Goal: Information Seeking & Learning: Find contact information

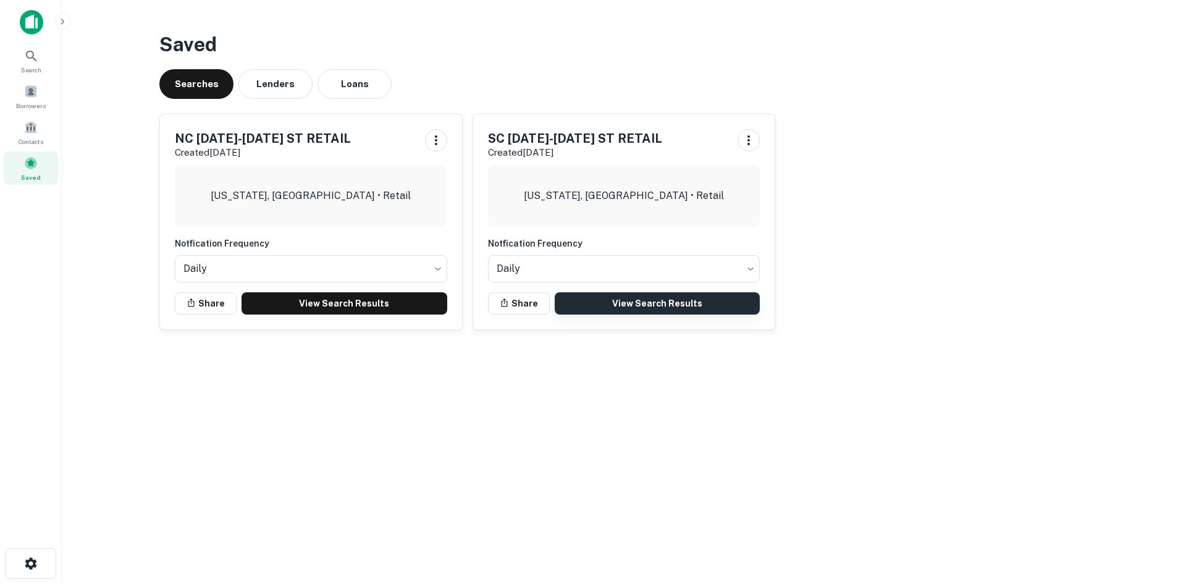
click at [632, 307] on link "View Search Results" at bounding box center [658, 303] width 206 height 22
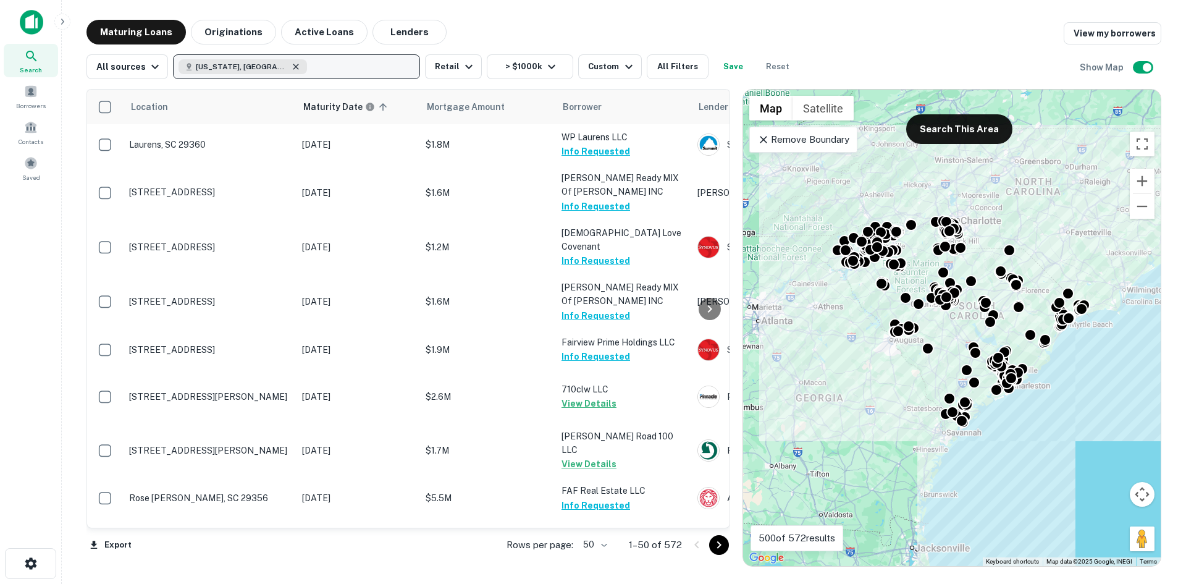
click at [291, 69] on icon "button" at bounding box center [296, 67] width 10 height 10
drag, startPoint x: 814, startPoint y: 142, endPoint x: 840, endPoint y: 186, distance: 51.5
click at [814, 142] on p "Remove Boundary" at bounding box center [804, 139] width 92 height 15
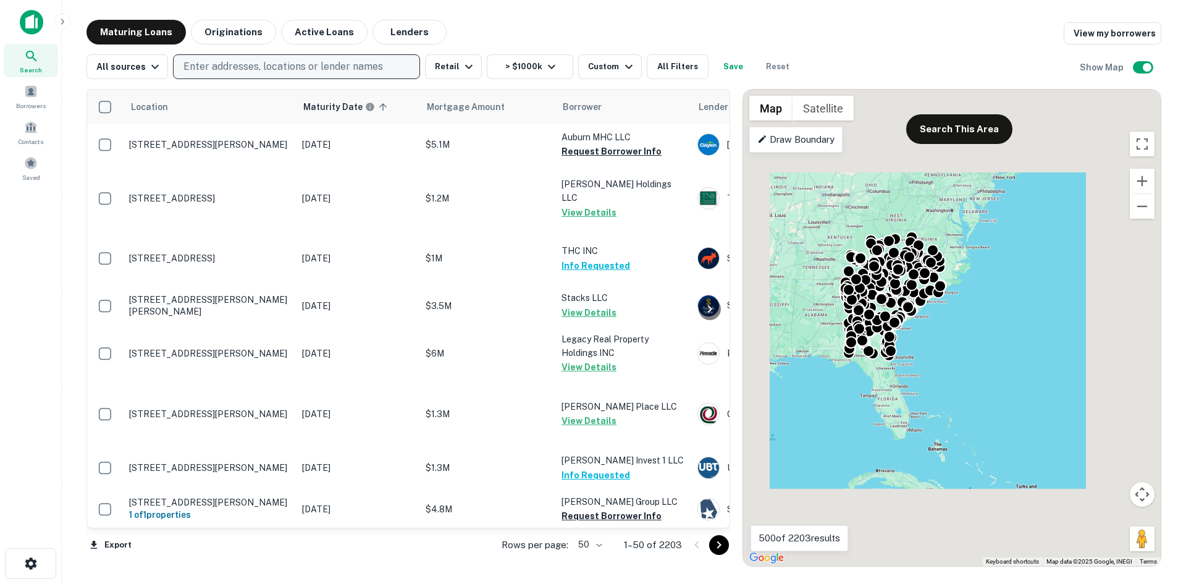
click at [591, 540] on body "Search Borrowers Contacts Saved Maturing Loans Originations Active Loans Lender…" at bounding box center [593, 292] width 1186 height 584
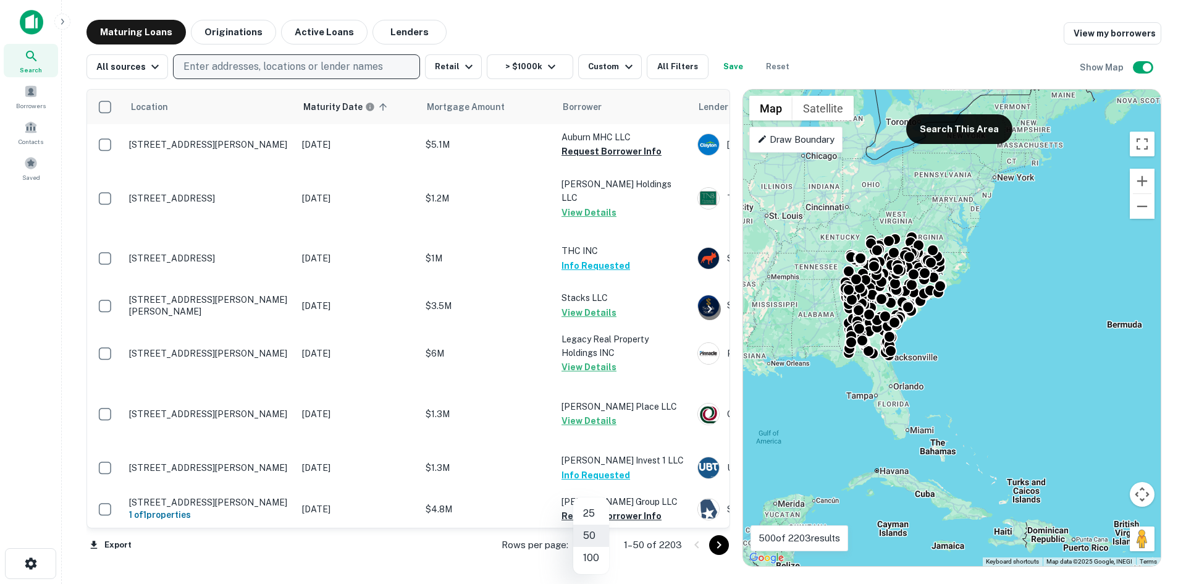
click at [598, 552] on li "100" at bounding box center [591, 558] width 36 height 22
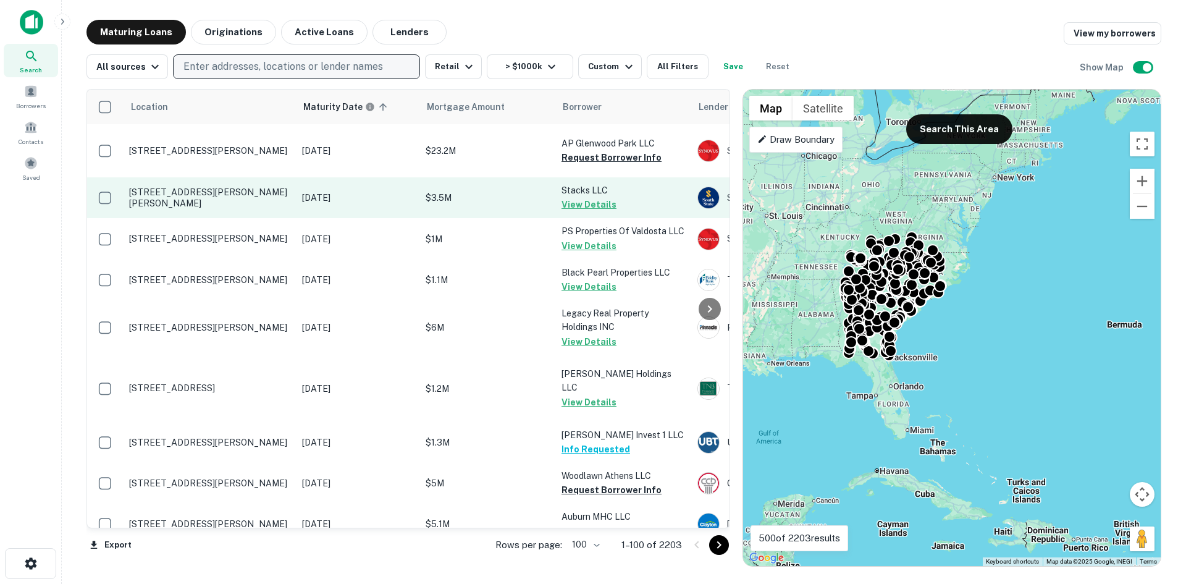
scroll to position [124, 0]
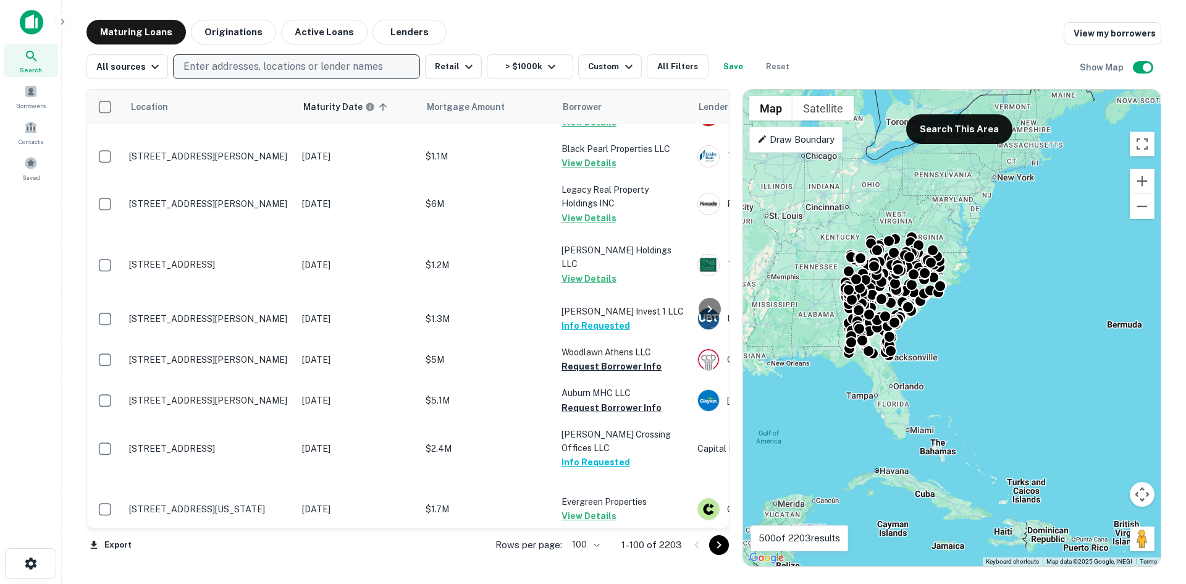
click at [712, 542] on icon "Go to next page" at bounding box center [719, 545] width 15 height 15
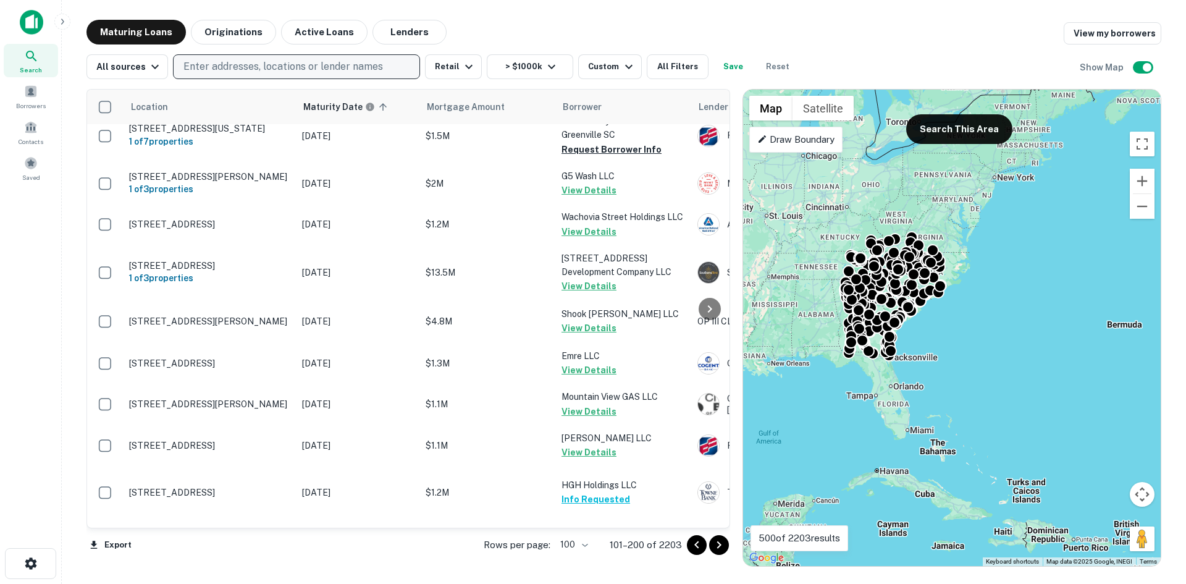
click at [717, 541] on icon "Go to next page" at bounding box center [719, 545] width 15 height 15
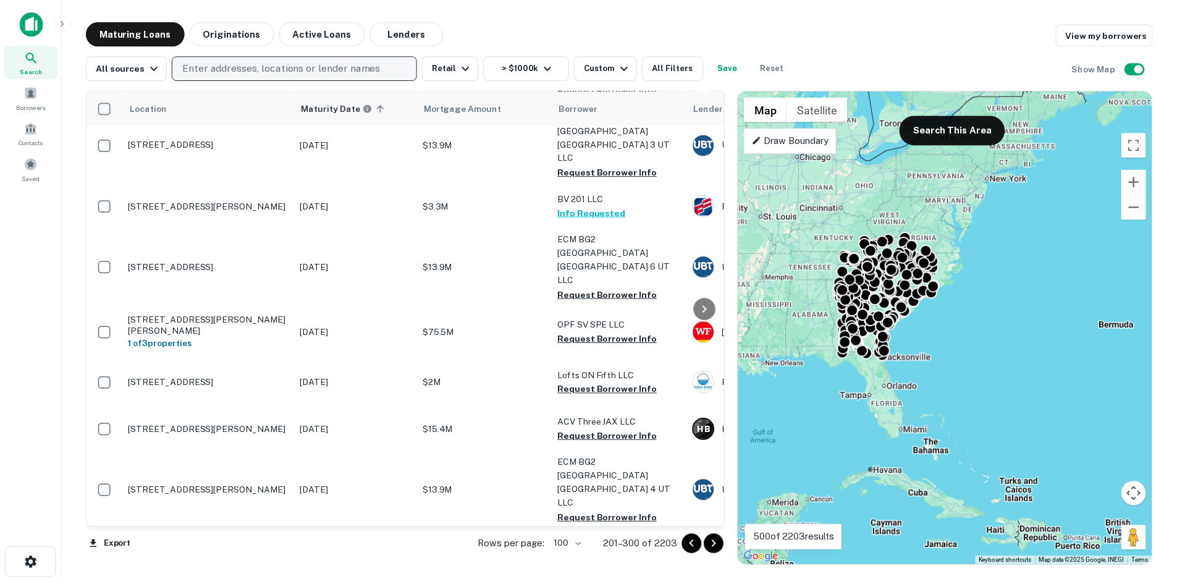
scroll to position [62, 0]
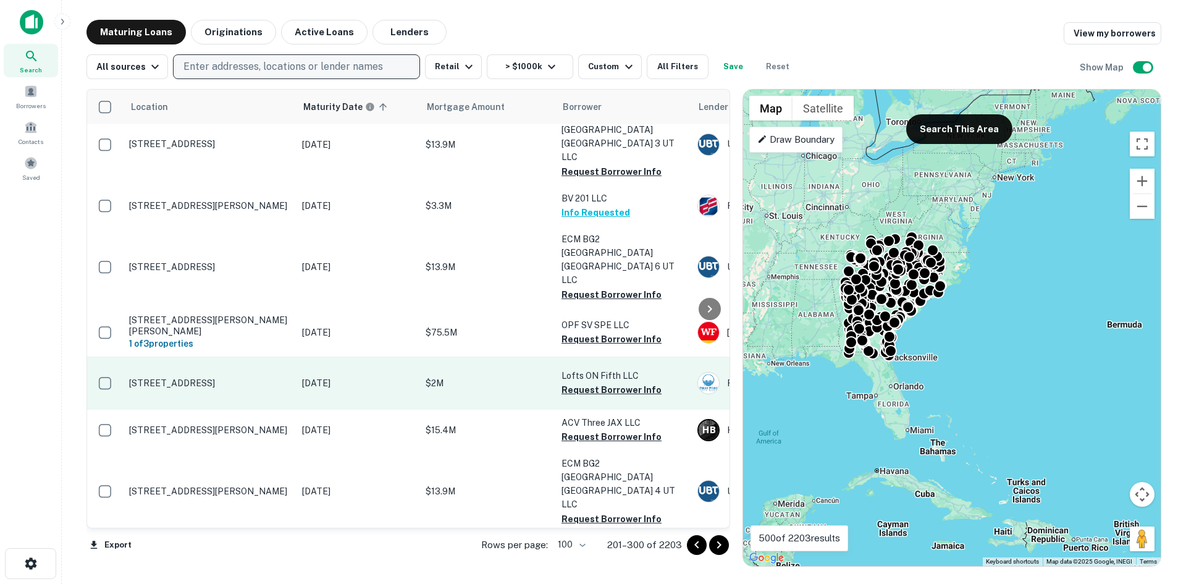
click at [235, 378] on p "[STREET_ADDRESS]" at bounding box center [209, 383] width 161 height 11
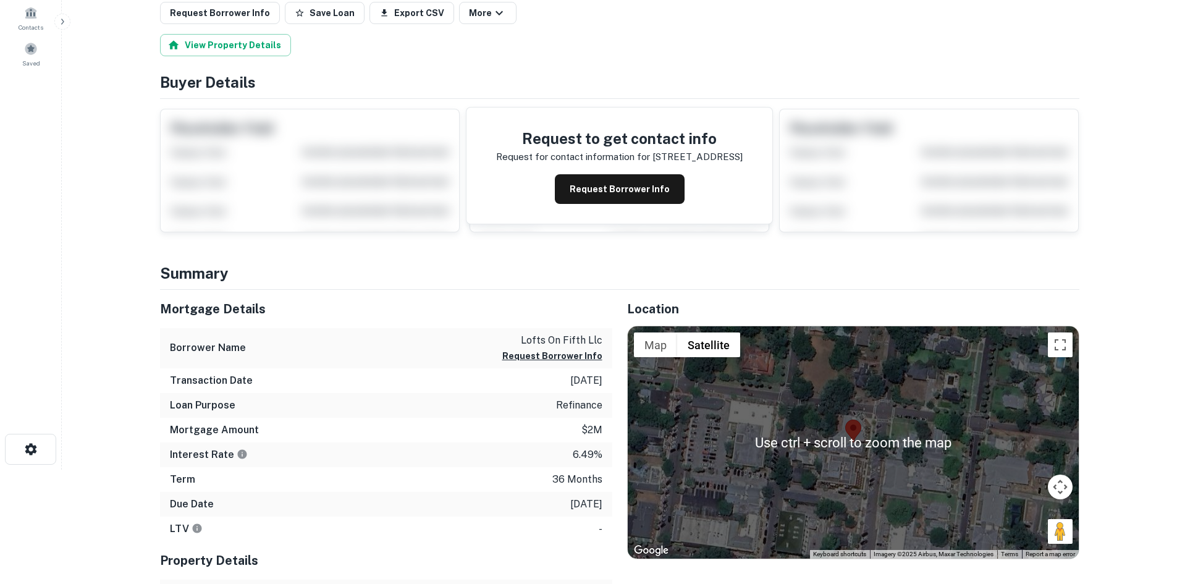
scroll to position [124, 0]
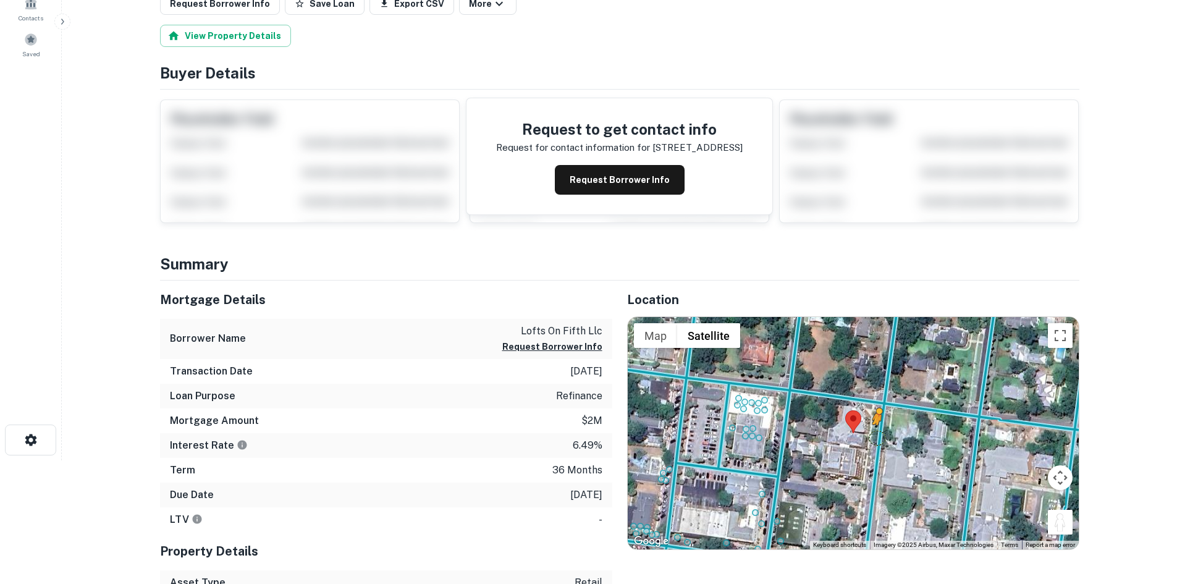
drag, startPoint x: 1057, startPoint y: 527, endPoint x: 877, endPoint y: 436, distance: 201.5
click at [877, 436] on div "To activate drag with keyboard, press Alt + Enter. Once in keyboard drag state,…" at bounding box center [853, 433] width 451 height 232
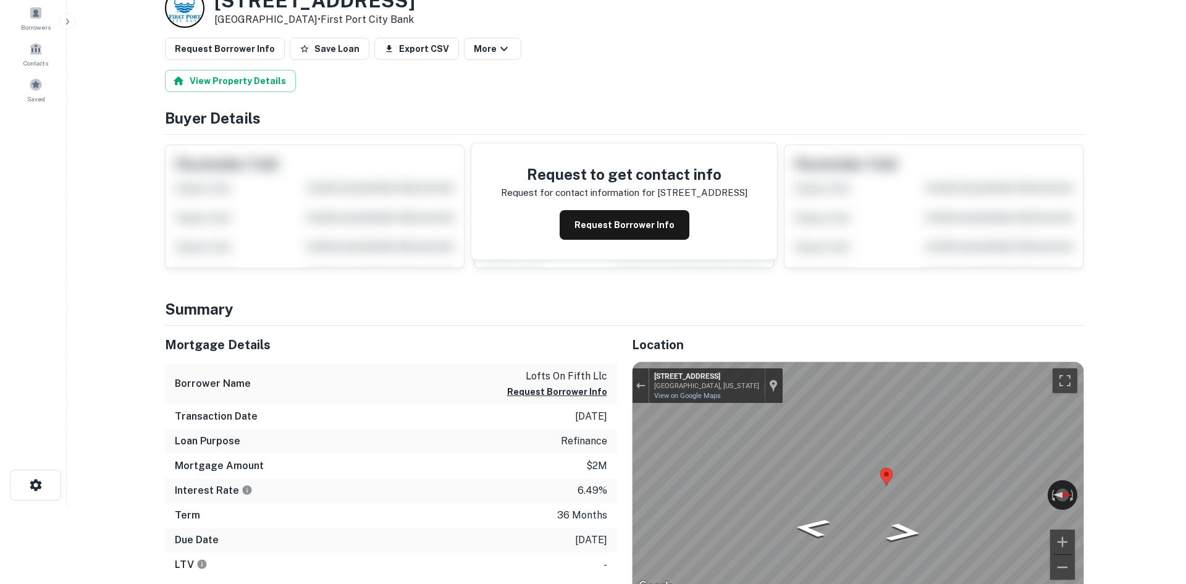
scroll to position [0, 0]
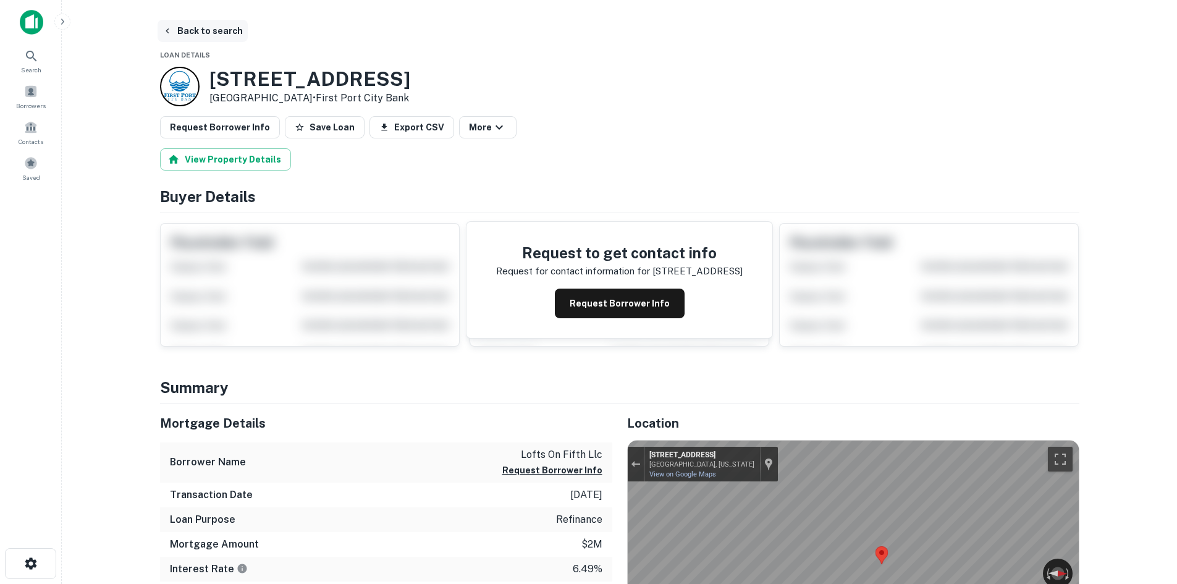
click at [209, 29] on button "Back to search" at bounding box center [203, 31] width 90 height 22
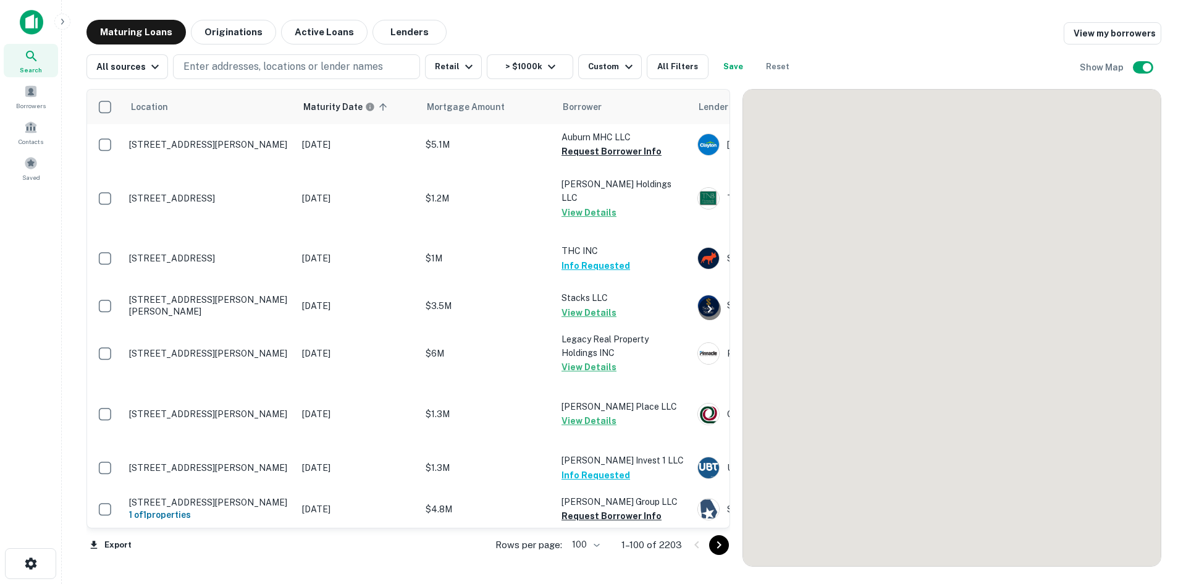
scroll to position [62, 0]
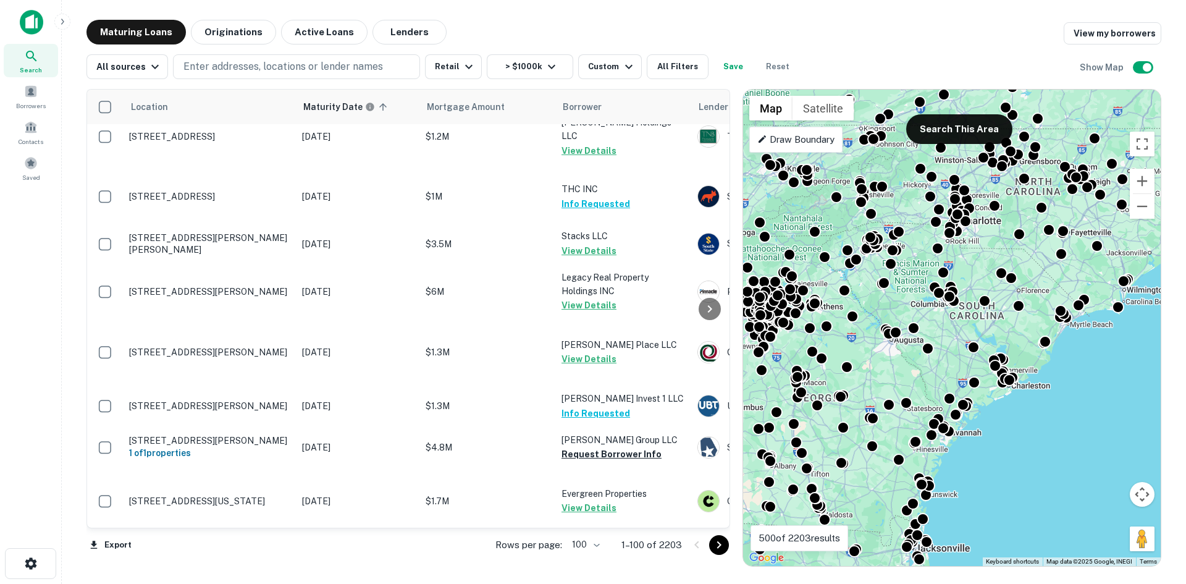
click at [722, 545] on icon "Go to next page" at bounding box center [719, 545] width 15 height 15
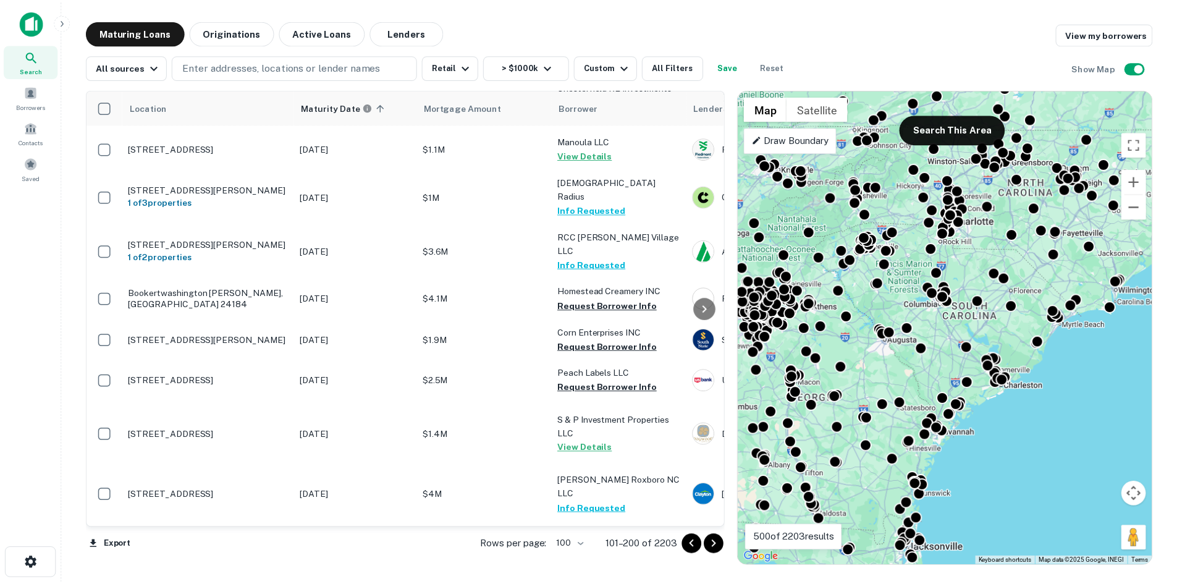
scroll to position [1050, 0]
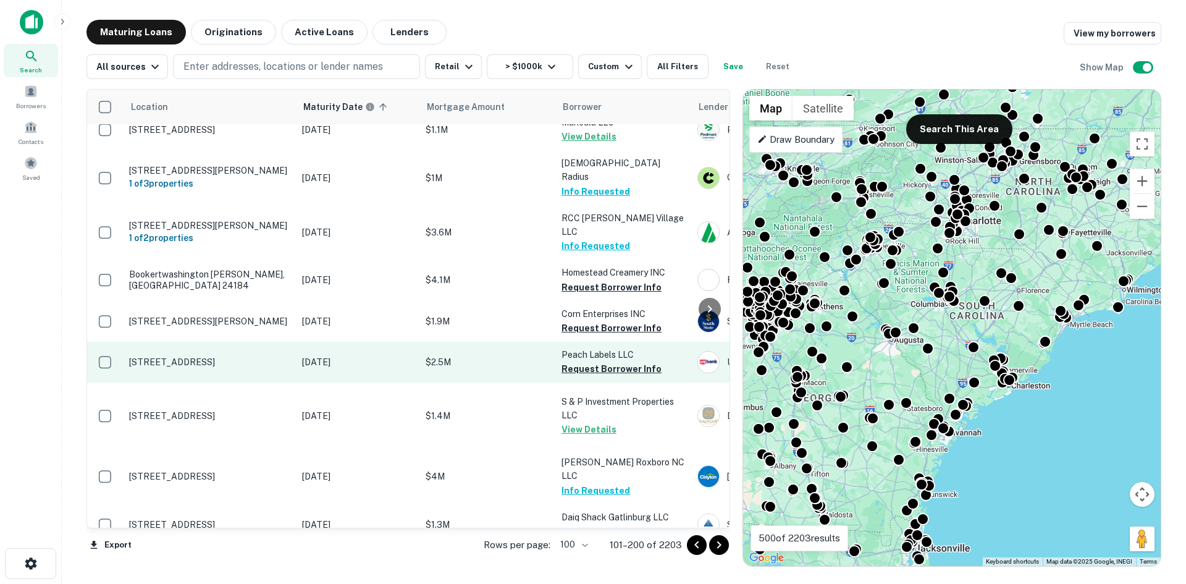
click at [235, 382] on td "[STREET_ADDRESS]" at bounding box center [209, 362] width 173 height 41
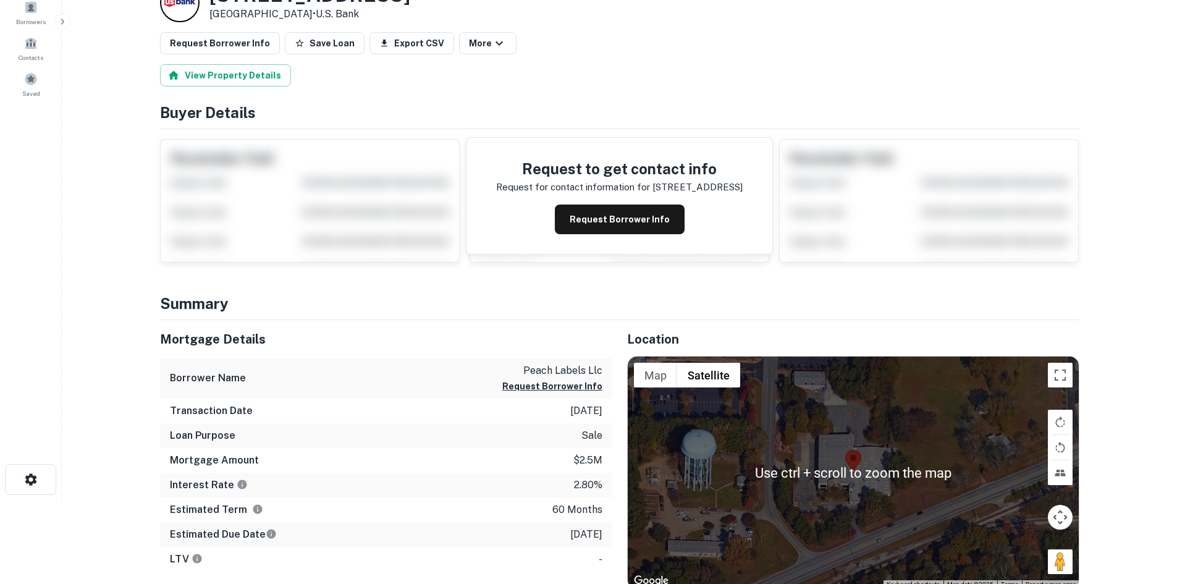
scroll to position [185, 0]
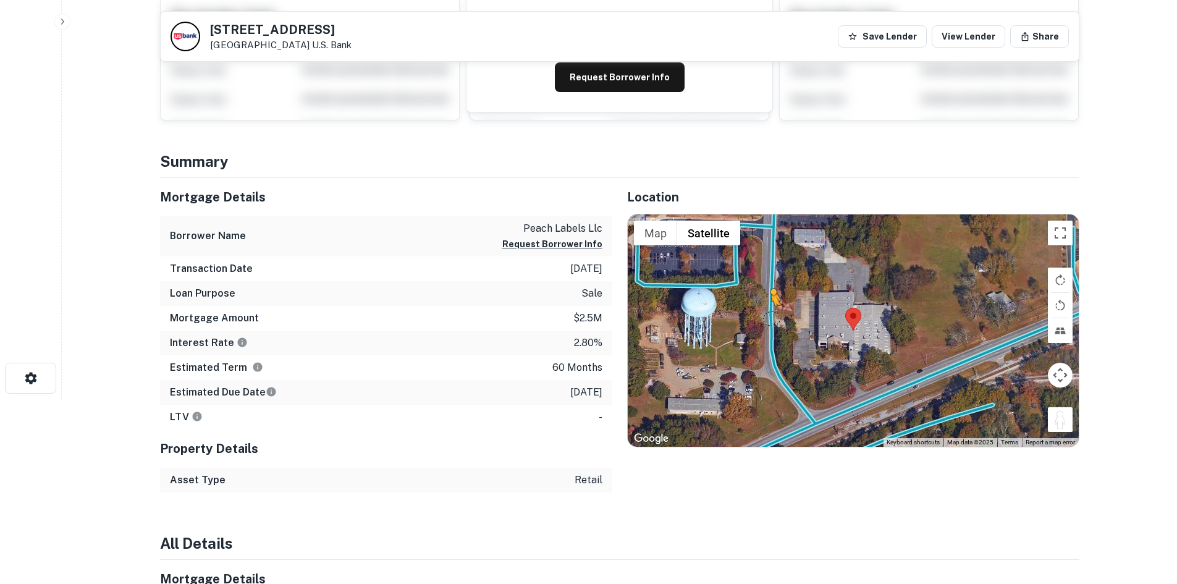
drag, startPoint x: 1062, startPoint y: 425, endPoint x: 769, endPoint y: 317, distance: 311.6
click at [769, 317] on div "To activate drag with keyboard, press Alt + Enter. Once in keyboard drag state,…" at bounding box center [853, 330] width 451 height 232
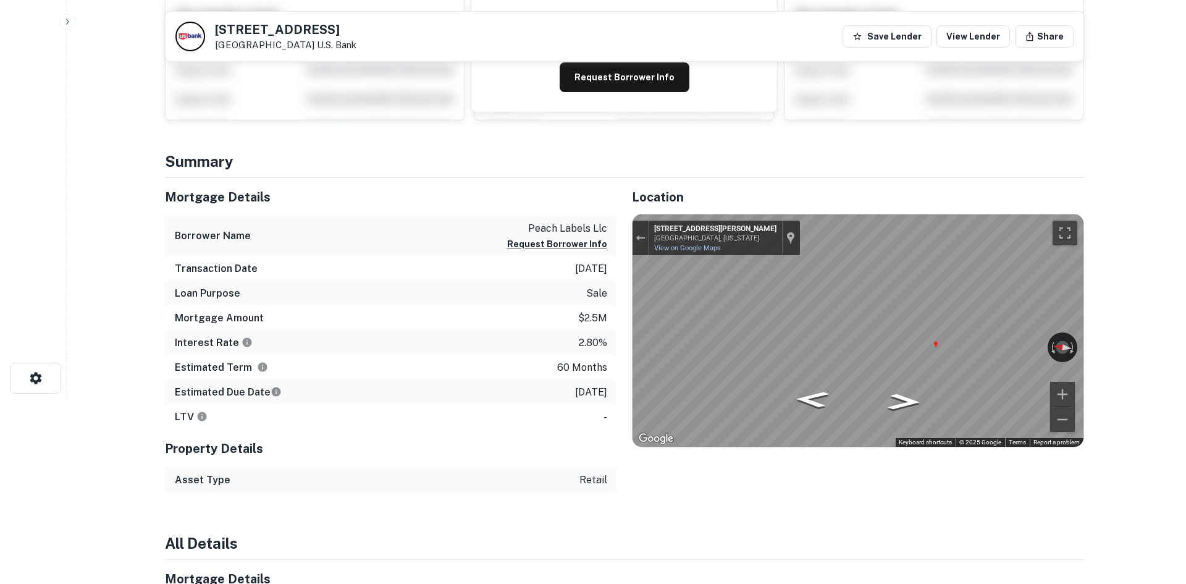
scroll to position [0, 0]
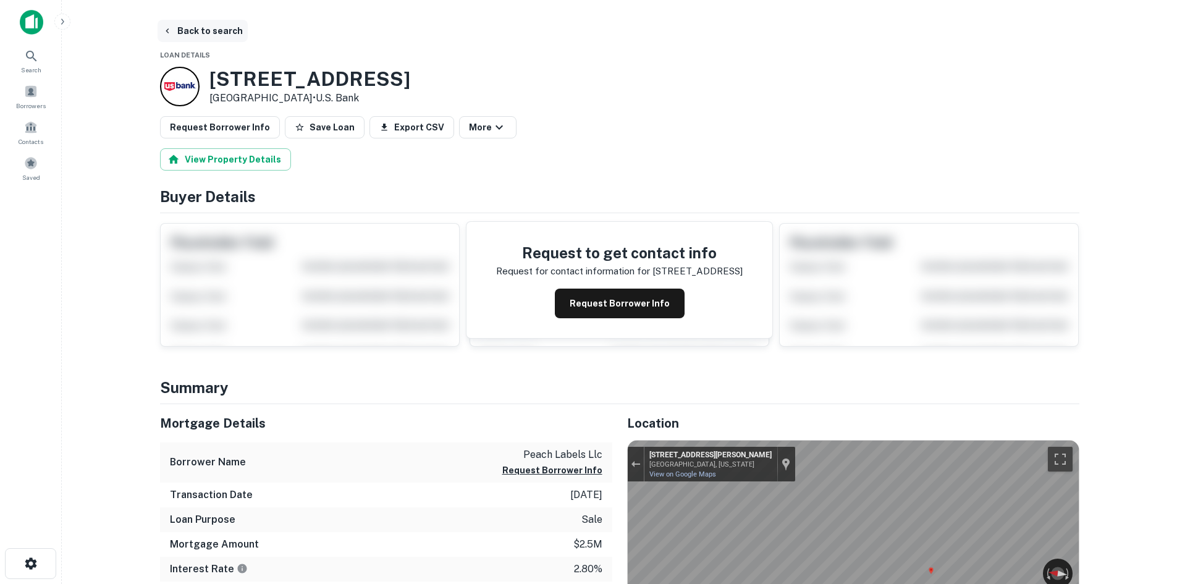
click at [230, 36] on button "Back to search" at bounding box center [203, 31] width 90 height 22
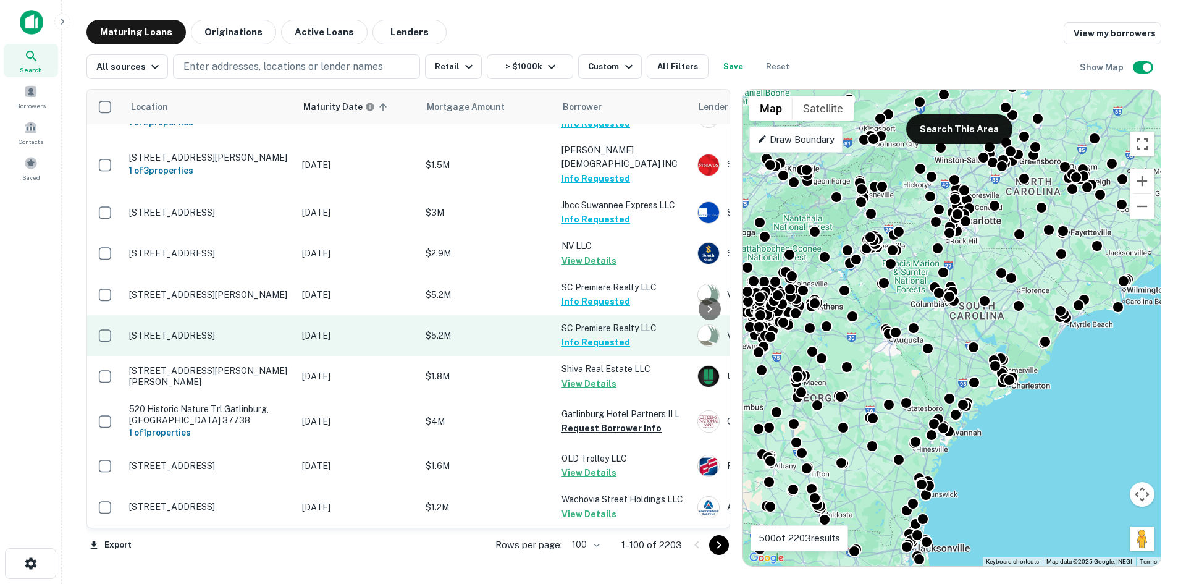
scroll to position [4676, 0]
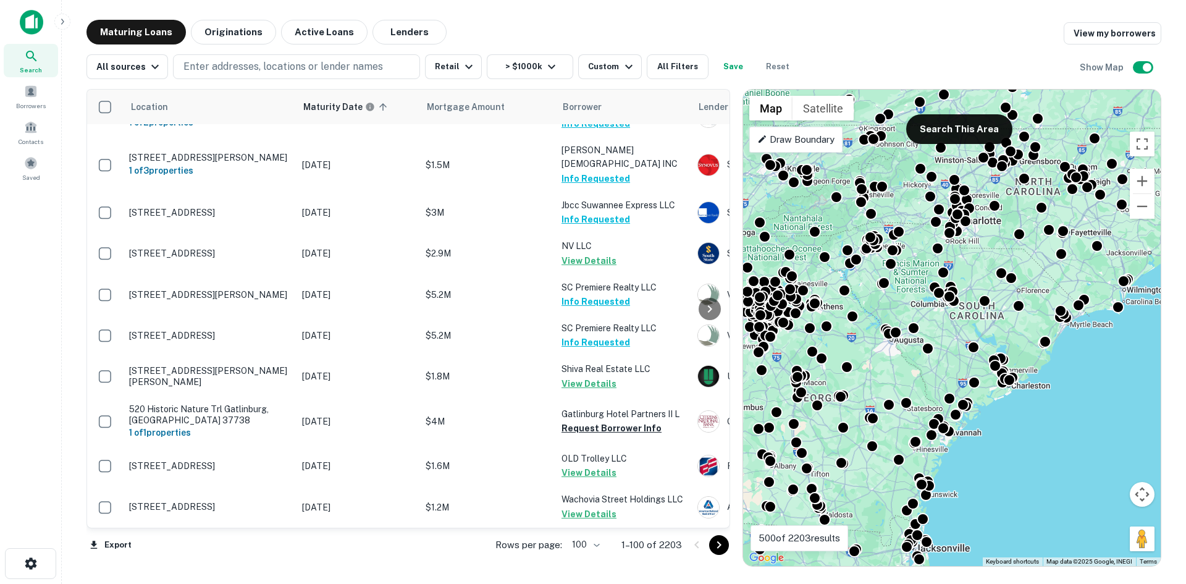
drag, startPoint x: 723, startPoint y: 544, endPoint x: 703, endPoint y: 518, distance: 32.5
click at [724, 544] on icon "Go to next page" at bounding box center [719, 545] width 15 height 15
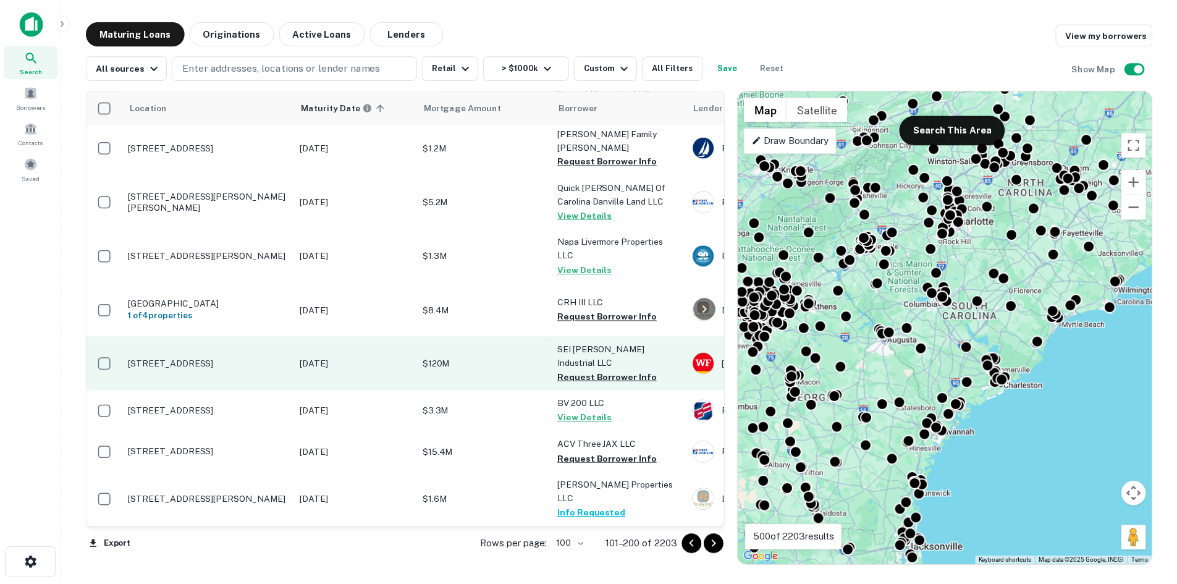
scroll to position [4744, 0]
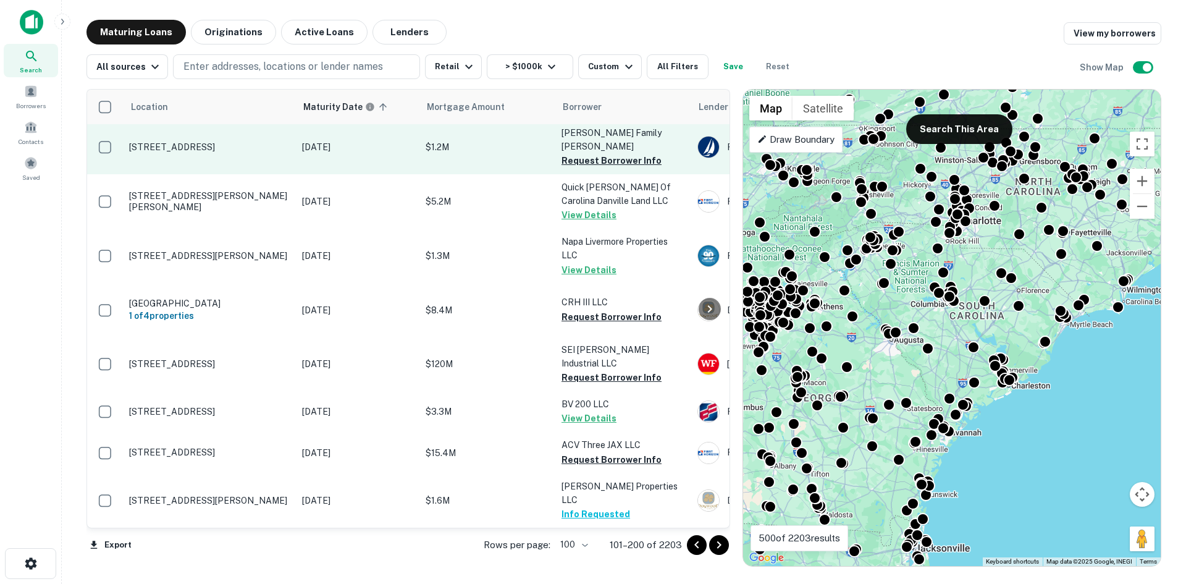
click at [240, 153] on p "[STREET_ADDRESS]" at bounding box center [209, 147] width 161 height 11
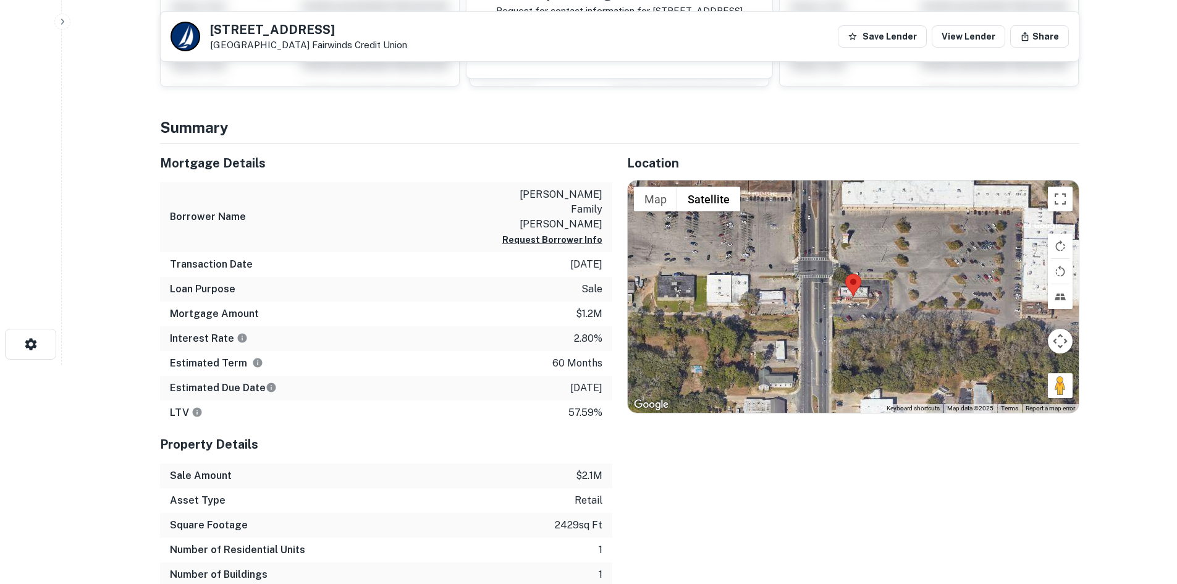
scroll to position [371, 0]
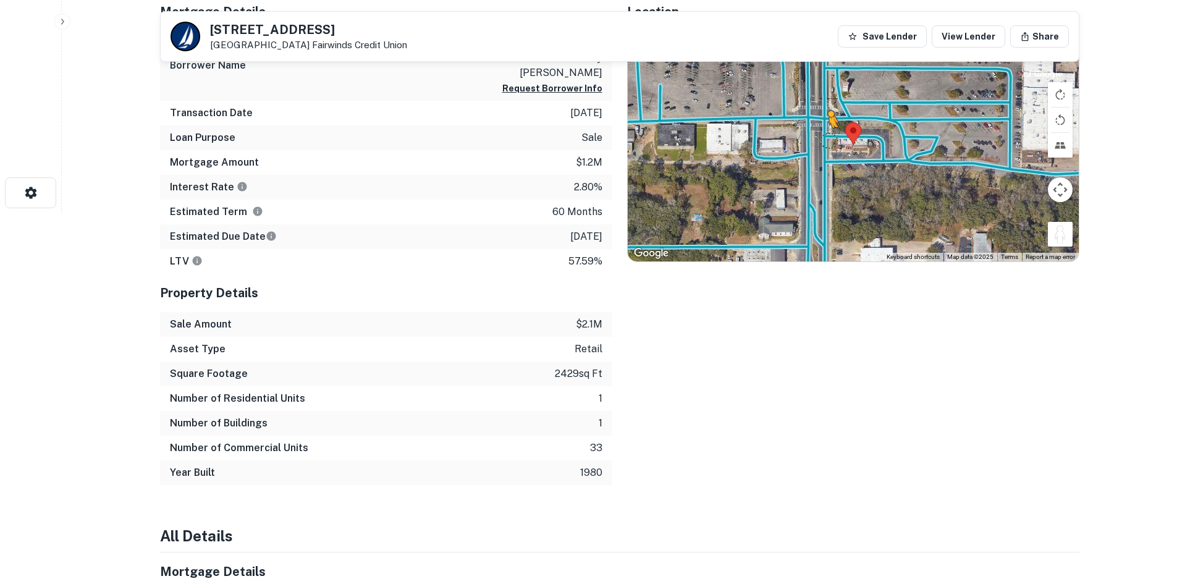
drag, startPoint x: 1055, startPoint y: 225, endPoint x: 827, endPoint y: 140, distance: 243.2
click at [827, 140] on div "To activate drag with keyboard, press Alt + Enter. Once in keyboard drag state,…" at bounding box center [853, 145] width 451 height 232
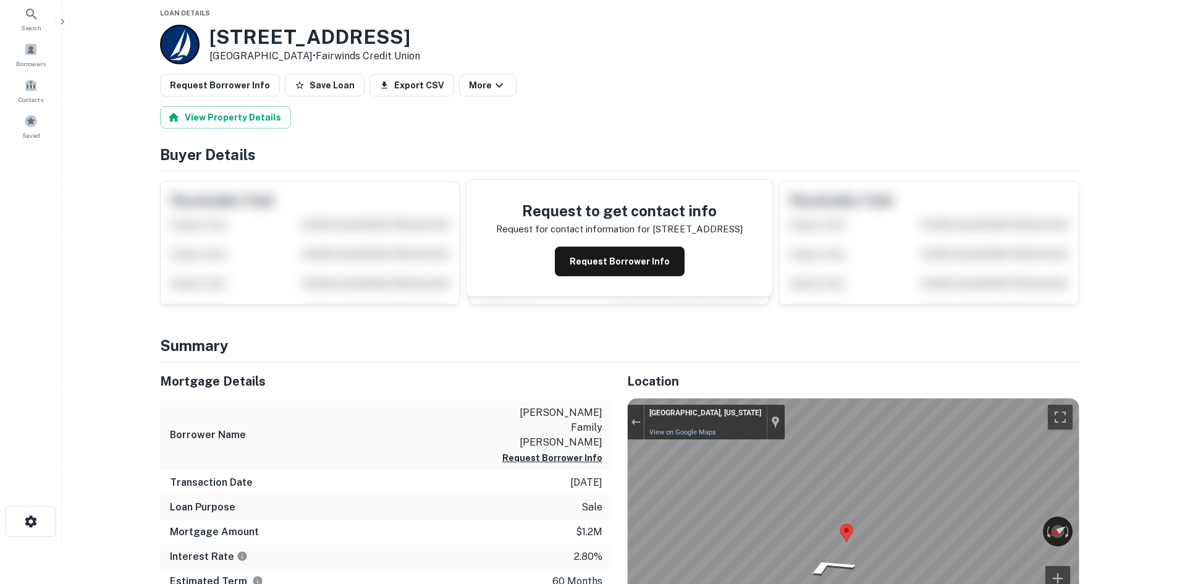
scroll to position [0, 0]
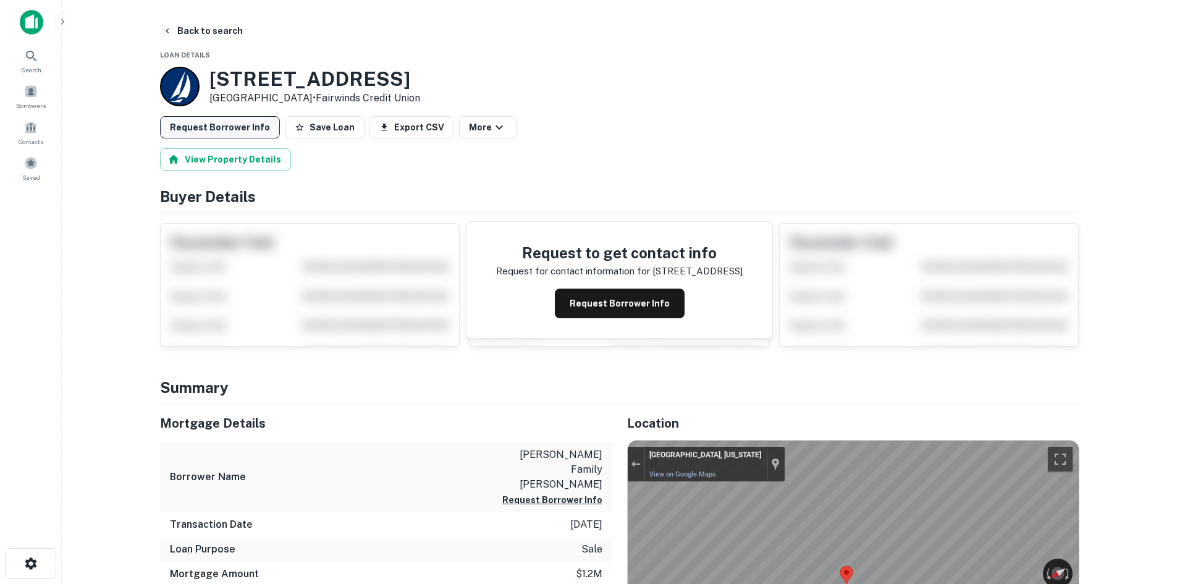
click at [257, 130] on button "Request Borrower Info" at bounding box center [220, 127] width 120 height 22
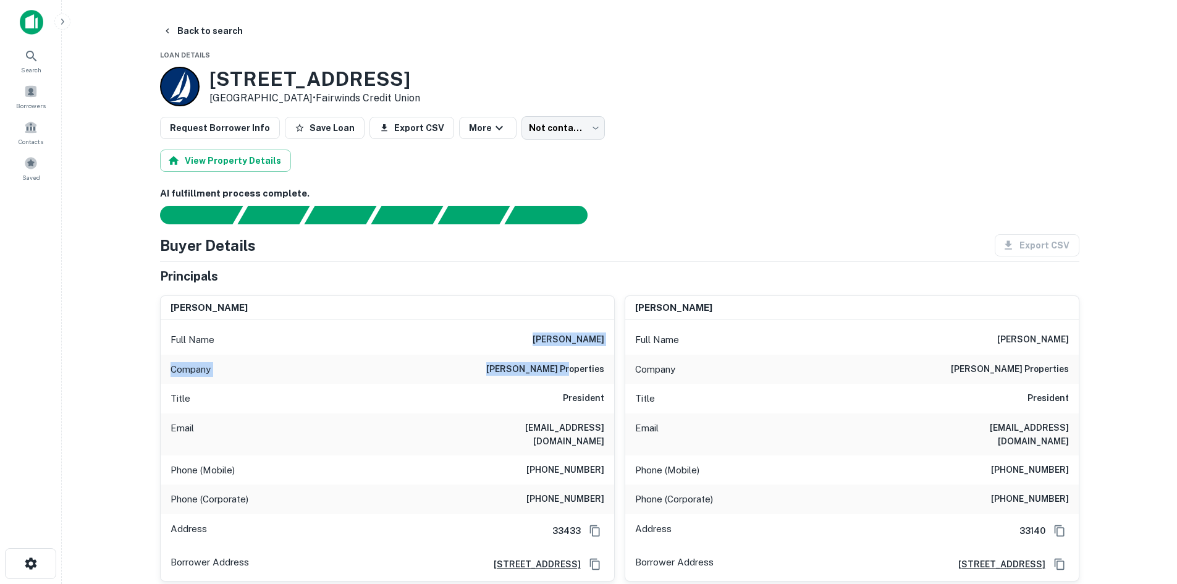
drag, startPoint x: 541, startPoint y: 337, endPoint x: 602, endPoint y: 381, distance: 74.4
click at [602, 381] on div "Full Name robert m. weiss Company weiss properties Title President Email rweiss…" at bounding box center [388, 450] width 454 height 261
click at [602, 381] on div "Company weiss properties" at bounding box center [388, 370] width 454 height 30
drag, startPoint x: 603, startPoint y: 368, endPoint x: 517, endPoint y: 326, distance: 95.6
click at [517, 326] on div "Full Name robert m. weiss Company weiss properties Title President Email rweiss…" at bounding box center [388, 450] width 454 height 261
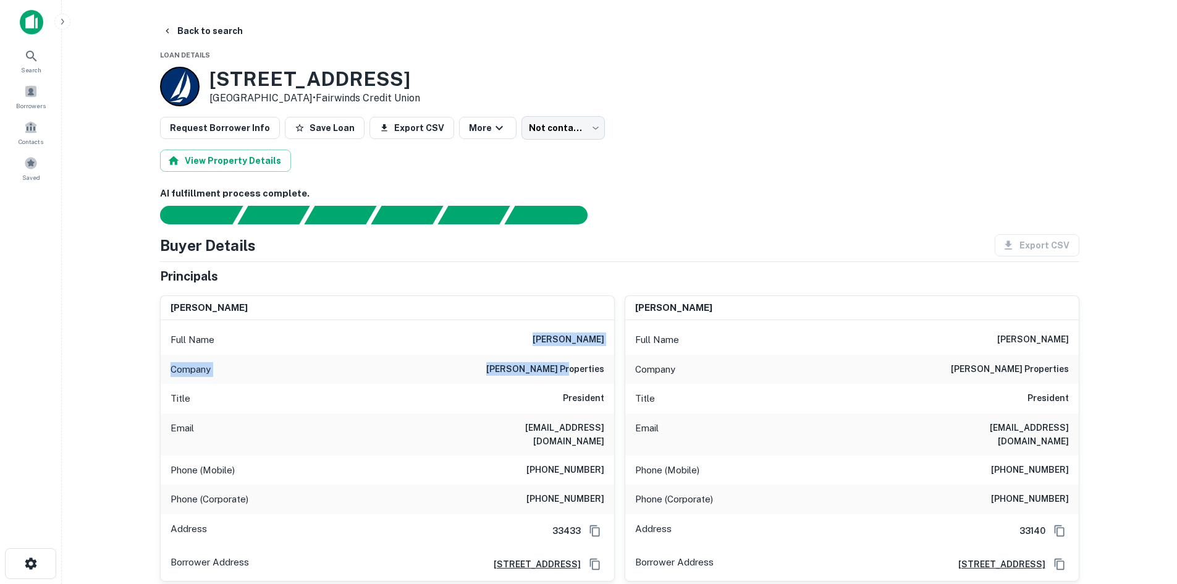
copy div "robert m. weiss Company weiss properties"
click at [237, 40] on button "Back to search" at bounding box center [203, 31] width 90 height 22
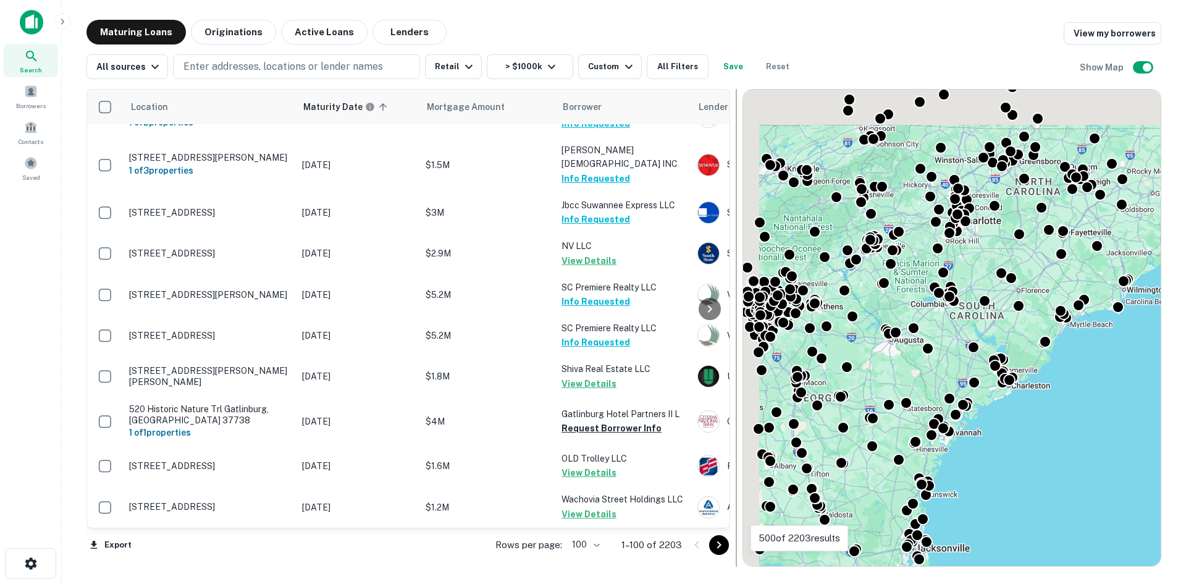
scroll to position [4676, 0]
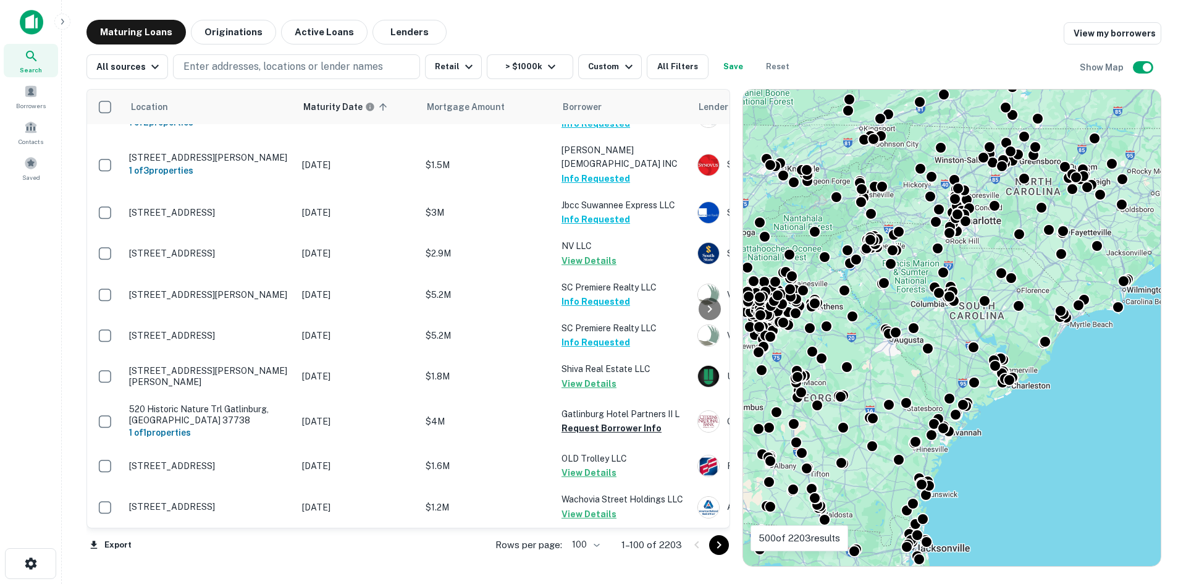
click at [719, 546] on icon "Go to next page" at bounding box center [719, 545] width 15 height 15
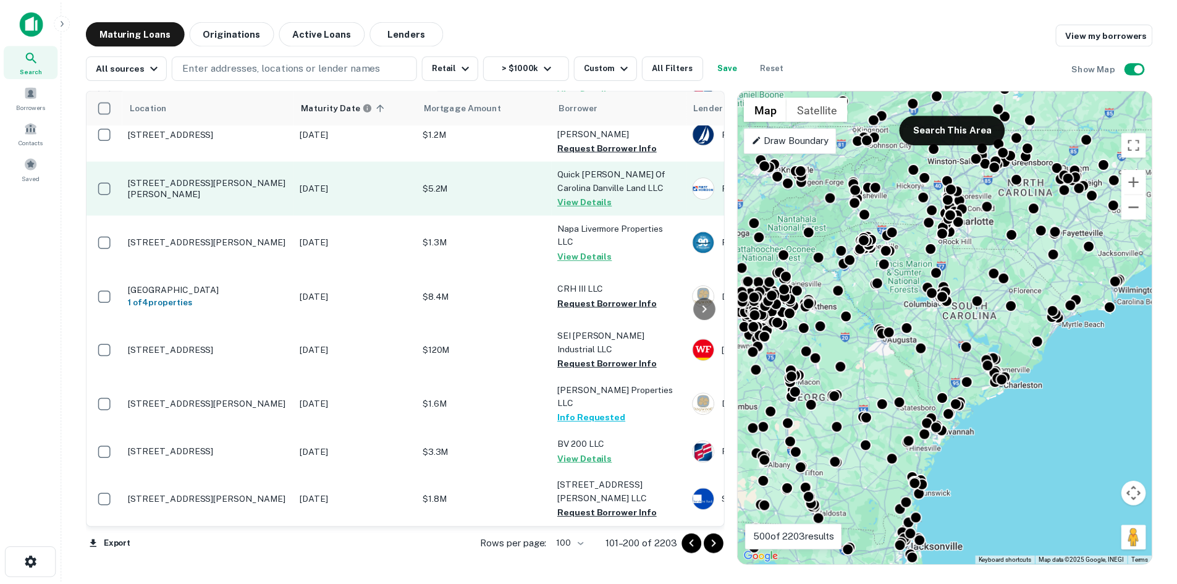
scroll to position [4854, 0]
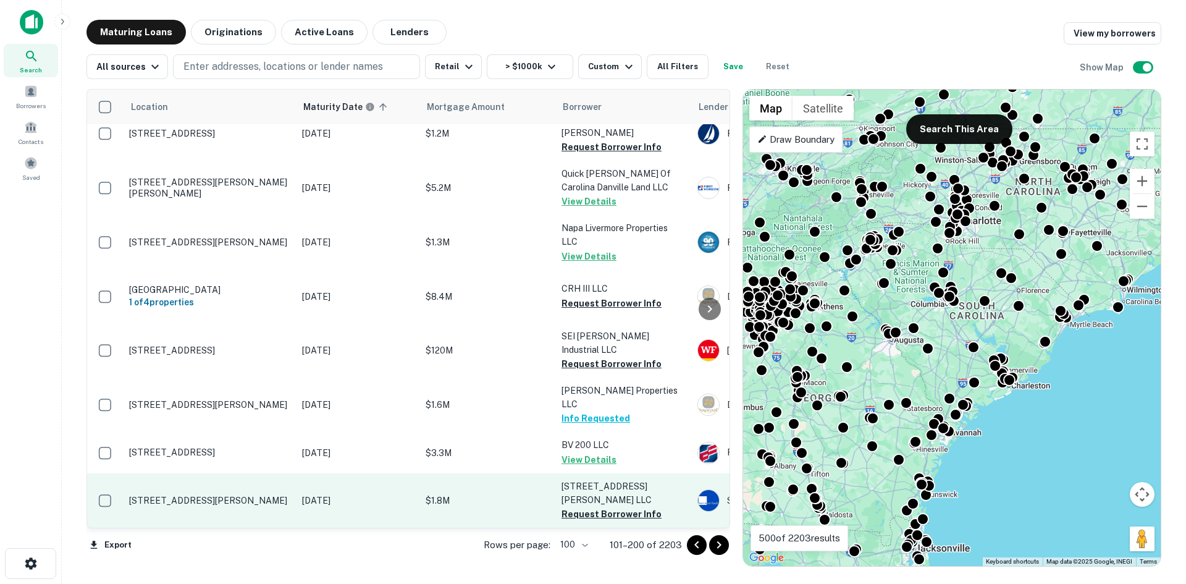
click at [258, 504] on td "[STREET_ADDRESS][PERSON_NAME]" at bounding box center [209, 500] width 173 height 54
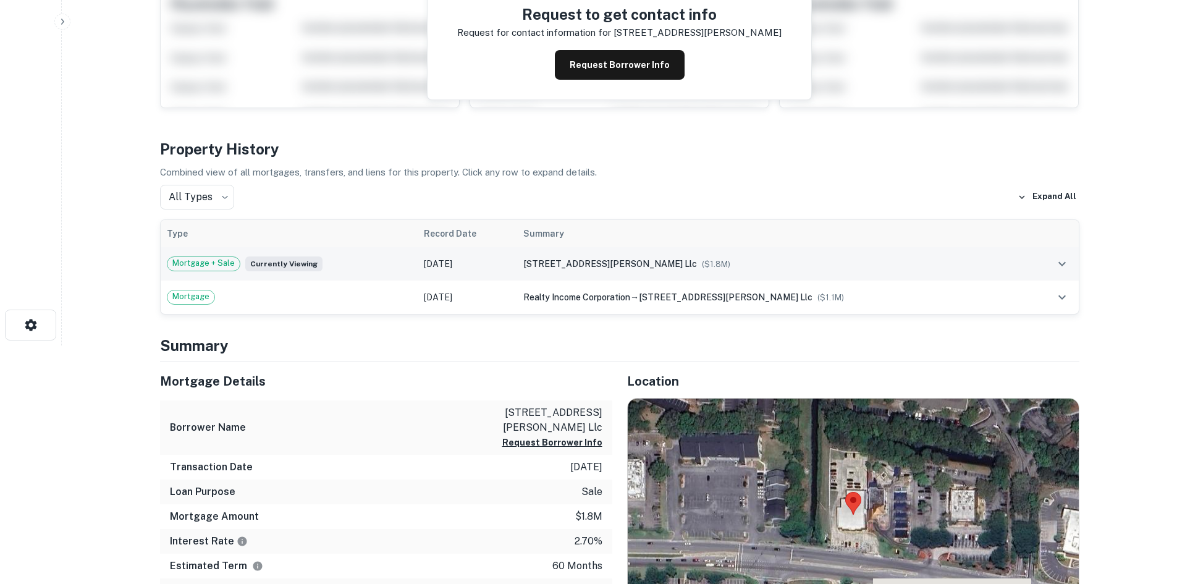
scroll to position [309, 0]
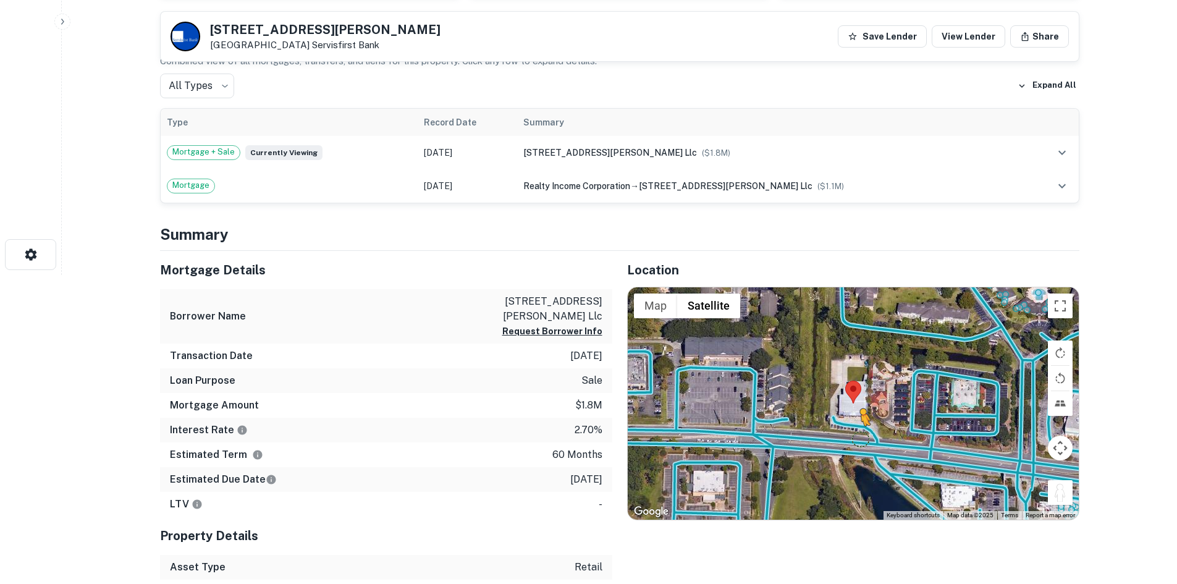
drag, startPoint x: 1069, startPoint y: 489, endPoint x: 856, endPoint y: 438, distance: 218.7
click at [856, 438] on div "To activate drag with keyboard, press Alt + Enter. Once in keyboard drag state,…" at bounding box center [853, 403] width 451 height 232
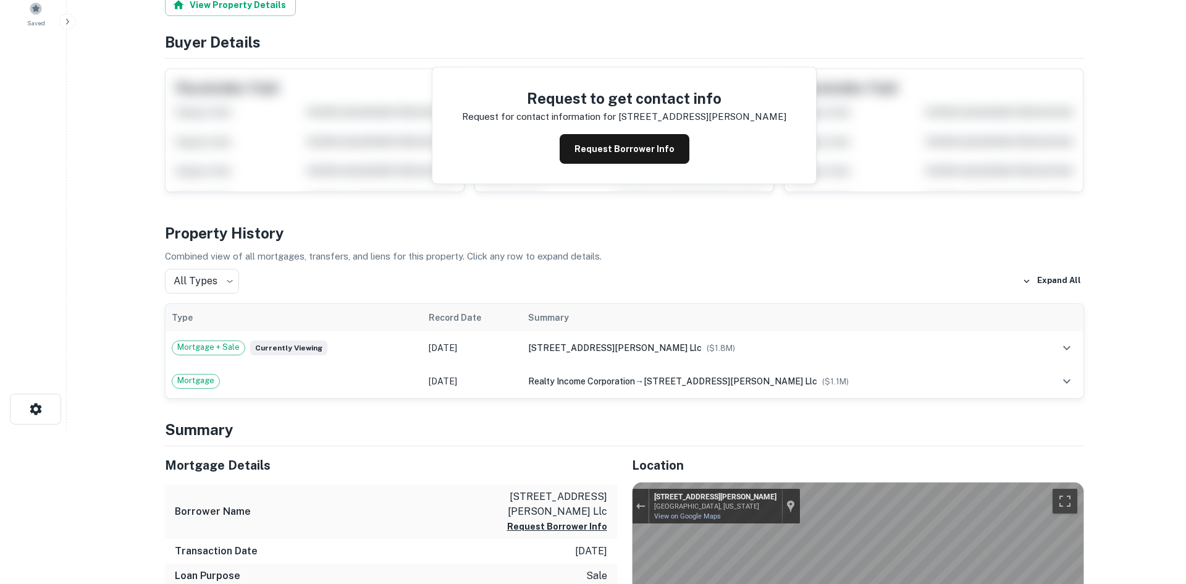
scroll to position [0, 0]
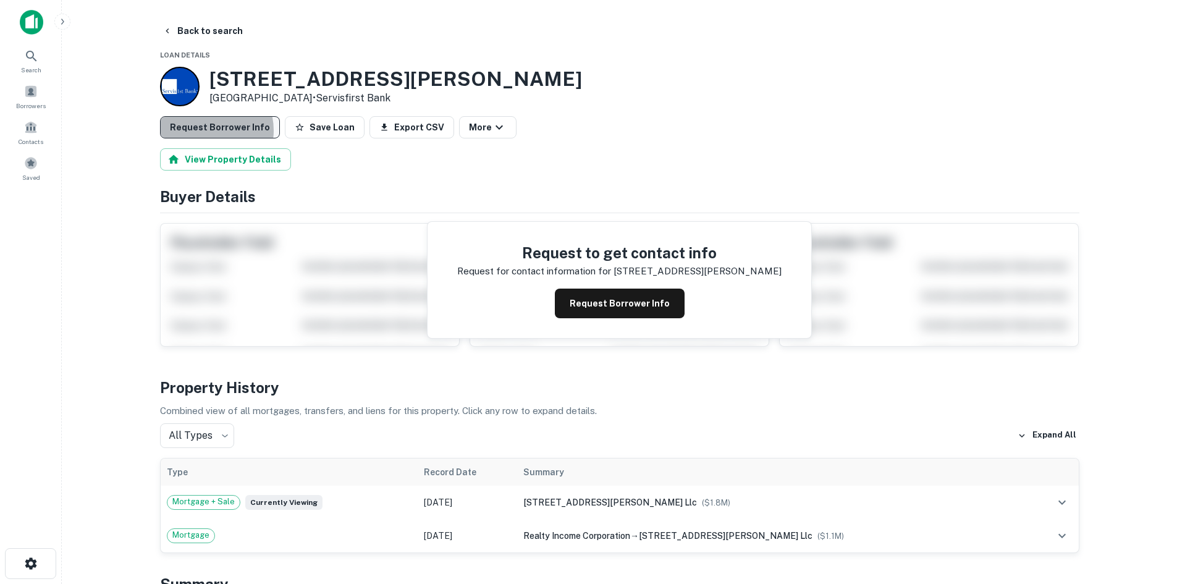
click at [205, 130] on button "Request Borrower Info" at bounding box center [220, 127] width 120 height 22
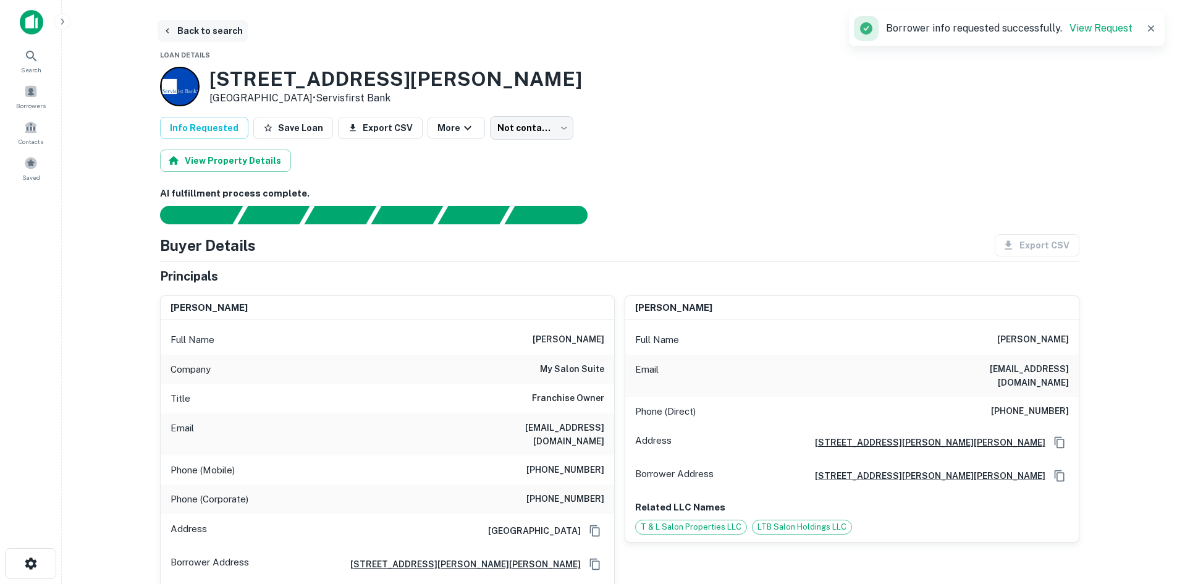
click at [214, 30] on button "Back to search" at bounding box center [203, 31] width 90 height 22
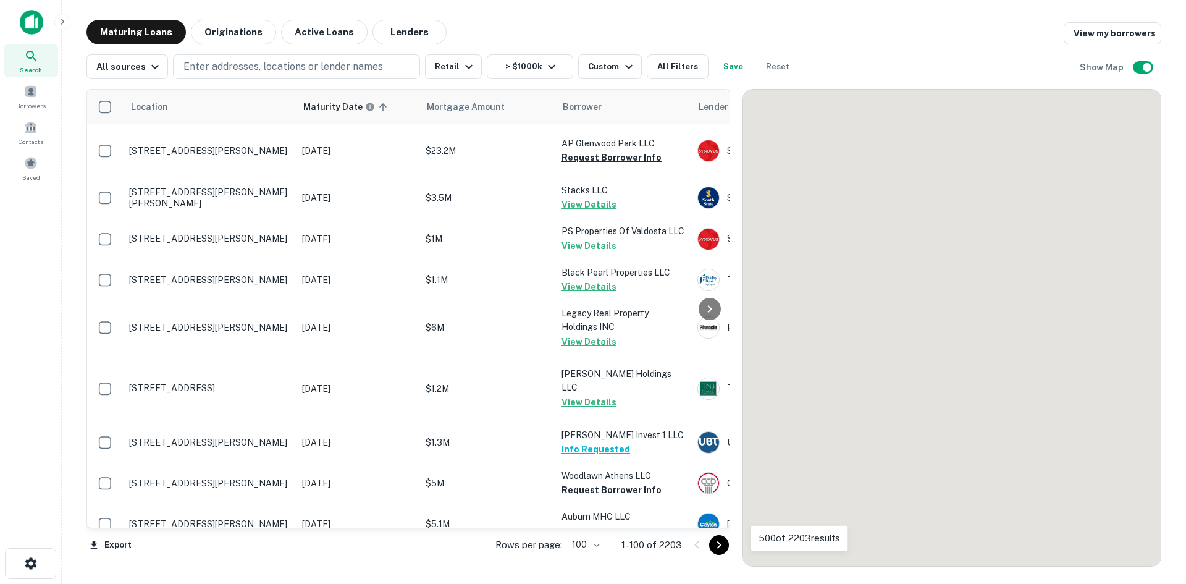
scroll to position [4676, 0]
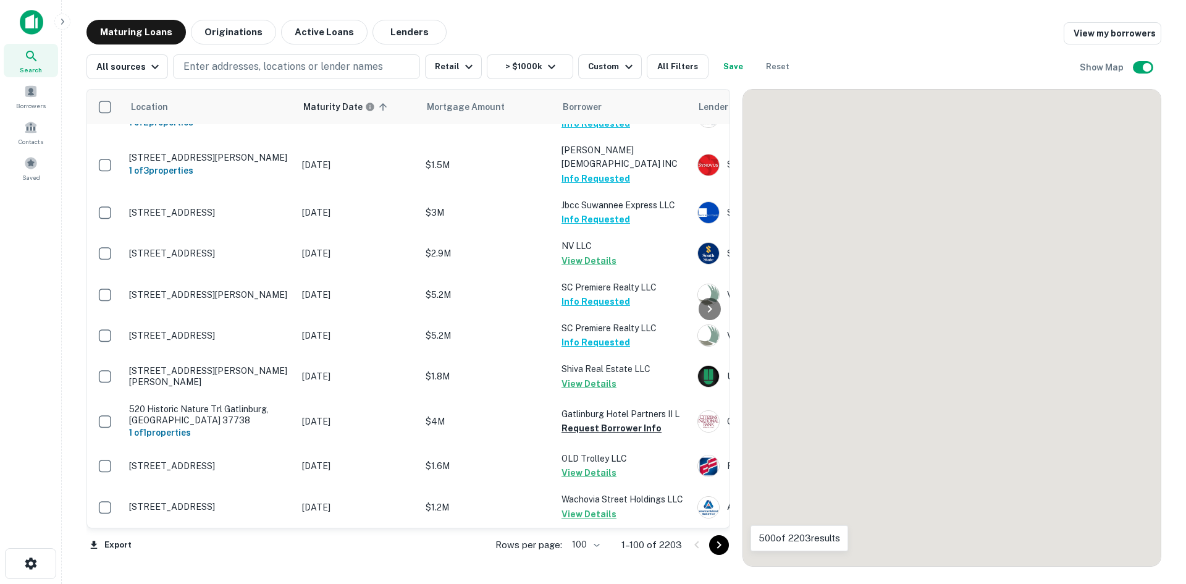
click at [720, 545] on icon "Go to next page" at bounding box center [719, 545] width 15 height 15
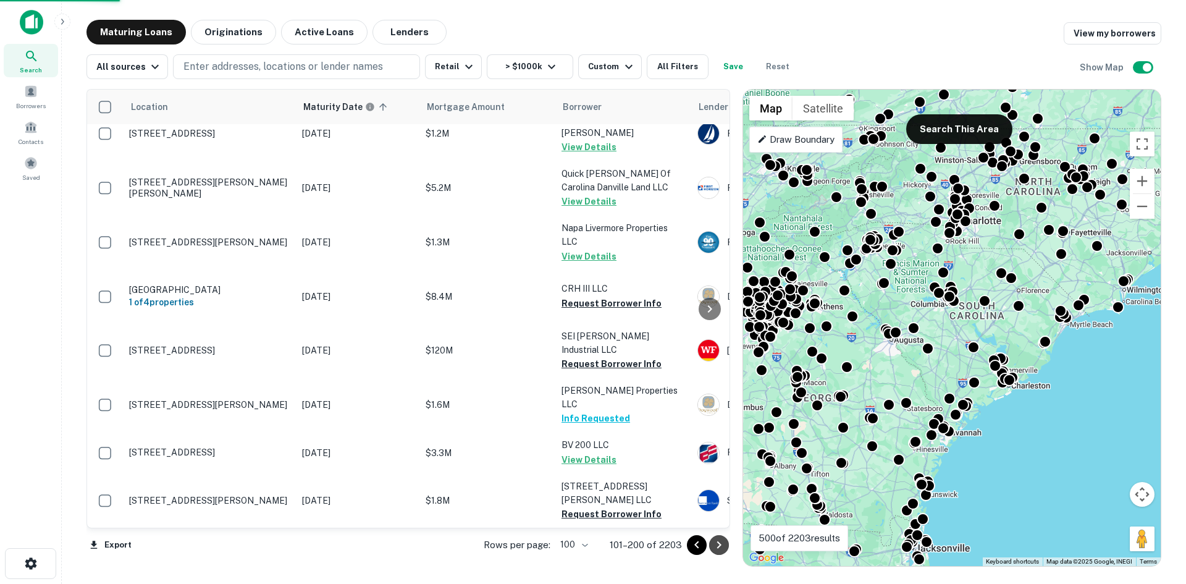
click at [716, 536] on button "Go to next page" at bounding box center [719, 545] width 20 height 20
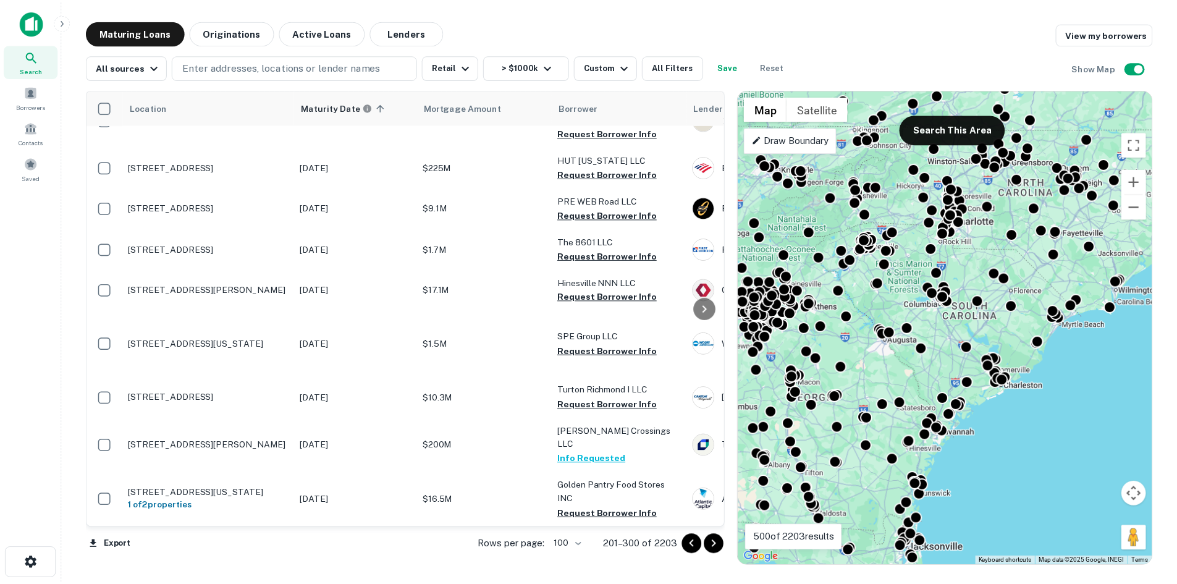
scroll to position [4614, 0]
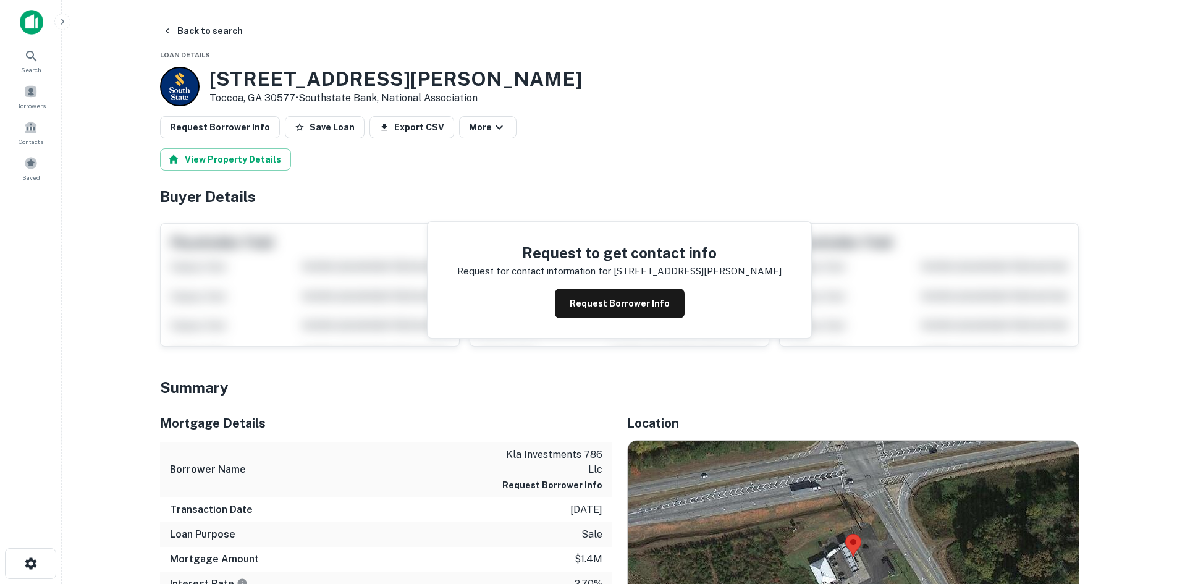
scroll to position [124, 0]
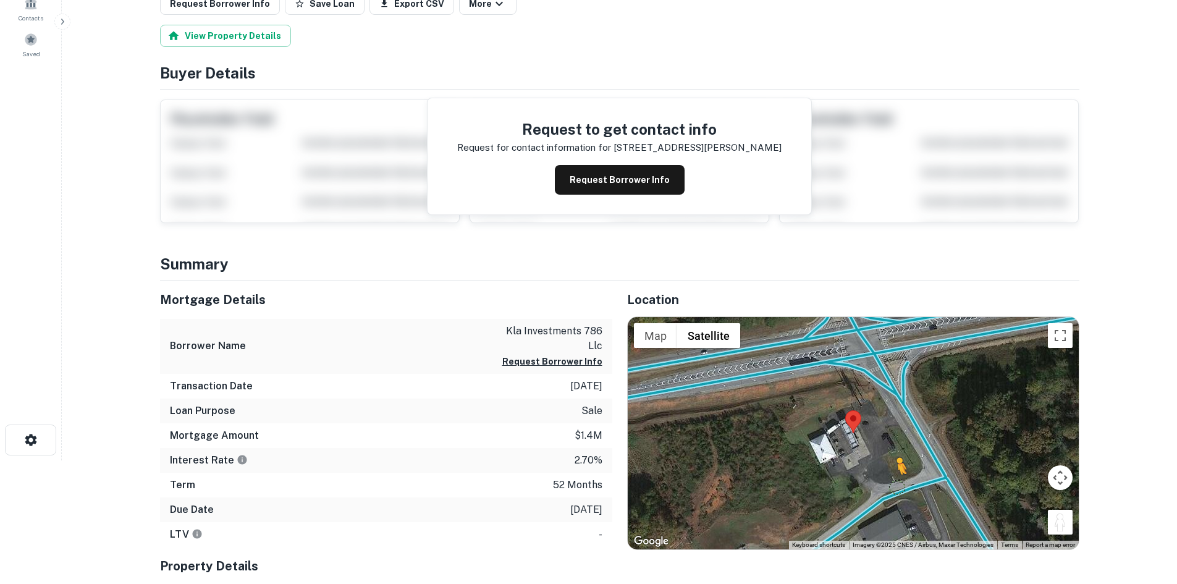
drag, startPoint x: 1053, startPoint y: 517, endPoint x: 898, endPoint y: 487, distance: 157.9
click at [898, 487] on div "To activate drag with keyboard, press Alt + Enter. Once in keyboard drag state,…" at bounding box center [853, 433] width 451 height 232
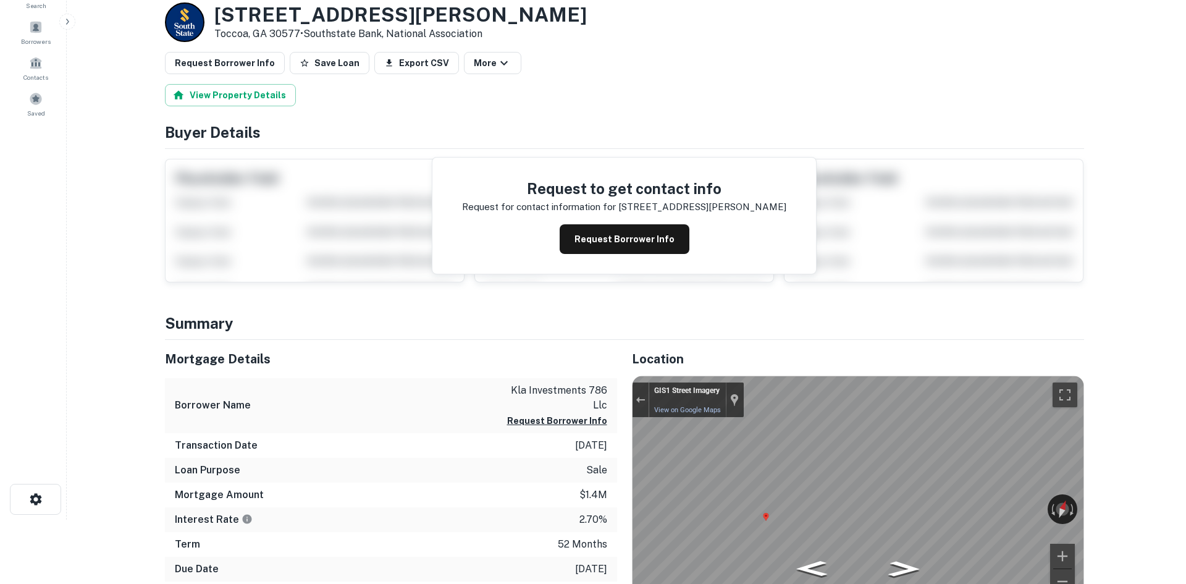
scroll to position [0, 0]
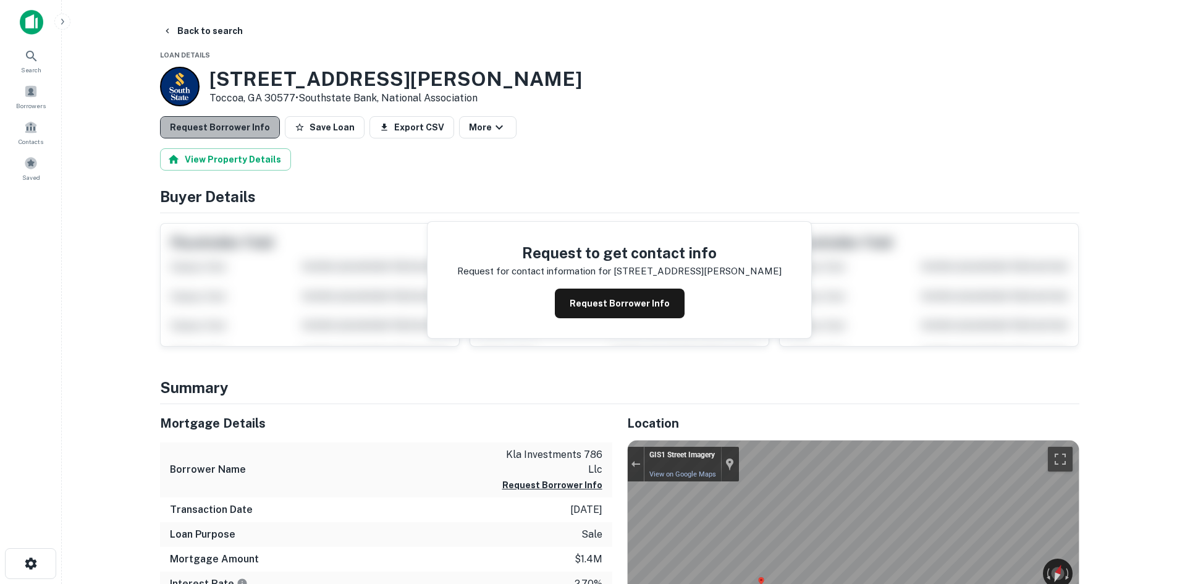
click at [222, 123] on button "Request Borrower Info" at bounding box center [220, 127] width 120 height 22
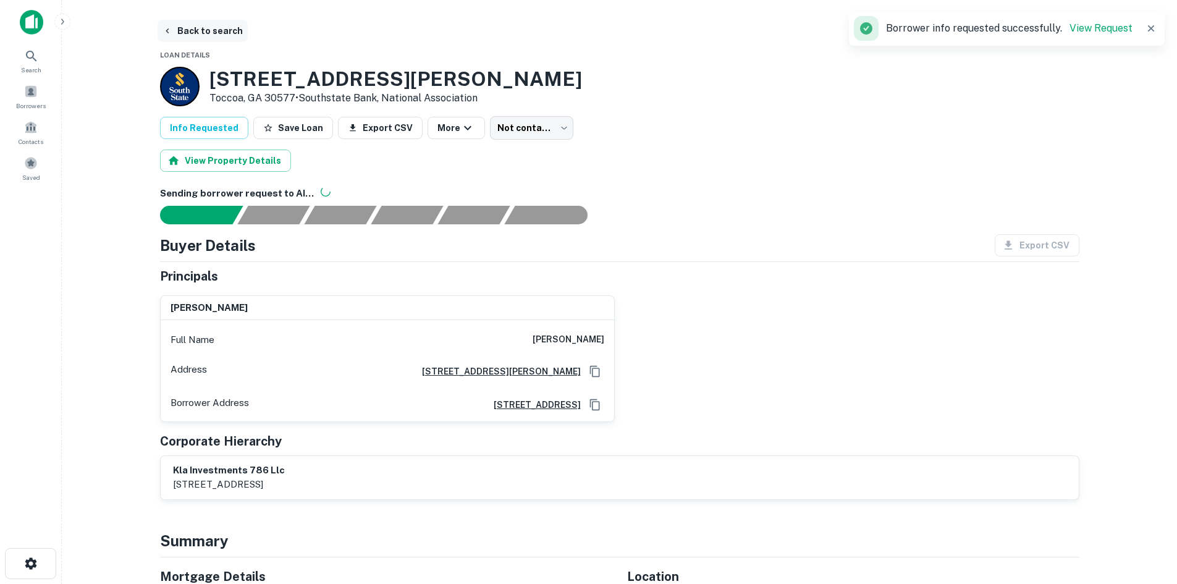
click at [197, 33] on button "Back to search" at bounding box center [203, 31] width 90 height 22
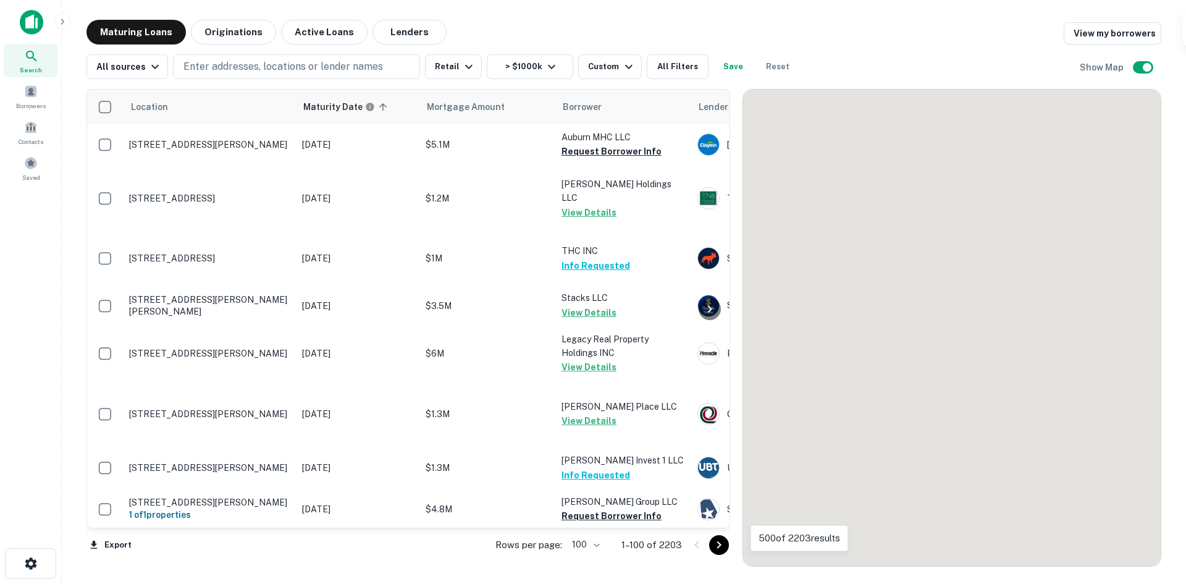
scroll to position [2819, 0]
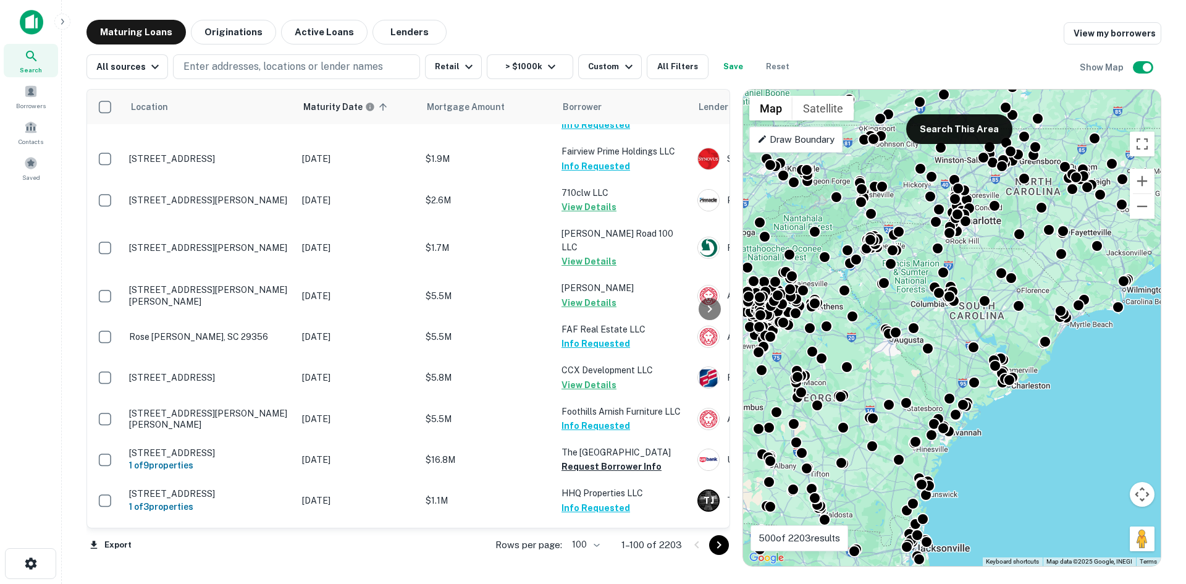
click at [714, 540] on icon "Go to next page" at bounding box center [719, 545] width 15 height 15
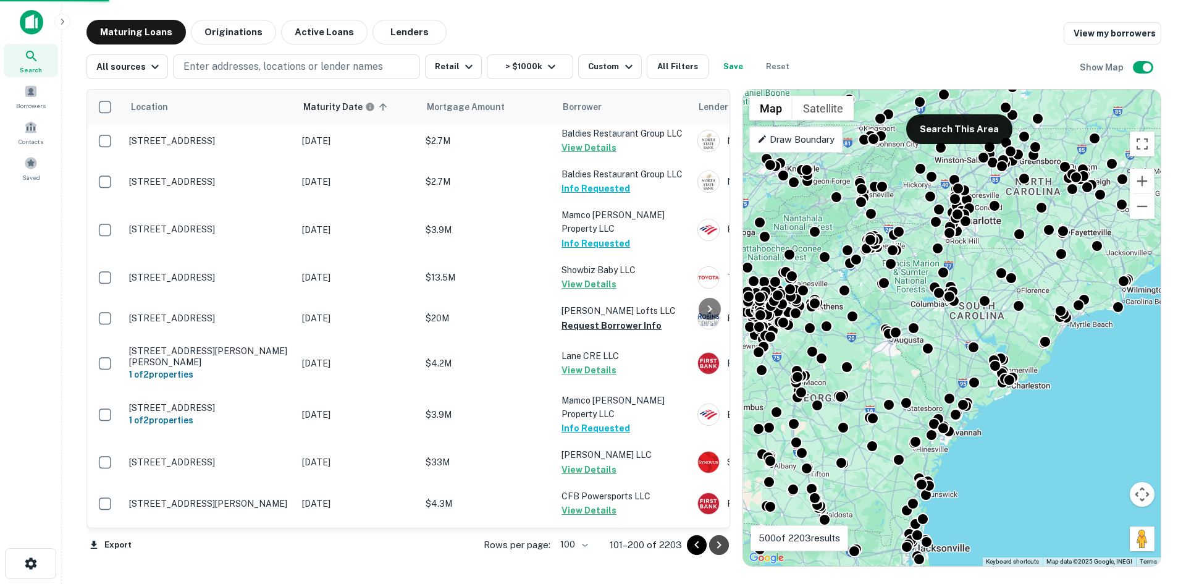
click at [714, 540] on icon "Go to next page" at bounding box center [719, 545] width 15 height 15
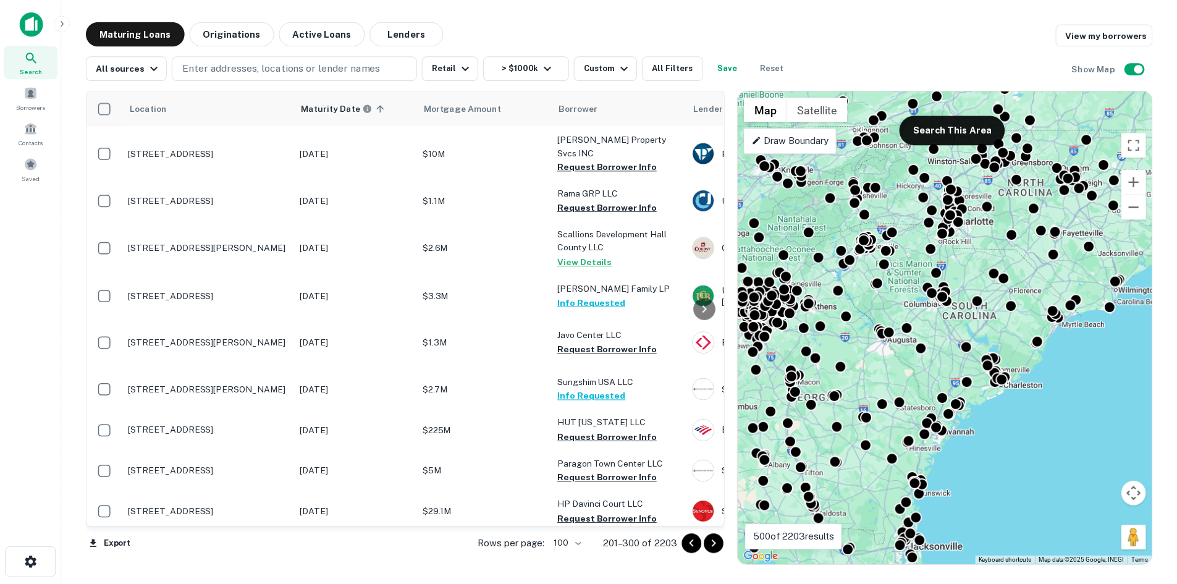
scroll to position [2757, 0]
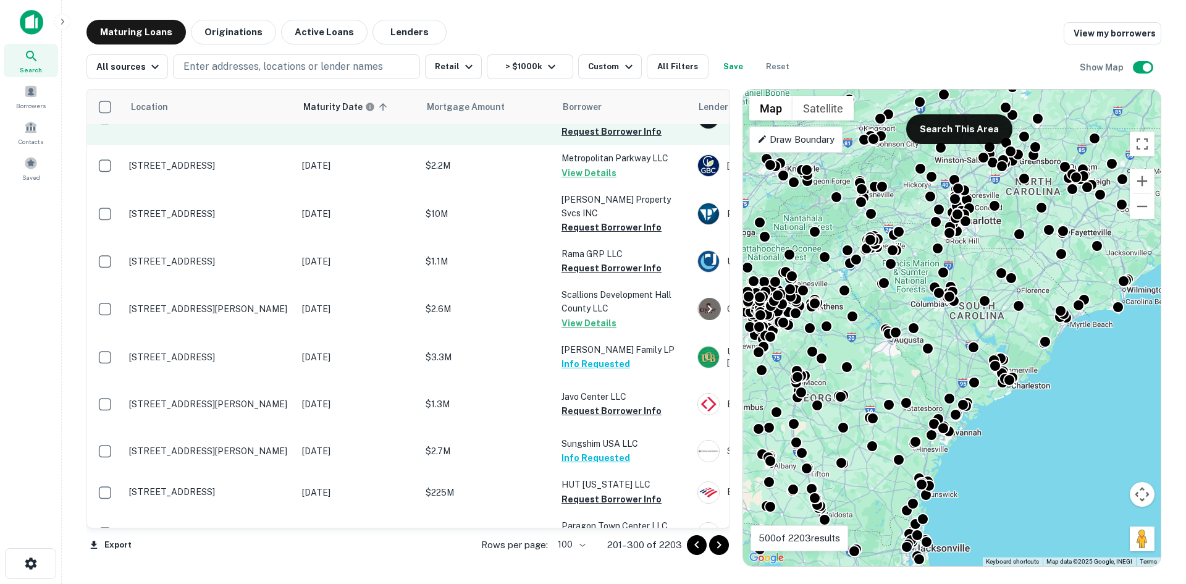
click at [259, 124] on p "[STREET_ADDRESS]" at bounding box center [209, 117] width 161 height 11
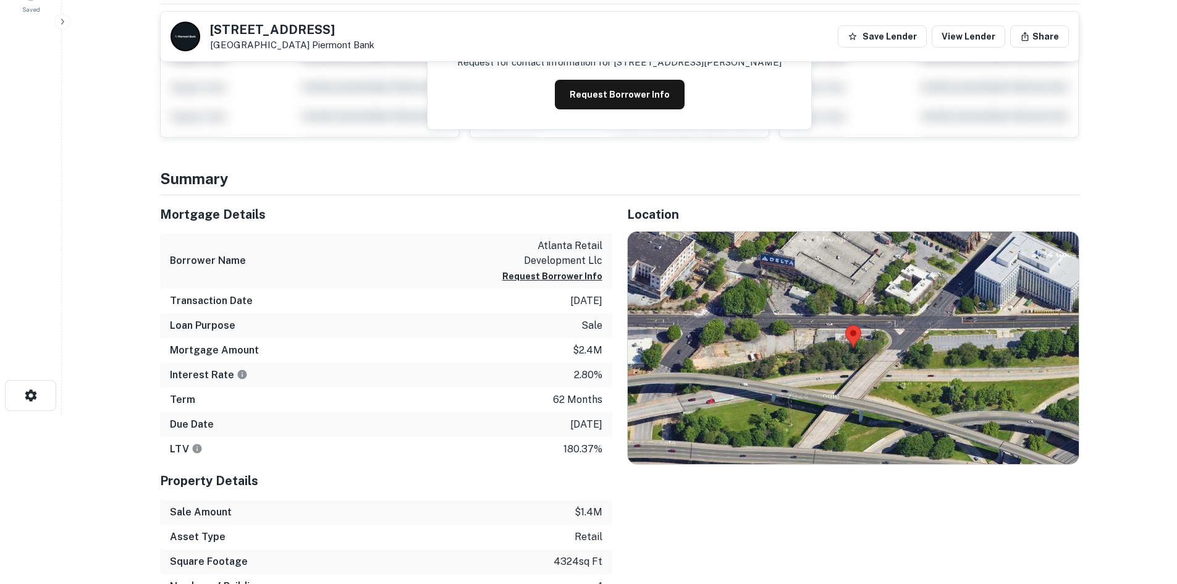
scroll to position [247, 0]
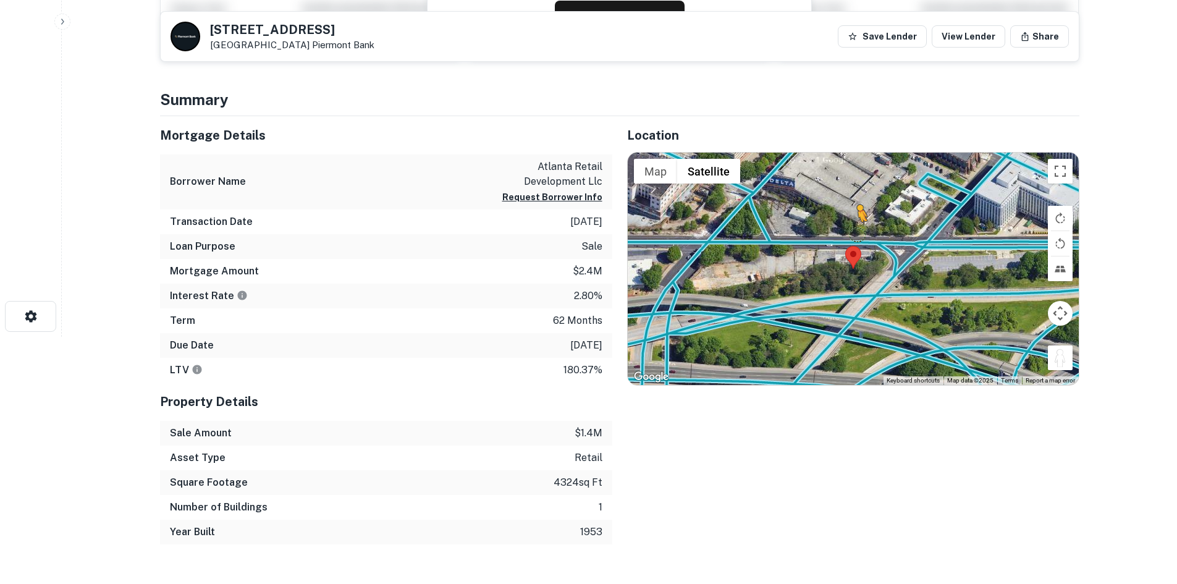
drag, startPoint x: 1058, startPoint y: 356, endPoint x: 855, endPoint y: 235, distance: 237.2
click at [855, 235] on div "To activate drag with keyboard, press Alt + Enter. Once in keyboard drag state,…" at bounding box center [853, 269] width 451 height 232
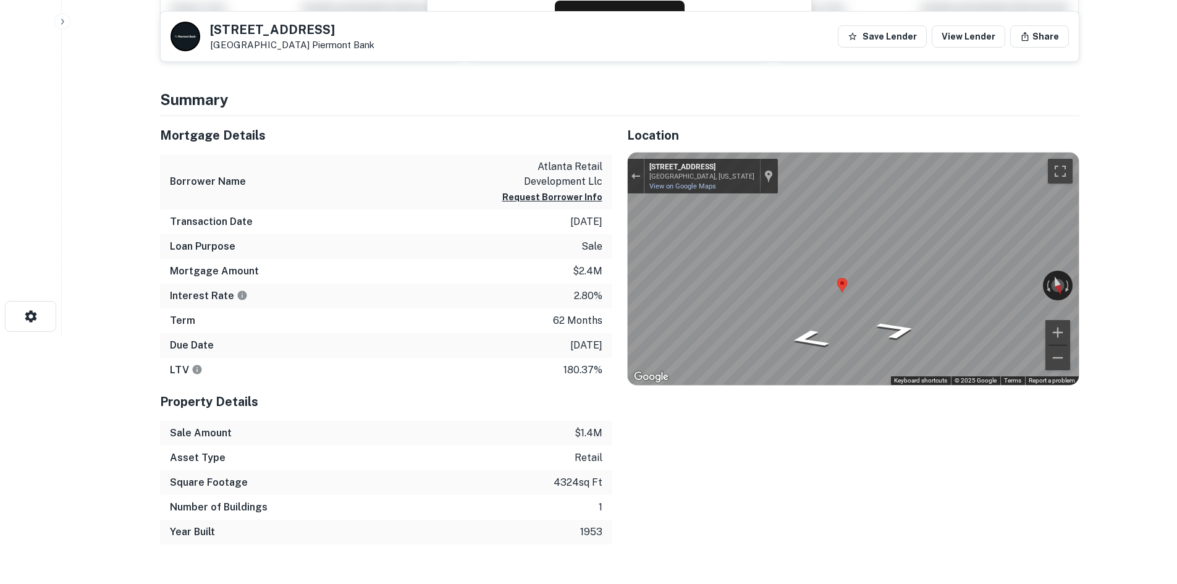
click at [1095, 252] on main "Back to search 114 MEMORIAL DR SW Atlanta, GA 30303 Piermont Bank Save Lender V…" at bounding box center [619, 45] width 1115 height 584
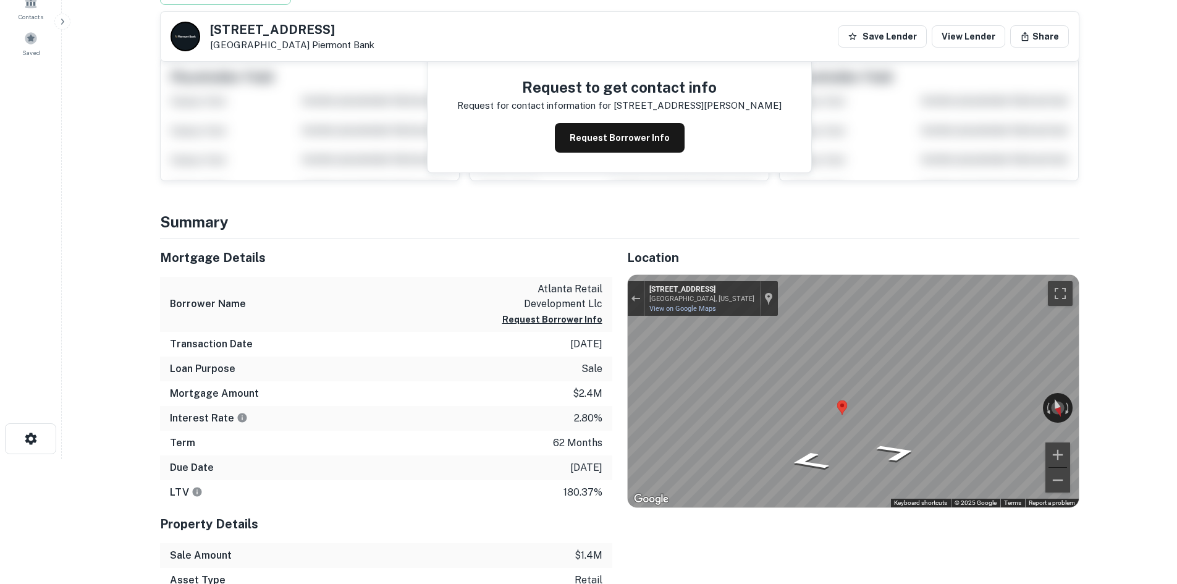
scroll to position [124, 0]
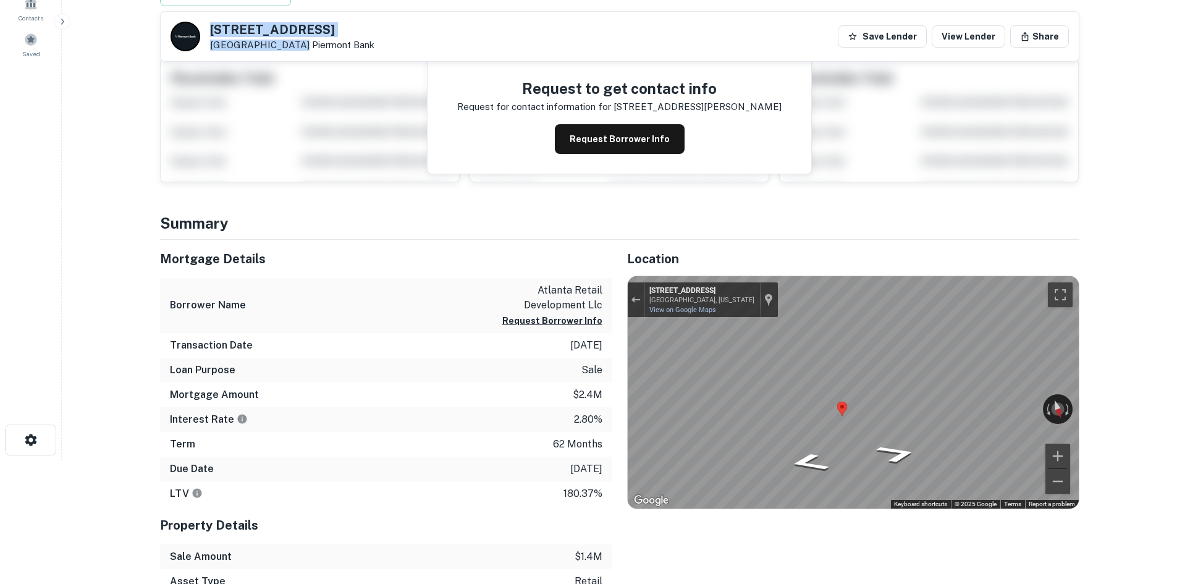
drag, startPoint x: 213, startPoint y: 23, endPoint x: 287, endPoint y: 45, distance: 77.2
click at [287, 45] on div "114 MEMORIAL DR SW Atlanta, GA 30303 Piermont Bank" at bounding box center [292, 36] width 164 height 27
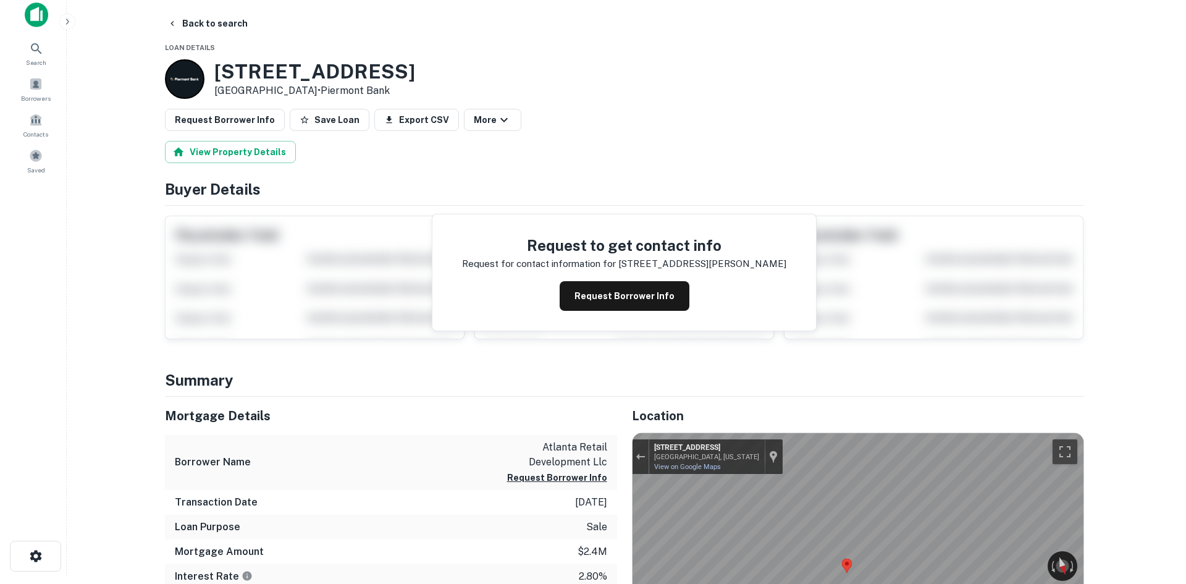
scroll to position [0, 0]
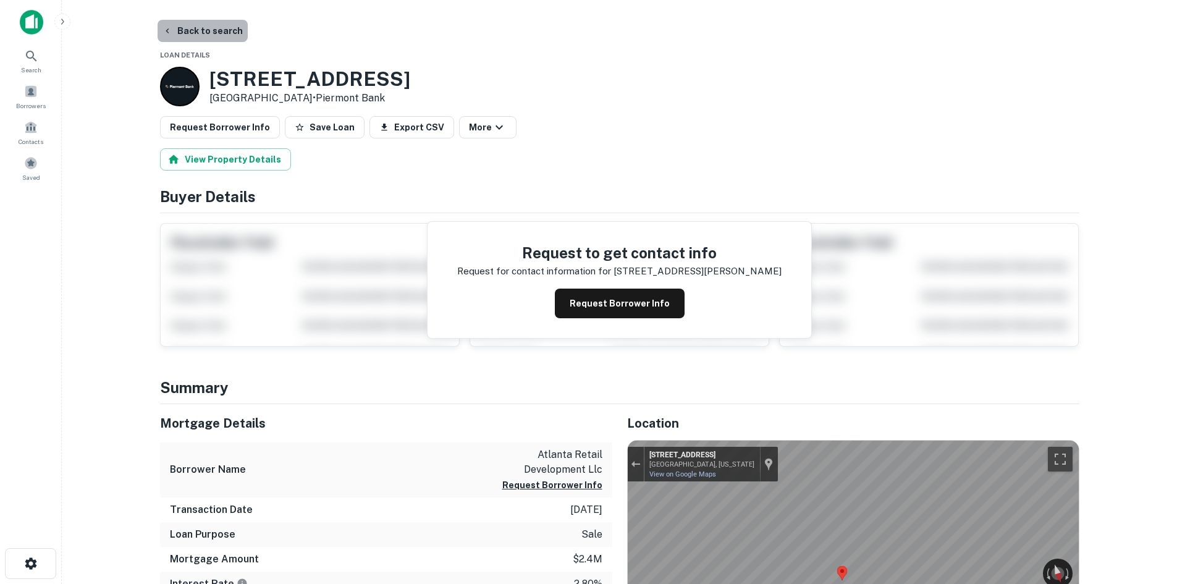
click at [215, 35] on button "Back to search" at bounding box center [203, 31] width 90 height 22
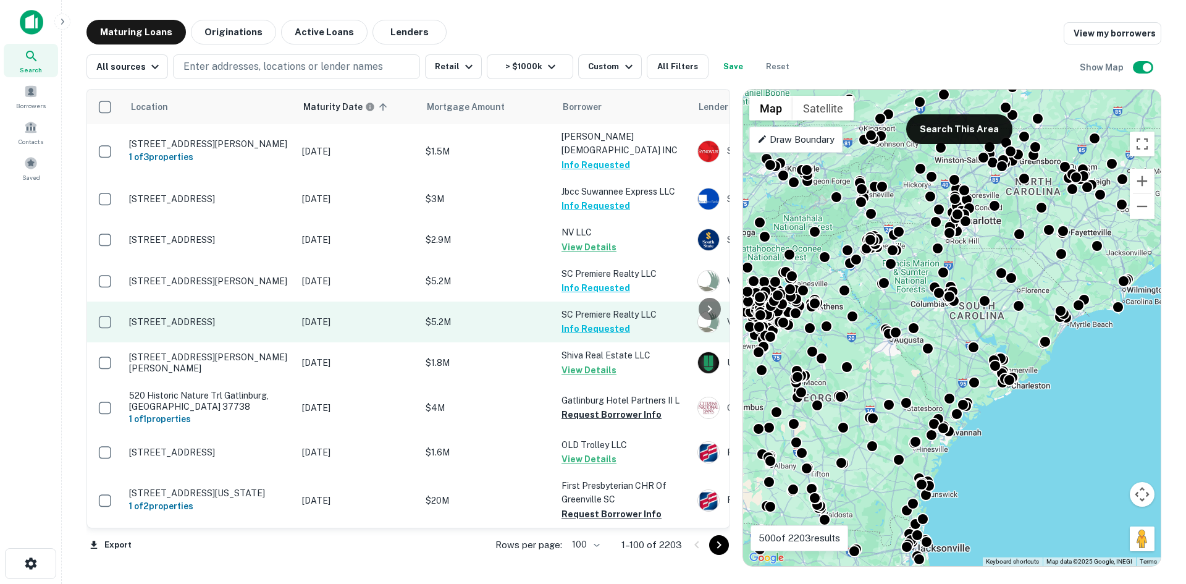
scroll to position [4689, 0]
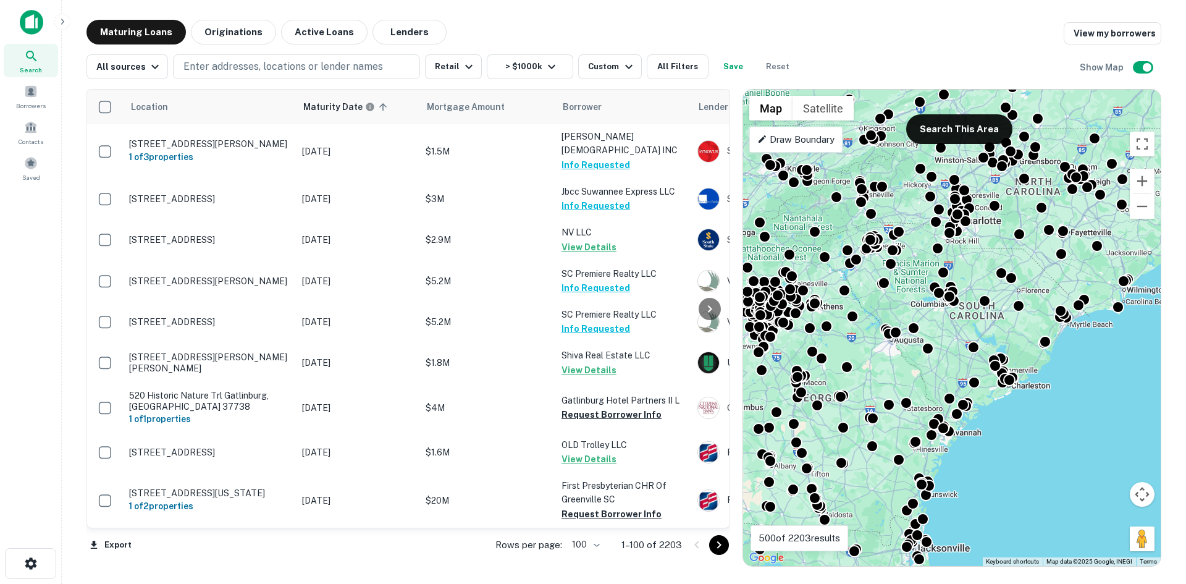
click at [727, 543] on button "Go to next page" at bounding box center [719, 545] width 20 height 20
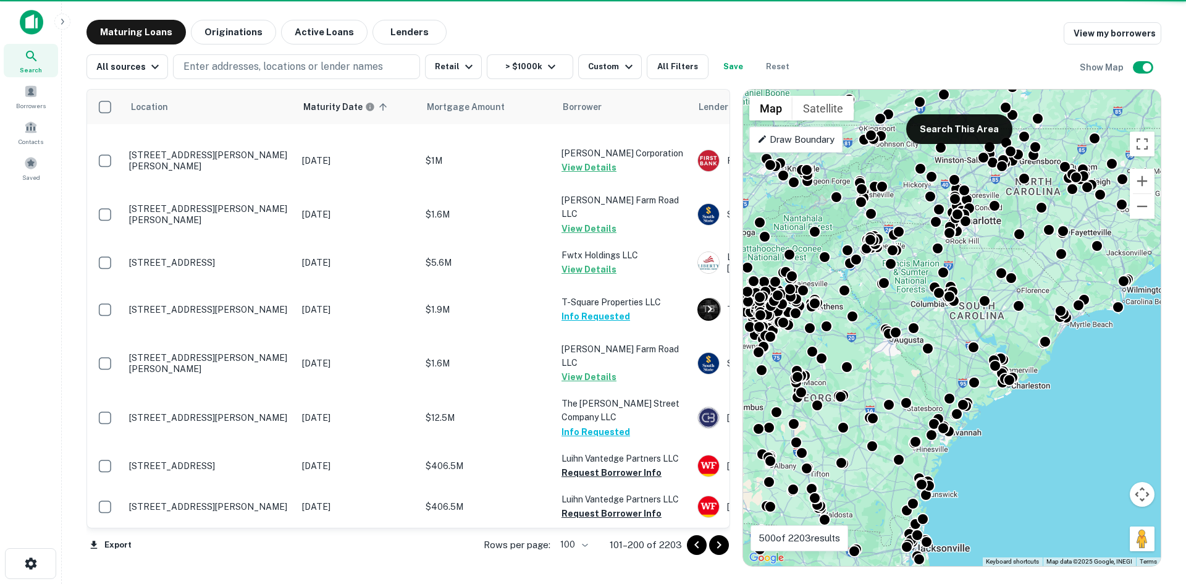
scroll to position [3824, 0]
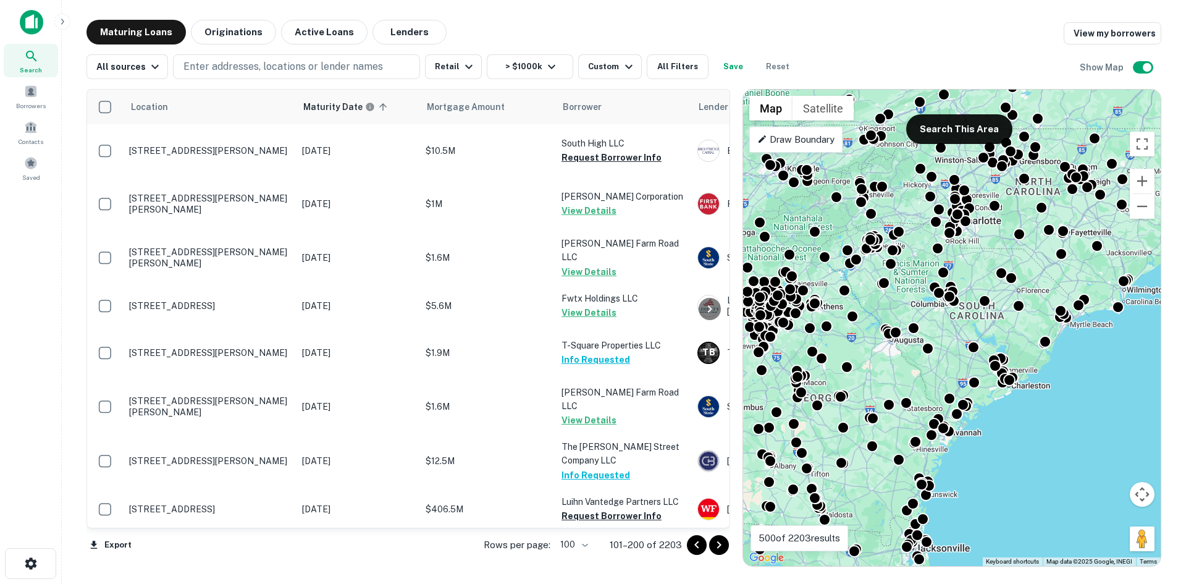
click at [716, 547] on icon "Go to next page" at bounding box center [719, 545] width 15 height 15
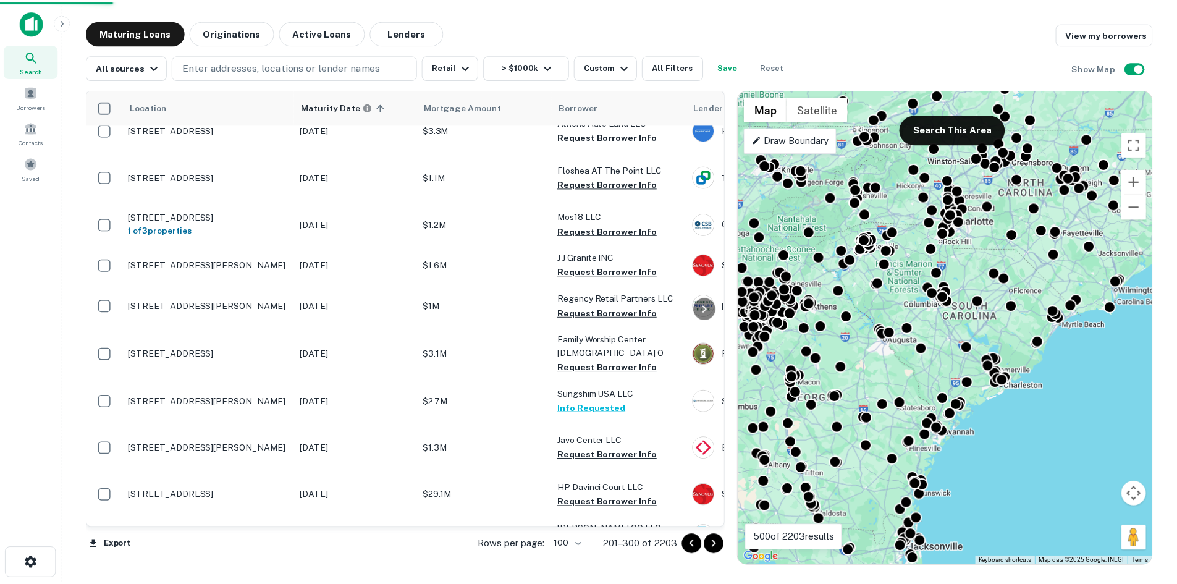
scroll to position [3577, 0]
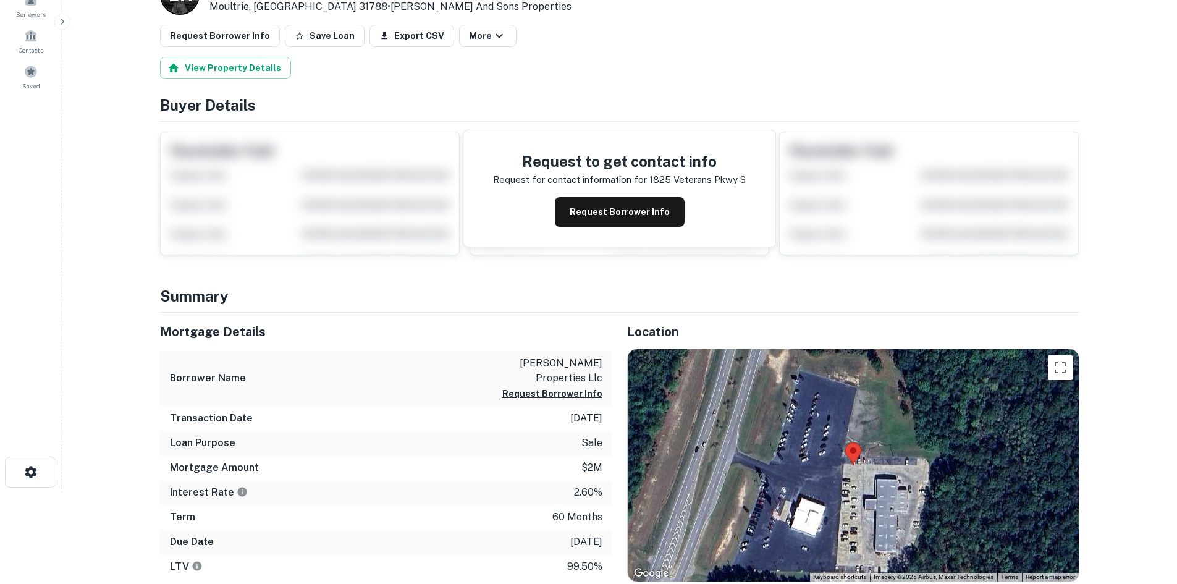
scroll to position [185, 0]
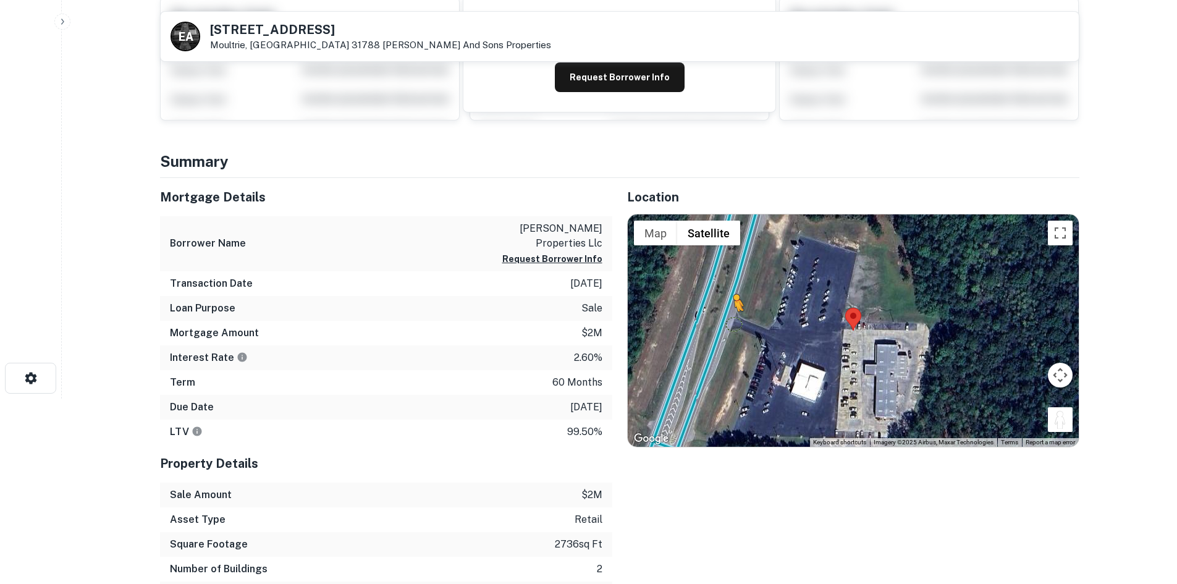
drag, startPoint x: 1058, startPoint y: 425, endPoint x: 733, endPoint y: 319, distance: 341.2
click at [729, 317] on div "To activate drag with keyboard, press Alt + Enter. Once in keyboard drag state,…" at bounding box center [853, 330] width 451 height 232
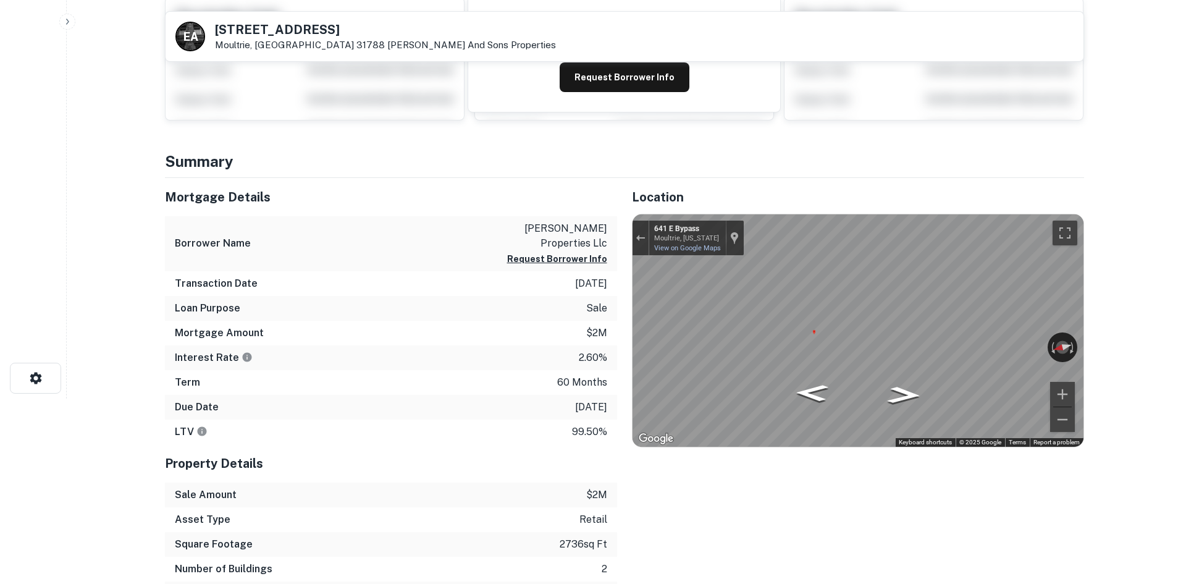
scroll to position [0, 0]
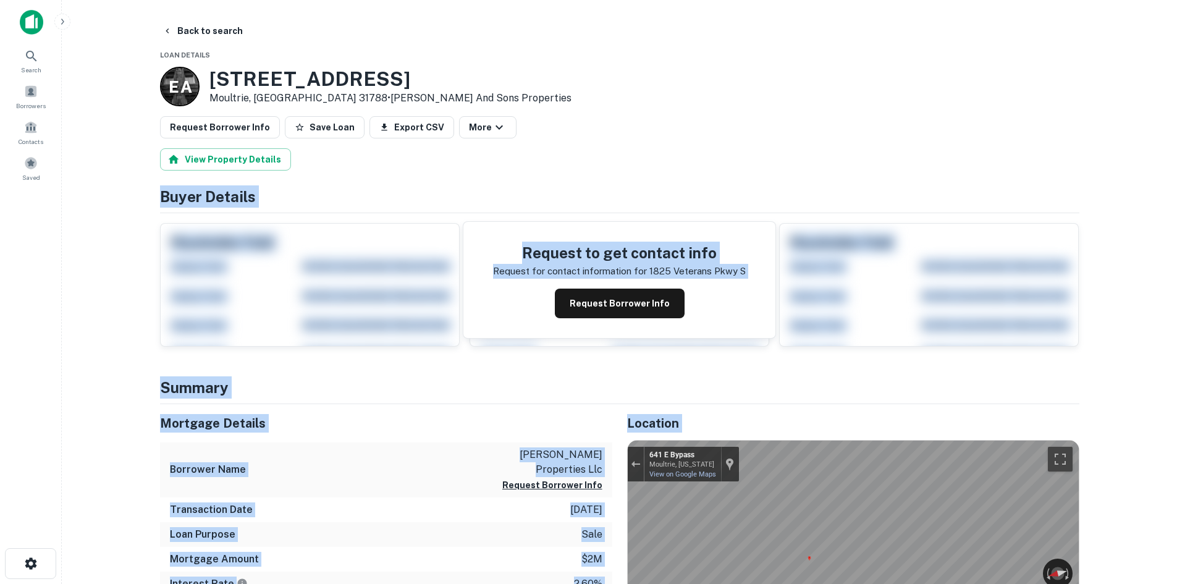
drag, startPoint x: 329, startPoint y: 142, endPoint x: 699, endPoint y: 263, distance: 389.8
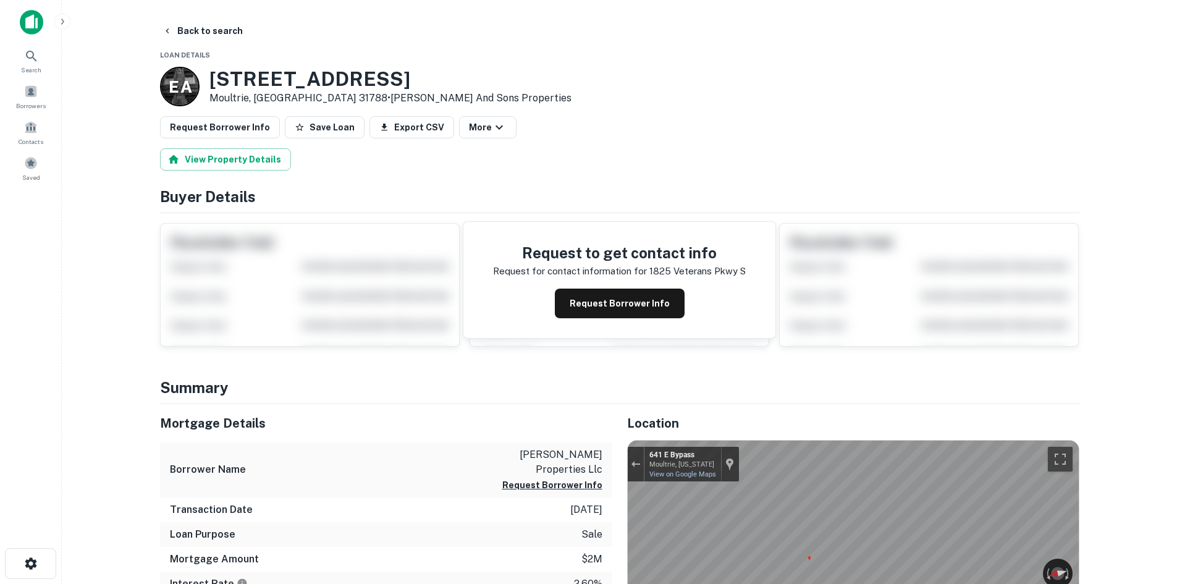
click at [277, 39] on div "Back to search" at bounding box center [619, 31] width 919 height 22
click at [231, 32] on button "Back to search" at bounding box center [203, 31] width 90 height 22
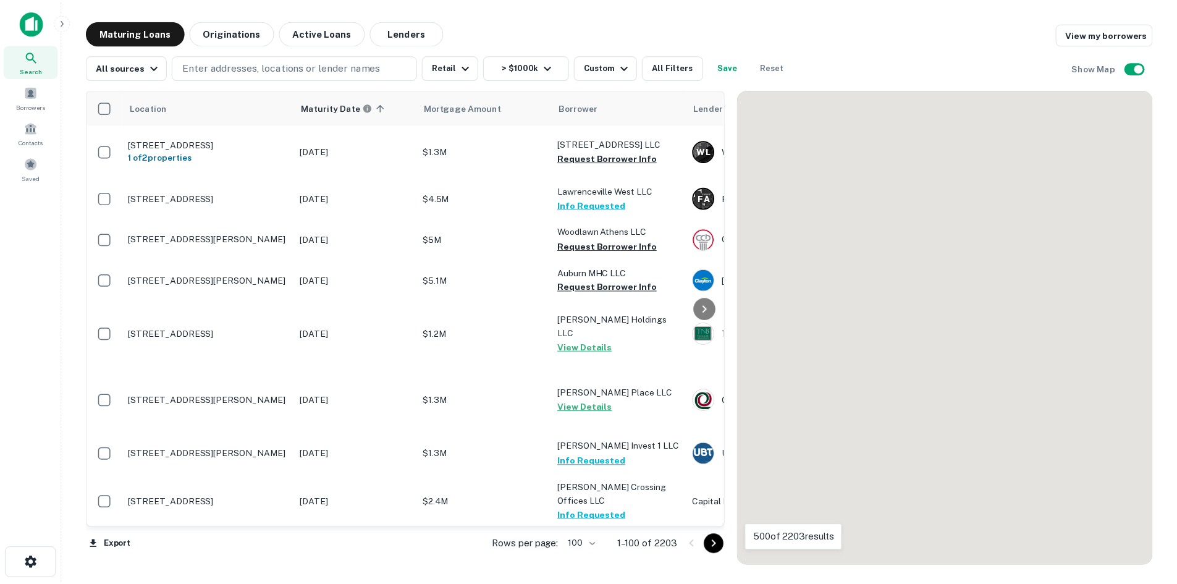
scroll to position [3577, 0]
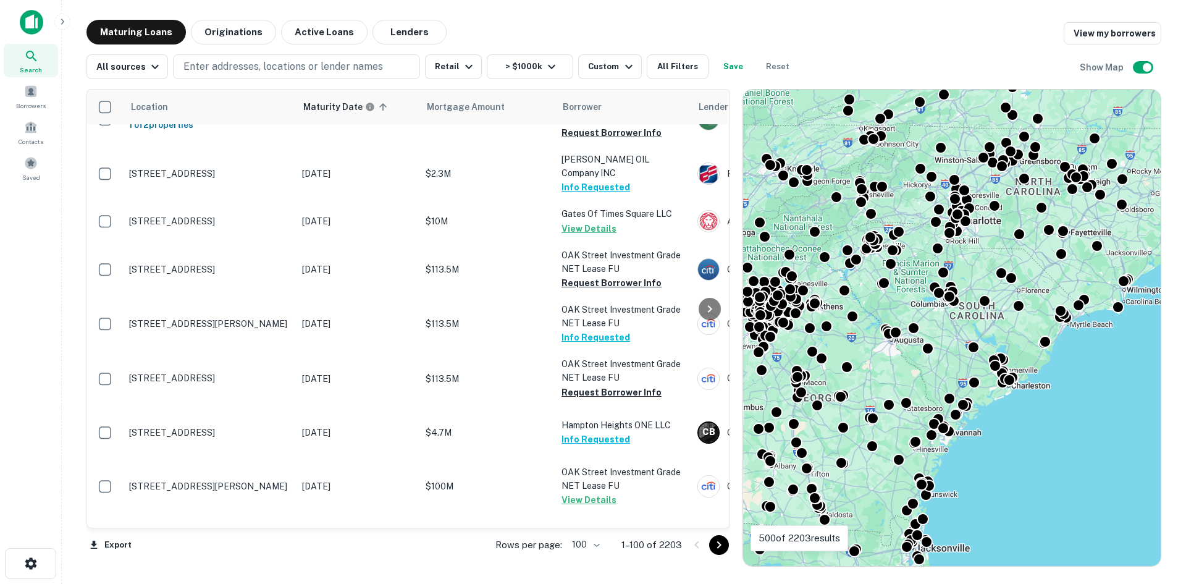
click at [719, 545] on icon "Go to next page" at bounding box center [719, 545] width 15 height 15
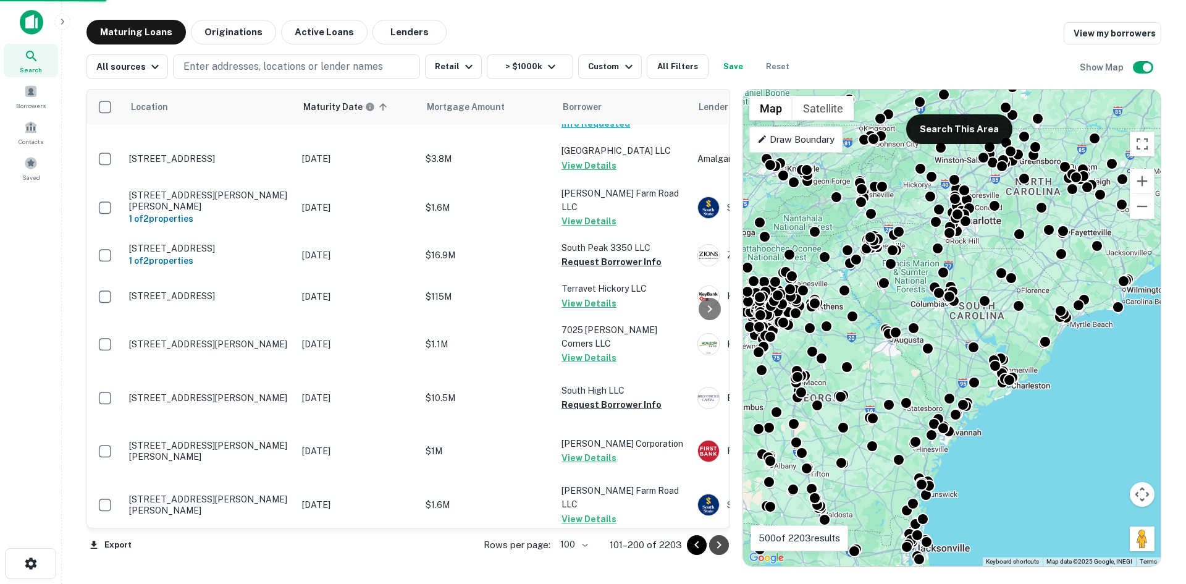
click at [720, 543] on icon "Go to next page" at bounding box center [719, 545] width 15 height 15
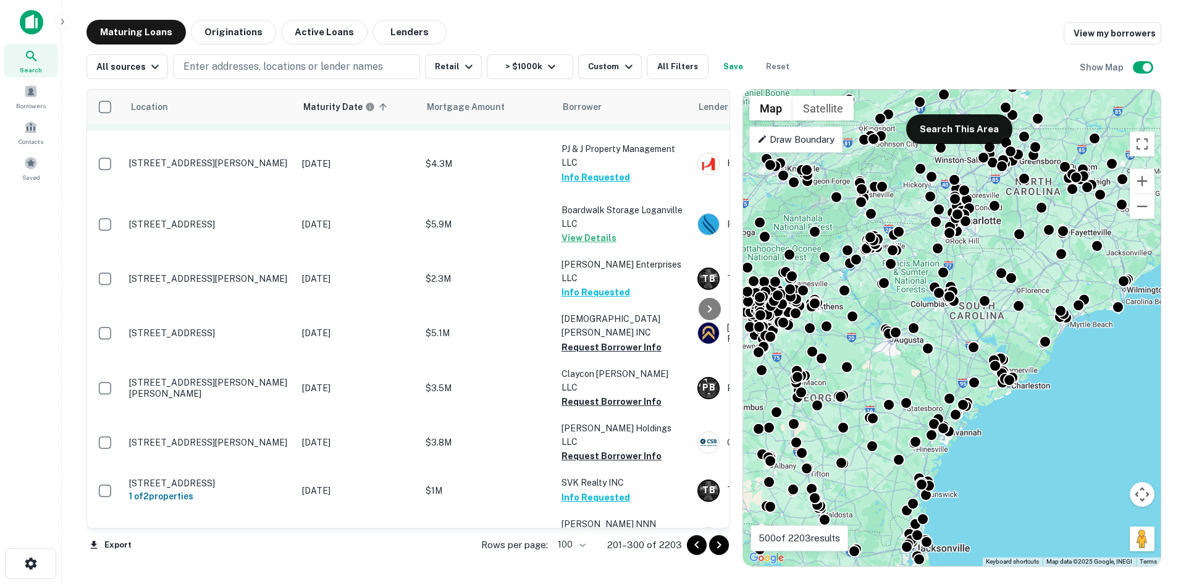
click at [259, 115] on p "[STREET_ADDRESS]" at bounding box center [209, 109] width 161 height 11
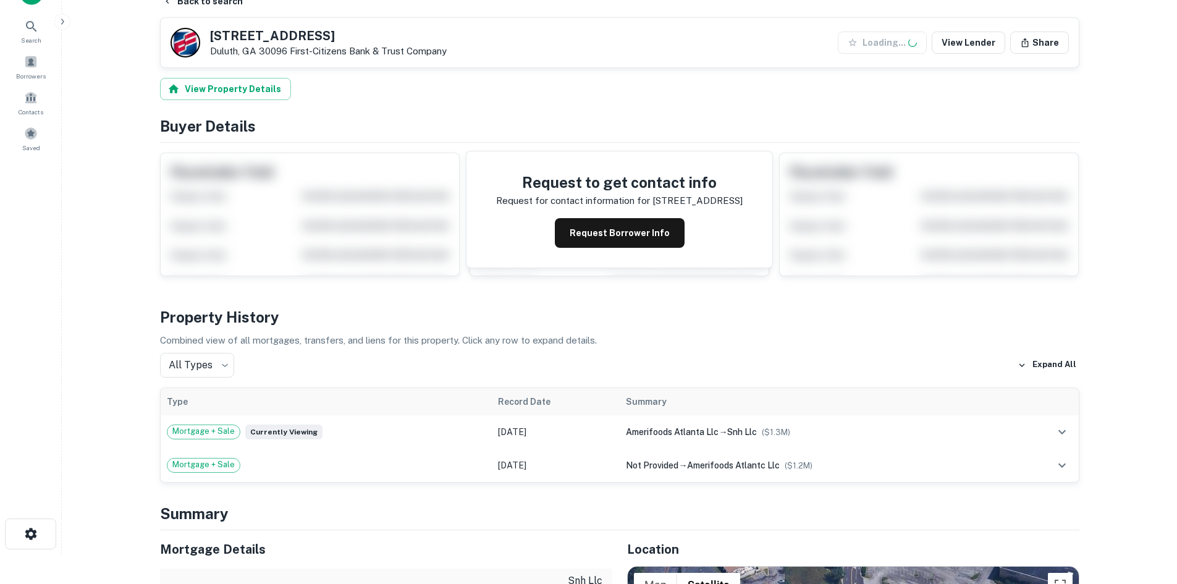
scroll to position [247, 0]
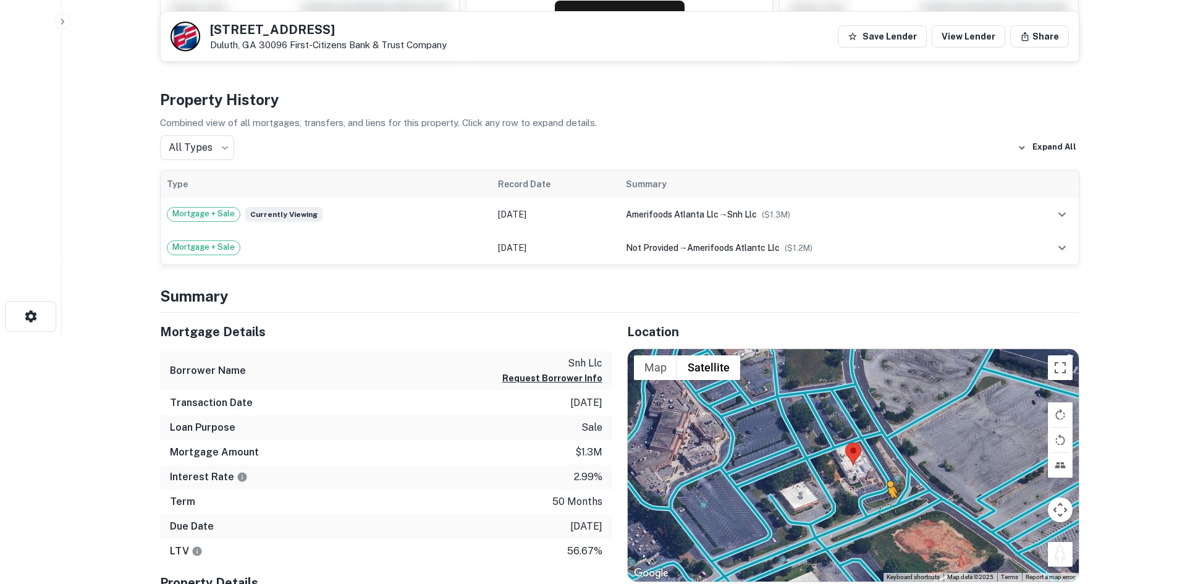
drag, startPoint x: 1061, startPoint y: 559, endPoint x: 884, endPoint y: 507, distance: 184.6
click at [884, 507] on div "To activate drag with keyboard, press Alt + Enter. Once in keyboard drag state,…" at bounding box center [853, 465] width 451 height 232
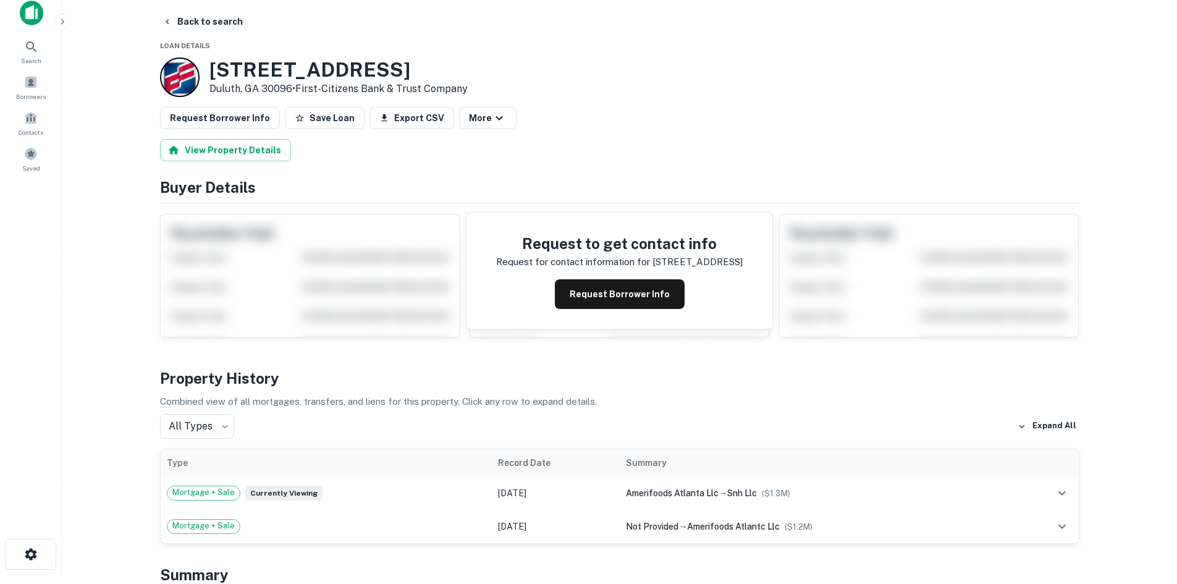
scroll to position [0, 0]
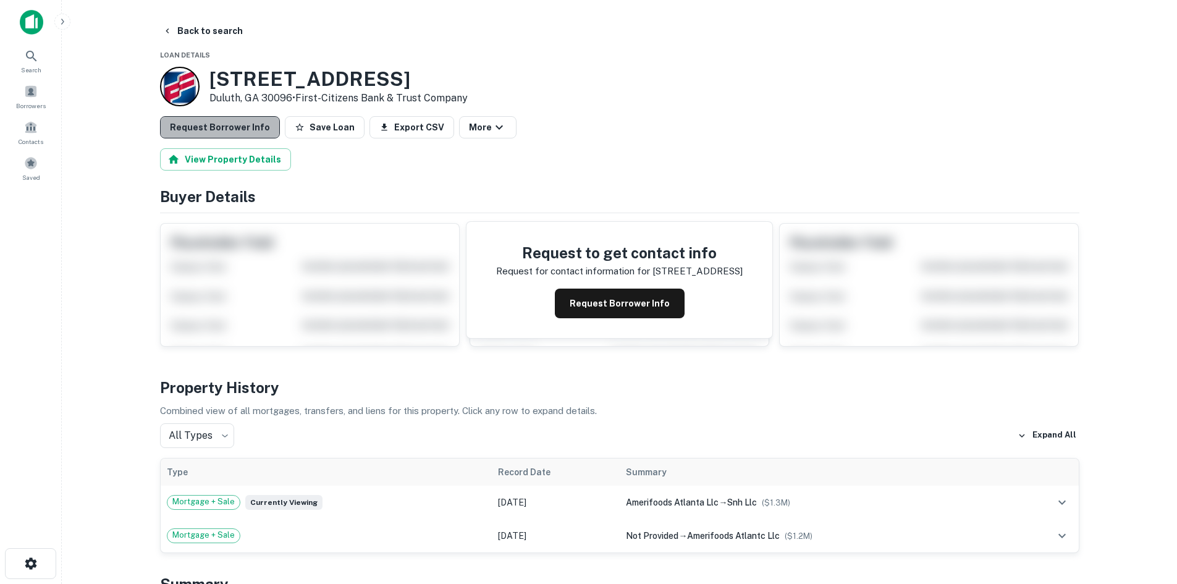
click at [225, 131] on button "Request Borrower Info" at bounding box center [220, 127] width 120 height 22
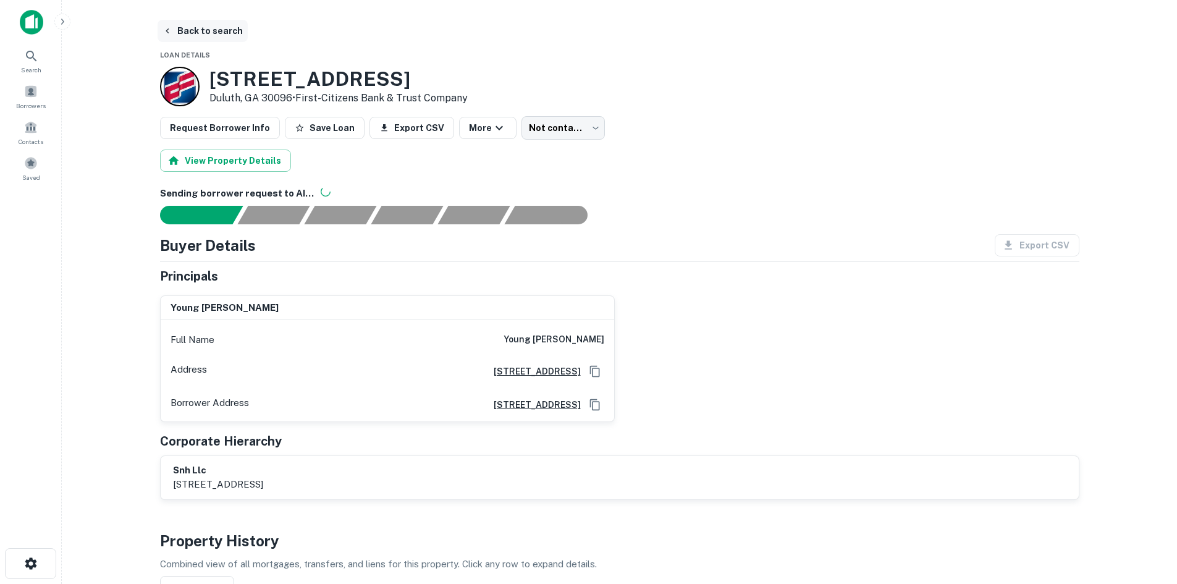
click at [228, 29] on button "Back to search" at bounding box center [203, 31] width 90 height 22
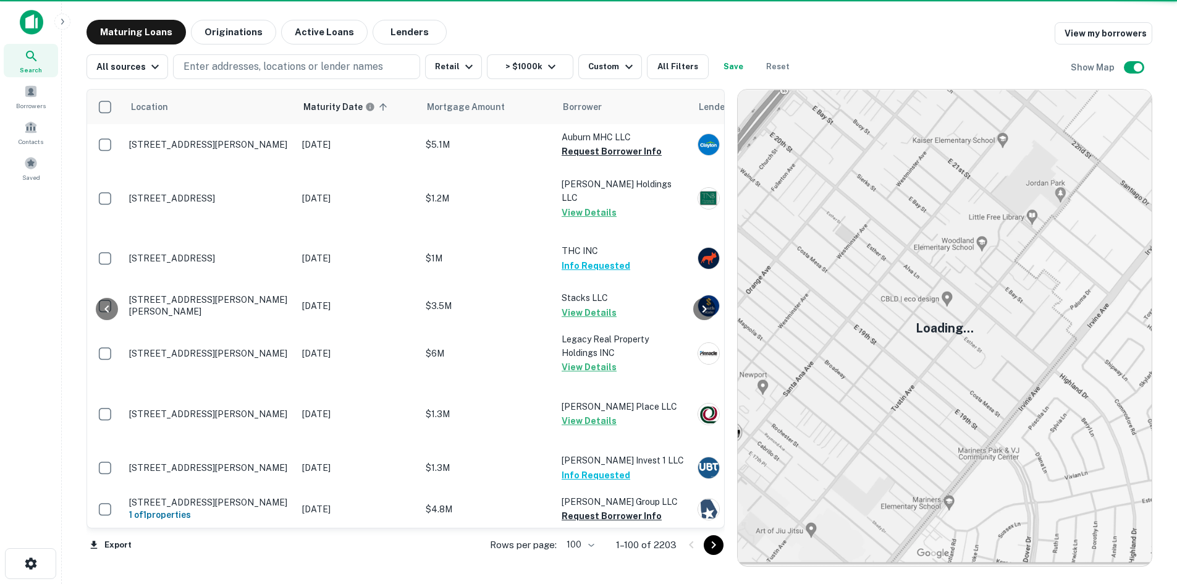
click at [715, 544] on icon "Go to next page" at bounding box center [713, 545] width 15 height 15
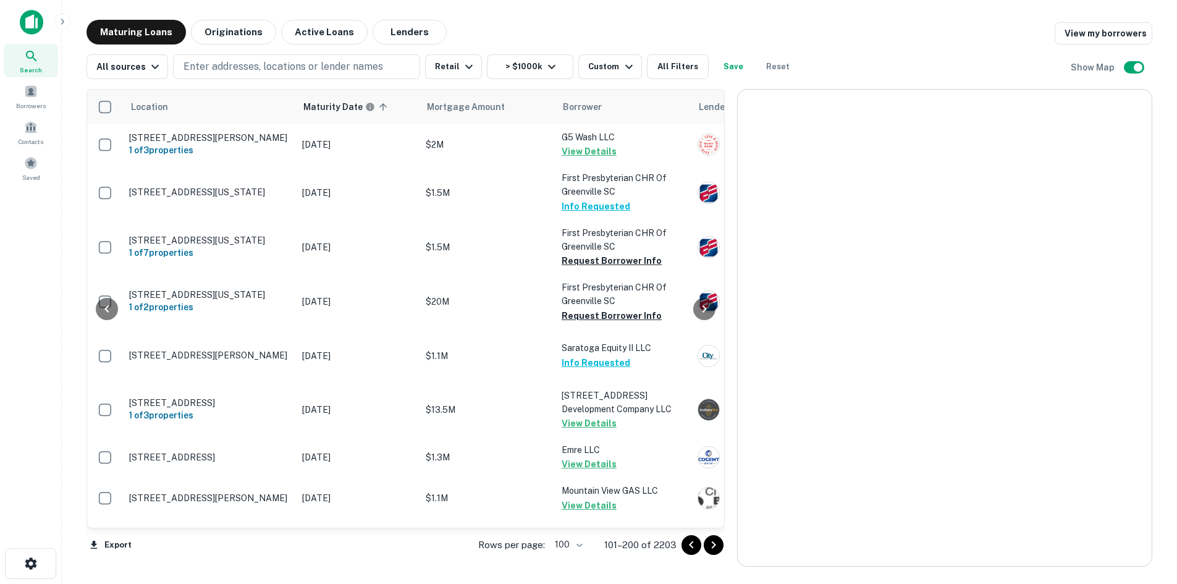
click at [720, 539] on icon "Go to next page" at bounding box center [713, 545] width 15 height 15
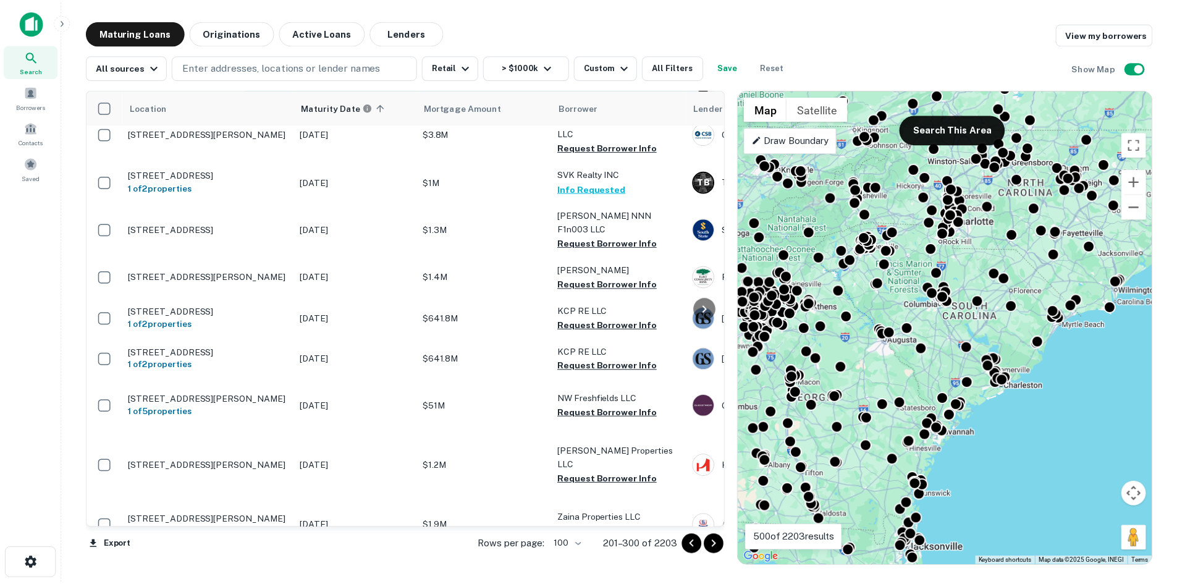
scroll to position [4010, 0]
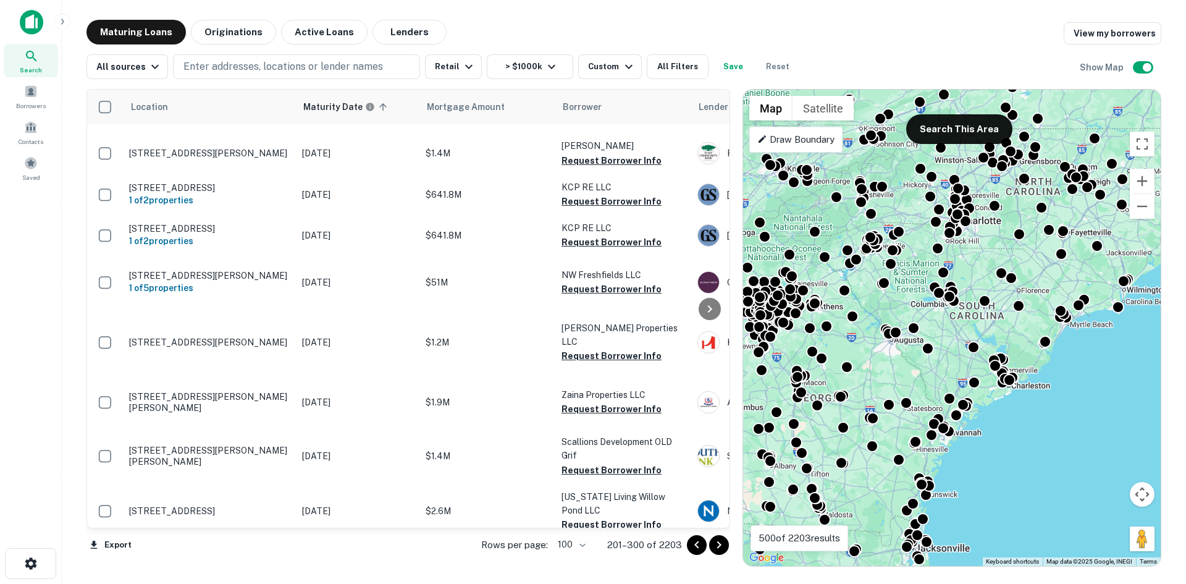
click at [243, 15] on p "[STREET_ADDRESS][PERSON_NAME]" at bounding box center [209, 9] width 161 height 11
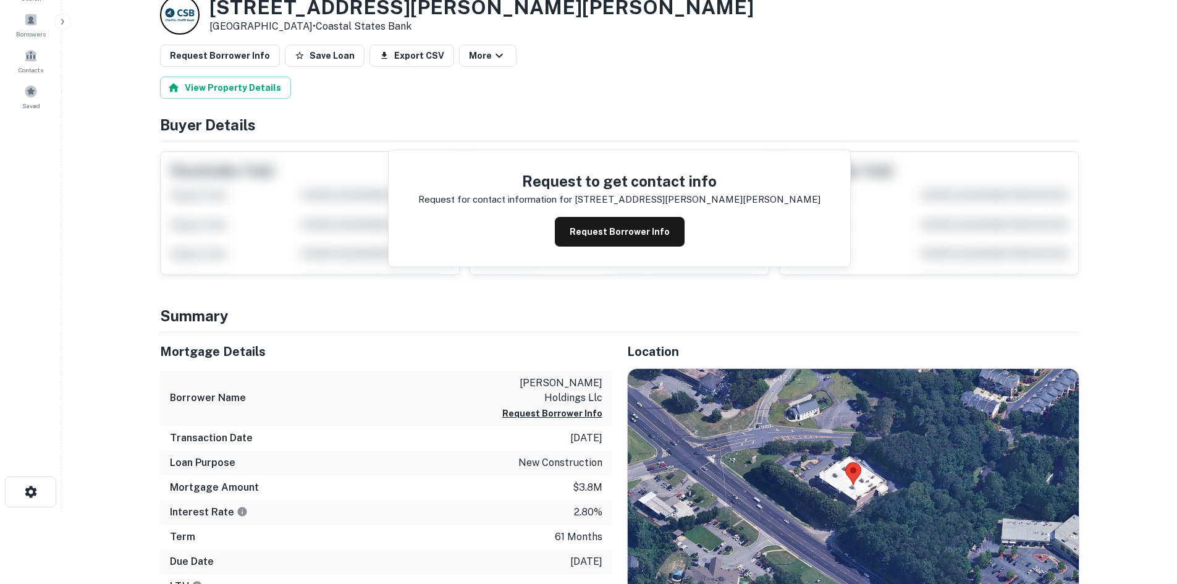
scroll to position [124, 0]
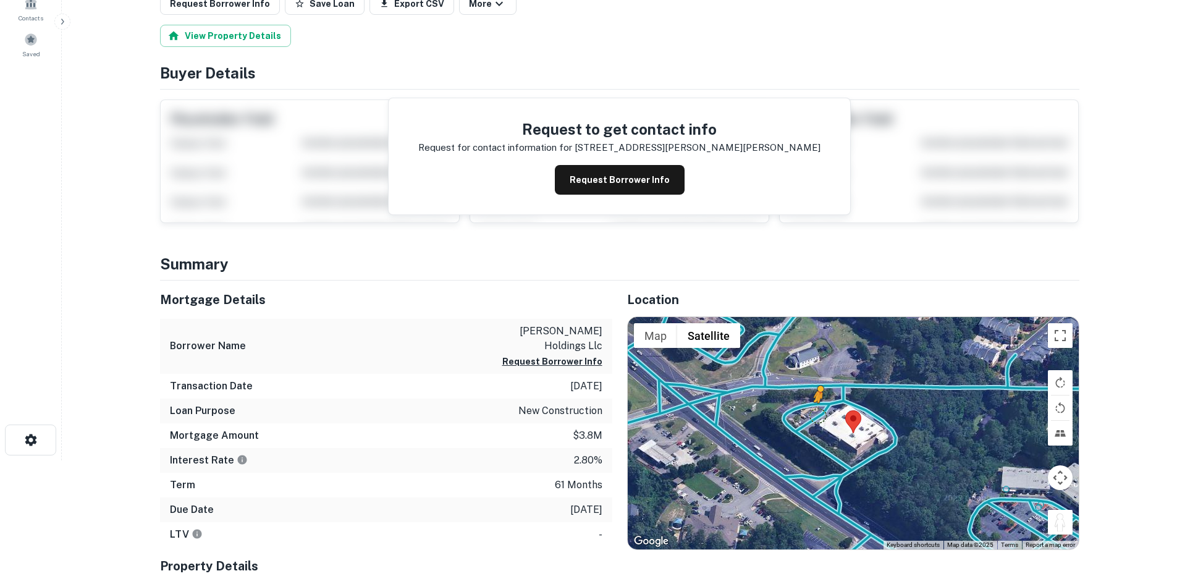
drag, startPoint x: 1063, startPoint y: 520, endPoint x: 819, endPoint y: 415, distance: 265.7
click at [819, 415] on div "To activate drag with keyboard, press Alt + Enter. Once in keyboard drag state,…" at bounding box center [853, 433] width 451 height 232
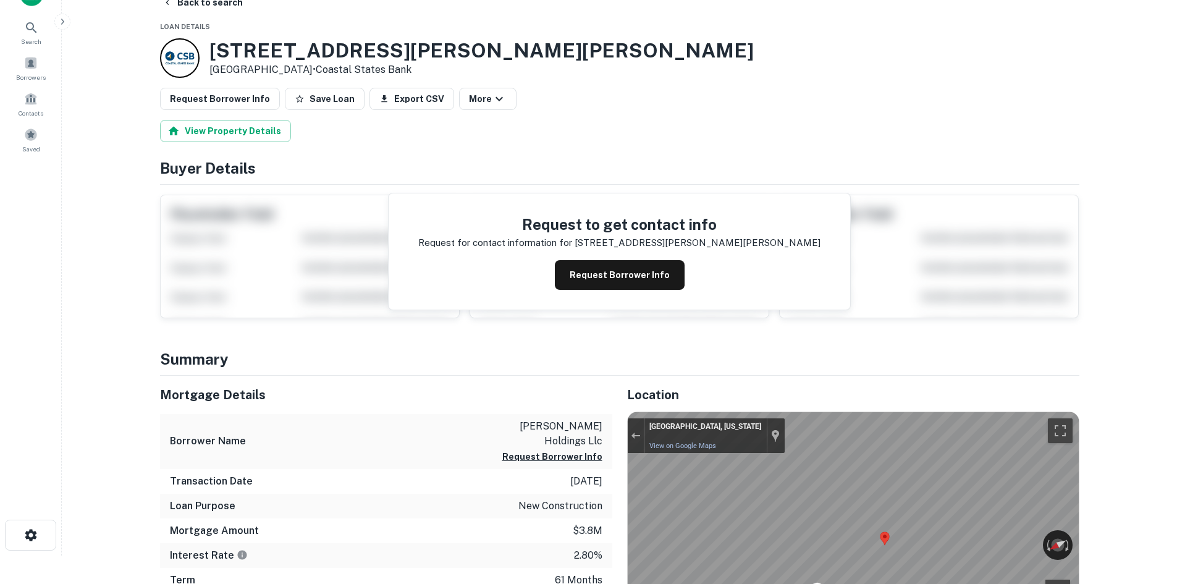
scroll to position [0, 0]
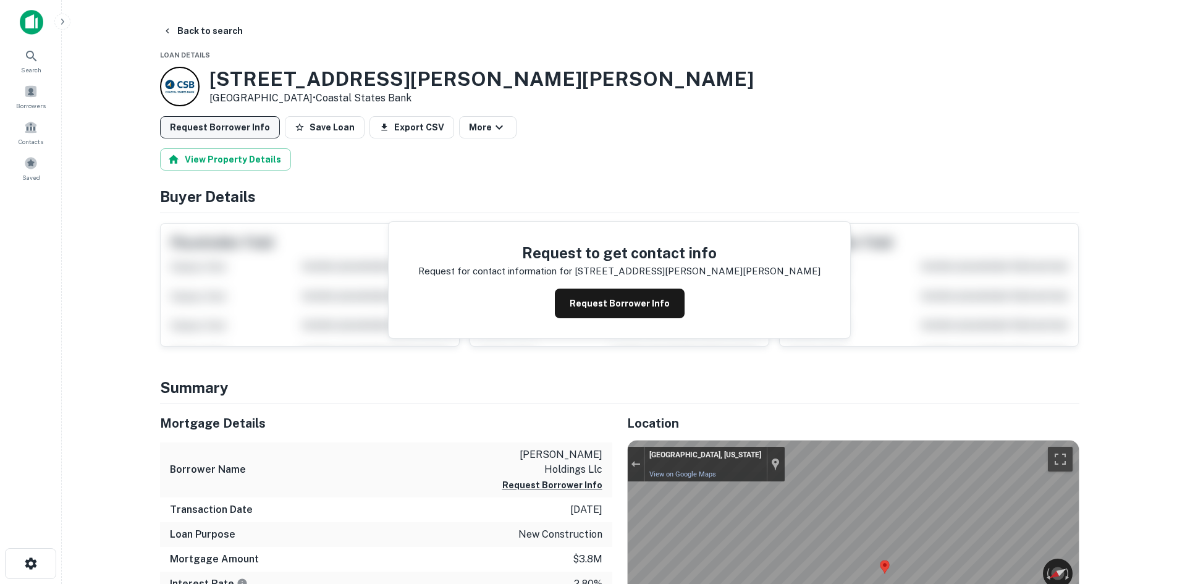
click at [208, 122] on button "Request Borrower Info" at bounding box center [220, 127] width 120 height 22
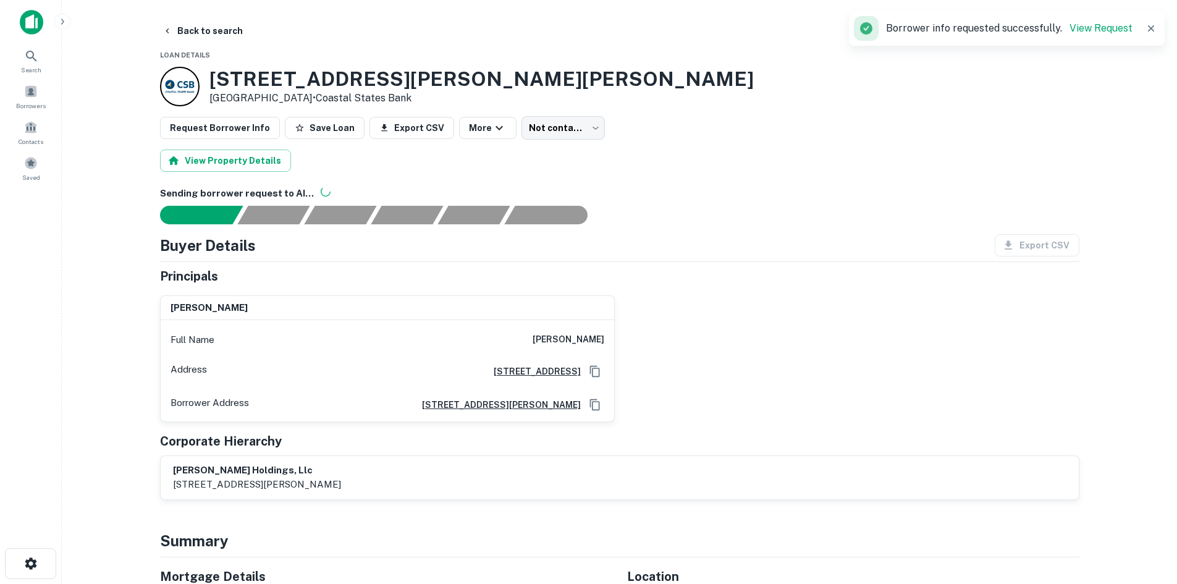
click at [235, 41] on button "Back to search" at bounding box center [203, 31] width 90 height 22
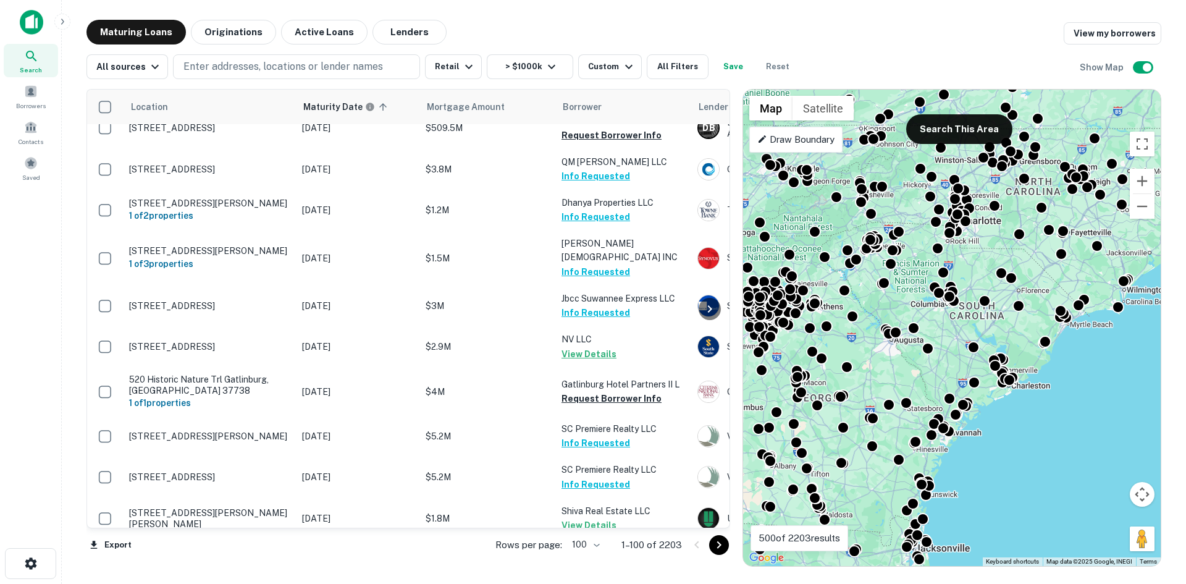
scroll to position [4319, 0]
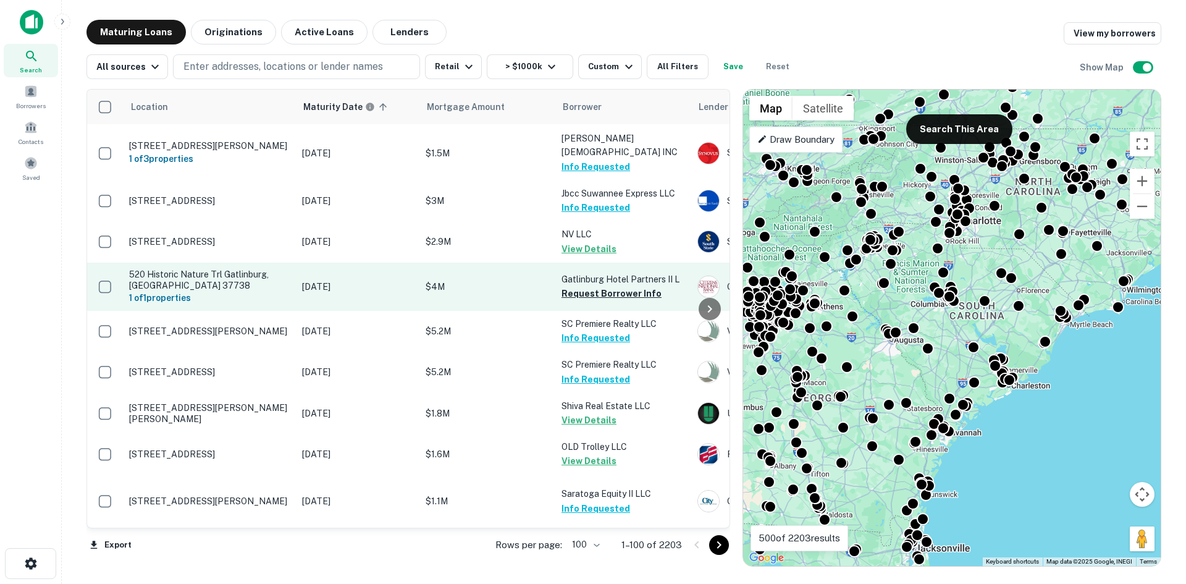
scroll to position [4715, 0]
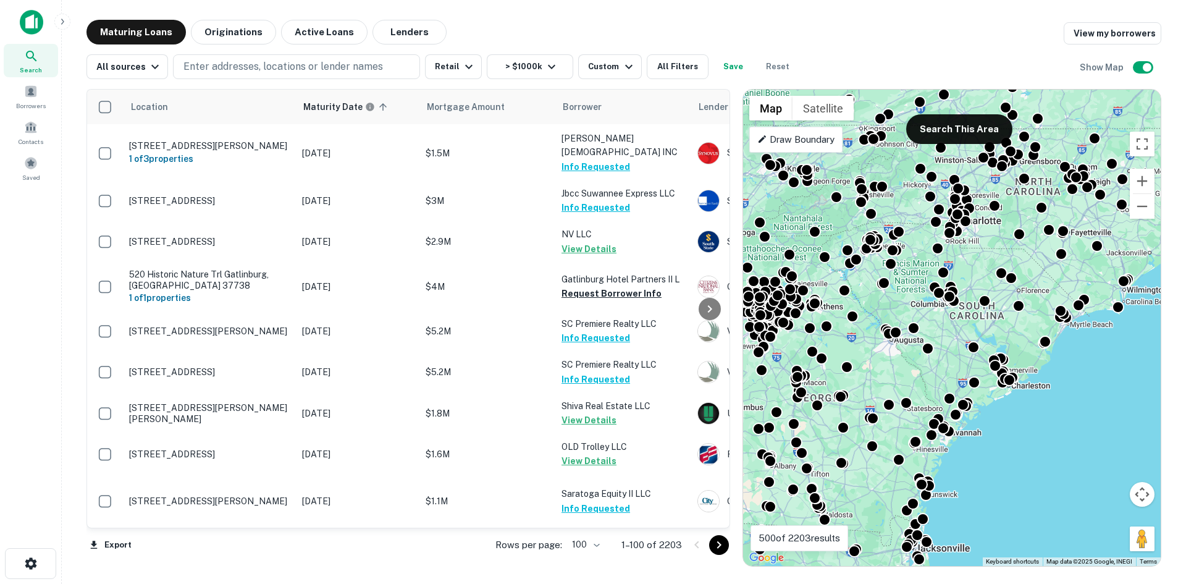
click at [722, 542] on icon "Go to next page" at bounding box center [719, 545] width 15 height 15
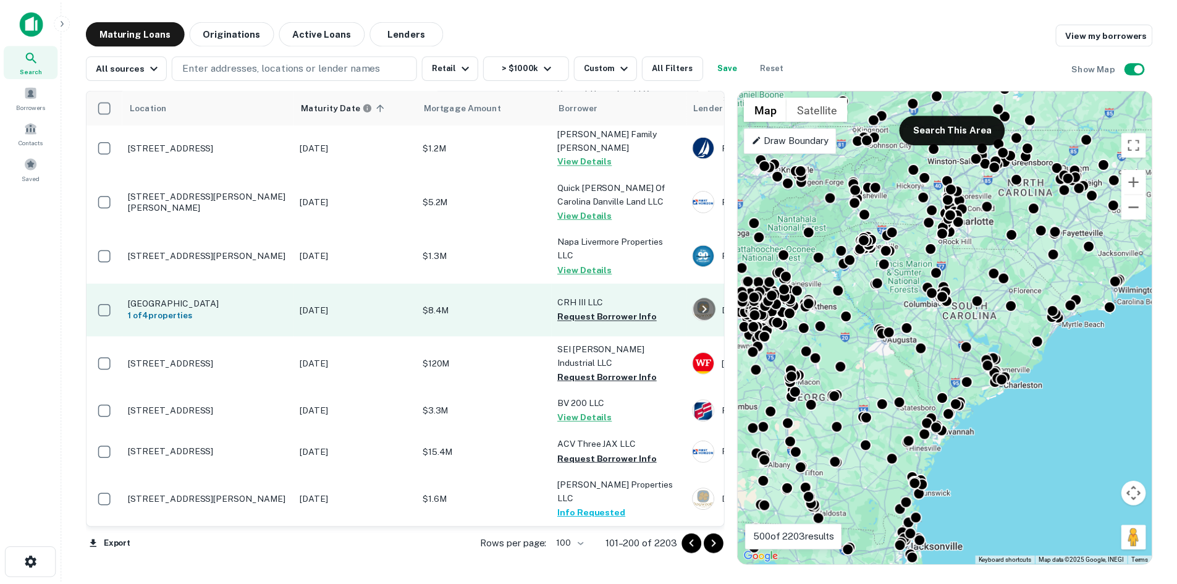
scroll to position [4868, 0]
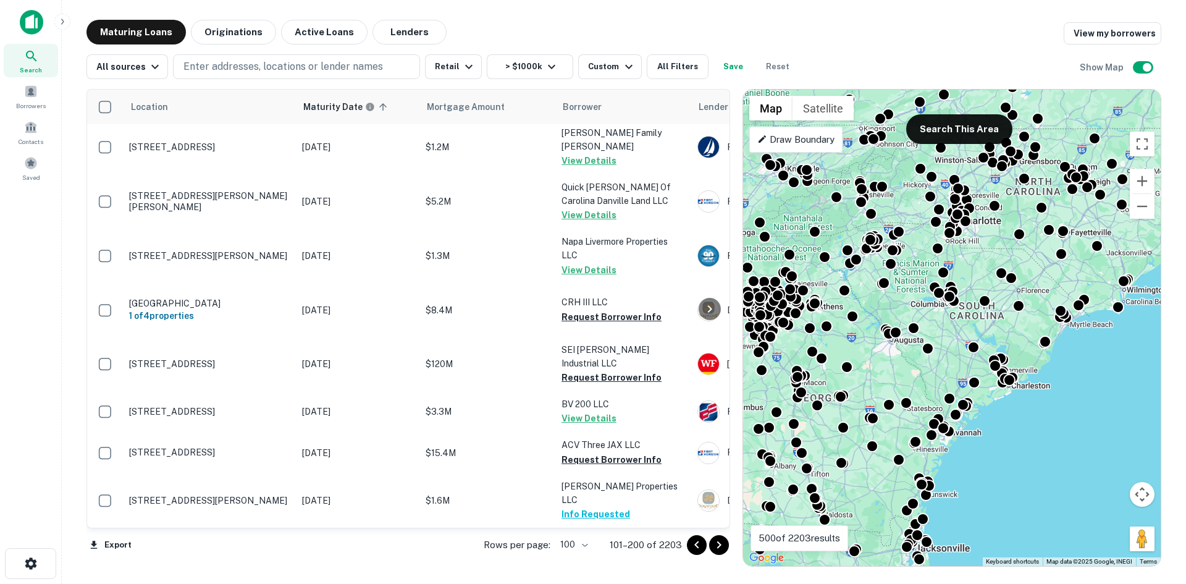
click at [712, 543] on icon "Go to next page" at bounding box center [719, 545] width 15 height 15
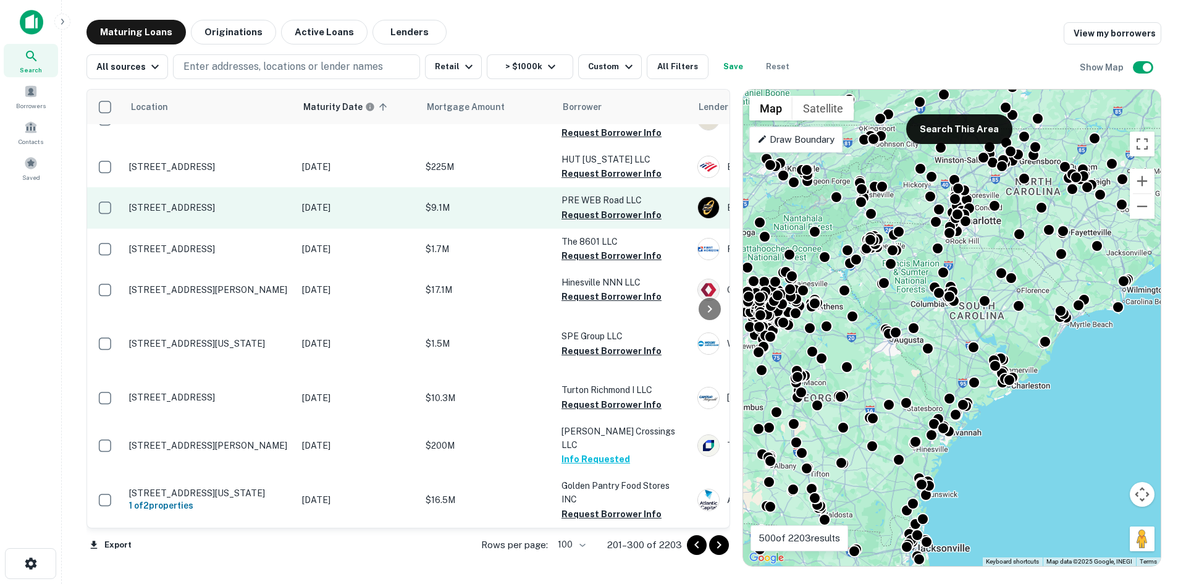
click at [225, 213] on p "[STREET_ADDRESS]" at bounding box center [209, 207] width 161 height 11
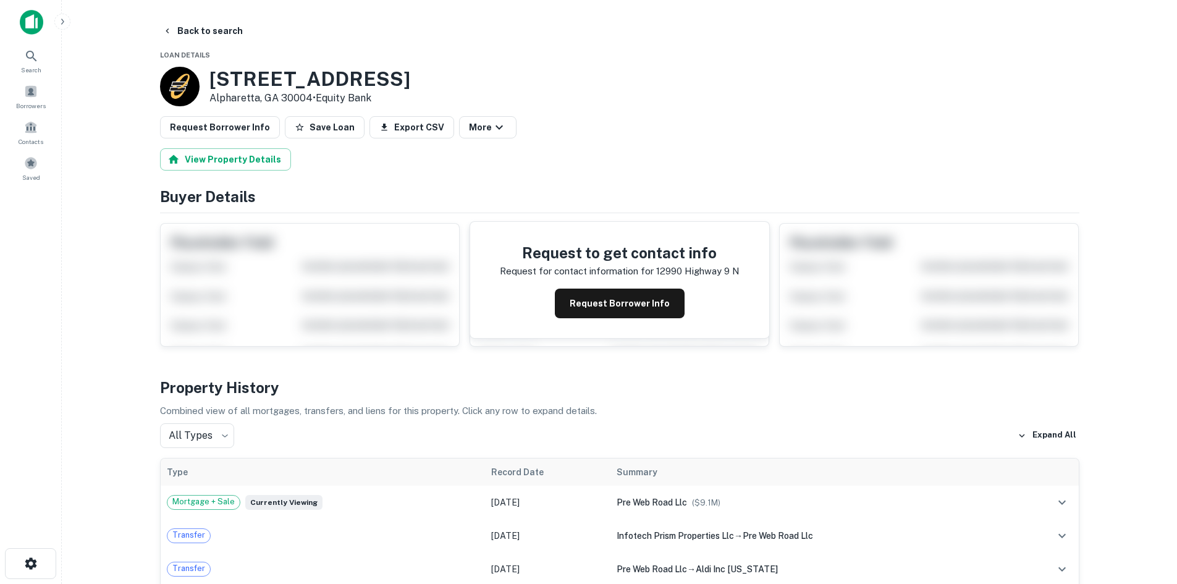
scroll to position [433, 0]
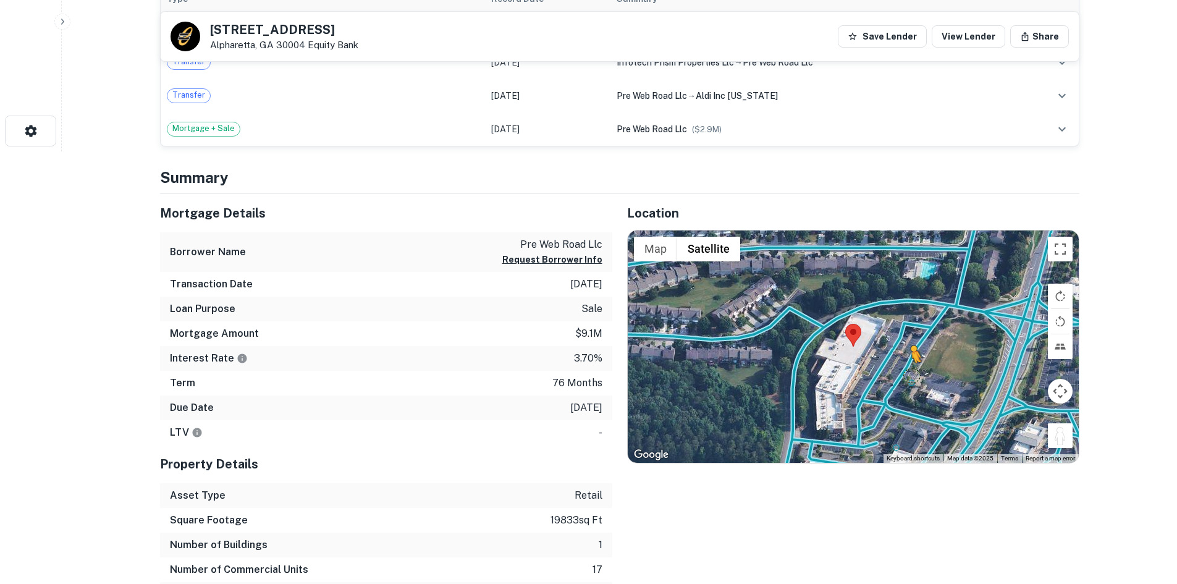
drag, startPoint x: 1066, startPoint y: 435, endPoint x: 897, endPoint y: 367, distance: 182.4
click at [897, 367] on div "To activate drag with keyboard, press Alt + Enter. Once in keyboard drag state,…" at bounding box center [853, 346] width 451 height 232
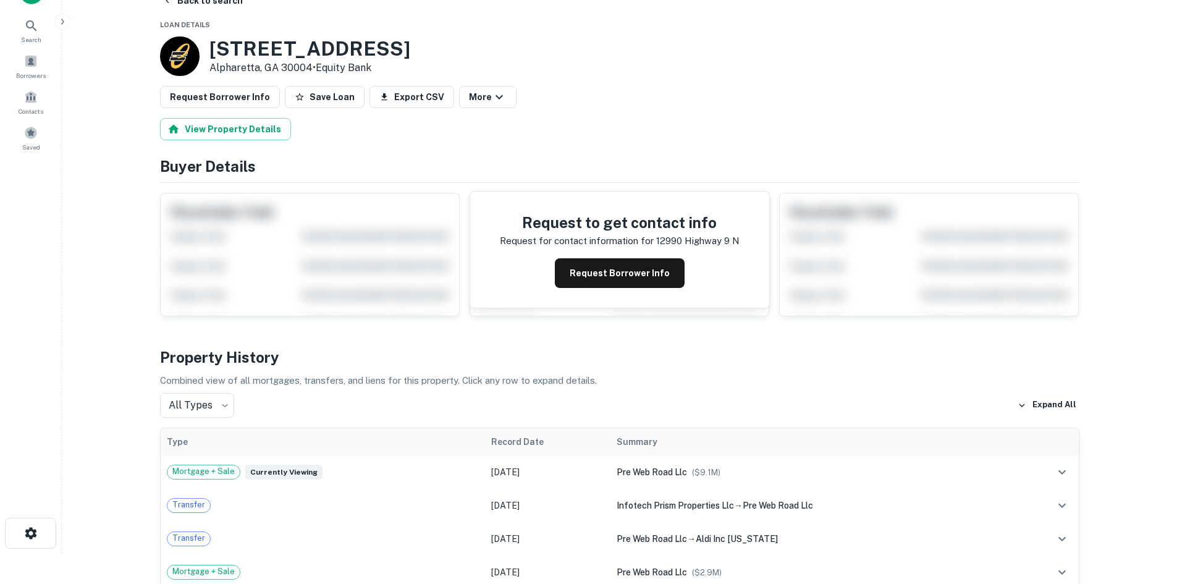
scroll to position [0, 0]
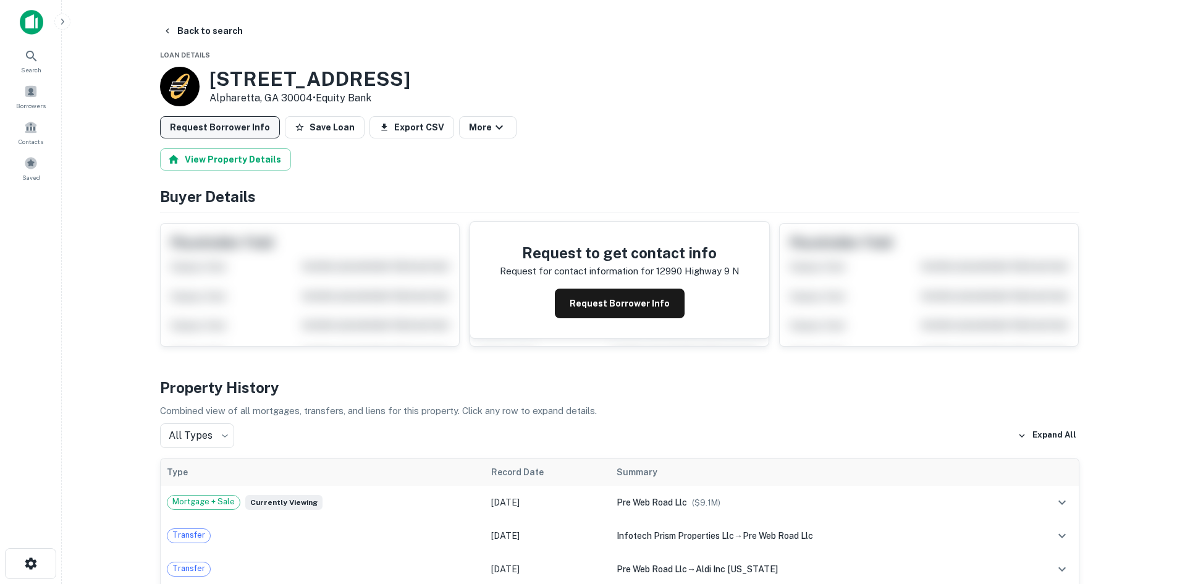
click at [241, 121] on button "Request Borrower Info" at bounding box center [220, 127] width 120 height 22
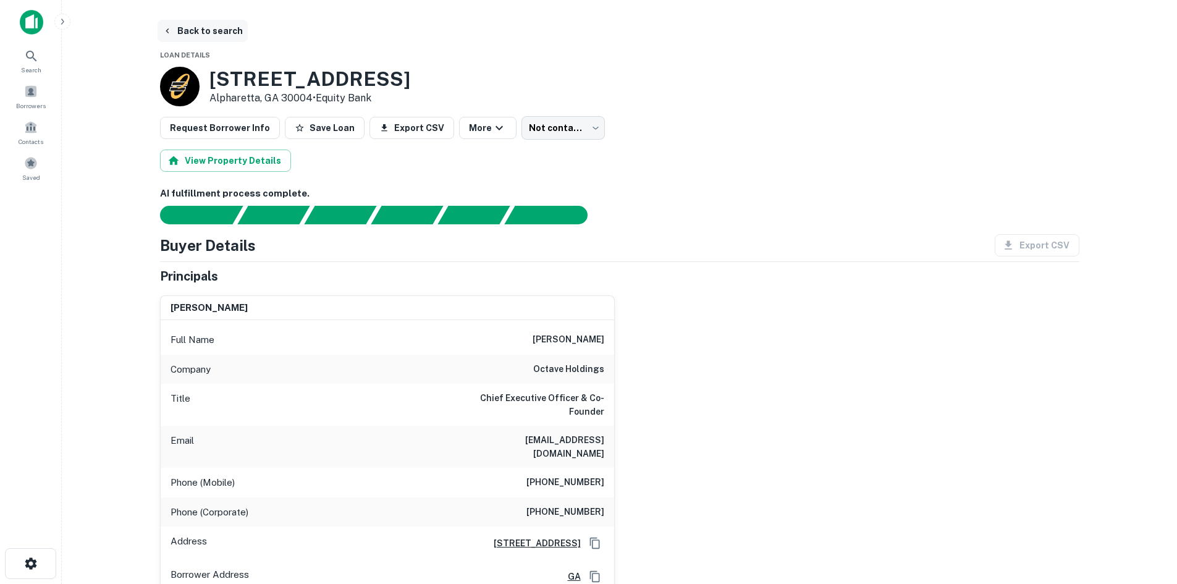
click at [207, 33] on button "Back to search" at bounding box center [203, 31] width 90 height 22
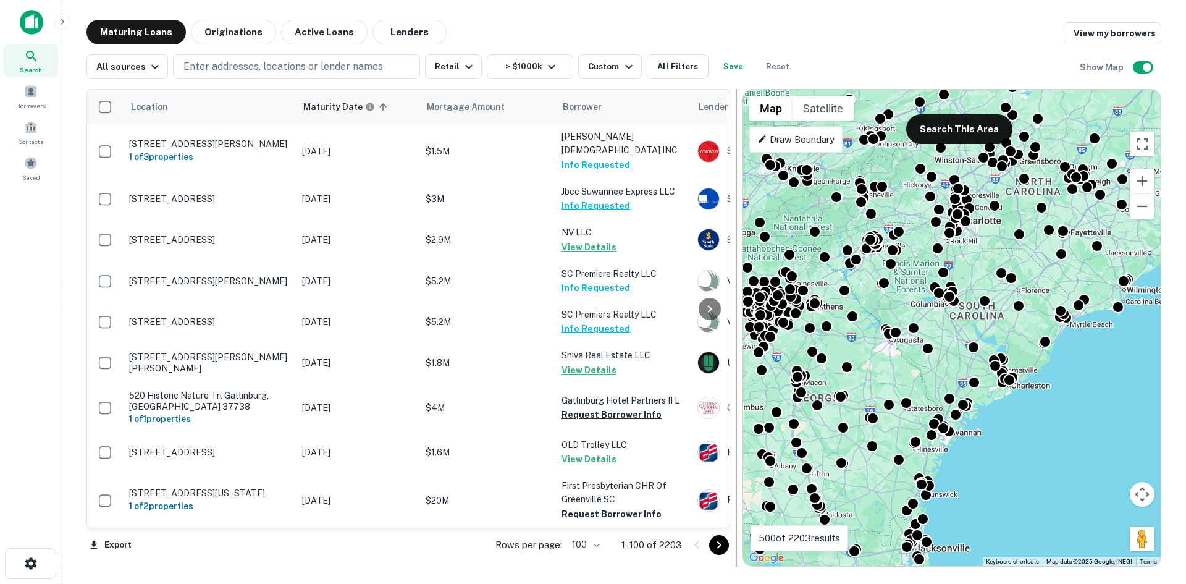
scroll to position [4689, 0]
click at [722, 543] on icon "Go to next page" at bounding box center [719, 545] width 15 height 15
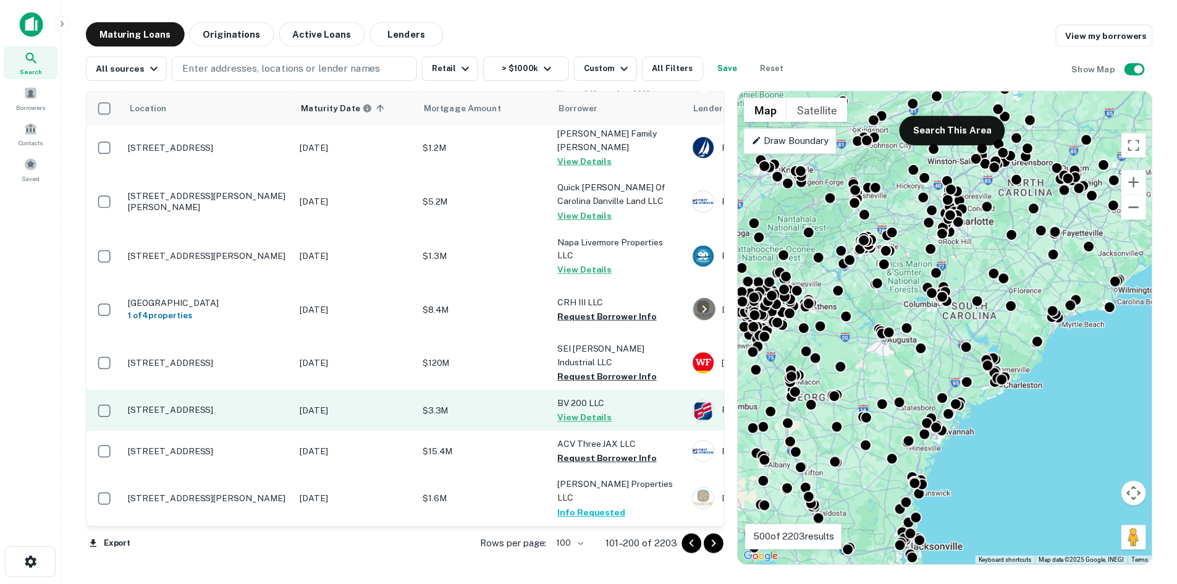
scroll to position [4828, 0]
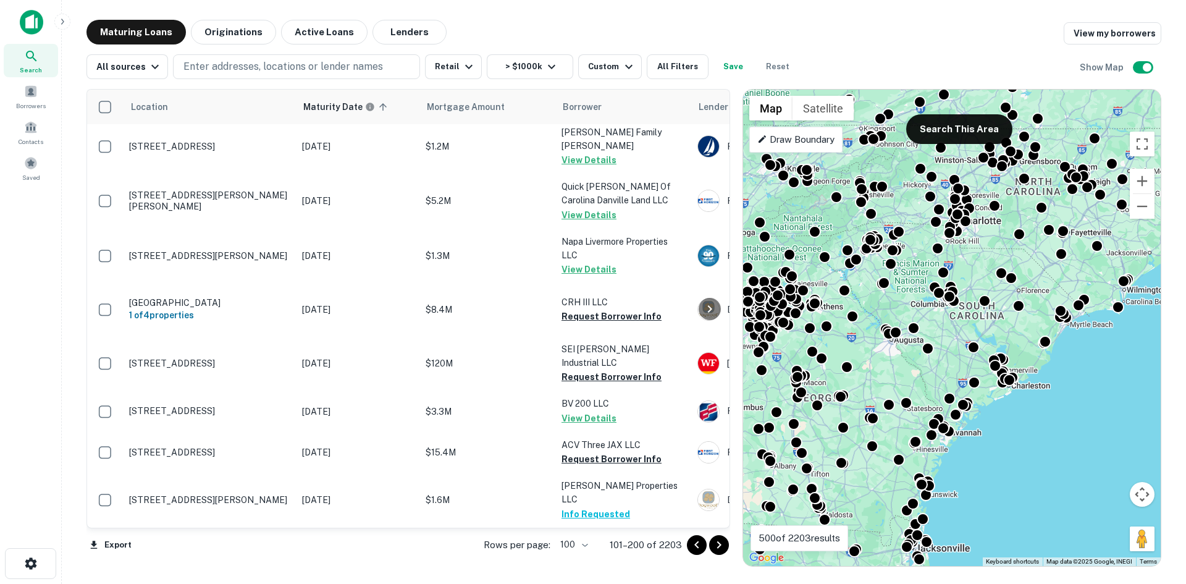
click at [717, 538] on icon "Go to next page" at bounding box center [719, 545] width 15 height 15
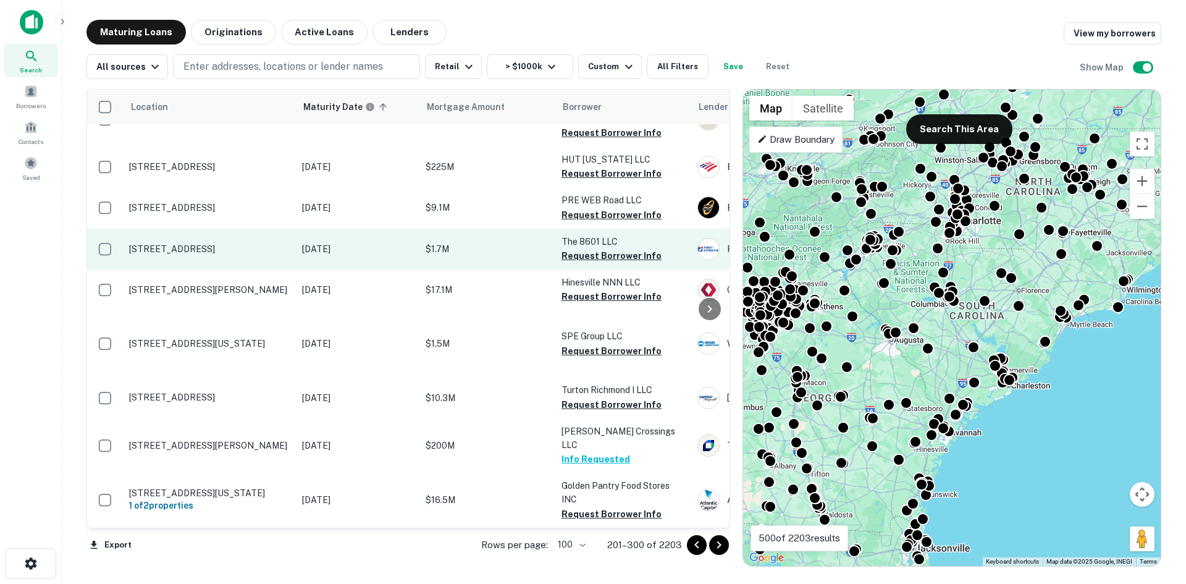
click at [249, 255] on p "[STREET_ADDRESS]" at bounding box center [209, 248] width 161 height 11
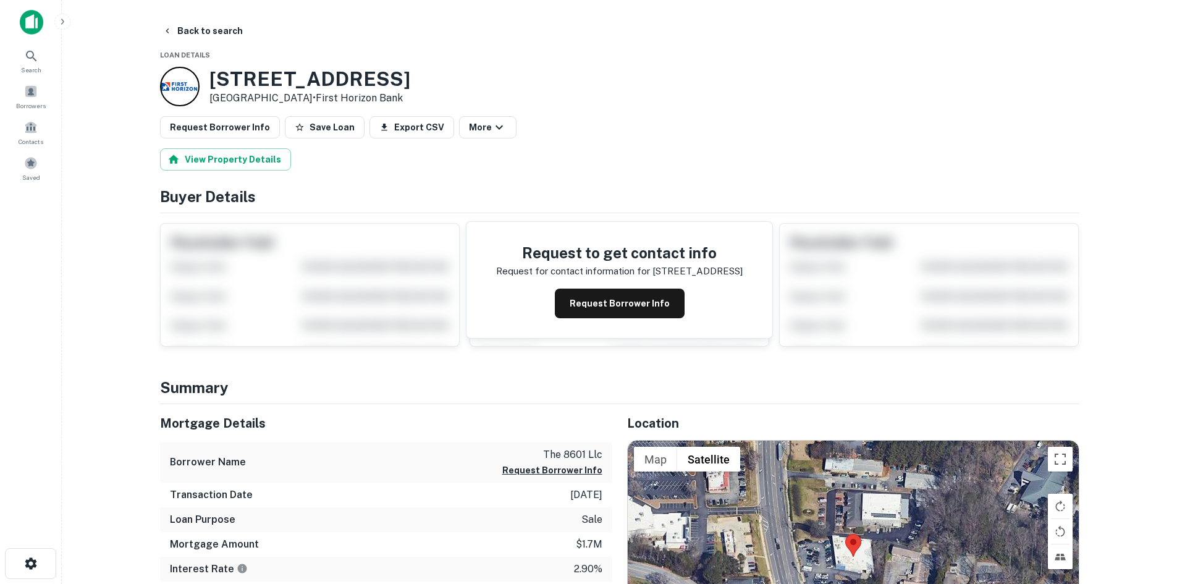
scroll to position [124, 0]
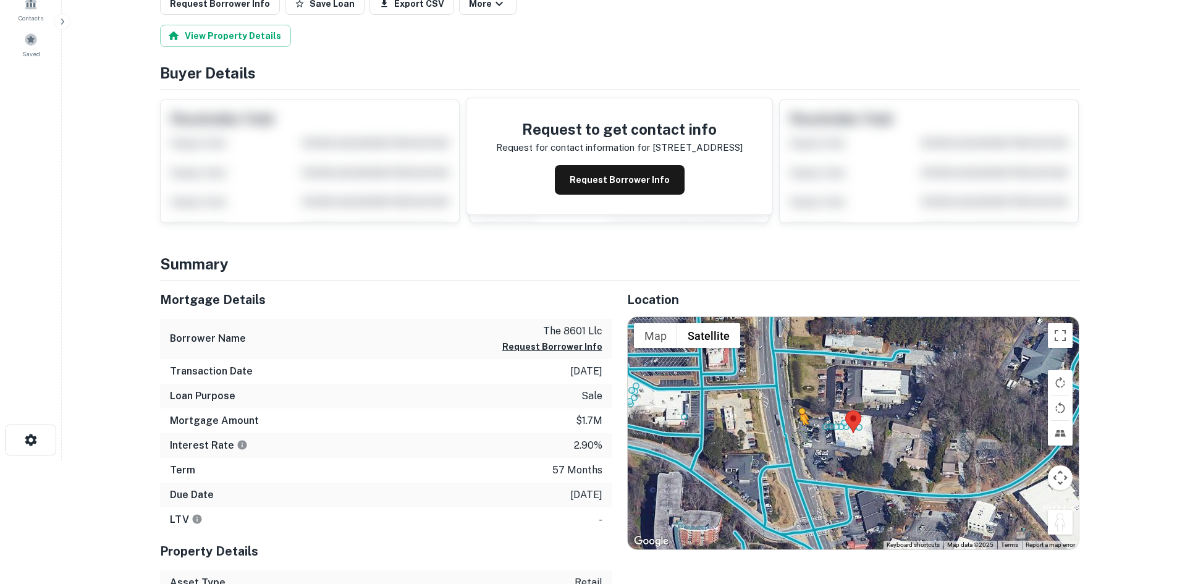
drag, startPoint x: 1052, startPoint y: 526, endPoint x: 797, endPoint y: 435, distance: 270.9
click at [797, 435] on div "To activate drag with keyboard, press Alt + Enter. Once in keyboard drag state,…" at bounding box center [853, 433] width 451 height 232
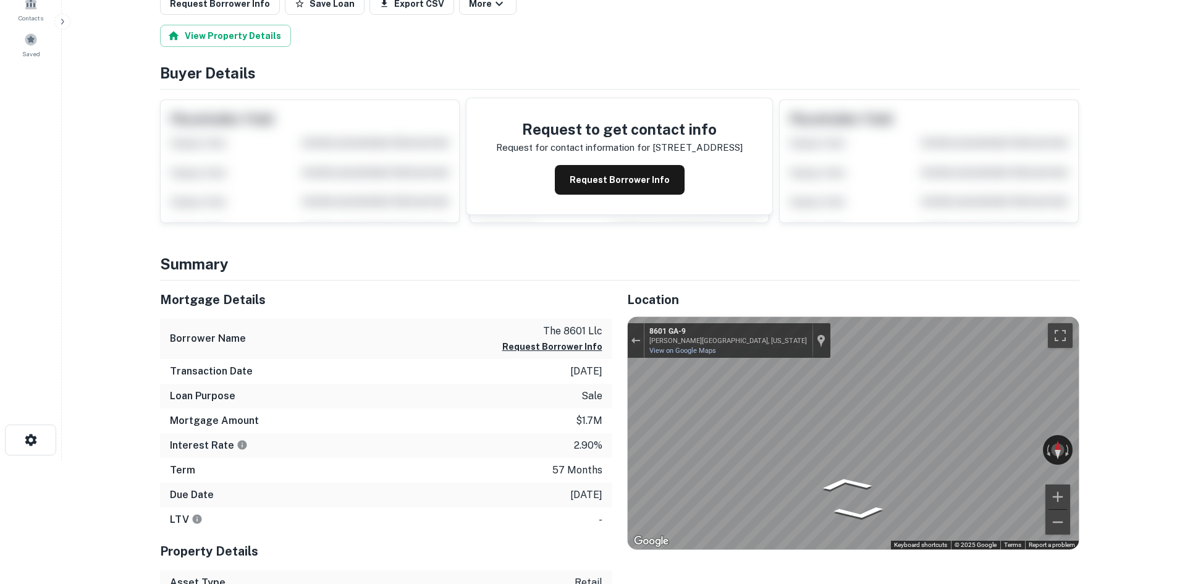
click at [626, 368] on div "Location ← Move left → Move right ↑ Move up ↓ Move down + Zoom in - Zoom out Ho…" at bounding box center [845, 500] width 467 height 438
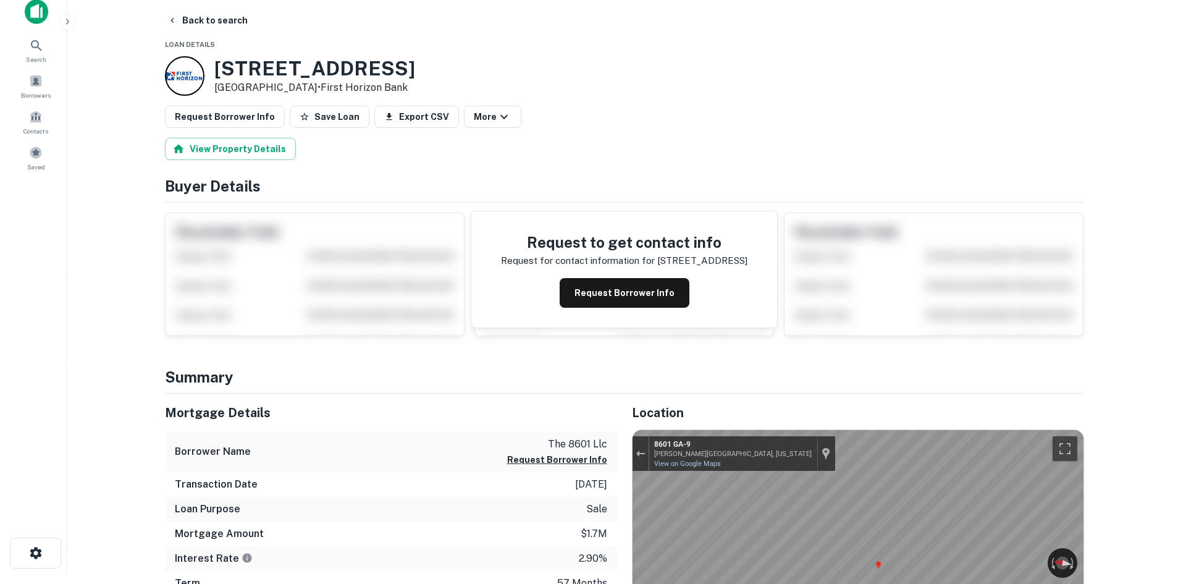
scroll to position [0, 0]
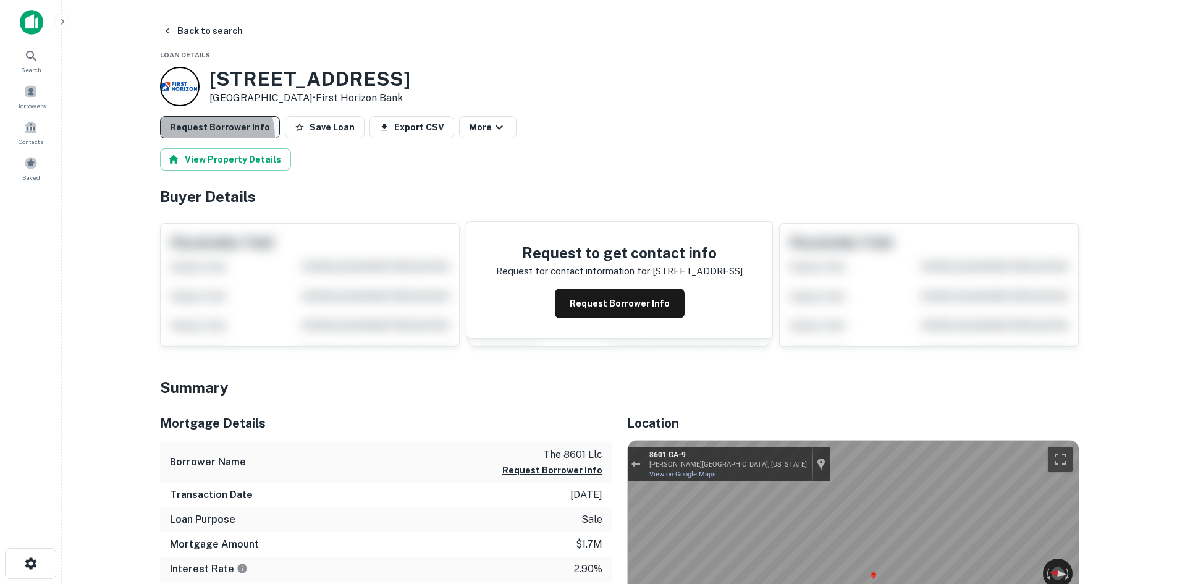
click at [198, 137] on button "Request Borrower Info" at bounding box center [220, 127] width 120 height 22
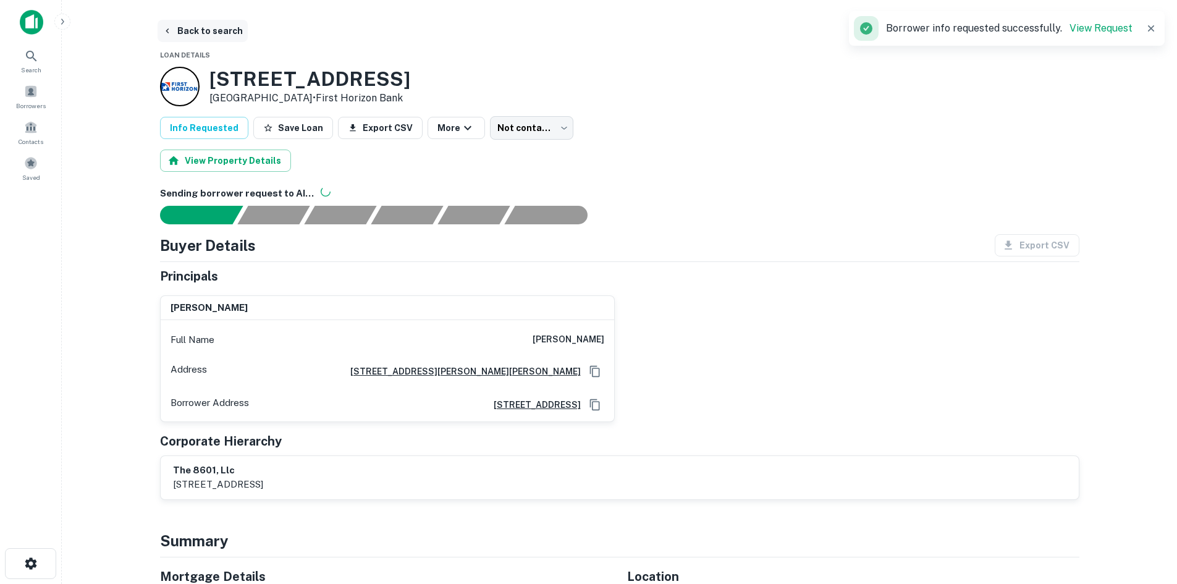
click at [196, 30] on button "Back to search" at bounding box center [203, 31] width 90 height 22
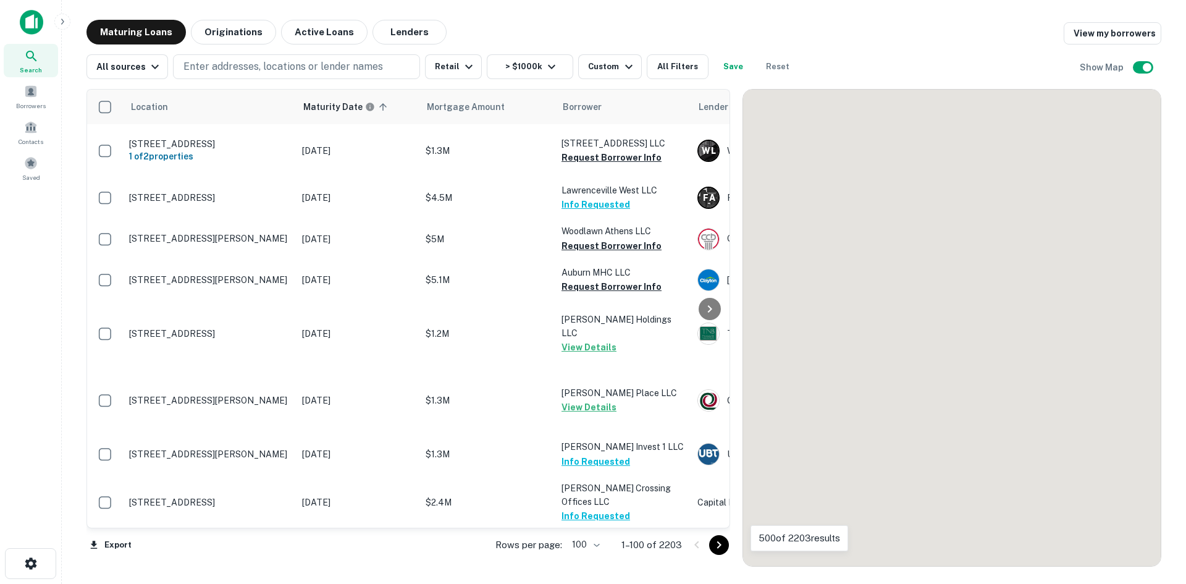
scroll to position [4689, 0]
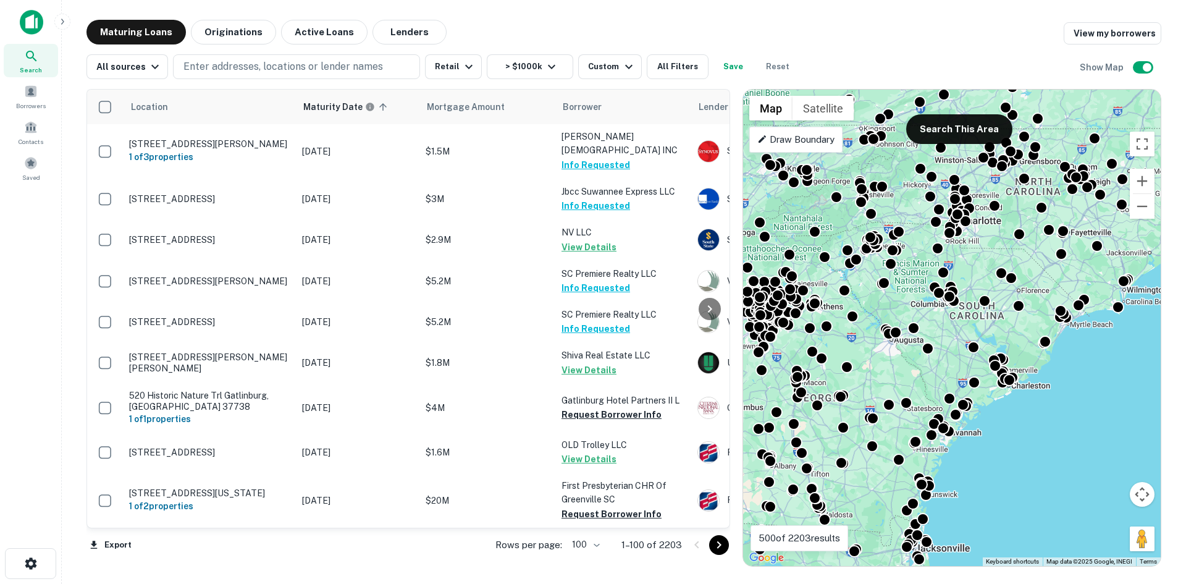
click at [719, 545] on icon "Go to next page" at bounding box center [719, 545] width 15 height 15
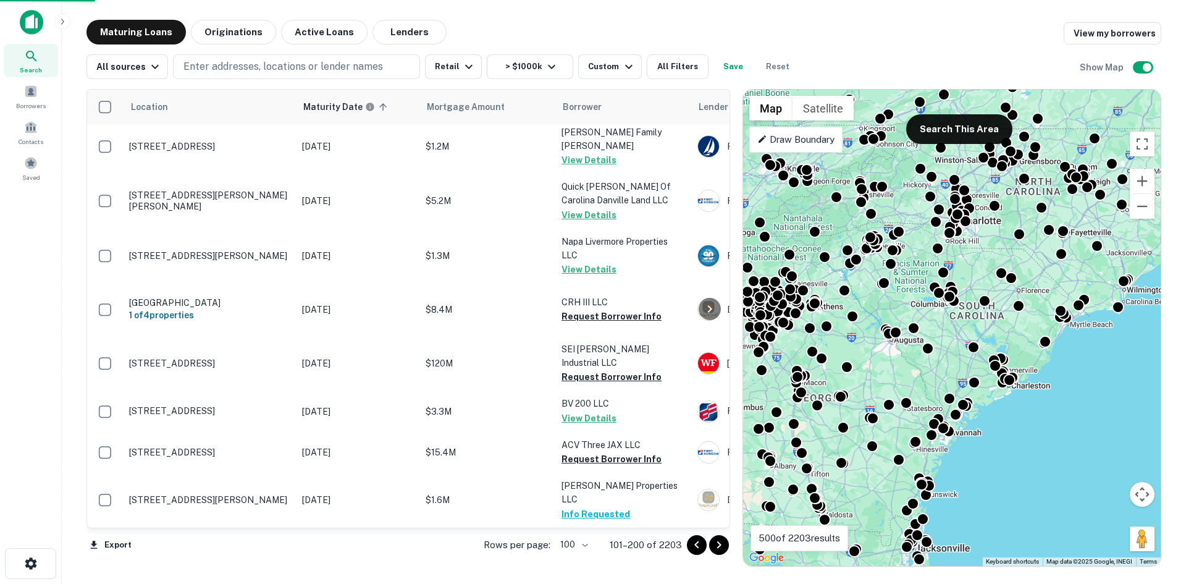
scroll to position [4676, 0]
click at [724, 547] on icon "Go to next page" at bounding box center [719, 545] width 15 height 15
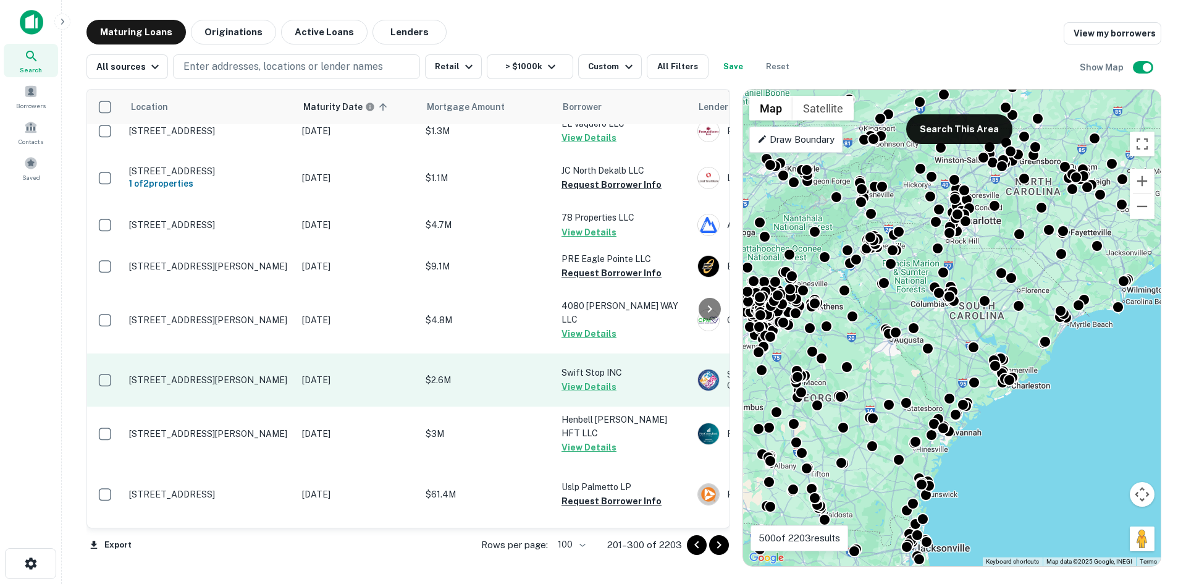
scroll to position [5125, 0]
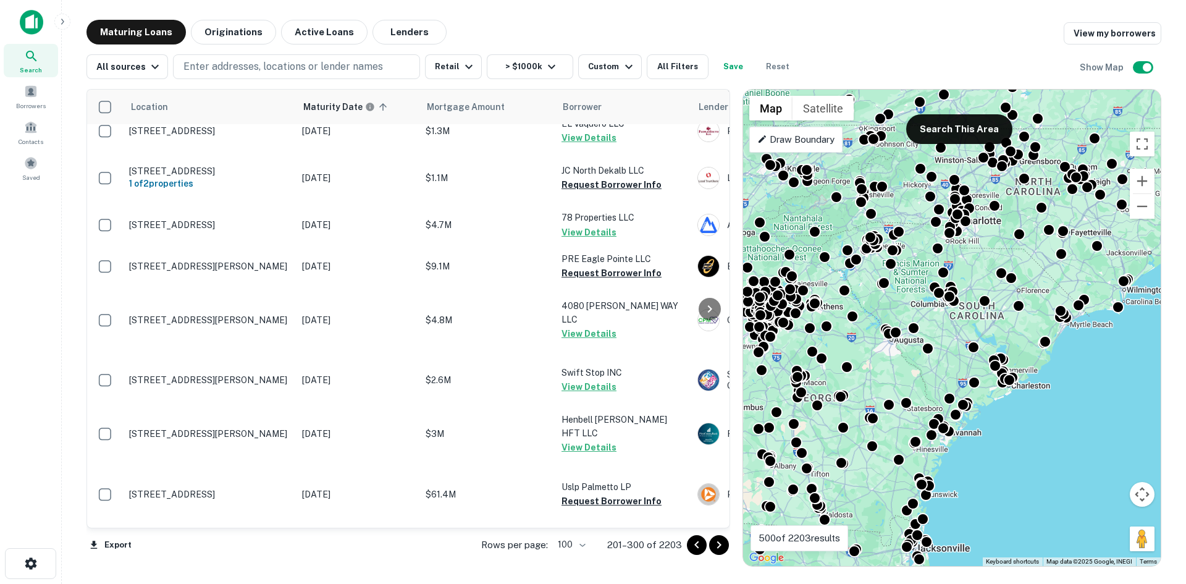
click at [719, 549] on icon "Go to next page" at bounding box center [719, 545] width 15 height 15
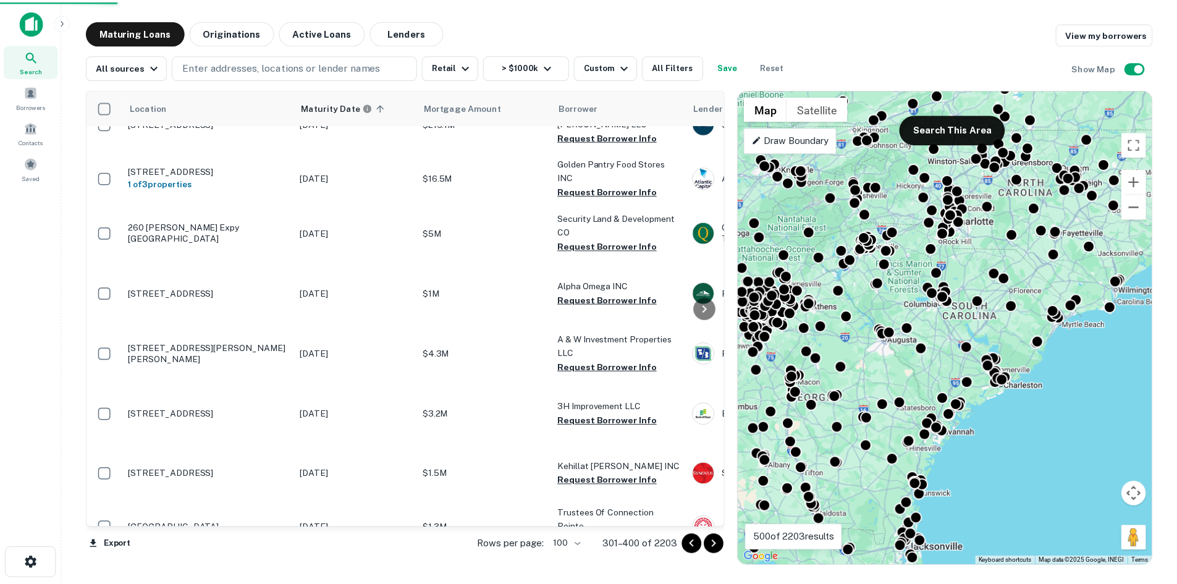
scroll to position [4873, 0]
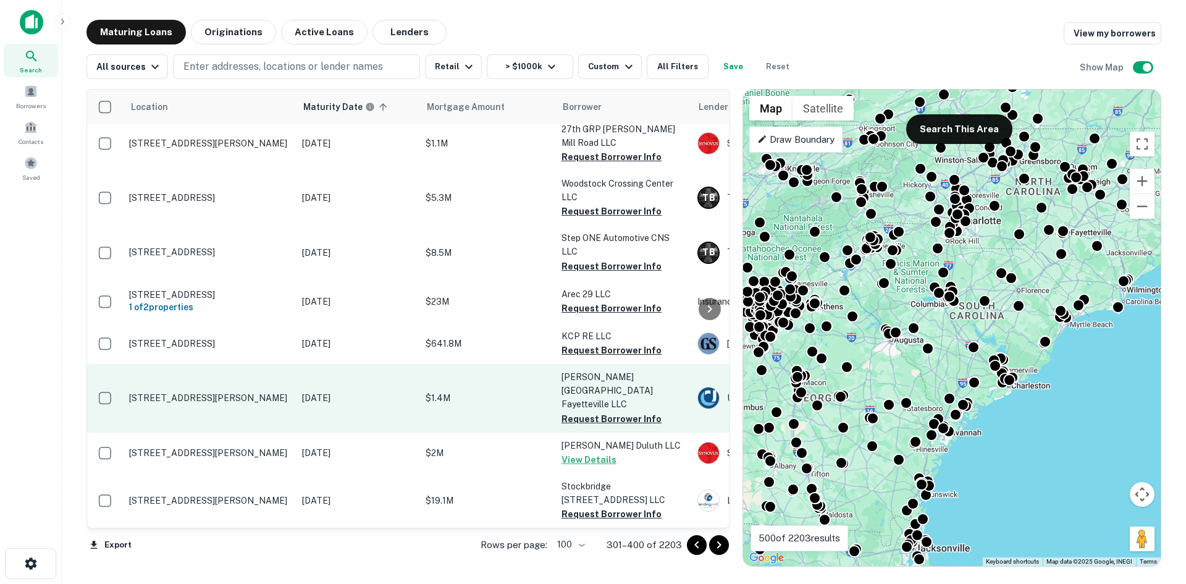
click at [224, 392] on p "[STREET_ADDRESS][PERSON_NAME]" at bounding box center [209, 397] width 161 height 11
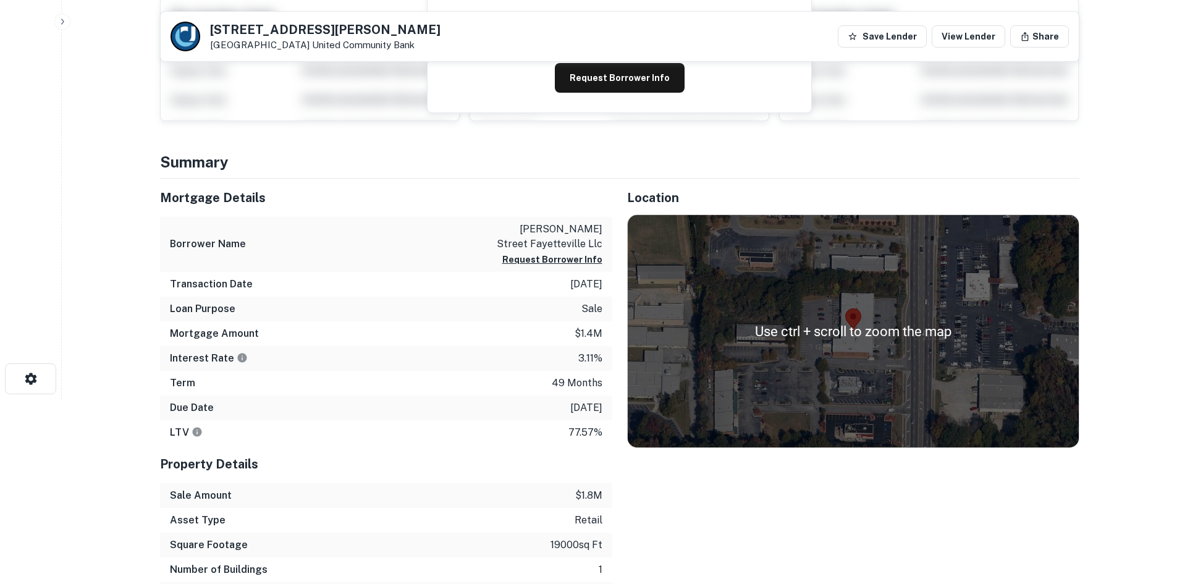
scroll to position [185, 0]
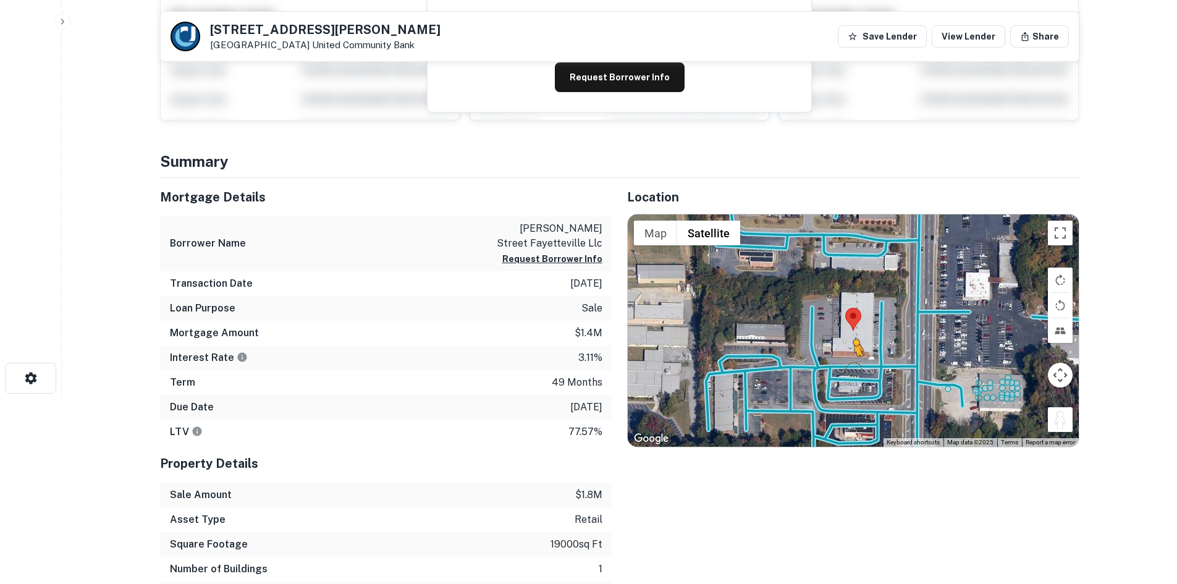
drag, startPoint x: 1058, startPoint y: 425, endPoint x: 850, endPoint y: 365, distance: 216.1
click at [850, 365] on div "To activate drag with keyboard, press Alt + Enter. Once in keyboard drag state,…" at bounding box center [853, 330] width 451 height 232
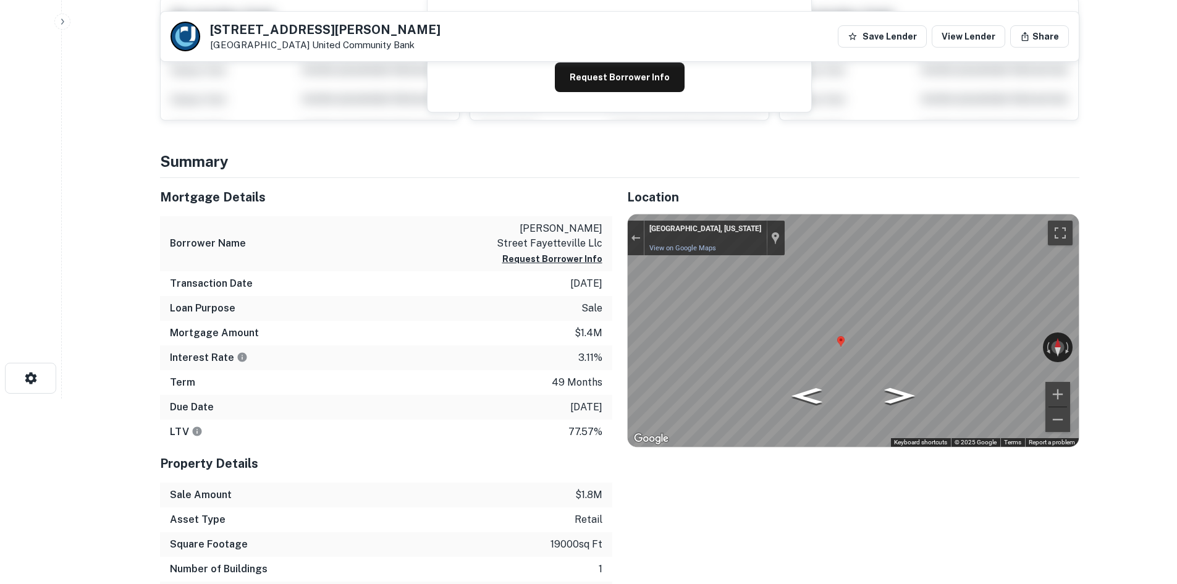
click at [467, 310] on div "Mortgage Details Borrower Name glynn street fayetteville llc Request Borrower I…" at bounding box center [612, 404] width 934 height 453
click at [1068, 334] on div "← Move left → Move right ↑ Move up ↓ Move down + Zoom in - Zoom out Fayettevill…" at bounding box center [853, 330] width 451 height 232
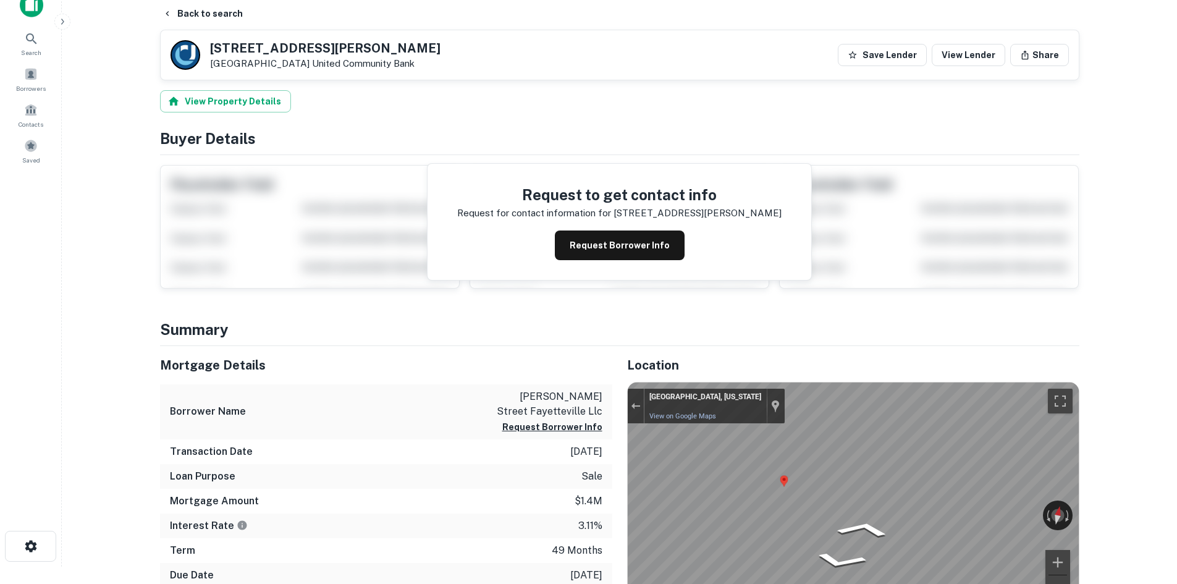
scroll to position [0, 0]
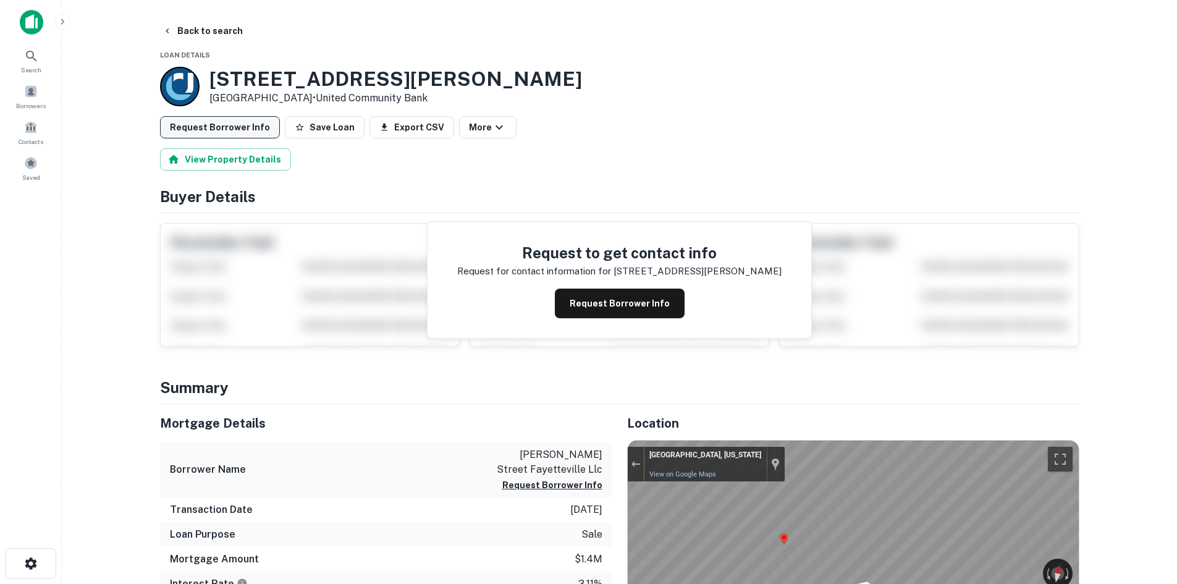
click at [205, 119] on button "Request Borrower Info" at bounding box center [220, 127] width 120 height 22
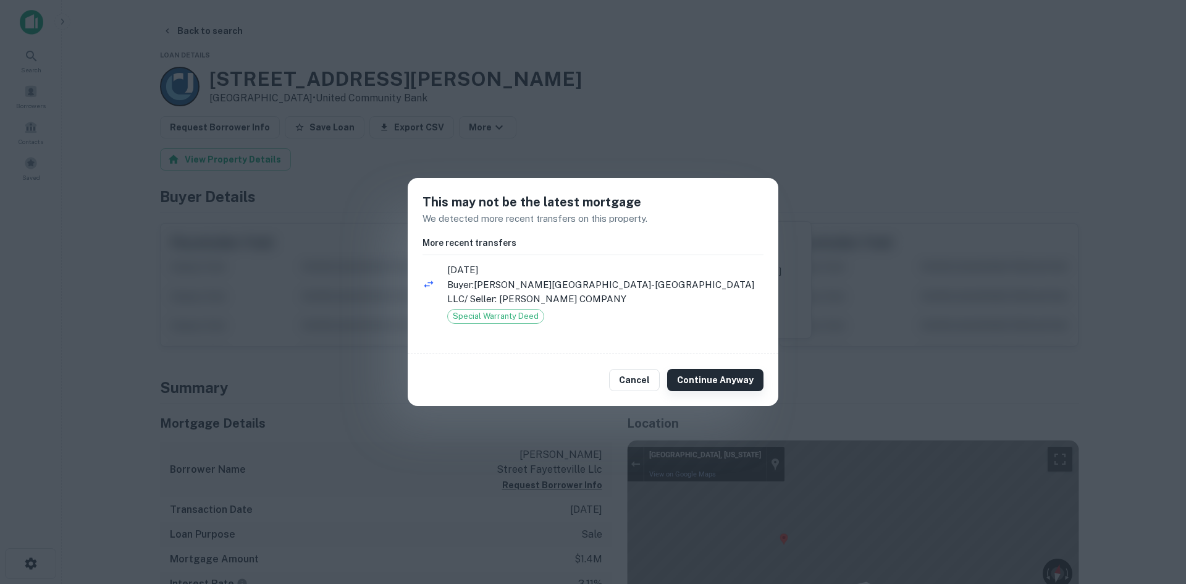
click at [734, 387] on button "Continue Anyway" at bounding box center [715, 380] width 96 height 22
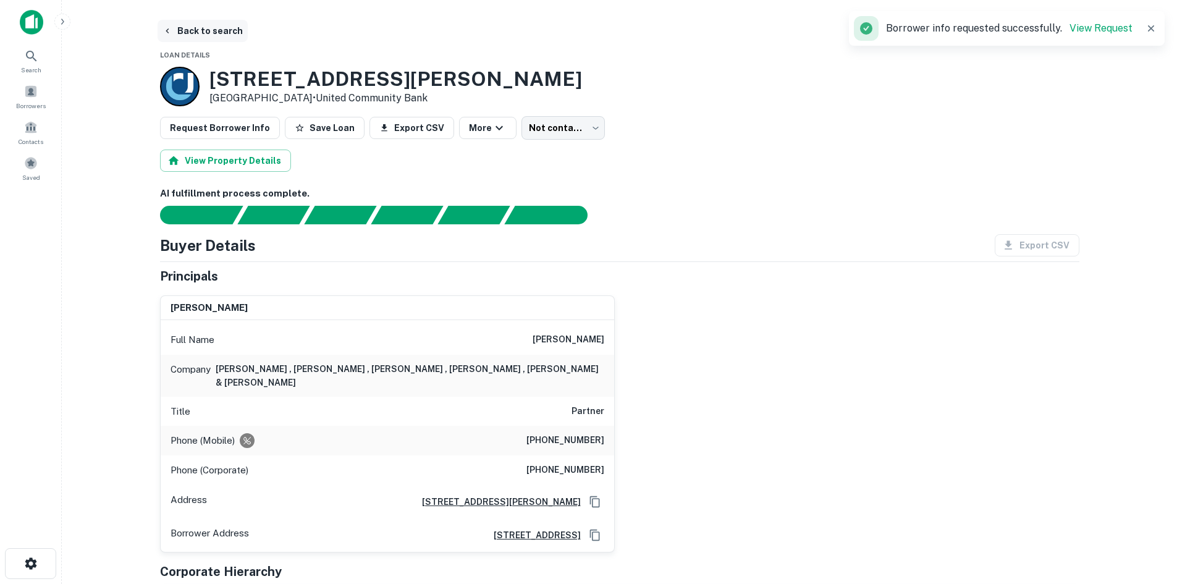
click at [201, 36] on button "Back to search" at bounding box center [203, 31] width 90 height 22
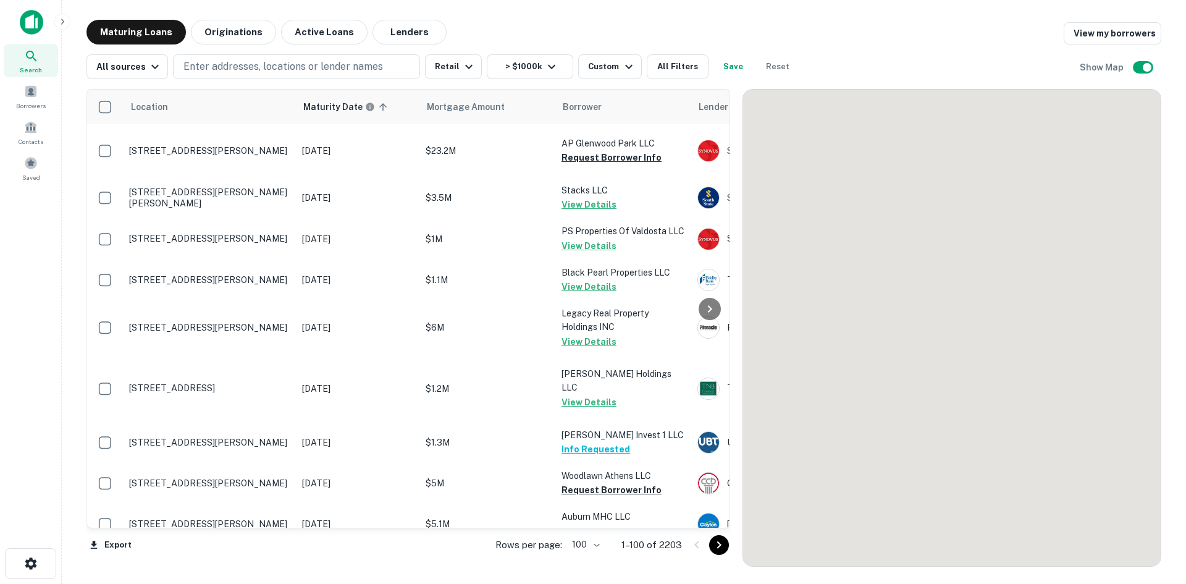
scroll to position [2819, 0]
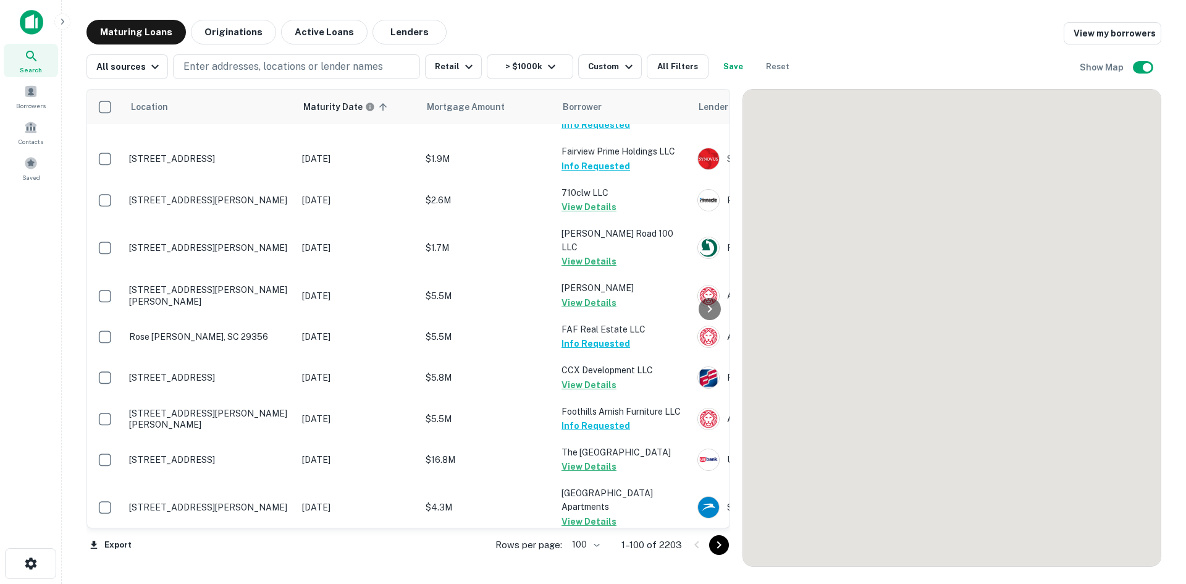
click at [715, 541] on icon "Go to next page" at bounding box center [719, 545] width 15 height 15
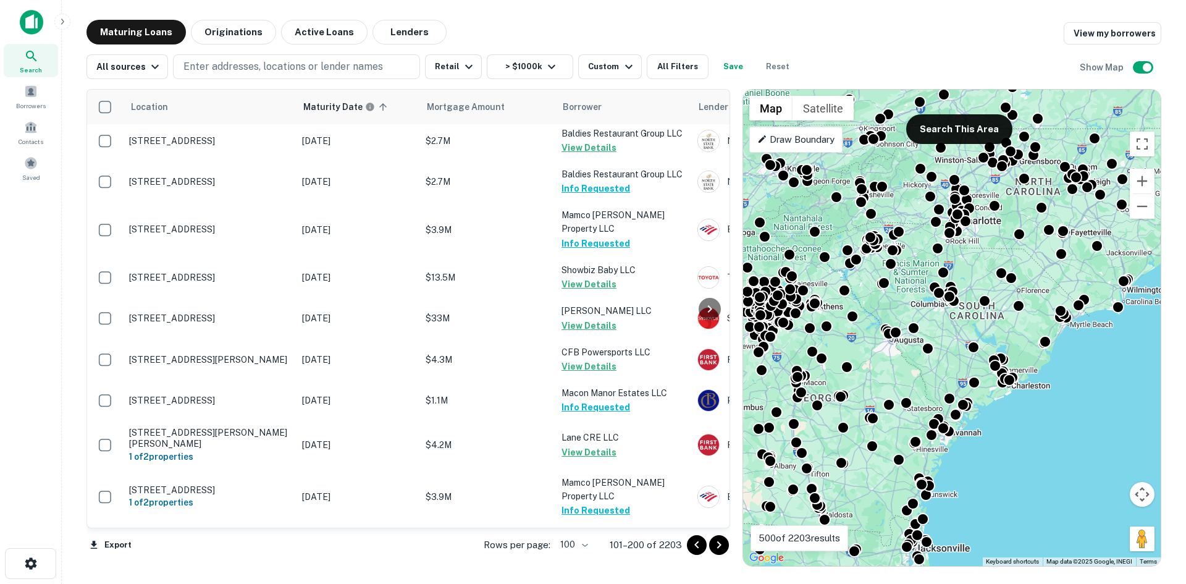
click at [716, 547] on icon "Go to next page" at bounding box center [719, 545] width 15 height 15
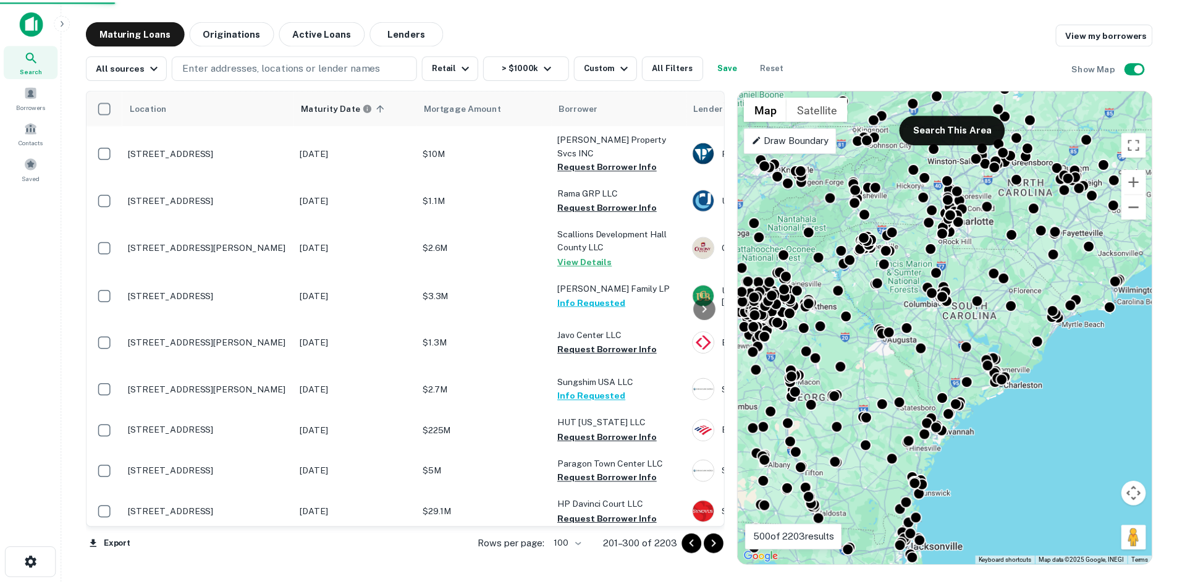
scroll to position [2572, 0]
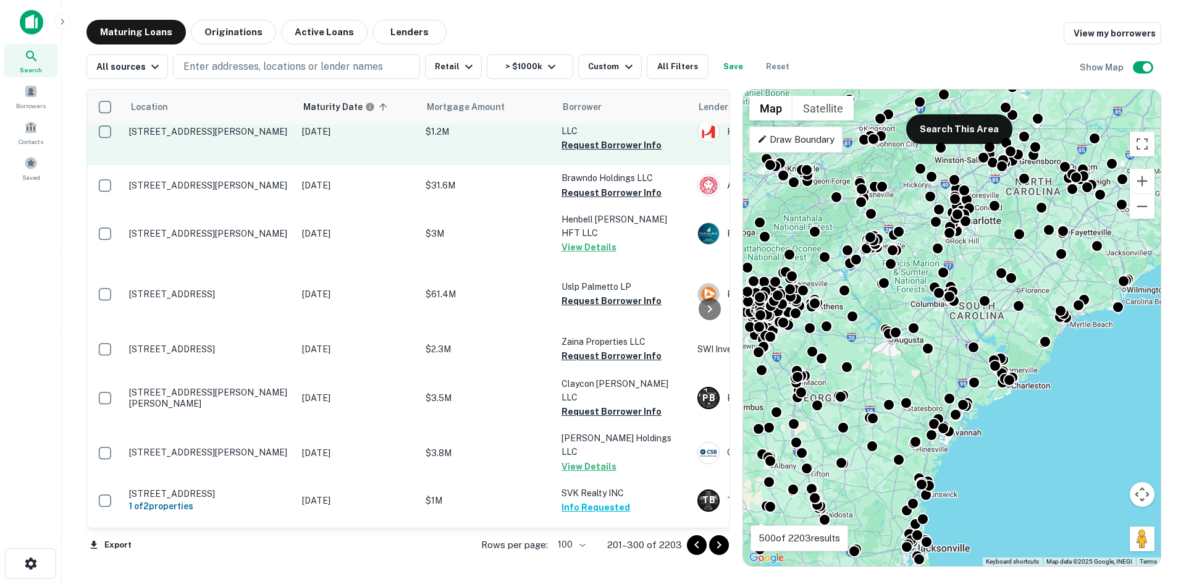
click at [256, 137] on p "[STREET_ADDRESS][PERSON_NAME]" at bounding box center [209, 131] width 161 height 11
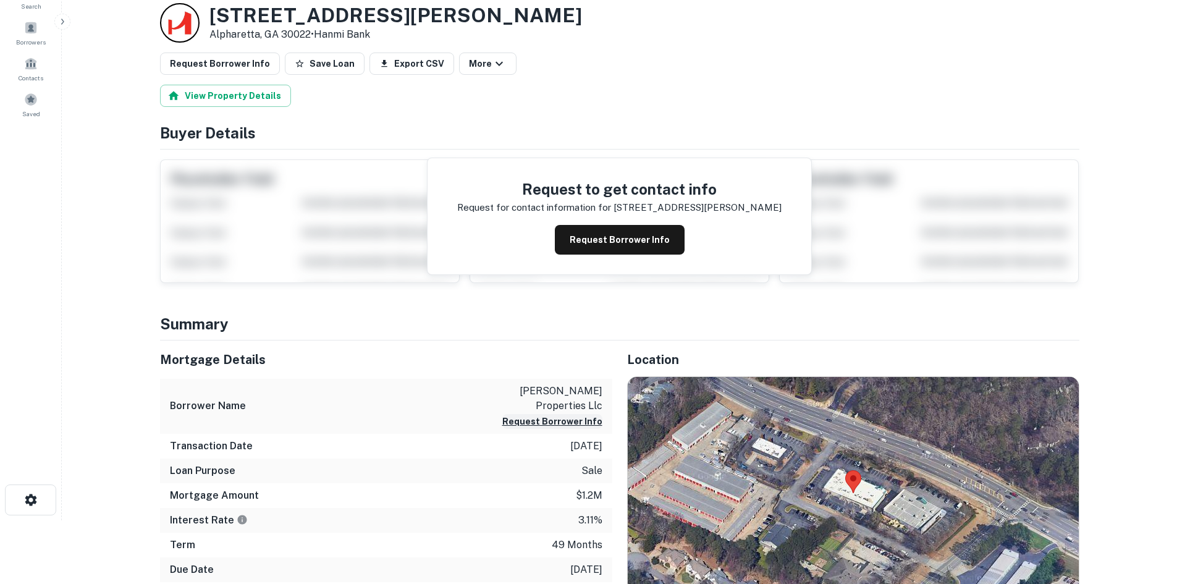
scroll to position [124, 0]
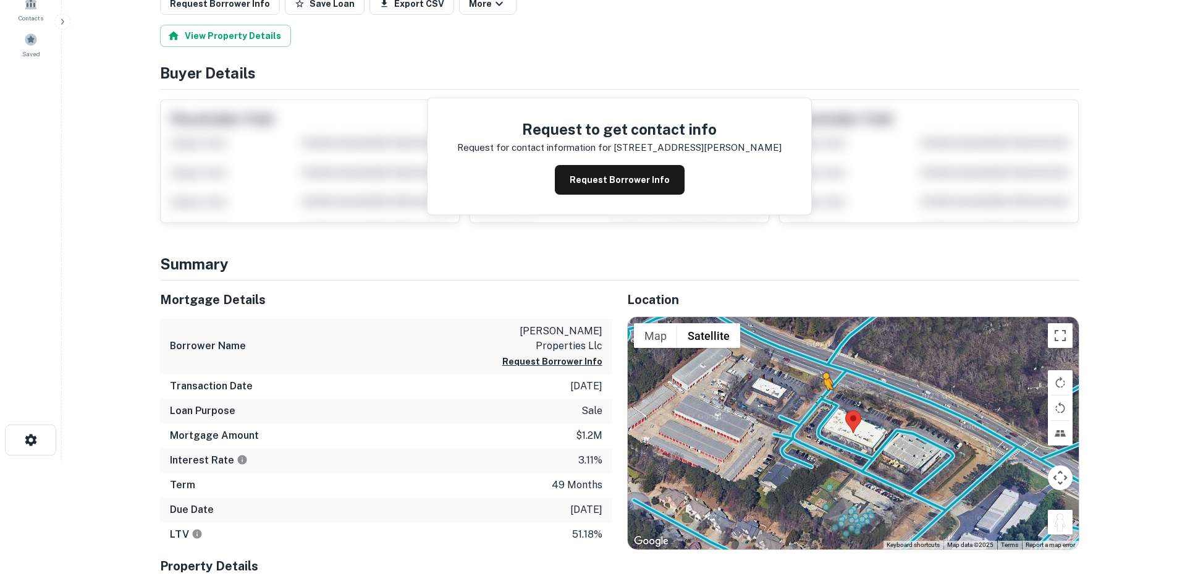
drag, startPoint x: 1054, startPoint y: 520, endPoint x: 823, endPoint y: 400, distance: 259.5
click at [823, 400] on div "To activate drag with keyboard, press Alt + Enter. Once in keyboard drag state,…" at bounding box center [853, 433] width 451 height 232
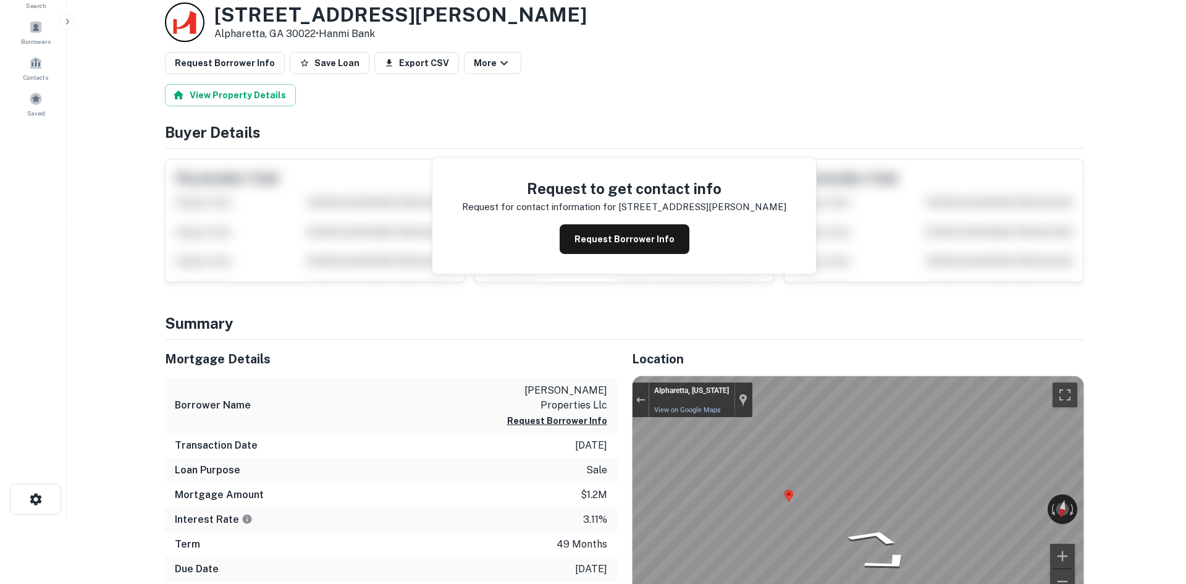
scroll to position [0, 0]
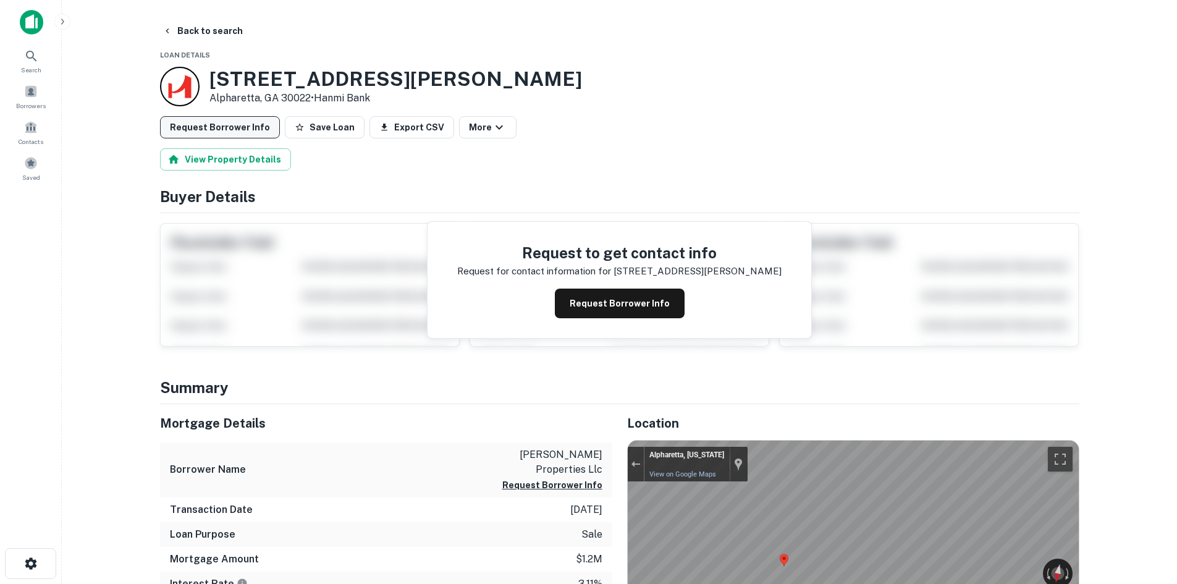
click at [242, 130] on button "Request Borrower Info" at bounding box center [220, 127] width 120 height 22
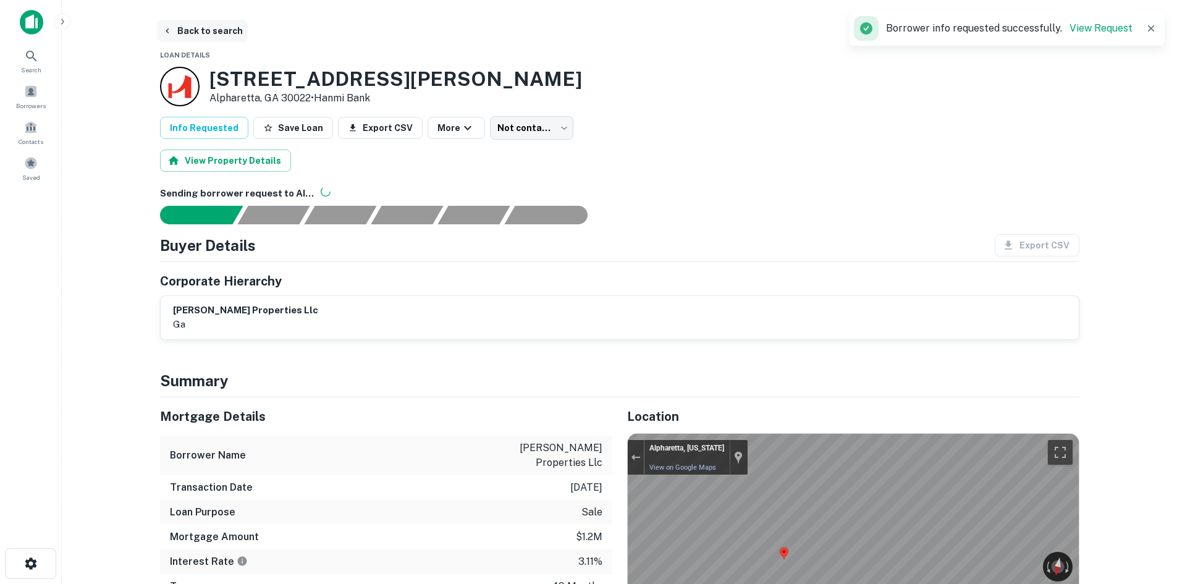
click at [203, 33] on button "Back to search" at bounding box center [203, 31] width 90 height 22
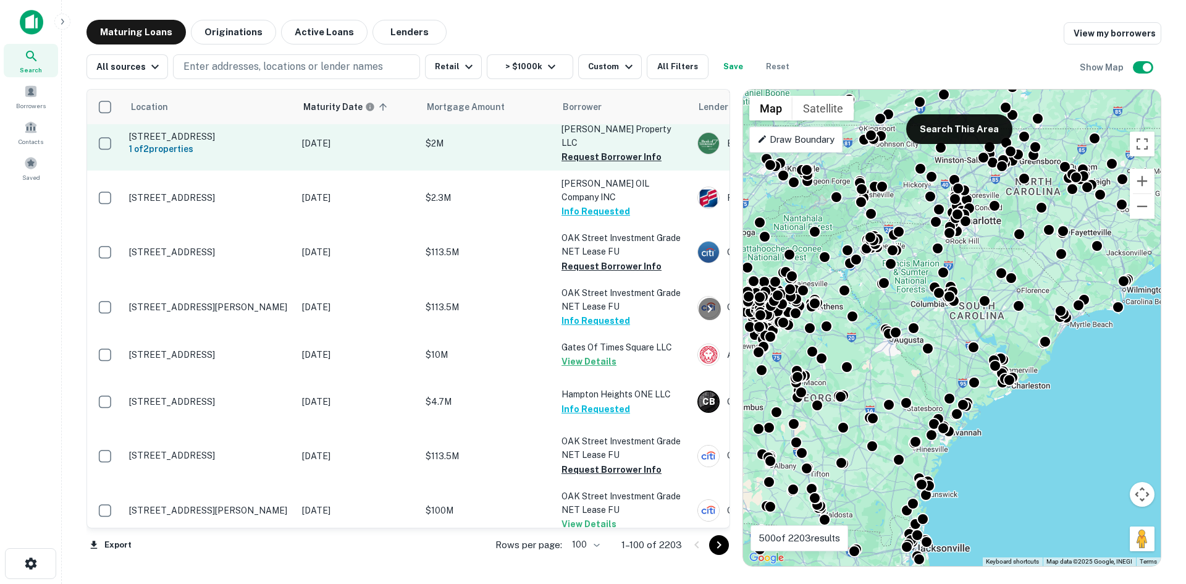
scroll to position [3560, 0]
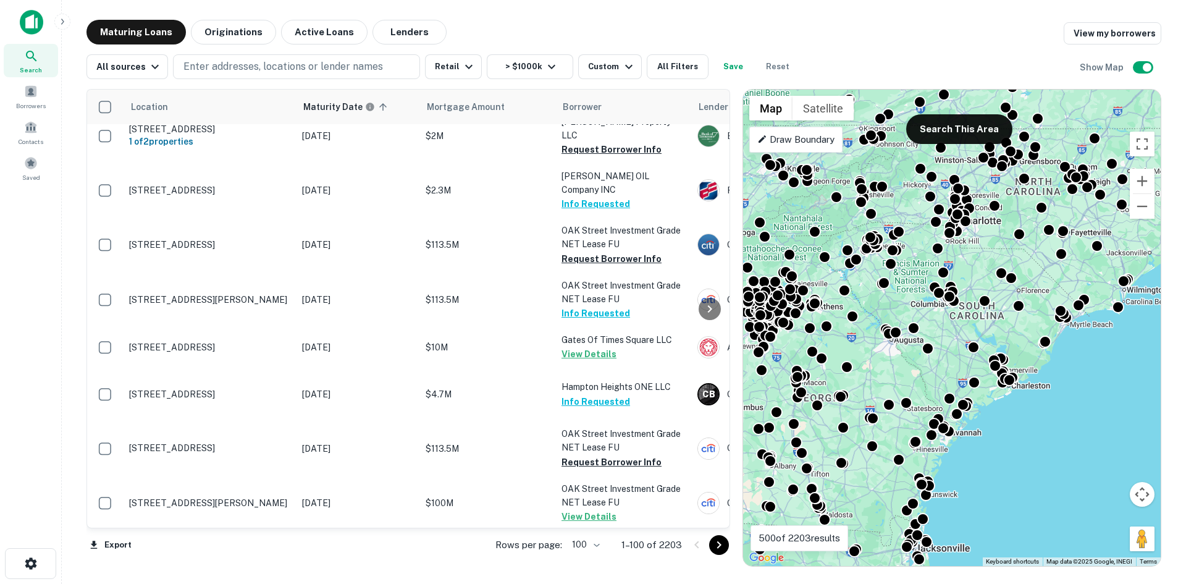
drag, startPoint x: 717, startPoint y: 547, endPoint x: 1176, endPoint y: 423, distance: 475.4
click at [717, 547] on icon "Go to next page" at bounding box center [719, 545] width 15 height 15
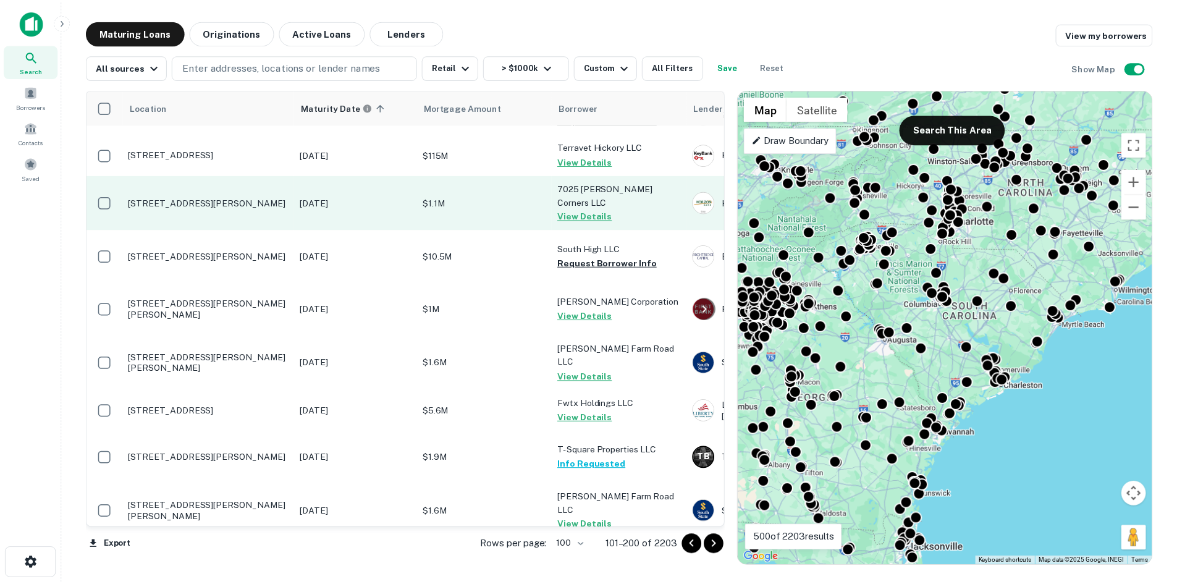
scroll to position [3931, 0]
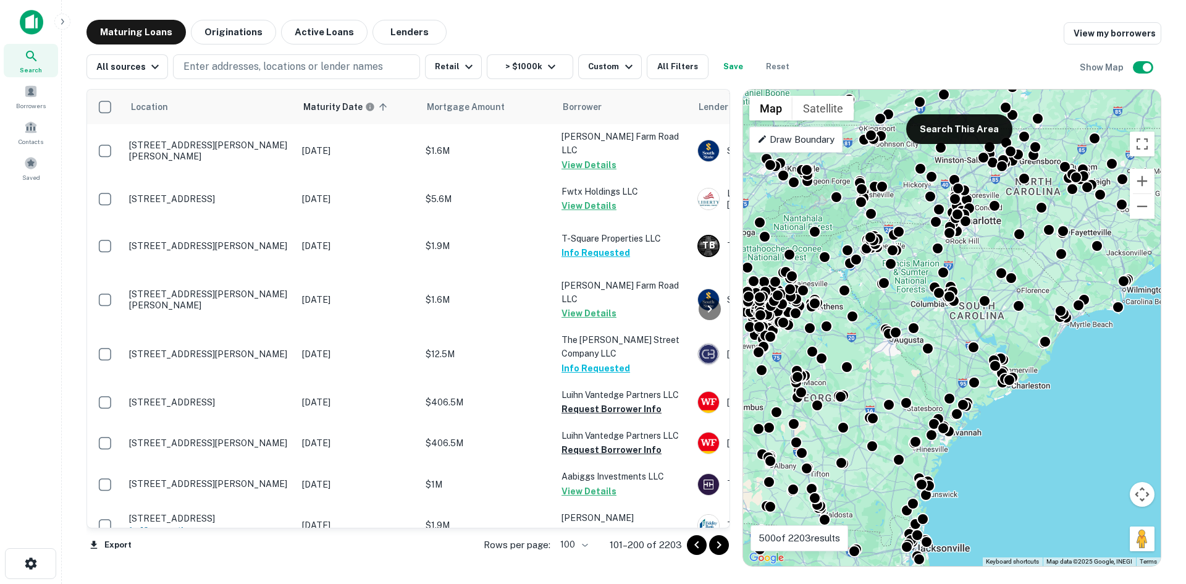
click at [219, 49] on p "[STREET_ADDRESS][PERSON_NAME]" at bounding box center [209, 43] width 161 height 11
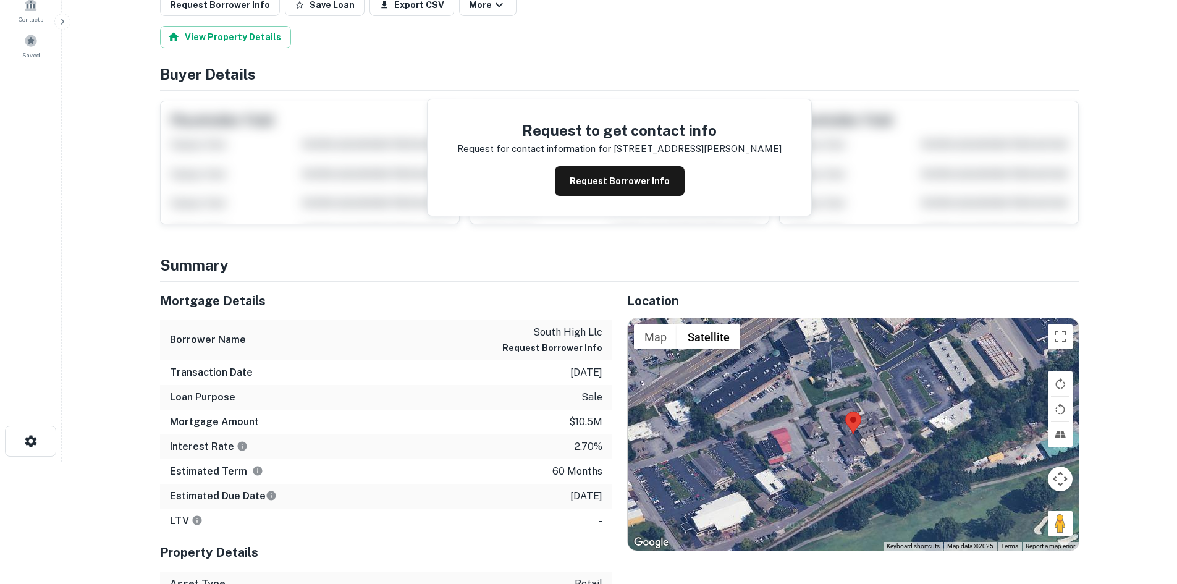
scroll to position [124, 0]
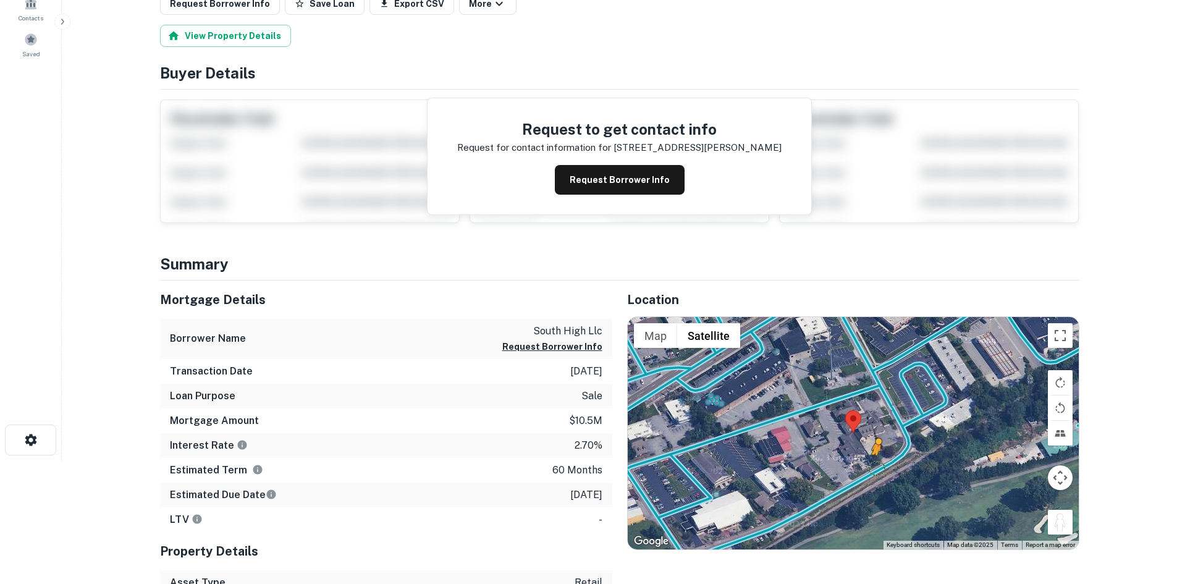
drag, startPoint x: 1058, startPoint y: 526, endPoint x: 874, endPoint y: 466, distance: 193.6
click at [874, 466] on div "To activate drag with keyboard, press Alt + Enter. Once in keyboard drag state,…" at bounding box center [853, 433] width 451 height 232
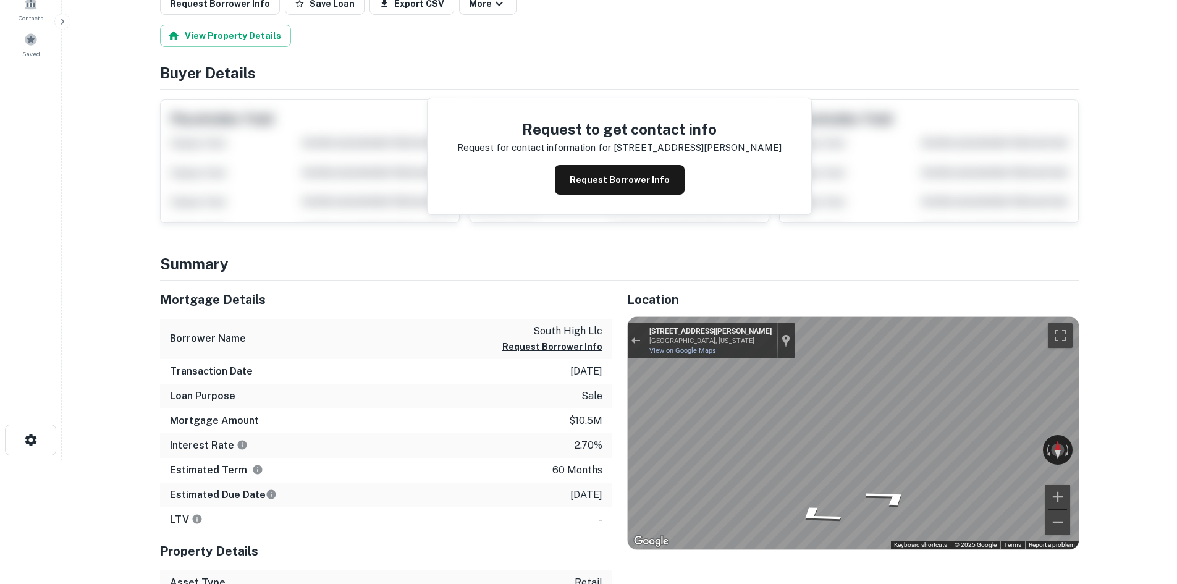
click at [723, 339] on div "← Move left → Move right ↑ Move up ↓ Move down + Zoom in - Zoom out 4933 Homber…" at bounding box center [853, 433] width 451 height 232
click at [743, 311] on div "Location ← Move left → Move right ↑ Move up ↓ Move down + Zoom in - Zoom out Ho…" at bounding box center [845, 487] width 467 height 413
click at [1177, 460] on html "Search Borrowers Contacts Saved Back to search Loan Details 4921 Homberg Dr Kno…" at bounding box center [588, 168] width 1177 height 584
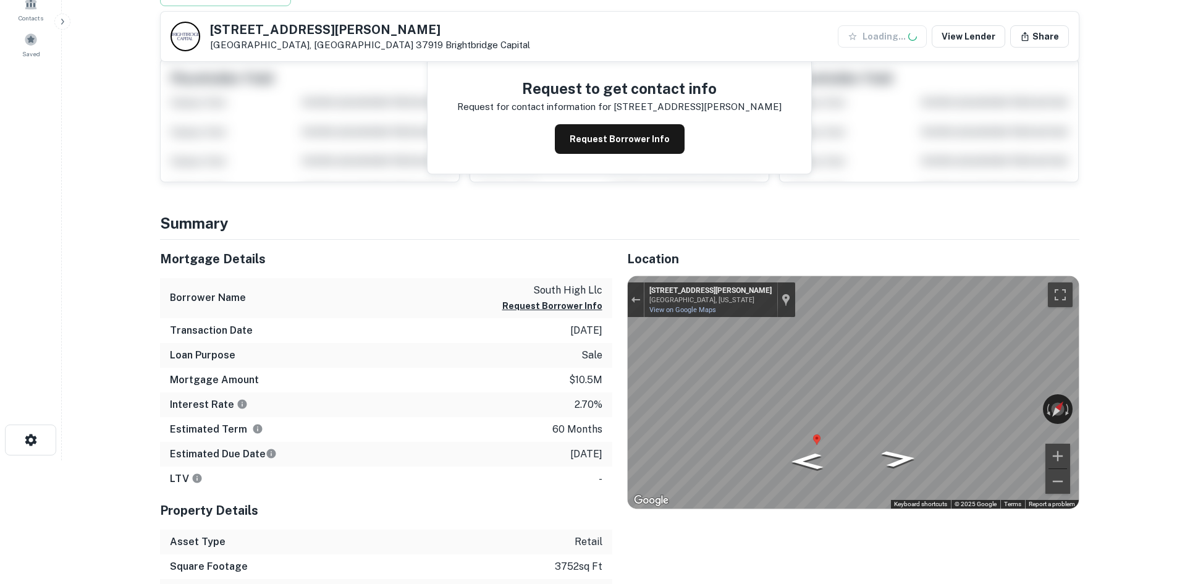
scroll to position [0, 0]
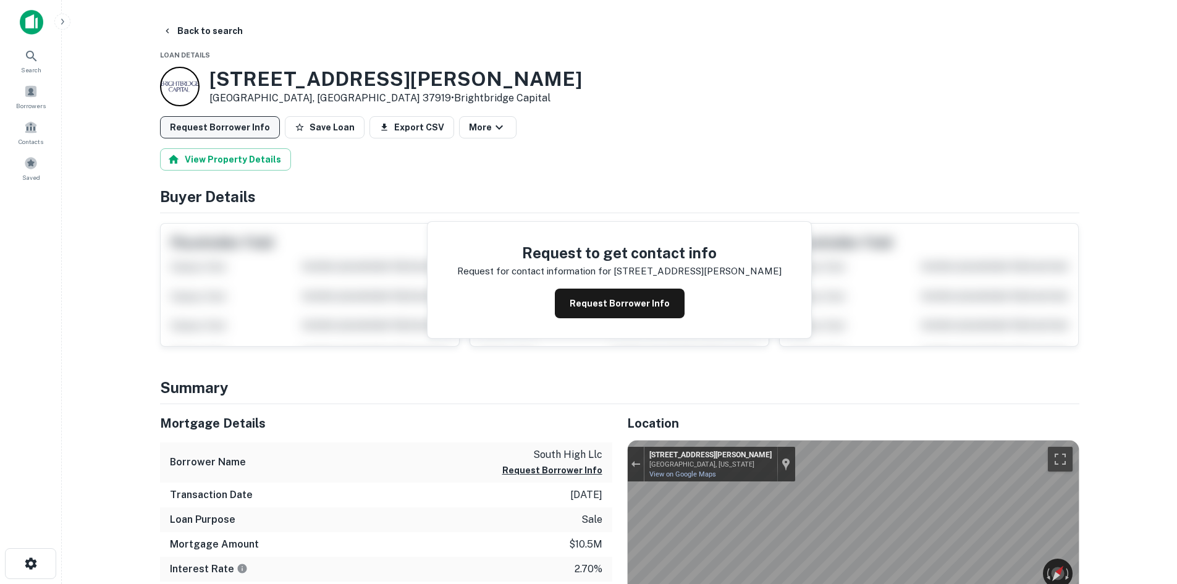
click at [243, 127] on button "Request Borrower Info" at bounding box center [220, 127] width 120 height 22
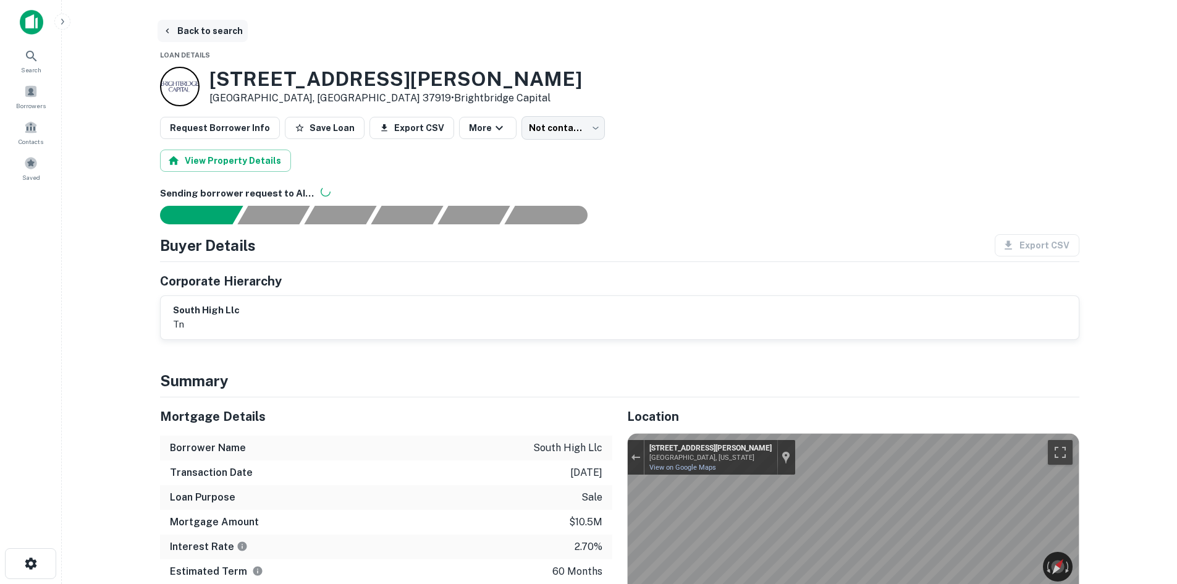
click at [186, 27] on button "Back to search" at bounding box center [203, 31] width 90 height 22
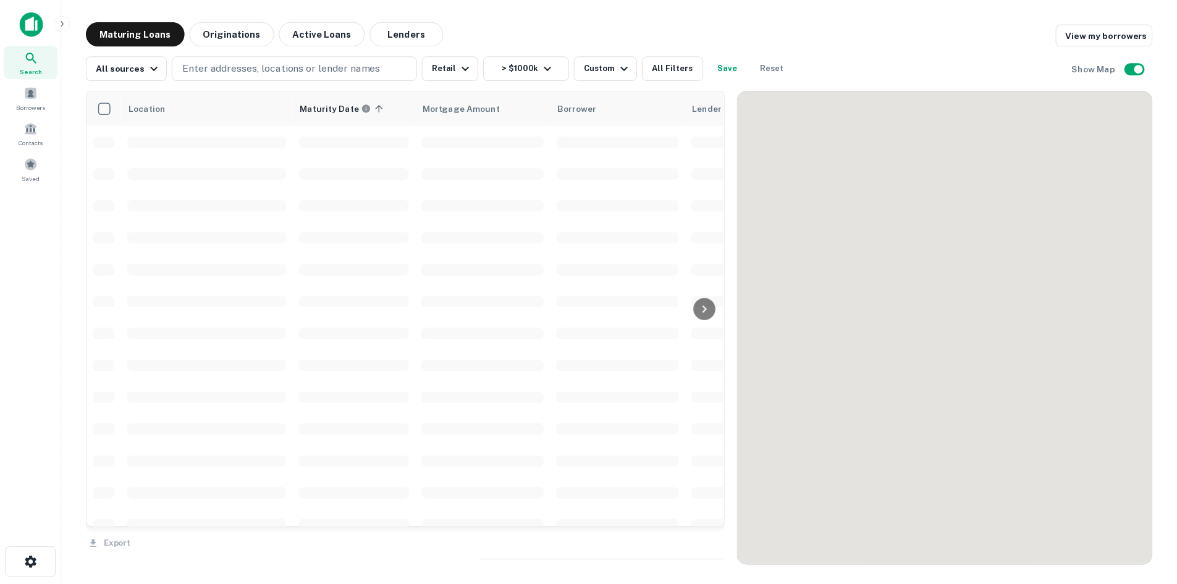
scroll to position [2819, 0]
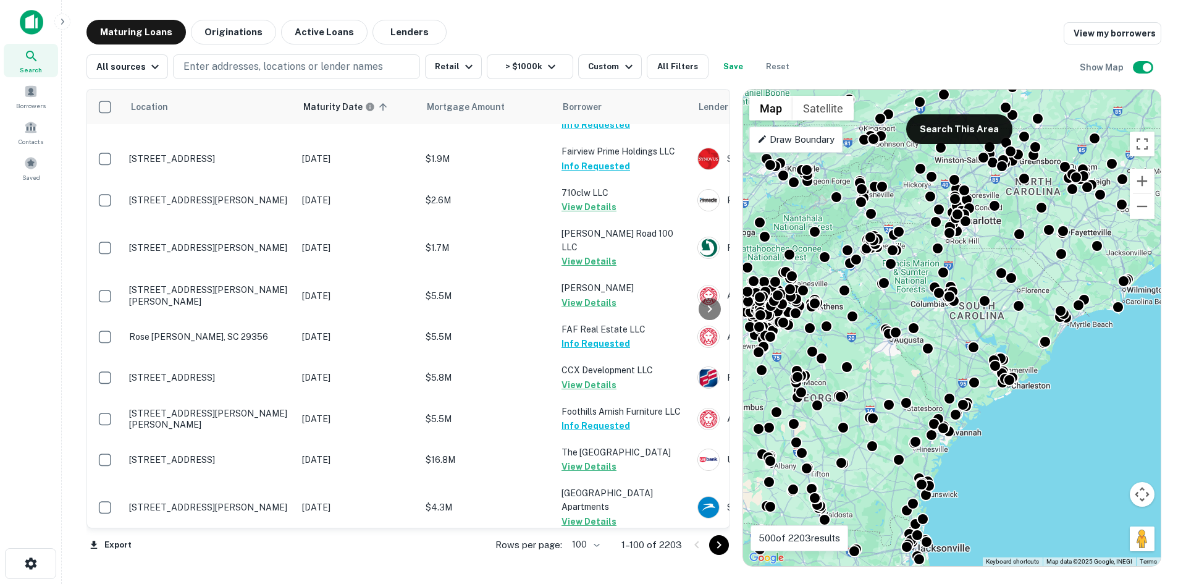
click at [715, 545] on icon "Go to next page" at bounding box center [719, 545] width 15 height 15
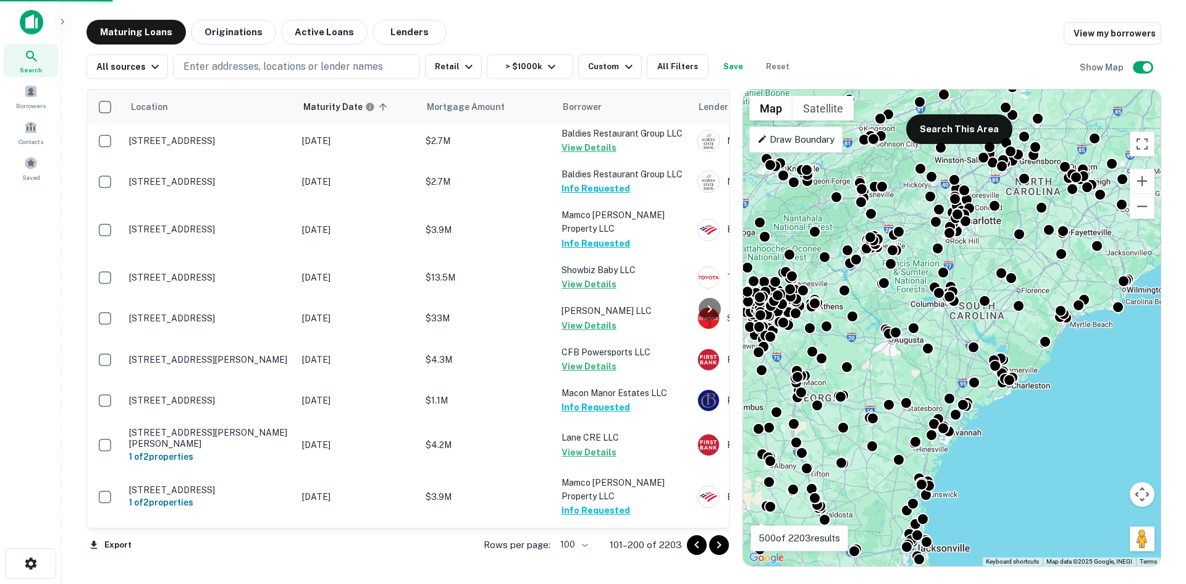
click at [715, 543] on icon "Go to next page" at bounding box center [719, 545] width 15 height 15
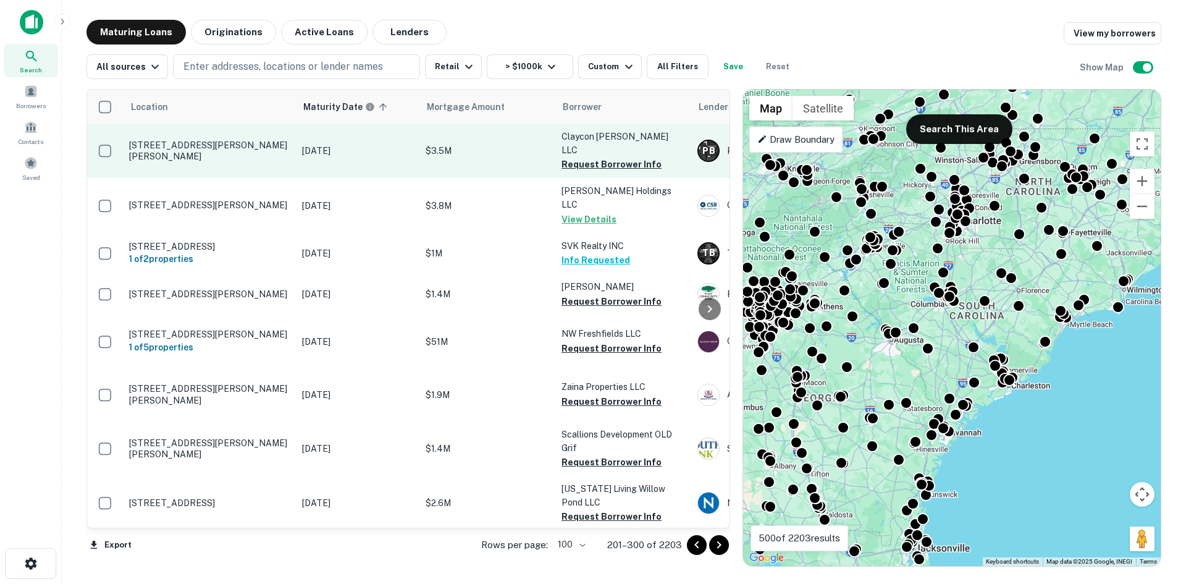
click at [191, 178] on td "N Godley Station Blvd Pooler, GA 31322" at bounding box center [209, 151] width 173 height 54
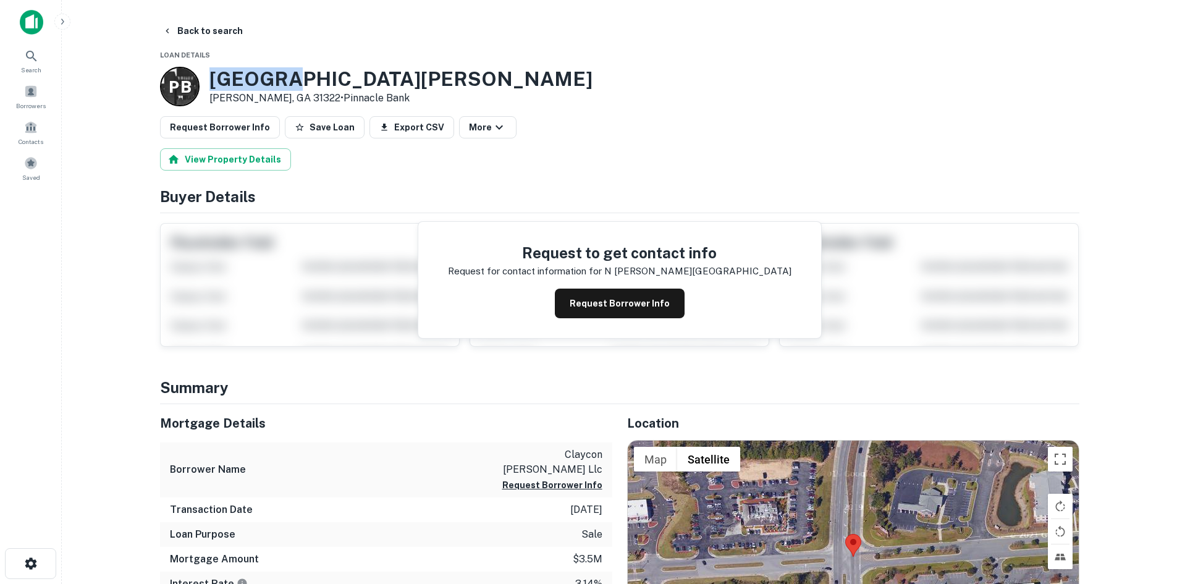
drag, startPoint x: 213, startPoint y: 83, endPoint x: 403, endPoint y: 56, distance: 192.9
click at [286, 93] on div "N Godley Station Blvd Pooler, GA 31322 • Pinnacle Bank" at bounding box center [400, 86] width 383 height 38
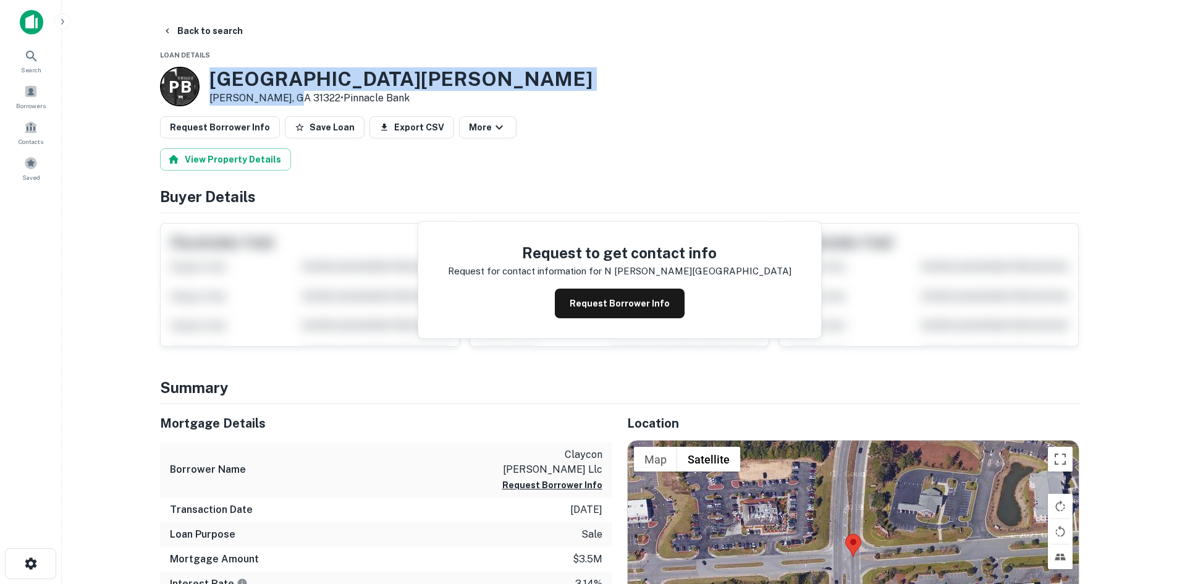
copy div "N Godley Station Blvd Pooler, GA 31322"
click at [188, 30] on button "Back to search" at bounding box center [203, 31] width 90 height 22
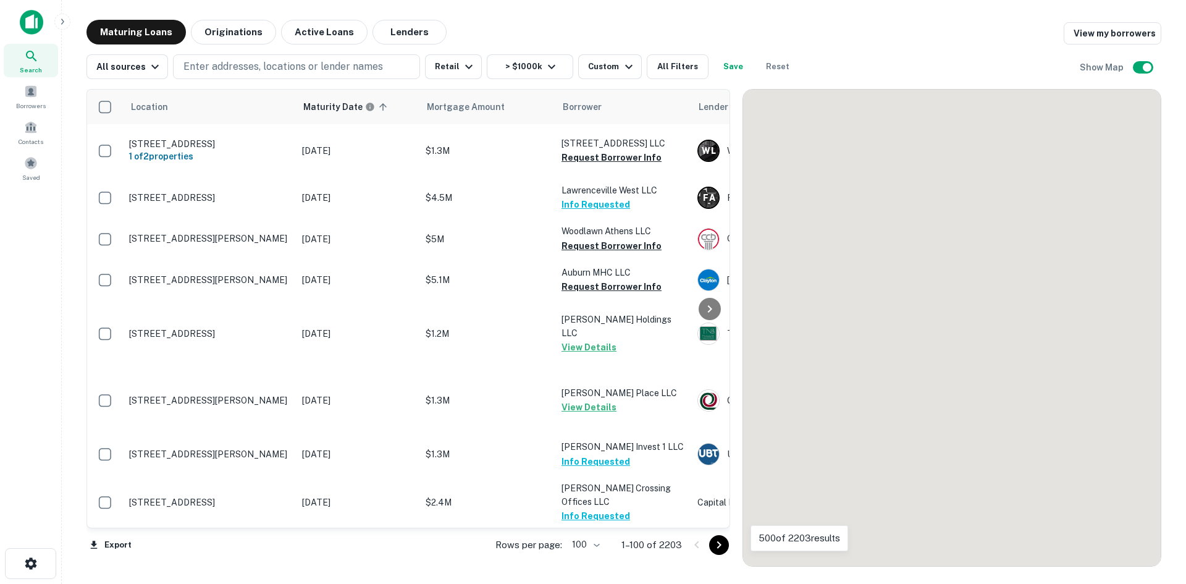
scroll to position [2819, 0]
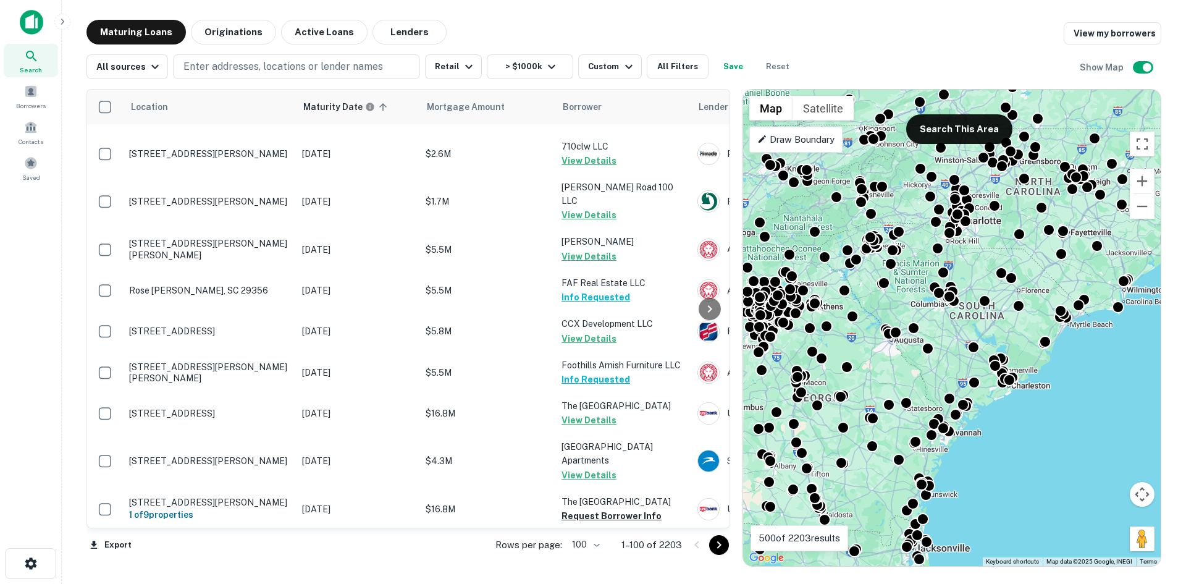
scroll to position [3066, 0]
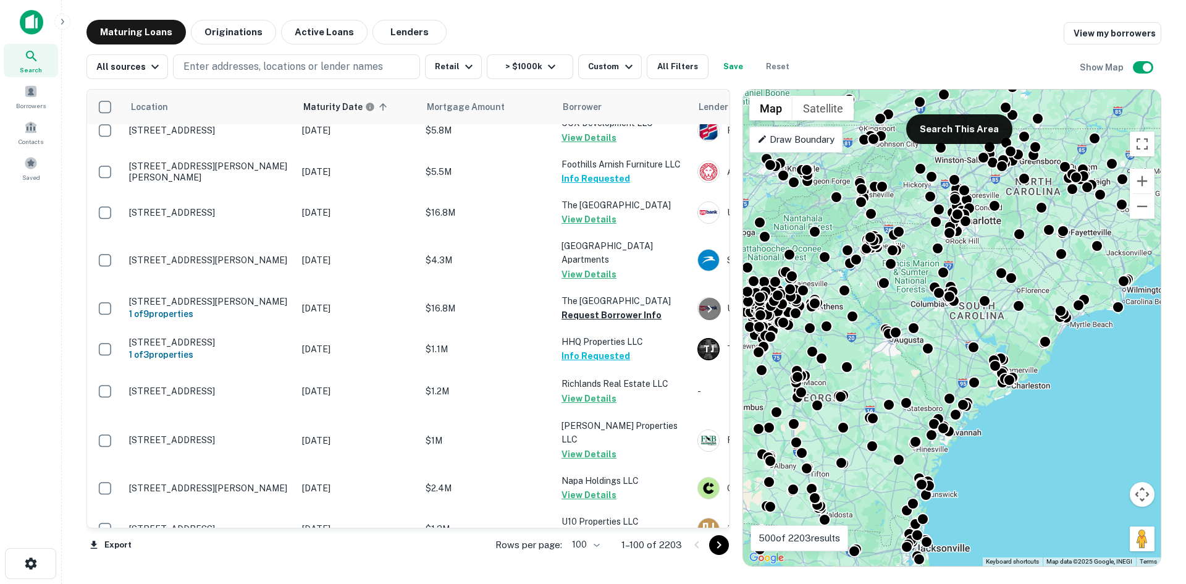
click at [724, 541] on icon "Go to next page" at bounding box center [719, 545] width 15 height 15
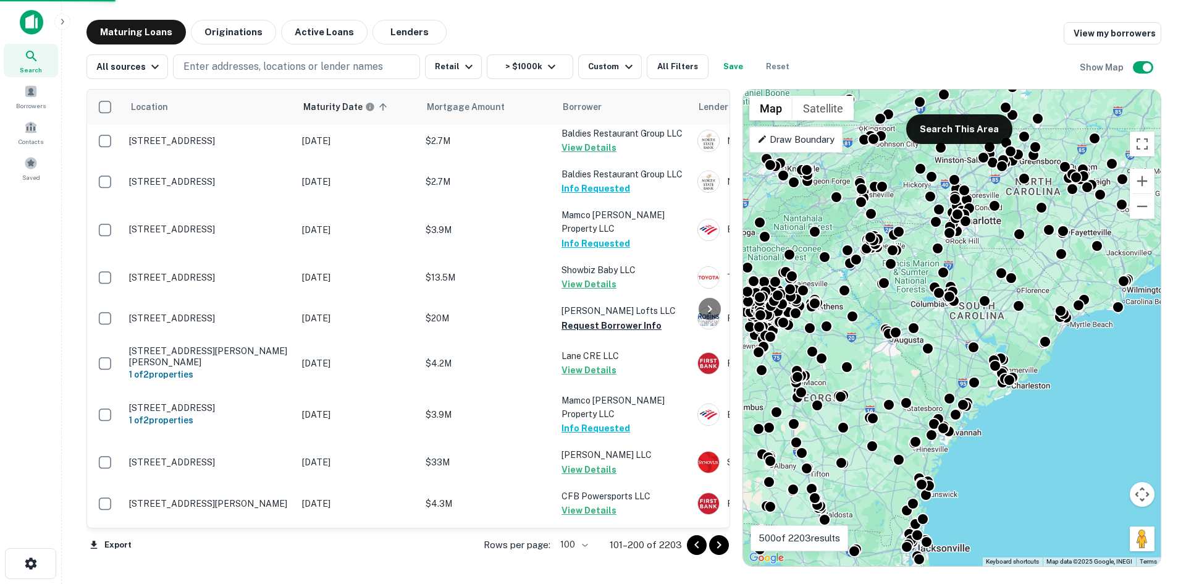
scroll to position [3066, 0]
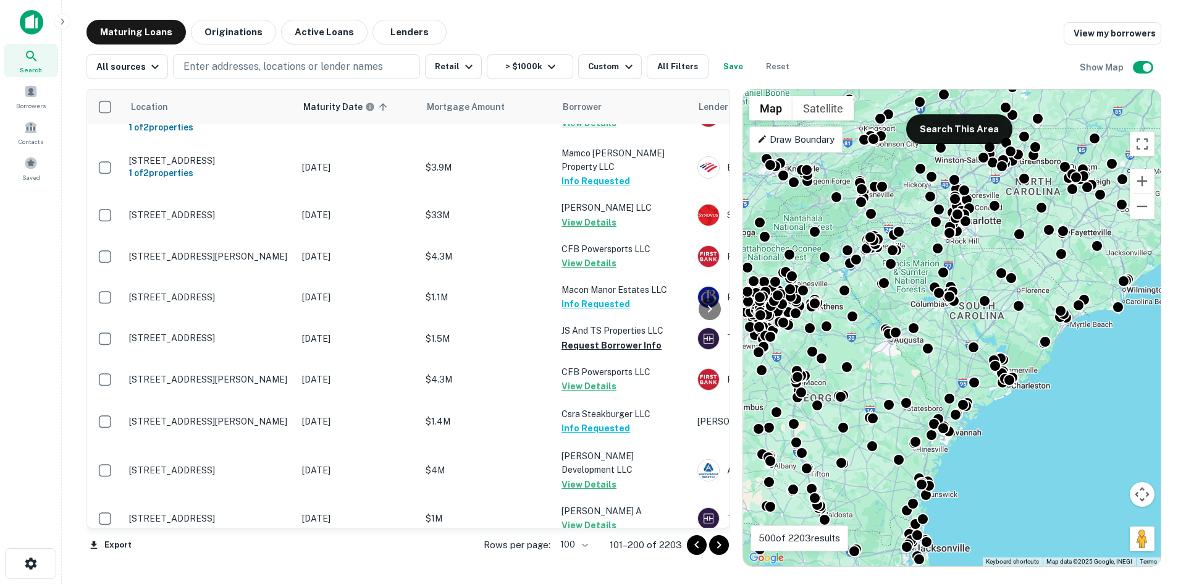
click at [716, 544] on icon "Go to next page" at bounding box center [719, 545] width 15 height 15
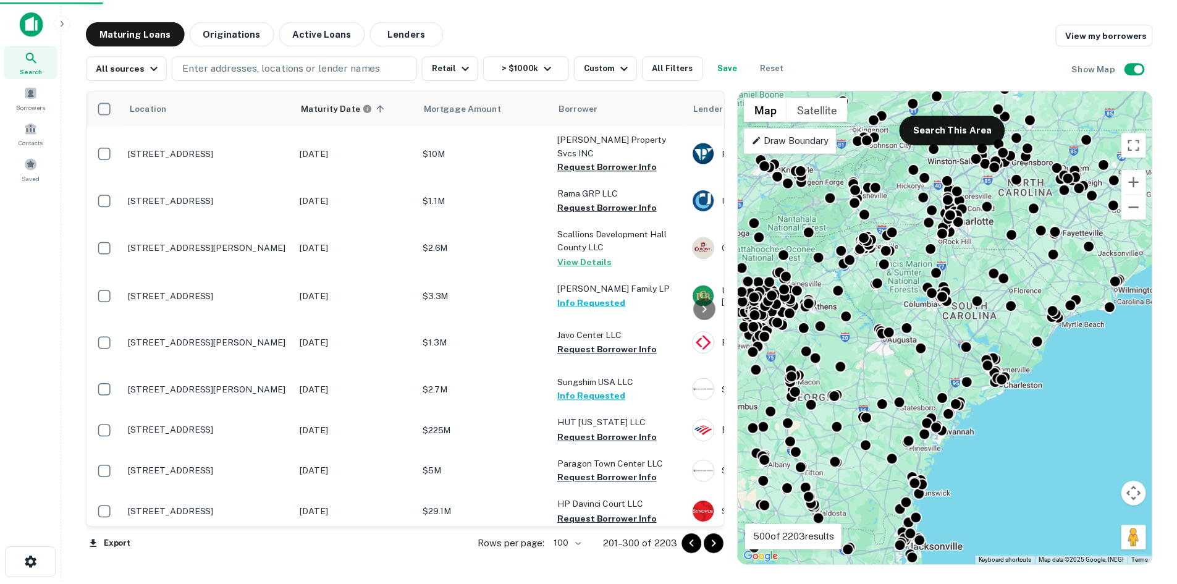
scroll to position [3066, 0]
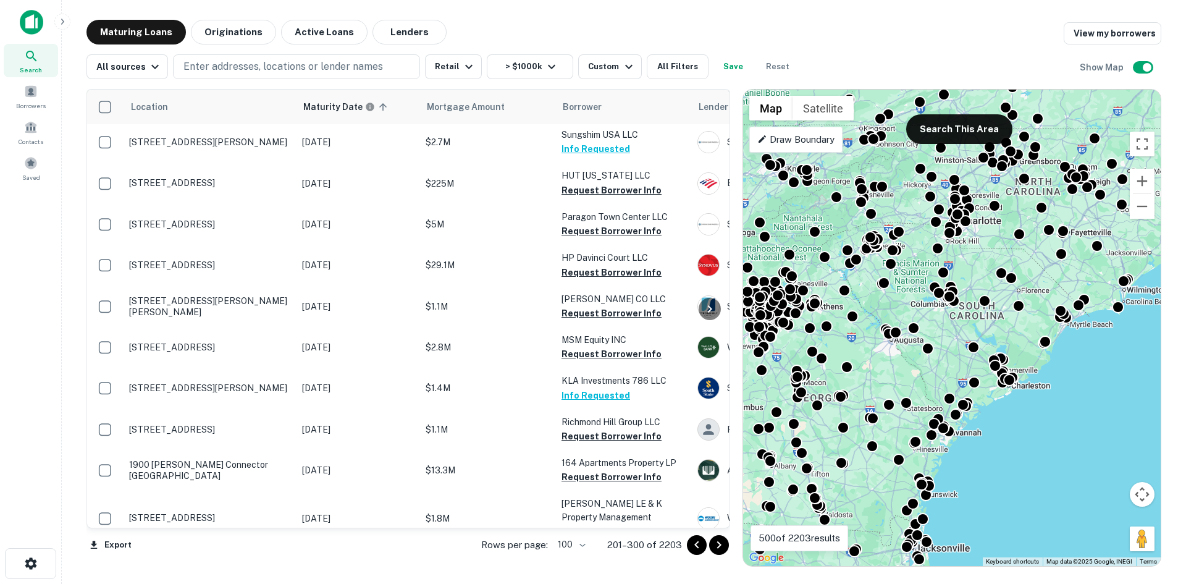
click at [227, 101] on p "[STREET_ADDRESS][PERSON_NAME]" at bounding box center [209, 95] width 161 height 11
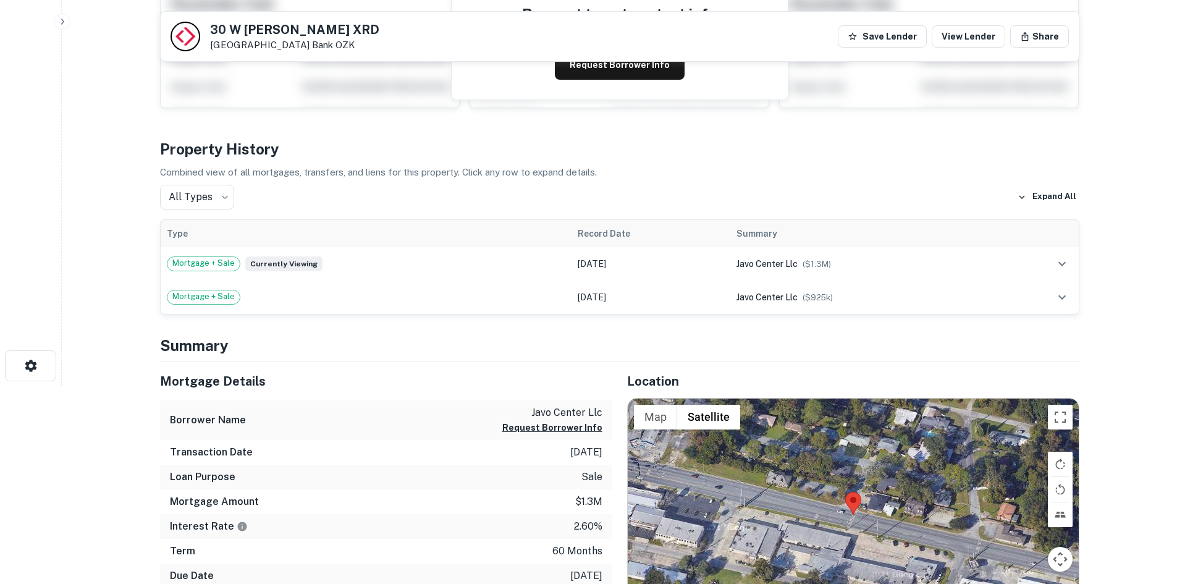
scroll to position [62, 0]
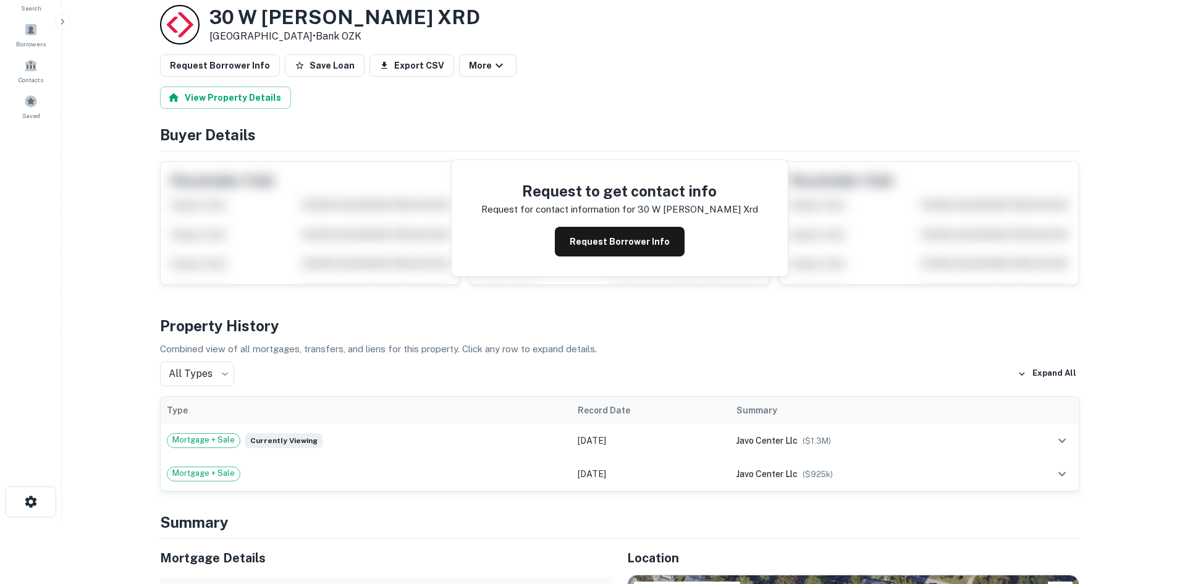
drag, startPoint x: 211, startPoint y: 13, endPoint x: 306, endPoint y: 41, distance: 98.7
click at [306, 41] on div "30 W MONTGOMERY XRD Savannah, GA 31406 • Bank OZK" at bounding box center [344, 25] width 271 height 38
copy div "30 W MONTGOMERY XRD Savannah, GA 31406"
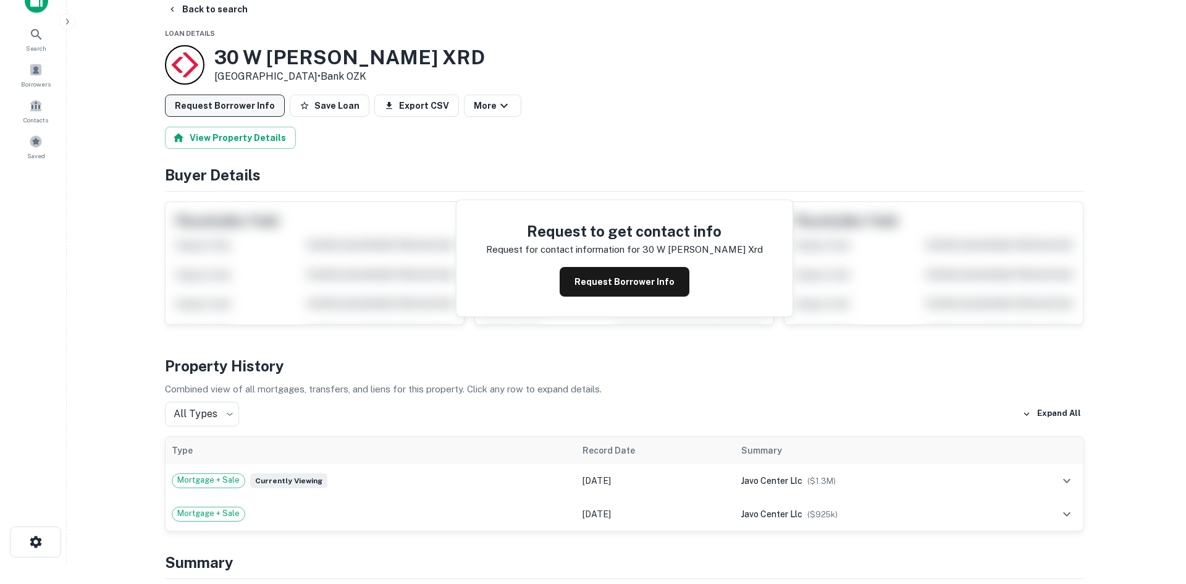
scroll to position [0, 0]
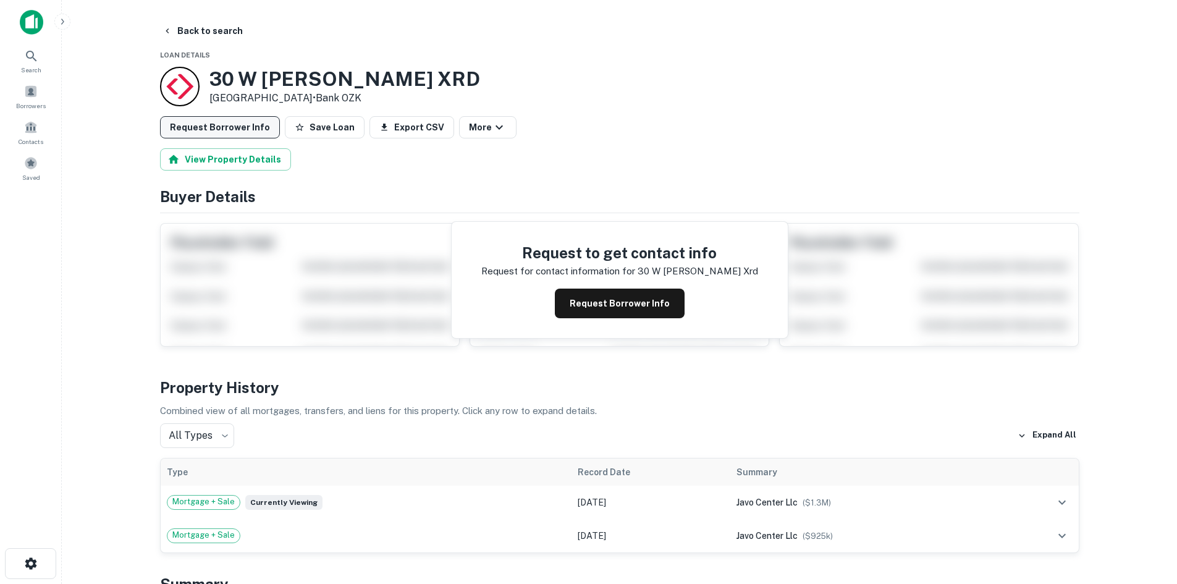
click at [248, 132] on button "Request Borrower Info" at bounding box center [220, 127] width 120 height 22
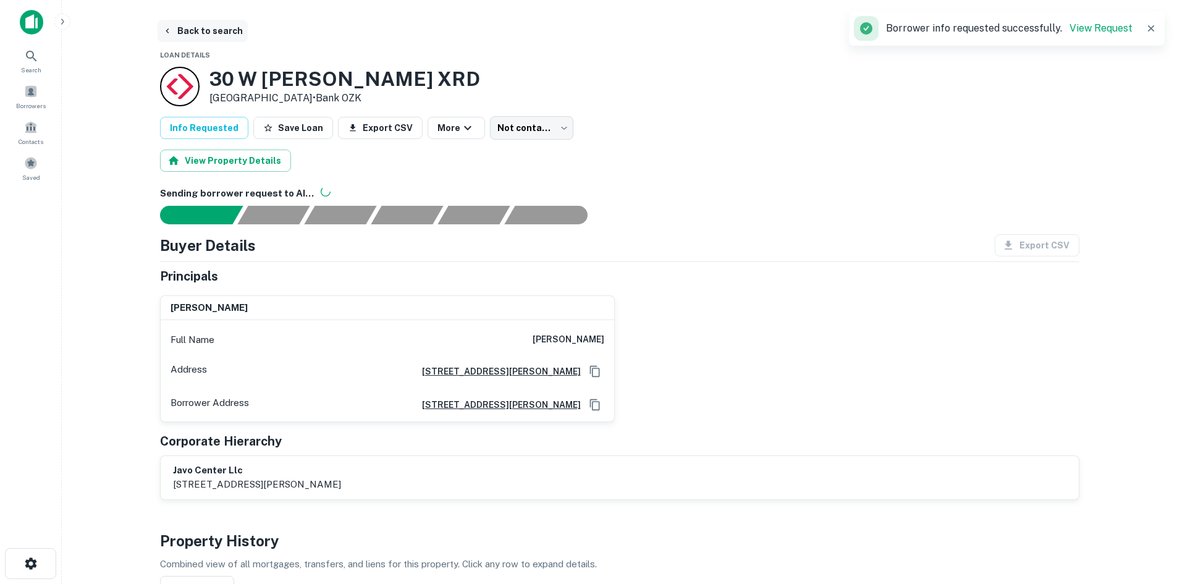
click at [203, 30] on button "Back to search" at bounding box center [203, 31] width 90 height 22
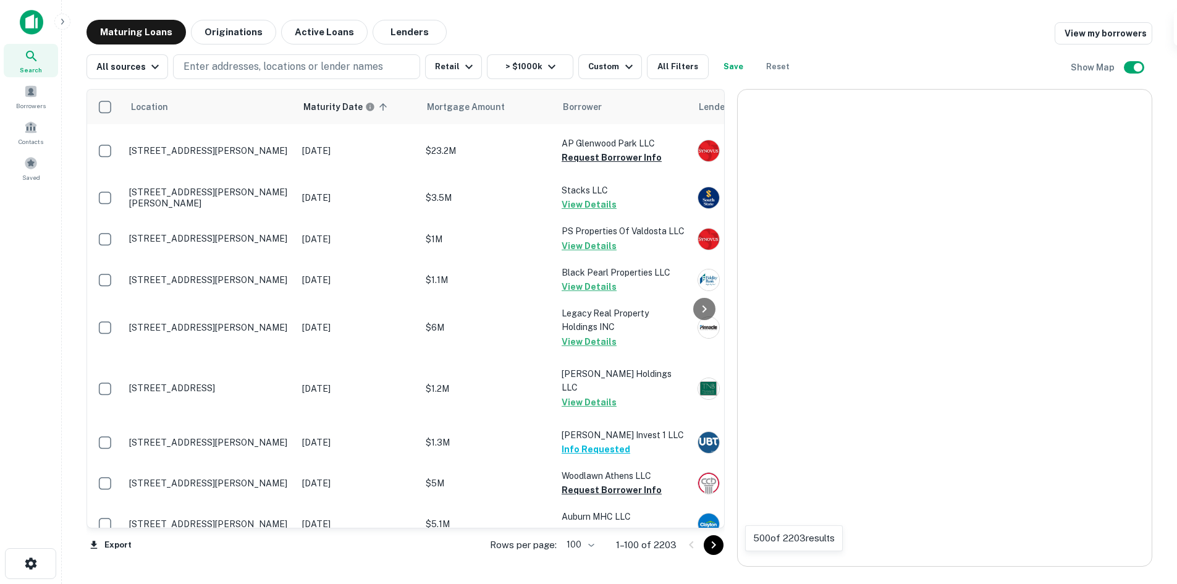
click at [721, 549] on icon "Go to next page" at bounding box center [713, 545] width 15 height 15
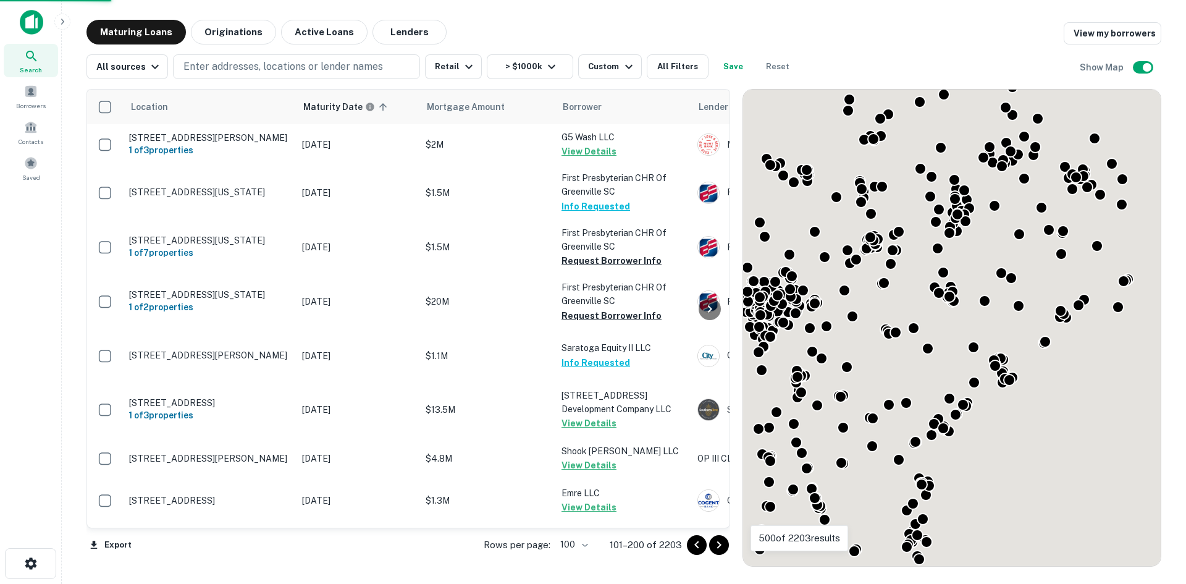
scroll to position [2819, 0]
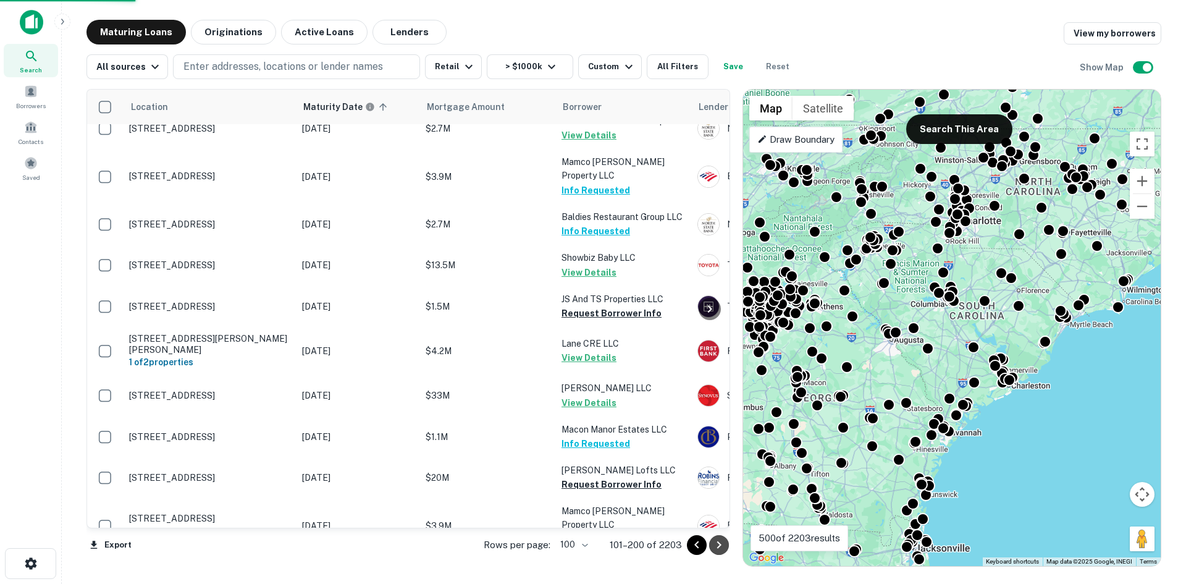
click at [728, 543] on button "Go to next page" at bounding box center [719, 545] width 20 height 20
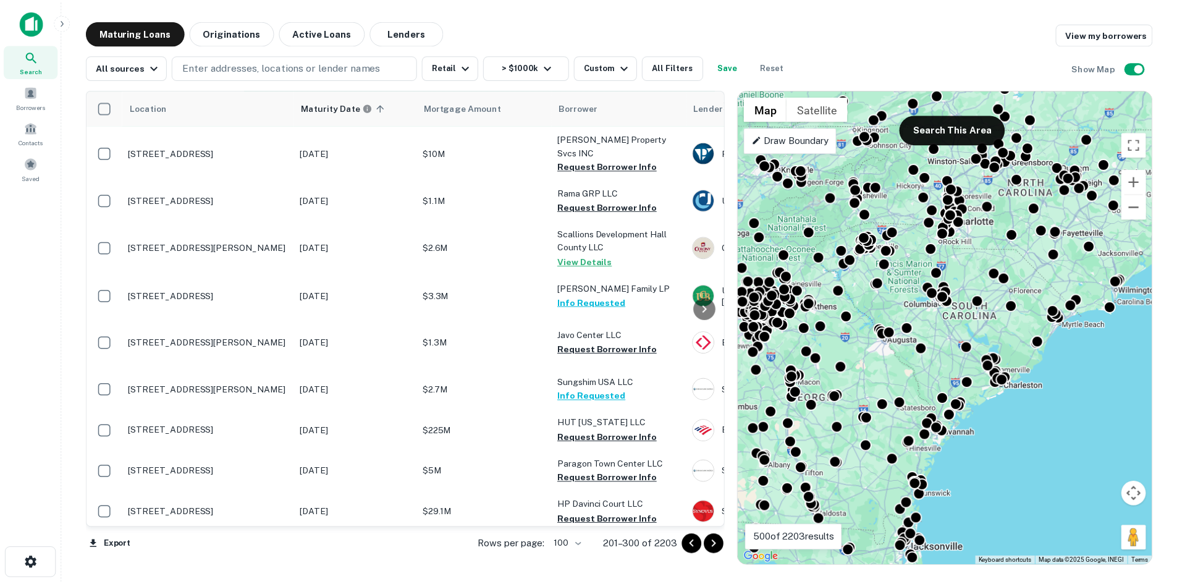
scroll to position [2942, 0]
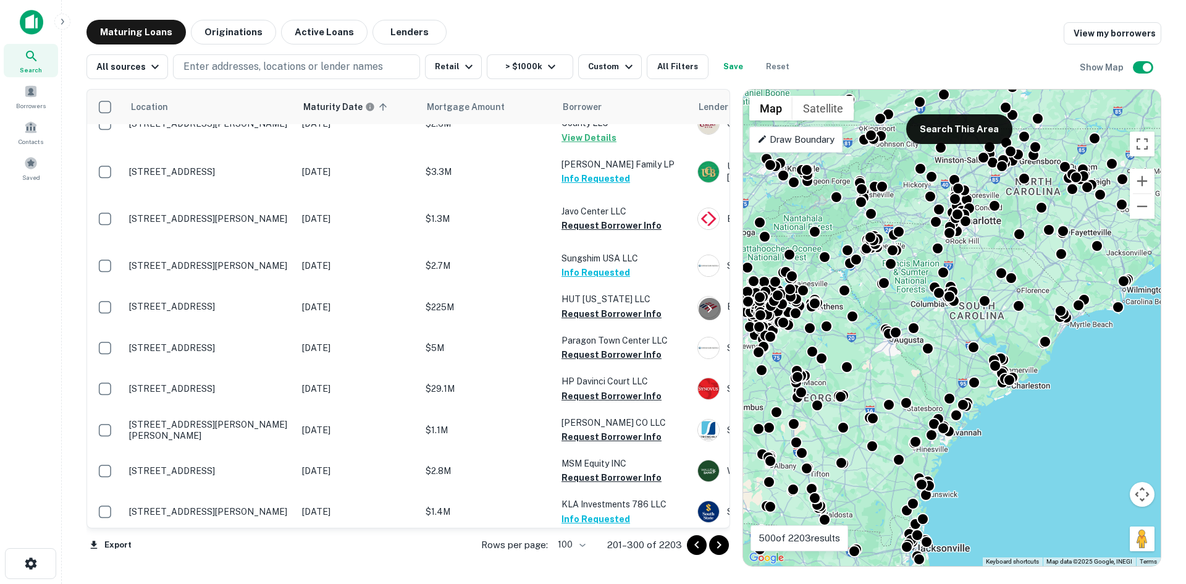
click at [240, 82] on p "[STREET_ADDRESS]" at bounding box center [209, 75] width 161 height 11
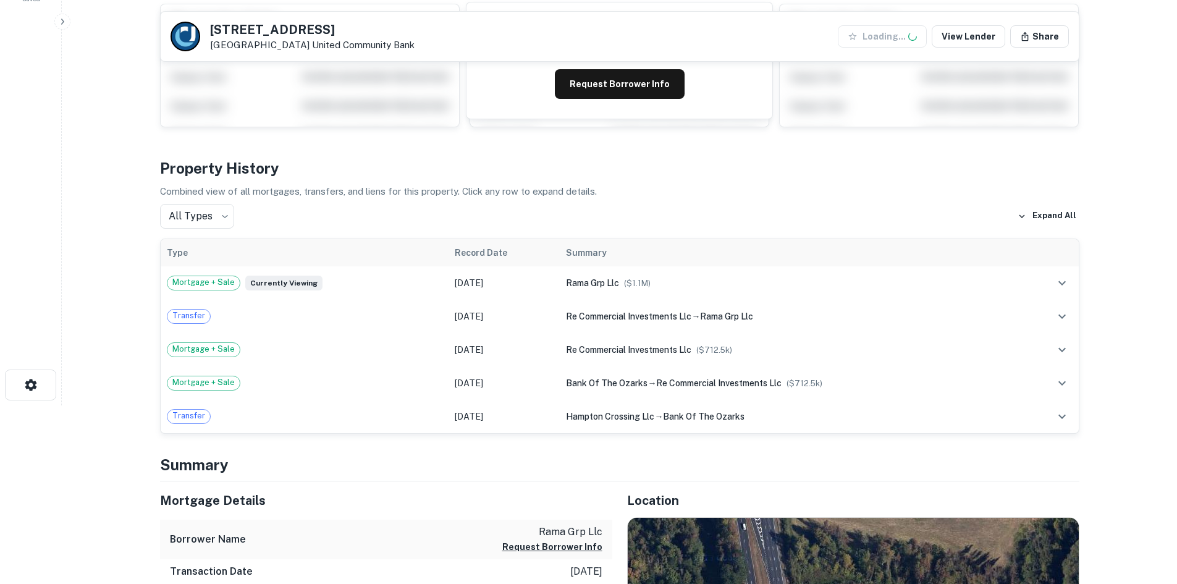
scroll to position [371, 0]
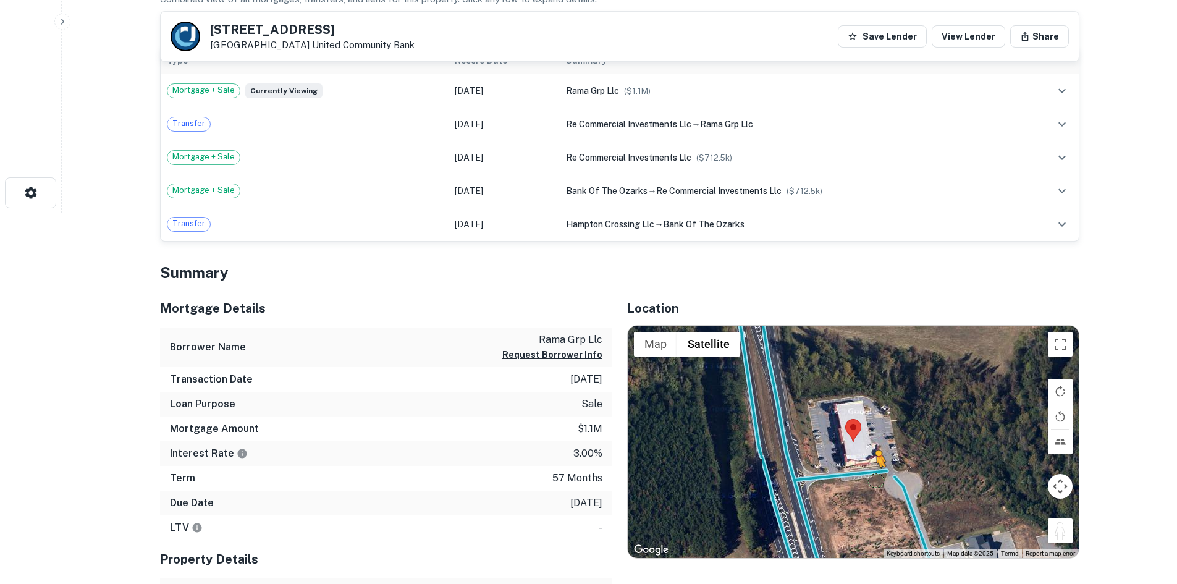
drag, startPoint x: 1051, startPoint y: 525, endPoint x: 869, endPoint y: 475, distance: 188.6
click at [872, 479] on div "To activate drag with keyboard, press Alt + Enter. Once in keyboard drag state,…" at bounding box center [853, 442] width 451 height 232
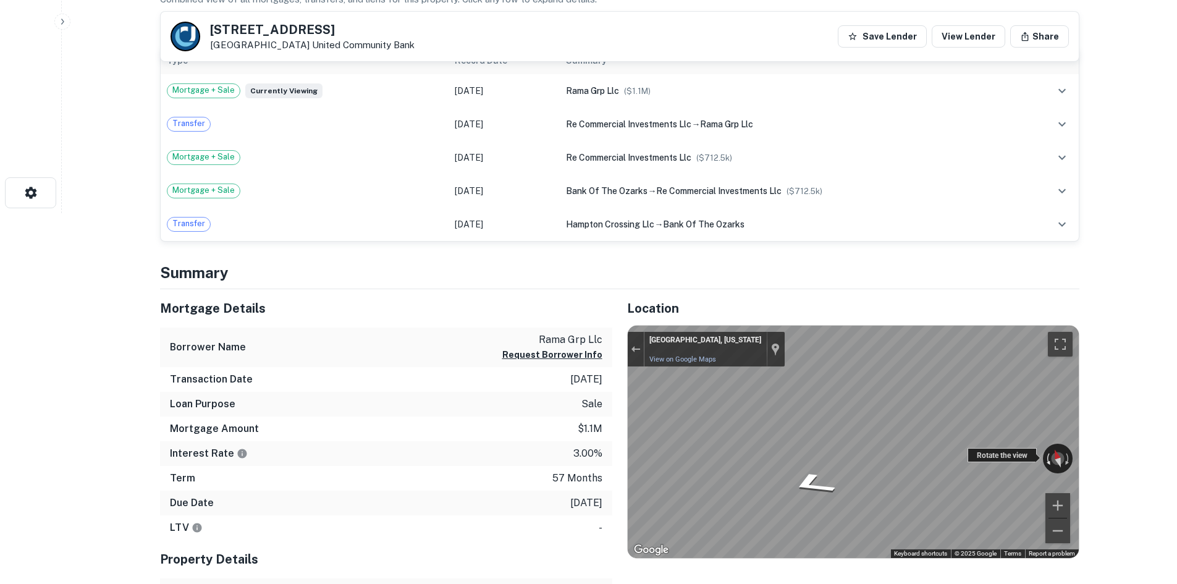
click at [1042, 444] on div "← Move left → Move right ↑ Move up ↓ Move down + Zoom in - Zoom out Hampton, Ge…" at bounding box center [853, 442] width 451 height 232
click at [589, 426] on div "Mortgage Details Borrower Name rama grp llc Request Borrower Info Transaction D…" at bounding box center [612, 495] width 934 height 413
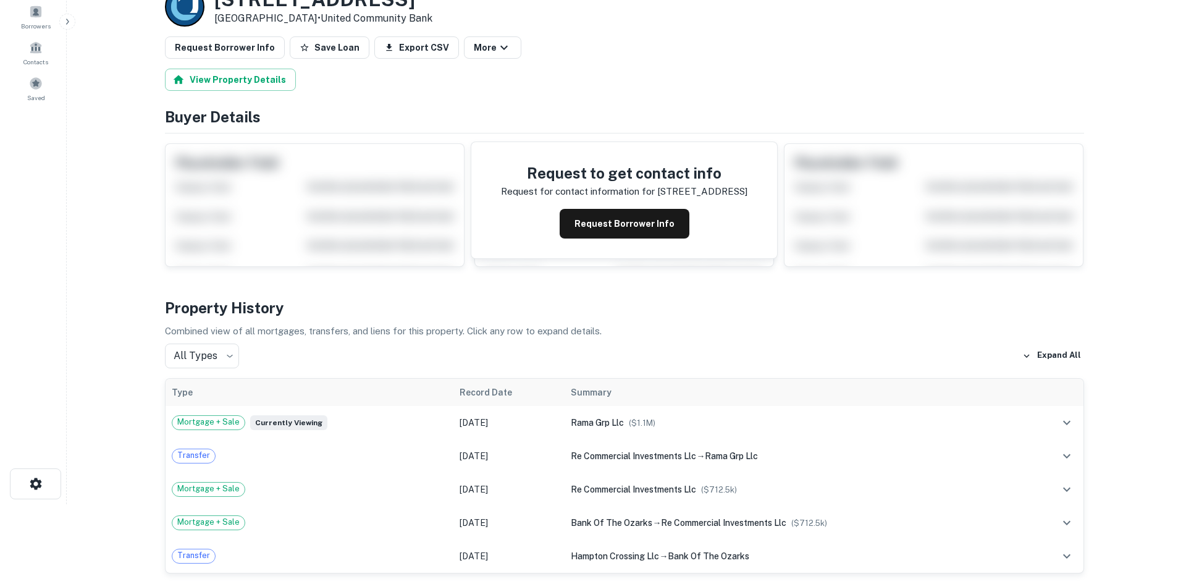
scroll to position [0, 0]
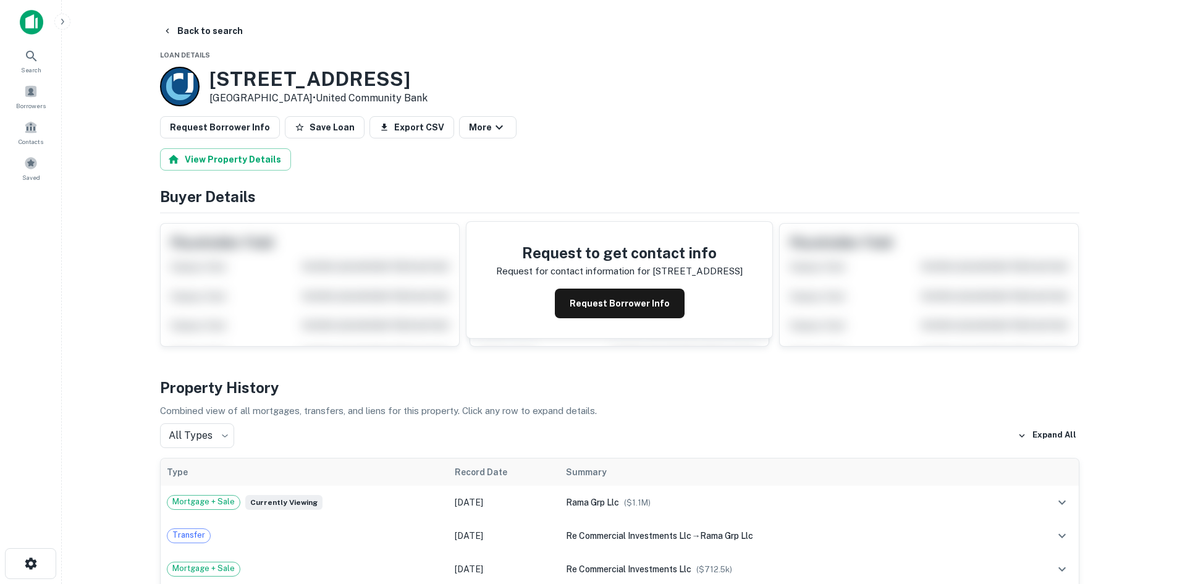
drag, startPoint x: 200, startPoint y: 64, endPoint x: 307, endPoint y: 98, distance: 112.2
copy div "[STREET_ADDRESS]"
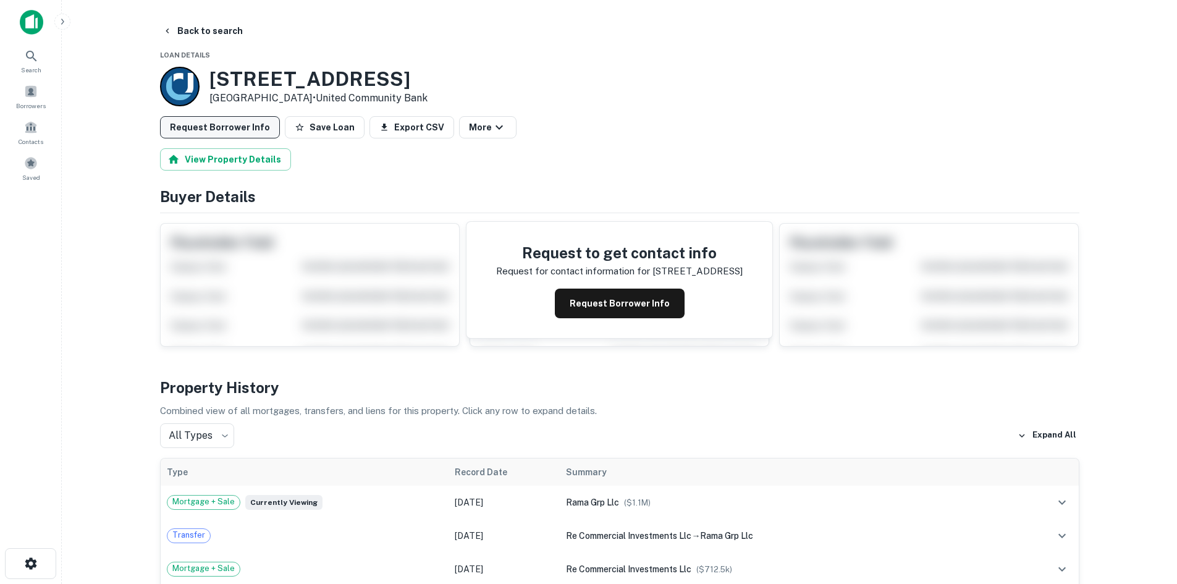
click at [230, 122] on button "Request Borrower Info" at bounding box center [220, 127] width 120 height 22
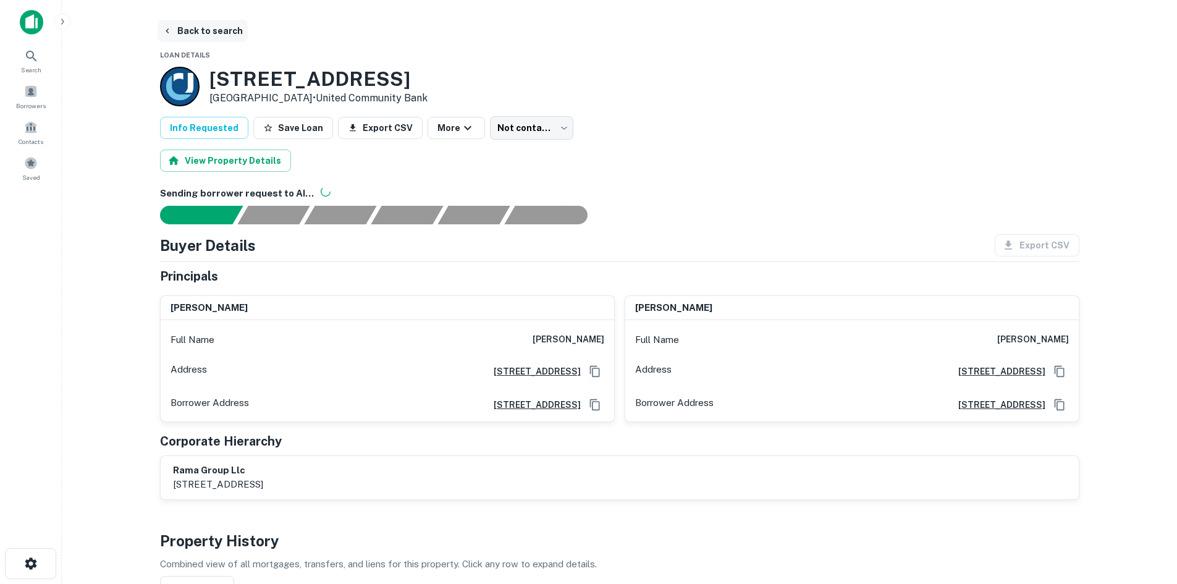
click at [193, 26] on button "Back to search" at bounding box center [203, 31] width 90 height 22
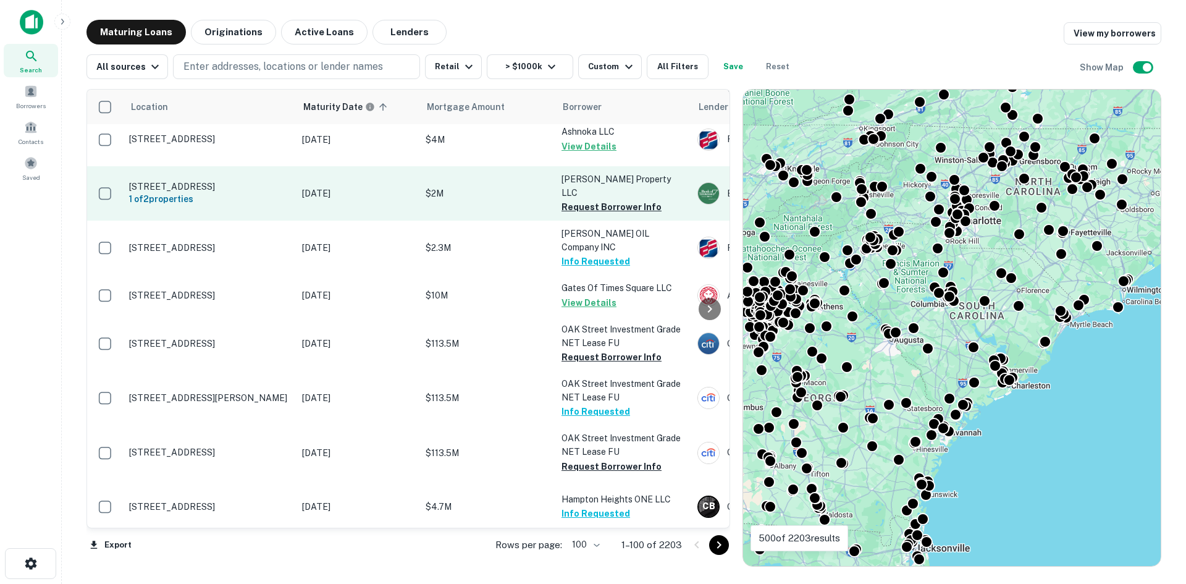
scroll to position [3622, 0]
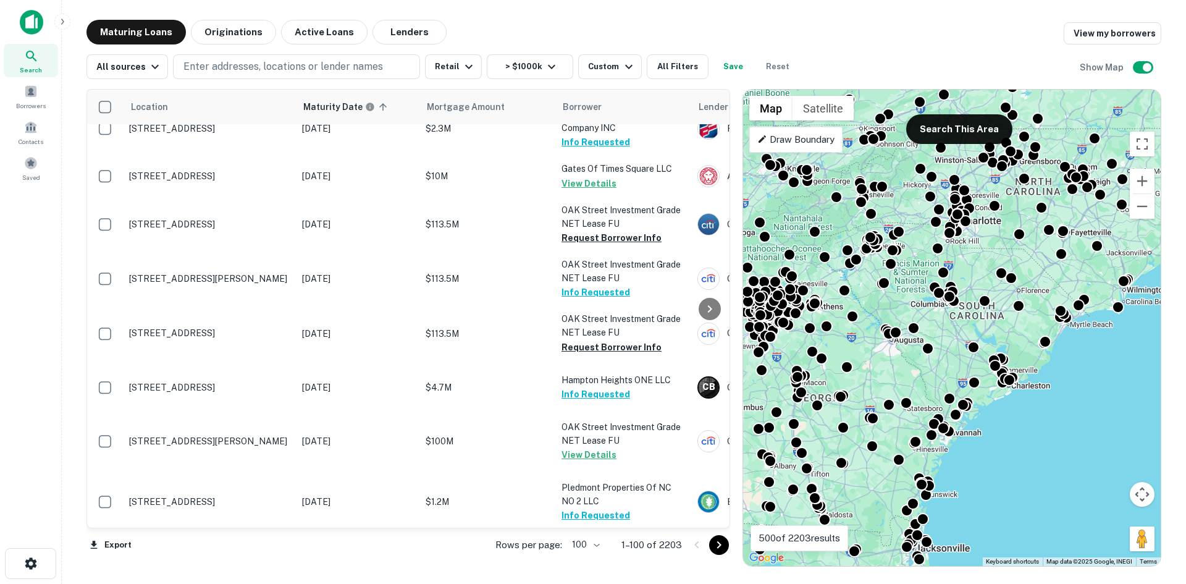
click at [716, 552] on icon "Go to next page" at bounding box center [719, 545] width 15 height 15
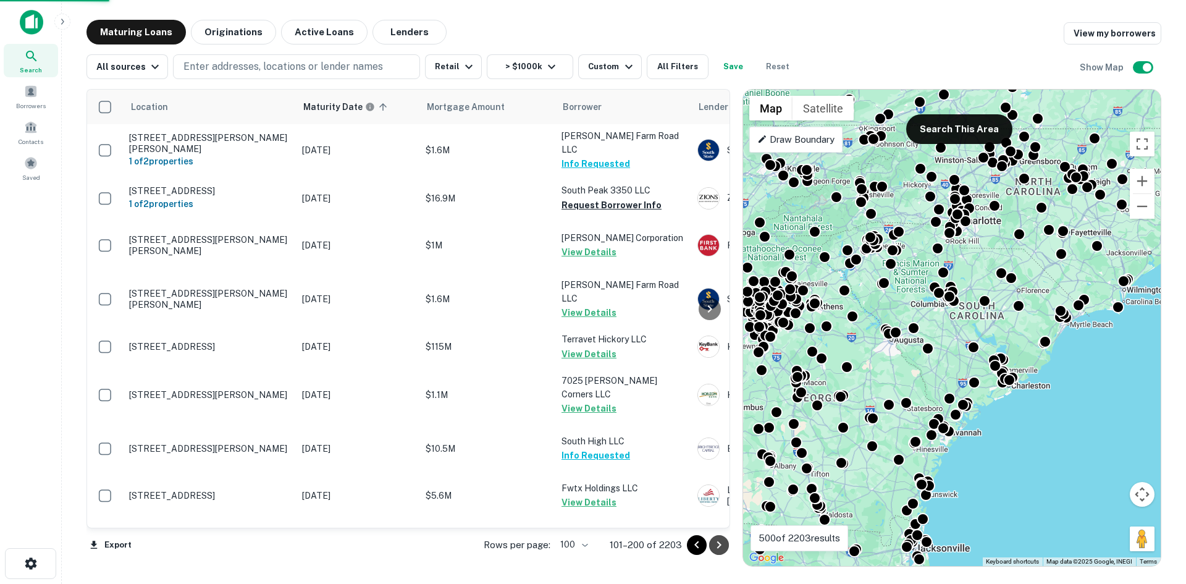
click at [716, 552] on icon "Go to next page" at bounding box center [719, 545] width 15 height 15
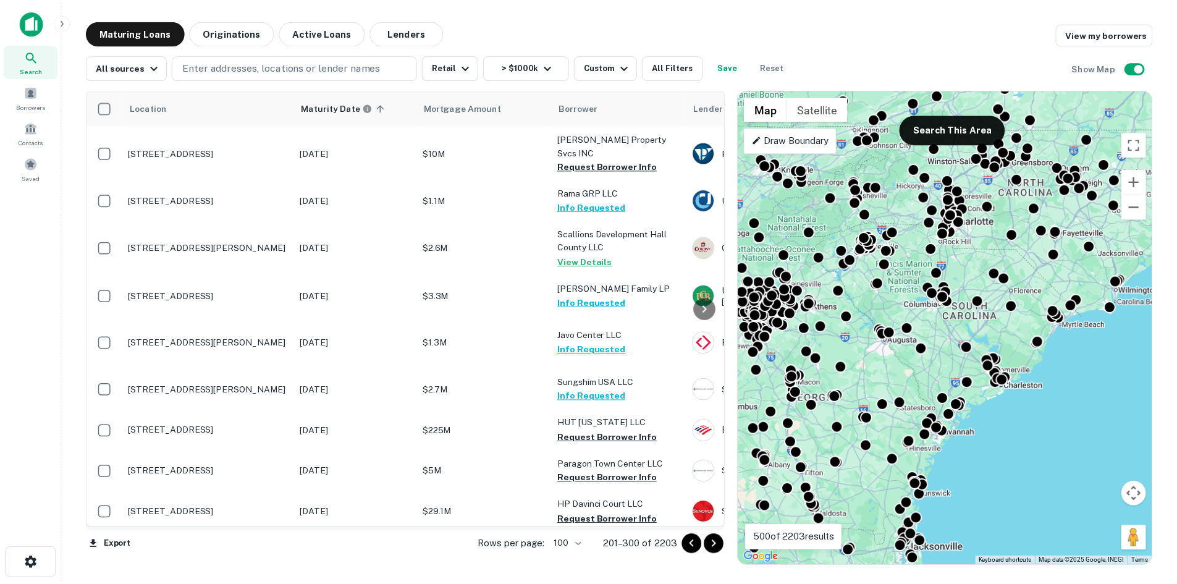
scroll to position [3560, 0]
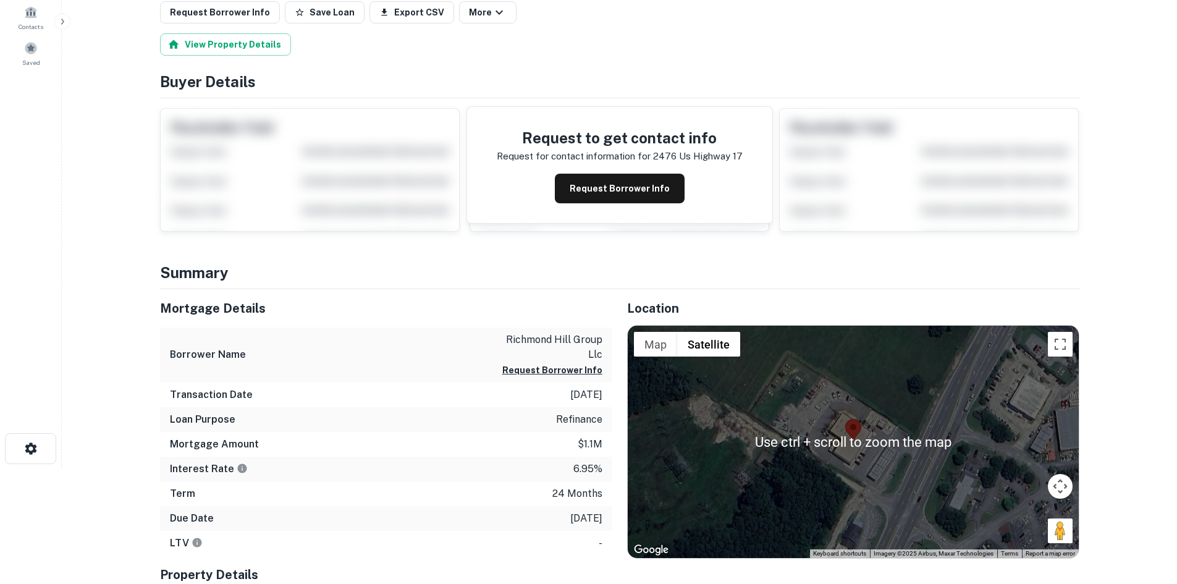
scroll to position [124, 0]
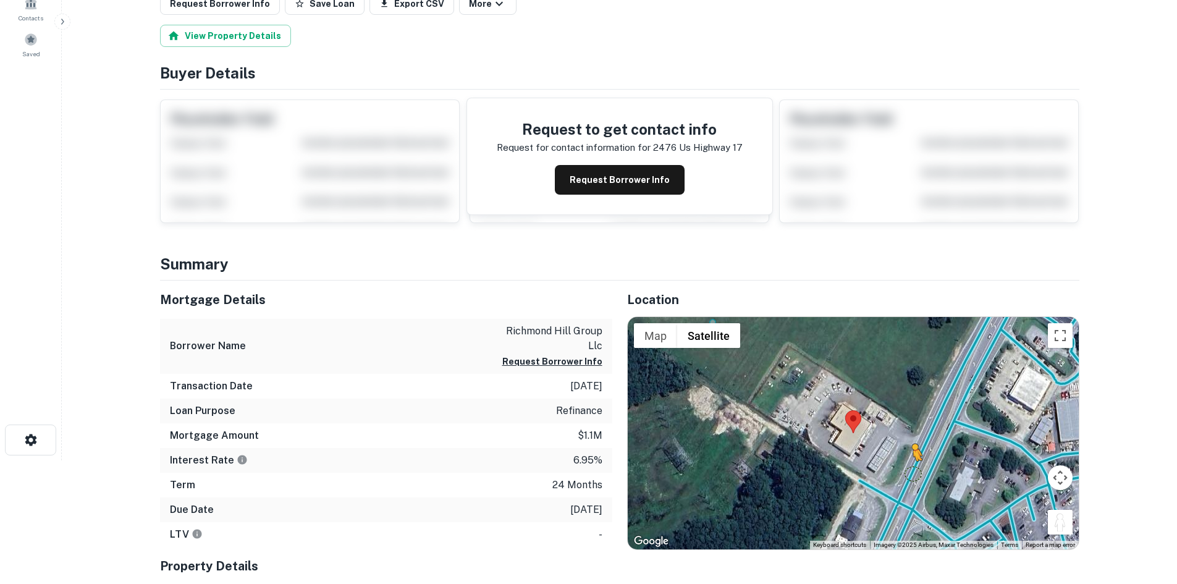
drag, startPoint x: 1065, startPoint y: 524, endPoint x: 912, endPoint y: 473, distance: 160.8
click at [912, 473] on div "To activate drag with keyboard, press Alt + Enter. Once in keyboard drag state,…" at bounding box center [853, 433] width 451 height 232
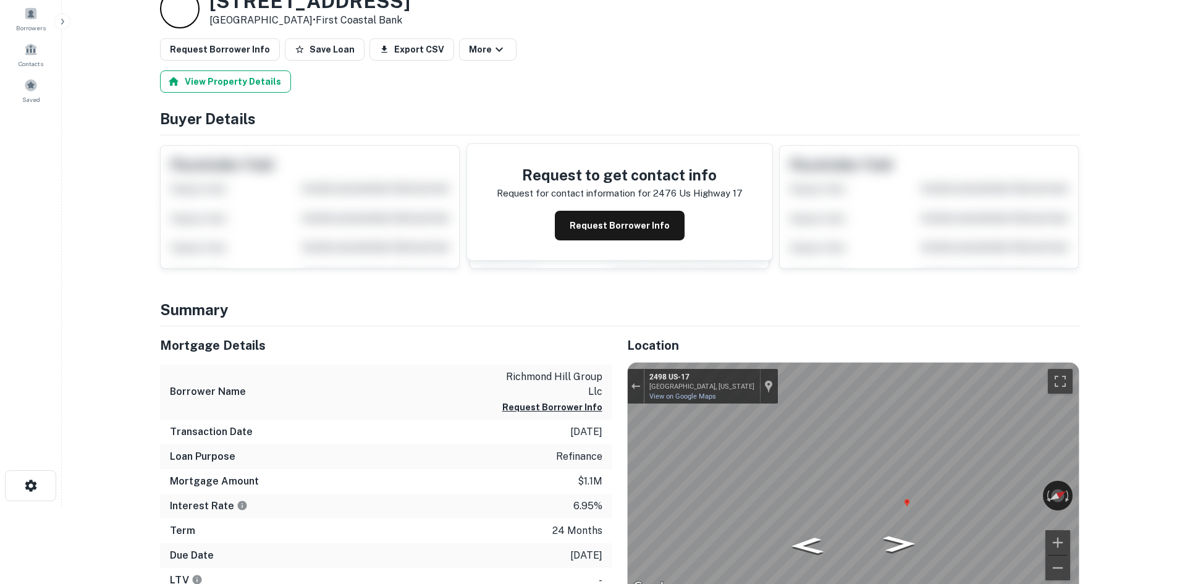
scroll to position [0, 0]
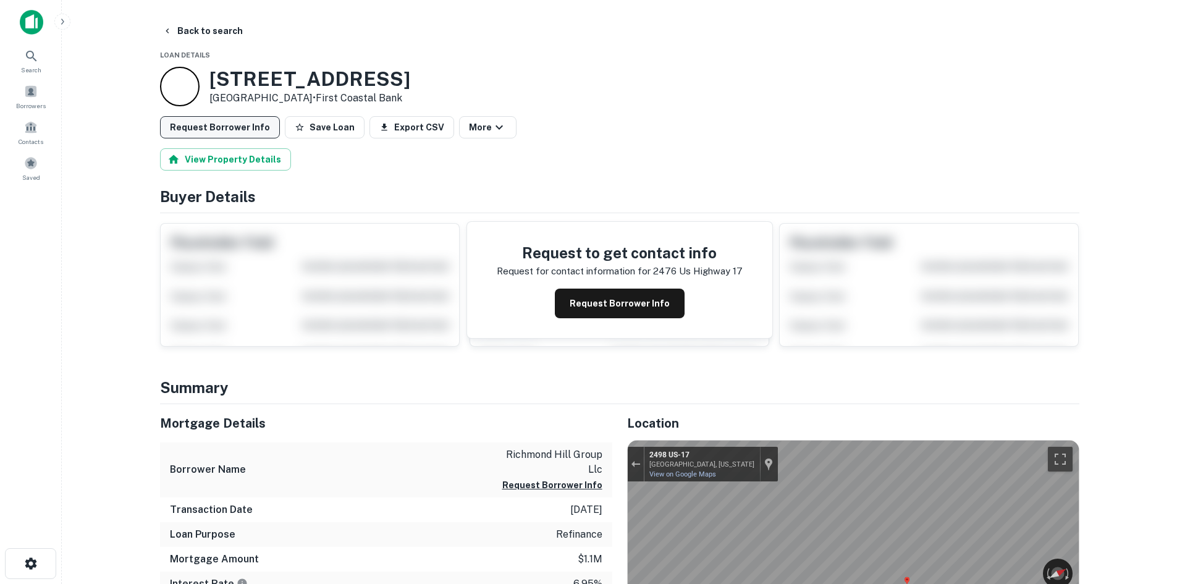
click at [171, 119] on button "Request Borrower Info" at bounding box center [220, 127] width 120 height 22
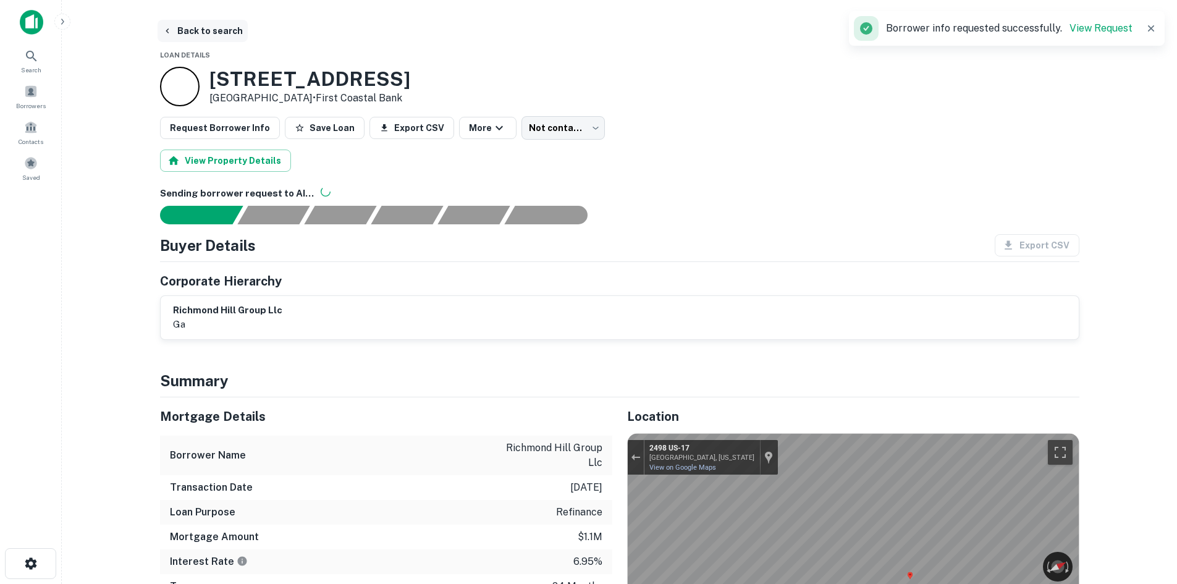
click at [230, 32] on button "Back to search" at bounding box center [203, 31] width 90 height 22
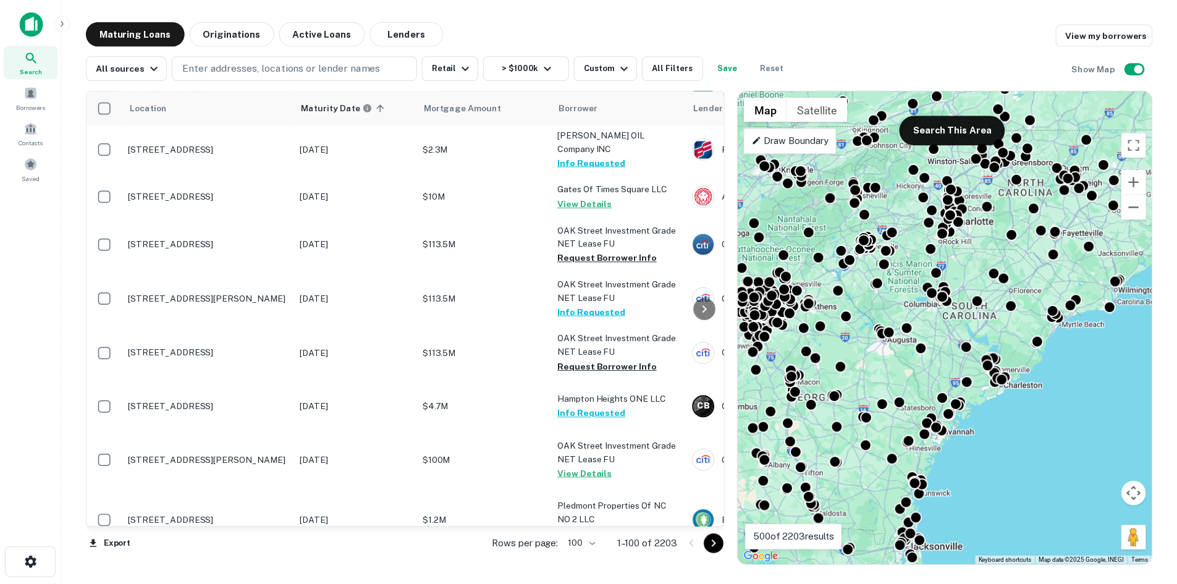
scroll to position [3622, 0]
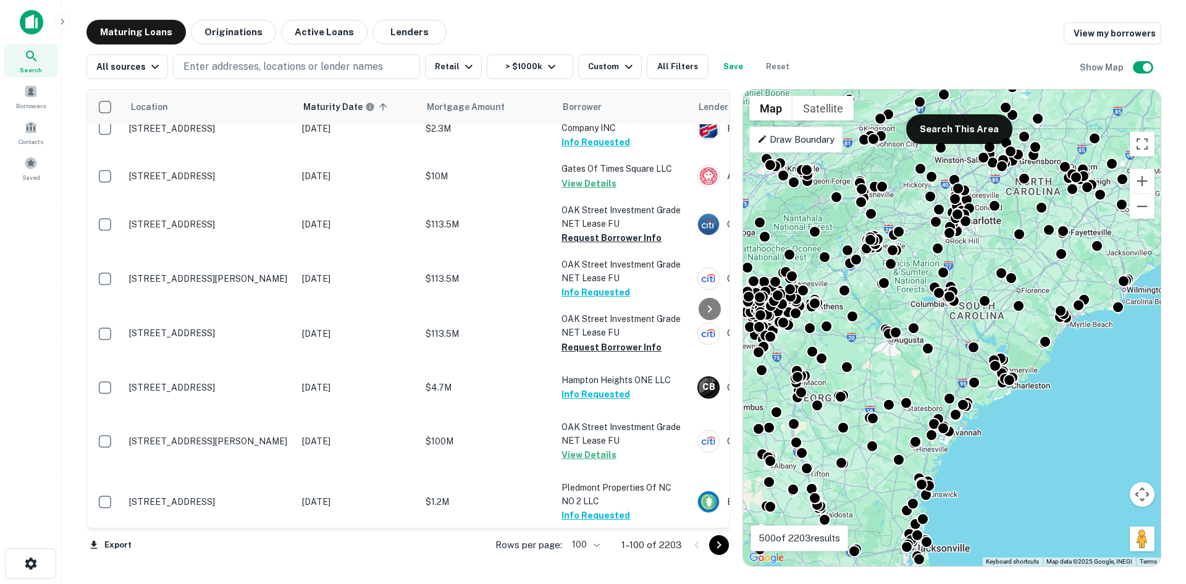
drag, startPoint x: 722, startPoint y: 548, endPoint x: 626, endPoint y: 525, distance: 99.2
click at [722, 548] on icon "Go to next page" at bounding box center [719, 545] width 15 height 15
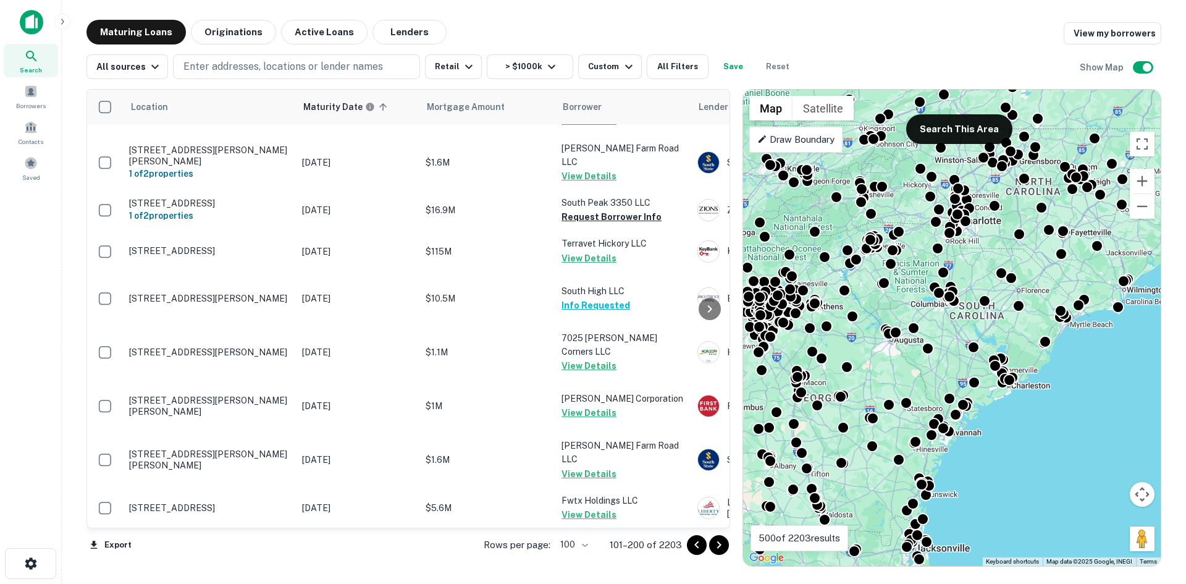
click at [722, 545] on icon "Go to next page" at bounding box center [719, 545] width 15 height 15
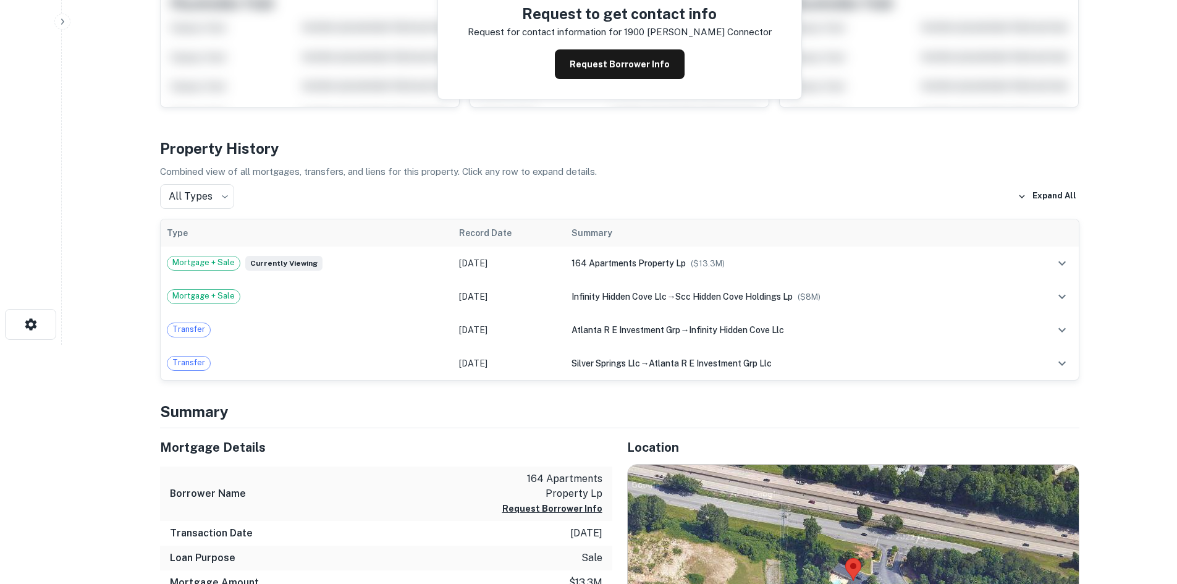
scroll to position [433, 0]
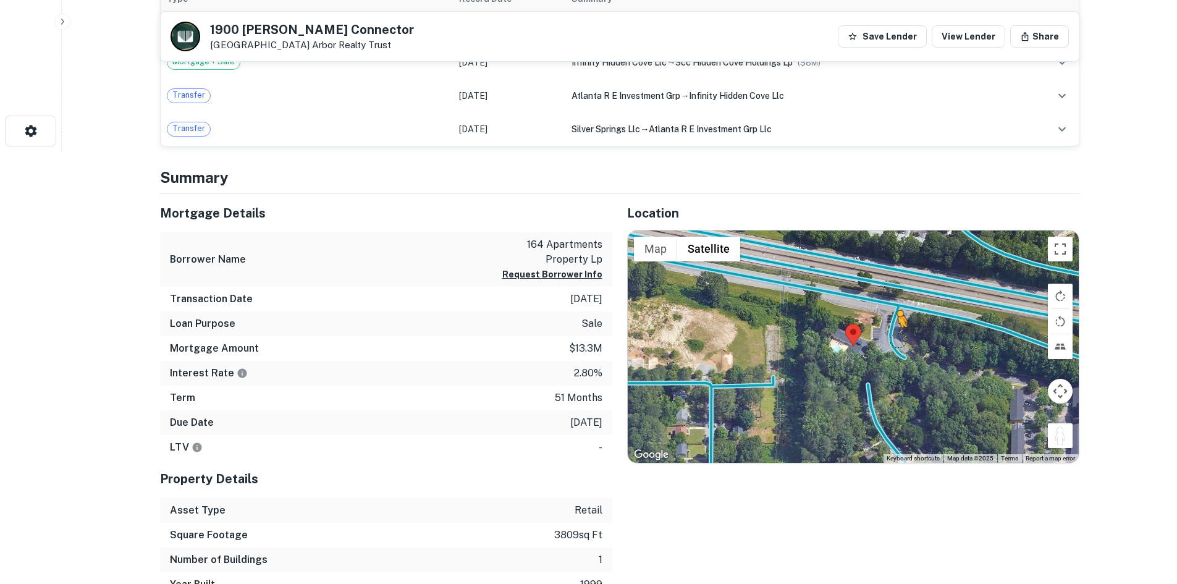
drag, startPoint x: 1054, startPoint y: 434, endPoint x: 885, endPoint y: 339, distance: 194.2
click at [885, 339] on div "To activate drag with keyboard, press Alt + Enter. Once in keyboard drag state,…" at bounding box center [853, 346] width 451 height 232
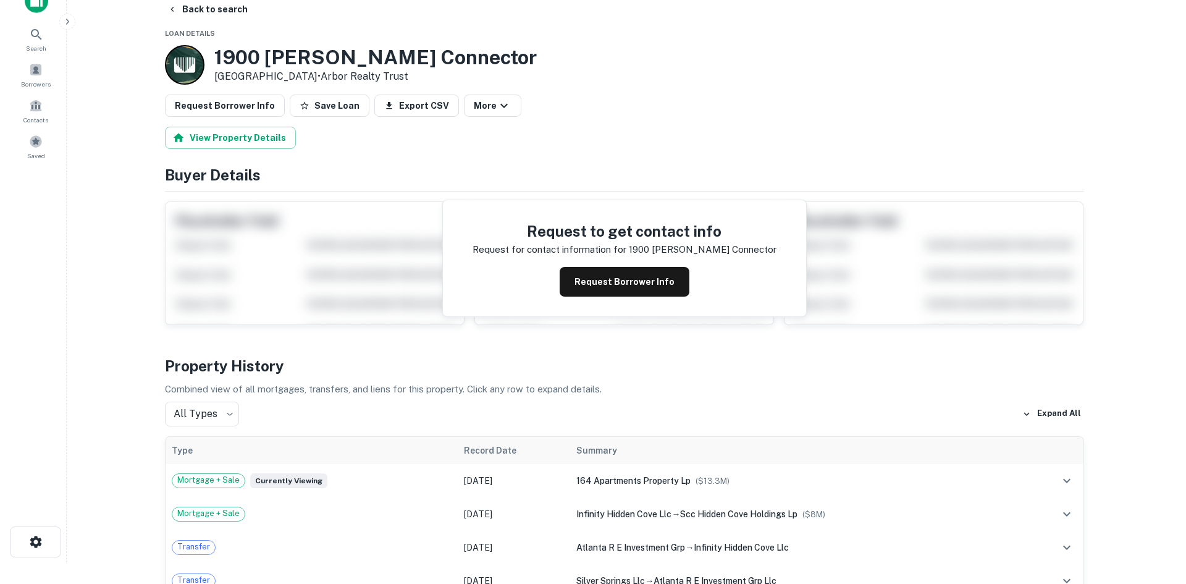
scroll to position [0, 0]
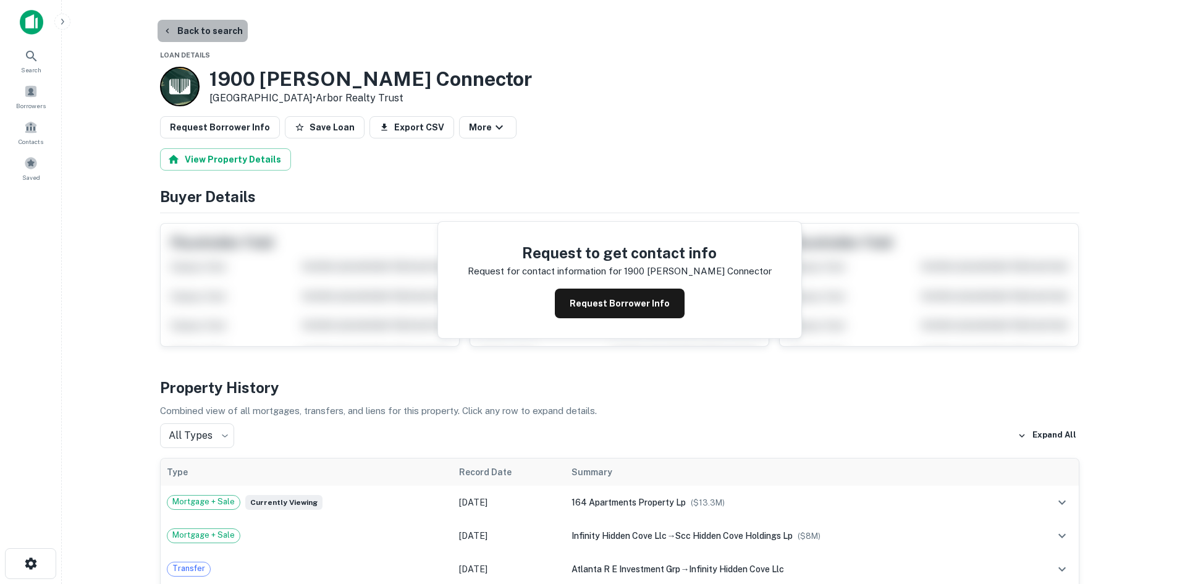
drag, startPoint x: 207, startPoint y: 30, endPoint x: 200, endPoint y: 28, distance: 7.6
click at [206, 30] on button "Back to search" at bounding box center [203, 31] width 90 height 22
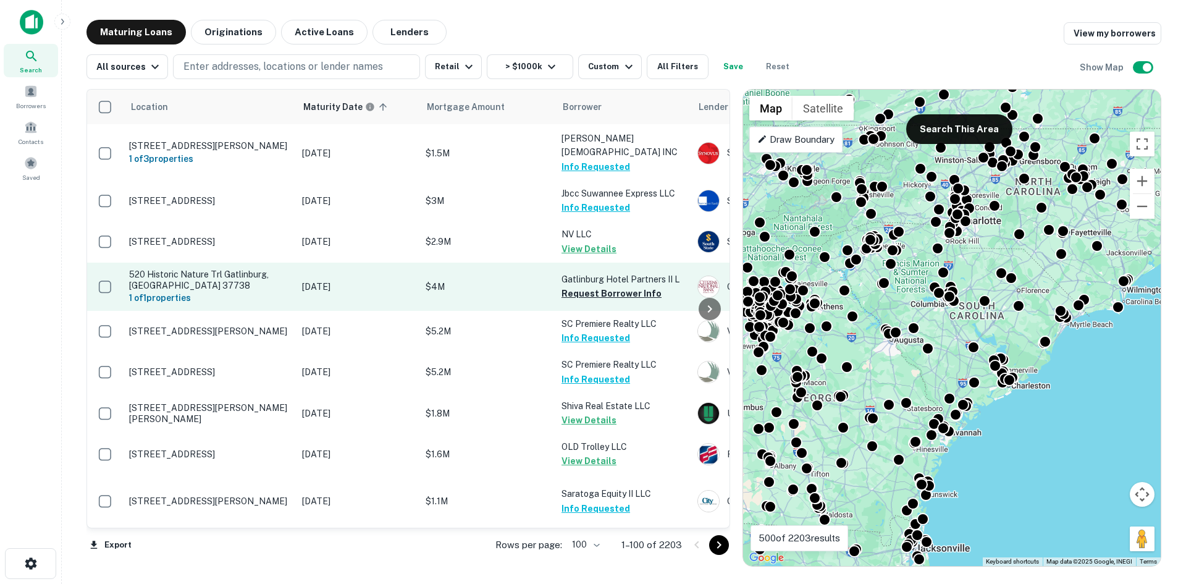
scroll to position [4549, 0]
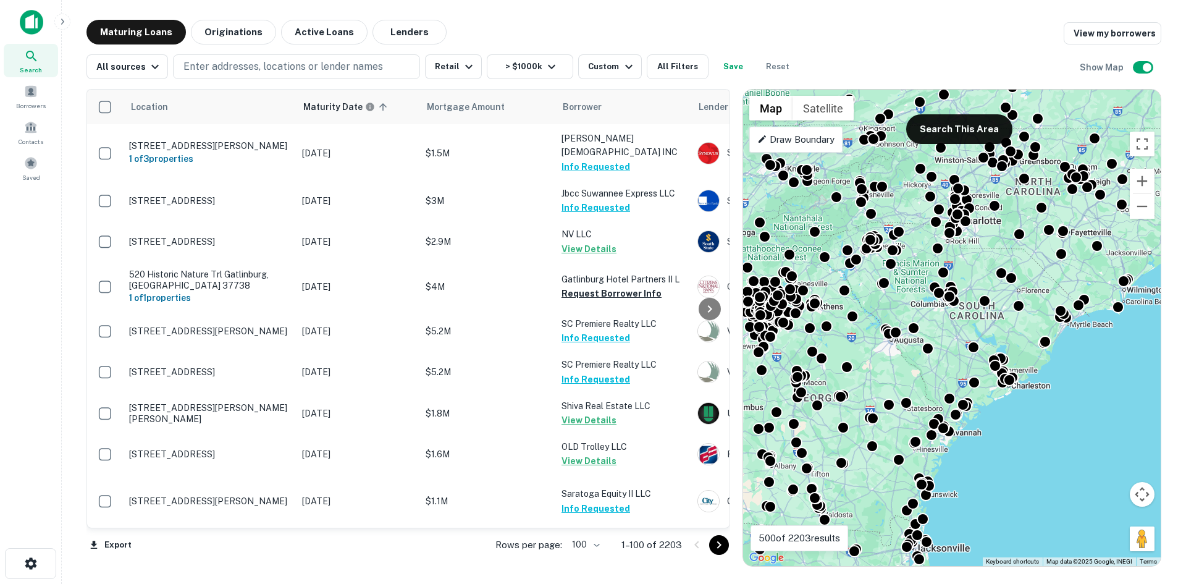
drag, startPoint x: 716, startPoint y: 552, endPoint x: 585, endPoint y: 530, distance: 132.2
click at [716, 552] on icon "Go to next page" at bounding box center [719, 545] width 15 height 15
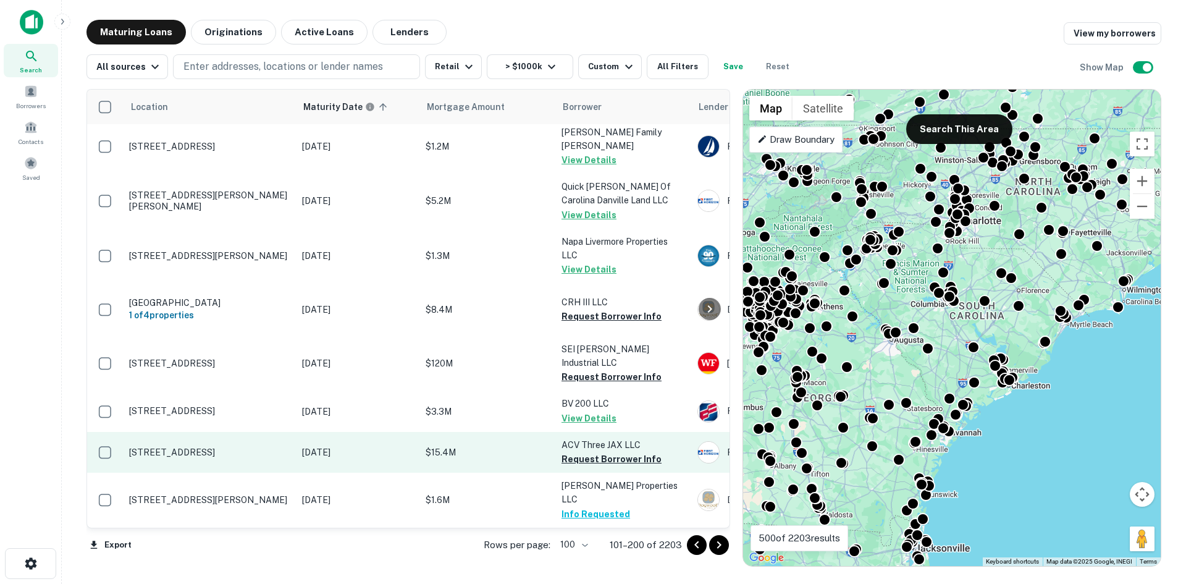
scroll to position [4828, 0]
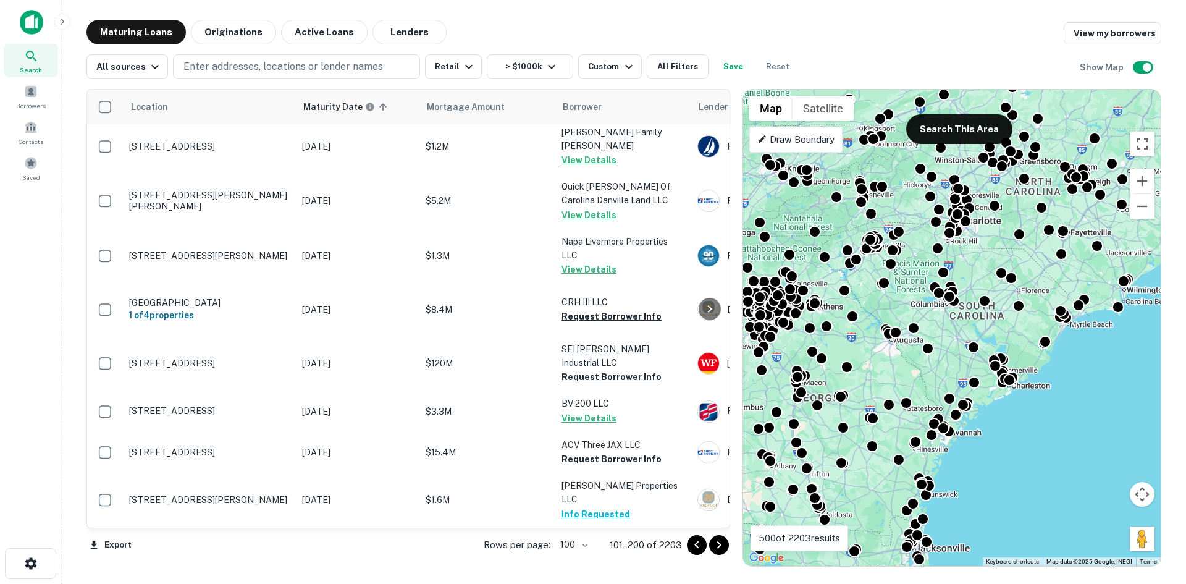
click at [720, 549] on icon "Go to next page" at bounding box center [719, 545] width 15 height 15
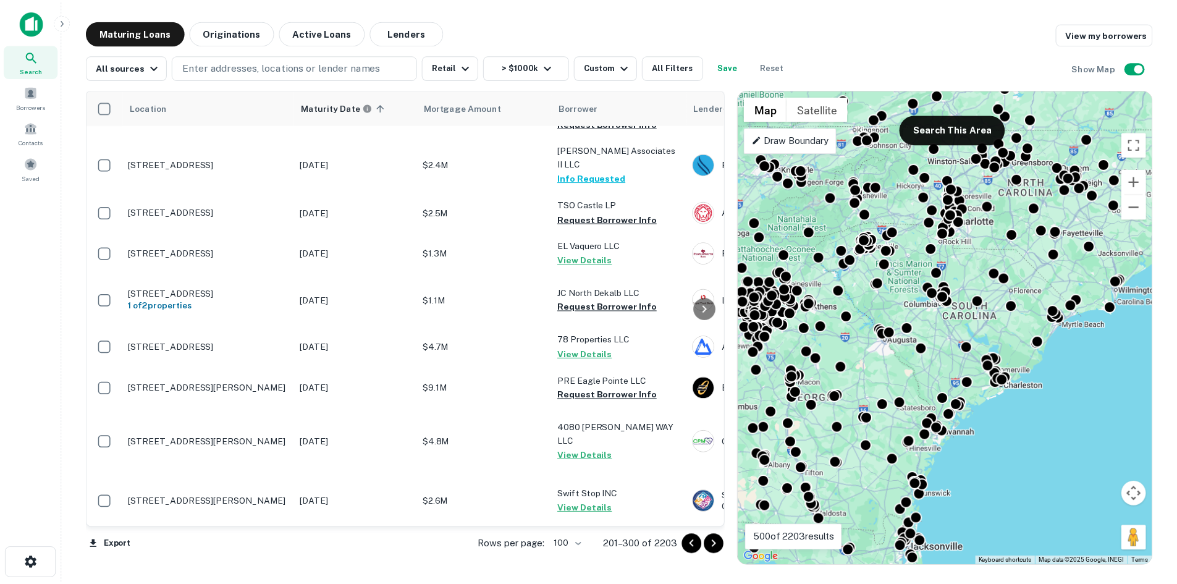
scroll to position [4383, 0]
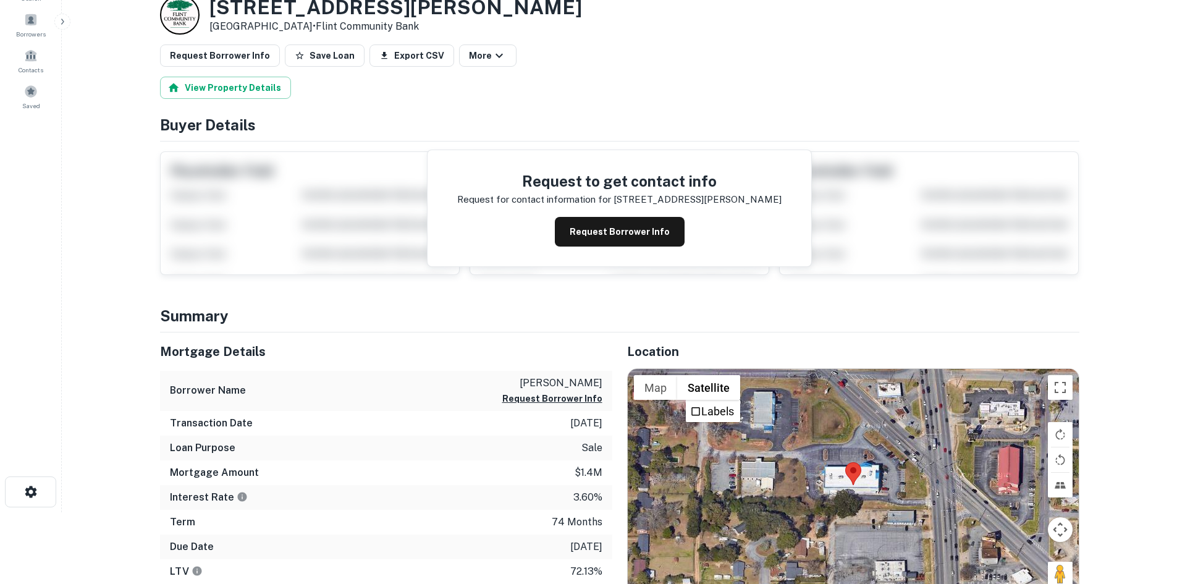
scroll to position [124, 0]
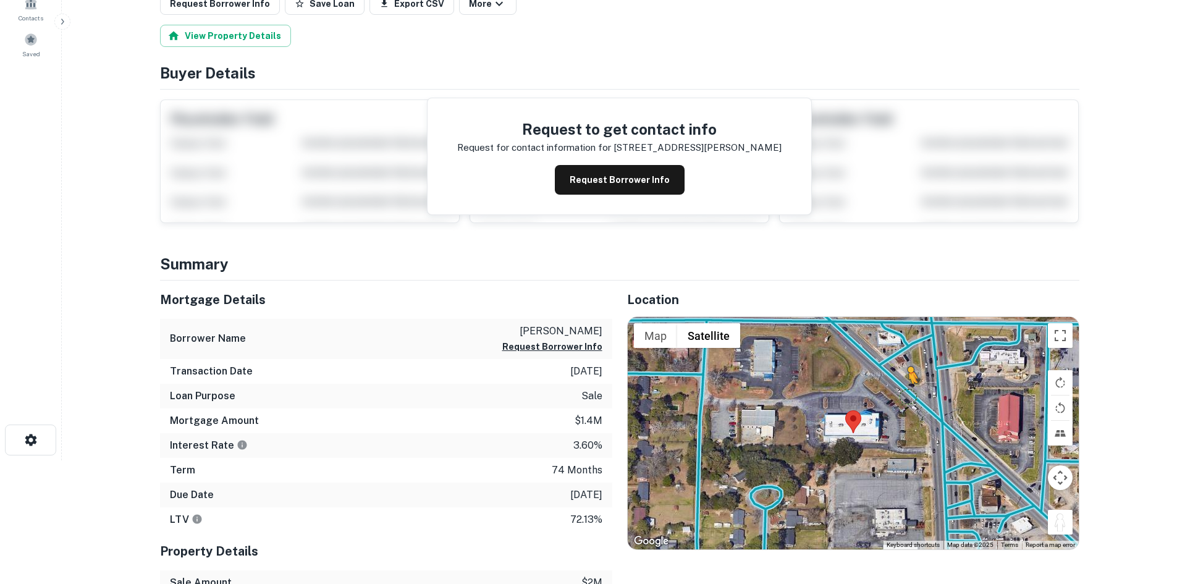
drag, startPoint x: 1067, startPoint y: 529, endPoint x: 904, endPoint y: 387, distance: 215.5
click at [905, 388] on div "To activate drag with keyboard, press Alt + Enter. Once in keyboard drag state,…" at bounding box center [853, 433] width 451 height 232
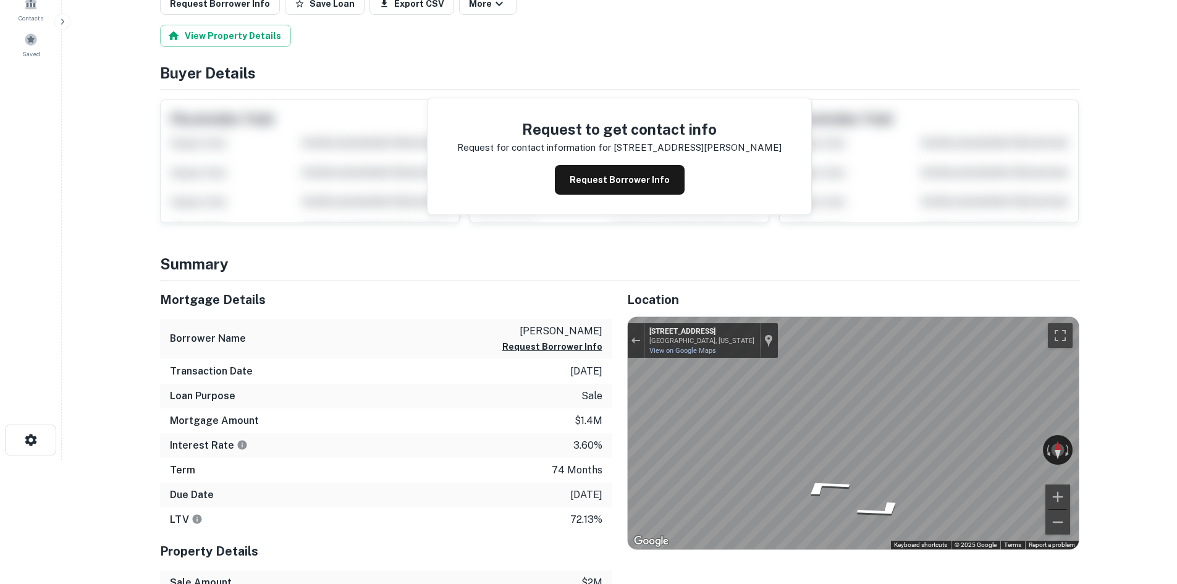
click at [1160, 357] on main "Back to search Loan Details 2425 N SLAPPEY BLVD Albany, GA 31701 • Flint Commun…" at bounding box center [619, 168] width 1115 height 584
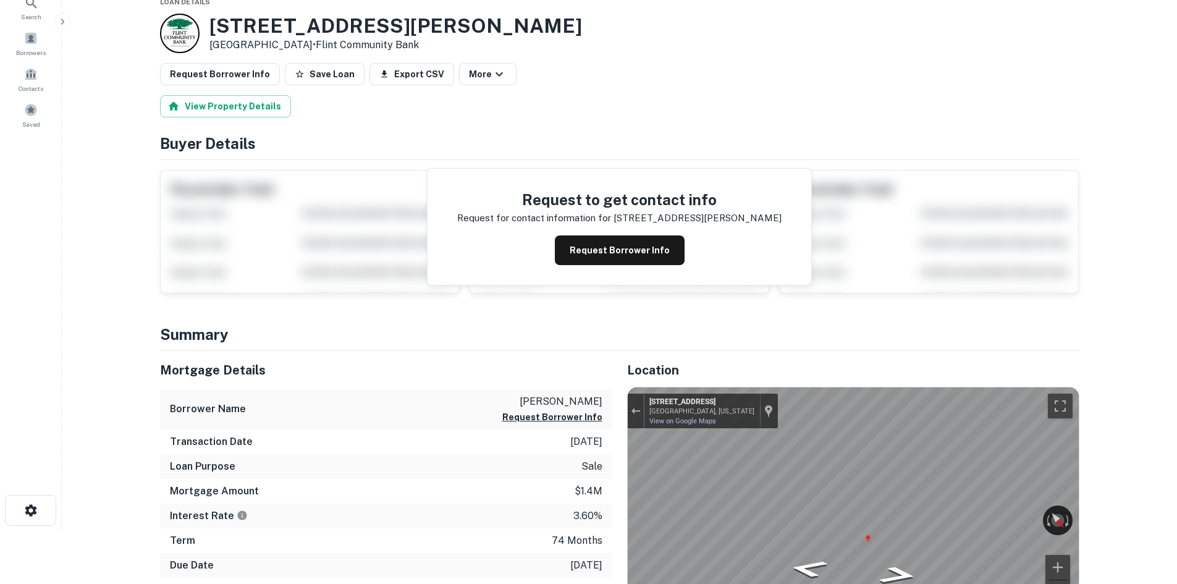
scroll to position [0, 0]
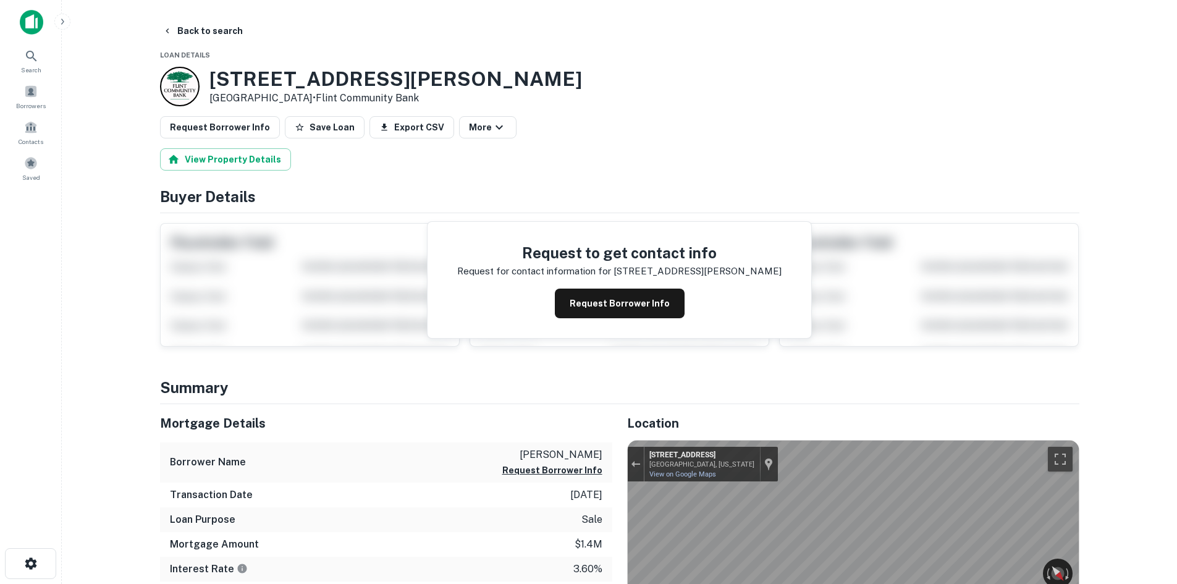
click at [255, 133] on button "Request Borrower Info" at bounding box center [220, 127] width 120 height 22
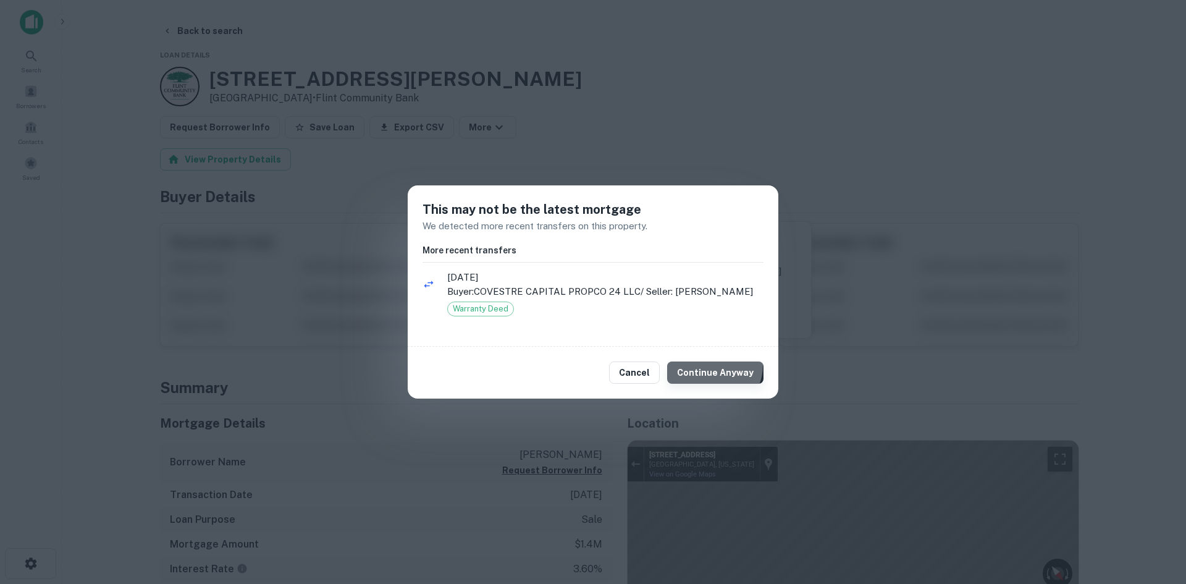
drag, startPoint x: 714, startPoint y: 365, endPoint x: 704, endPoint y: 368, distance: 10.2
click at [714, 366] on button "Continue Anyway" at bounding box center [715, 372] width 96 height 22
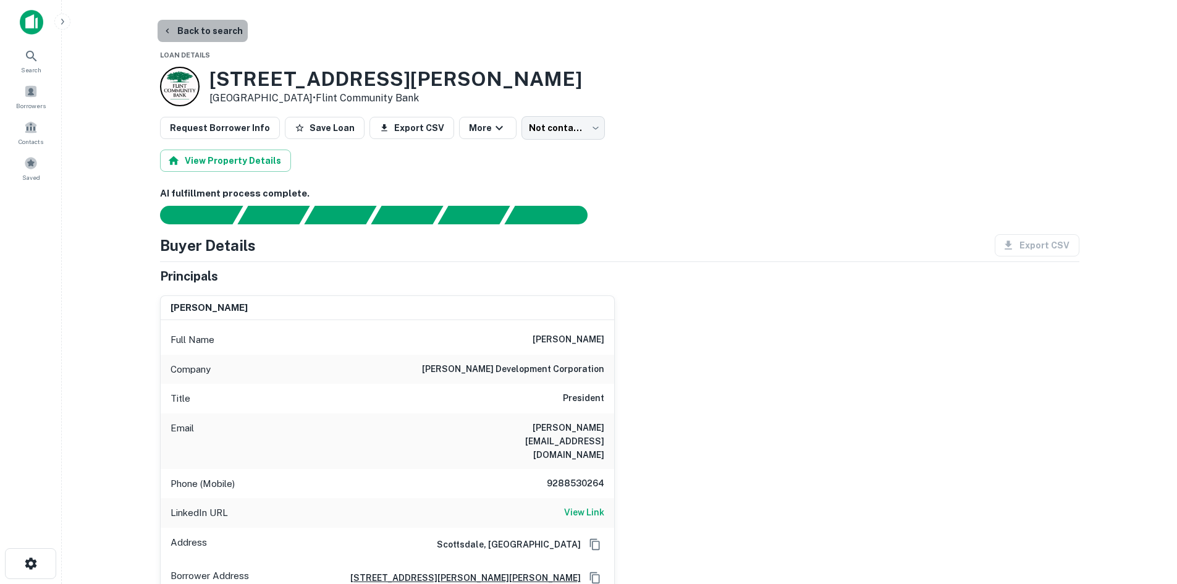
click at [224, 28] on button "Back to search" at bounding box center [203, 31] width 90 height 22
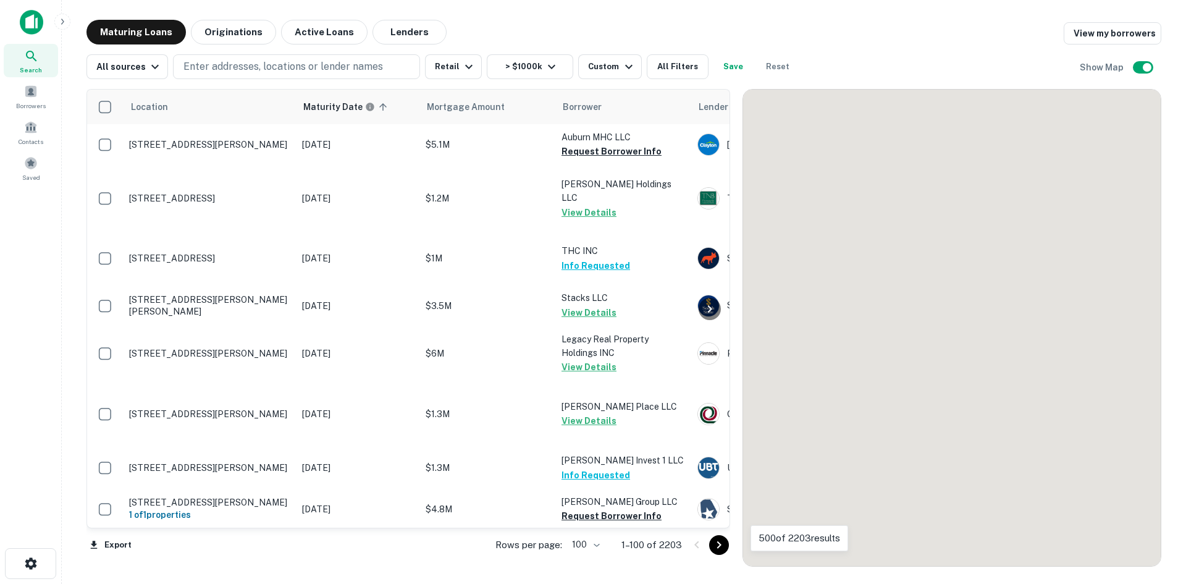
scroll to position [4322, 0]
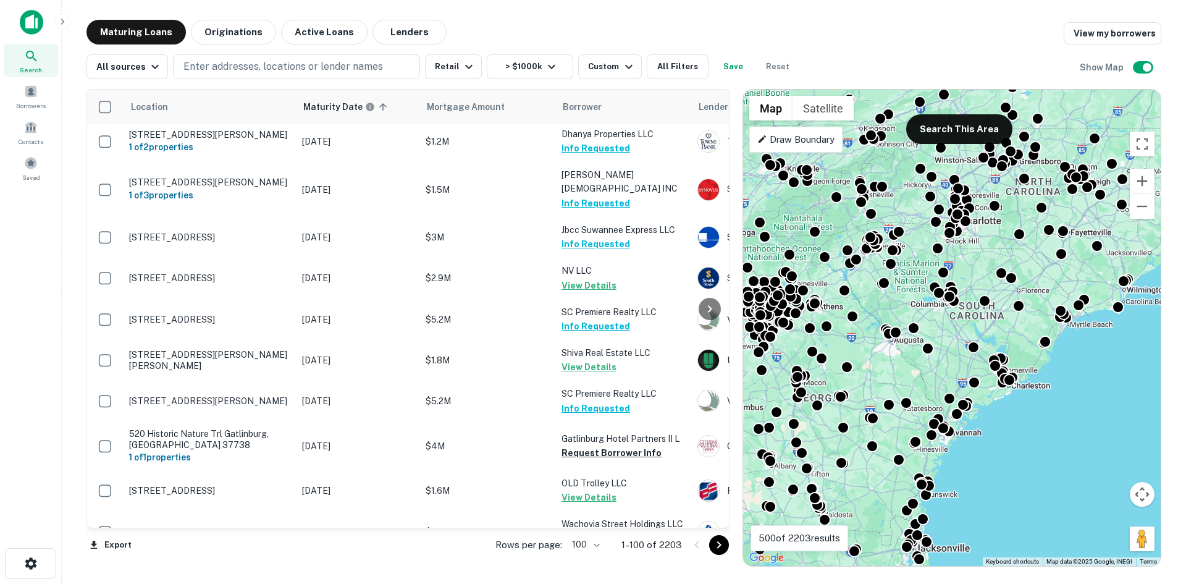
click at [714, 546] on icon "Go to next page" at bounding box center [719, 545] width 15 height 15
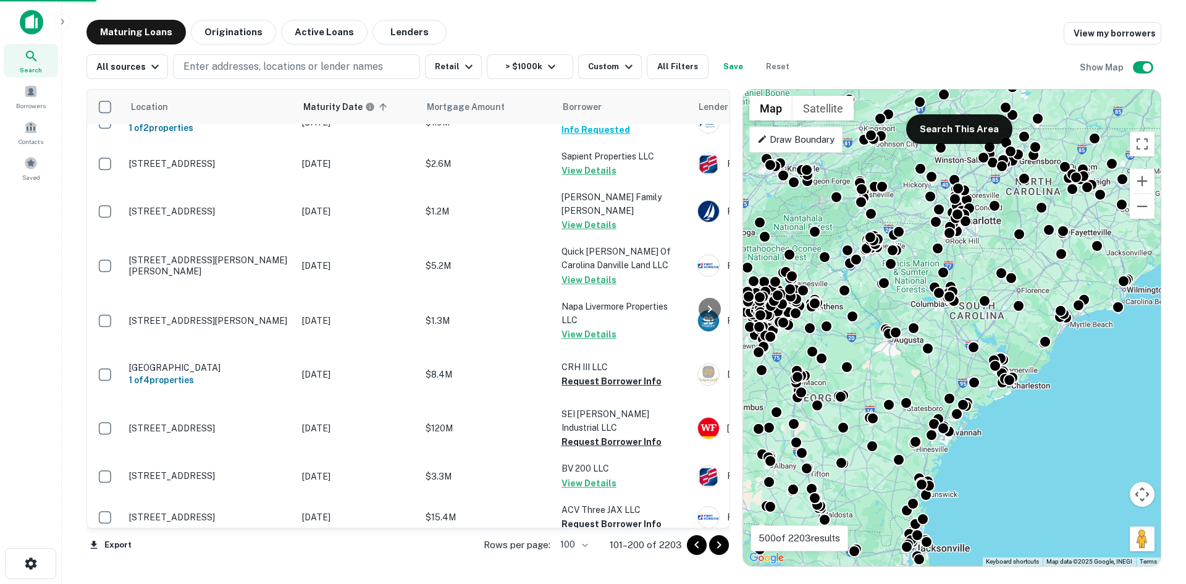
click at [724, 544] on icon "Go to next page" at bounding box center [719, 545] width 15 height 15
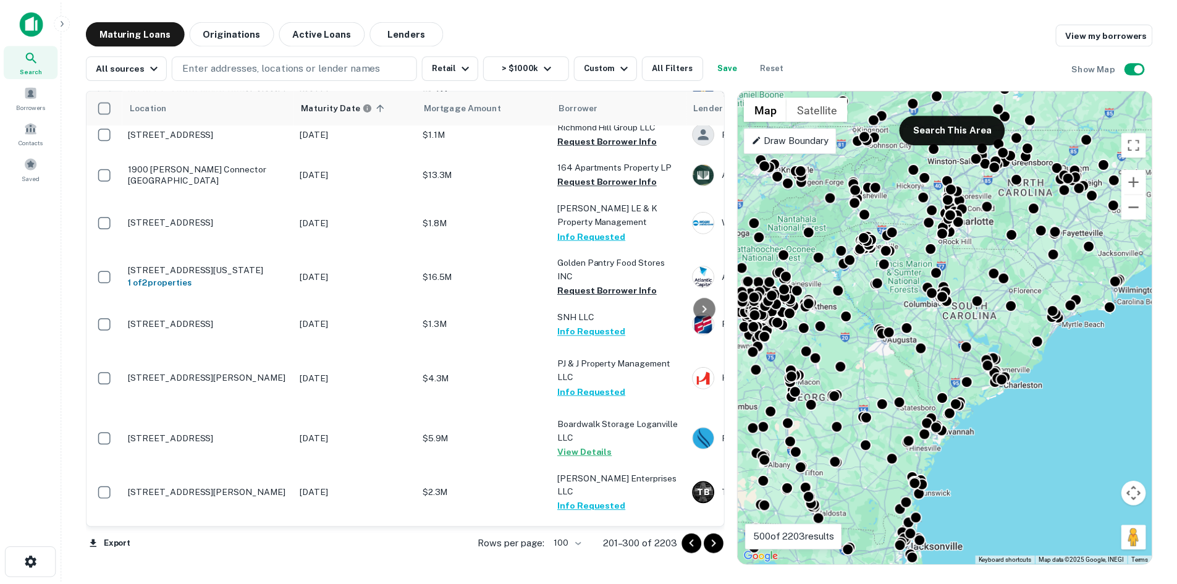
scroll to position [3333, 0]
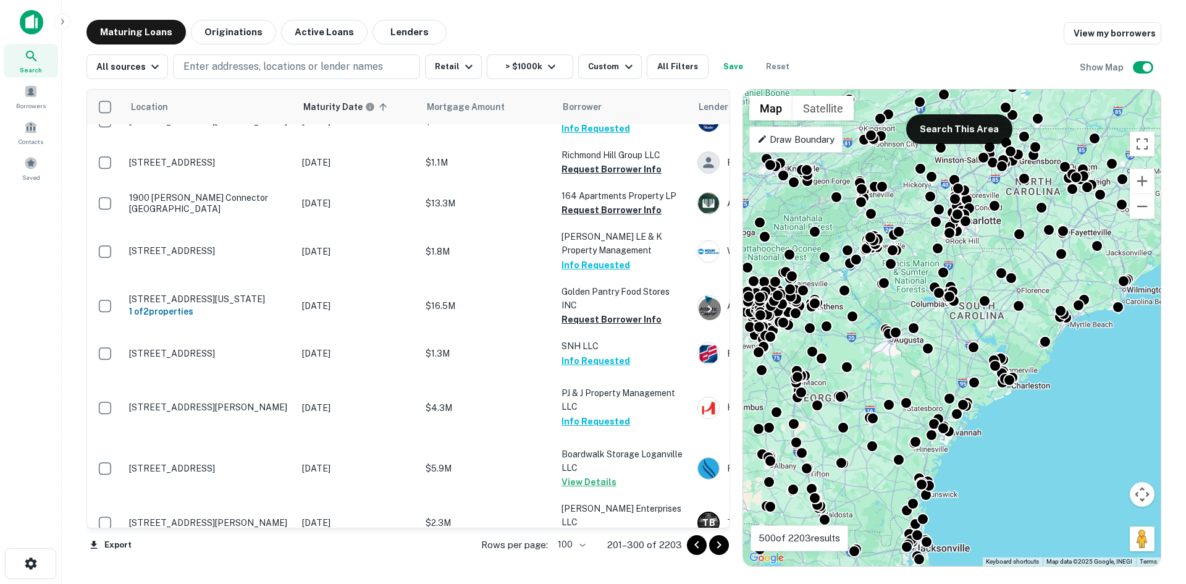
click at [225, 51] on p "[STREET_ADDRESS][PERSON_NAME][PERSON_NAME]" at bounding box center [209, 39] width 161 height 22
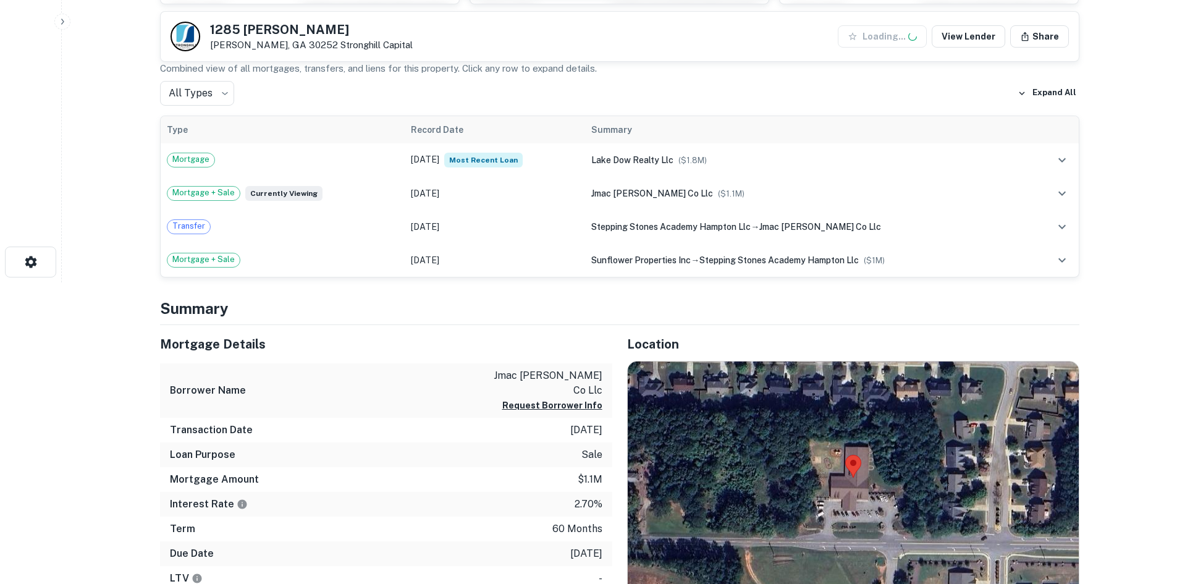
scroll to position [370, 0]
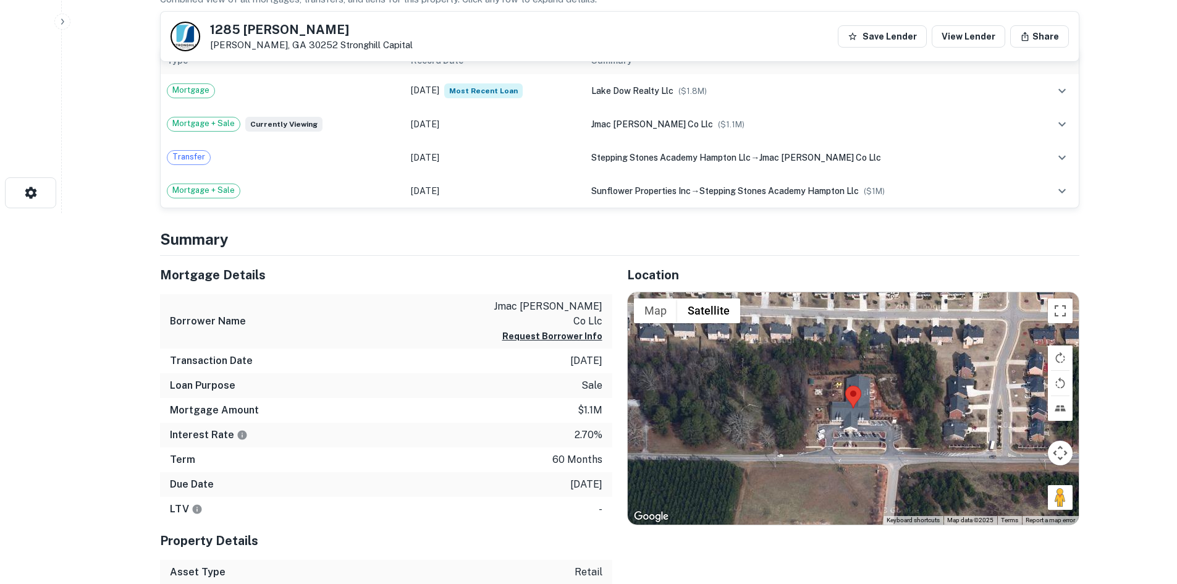
drag, startPoint x: 1054, startPoint y: 495, endPoint x: 858, endPoint y: 459, distance: 199.1
click at [858, 459] on div "Map Terrain Satellite Labels Keyboard shortcuts Map Data Map data ©2025 Map dat…" at bounding box center [853, 408] width 451 height 232
drag, startPoint x: 1055, startPoint y: 494, endPoint x: 848, endPoint y: 441, distance: 214.3
click at [848, 441] on div "To activate drag with keyboard, press Alt + Enter. Once in keyboard drag state,…" at bounding box center [853, 408] width 451 height 232
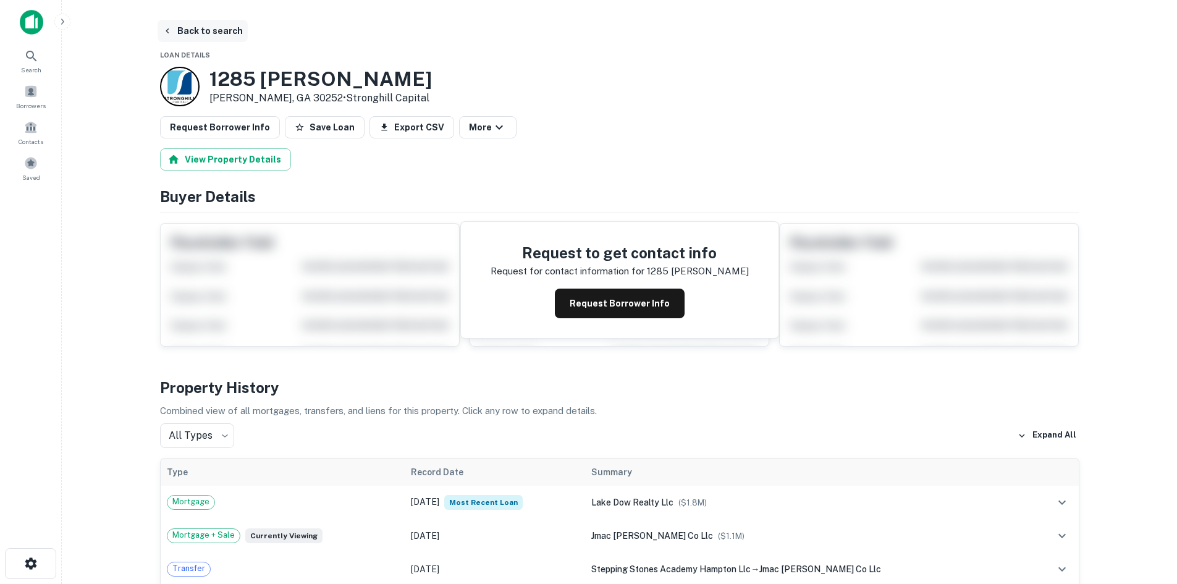
click at [191, 20] on button "Back to search" at bounding box center [203, 31] width 90 height 22
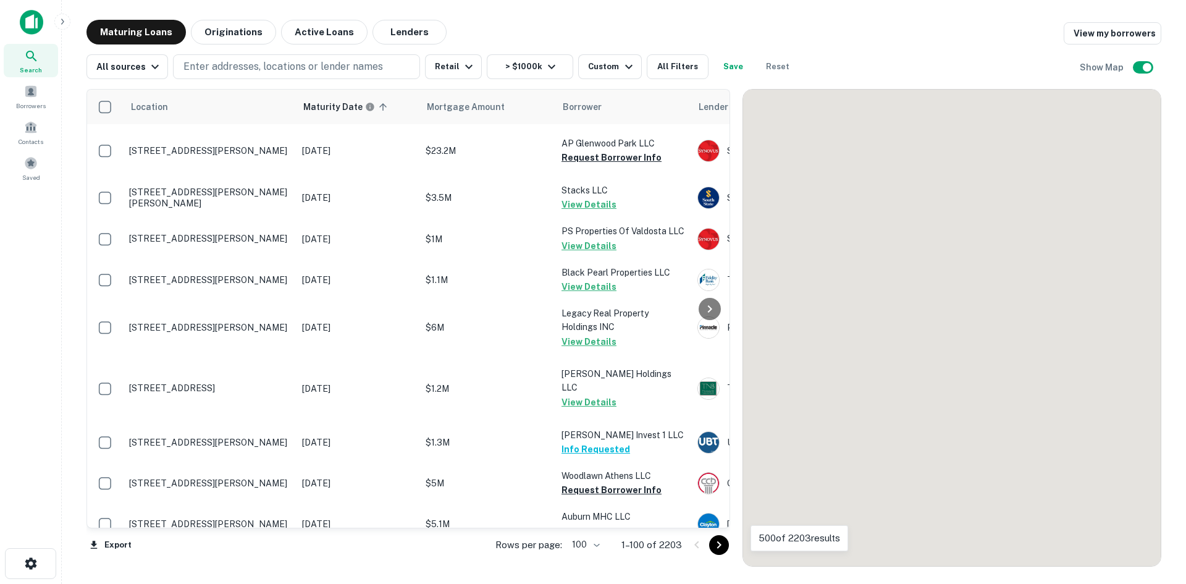
scroll to position [3333, 0]
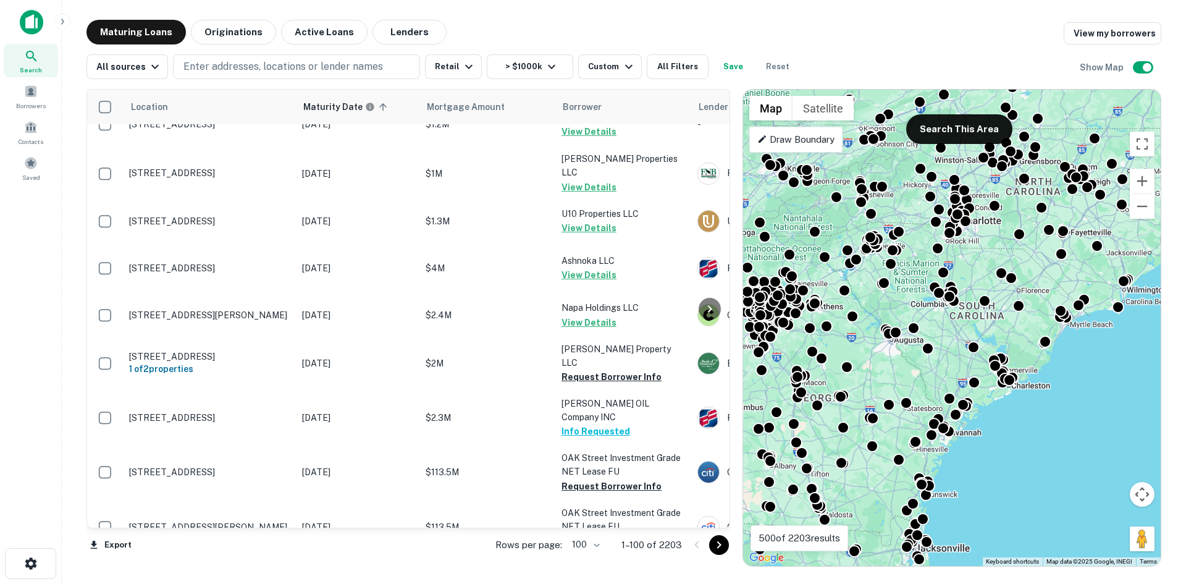
click at [719, 541] on icon "Go to next page" at bounding box center [719, 545] width 15 height 15
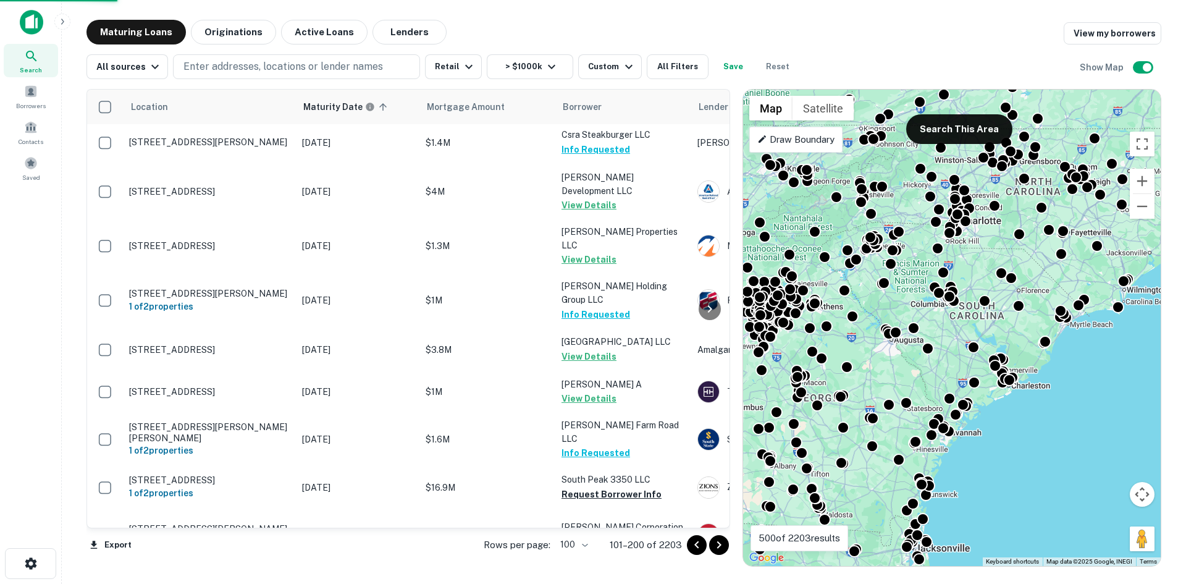
click at [713, 548] on icon "Go to next page" at bounding box center [719, 545] width 15 height 15
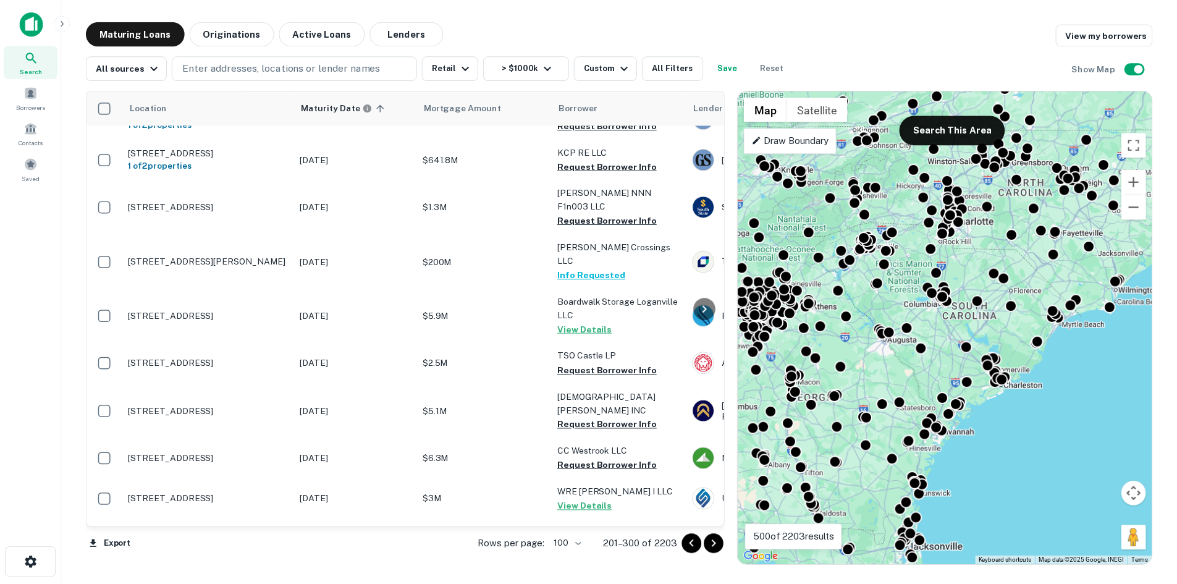
scroll to position [2777, 0]
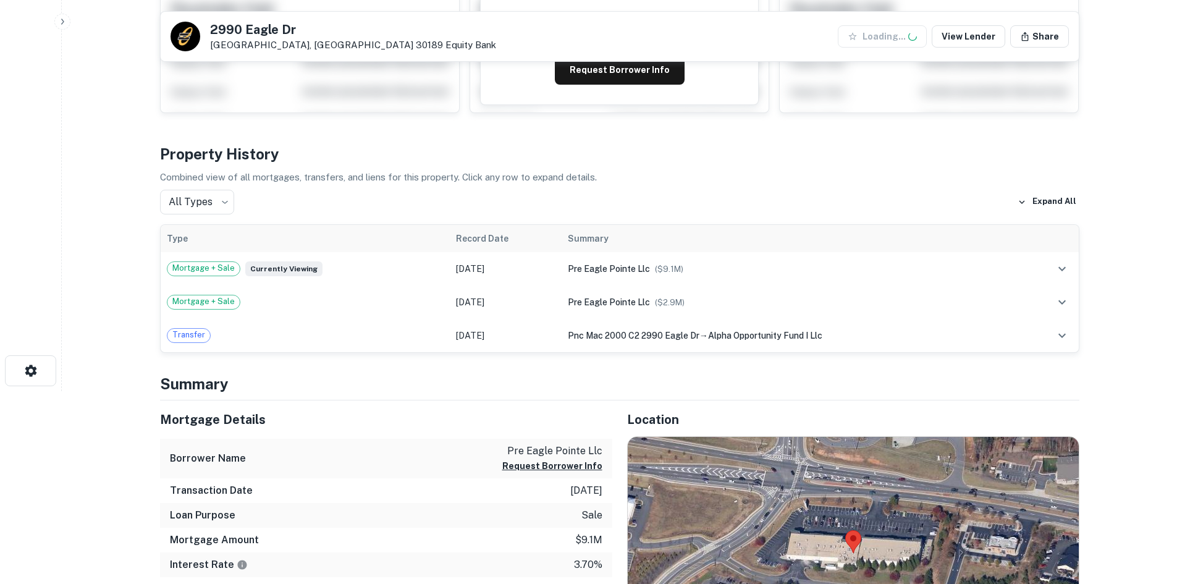
scroll to position [309, 0]
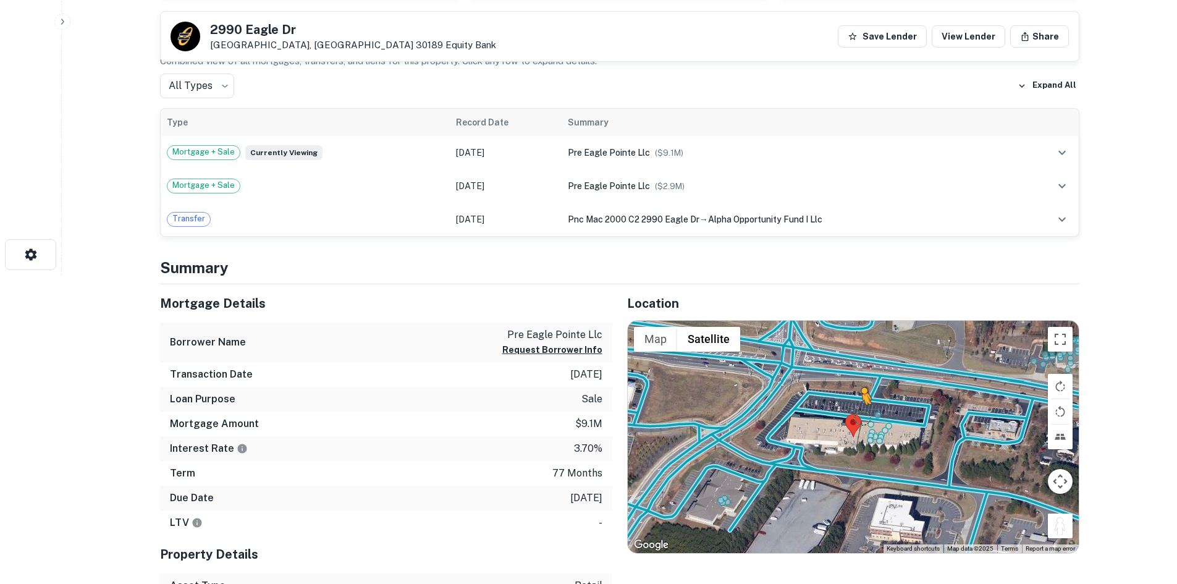
drag, startPoint x: 1061, startPoint y: 524, endPoint x: 860, endPoint y: 415, distance: 228.9
click at [860, 416] on div "To activate drag with keyboard, press Alt + Enter. Once in keyboard drag state,…" at bounding box center [853, 437] width 451 height 232
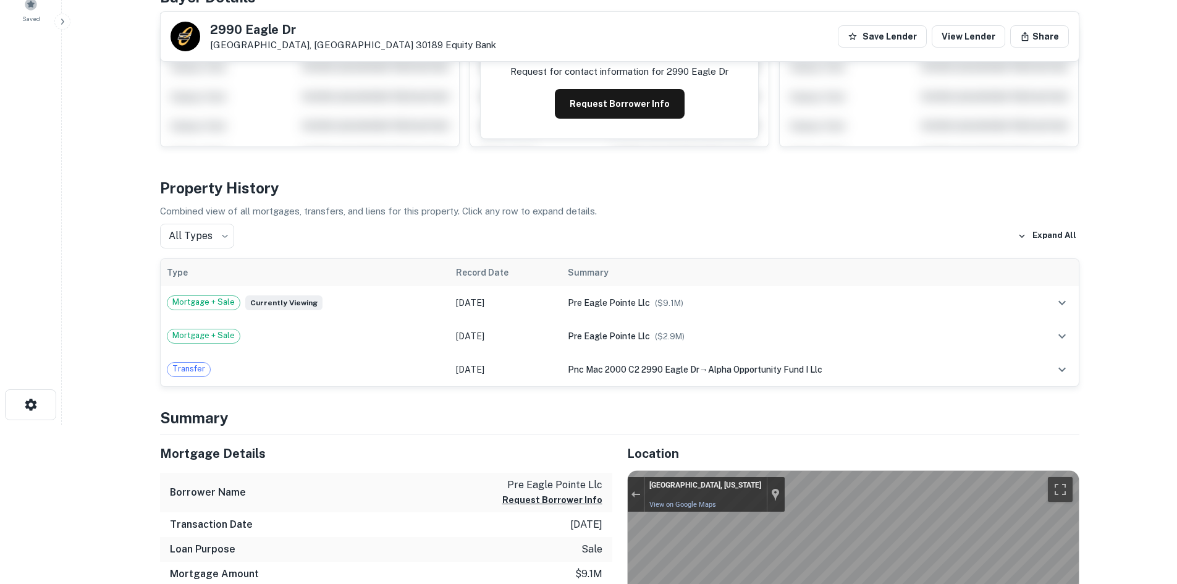
scroll to position [0, 0]
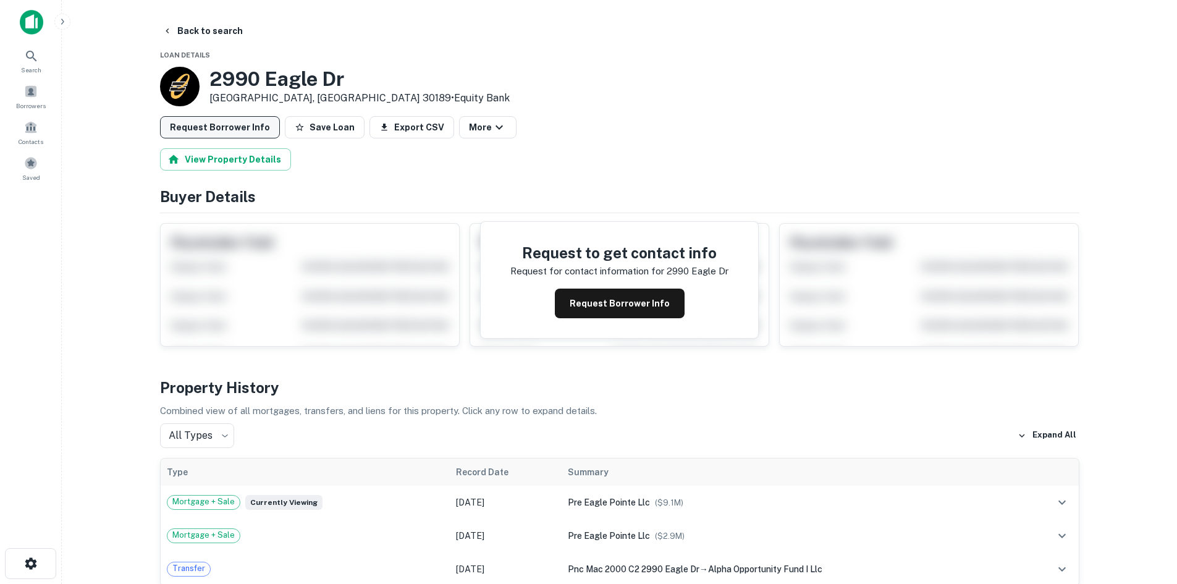
click at [227, 120] on button "Request Borrower Info" at bounding box center [220, 127] width 120 height 22
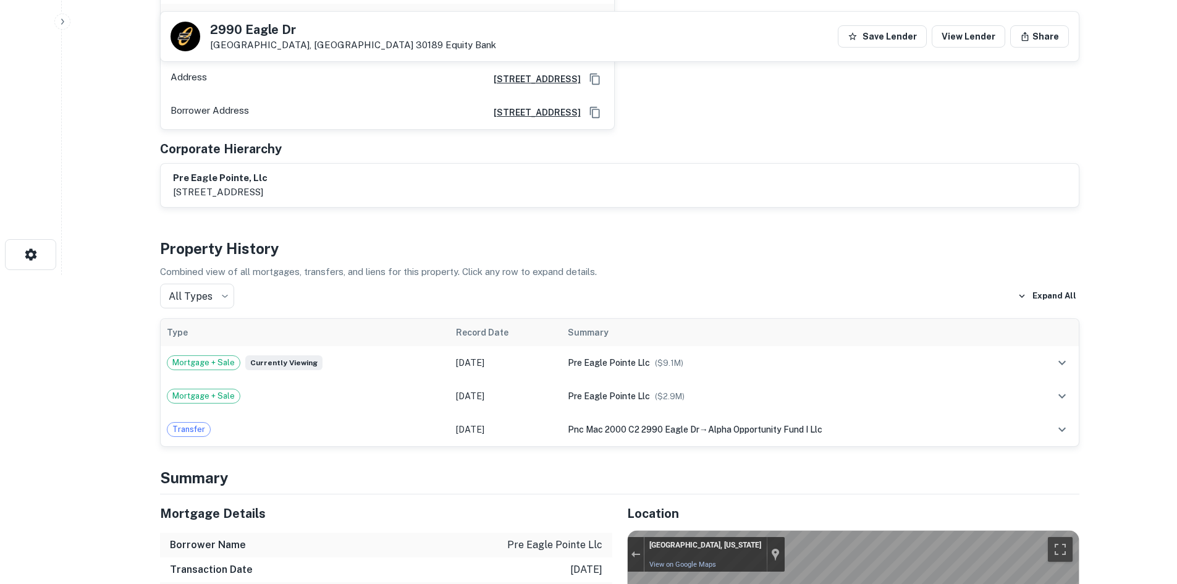
scroll to position [618, 0]
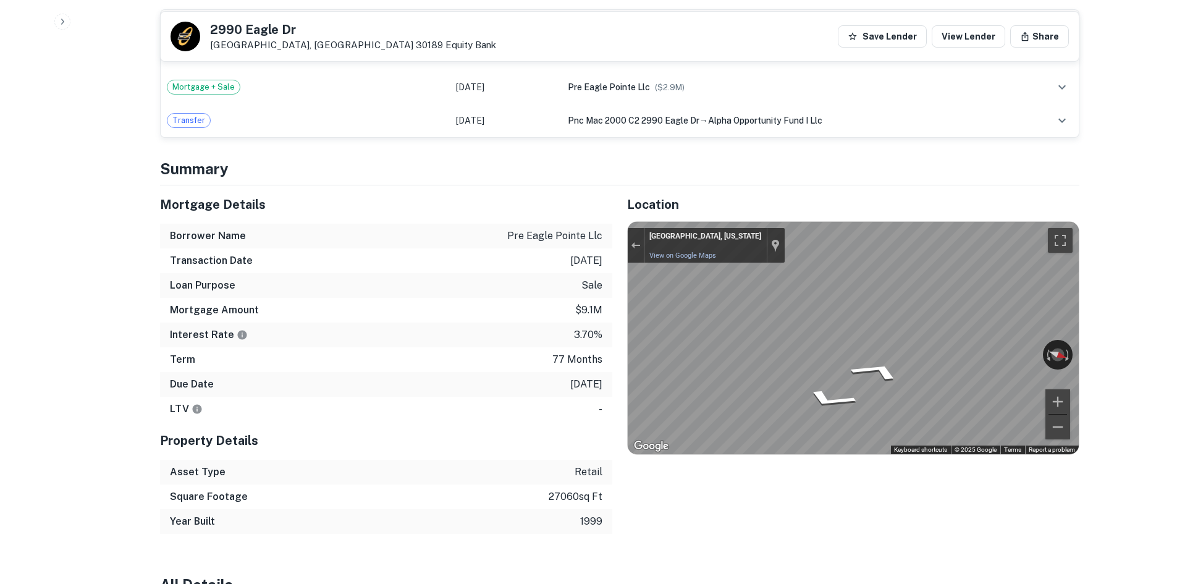
click at [829, 457] on div "Location ← Move left → Move right ↑ Move up ↓ Move down + Zoom in - Zoom out Ho…" at bounding box center [845, 359] width 467 height 349
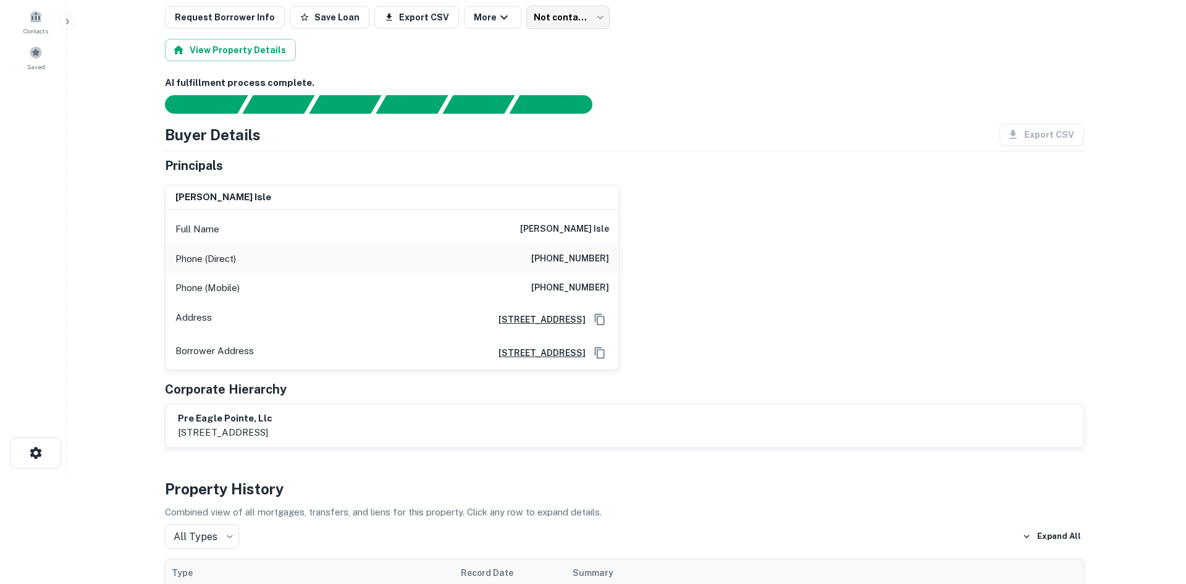
scroll to position [0, 0]
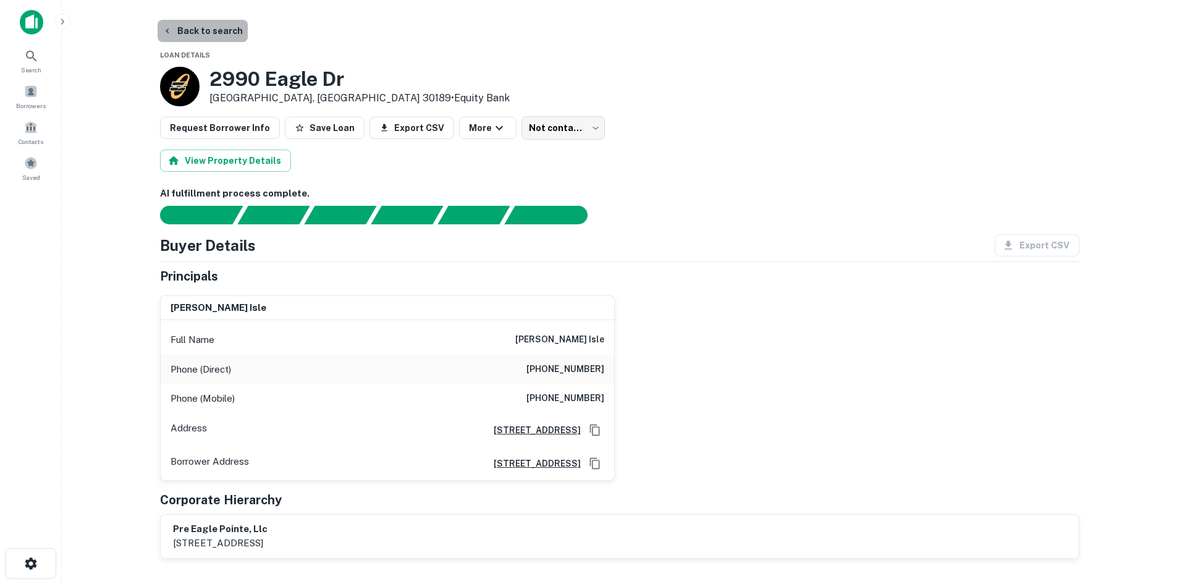
click at [229, 33] on button "Back to search" at bounding box center [203, 31] width 90 height 22
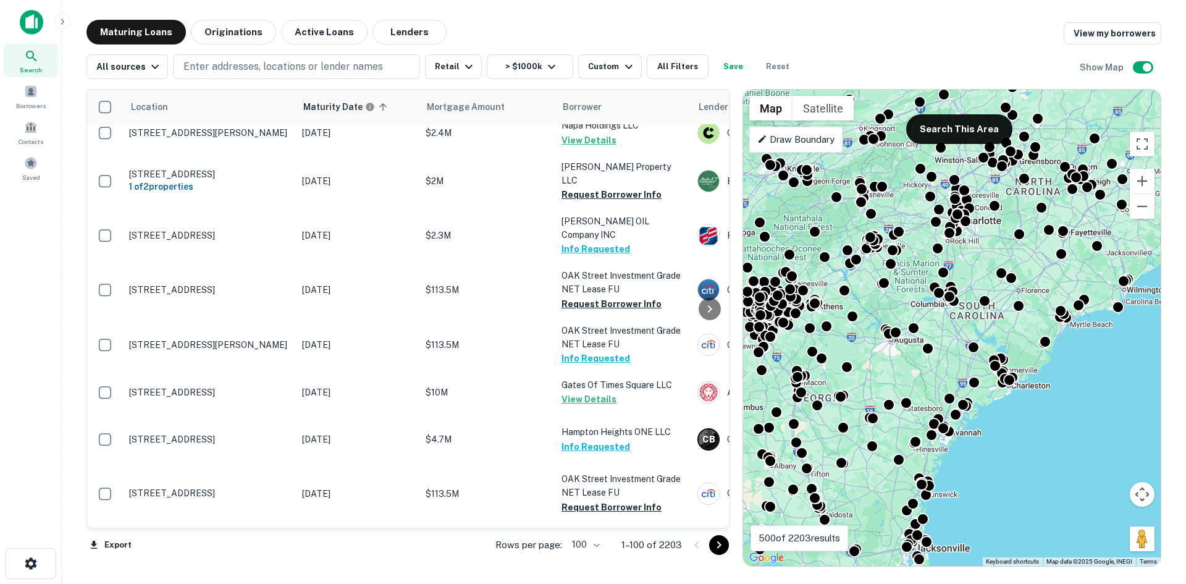
scroll to position [3518, 0]
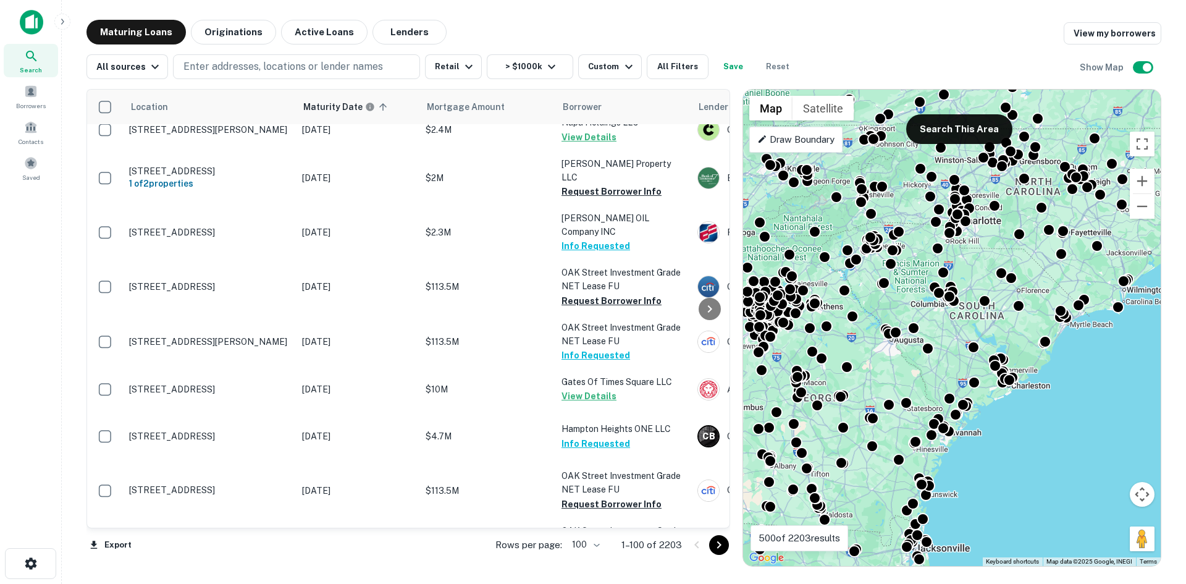
click at [717, 545] on icon "Go to next page" at bounding box center [719, 545] width 15 height 15
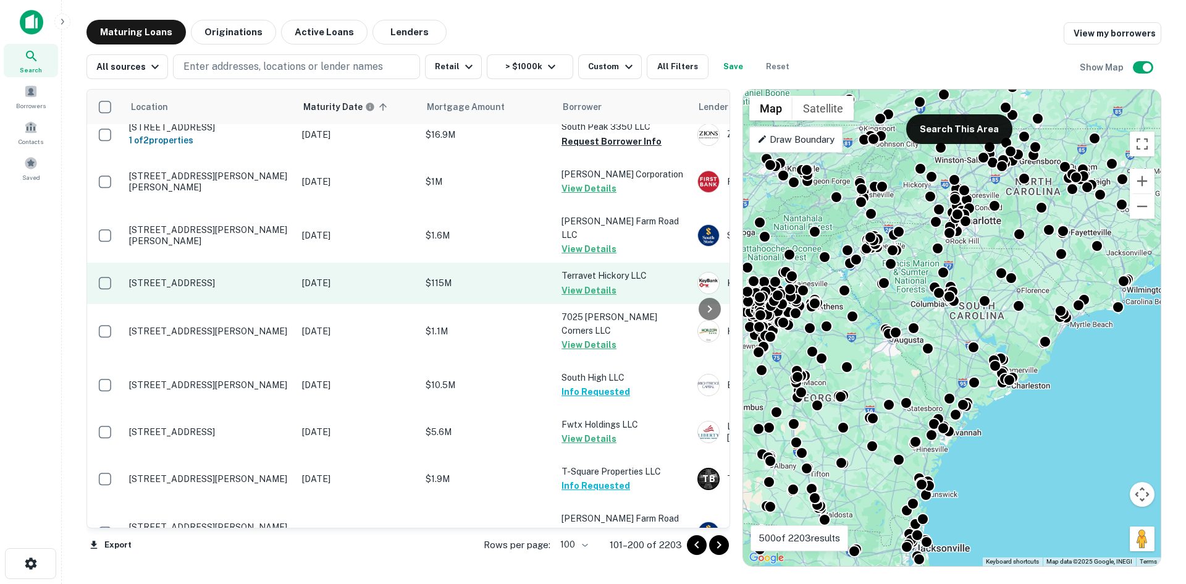
scroll to position [3766, 0]
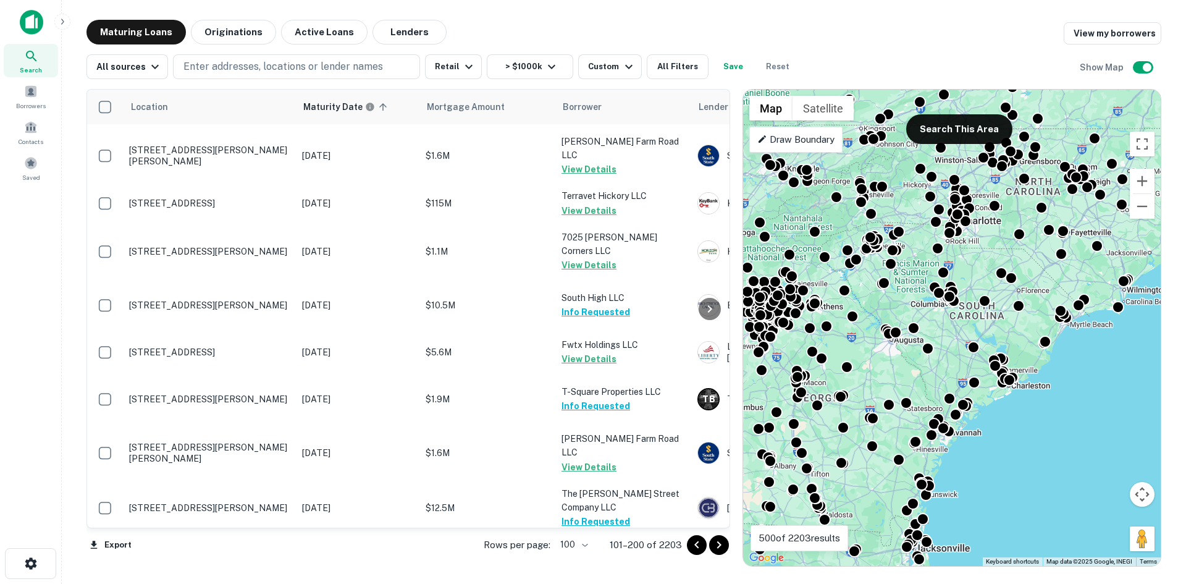
click at [720, 544] on icon "Go to next page" at bounding box center [719, 544] width 4 height 7
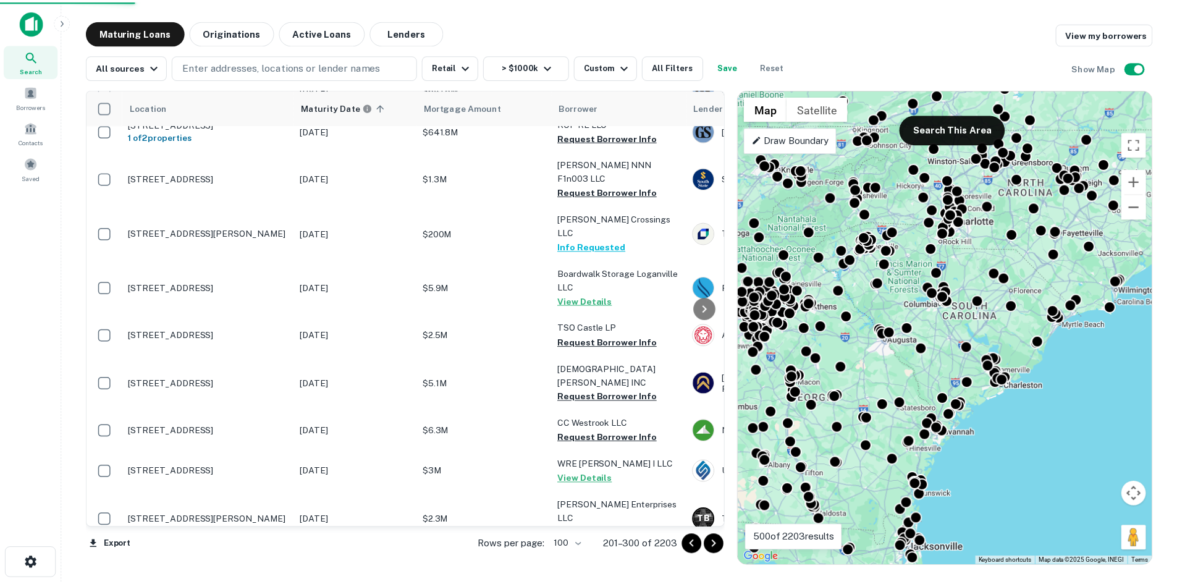
scroll to position [3766, 0]
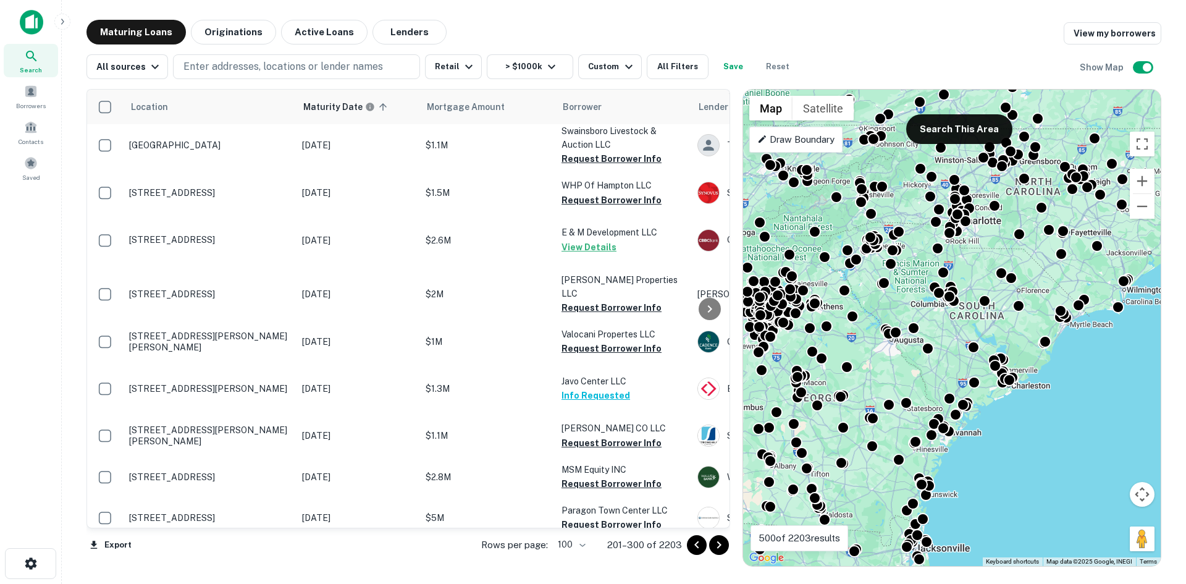
click at [226, 21] on p "[STREET_ADDRESS][PERSON_NAME]" at bounding box center [209, 15] width 161 height 11
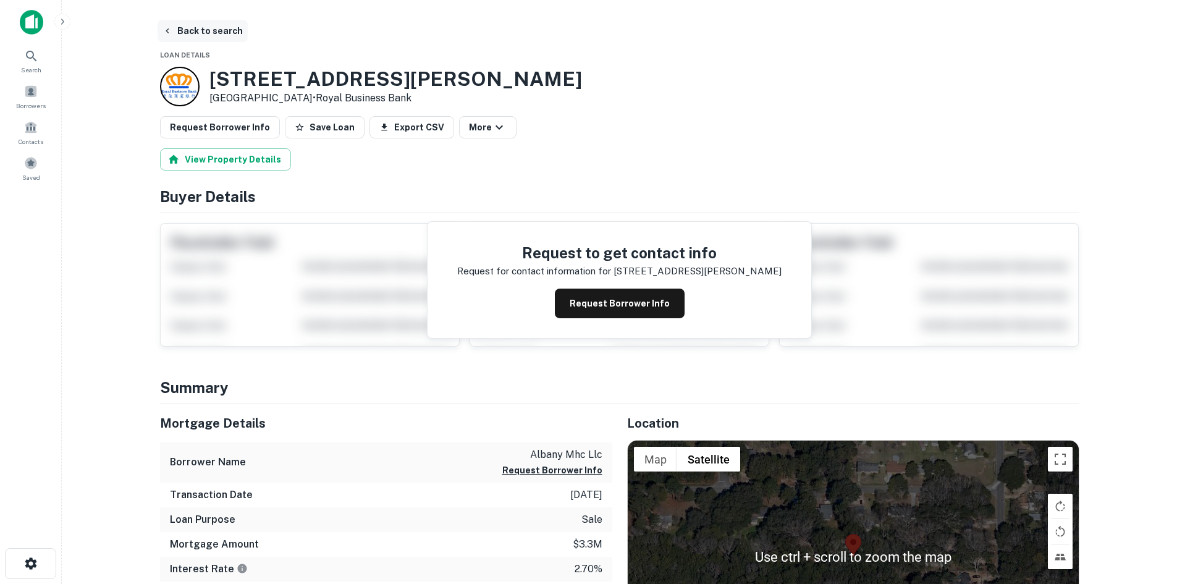
click at [213, 30] on button "Back to search" at bounding box center [203, 31] width 90 height 22
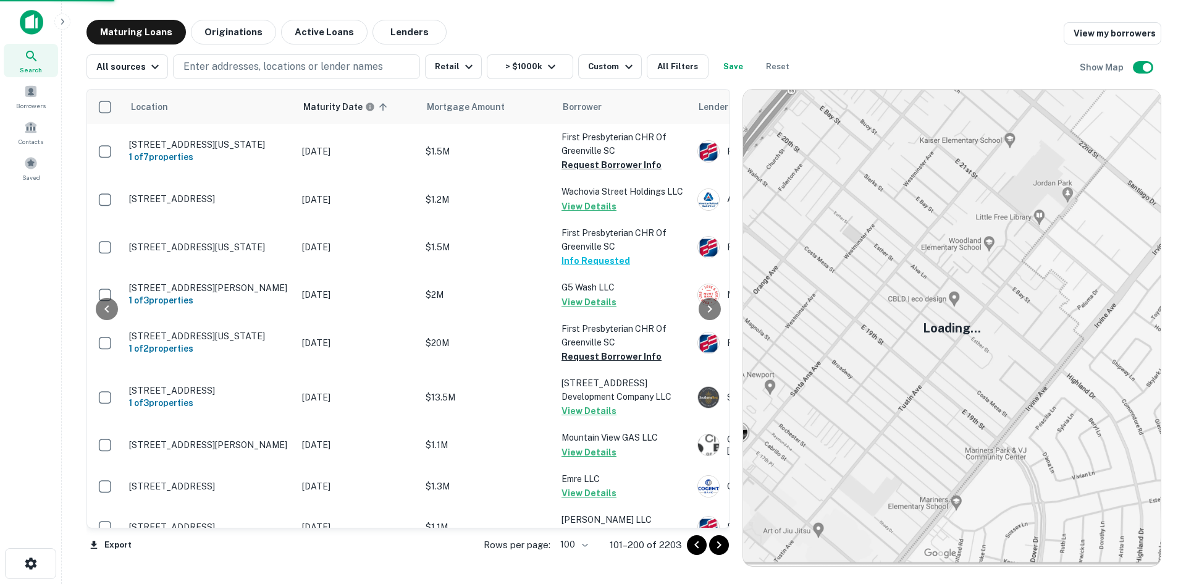
click at [720, 548] on icon "Go to next page" at bounding box center [719, 545] width 15 height 15
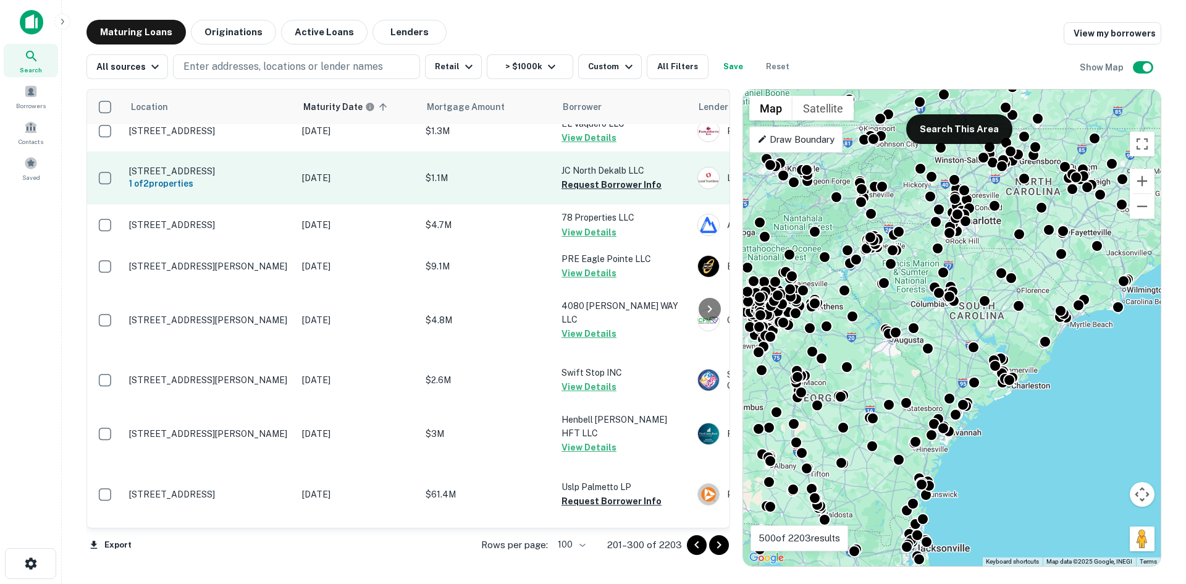
scroll to position [5125, 0]
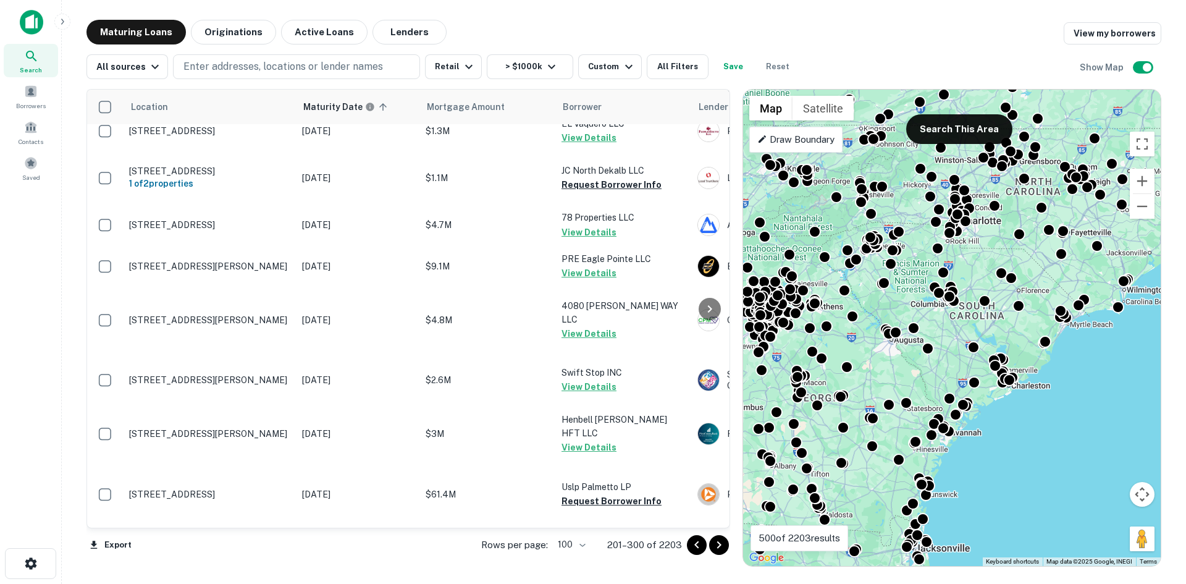
click at [713, 543] on icon "Go to next page" at bounding box center [719, 545] width 15 height 15
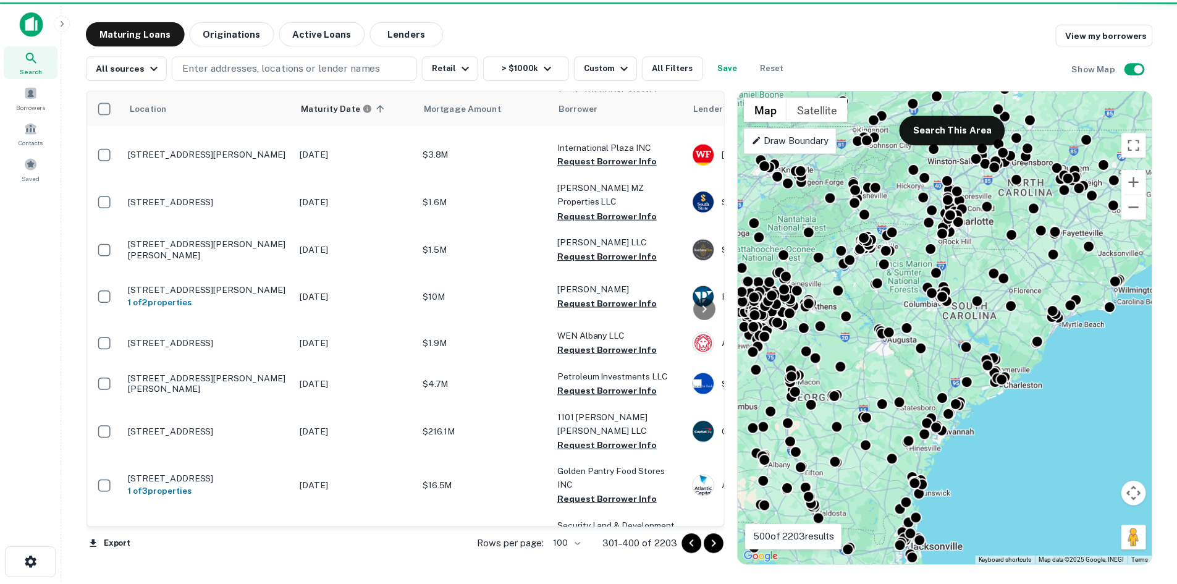
scroll to position [2572, 0]
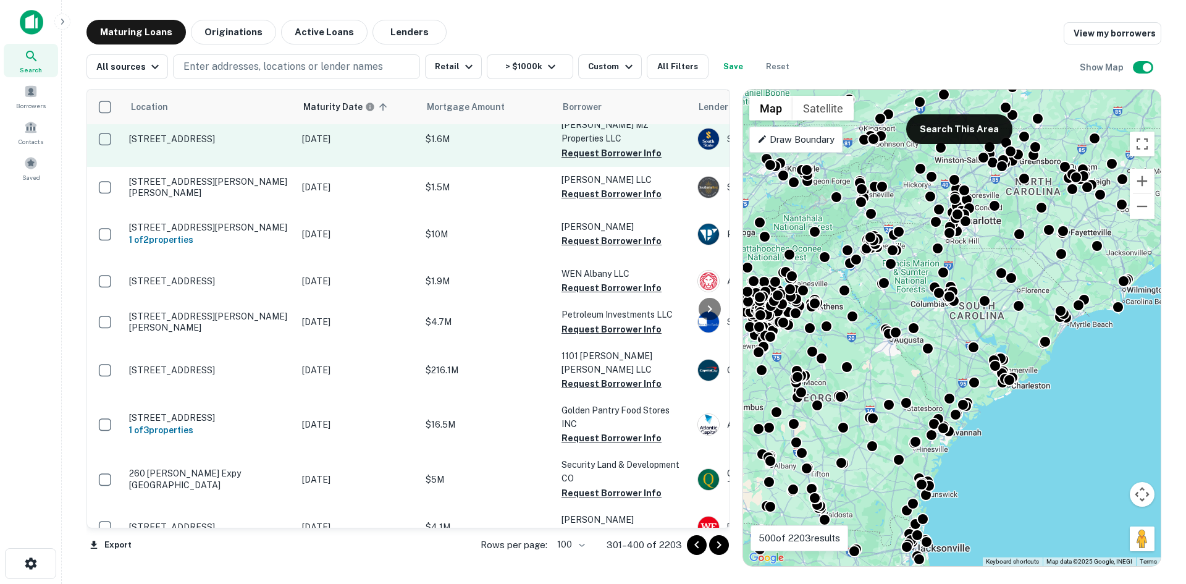
click at [216, 145] on p "[STREET_ADDRESS]" at bounding box center [209, 138] width 161 height 11
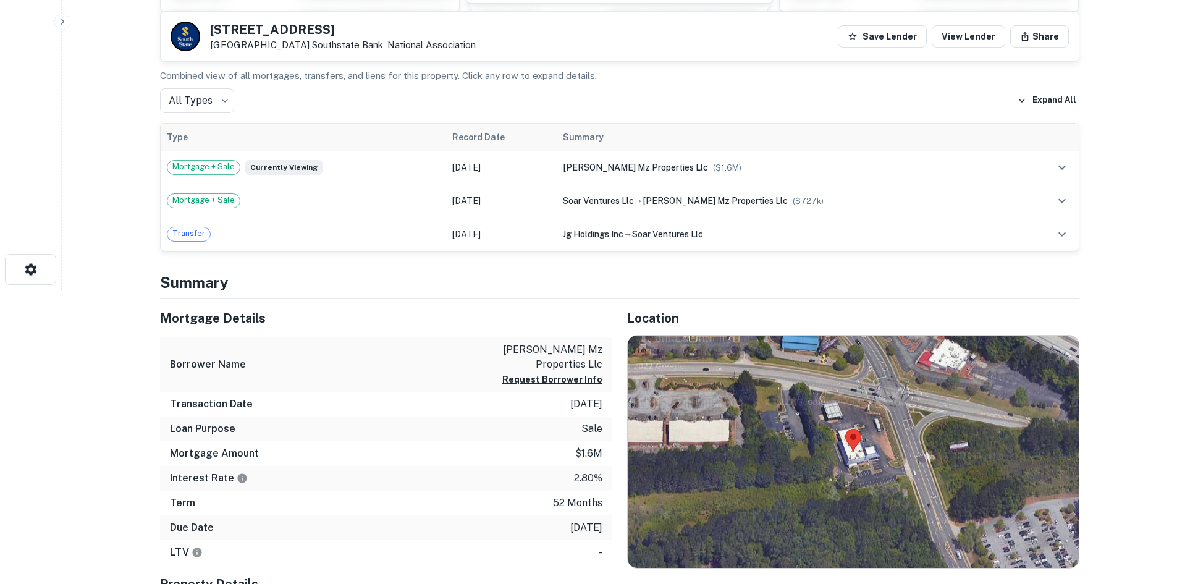
scroll to position [309, 0]
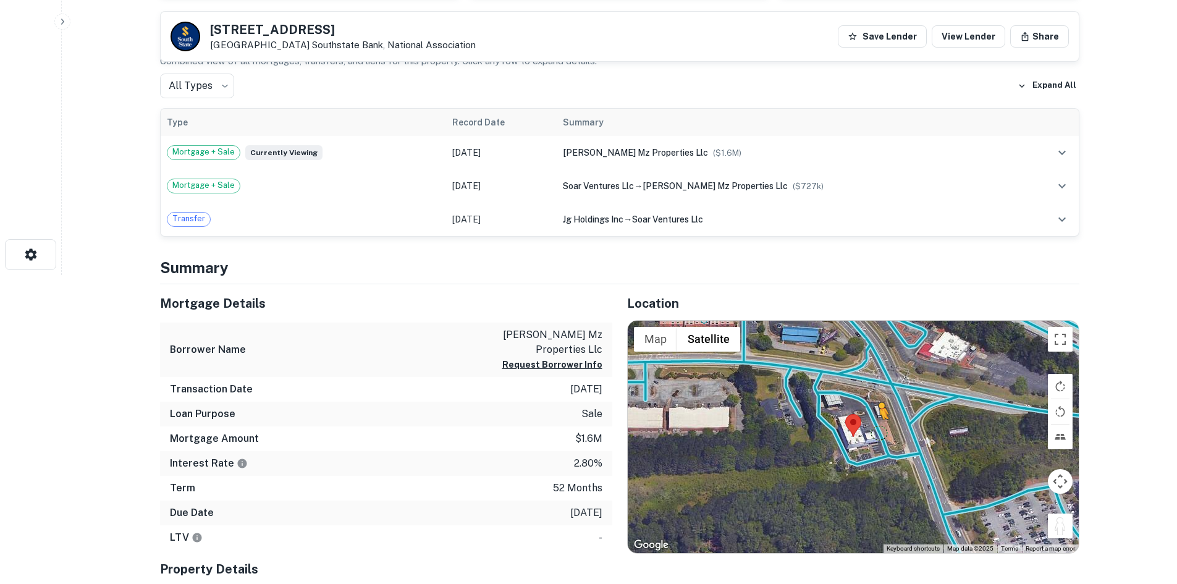
drag, startPoint x: 1065, startPoint y: 528, endPoint x: 877, endPoint y: 425, distance: 214.0
click at [877, 426] on div "To activate drag with keyboard, press Alt + Enter. Once in keyboard drag state,…" at bounding box center [853, 437] width 451 height 232
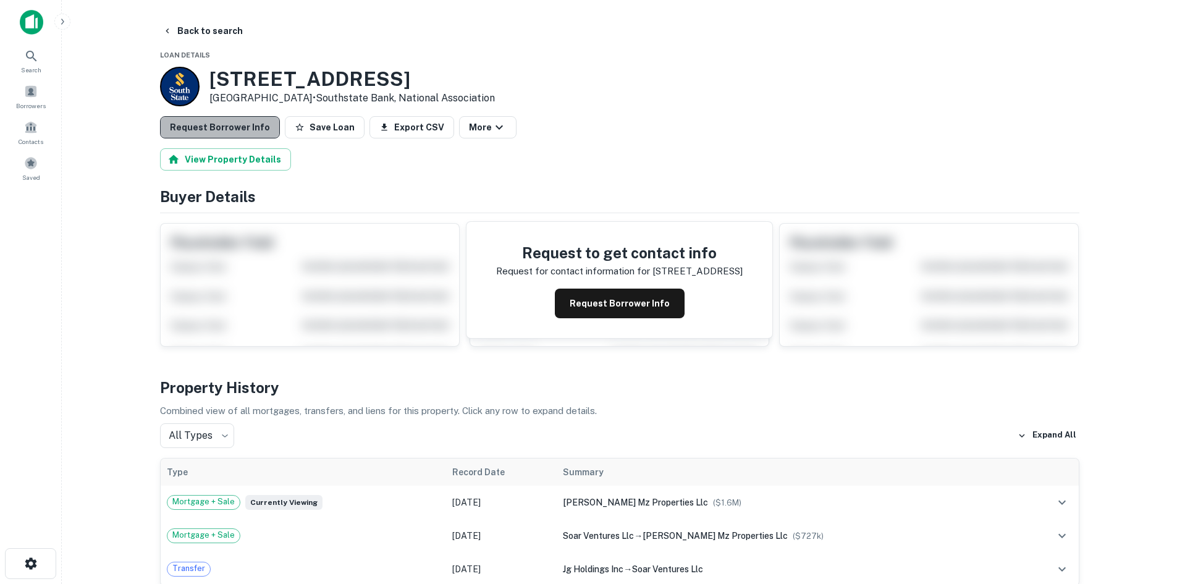
click at [248, 130] on button "Request Borrower Info" at bounding box center [220, 127] width 120 height 22
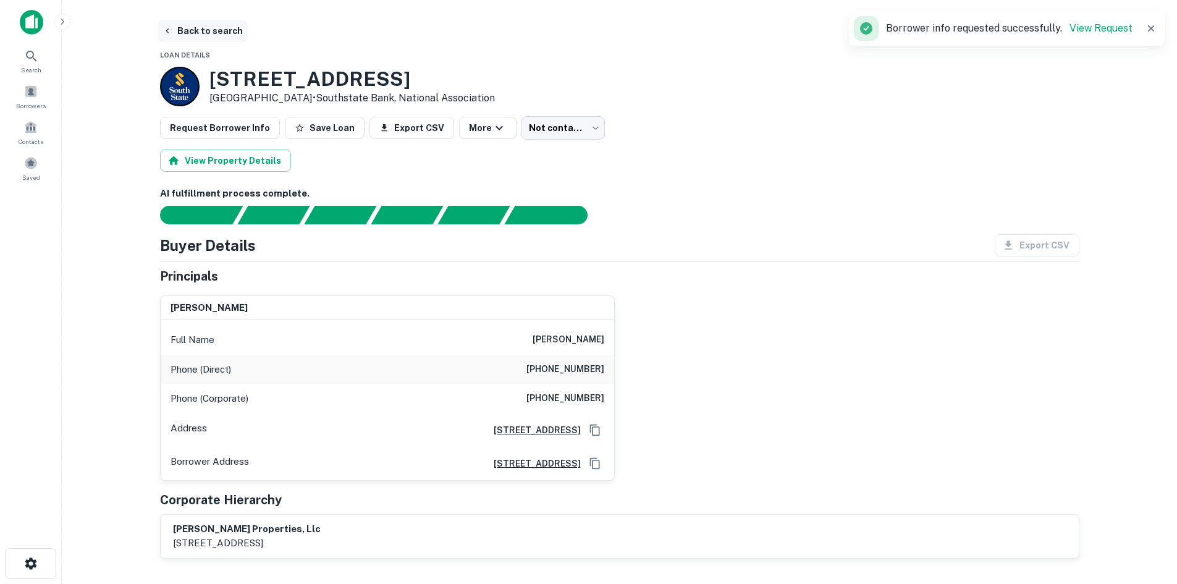
click at [202, 32] on button "Back to search" at bounding box center [203, 31] width 90 height 22
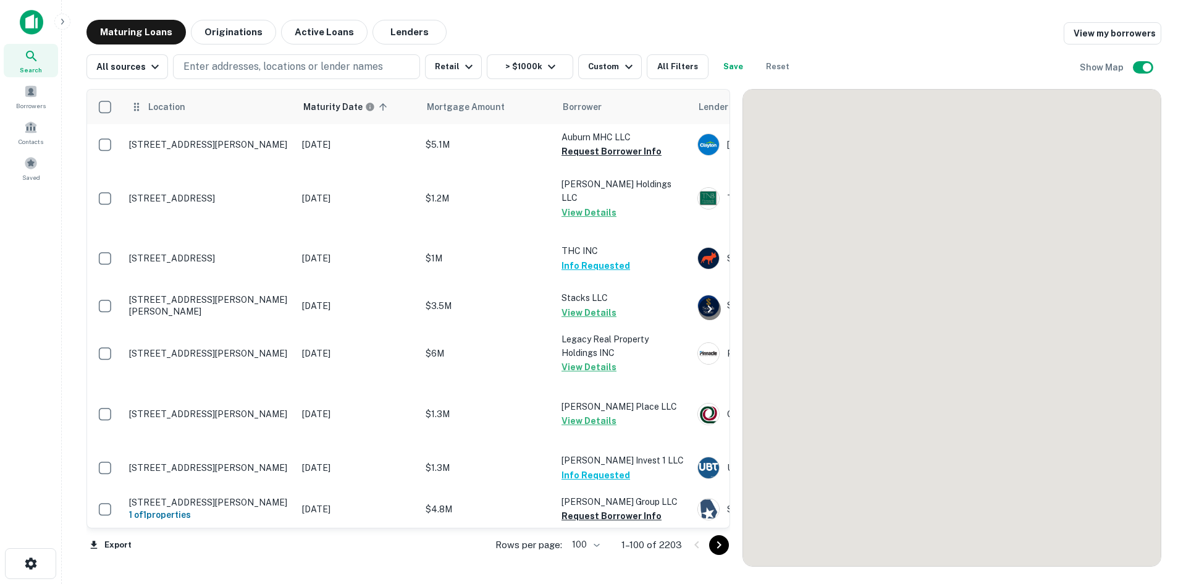
scroll to position [2572, 0]
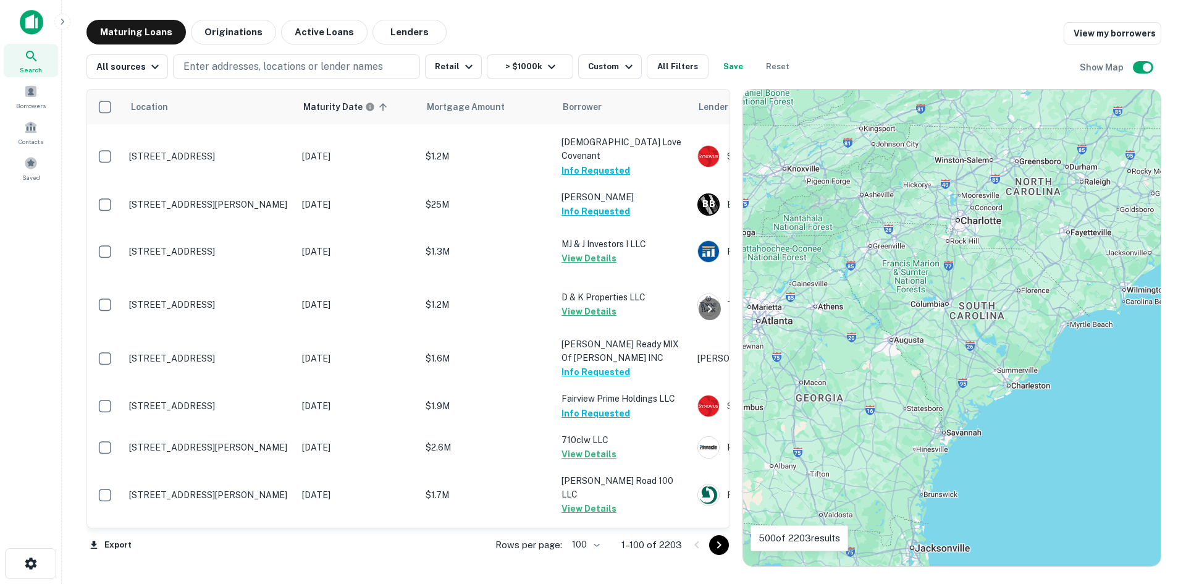
click at [713, 548] on icon "Go to next page" at bounding box center [719, 545] width 15 height 15
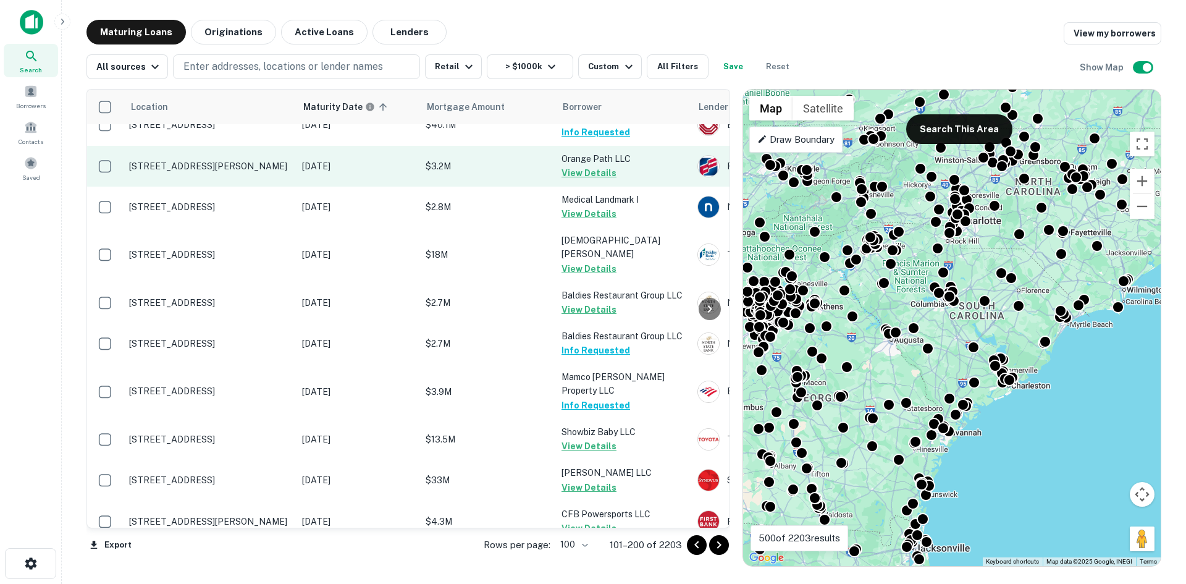
scroll to position [2695, 0]
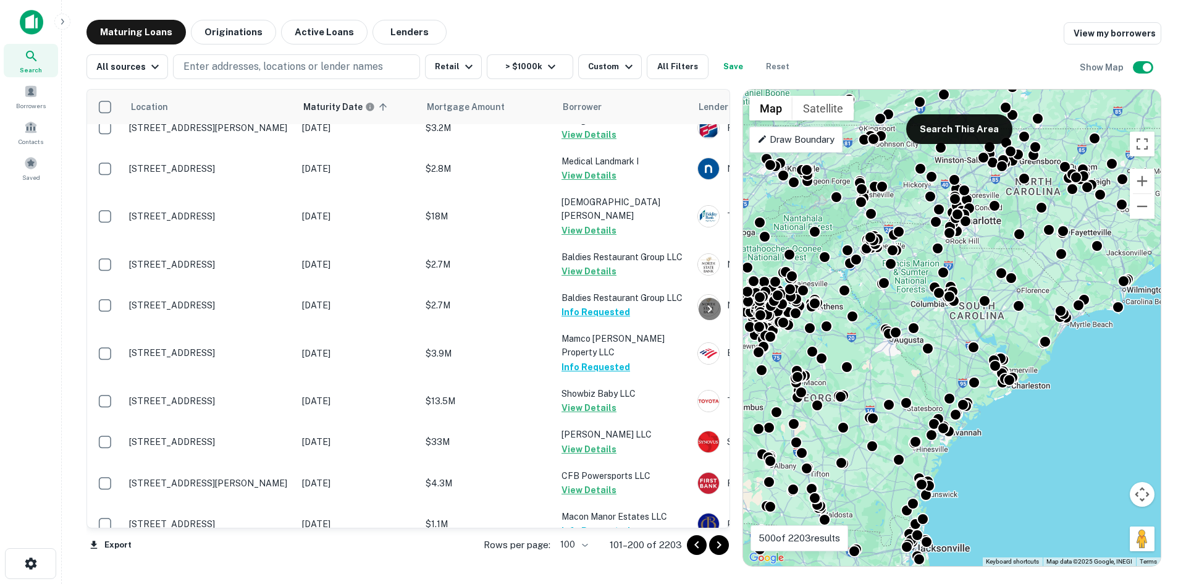
click at [716, 538] on icon "Go to next page" at bounding box center [719, 545] width 15 height 15
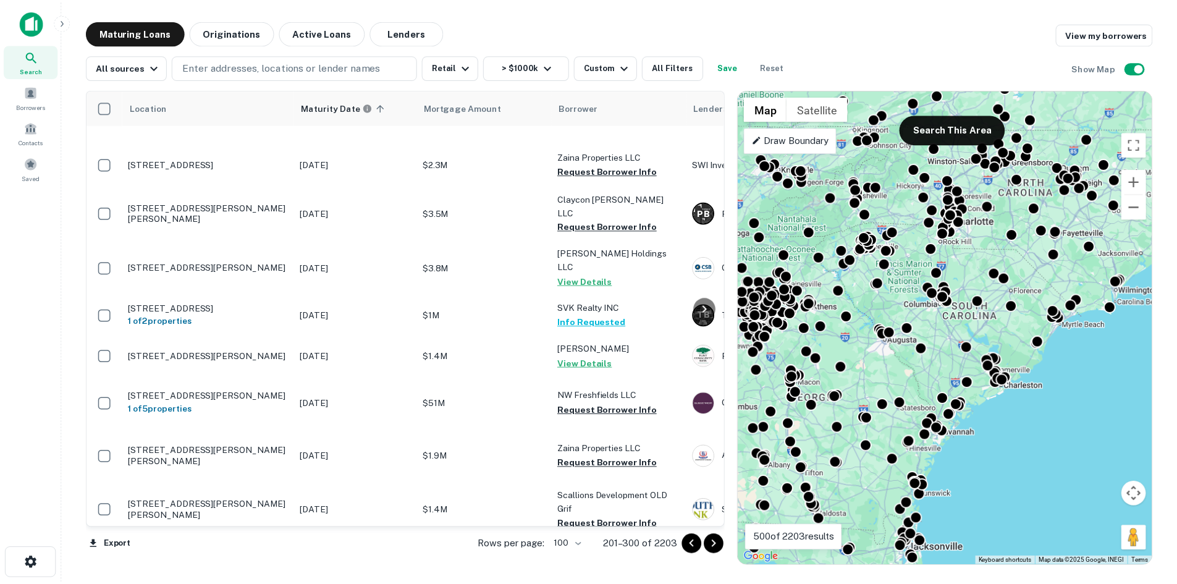
scroll to position [2881, 0]
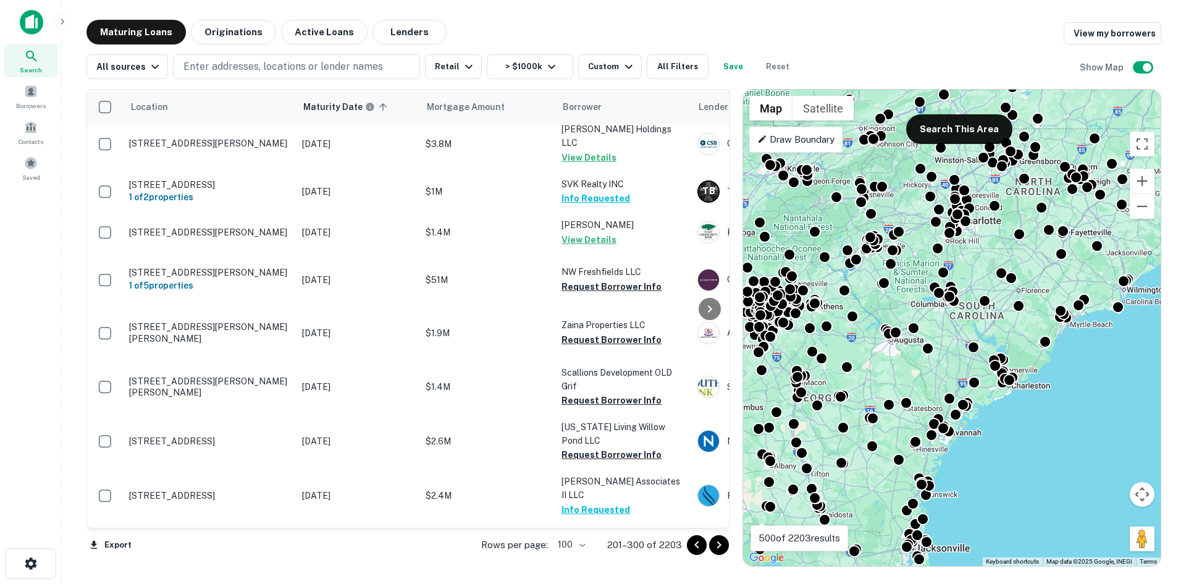
click at [272, 100] on p "[STREET_ADDRESS][PERSON_NAME][PERSON_NAME]" at bounding box center [209, 89] width 161 height 22
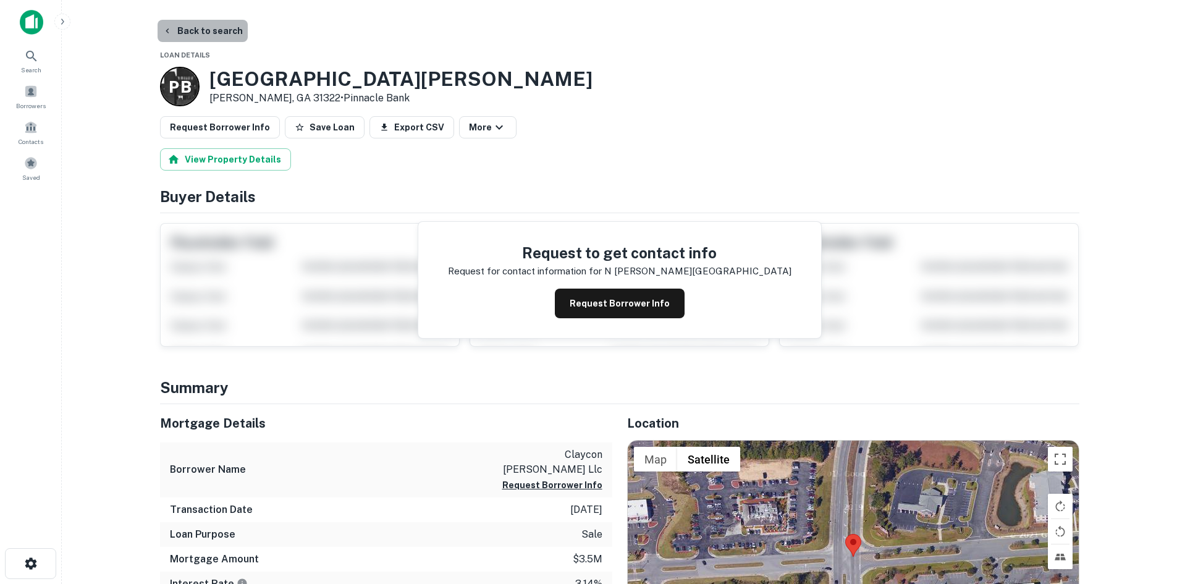
click at [222, 29] on button "Back to search" at bounding box center [203, 31] width 90 height 22
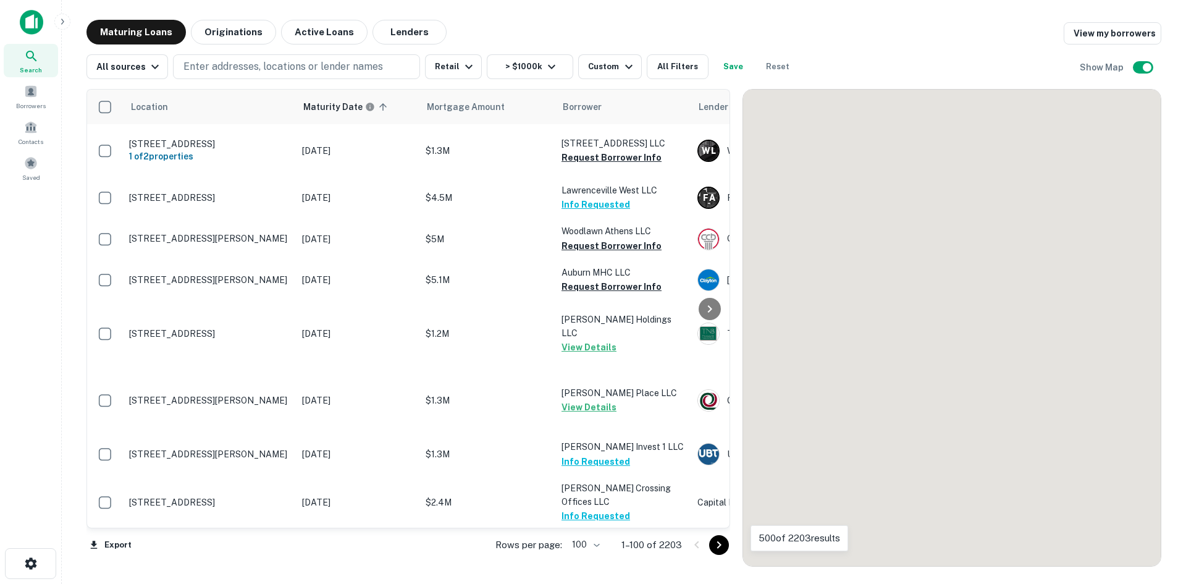
scroll to position [2881, 0]
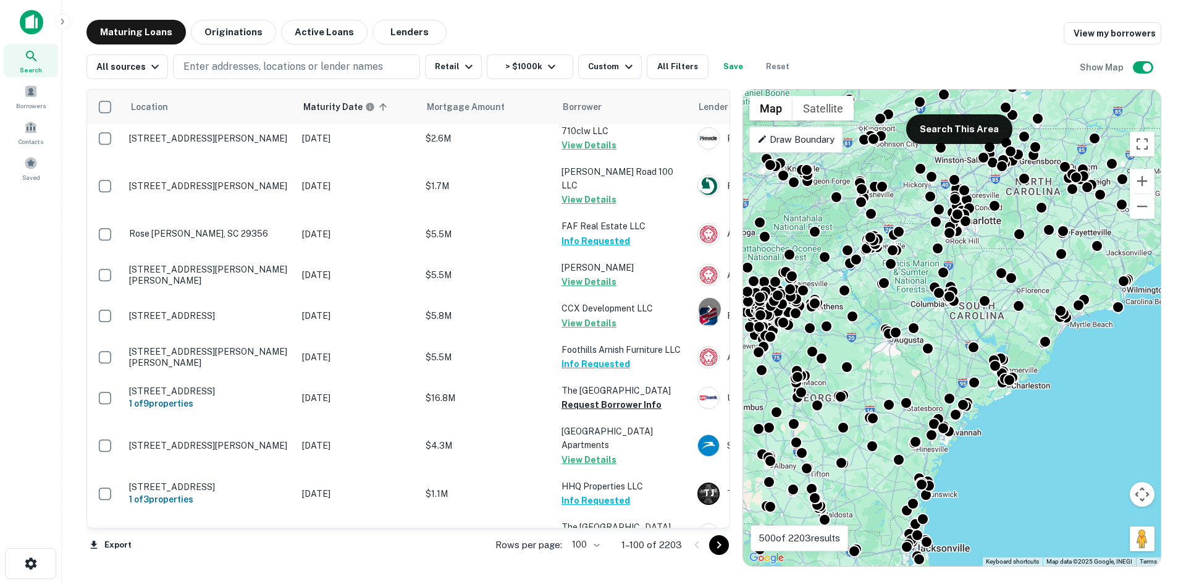
click at [724, 543] on icon "Go to next page" at bounding box center [719, 545] width 15 height 15
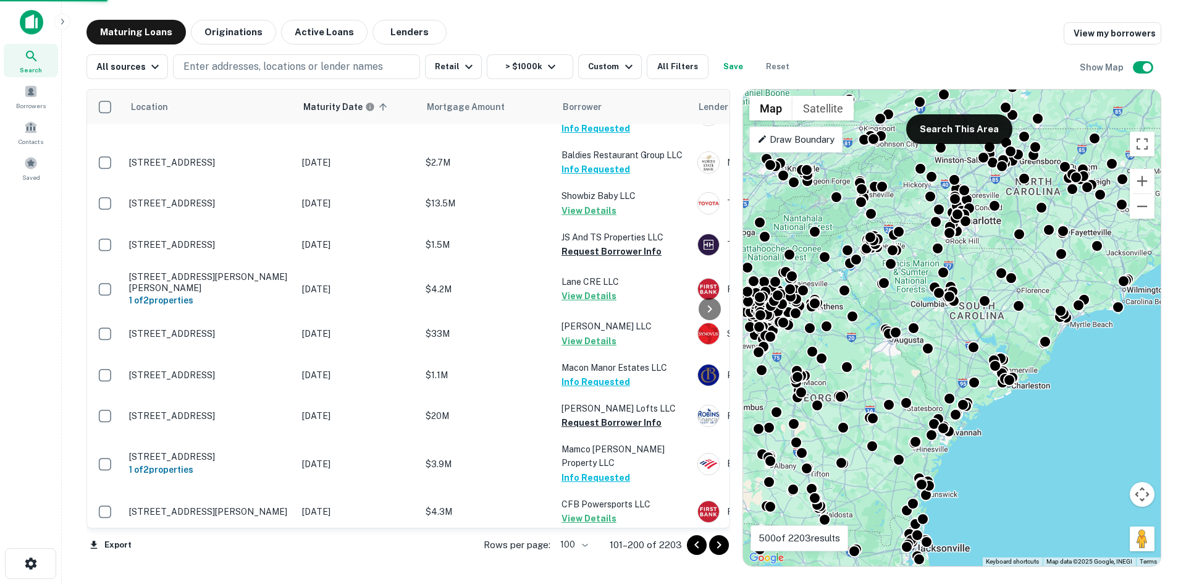
click at [724, 543] on icon "Go to next page" at bounding box center [719, 545] width 15 height 15
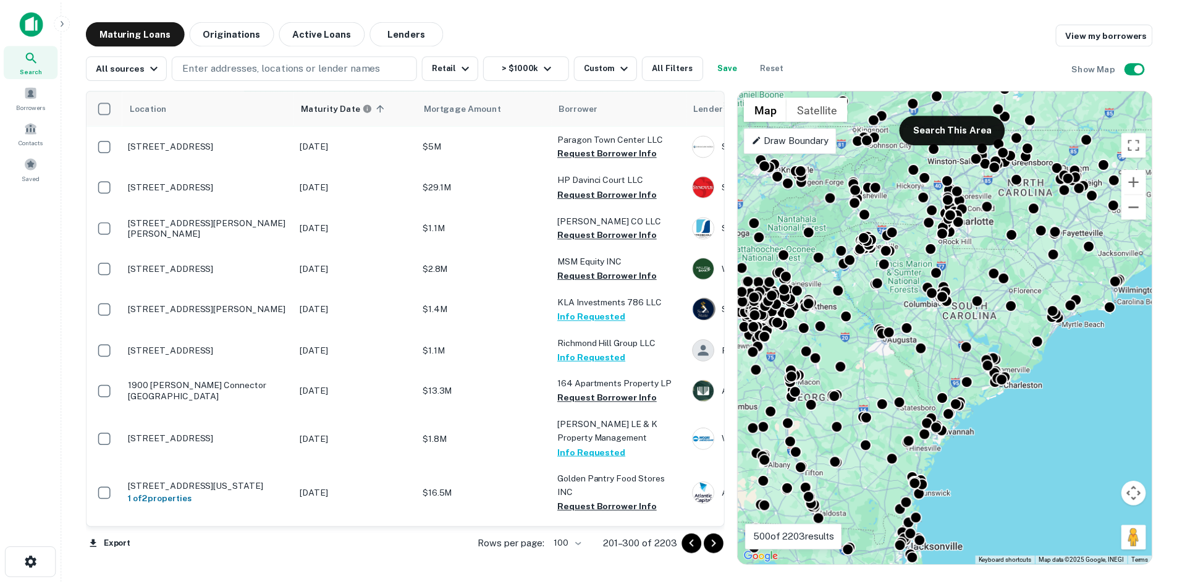
scroll to position [3190, 0]
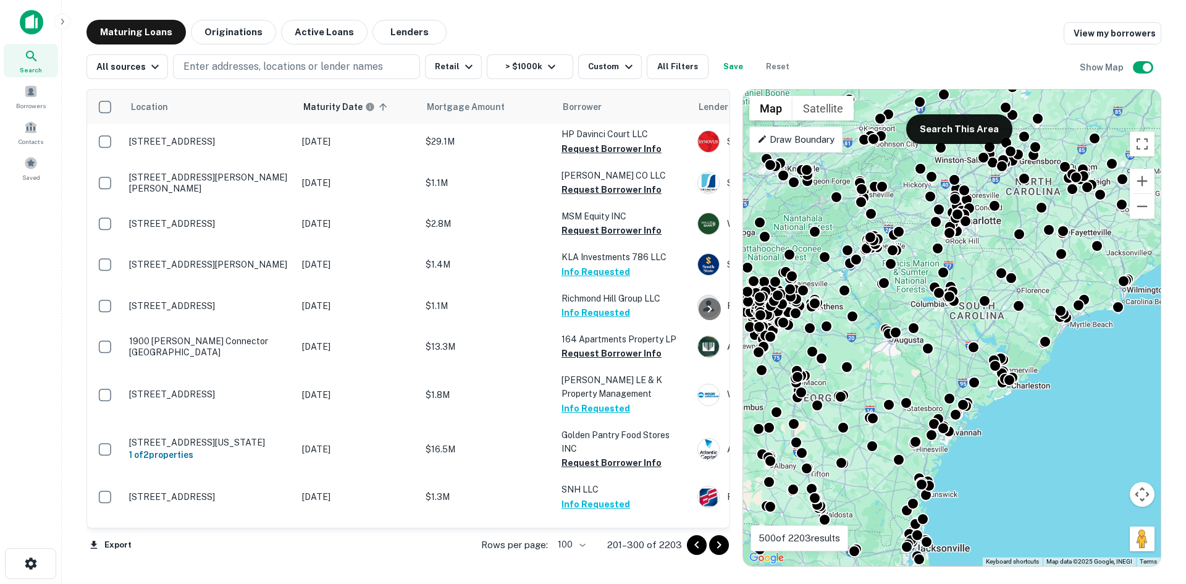
click at [250, 106] on p "[STREET_ADDRESS]" at bounding box center [209, 100] width 161 height 11
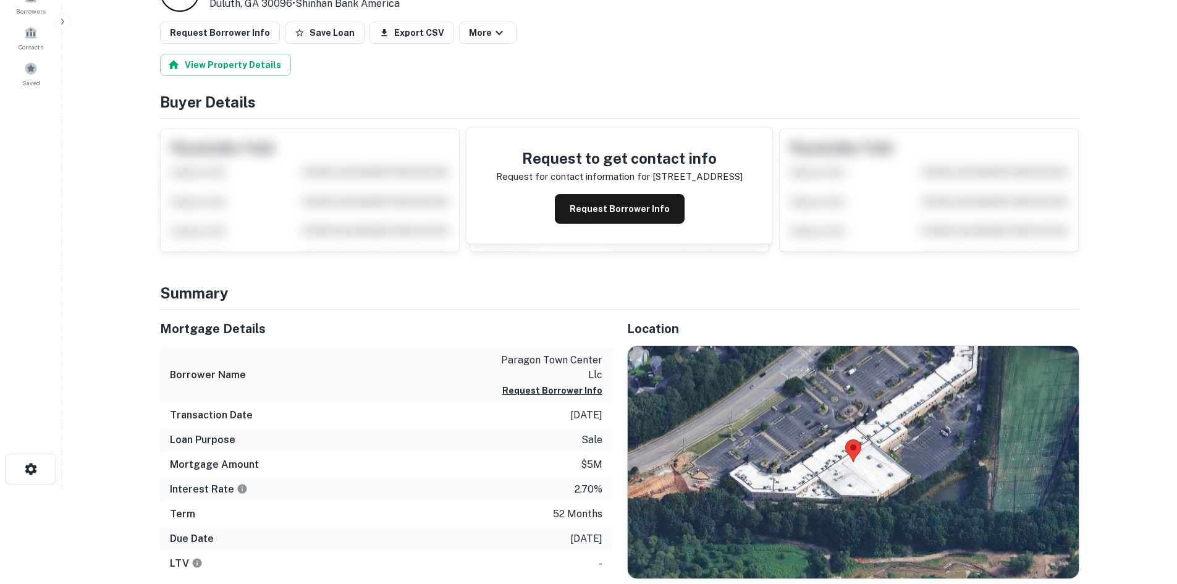
scroll to position [185, 0]
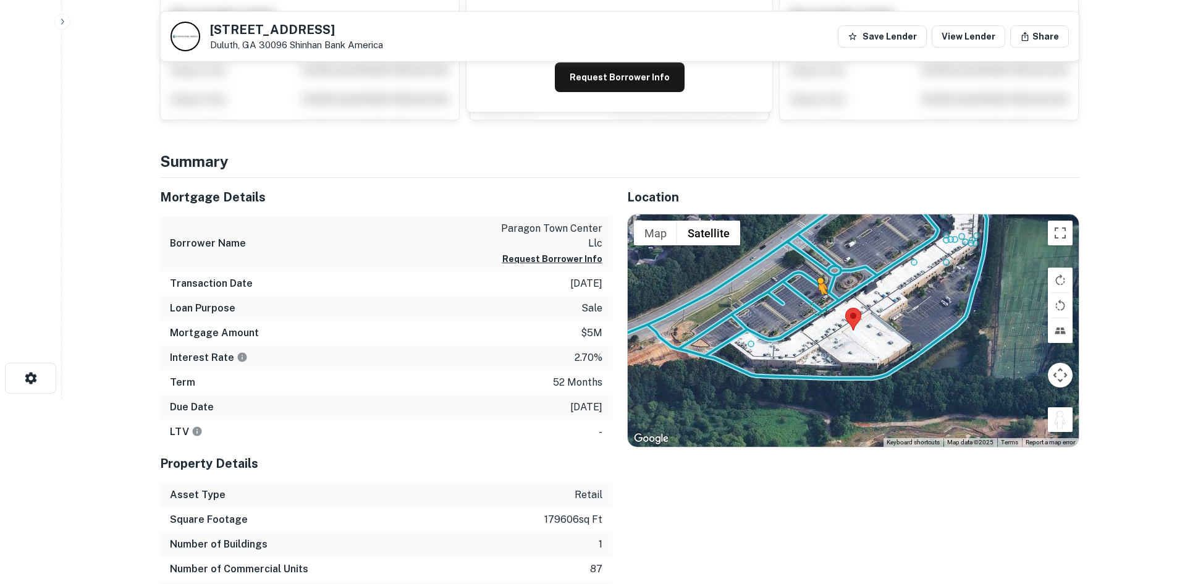
drag, startPoint x: 1061, startPoint y: 418, endPoint x: 813, endPoint y: 308, distance: 271.4
click at [816, 308] on div "To activate drag with keyboard, press Alt + Enter. Once in keyboard drag state,…" at bounding box center [853, 330] width 451 height 232
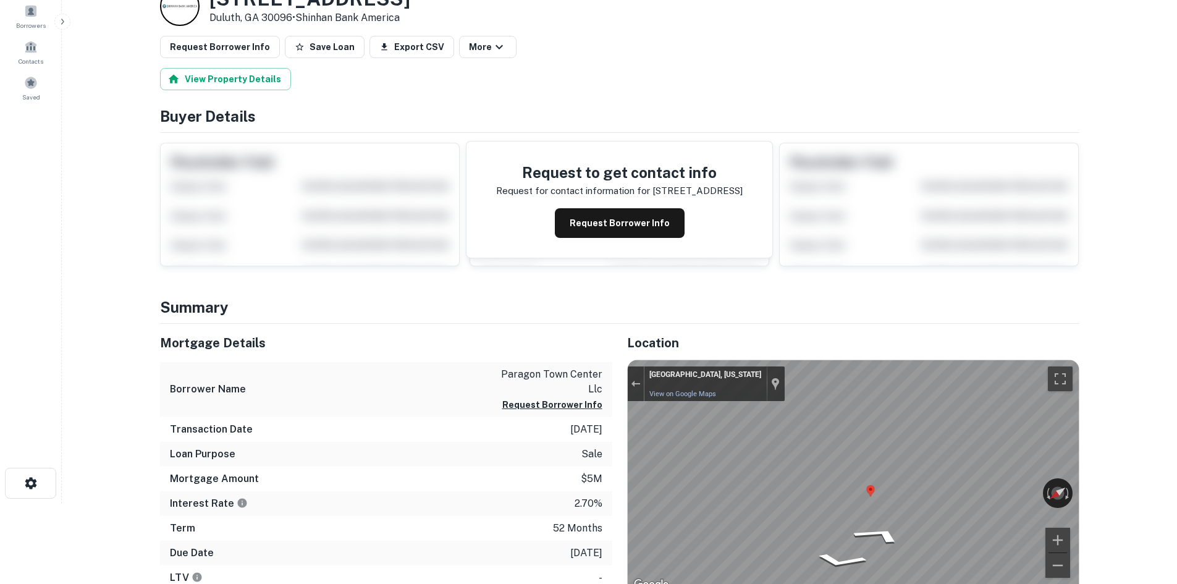
scroll to position [0, 0]
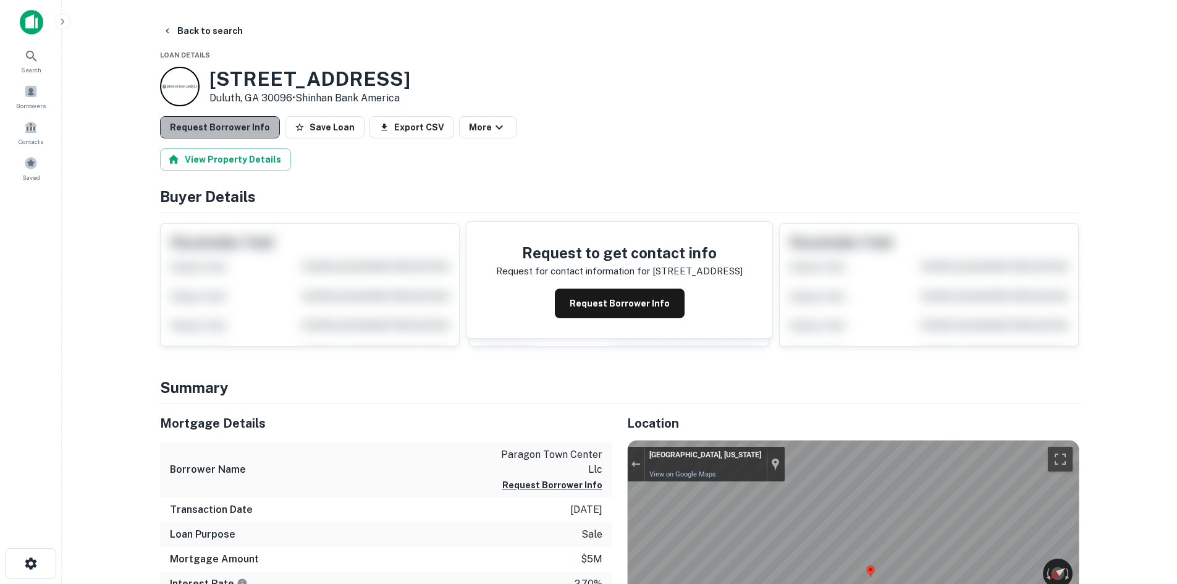
click at [230, 125] on button "Request Borrower Info" at bounding box center [220, 127] width 120 height 22
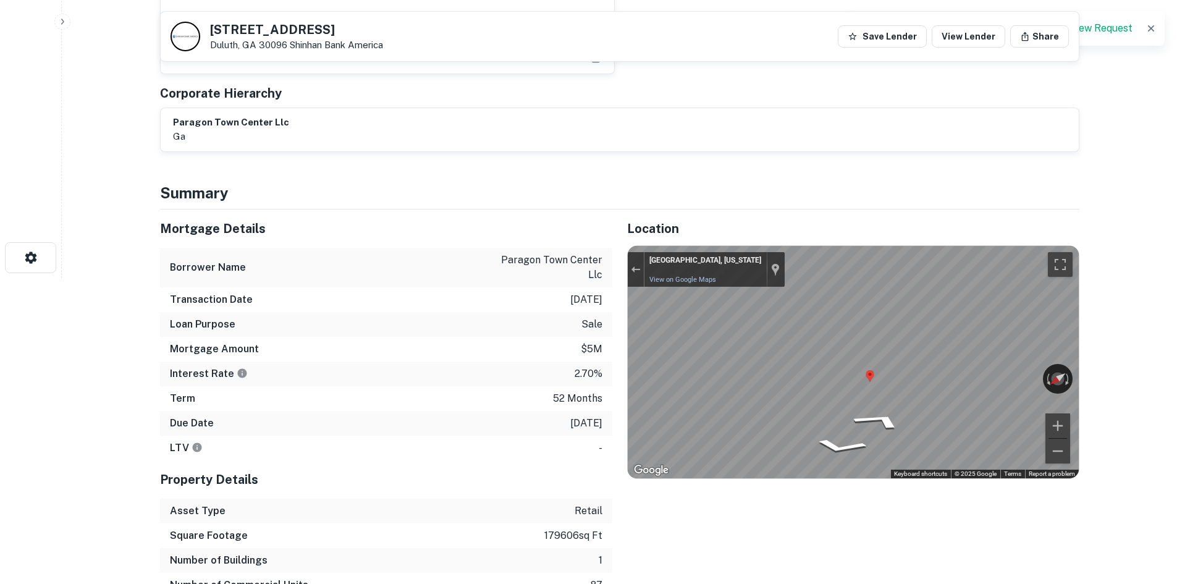
scroll to position [309, 0]
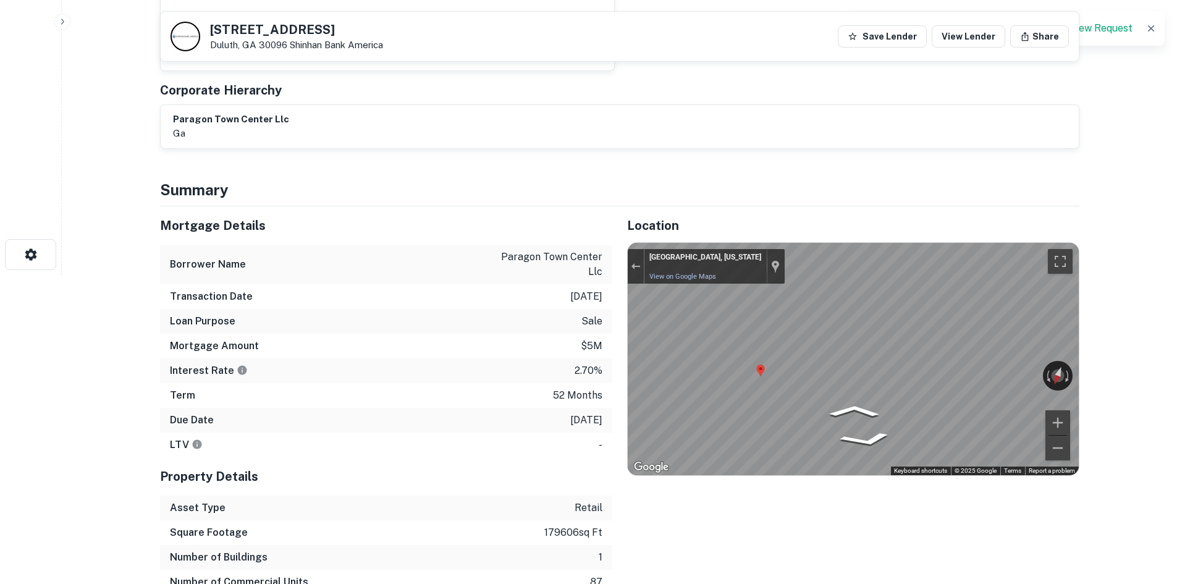
click at [620, 334] on div "Location ← Move left → Move right ↑ Move up ↓ Move down + Zoom in - Zoom out Ho…" at bounding box center [845, 412] width 467 height 413
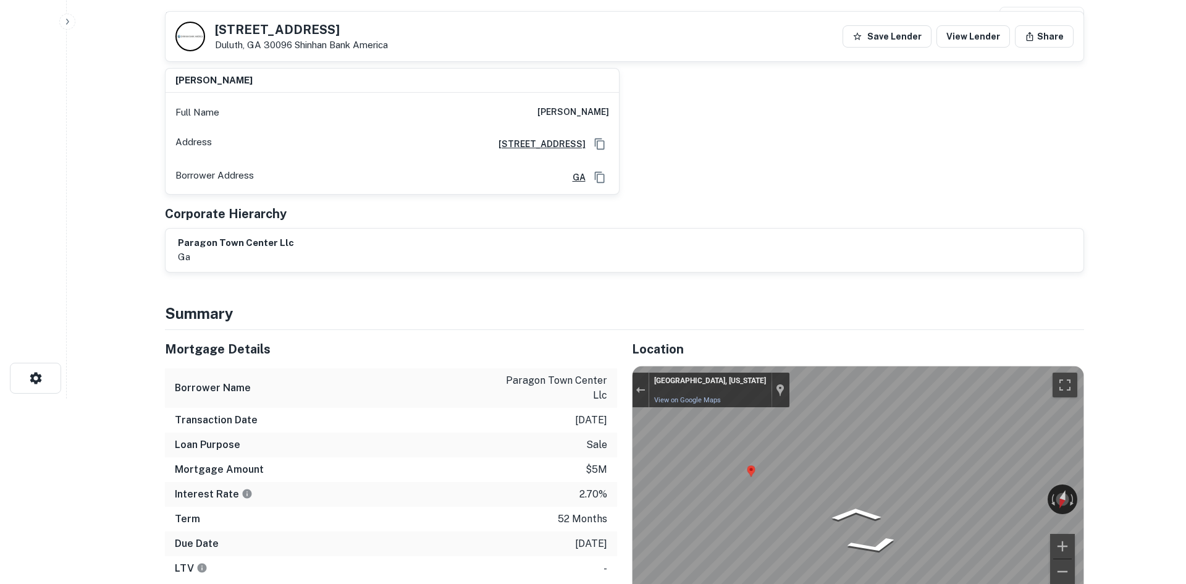
scroll to position [0, 0]
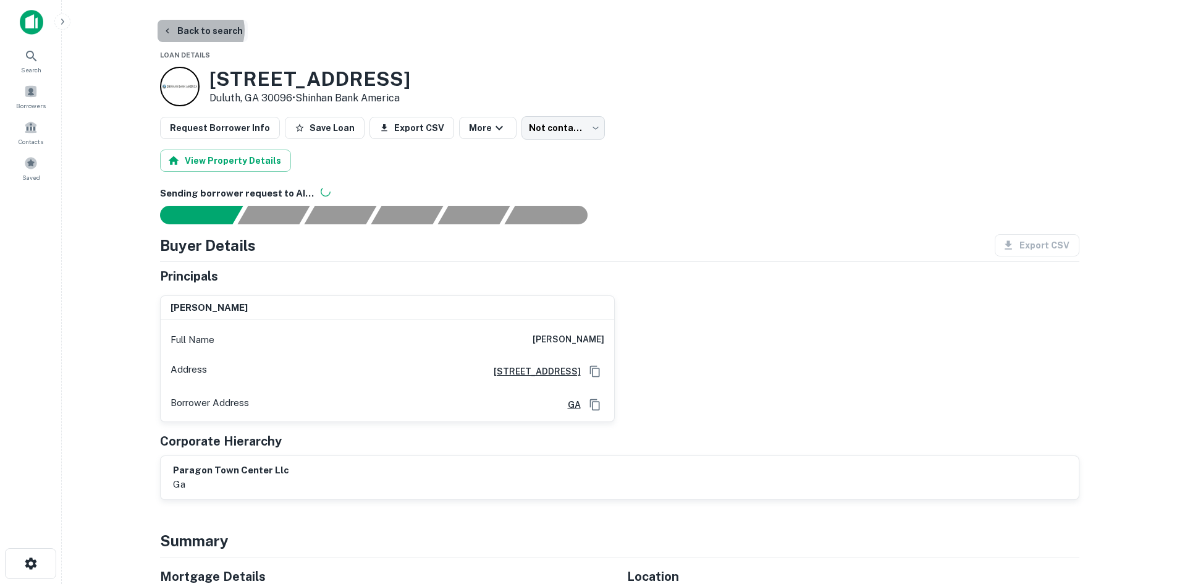
click at [200, 30] on button "Back to search" at bounding box center [203, 31] width 90 height 22
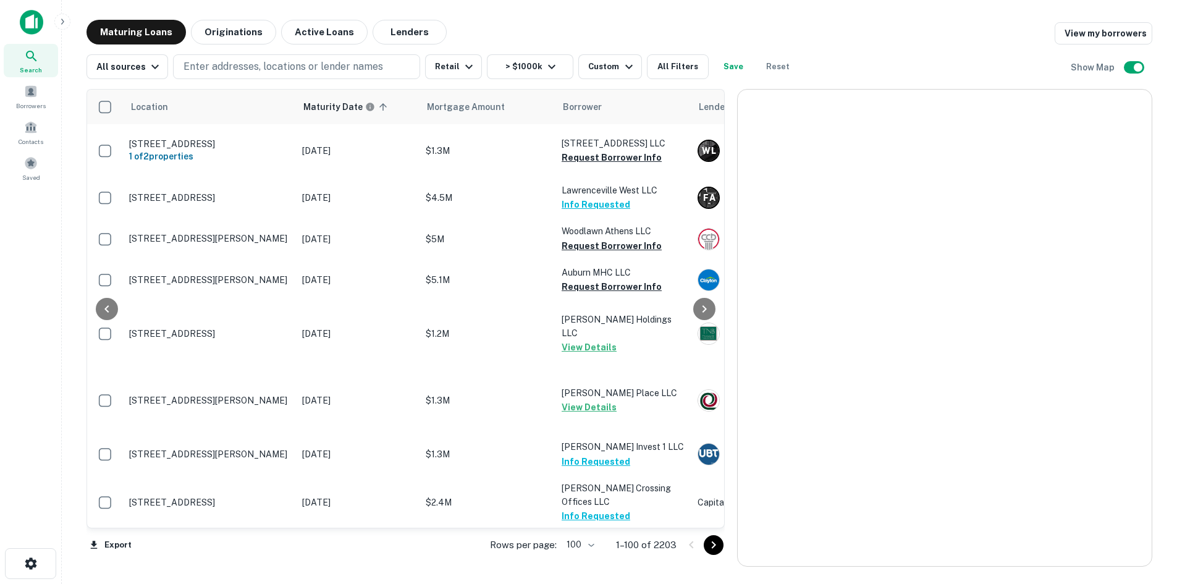
click at [716, 547] on icon "Go to next page" at bounding box center [714, 544] width 4 height 7
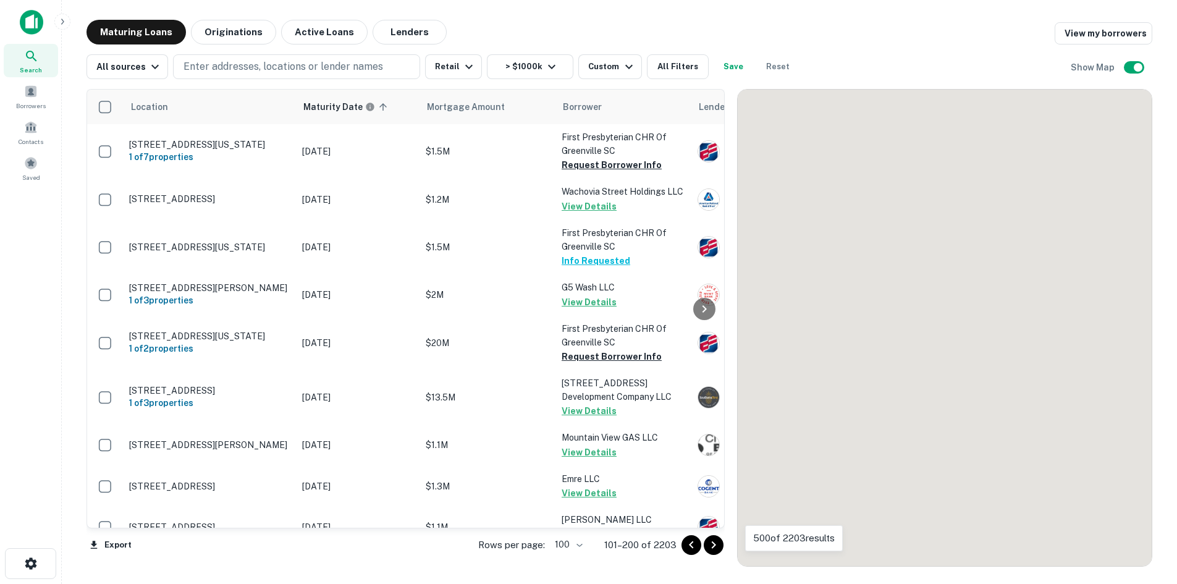
click at [721, 541] on icon "Go to next page" at bounding box center [713, 545] width 15 height 15
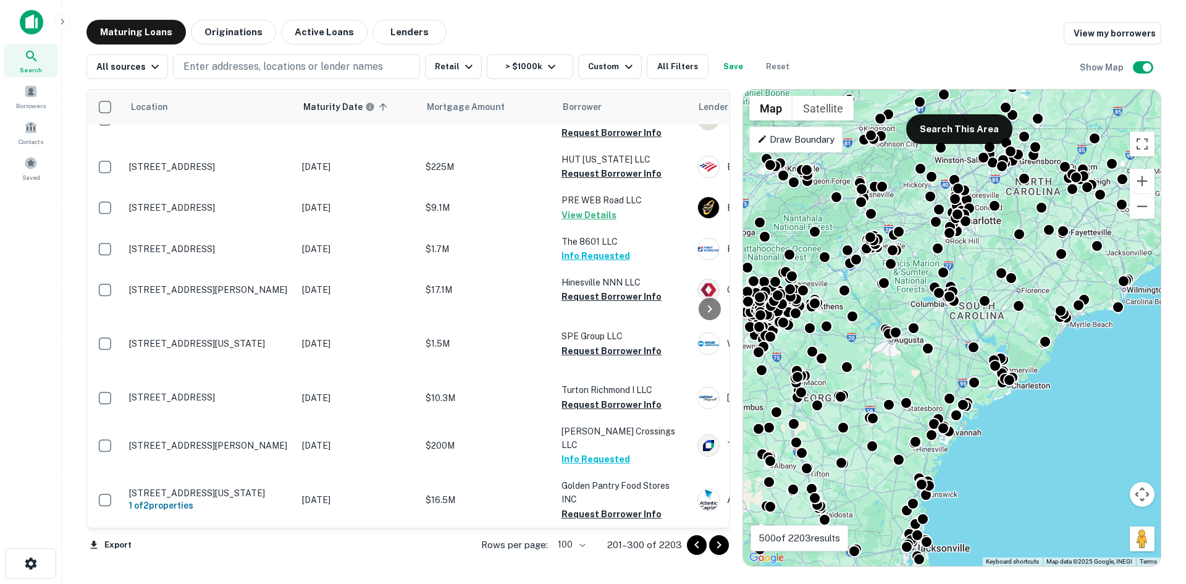
scroll to position [5069, 0]
click at [716, 546] on icon "Go to next page" at bounding box center [719, 545] width 15 height 15
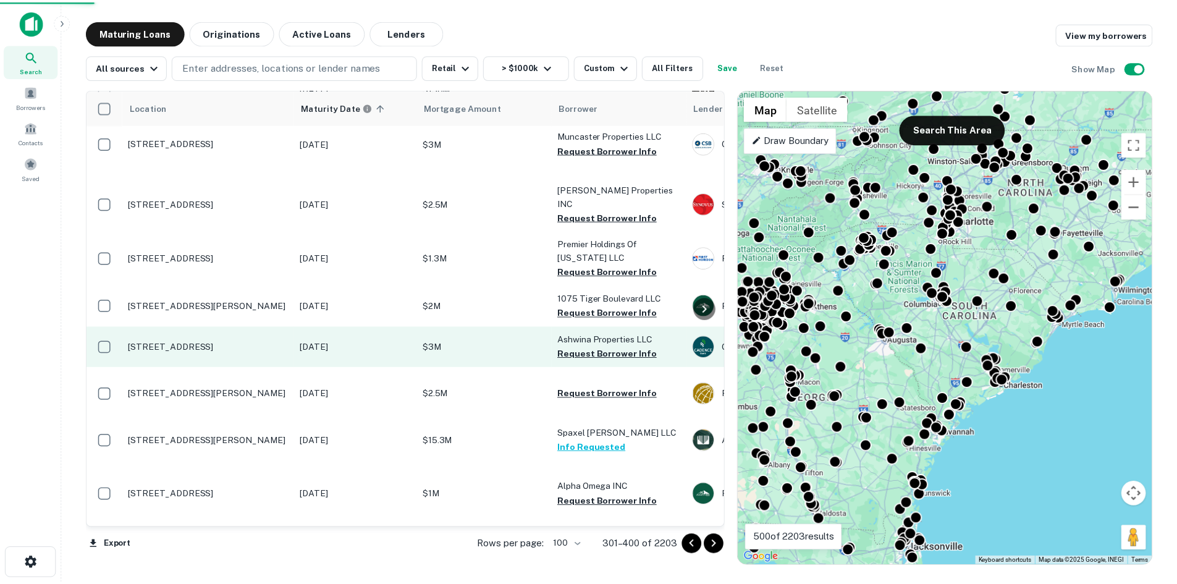
scroll to position [4722, 0]
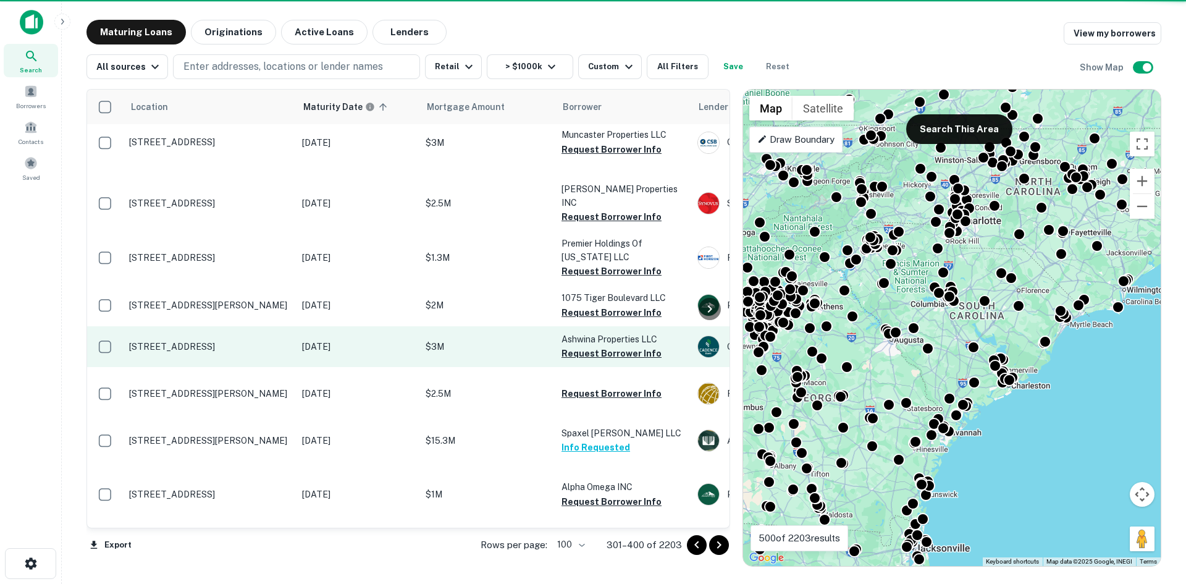
click at [269, 348] on p "[STREET_ADDRESS]" at bounding box center [209, 346] width 161 height 11
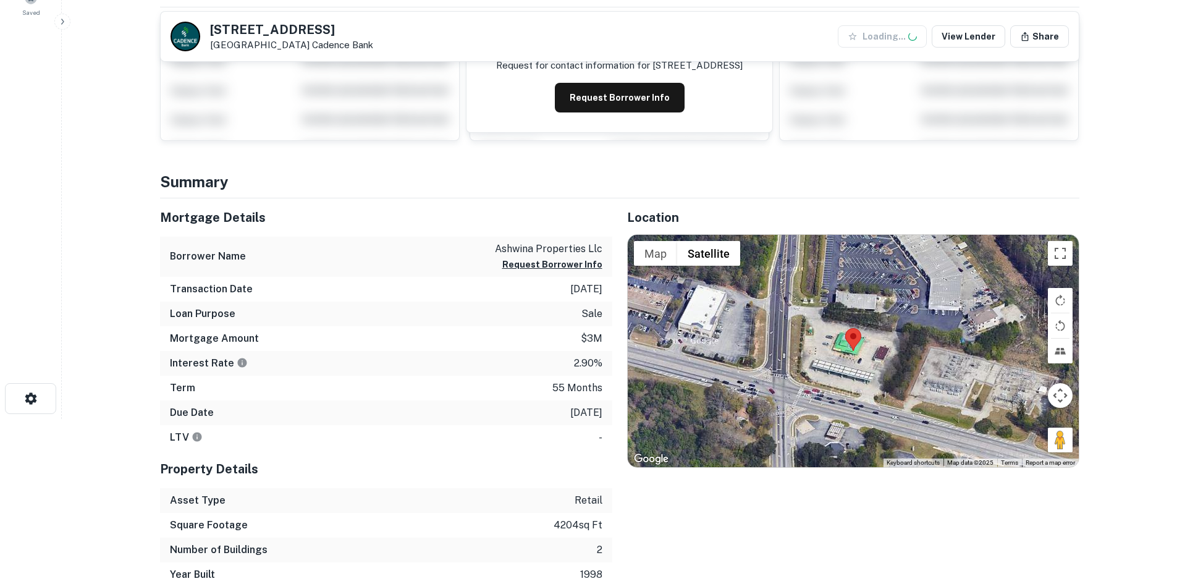
scroll to position [247, 0]
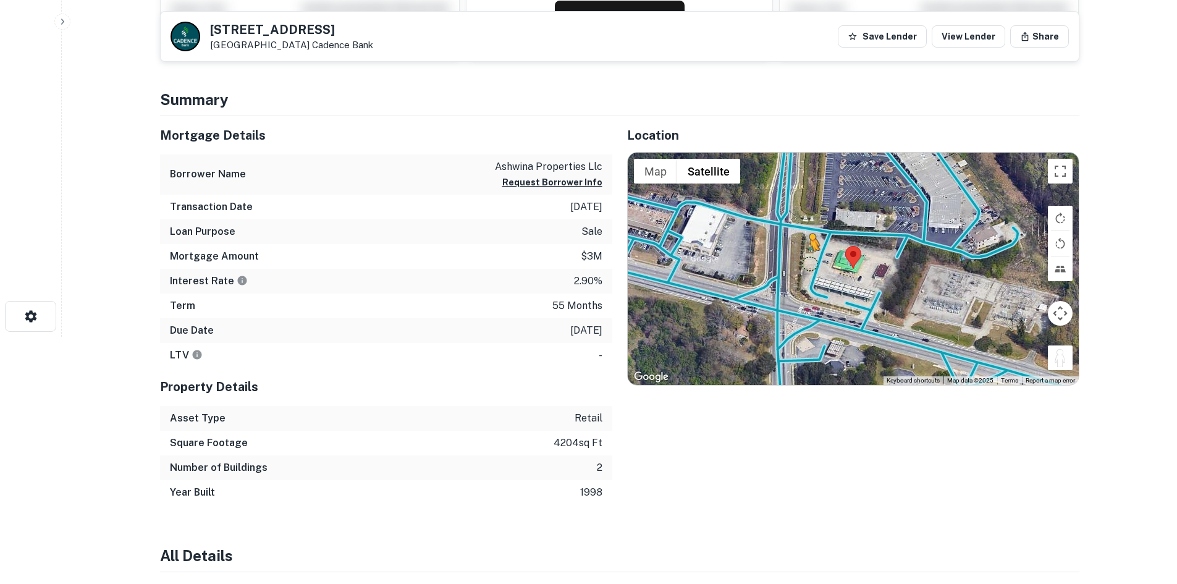
drag, startPoint x: 1055, startPoint y: 360, endPoint x: 811, endPoint y: 263, distance: 261.8
click at [811, 263] on div "To activate drag with keyboard, press Alt + Enter. Once in keyboard drag state,…" at bounding box center [853, 269] width 451 height 232
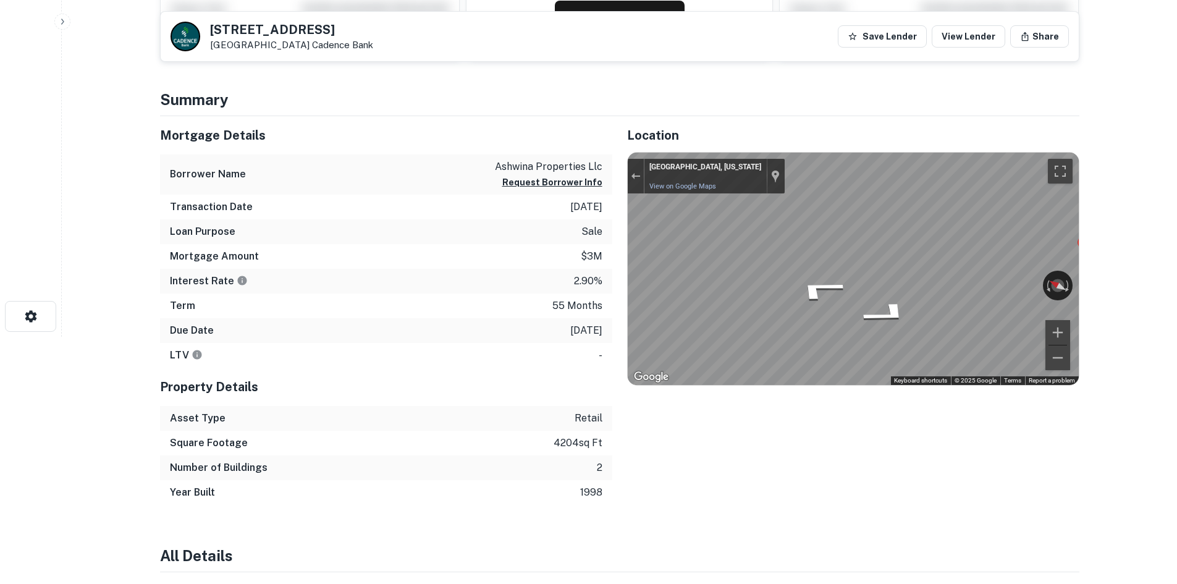
click at [547, 217] on div "Mortgage Details Borrower Name ashwina properties llc Request Borrower Info Tra…" at bounding box center [612, 310] width 934 height 389
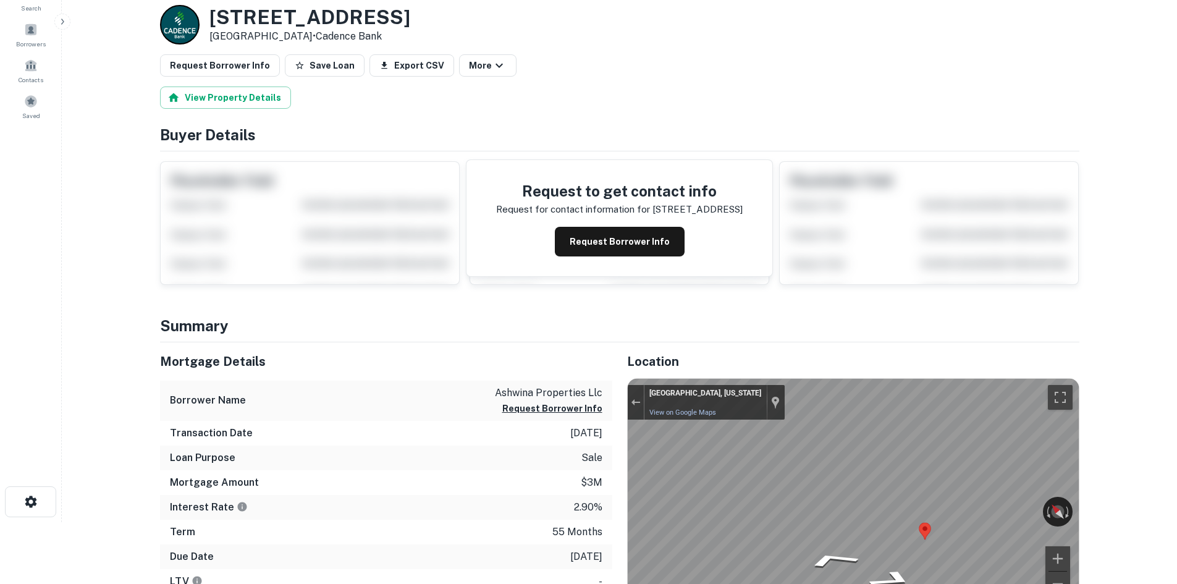
scroll to position [0, 0]
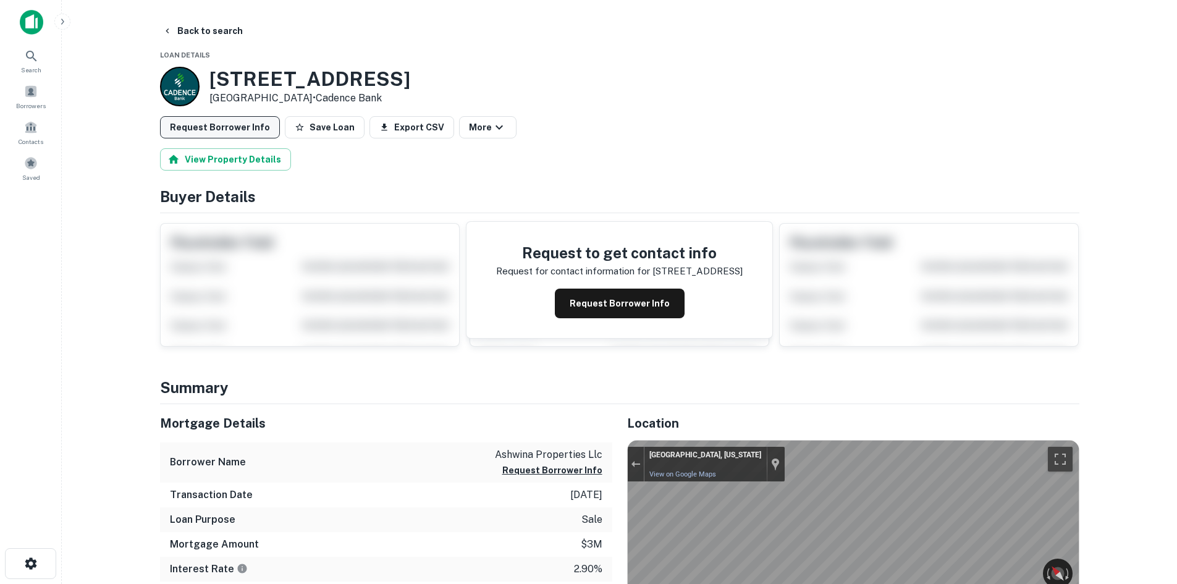
click at [221, 120] on button "Request Borrower Info" at bounding box center [220, 127] width 120 height 22
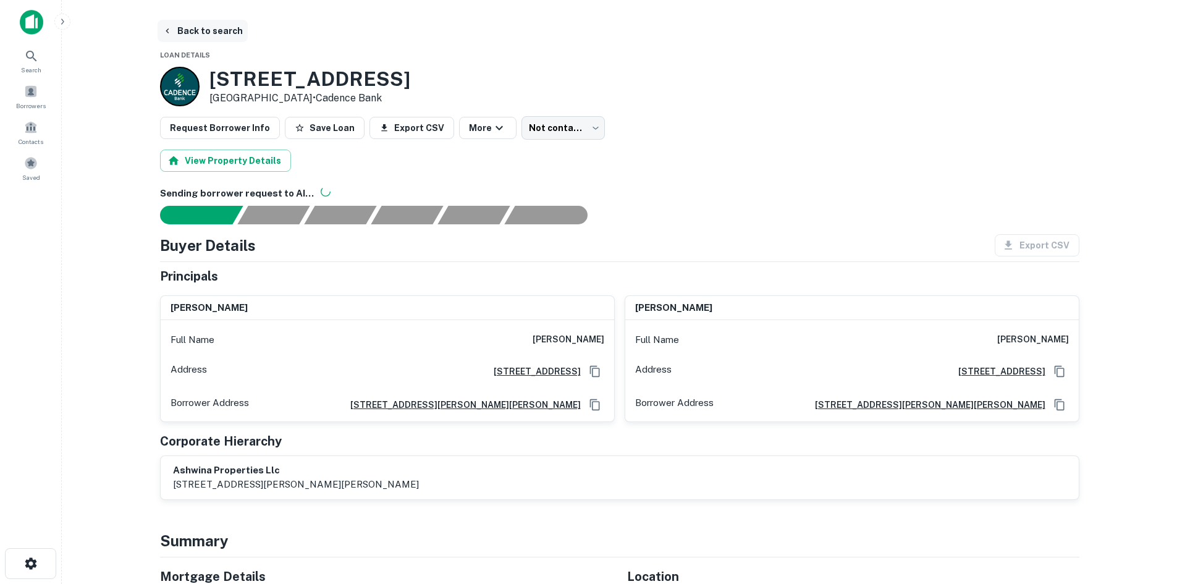
click at [209, 35] on button "Back to search" at bounding box center [203, 31] width 90 height 22
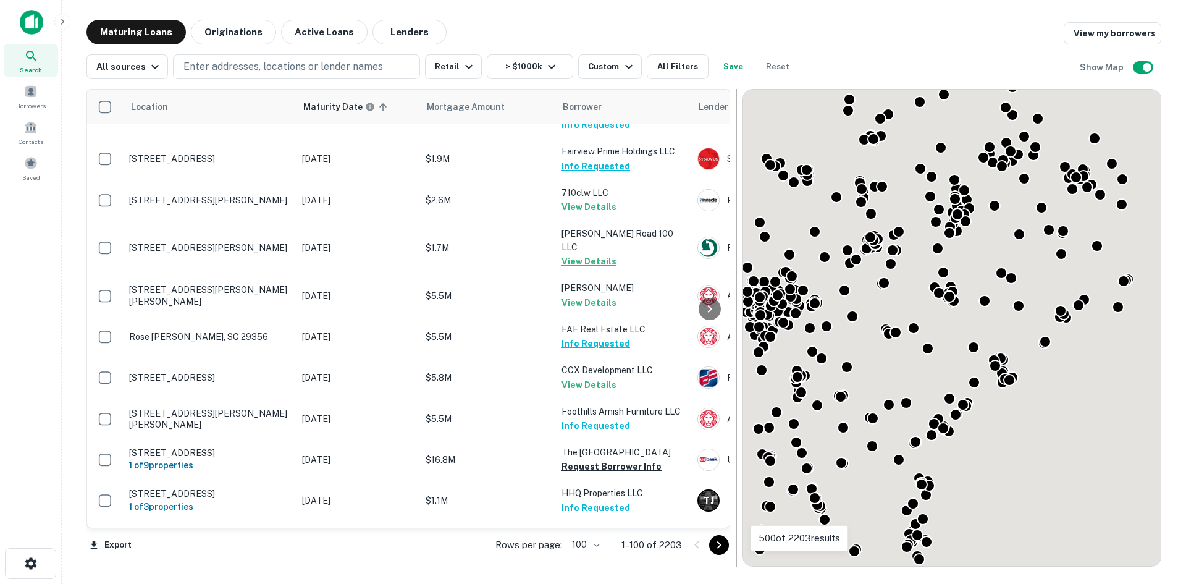
scroll to position [2942, 0]
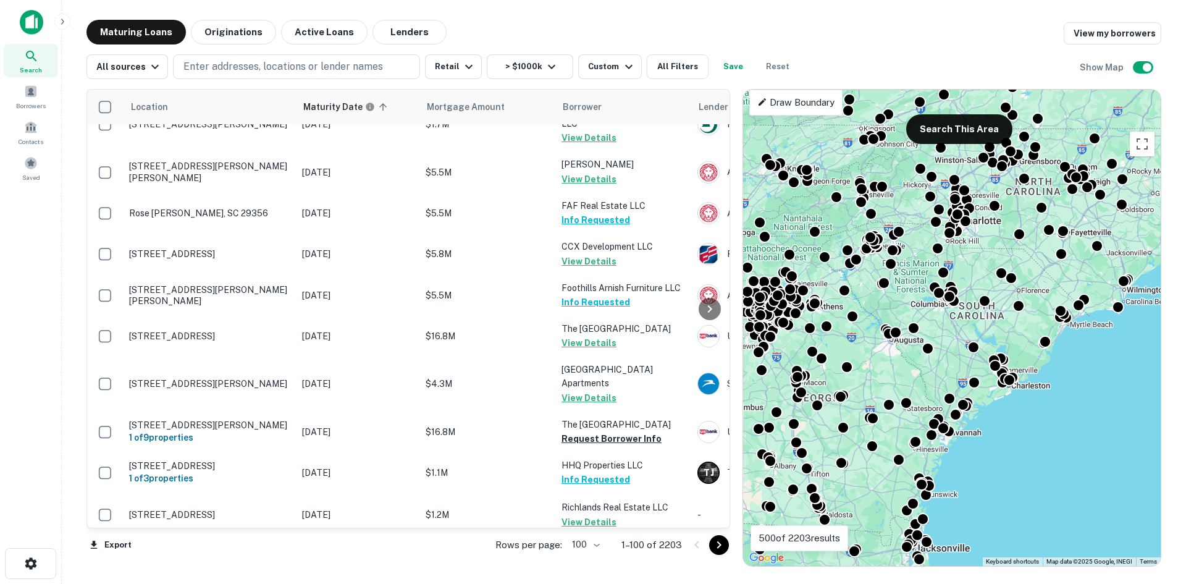
click at [717, 541] on icon "Go to next page" at bounding box center [719, 545] width 15 height 15
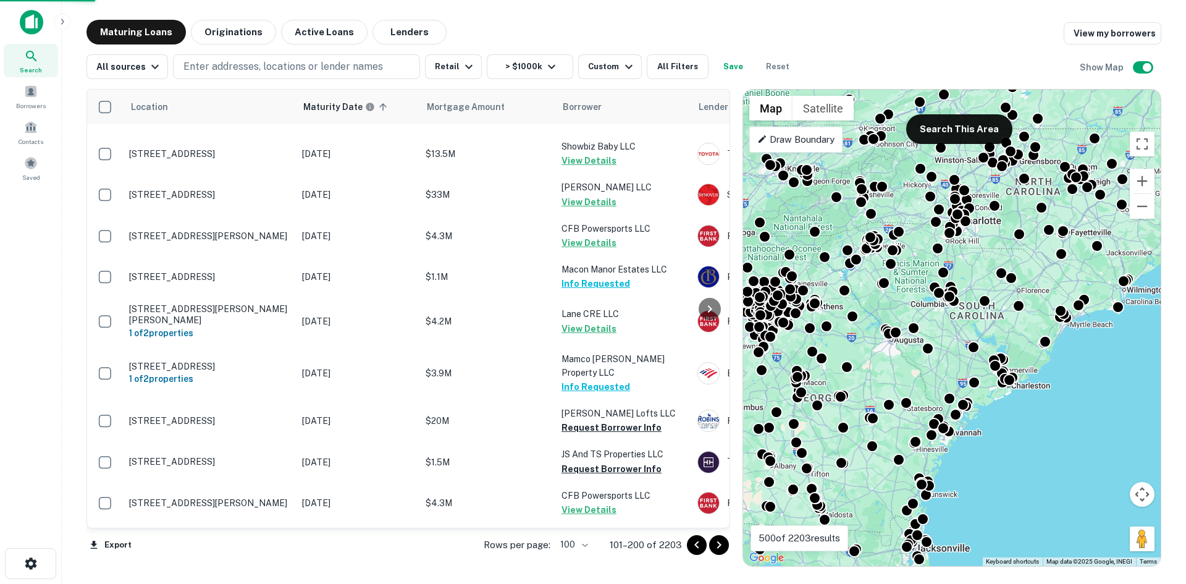
click at [720, 541] on icon "Go to next page" at bounding box center [719, 545] width 15 height 15
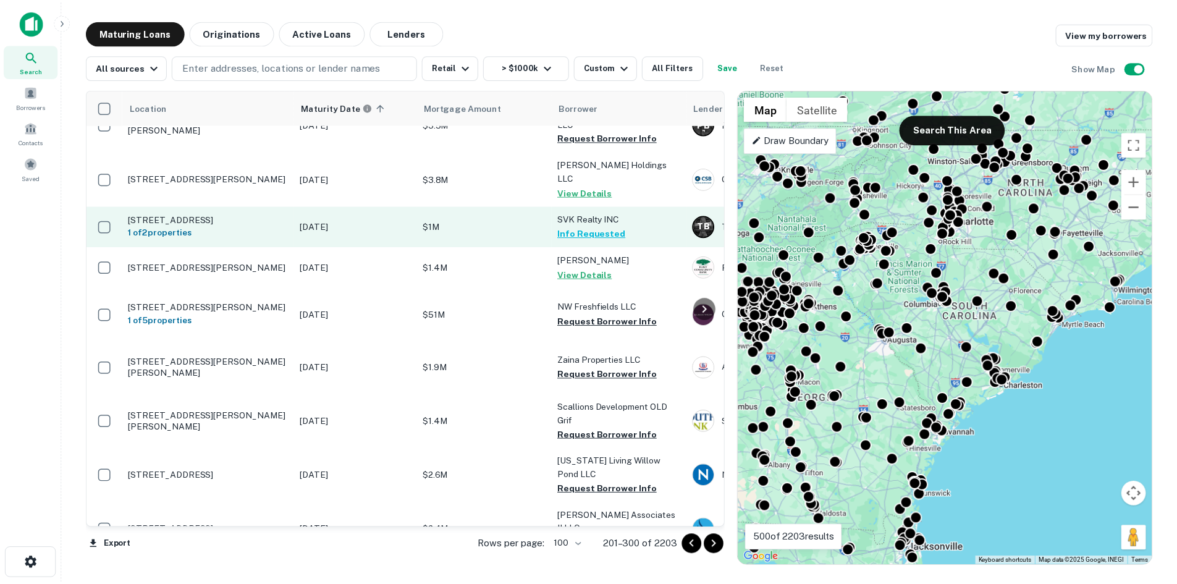
scroll to position [2819, 0]
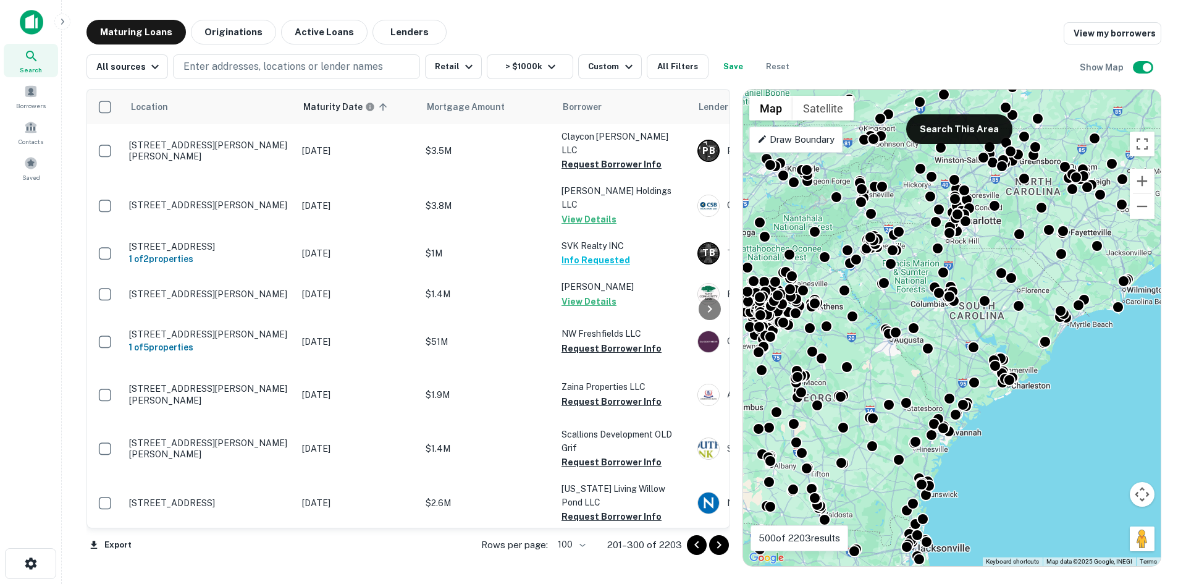
click at [211, 124] on td "[STREET_ADDRESS]" at bounding box center [209, 101] width 173 height 43
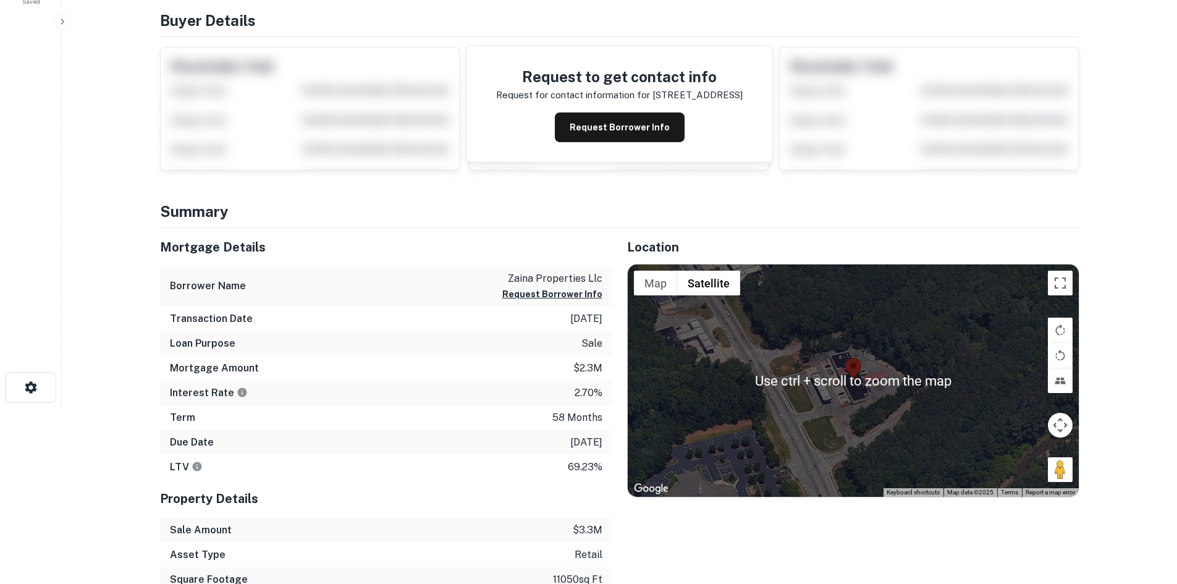
scroll to position [185, 0]
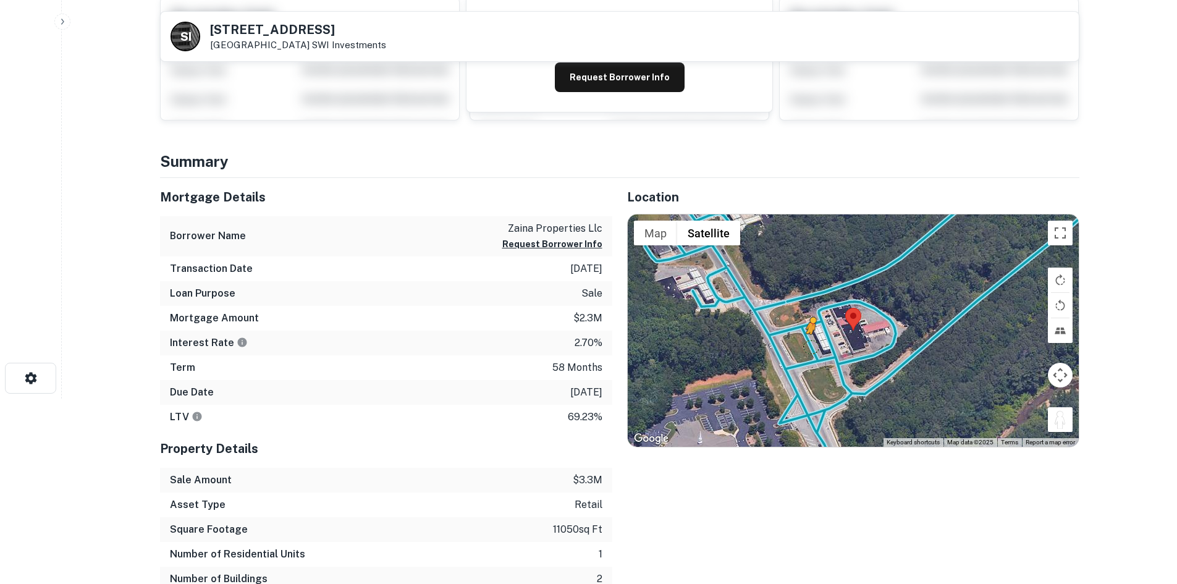
drag, startPoint x: 1062, startPoint y: 423, endPoint x: 810, endPoint y: 347, distance: 262.7
click at [810, 347] on div "To activate drag with keyboard, press Alt + Enter. Once in keyboard drag state,…" at bounding box center [853, 330] width 451 height 232
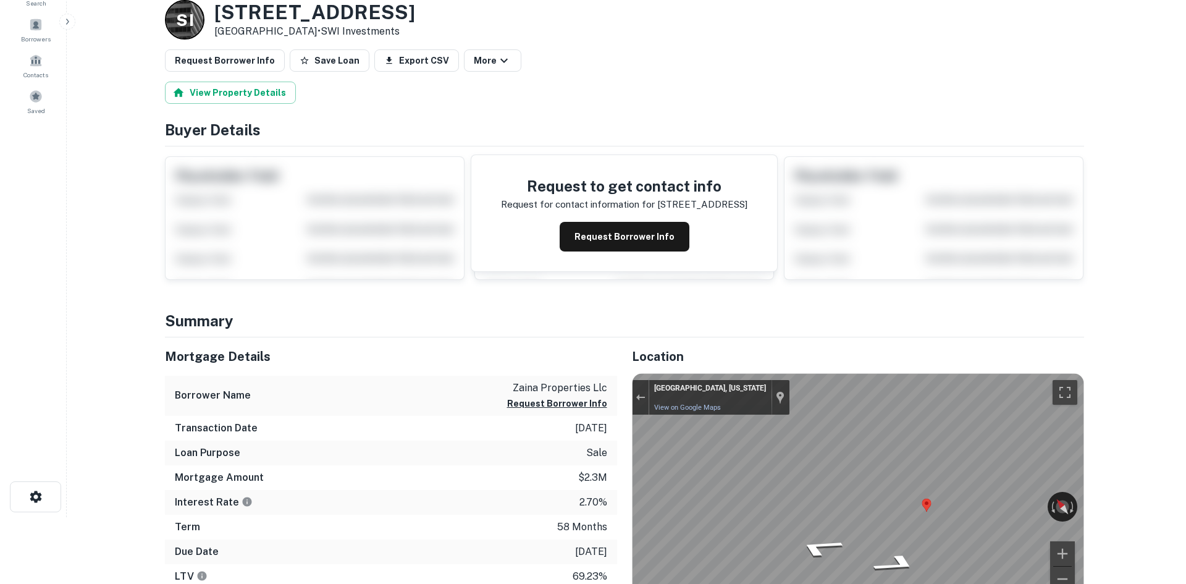
scroll to position [0, 0]
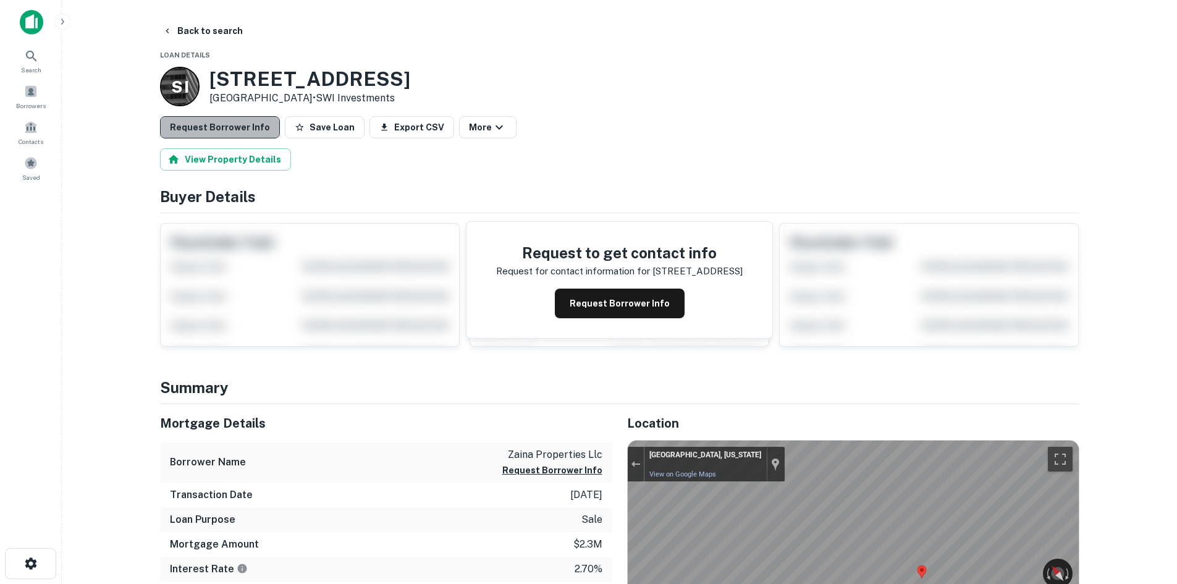
click at [230, 136] on button "Request Borrower Info" at bounding box center [220, 127] width 120 height 22
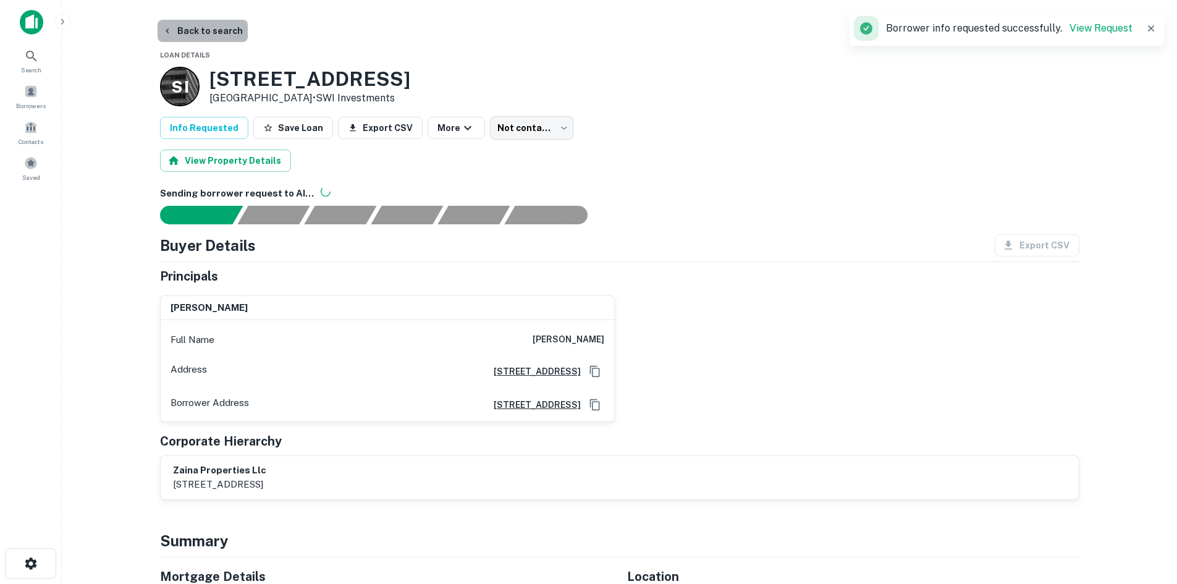
click at [220, 38] on button "Back to search" at bounding box center [203, 31] width 90 height 22
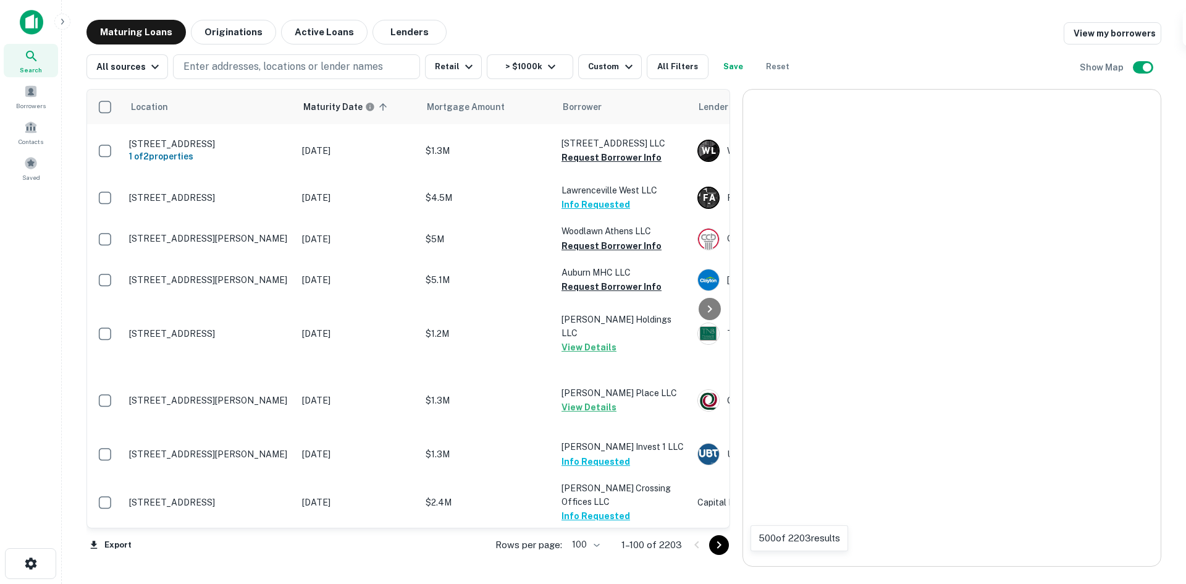
scroll to position [2819, 0]
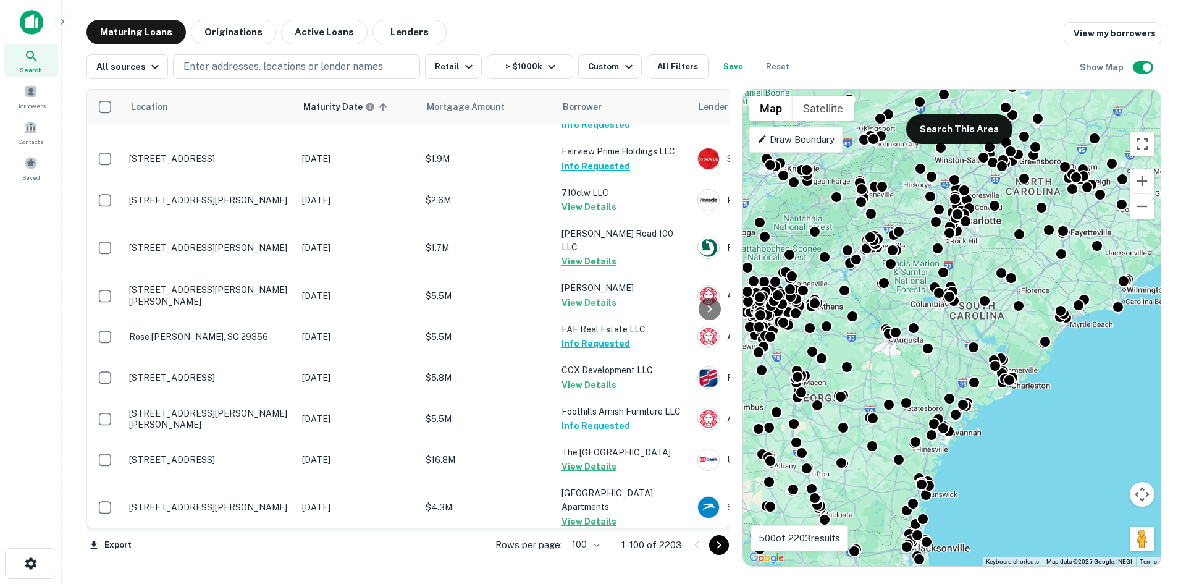
click at [715, 544] on icon "Go to next page" at bounding box center [719, 545] width 15 height 15
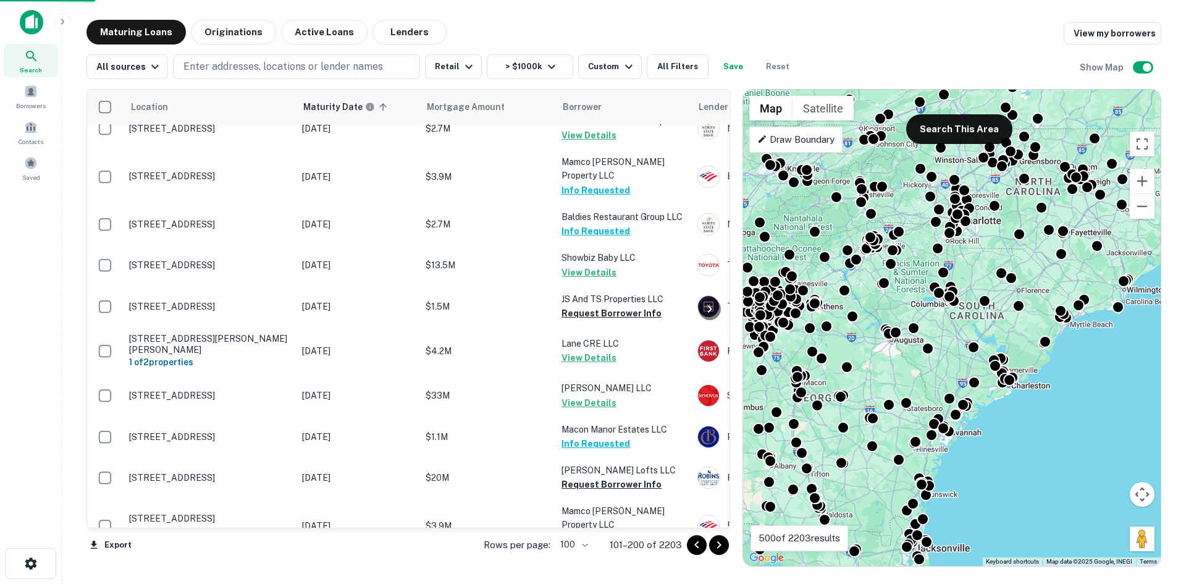
click at [717, 549] on icon "Go to next page" at bounding box center [719, 545] width 15 height 15
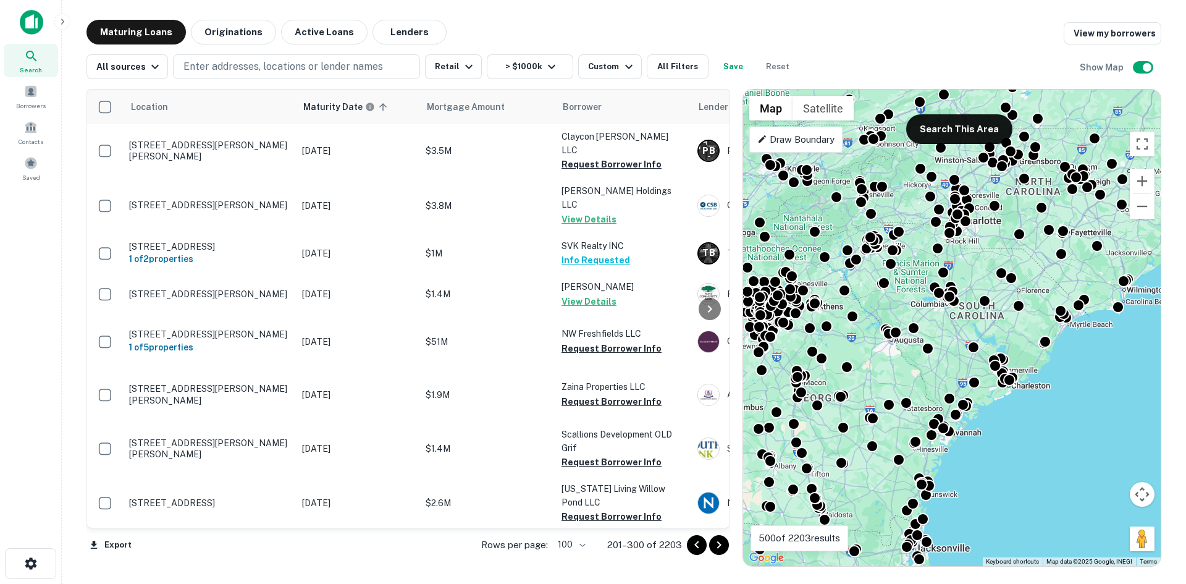
click at [261, 124] on td "[STREET_ADDRESS]" at bounding box center [209, 101] width 173 height 43
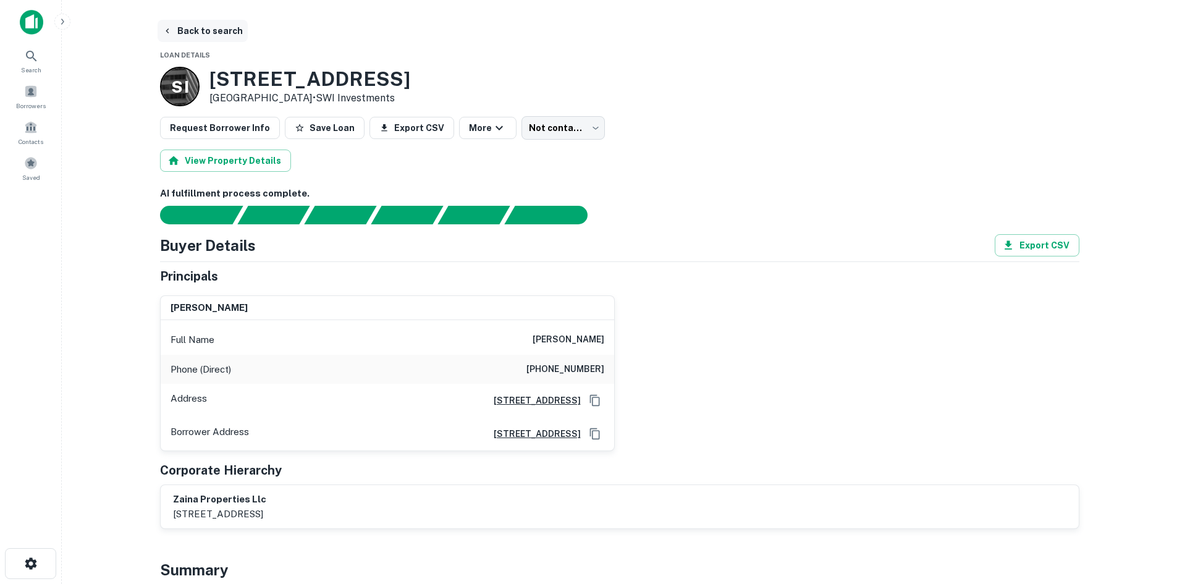
click at [220, 33] on button "Back to search" at bounding box center [203, 31] width 90 height 22
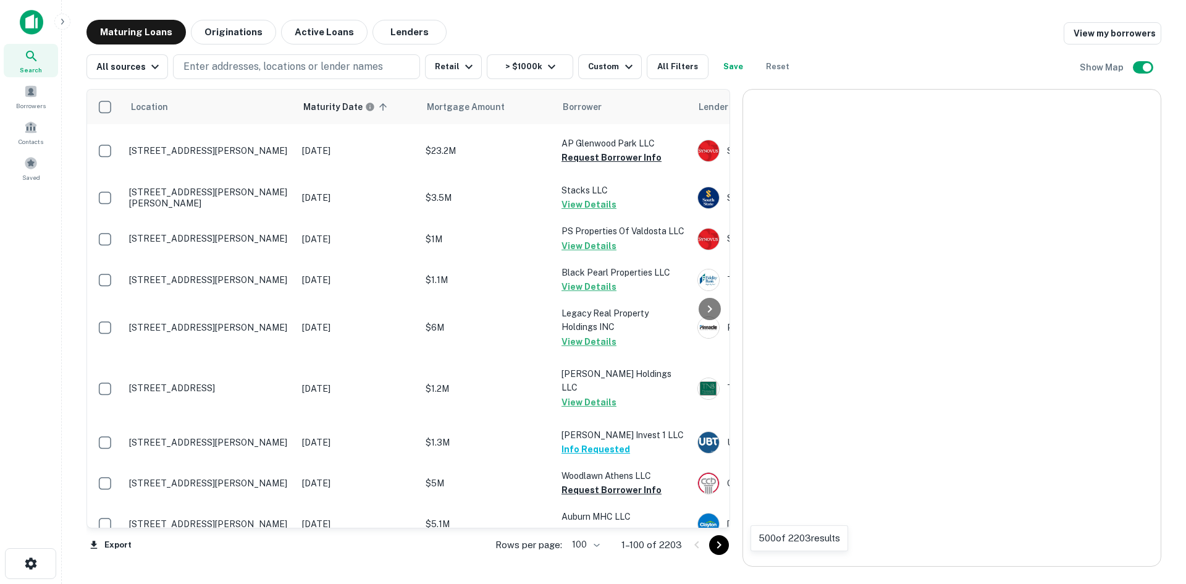
scroll to position [2819, 0]
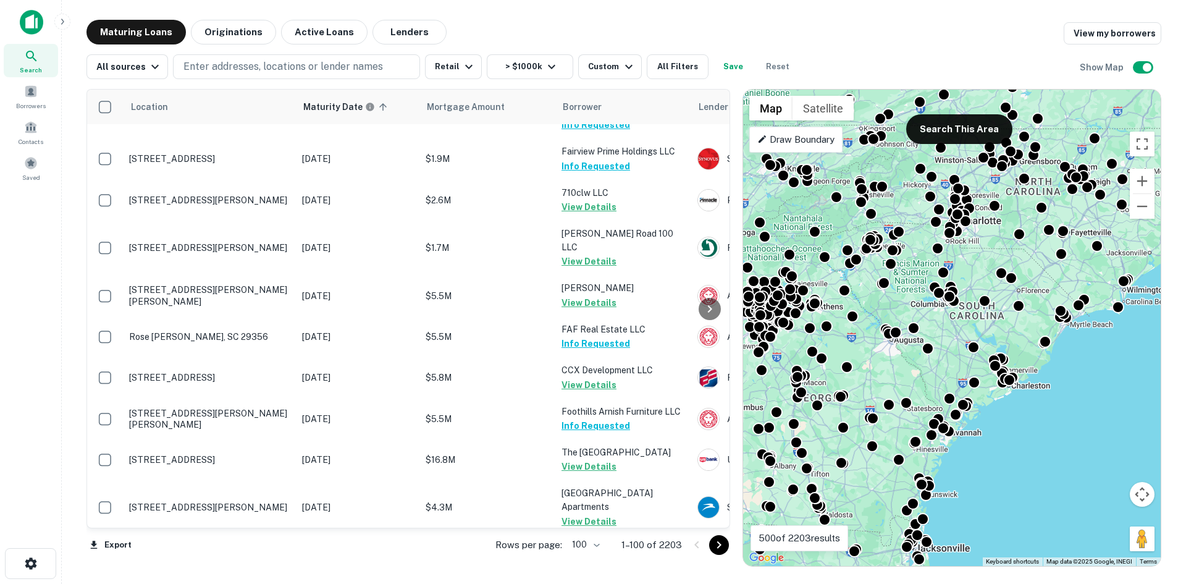
click at [720, 541] on icon "Go to next page" at bounding box center [719, 545] width 15 height 15
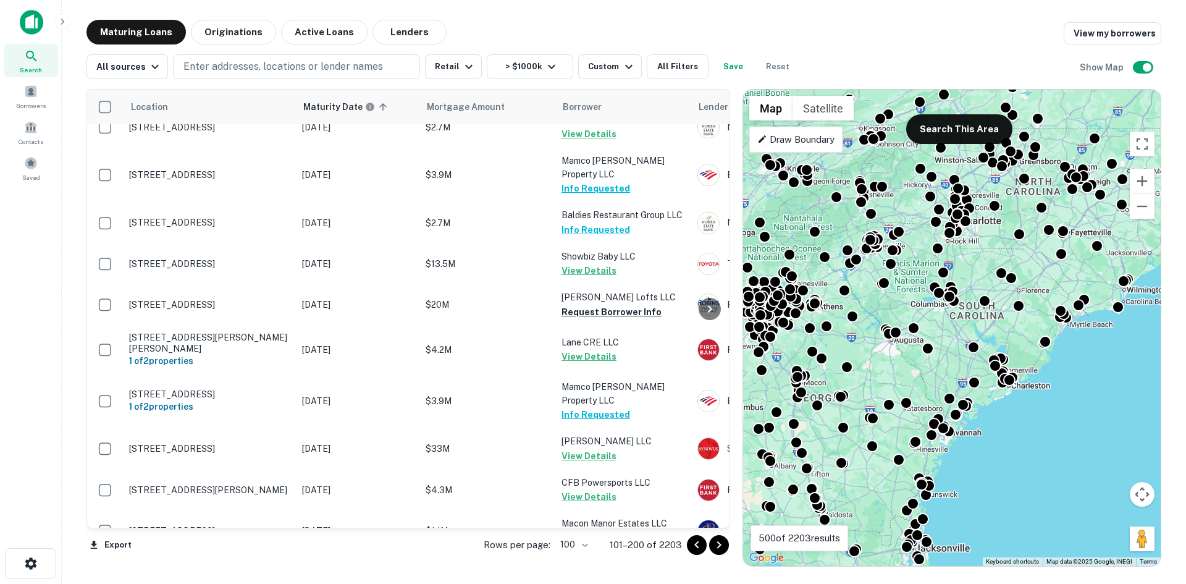
click at [718, 543] on icon "Go to next page" at bounding box center [719, 545] width 15 height 15
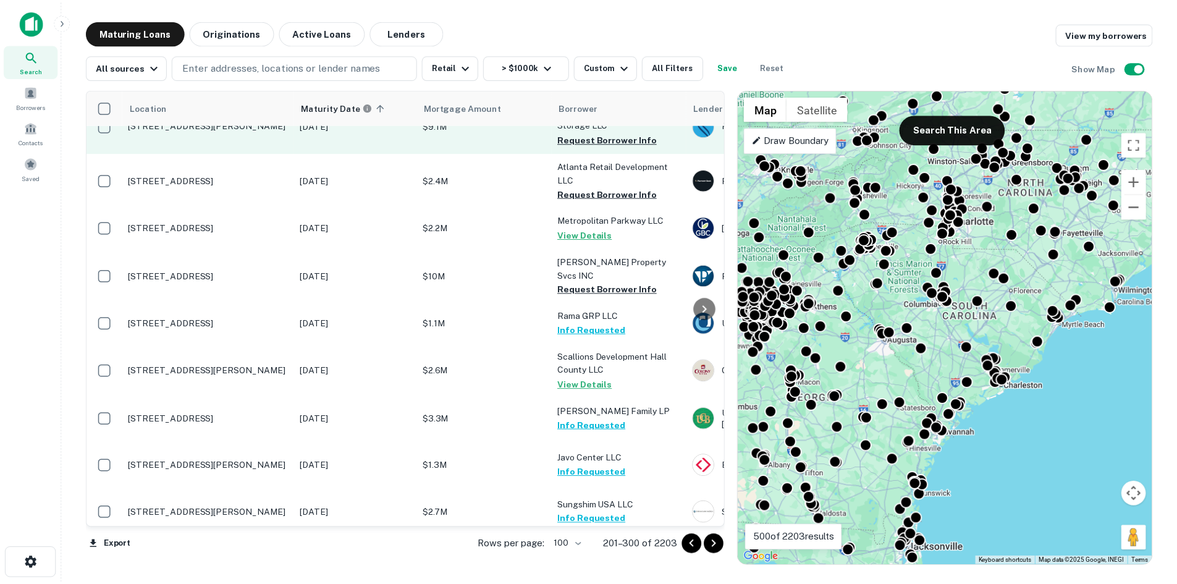
scroll to position [2634, 0]
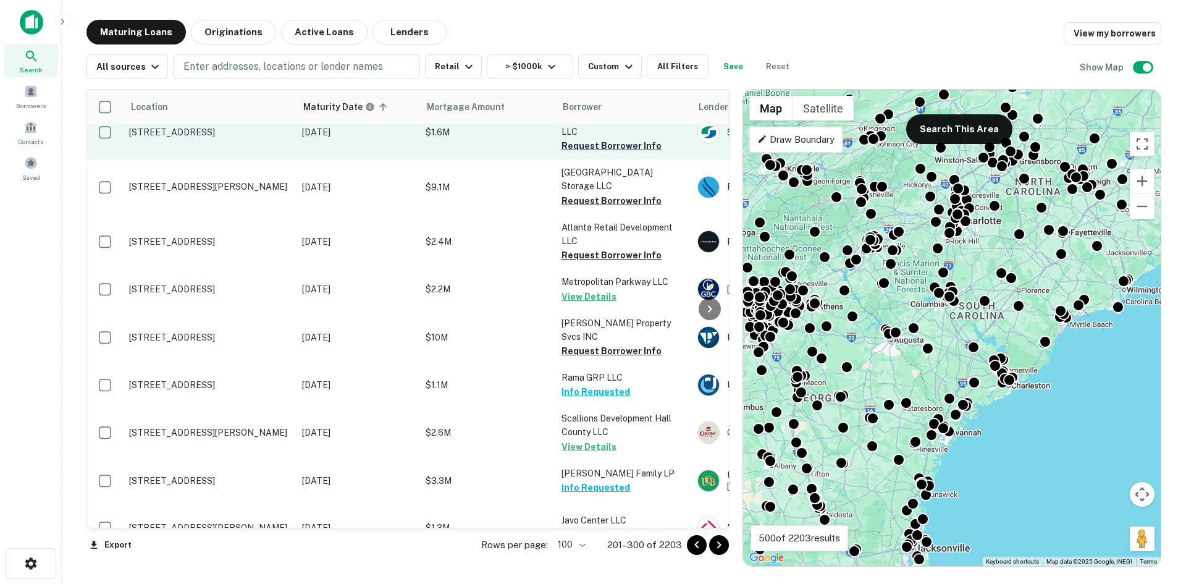
click at [200, 138] on p "[STREET_ADDRESS]" at bounding box center [209, 132] width 161 height 11
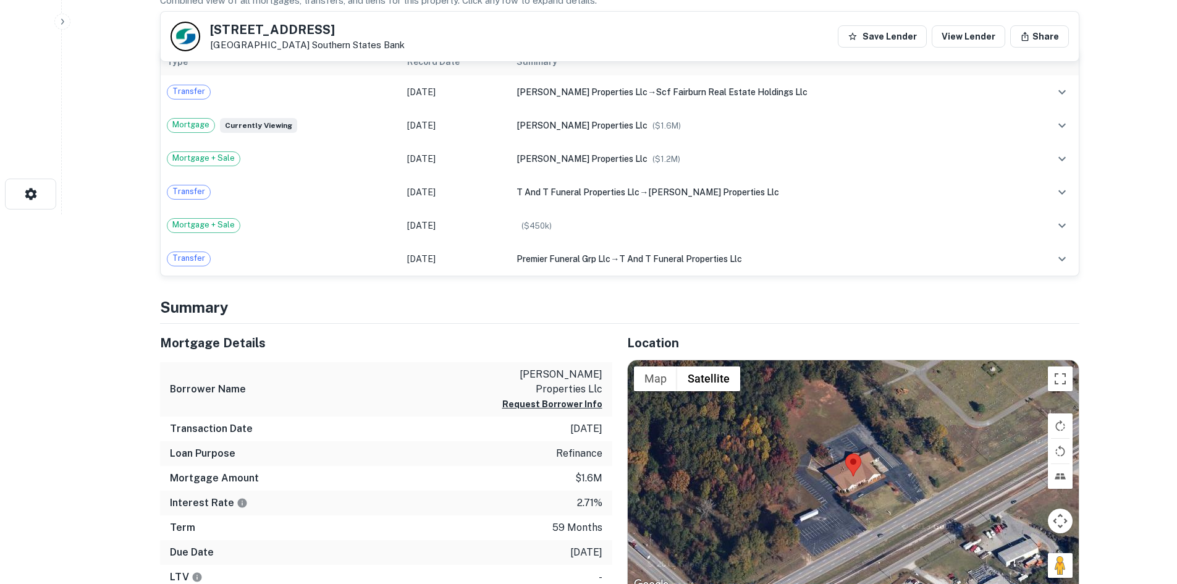
scroll to position [494, 0]
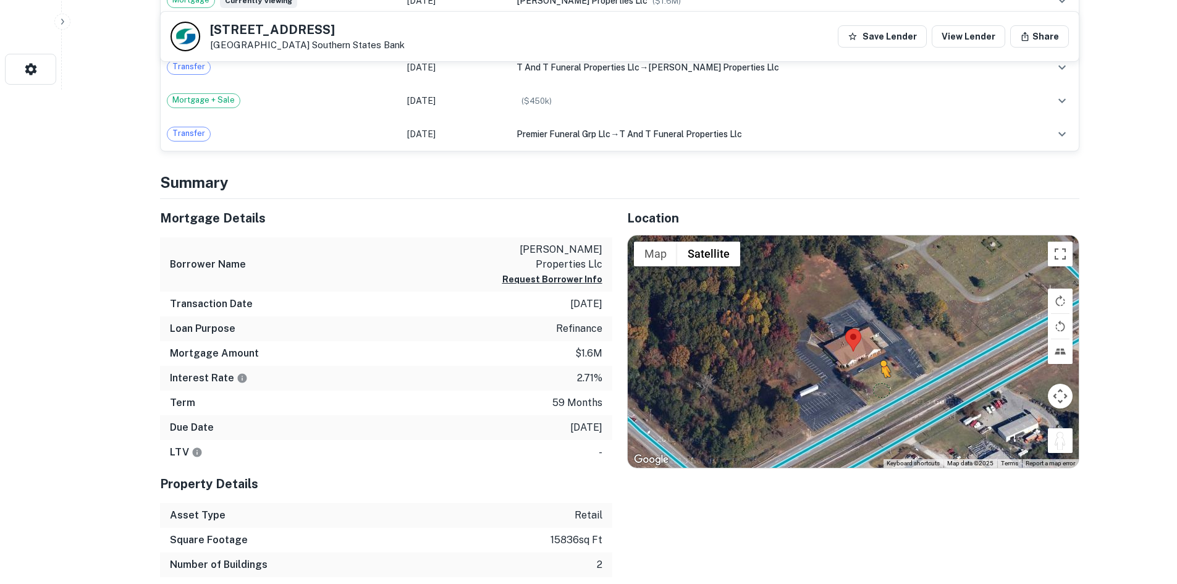
drag, startPoint x: 1059, startPoint y: 449, endPoint x: 902, endPoint y: 405, distance: 163.4
click at [902, 405] on div "To activate drag with keyboard, press Alt + Enter. Once in keyboard drag state,…" at bounding box center [853, 351] width 451 height 232
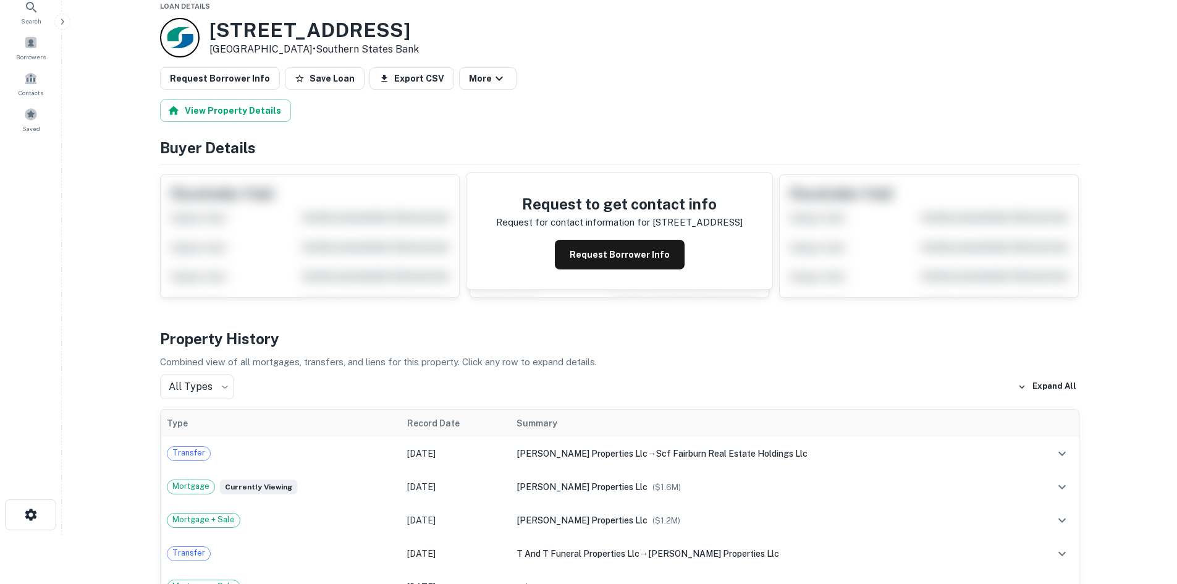
scroll to position [0, 0]
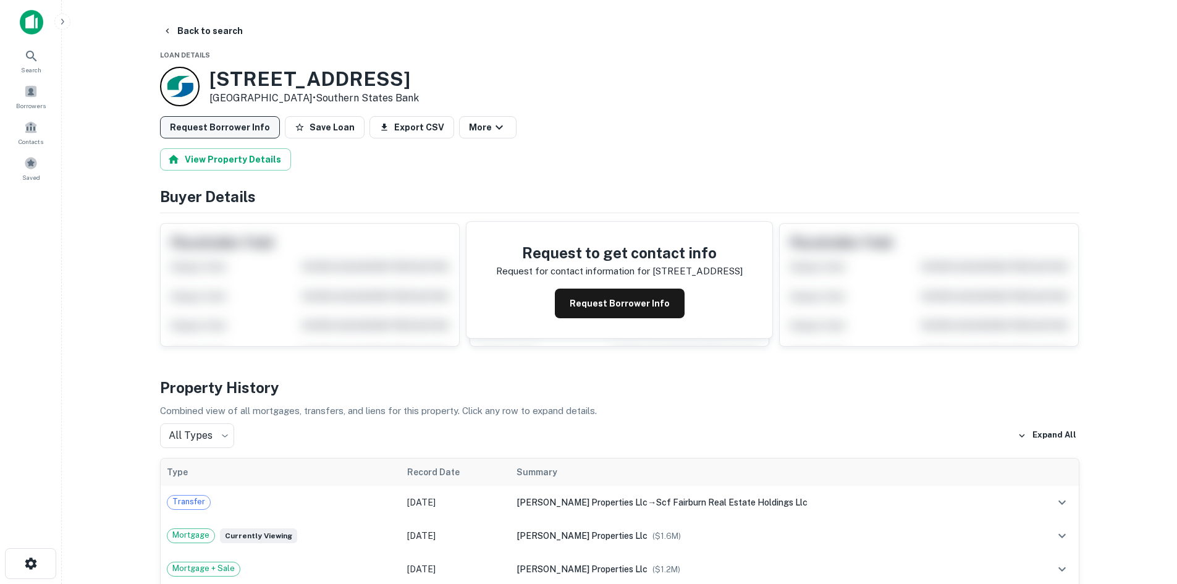
click at [243, 126] on button "Request Borrower Info" at bounding box center [220, 127] width 120 height 22
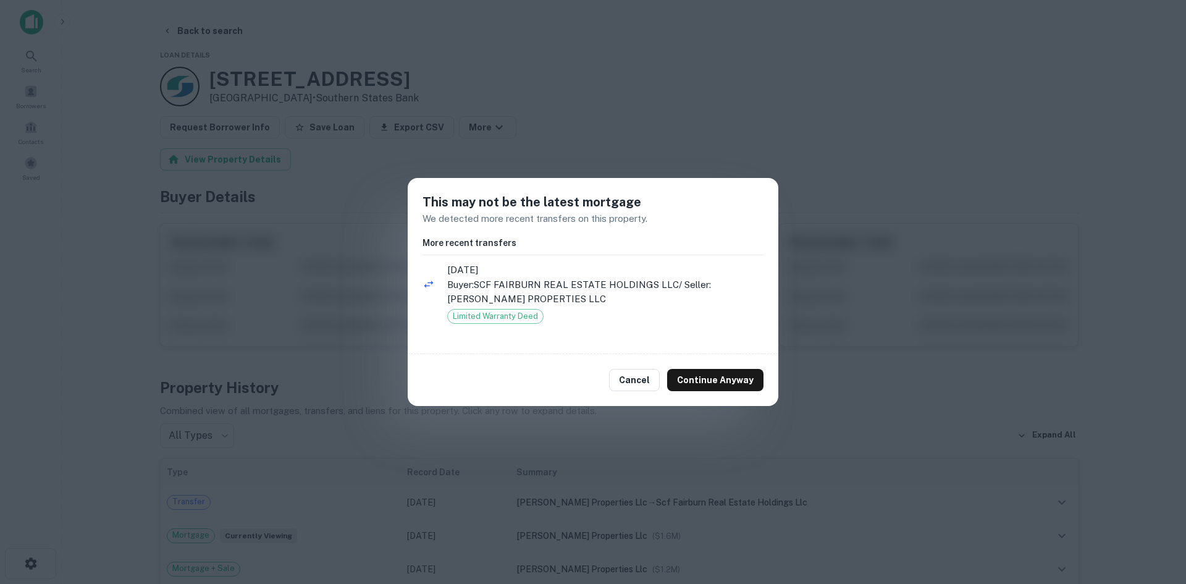
click at [633, 377] on button "Cancel" at bounding box center [634, 380] width 51 height 22
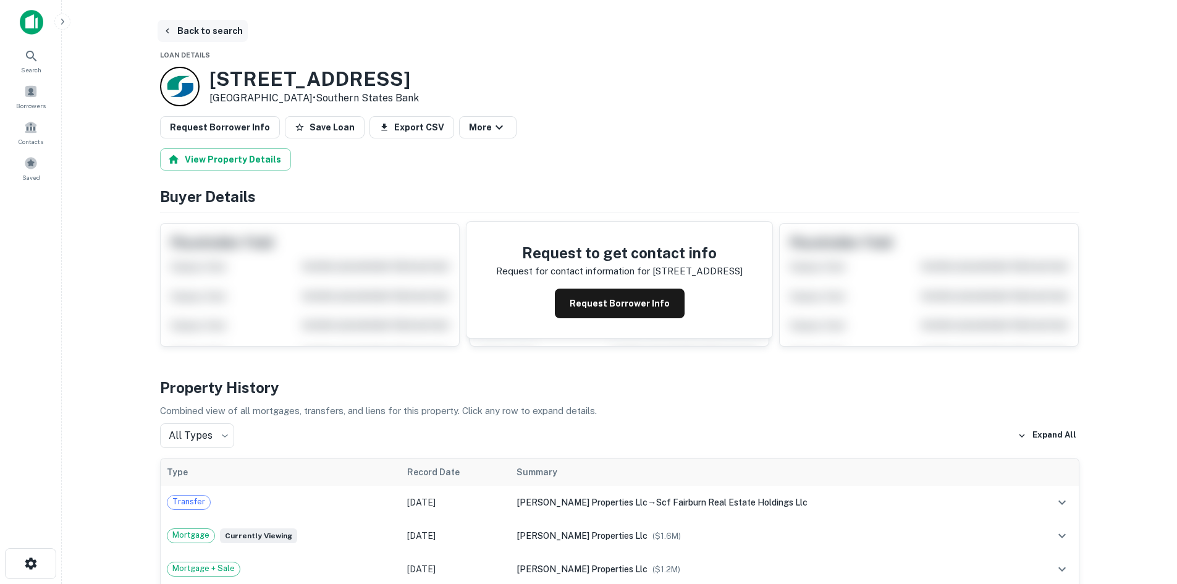
click at [218, 33] on button "Back to search" at bounding box center [203, 31] width 90 height 22
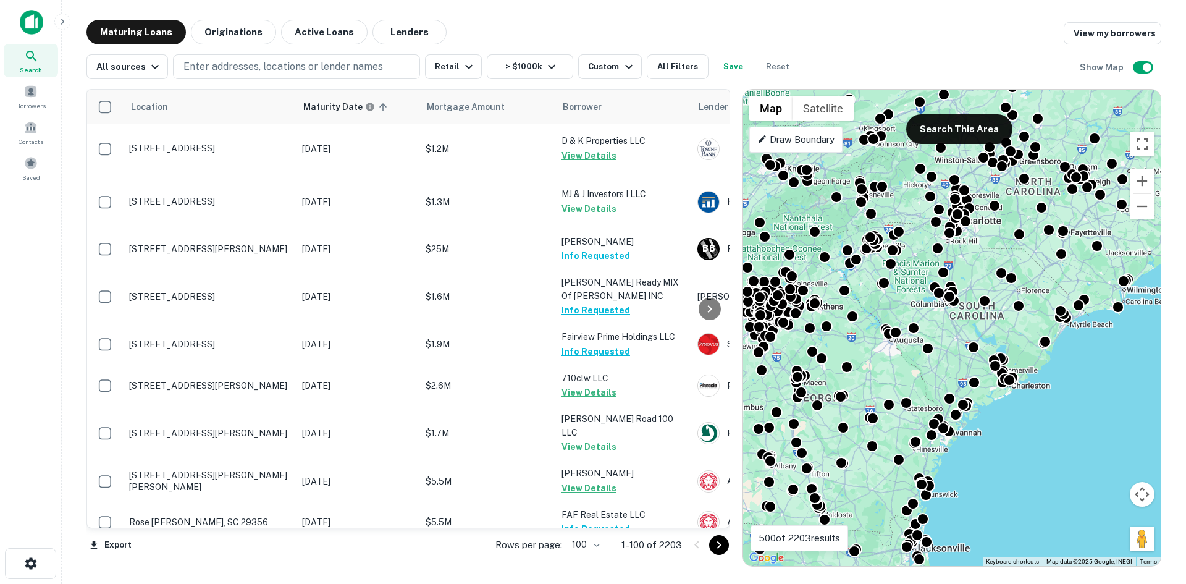
click at [719, 547] on icon "Go to next page" at bounding box center [719, 544] width 4 height 7
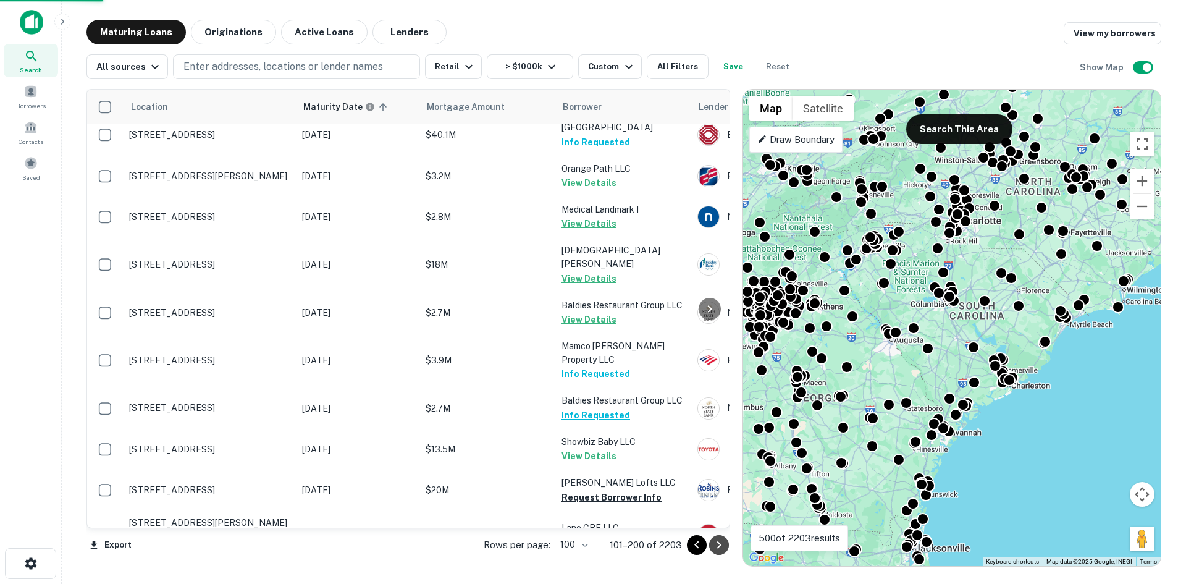
click at [717, 547] on icon "Go to next page" at bounding box center [719, 545] width 15 height 15
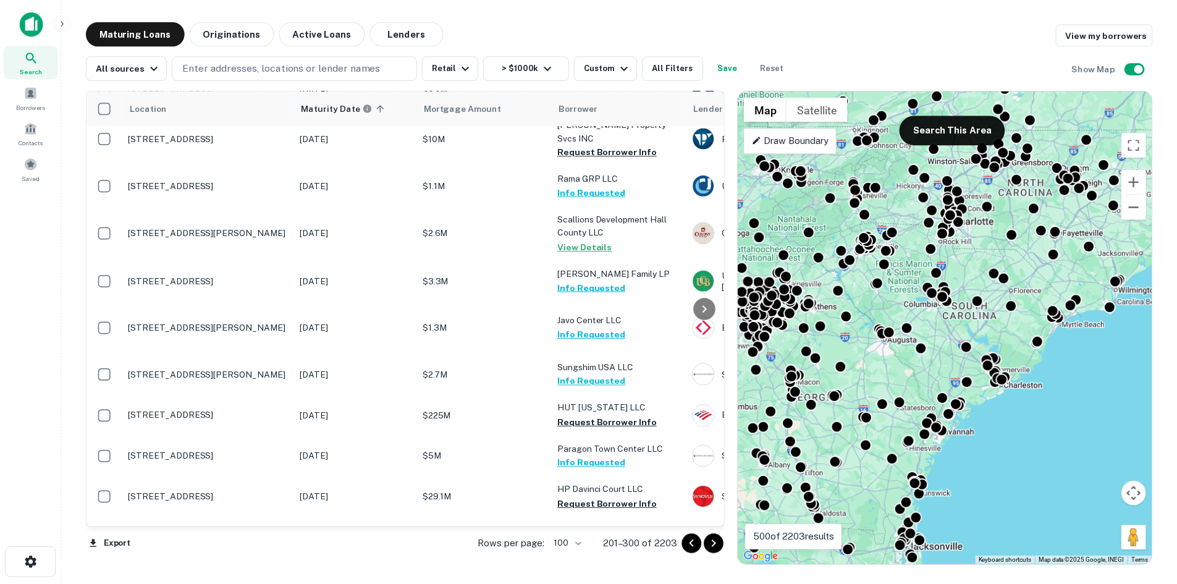
scroll to position [2881, 0]
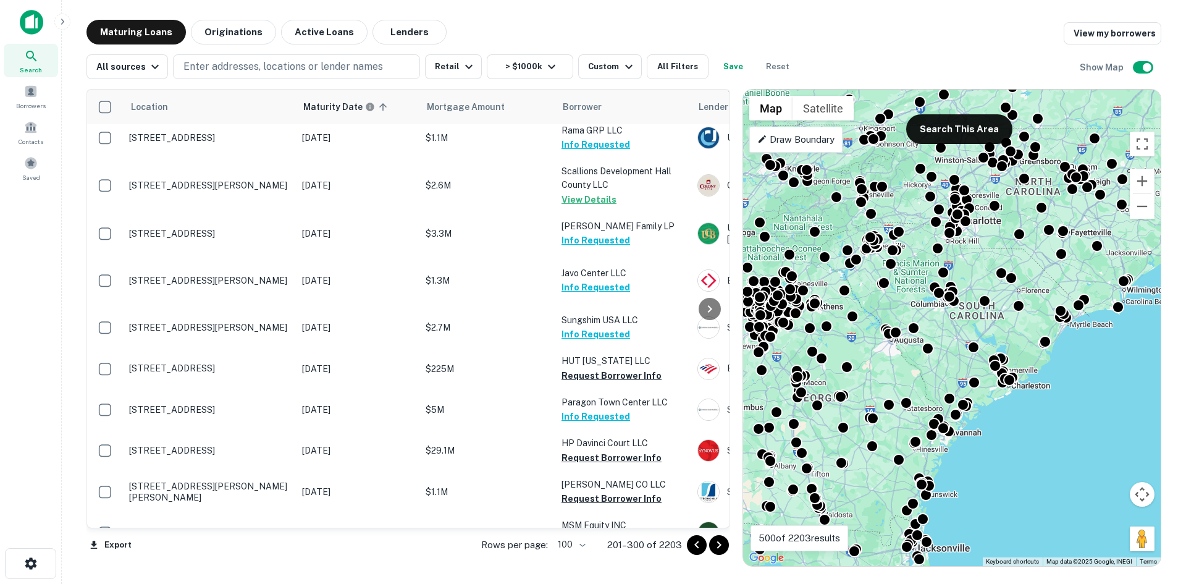
click at [228, 96] on p "[STREET_ADDRESS]" at bounding box center [209, 90] width 161 height 11
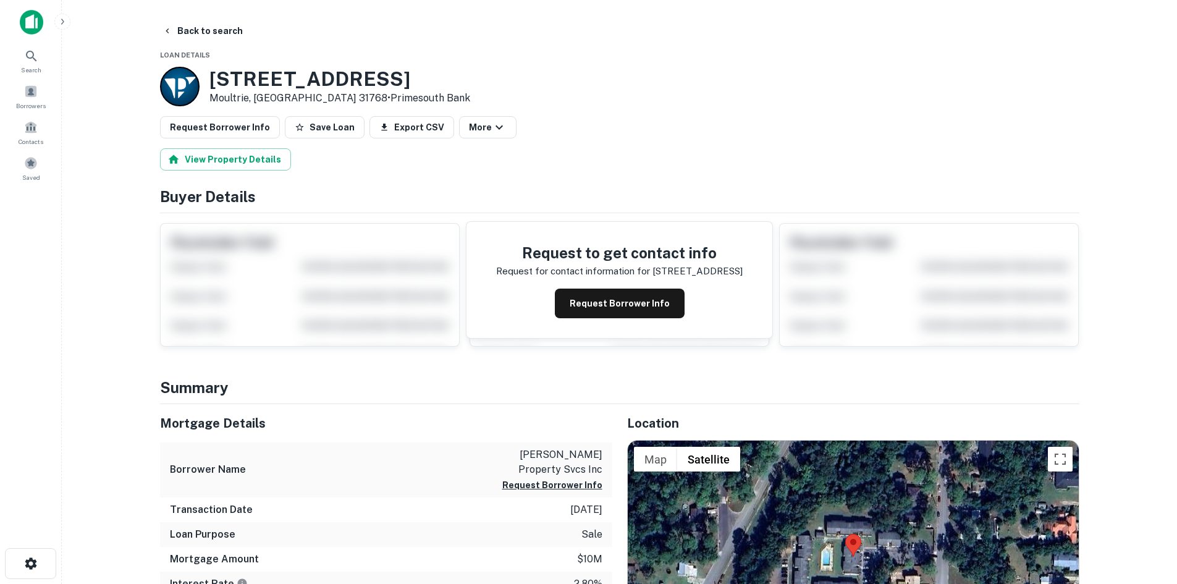
click at [211, 18] on main "Back to search Loan Details 404 7TH AVE SW Moultrie, GA 31768 • Primesouth Bank…" at bounding box center [619, 292] width 1115 height 584
click at [211, 27] on button "Back to search" at bounding box center [203, 31] width 90 height 22
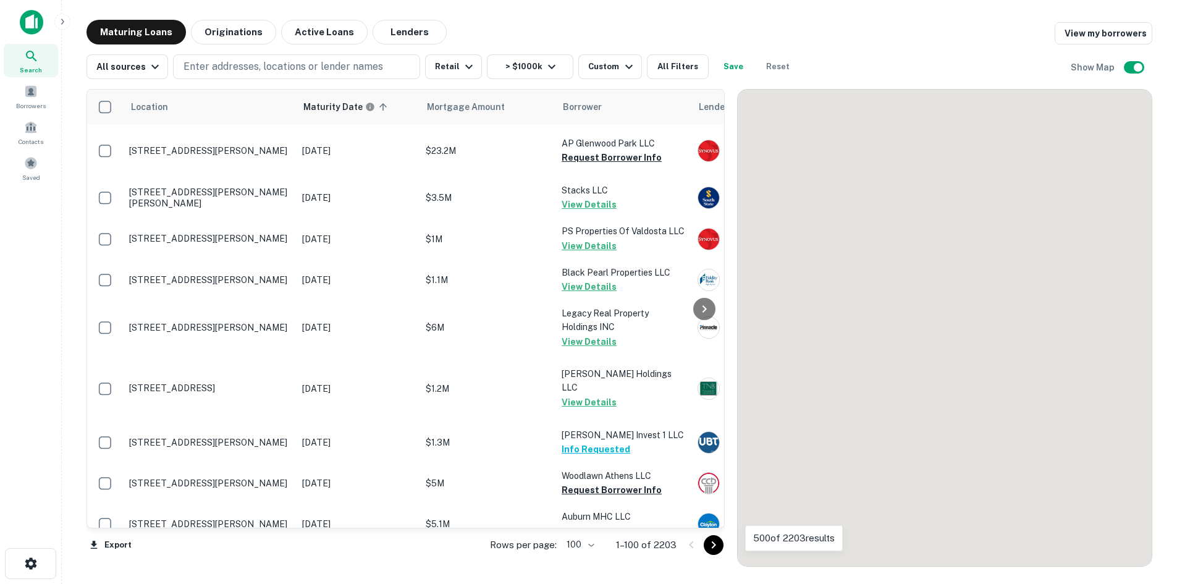
click at [721, 547] on icon "Go to next page" at bounding box center [713, 545] width 15 height 15
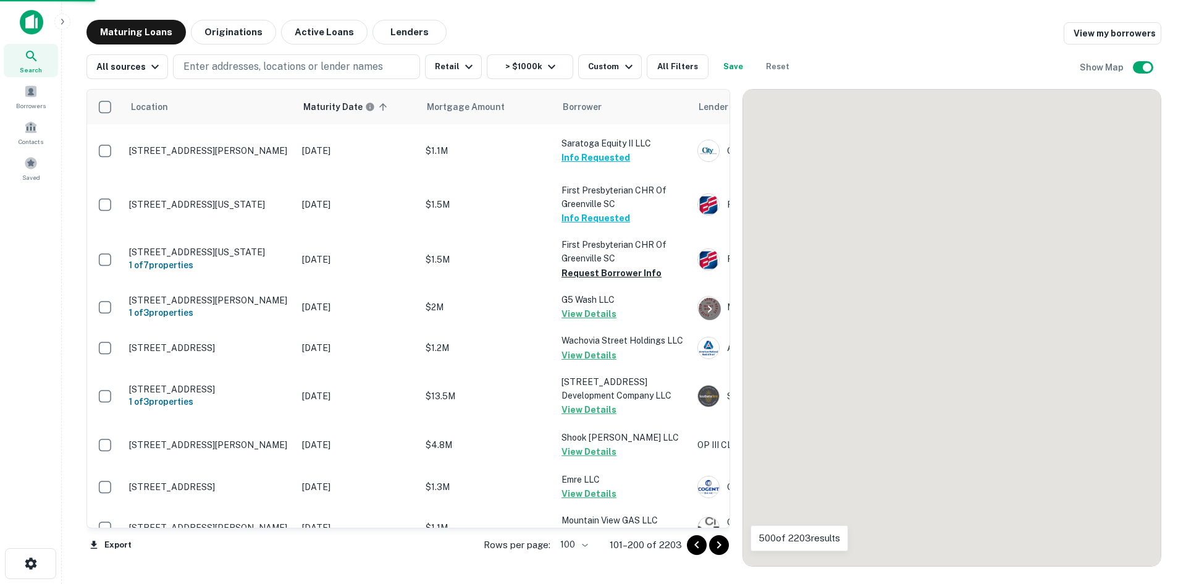
scroll to position [2881, 0]
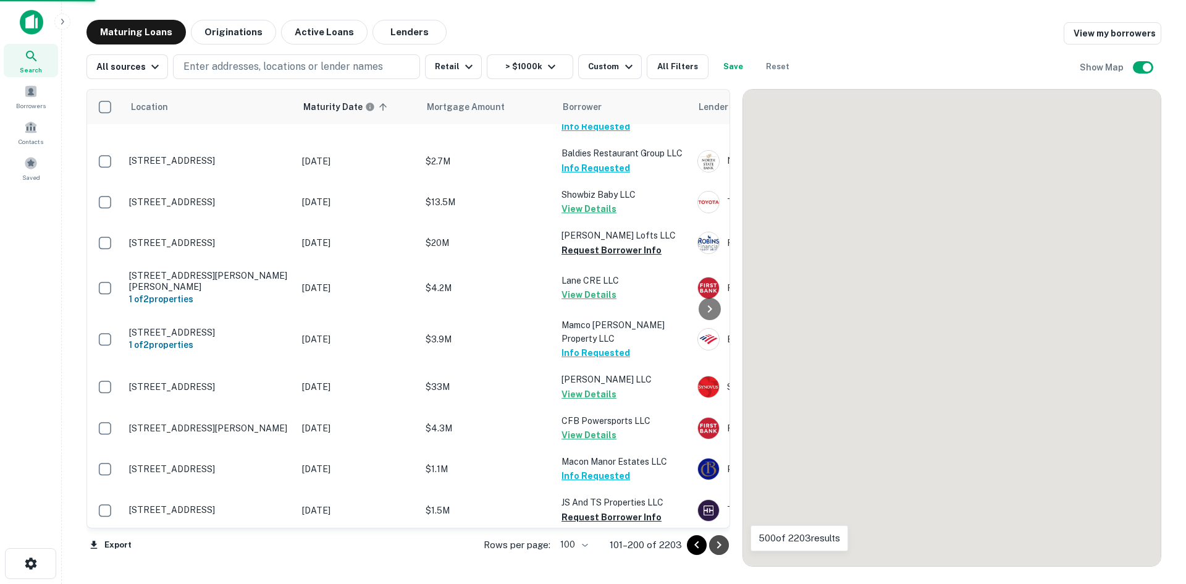
click at [723, 548] on icon "Go to next page" at bounding box center [719, 545] width 15 height 15
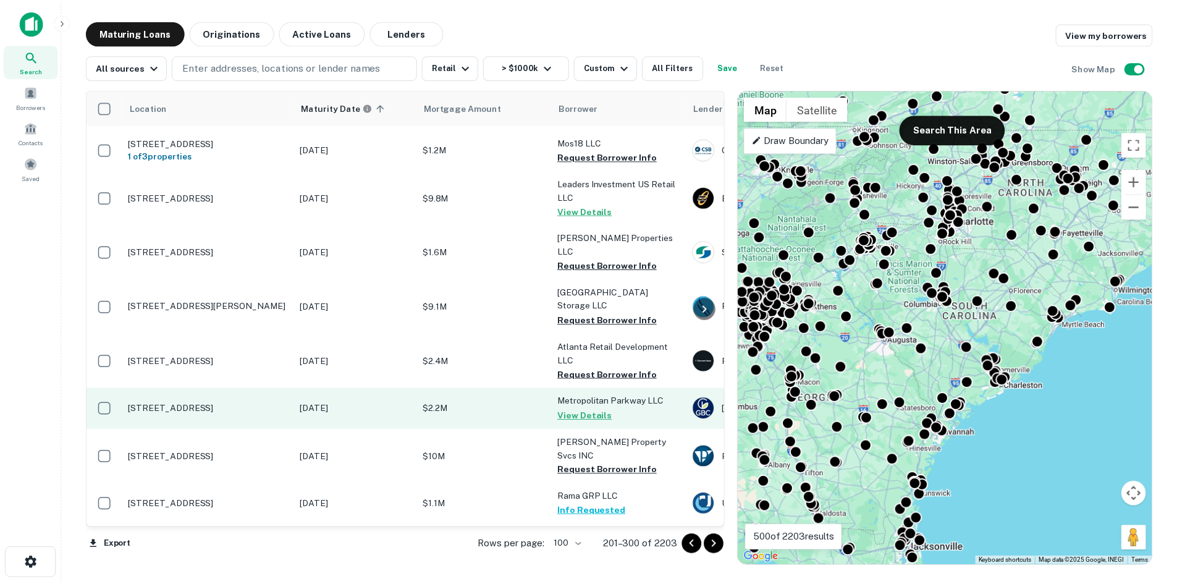
scroll to position [2510, 0]
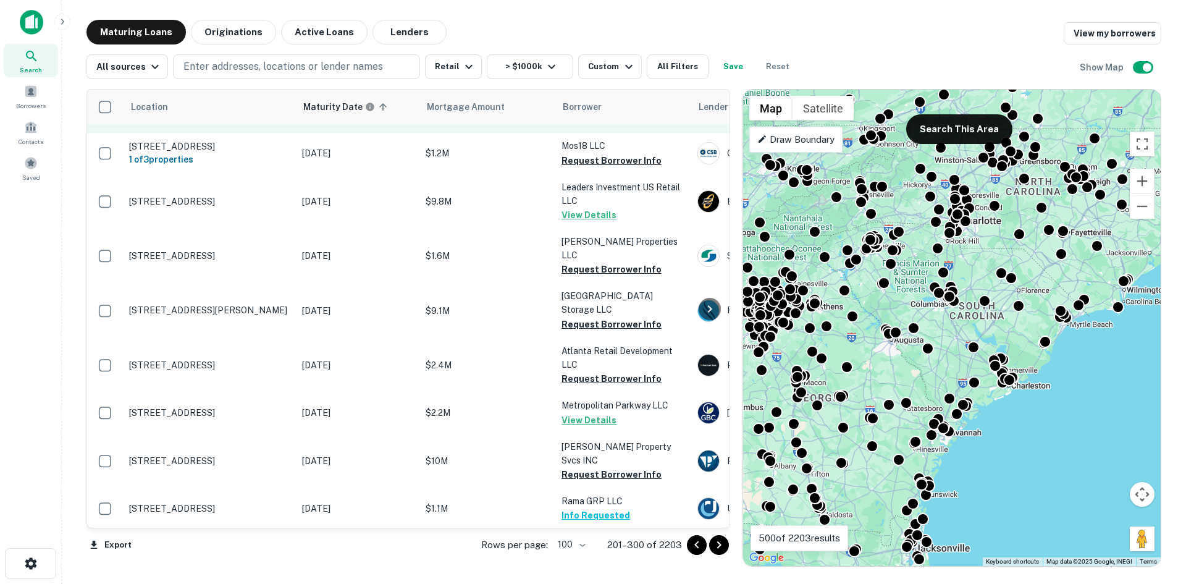
click at [248, 112] on p "[STREET_ADDRESS]" at bounding box center [209, 106] width 161 height 11
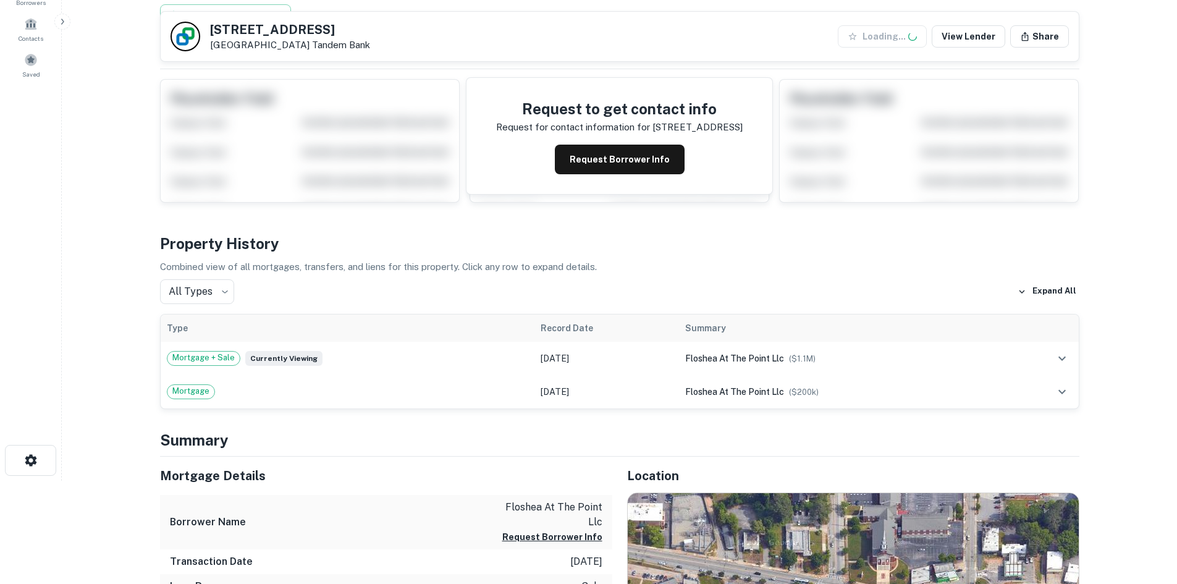
scroll to position [247, 0]
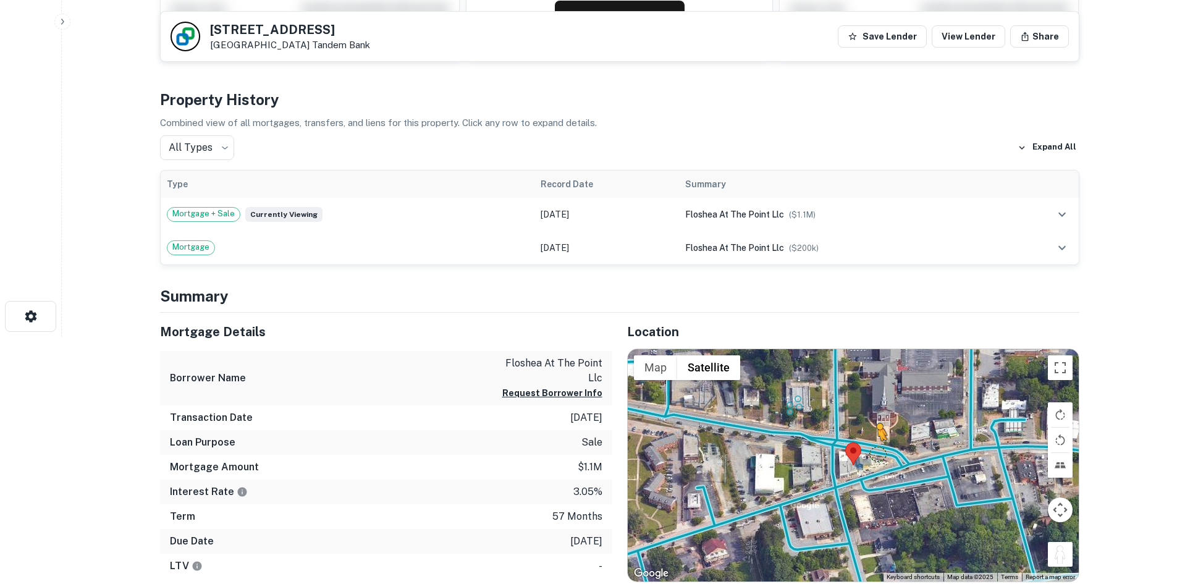
drag, startPoint x: 1055, startPoint y: 551, endPoint x: 877, endPoint y: 453, distance: 203.5
click at [877, 453] on div "To activate drag with keyboard, press Alt + Enter. Once in keyboard drag state,…" at bounding box center [853, 465] width 451 height 232
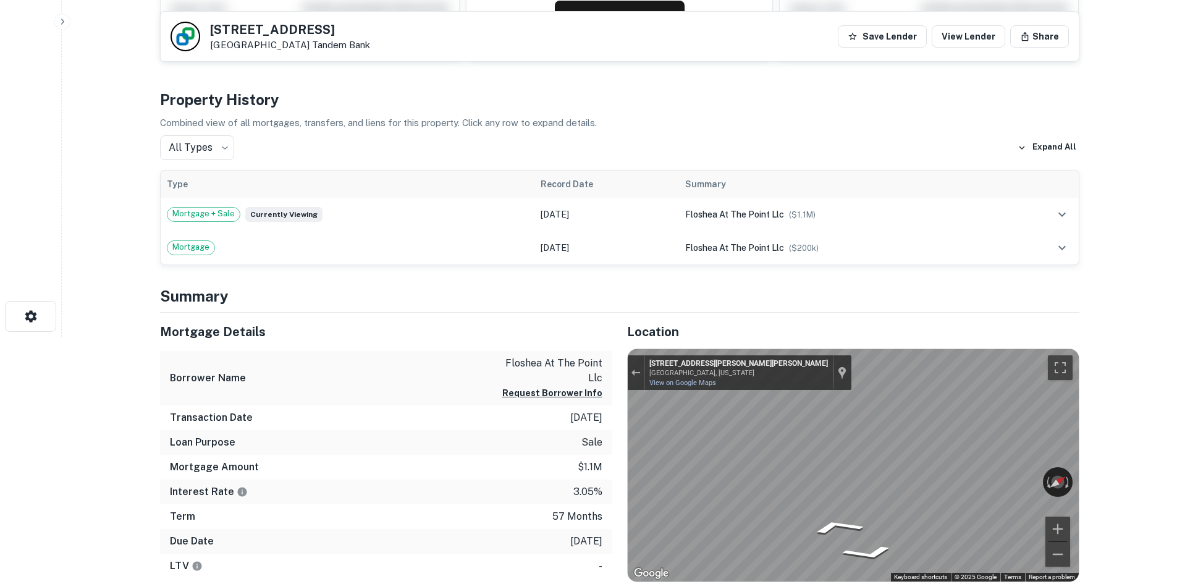
click at [1097, 337] on html "Search Borrowers Contacts Saved Back to search 2287 CASCADE RD SW Atlanta, GA 3…" at bounding box center [588, 45] width 1177 height 584
click at [801, 535] on div "Map" at bounding box center [853, 465] width 451 height 232
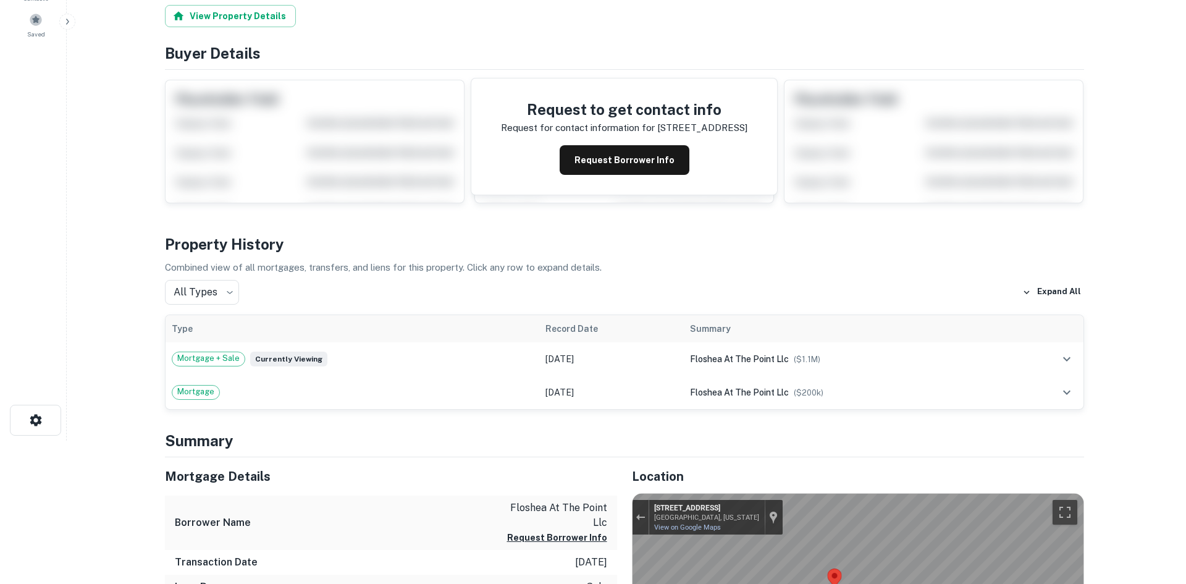
scroll to position [0, 0]
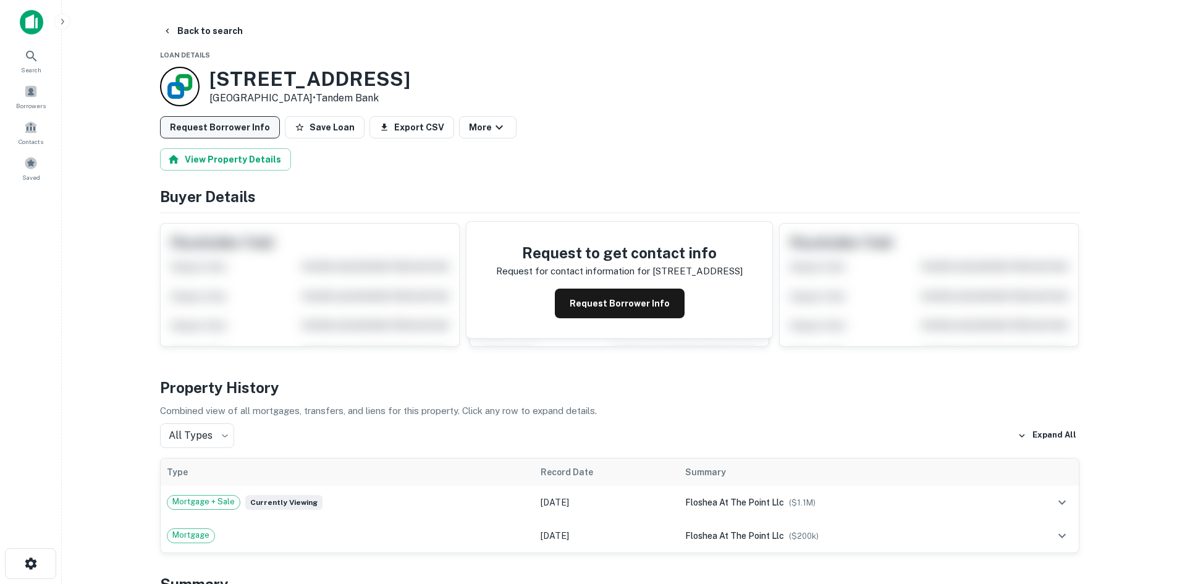
click at [226, 122] on button "Request Borrower Info" at bounding box center [220, 127] width 120 height 22
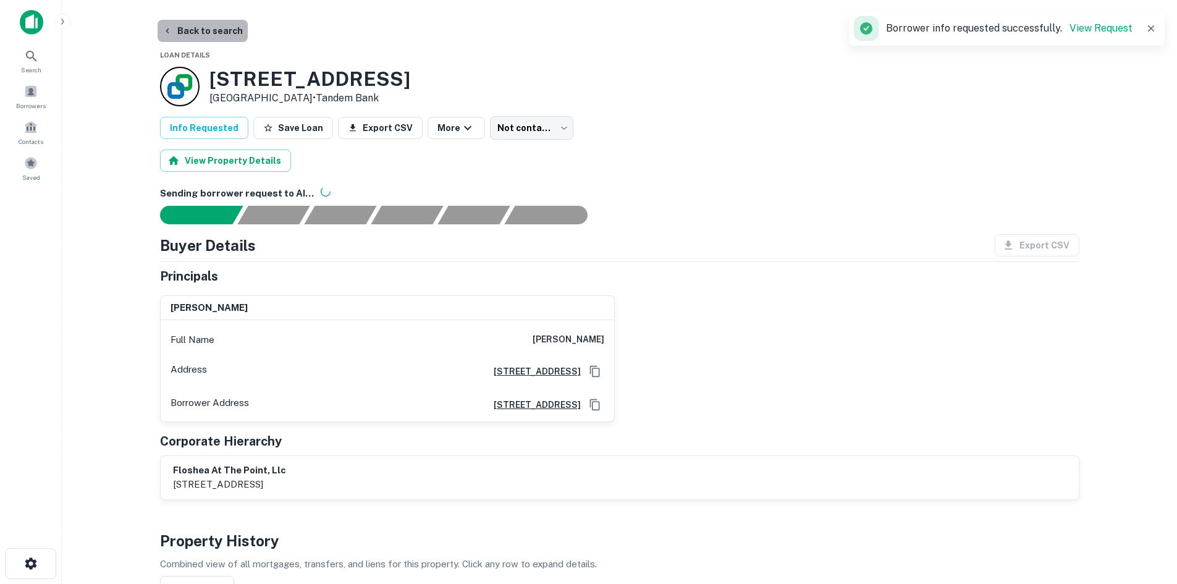
click at [224, 39] on button "Back to search" at bounding box center [203, 31] width 90 height 22
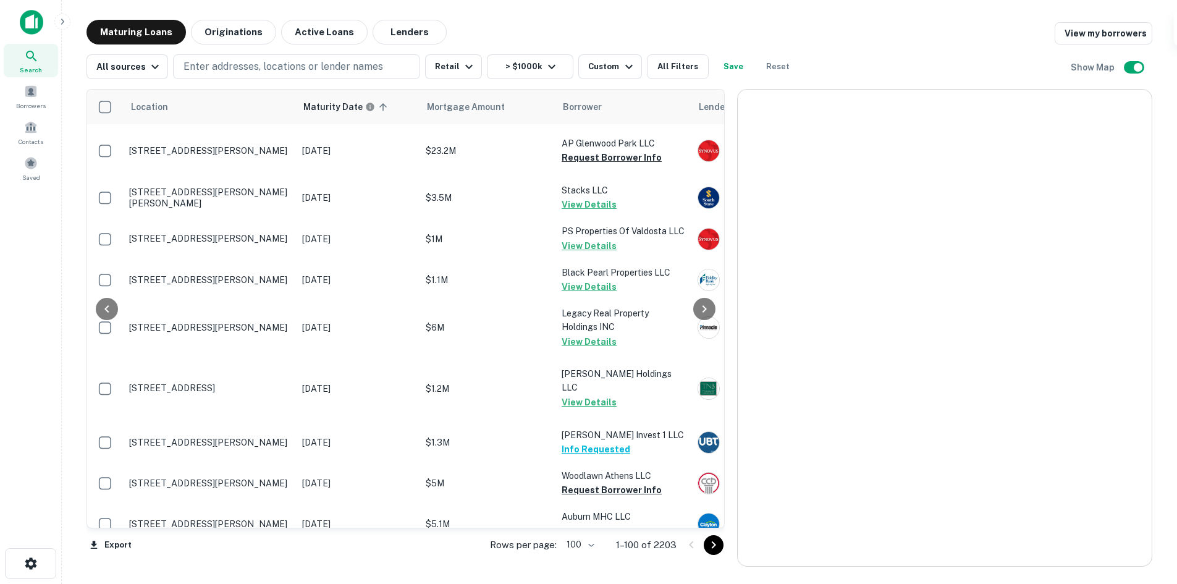
click at [713, 545] on icon "Go to next page" at bounding box center [713, 545] width 15 height 15
click at [714, 538] on icon "Go to next page" at bounding box center [713, 545] width 15 height 15
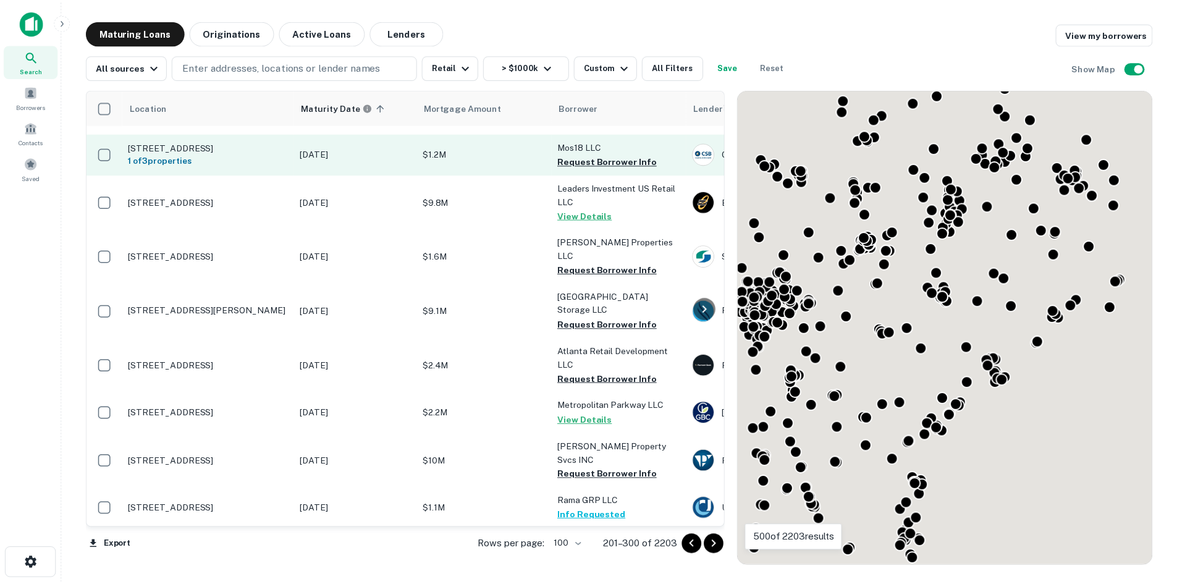
scroll to position [2325, 0]
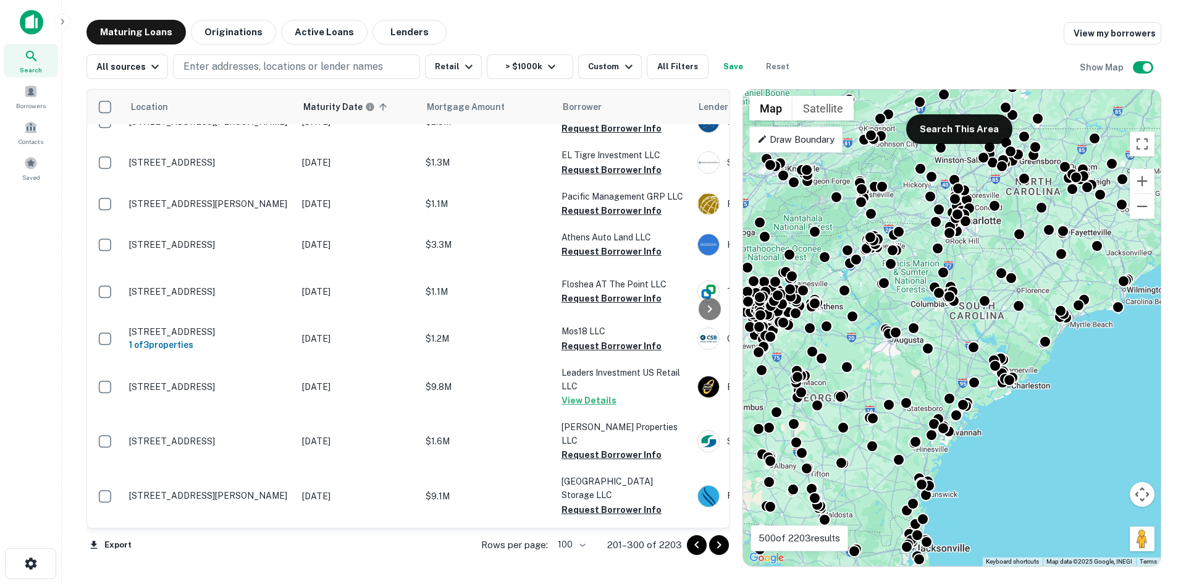
click at [256, 80] on p "[STREET_ADDRESS][PERSON_NAME]" at bounding box center [209, 74] width 161 height 11
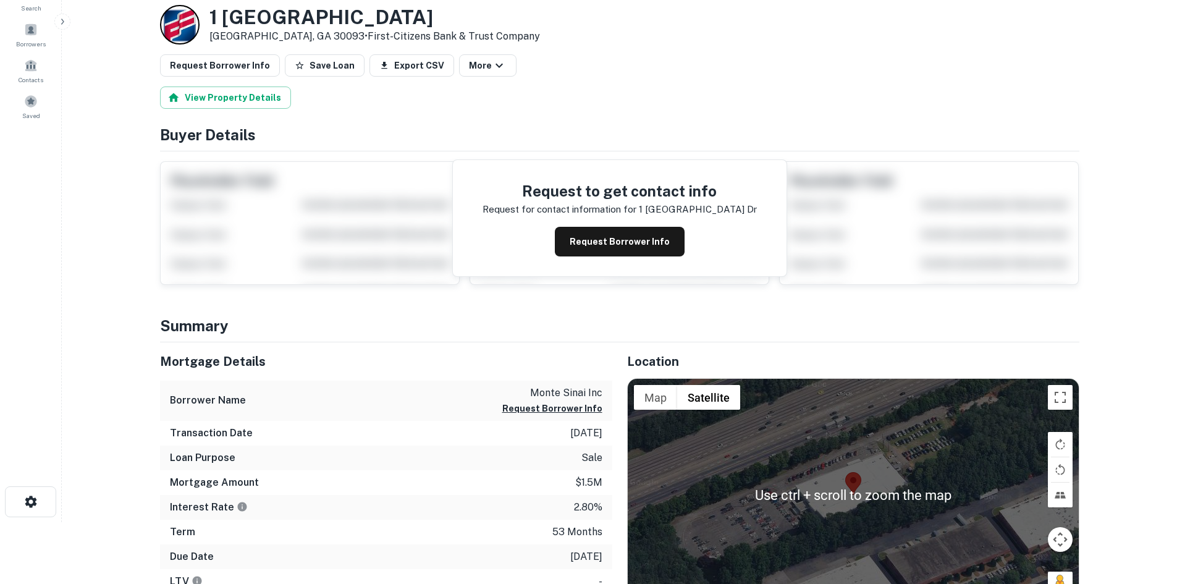
scroll to position [124, 0]
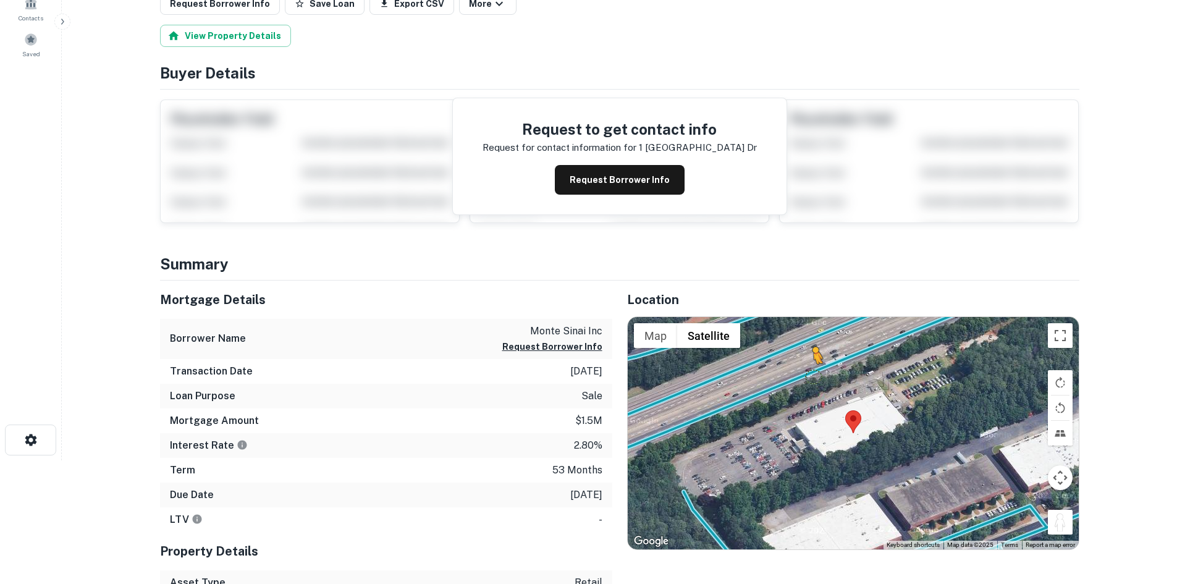
drag, startPoint x: 1065, startPoint y: 525, endPoint x: 811, endPoint y: 373, distance: 296.0
click at [811, 373] on div "To activate drag with keyboard, press Alt + Enter. Once in keyboard drag state,…" at bounding box center [853, 433] width 451 height 232
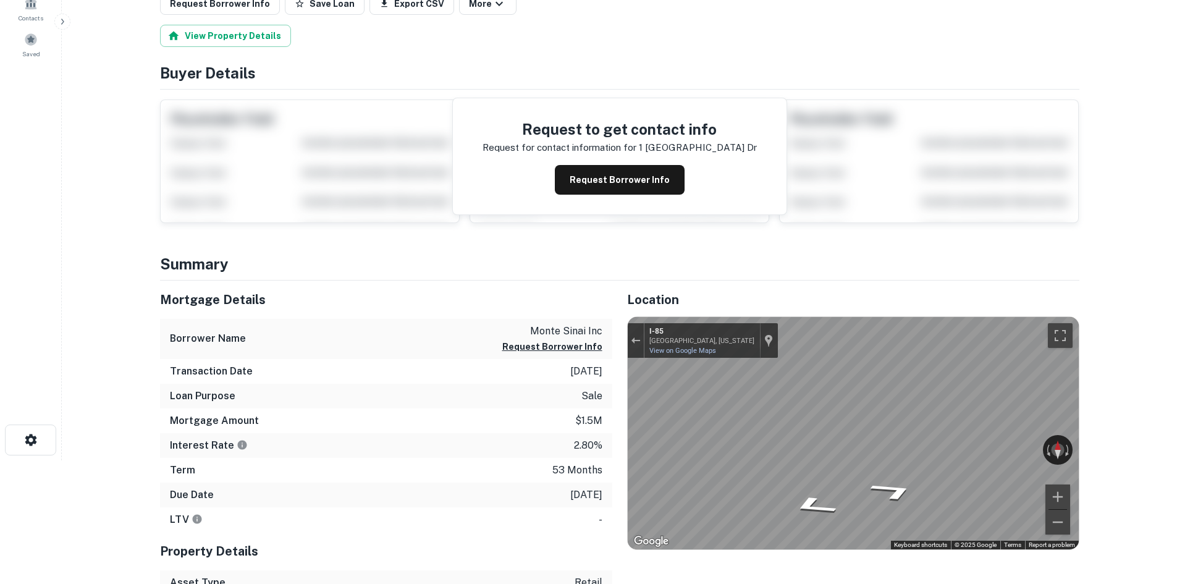
click at [577, 370] on div "Mortgage Details Borrower Name monte sinai inc Request Borrower Info Transactio…" at bounding box center [612, 475] width 934 height 389
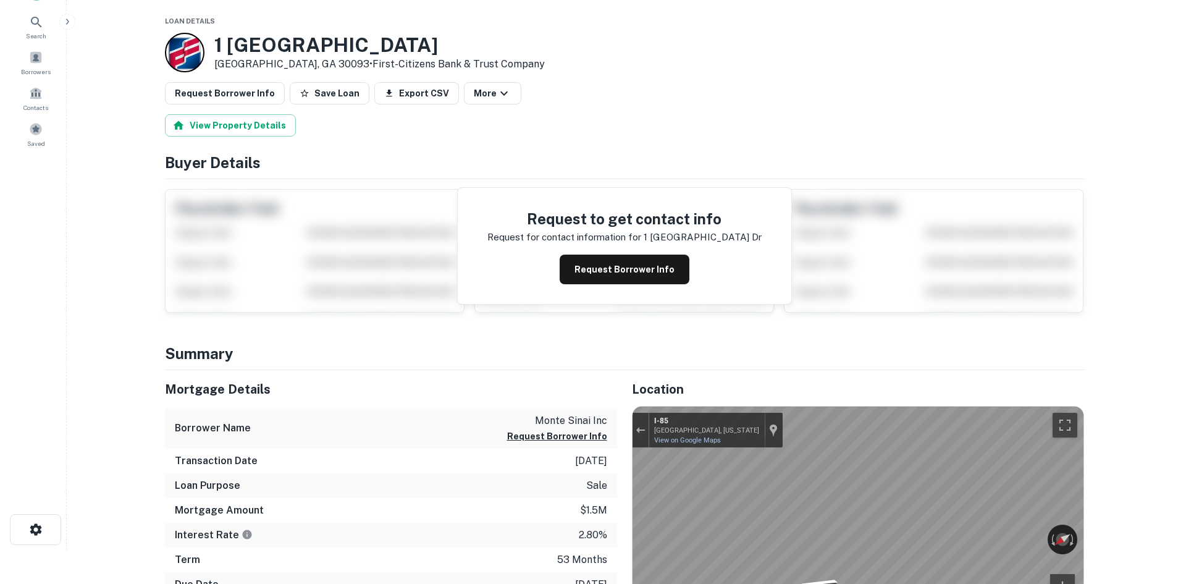
scroll to position [0, 0]
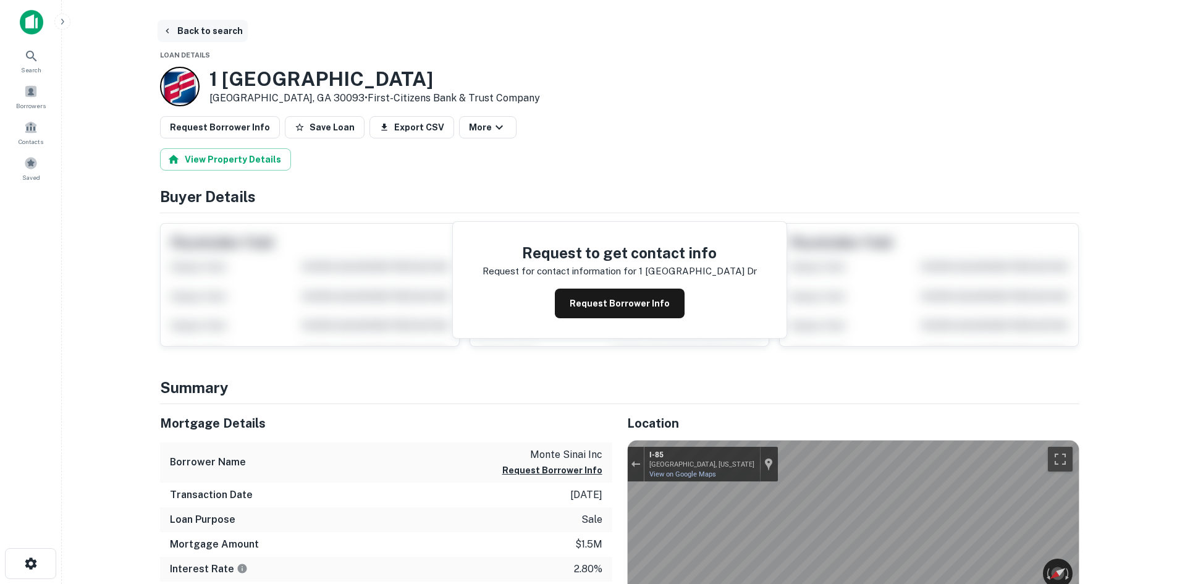
click at [227, 38] on button "Back to search" at bounding box center [203, 31] width 90 height 22
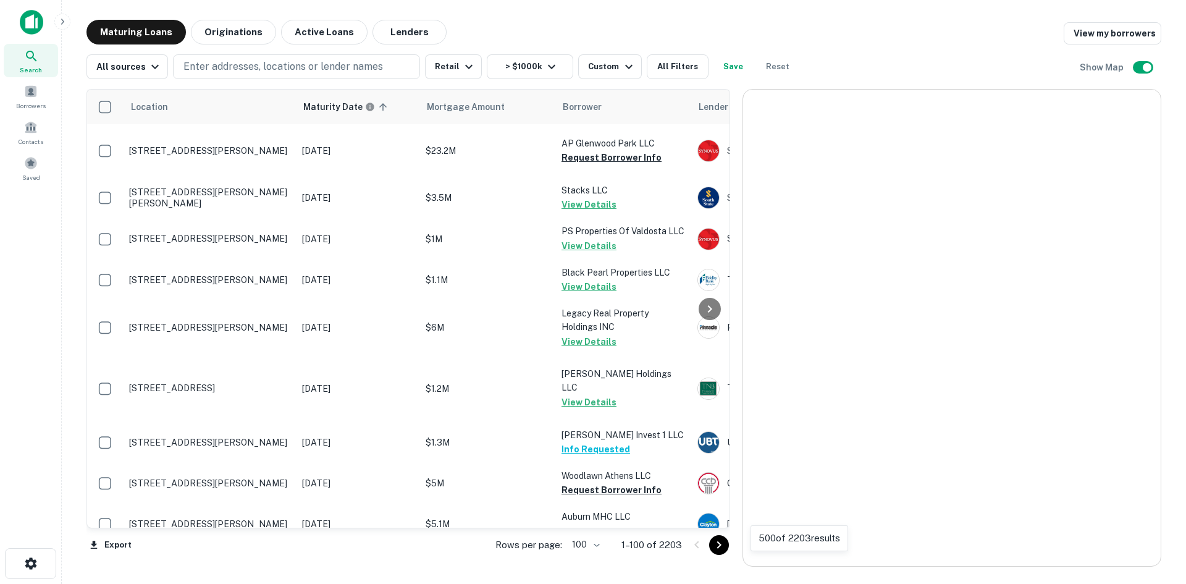
click at [721, 546] on icon "Go to next page" at bounding box center [719, 545] width 15 height 15
click at [718, 546] on icon "Go to next page" at bounding box center [719, 545] width 15 height 15
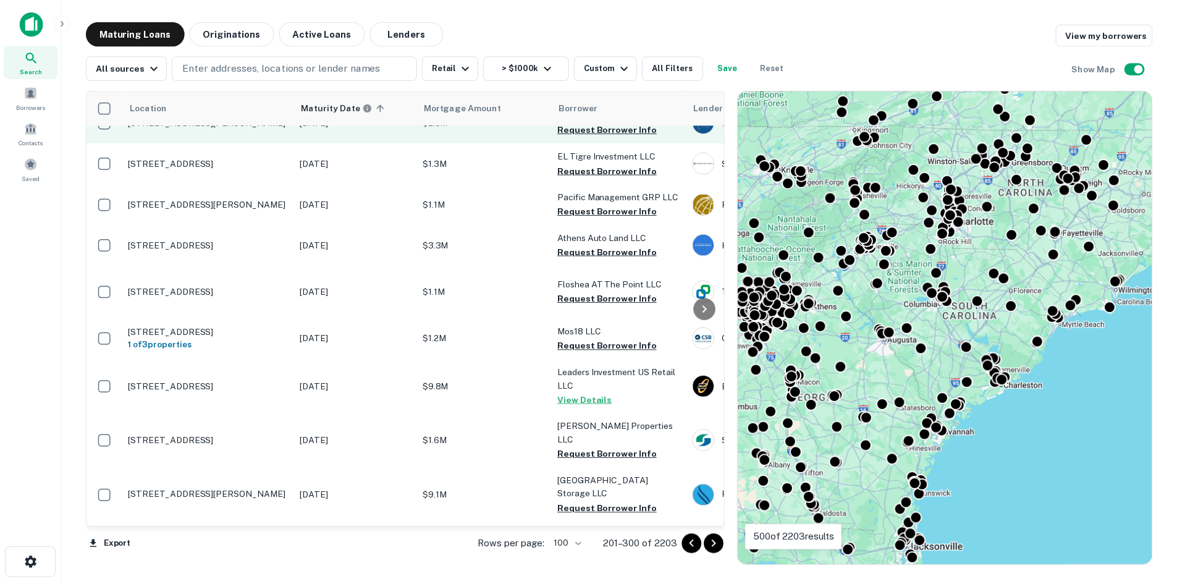
scroll to position [2201, 0]
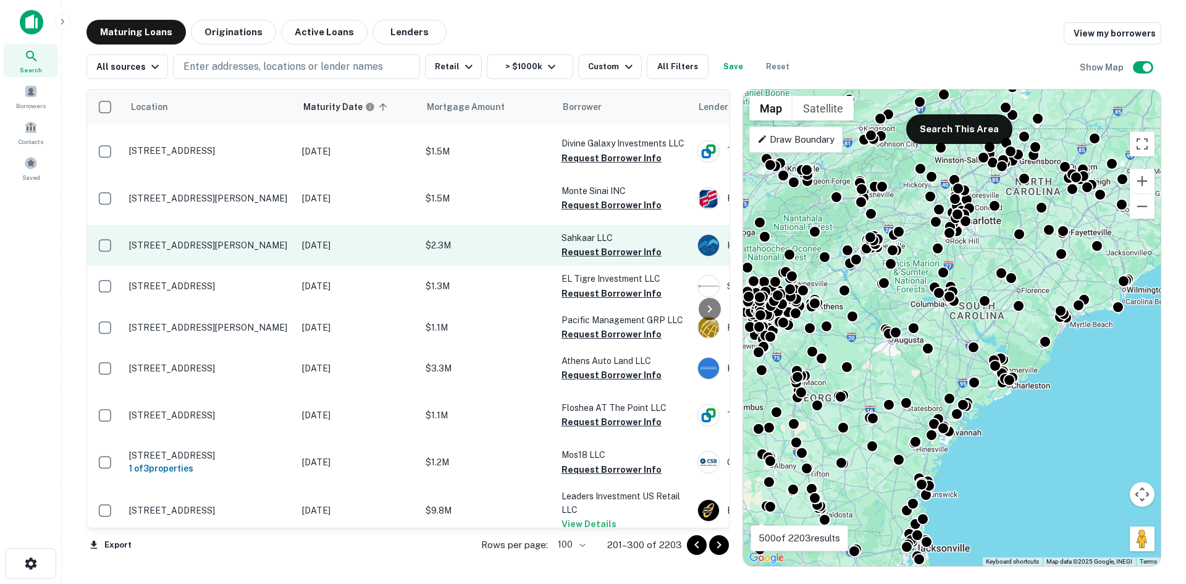
click at [250, 266] on td "[STREET_ADDRESS][PERSON_NAME]" at bounding box center [209, 245] width 173 height 41
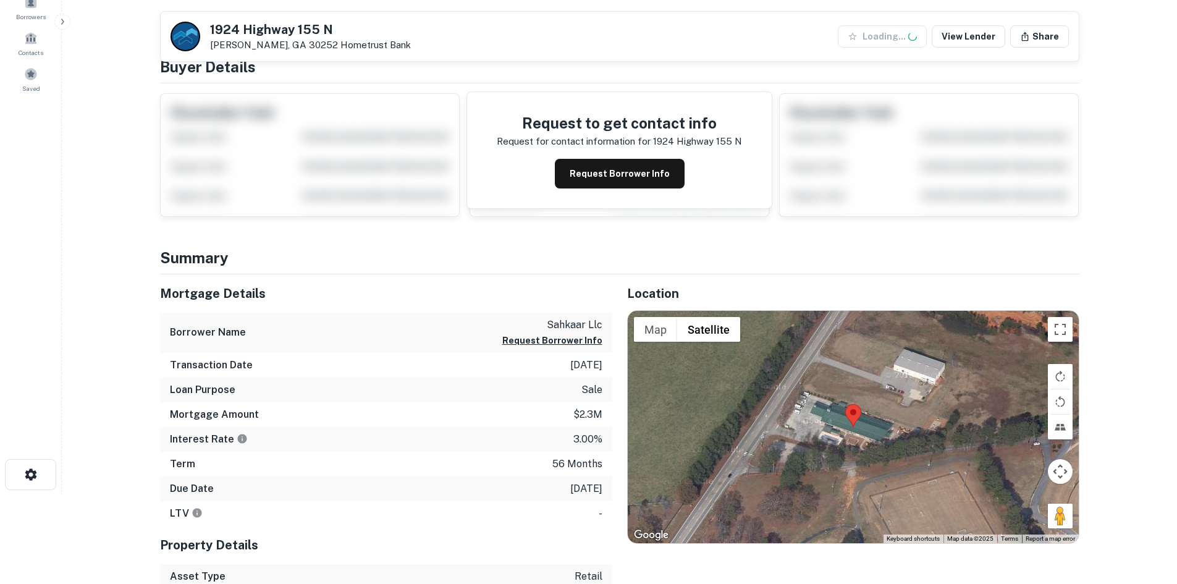
scroll to position [185, 0]
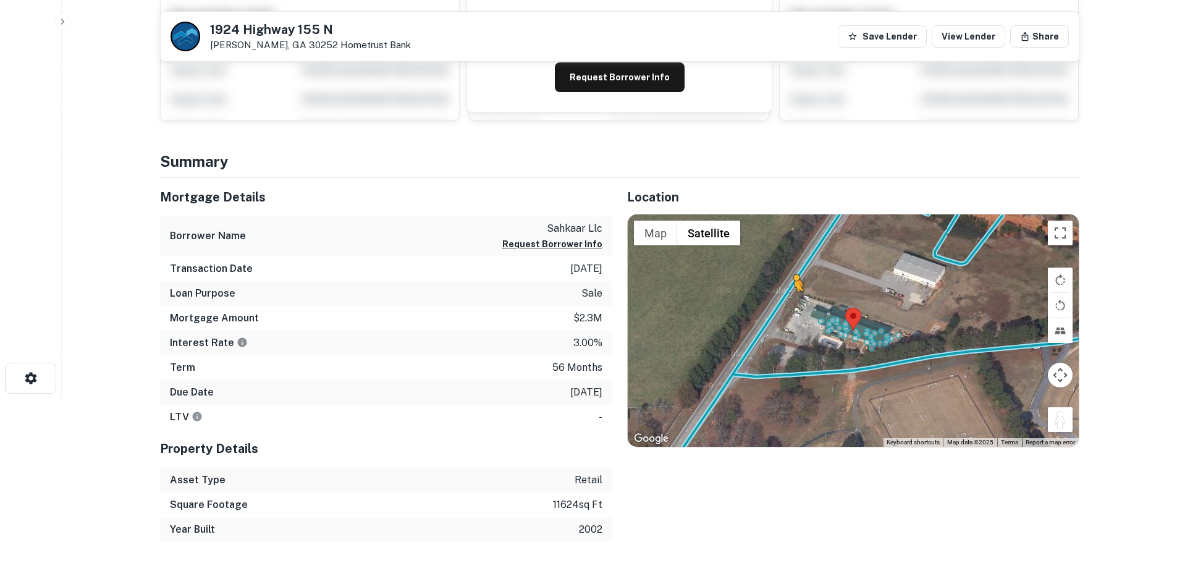
drag, startPoint x: 1059, startPoint y: 420, endPoint x: 790, endPoint y: 304, distance: 293.4
click at [790, 304] on div "To activate drag with keyboard, press Alt + Enter. Once in keyboard drag state,…" at bounding box center [853, 330] width 451 height 232
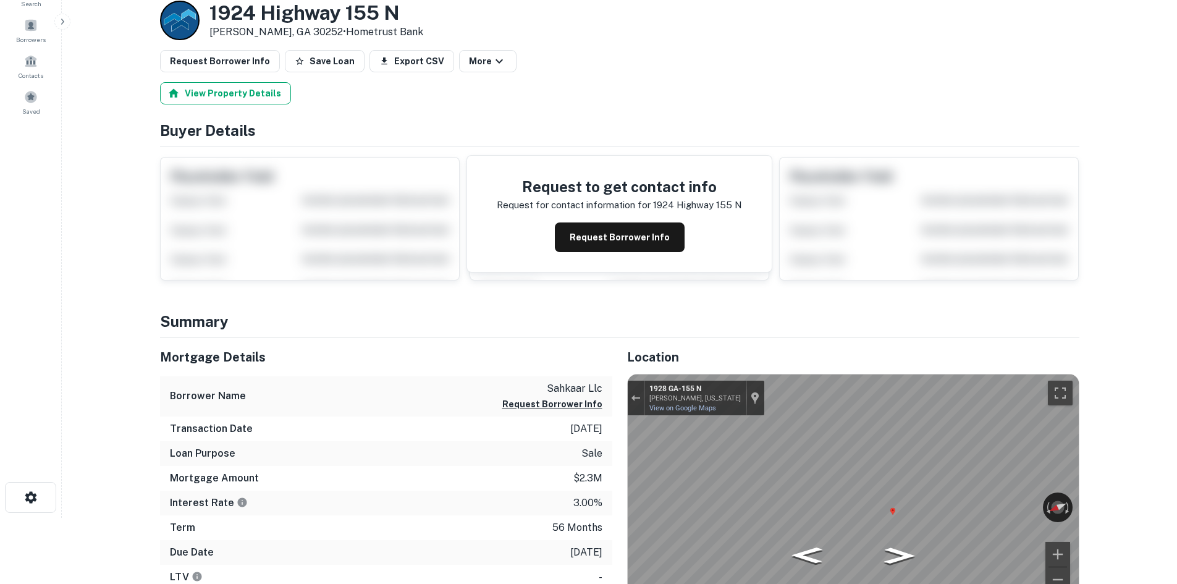
scroll to position [0, 0]
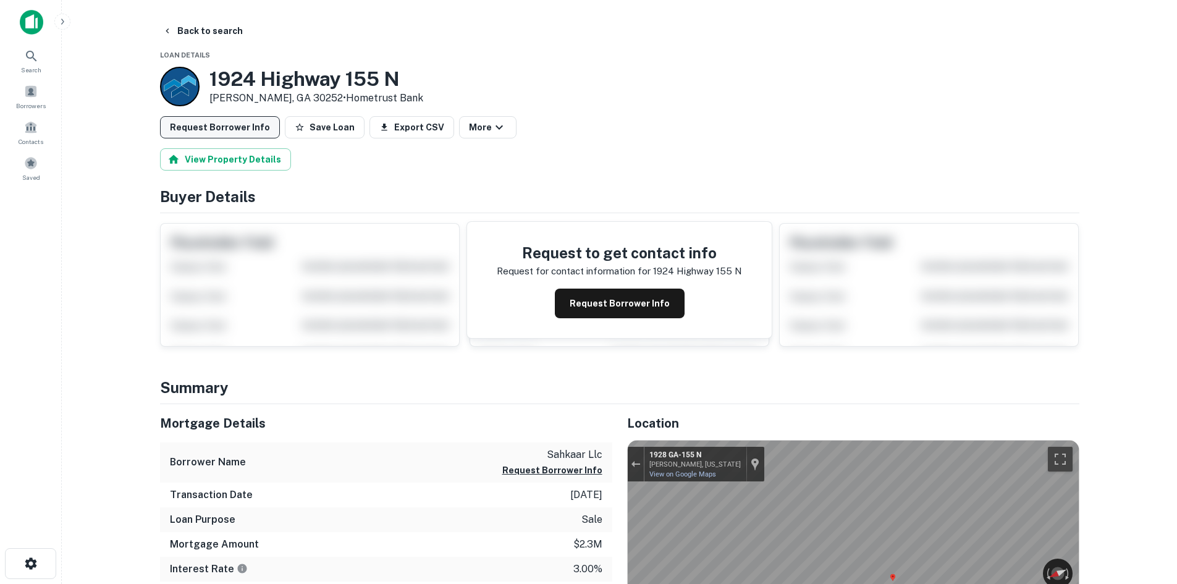
click at [224, 122] on button "Request Borrower Info" at bounding box center [220, 127] width 120 height 22
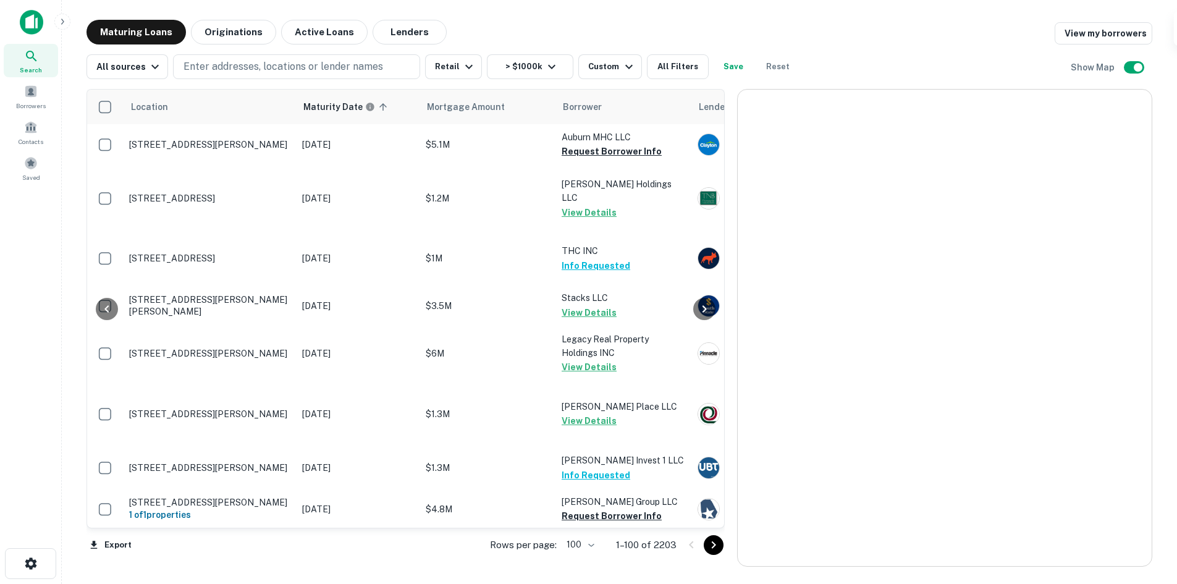
click at [709, 546] on button "Go to next page" at bounding box center [714, 545] width 20 height 20
click at [714, 544] on icon "Go to next page" at bounding box center [713, 545] width 15 height 15
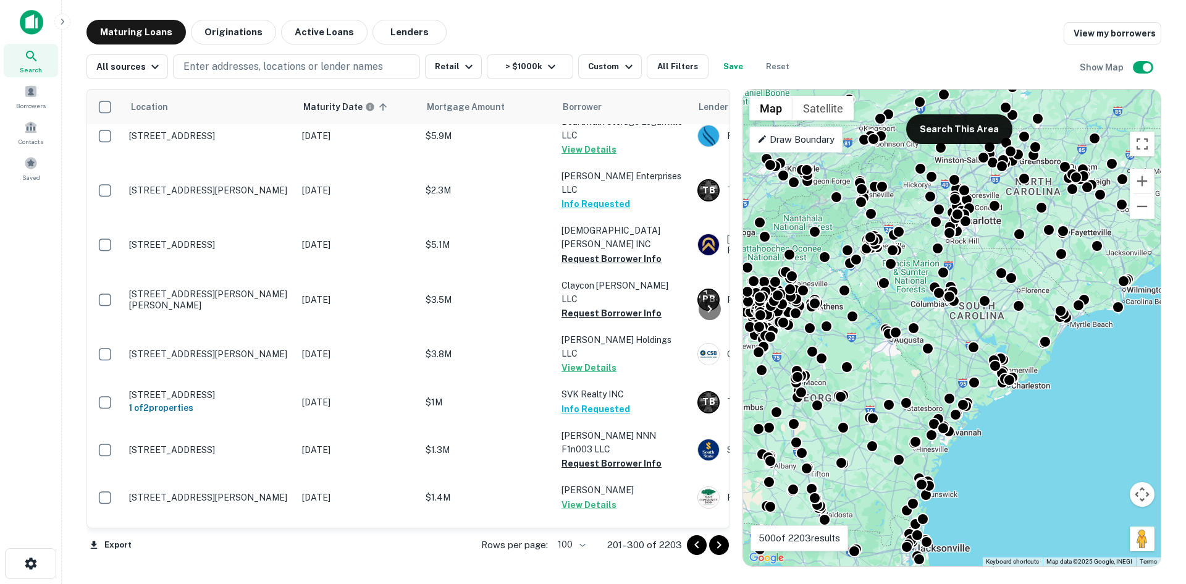
scroll to position [3746, 0]
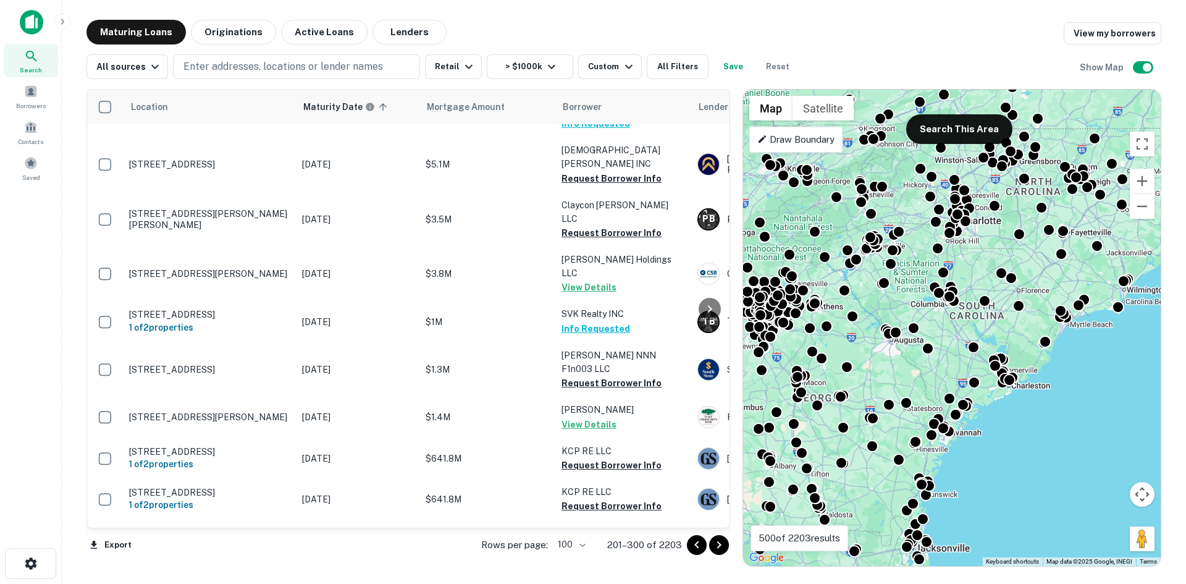
click at [714, 543] on icon "Go to next page" at bounding box center [719, 545] width 15 height 15
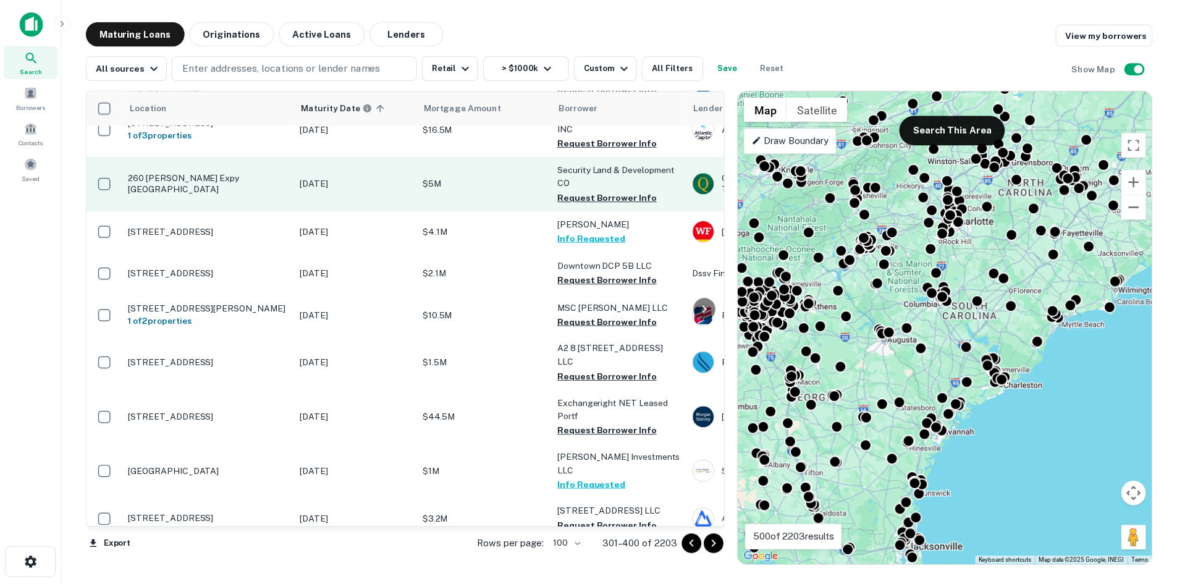
scroll to position [2819, 0]
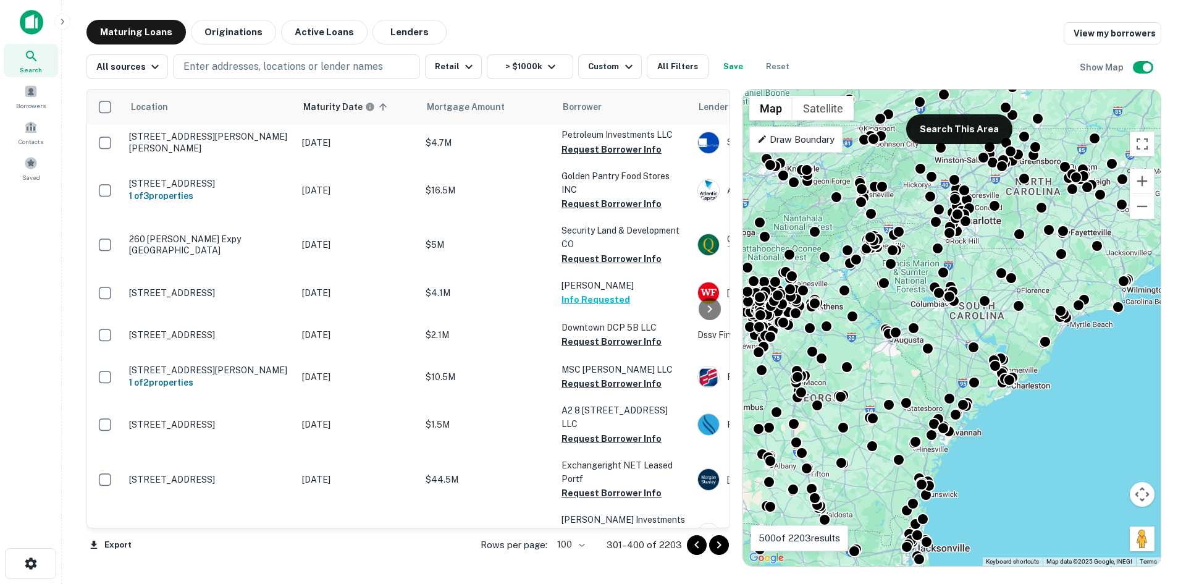
click at [204, 19] on p "[STREET_ADDRESS][PERSON_NAME][PERSON_NAME]" at bounding box center [209, 7] width 161 height 22
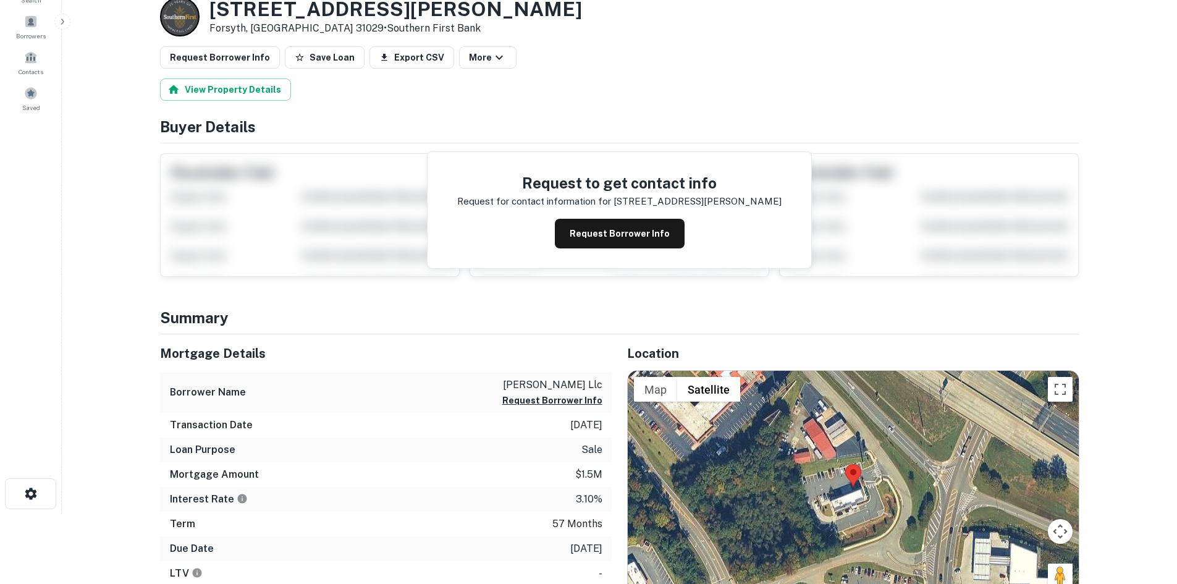
scroll to position [124, 0]
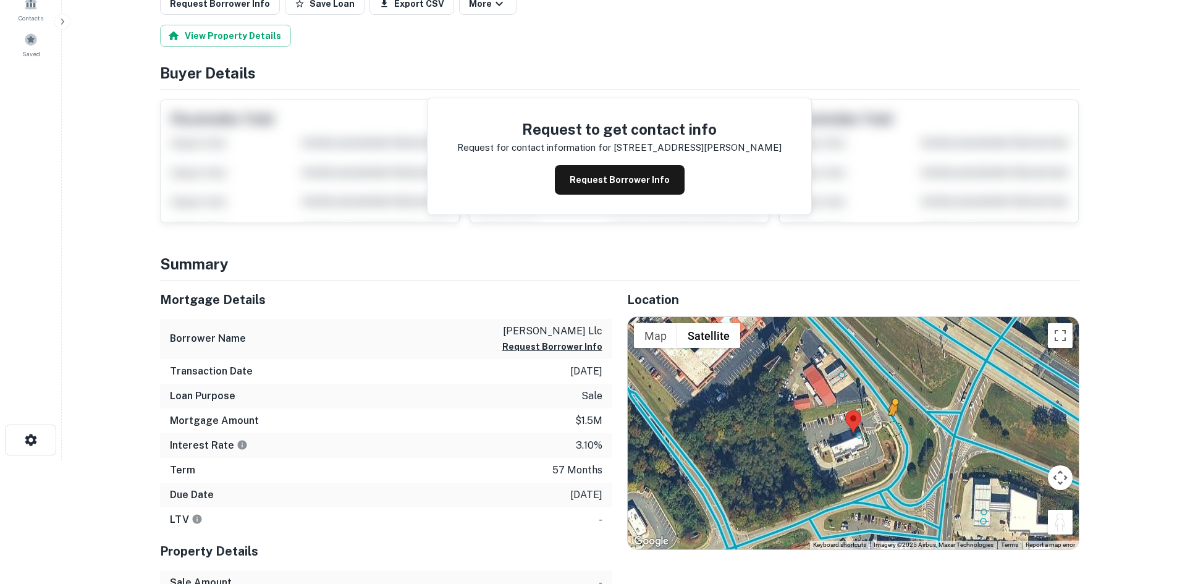
drag, startPoint x: 1055, startPoint y: 526, endPoint x: 890, endPoint y: 426, distance: 193.0
click at [890, 426] on div "To activate drag with keyboard, press Alt + Enter. Once in keyboard drag state,…" at bounding box center [853, 433] width 451 height 232
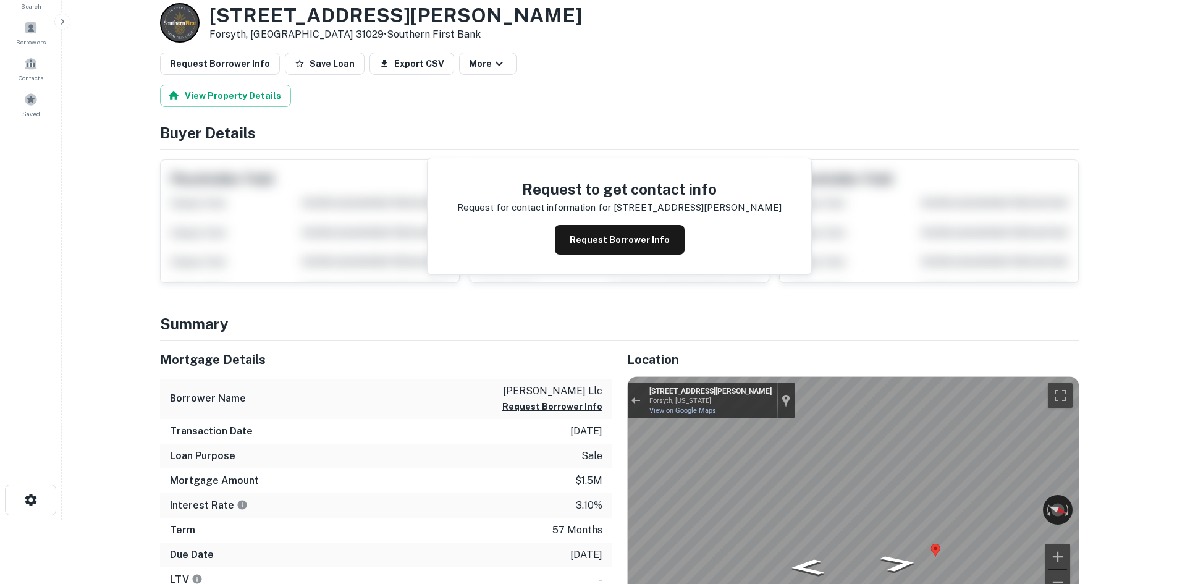
scroll to position [0, 0]
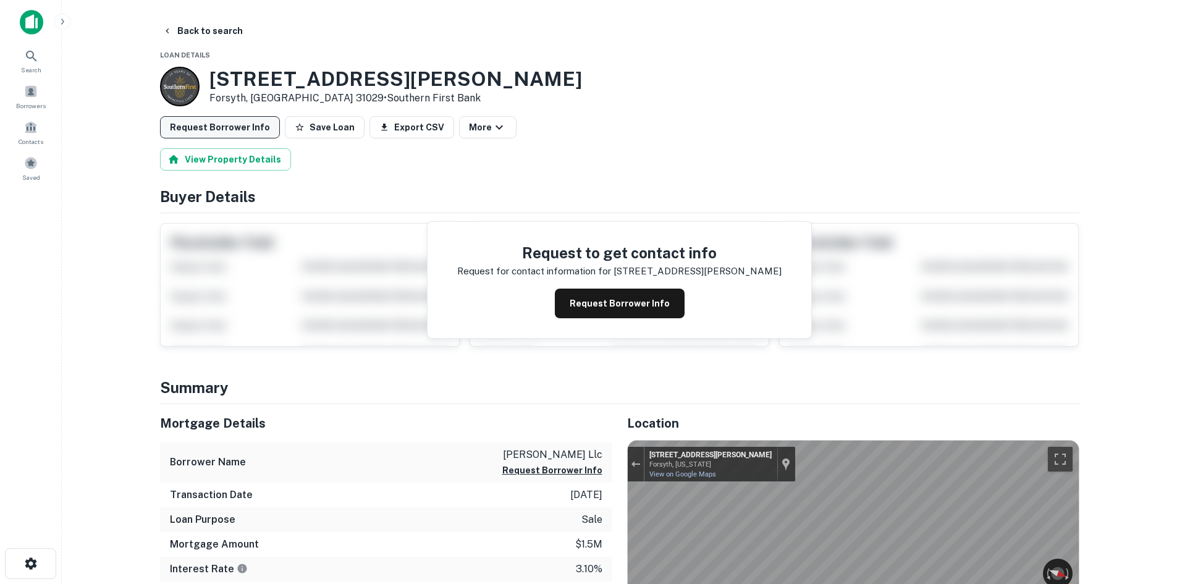
click at [216, 129] on button "Request Borrower Info" at bounding box center [220, 127] width 120 height 22
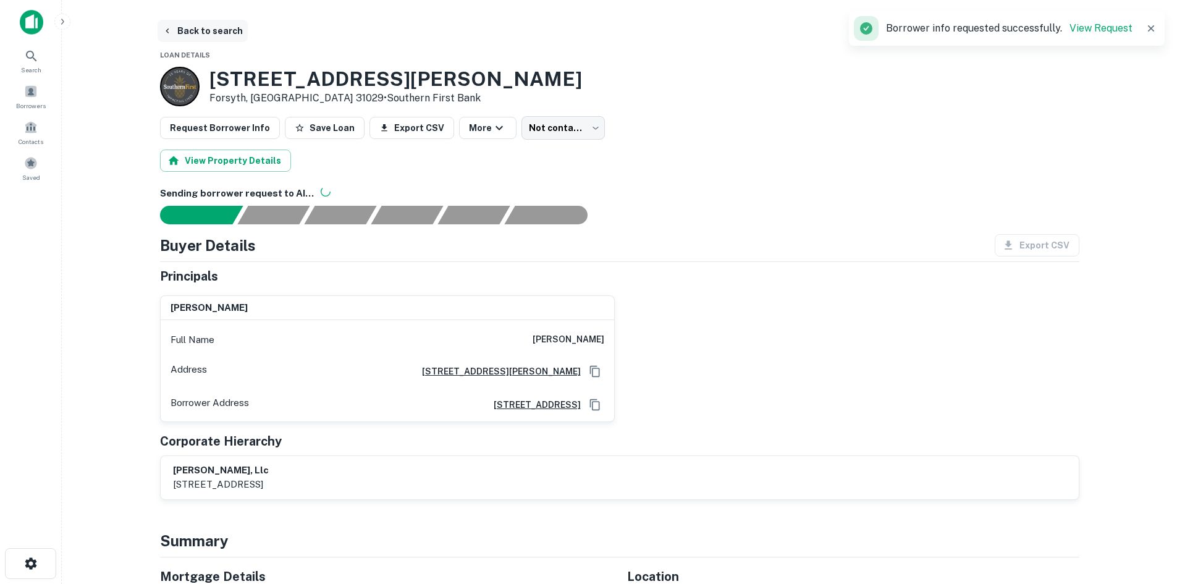
click at [226, 34] on button "Back to search" at bounding box center [203, 31] width 90 height 22
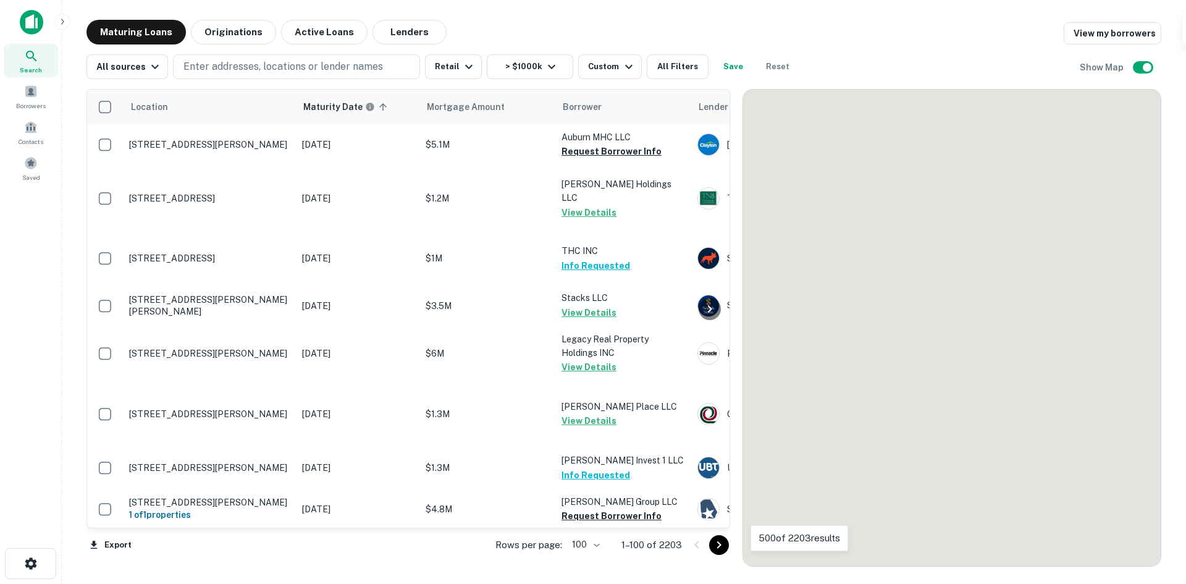
scroll to position [2819, 0]
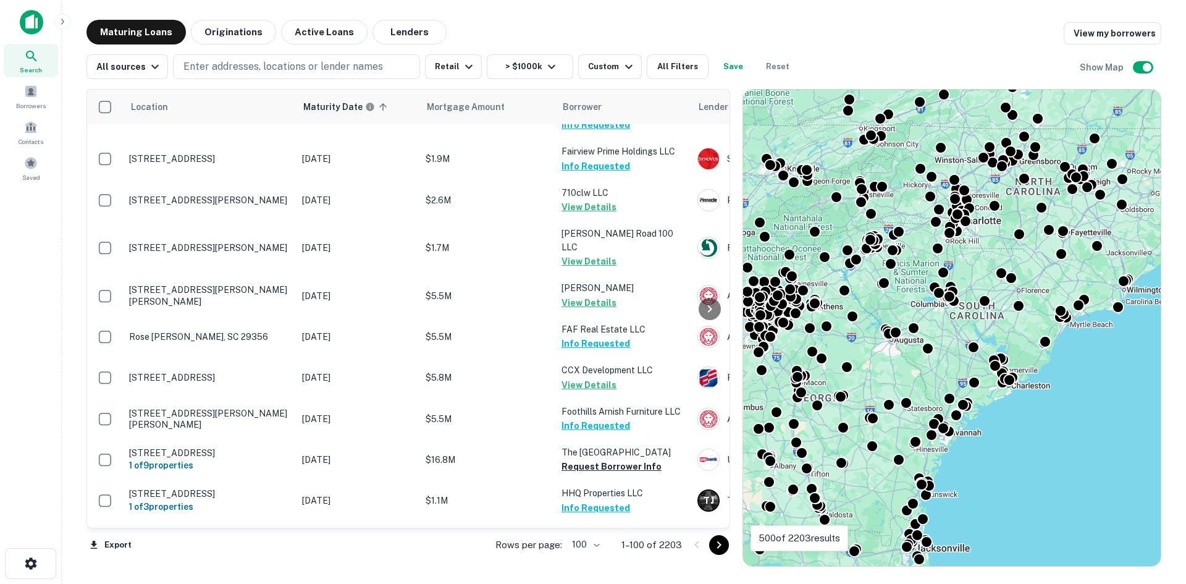
click at [721, 552] on button "Go to next page" at bounding box center [719, 545] width 20 height 20
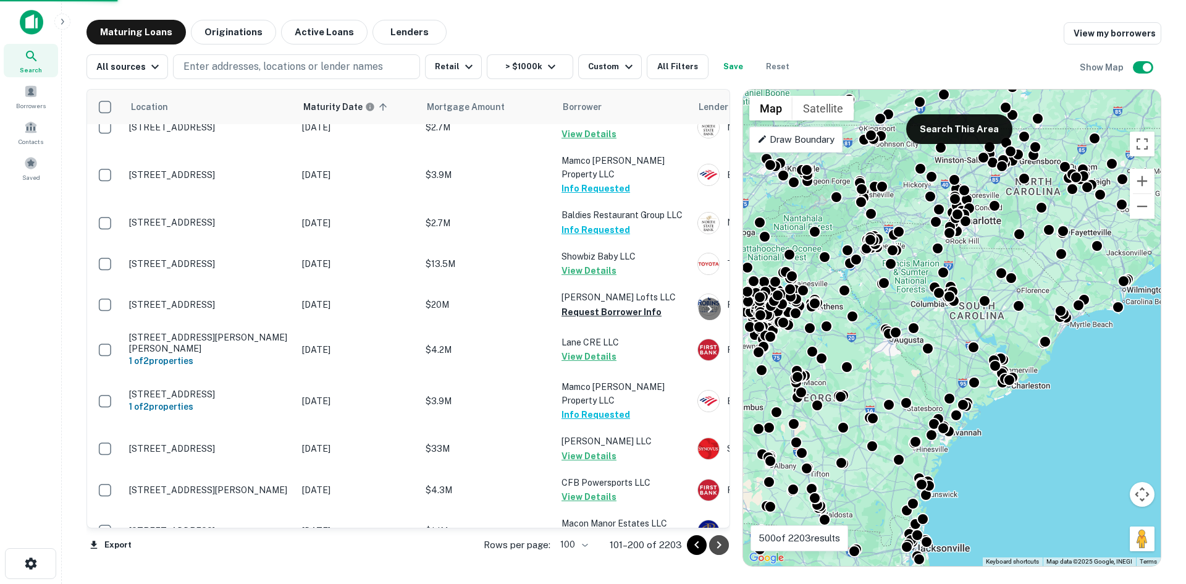
click at [721, 548] on icon "Go to next page" at bounding box center [719, 545] width 15 height 15
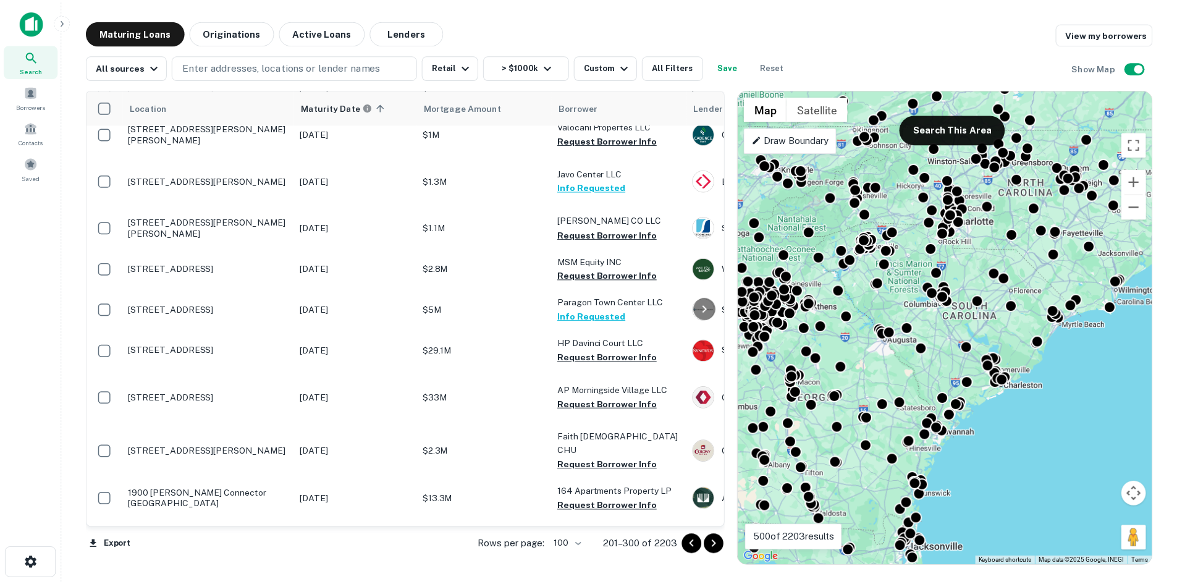
scroll to position [3993, 0]
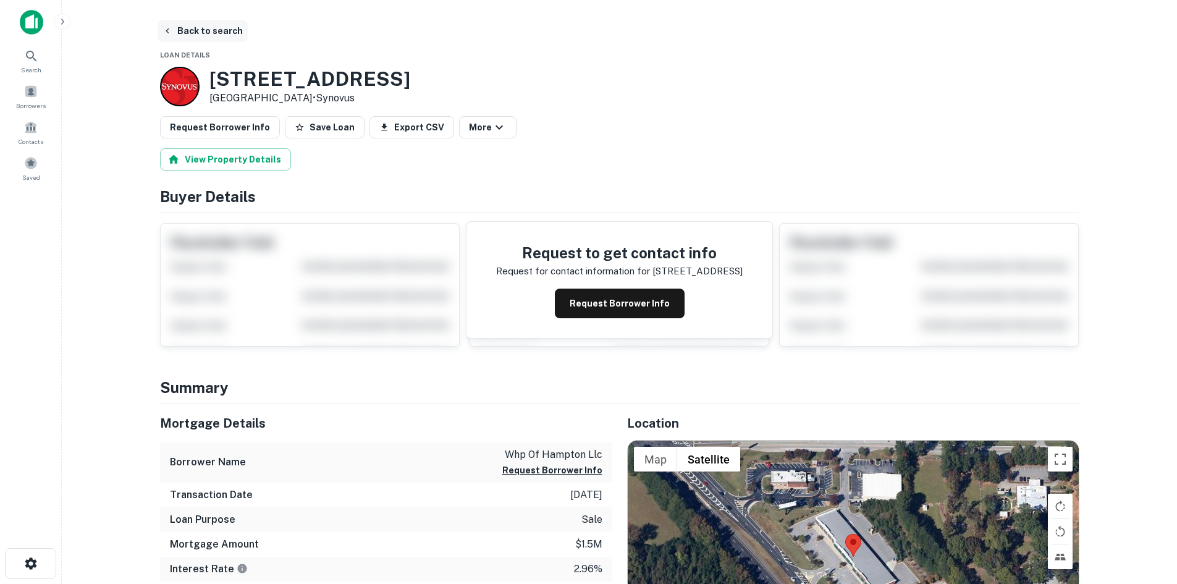
click at [214, 31] on button "Back to search" at bounding box center [203, 31] width 90 height 22
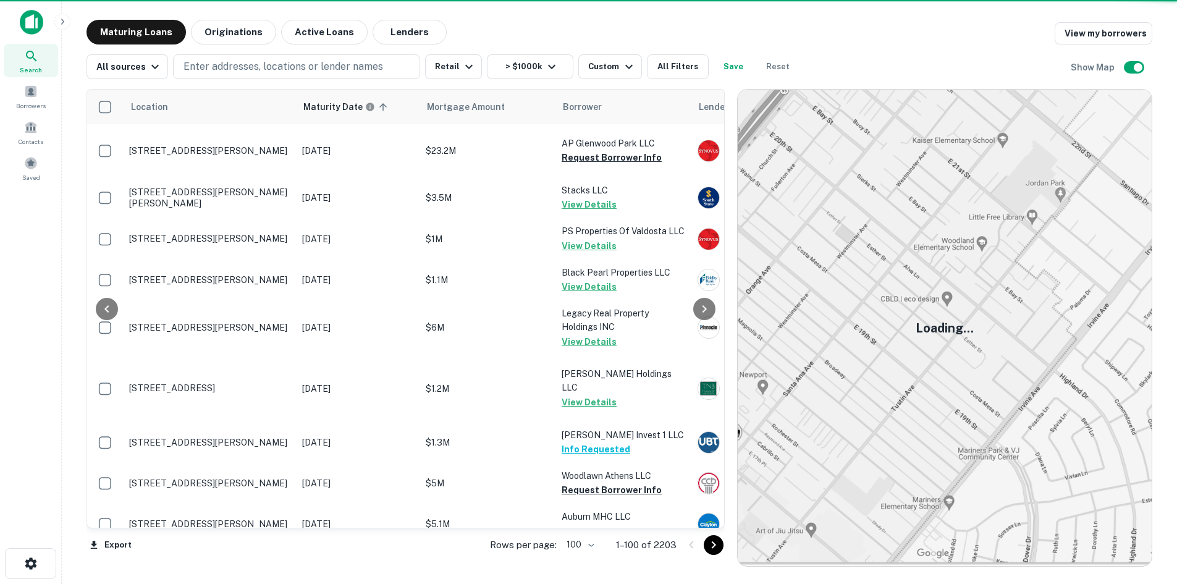
click at [715, 545] on icon "Go to next page" at bounding box center [713, 545] width 15 height 15
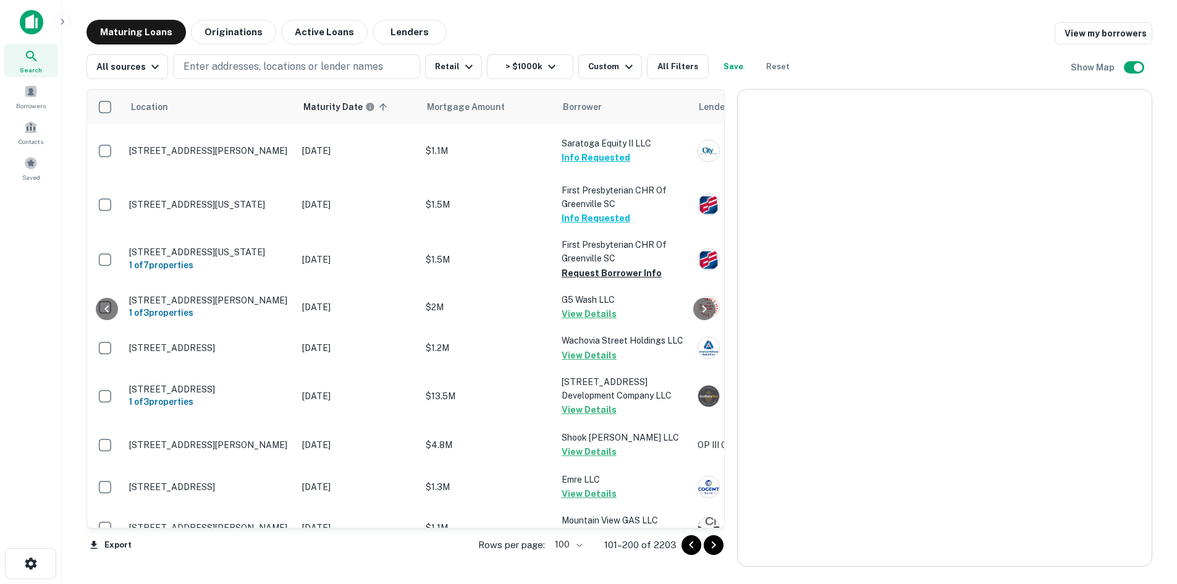
click at [715, 545] on icon "Go to next page" at bounding box center [713, 545] width 15 height 15
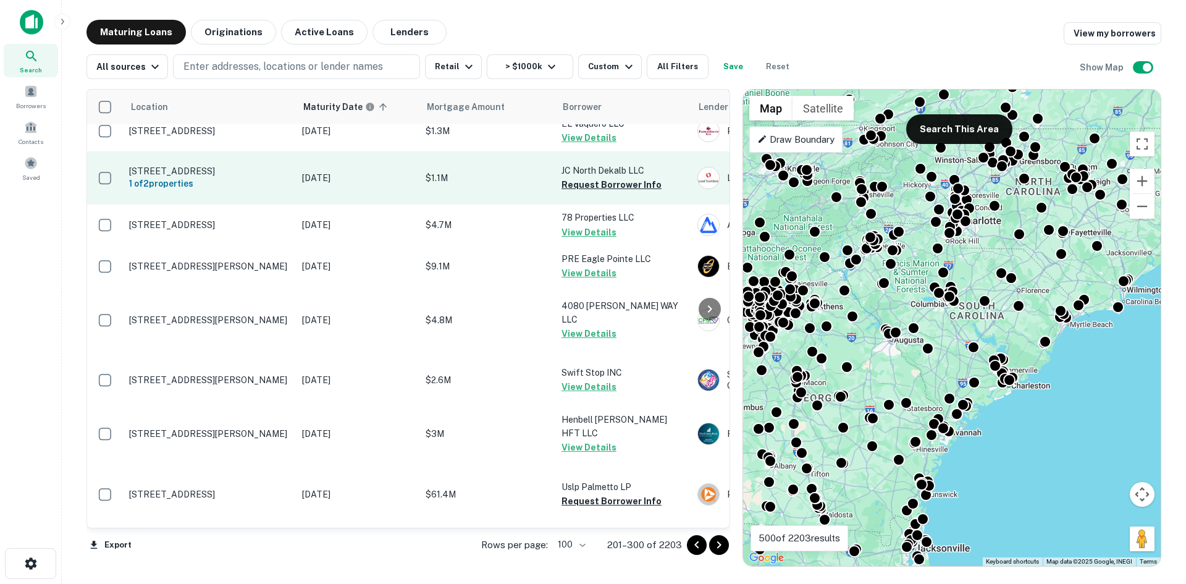
scroll to position [5125, 0]
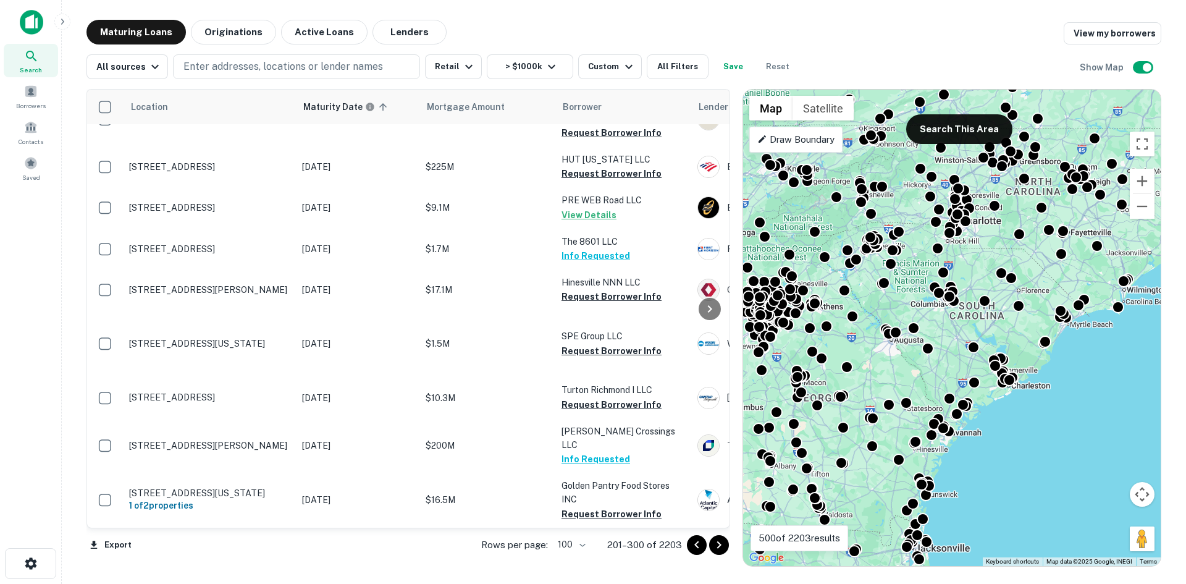
click at [720, 541] on icon "Go to next page" at bounding box center [719, 545] width 15 height 15
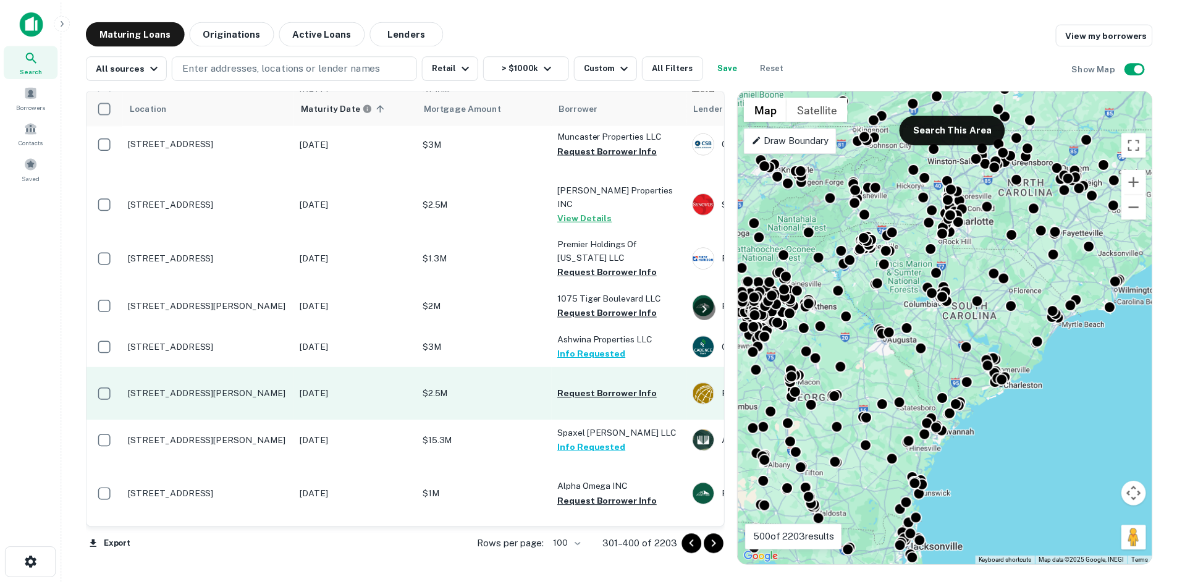
scroll to position [4475, 0]
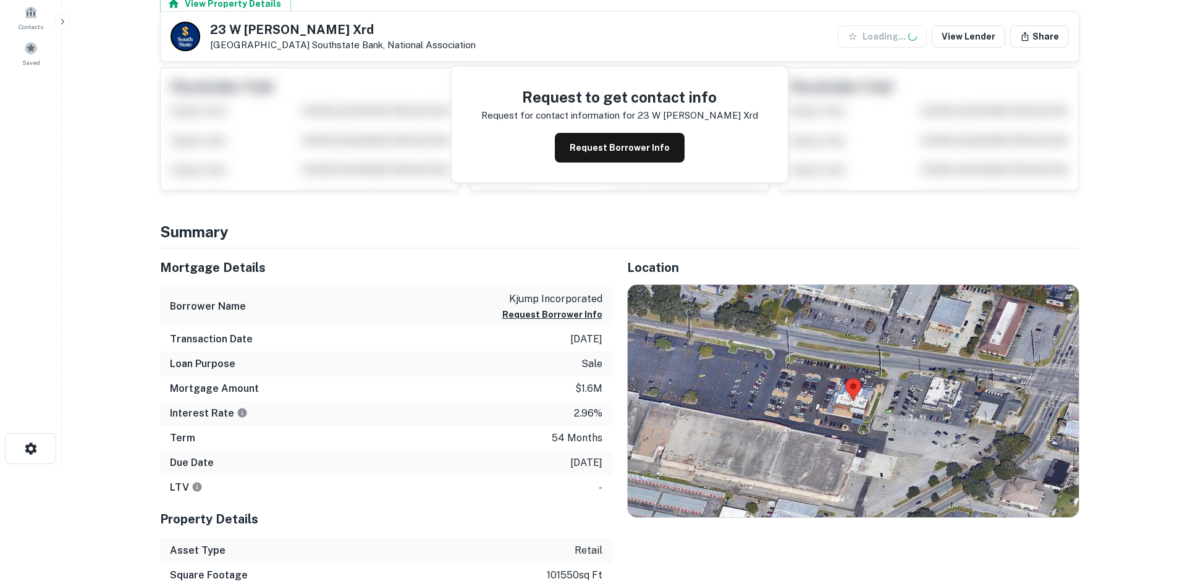
scroll to position [185, 0]
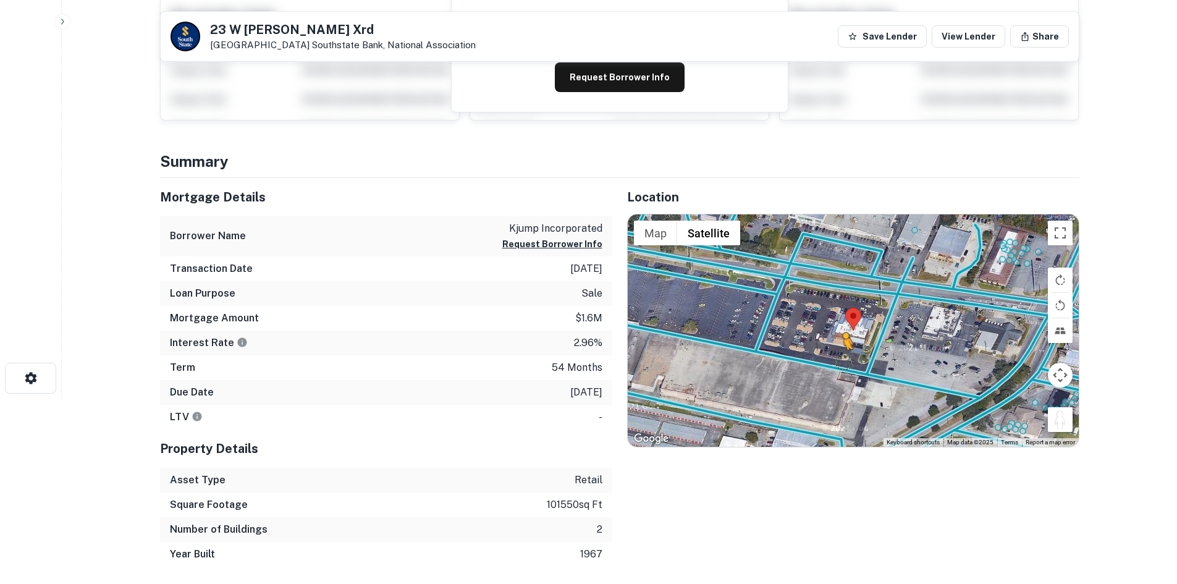
drag, startPoint x: 1056, startPoint y: 414, endPoint x: 842, endPoint y: 362, distance: 220.0
click at [842, 362] on div "To activate drag with keyboard, press Alt + Enter. Once in keyboard drag state,…" at bounding box center [853, 330] width 451 height 232
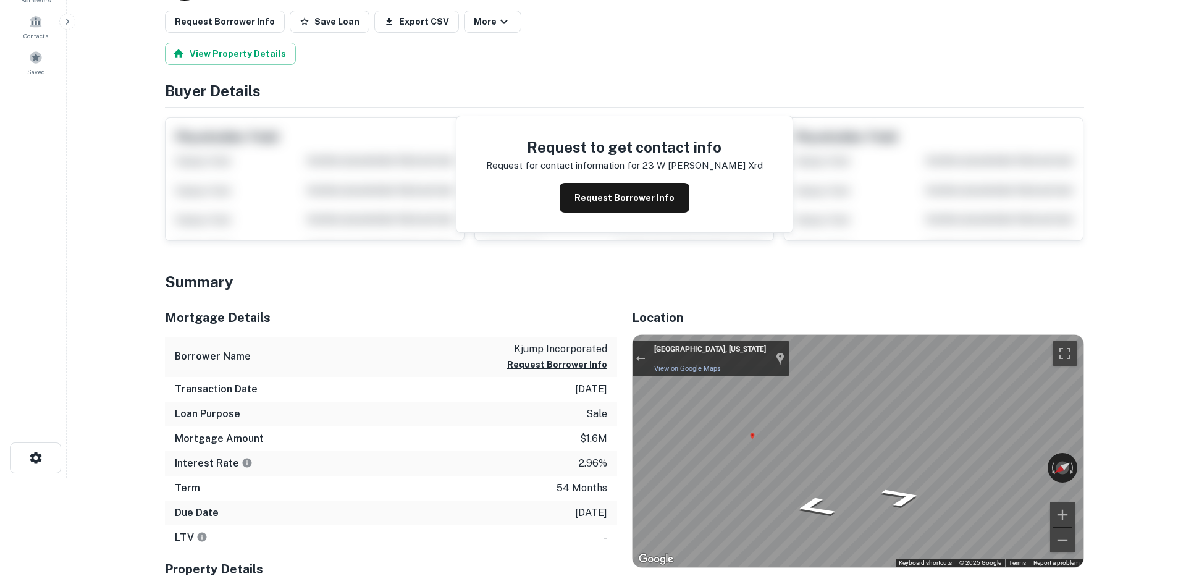
scroll to position [0, 0]
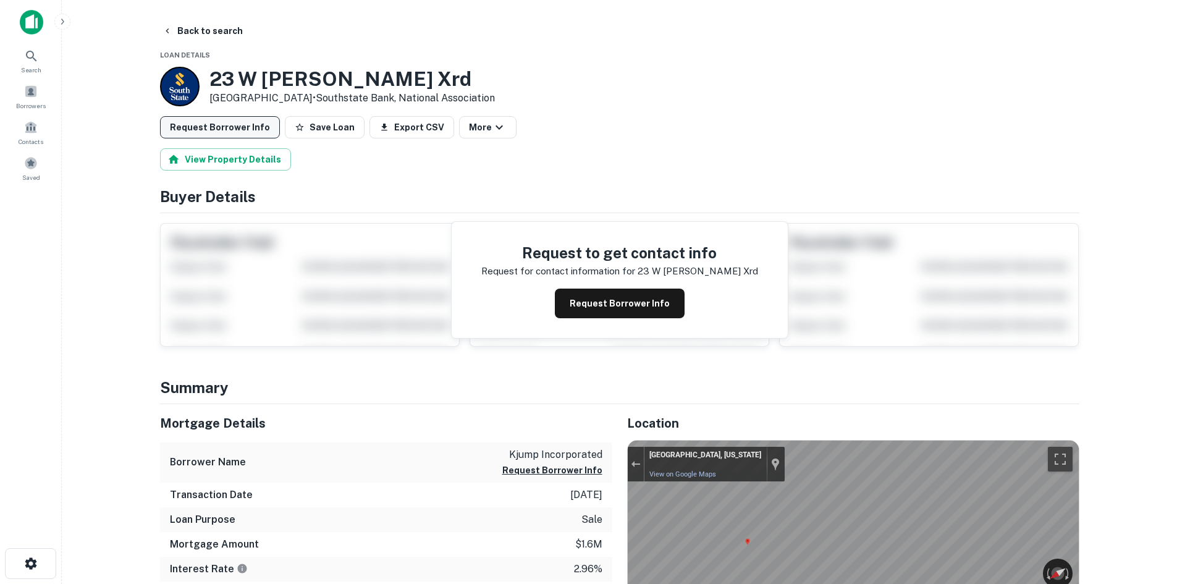
click at [245, 130] on button "Request Borrower Info" at bounding box center [220, 127] width 120 height 22
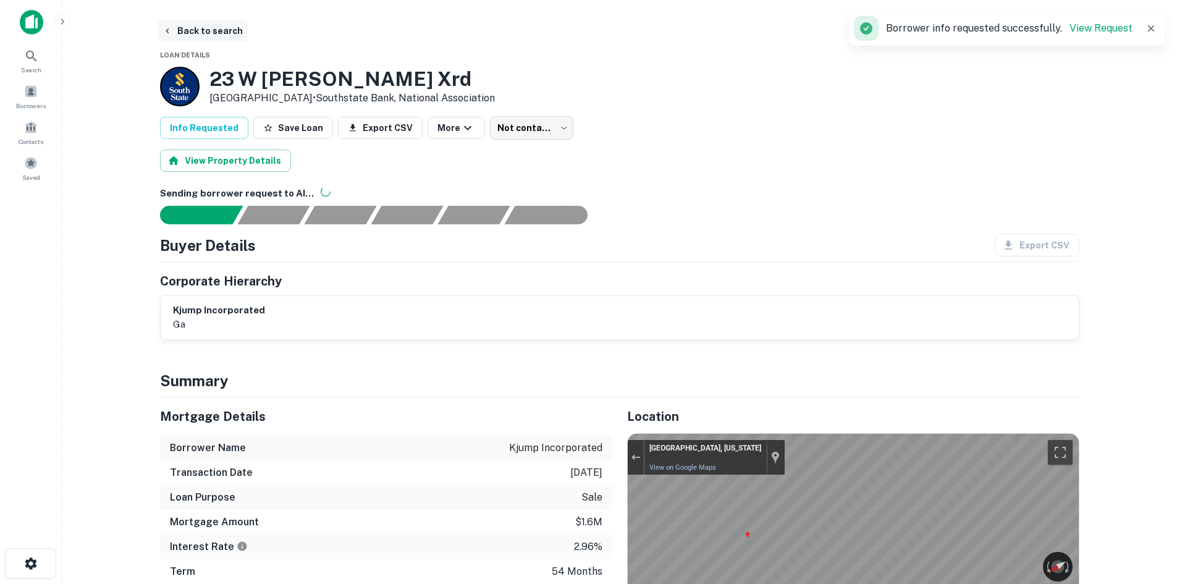
click at [179, 32] on button "Back to search" at bounding box center [203, 31] width 90 height 22
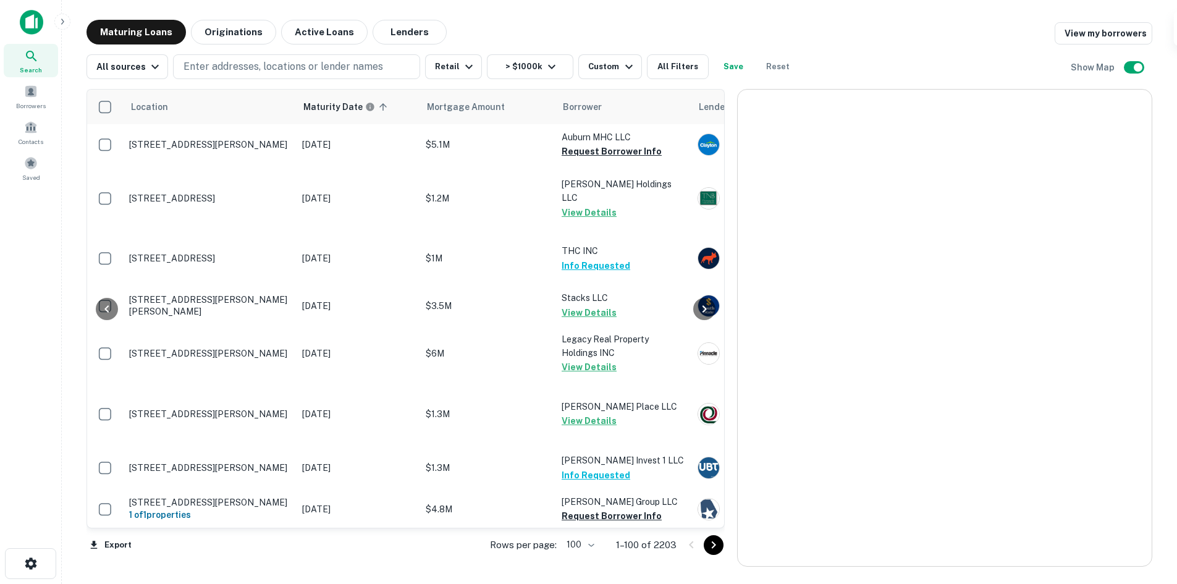
click at [714, 546] on icon "Go to next page" at bounding box center [713, 545] width 15 height 15
click at [716, 544] on icon "Go to next page" at bounding box center [714, 544] width 4 height 7
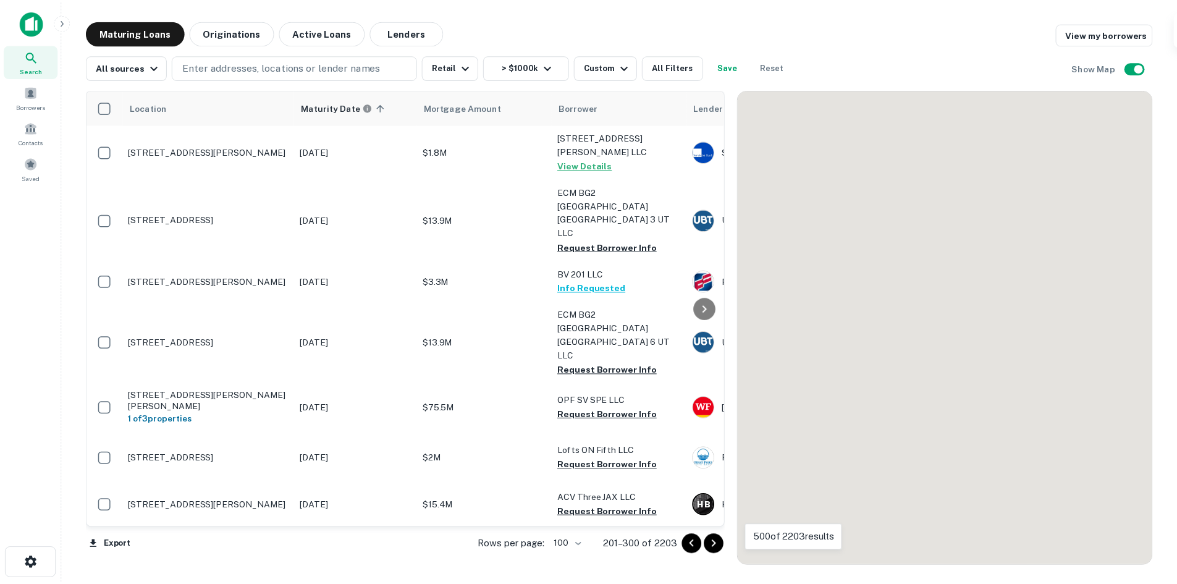
scroll to position [2819, 0]
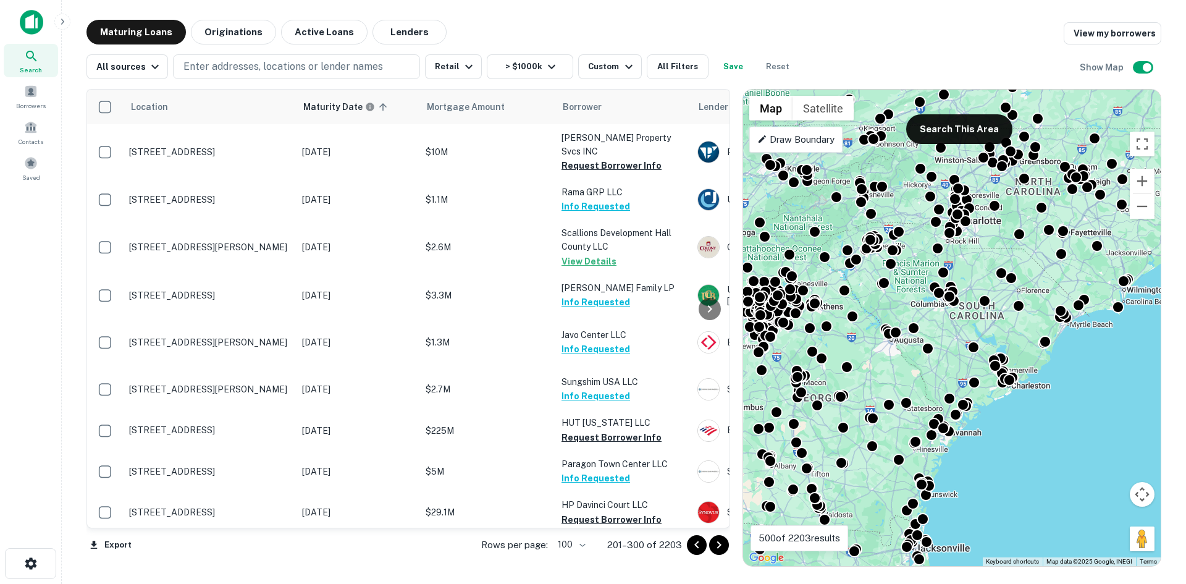
click at [247, 83] on td "[STREET_ADDRESS]" at bounding box center [209, 56] width 173 height 54
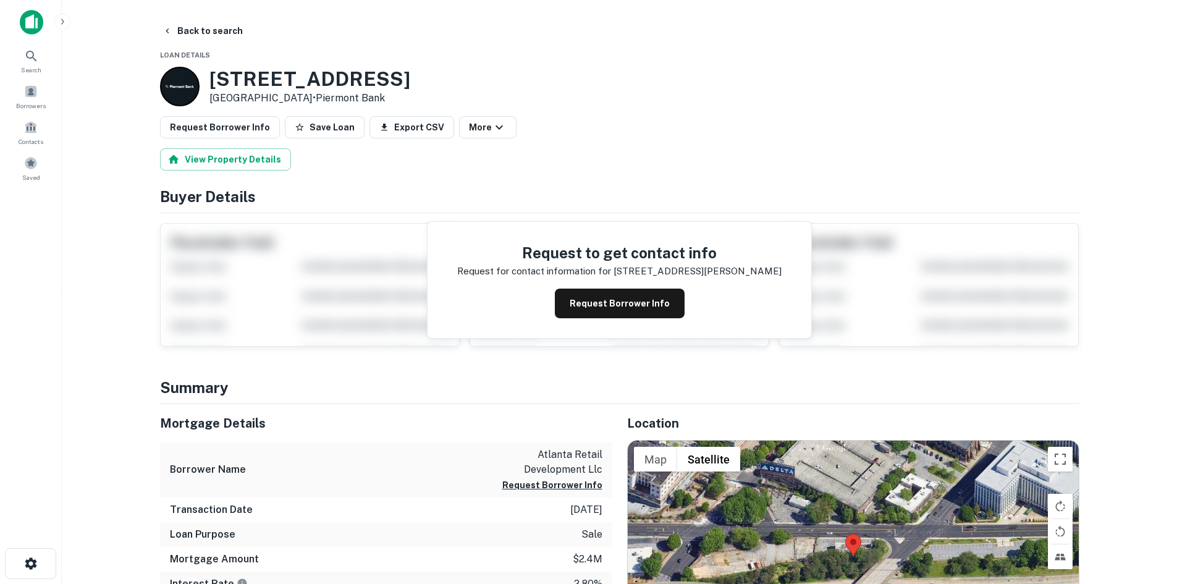
scroll to position [185, 0]
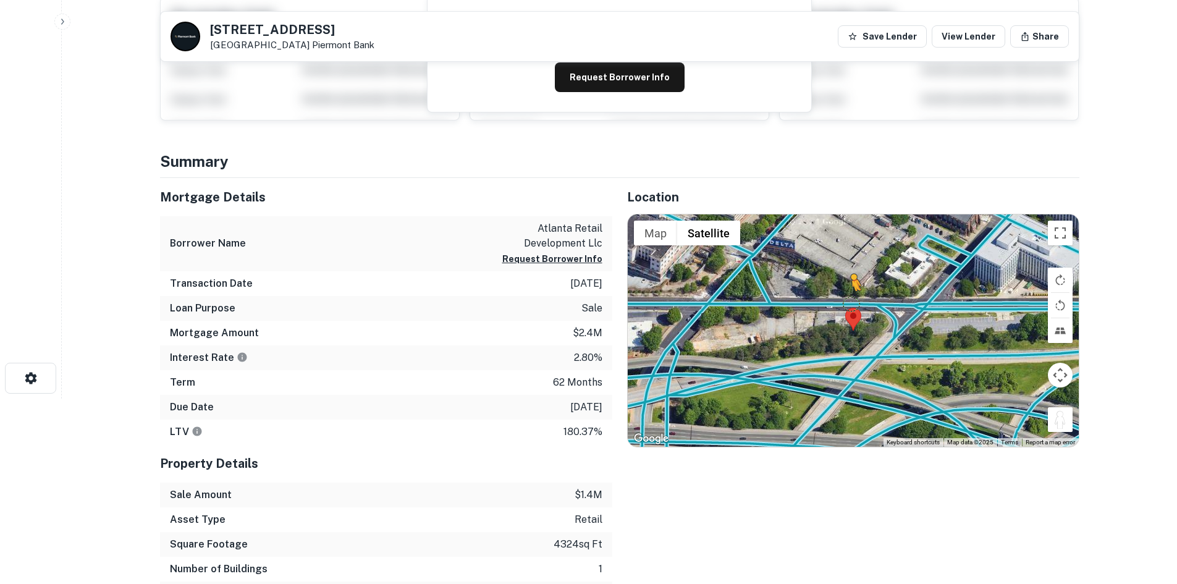
drag, startPoint x: 1063, startPoint y: 423, endPoint x: 850, endPoint y: 303, distance: 244.3
click at [850, 303] on div "To activate drag with keyboard, press Alt + Enter. Once in keyboard drag state,…" at bounding box center [853, 330] width 451 height 232
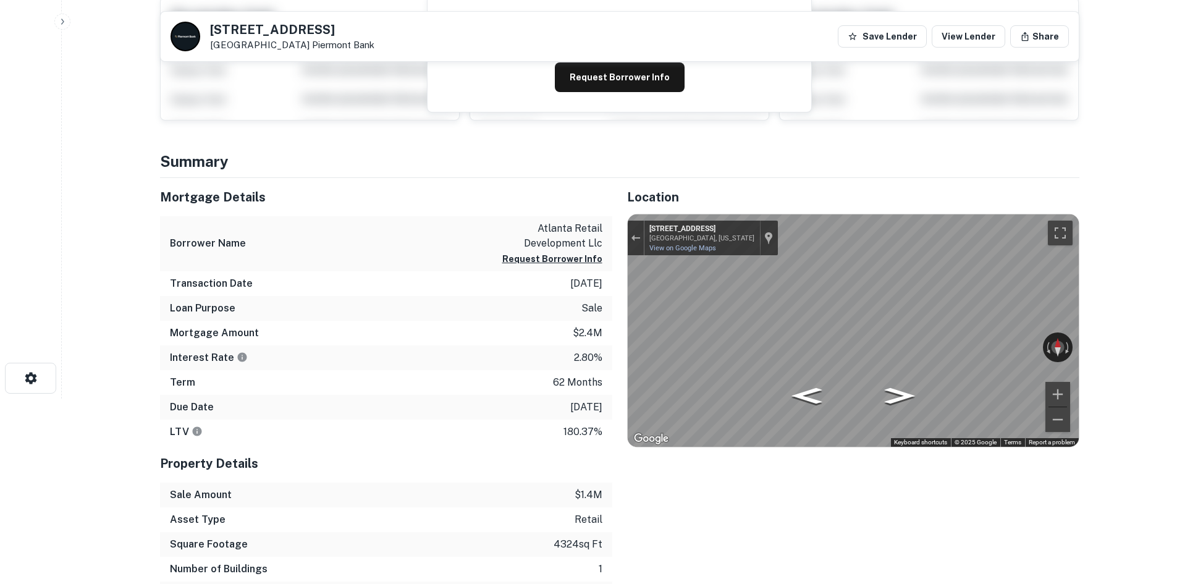
click at [570, 294] on div "Mortgage Details Borrower Name atlanta retail development llc Request Borrower …" at bounding box center [612, 392] width 934 height 428
click at [520, 264] on div "Mortgage Details Borrower Name atlanta retail development llc Request Borrower …" at bounding box center [612, 392] width 934 height 428
click at [536, 279] on div "Mortgage Details Borrower Name atlanta retail development llc Request Borrower …" at bounding box center [612, 392] width 934 height 428
click at [564, 287] on div "Mortgage Details Borrower Name atlanta retail development llc Request Borrower …" at bounding box center [612, 392] width 934 height 428
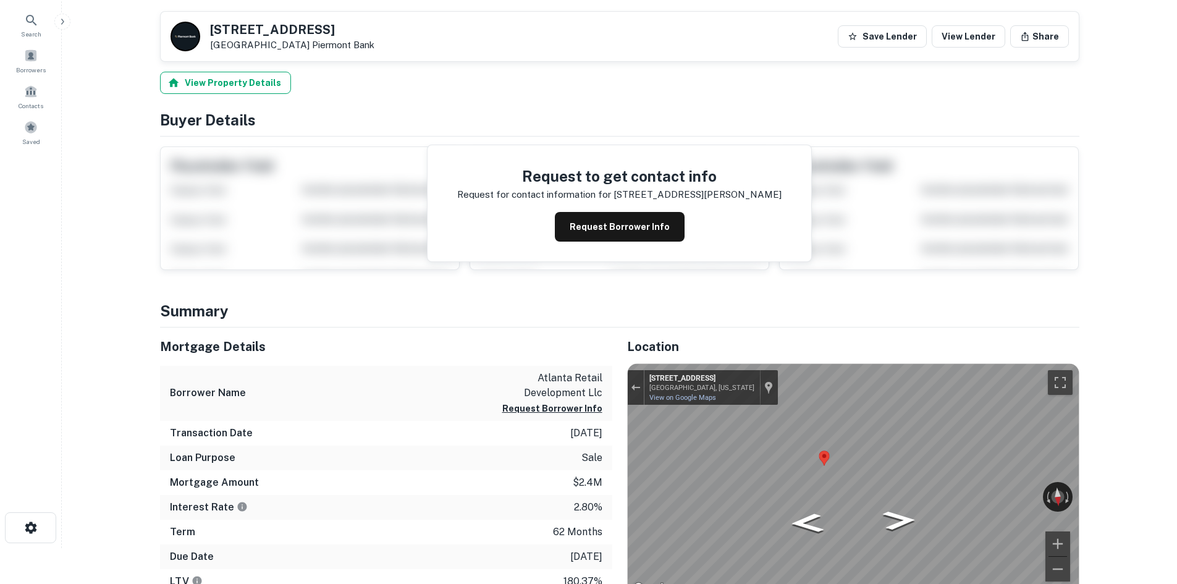
scroll to position [0, 0]
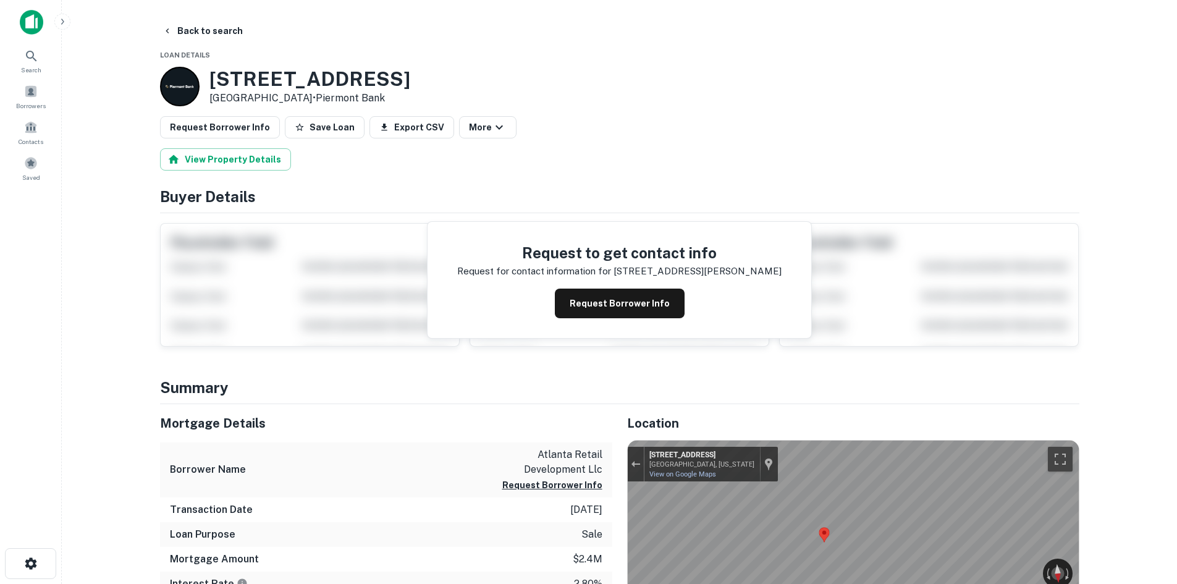
click at [242, 122] on button "Request Borrower Info" at bounding box center [220, 127] width 120 height 22
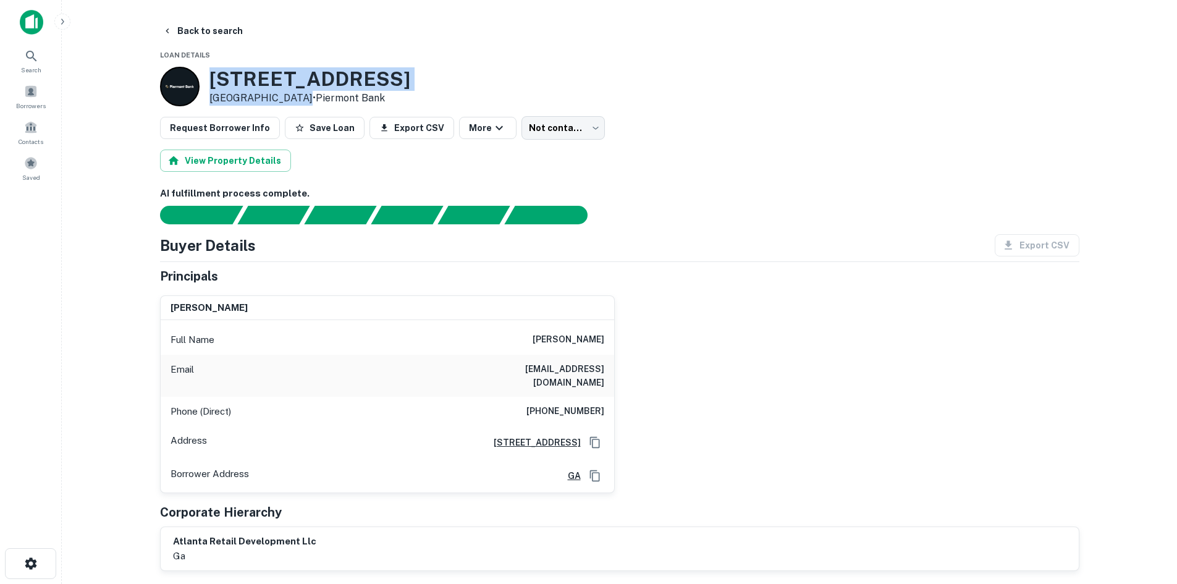
drag, startPoint x: 221, startPoint y: 73, endPoint x: 293, endPoint y: 101, distance: 77.7
click at [293, 101] on div "114 MEMORIAL DR SW Atlanta, GA 30303 • Piermont Bank" at bounding box center [309, 86] width 201 height 38
copy div "114 MEMORIAL DR SW Atlanta, GA 30303"
click at [196, 28] on button "Back to search" at bounding box center [203, 31] width 90 height 22
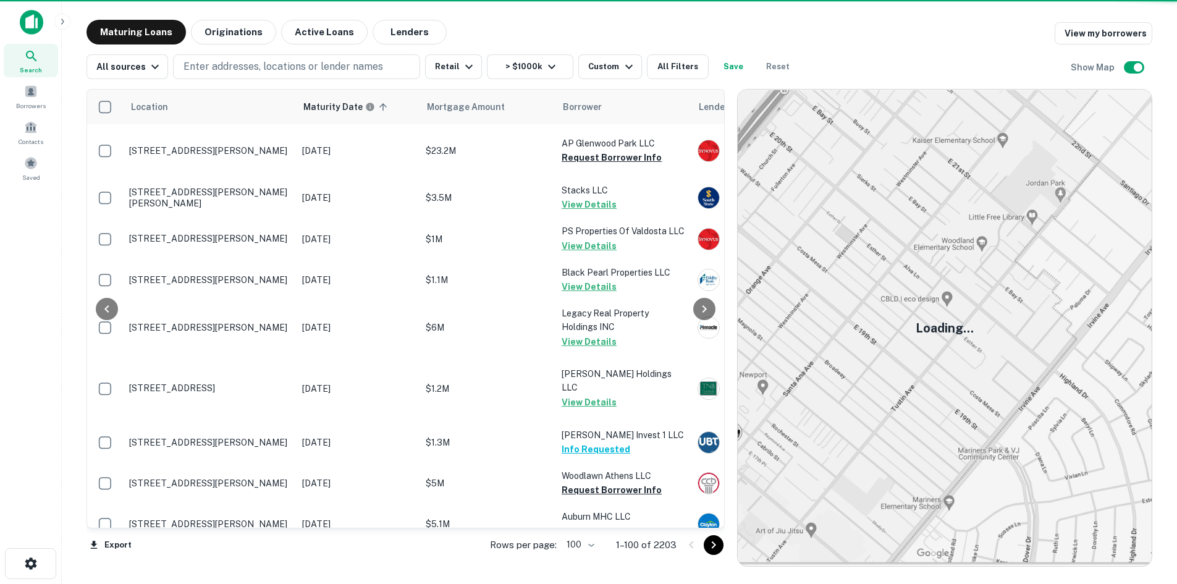
click at [716, 551] on icon "Go to next page" at bounding box center [713, 545] width 15 height 15
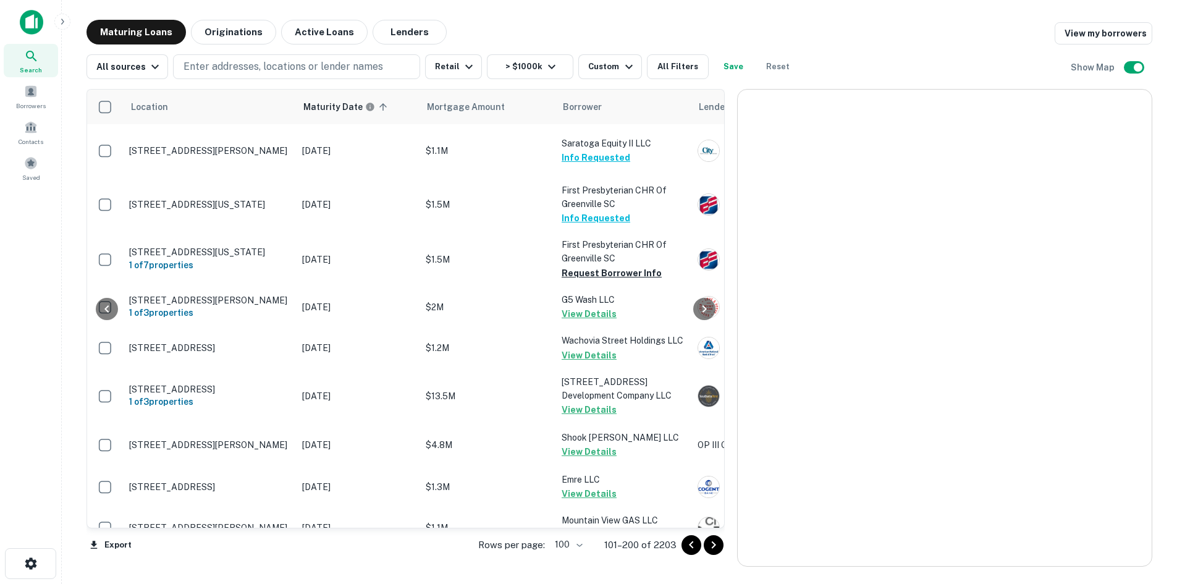
click at [721, 551] on icon "Go to next page" at bounding box center [713, 545] width 15 height 15
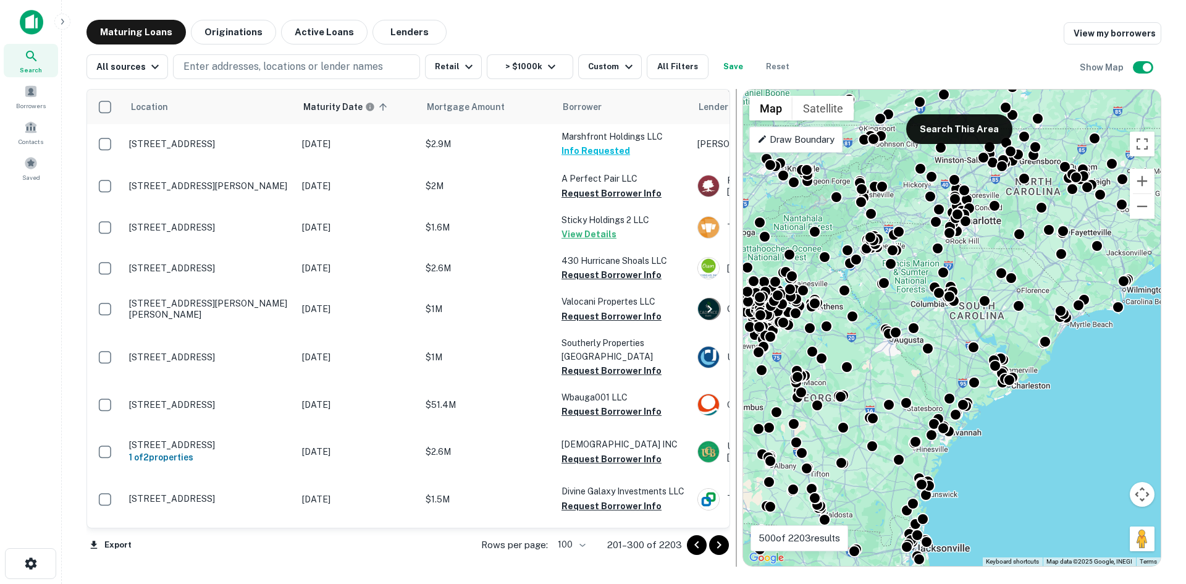
scroll to position [1521, 0]
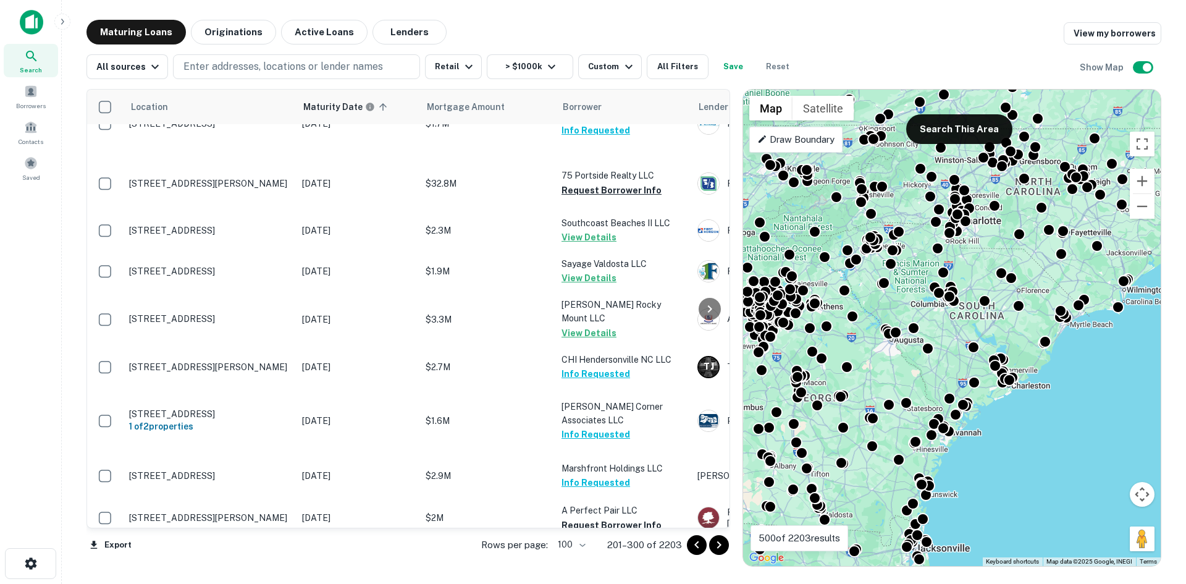
drag, startPoint x: 720, startPoint y: 546, endPoint x: 682, endPoint y: 526, distance: 43.1
click at [720, 546] on icon "Go to next page" at bounding box center [719, 544] width 4 height 7
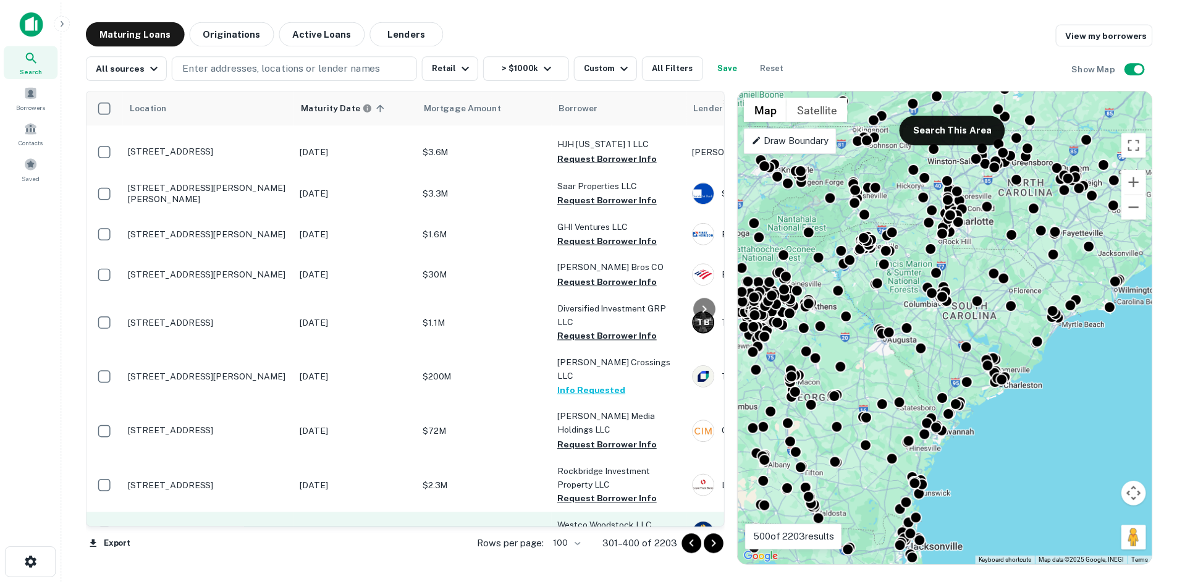
scroll to position [1212, 0]
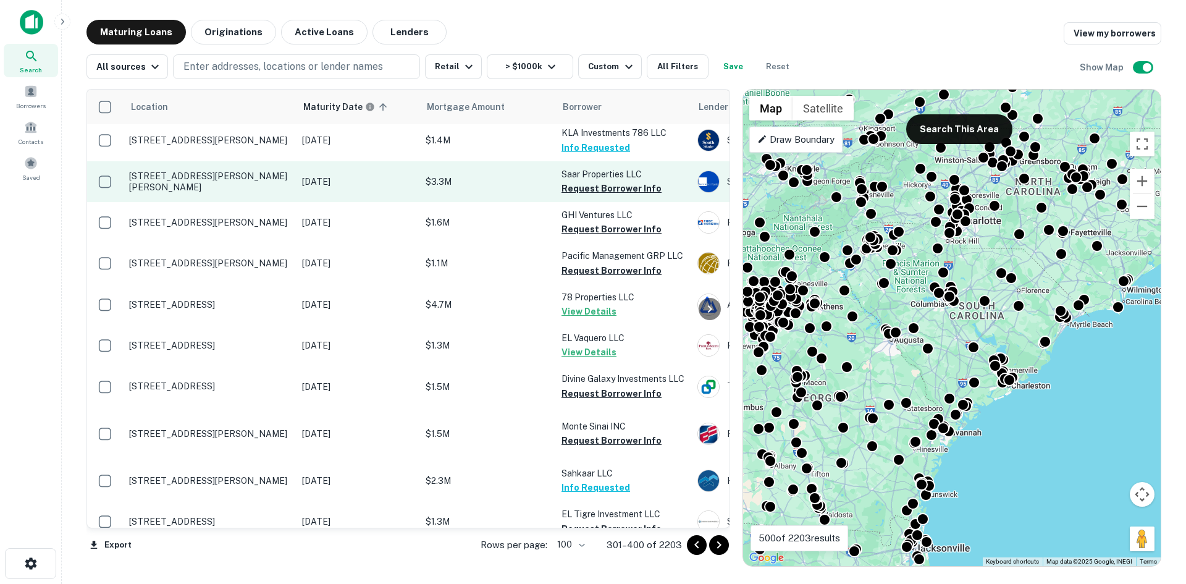
click at [248, 193] on p "[STREET_ADDRESS][PERSON_NAME][PERSON_NAME]" at bounding box center [209, 182] width 161 height 22
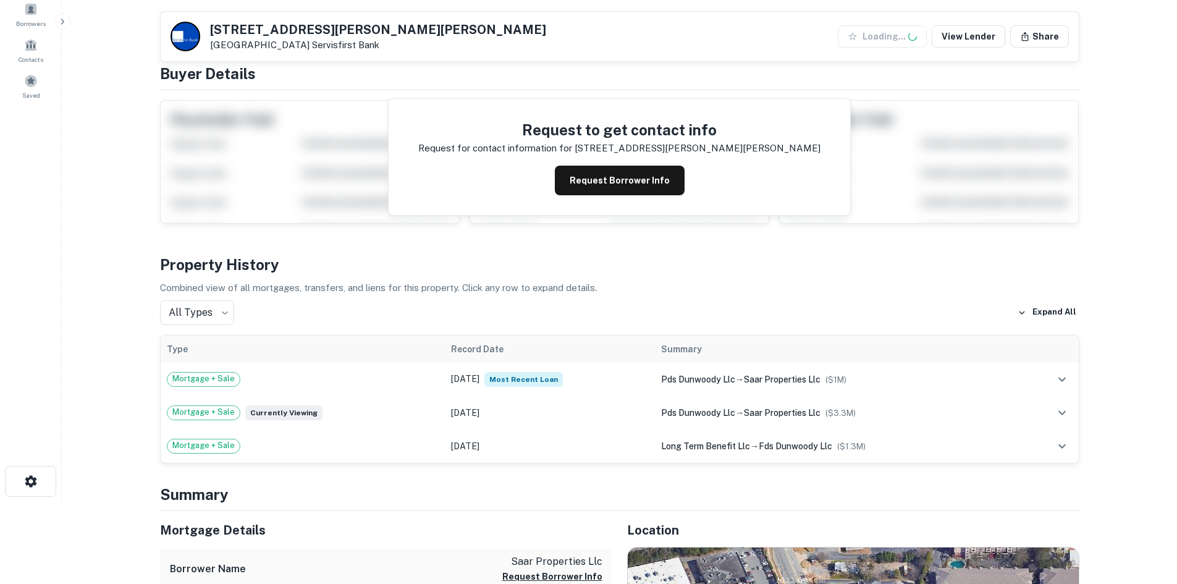
scroll to position [309, 0]
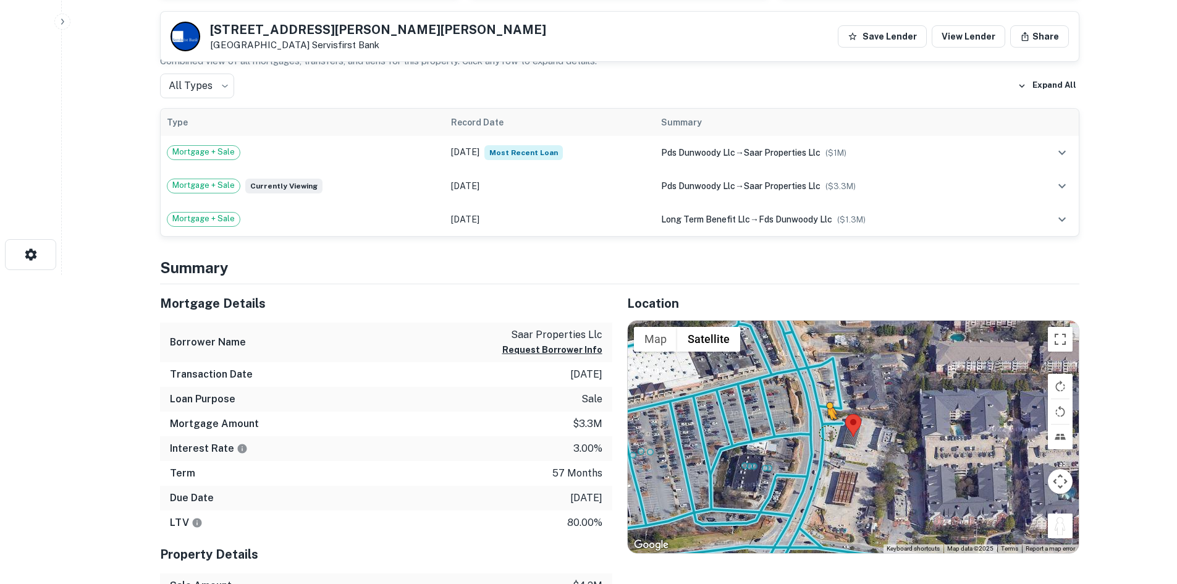
drag, startPoint x: 1059, startPoint y: 527, endPoint x: 819, endPoint y: 426, distance: 260.6
click at [819, 426] on div "To activate drag with keyboard, press Alt + Enter. Once in keyboard drag state,…" at bounding box center [853, 437] width 451 height 232
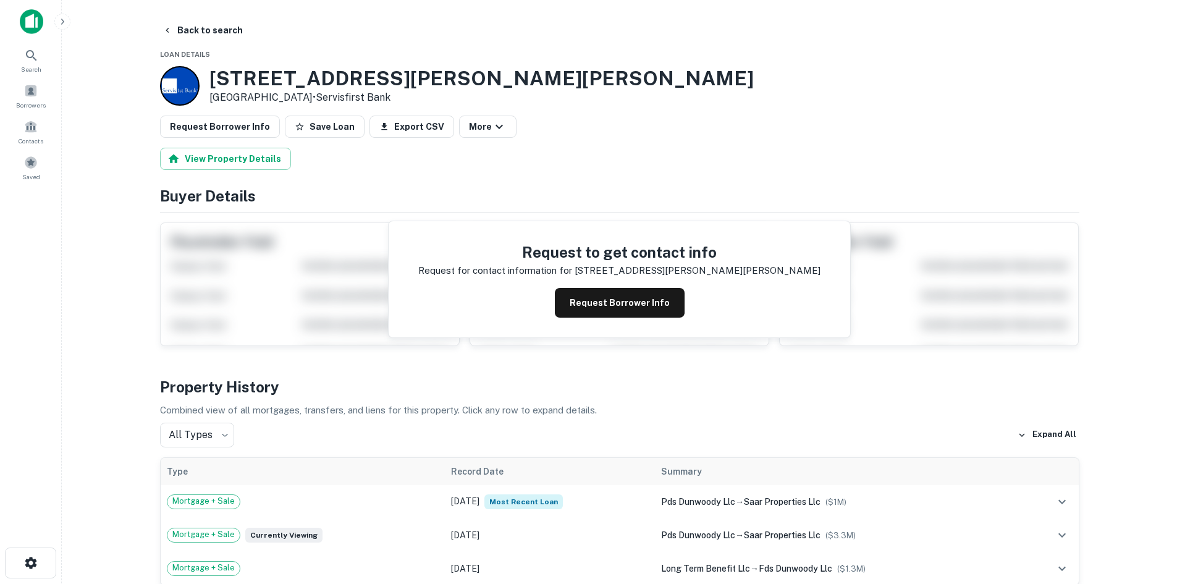
scroll to position [0, 0]
click at [222, 130] on button "Request Borrower Info" at bounding box center [220, 127] width 120 height 22
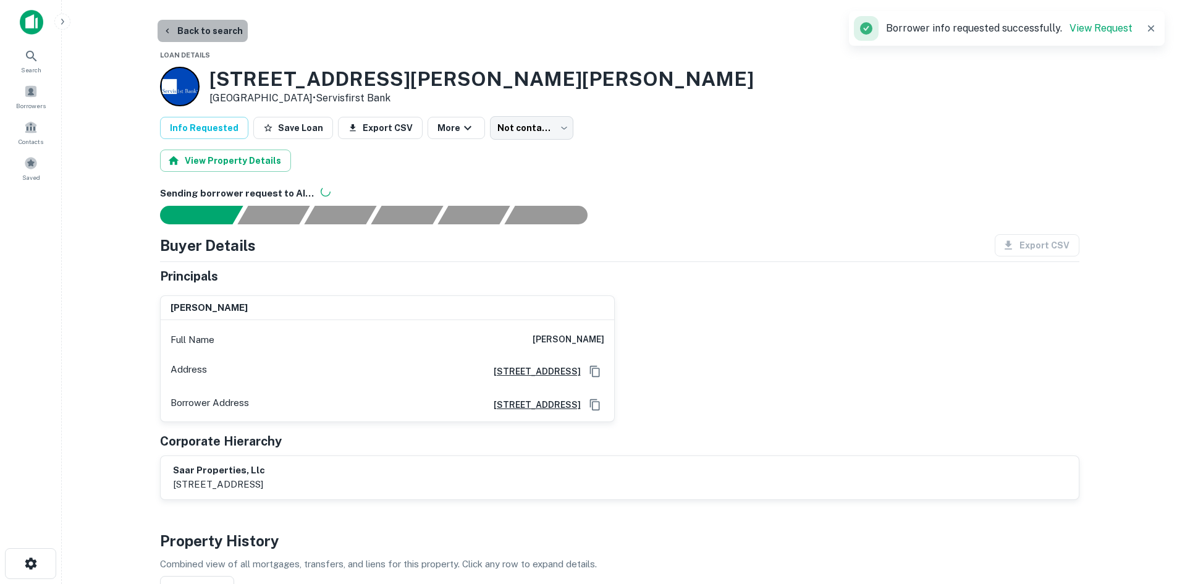
click at [208, 36] on button "Back to search" at bounding box center [203, 31] width 90 height 22
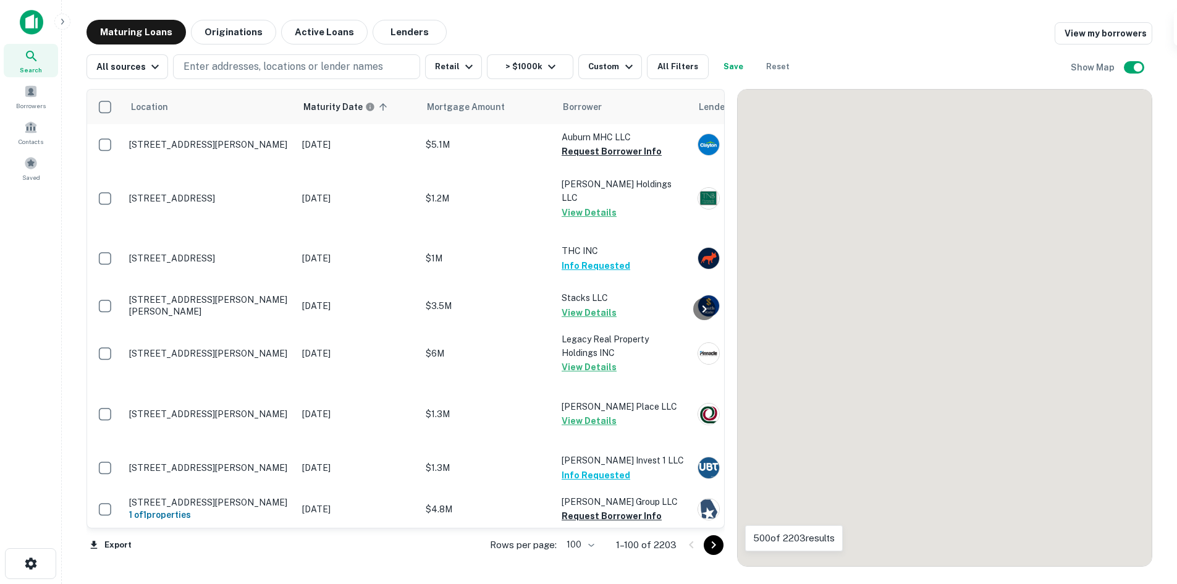
click at [718, 544] on icon "Go to next page" at bounding box center [713, 545] width 15 height 15
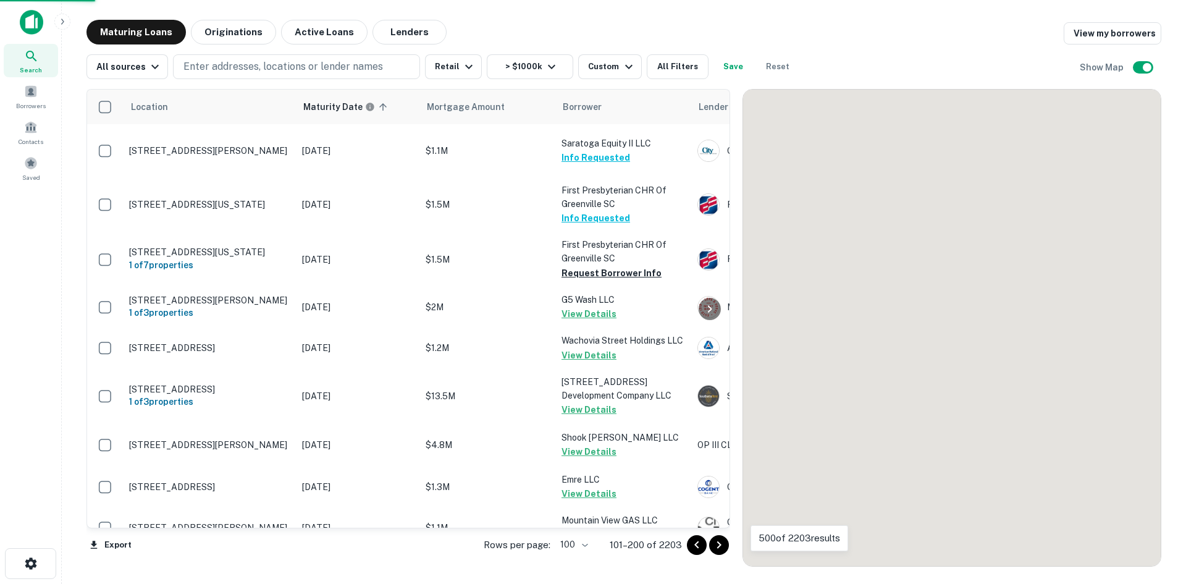
click at [713, 543] on icon "Go to next page" at bounding box center [719, 545] width 15 height 15
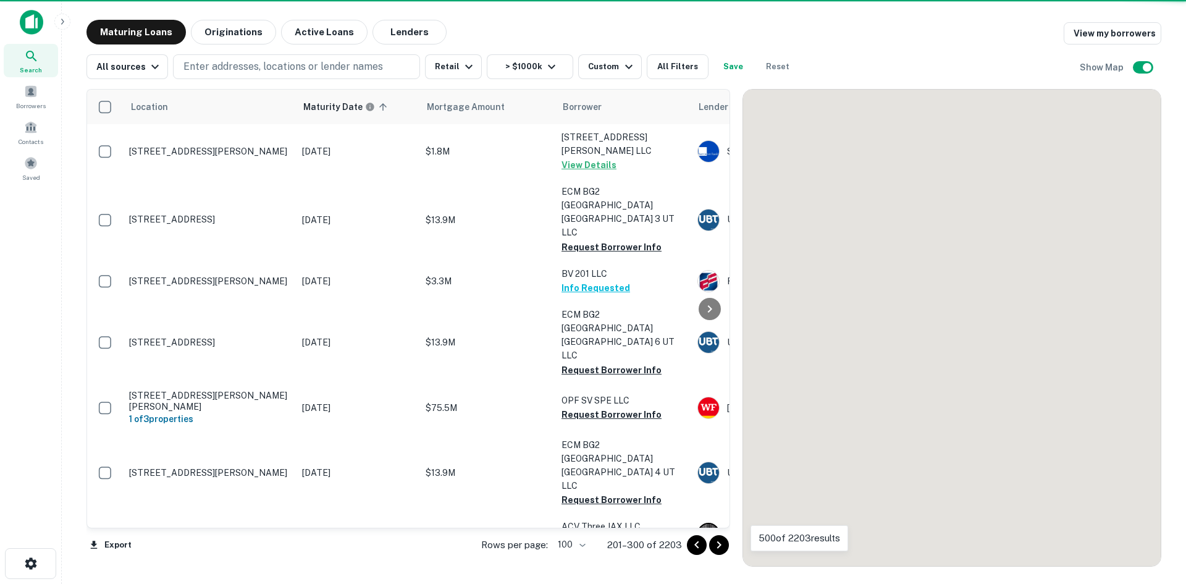
click at [713, 543] on icon "Go to next page" at bounding box center [719, 545] width 15 height 15
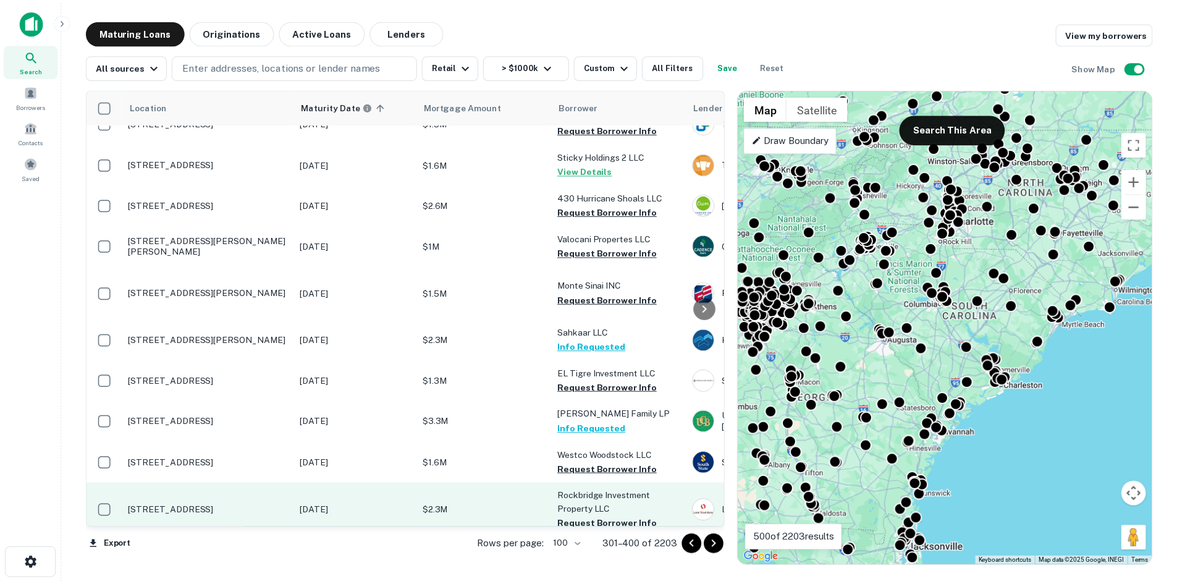
scroll to position [903, 0]
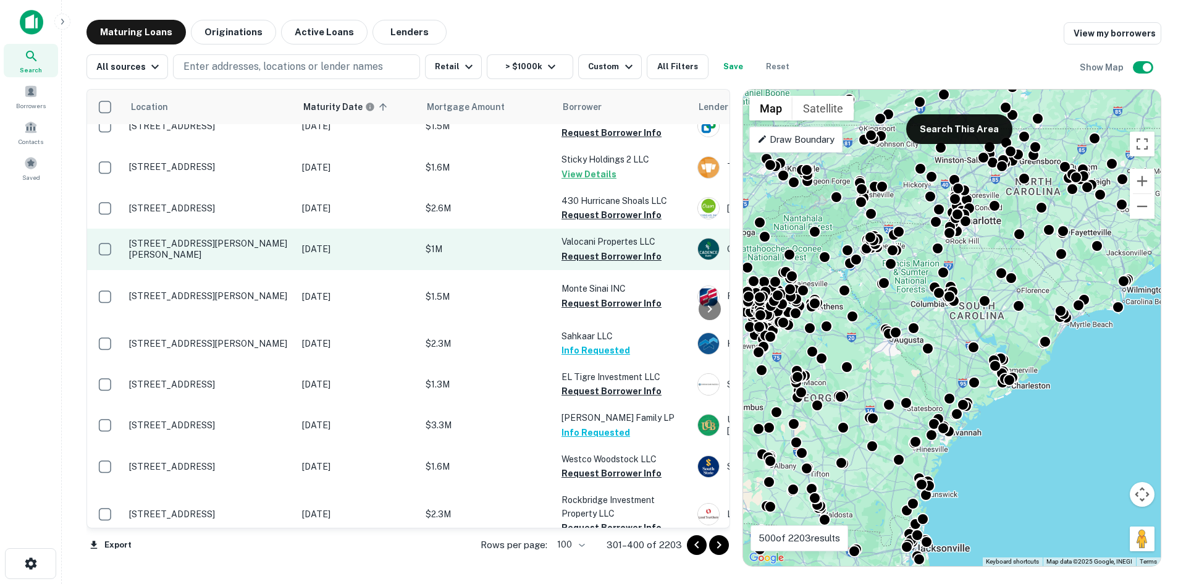
click at [239, 260] on p "[STREET_ADDRESS][PERSON_NAME][PERSON_NAME]" at bounding box center [209, 249] width 161 height 22
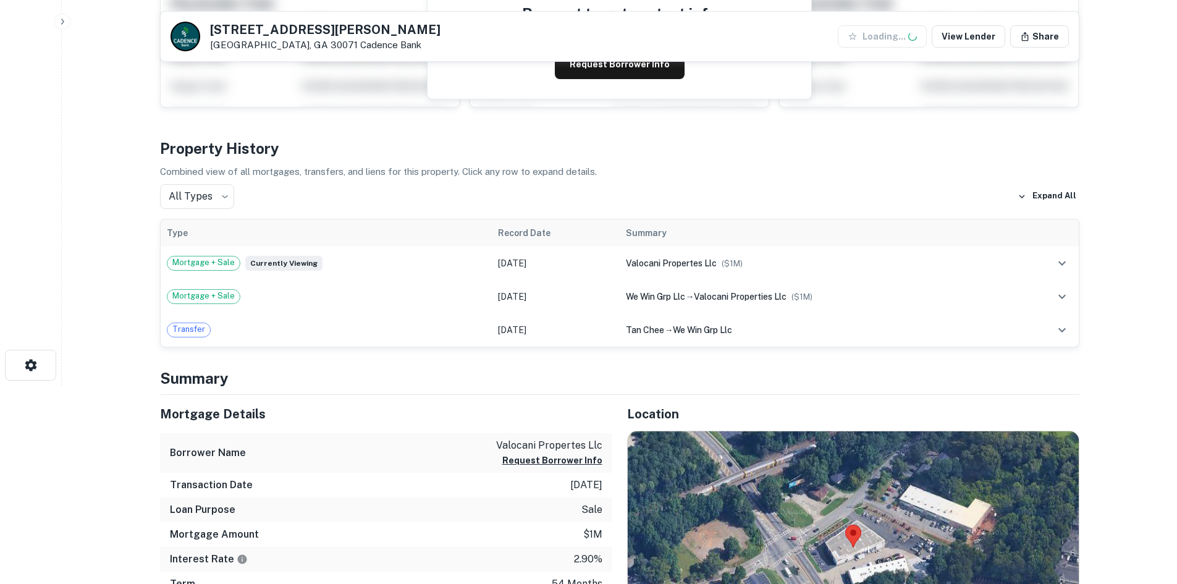
scroll to position [309, 0]
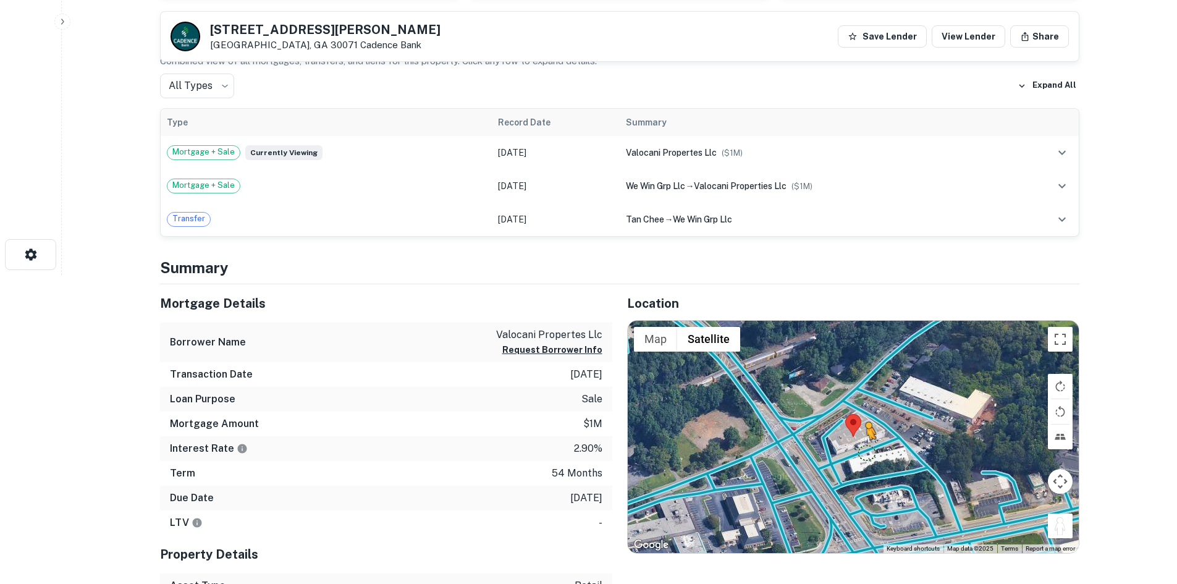
drag, startPoint x: 1053, startPoint y: 532, endPoint x: 863, endPoint y: 446, distance: 208.5
click at [864, 446] on div "To activate drag with keyboard, press Alt + Enter. Once in keyboard drag state,…" at bounding box center [853, 437] width 451 height 232
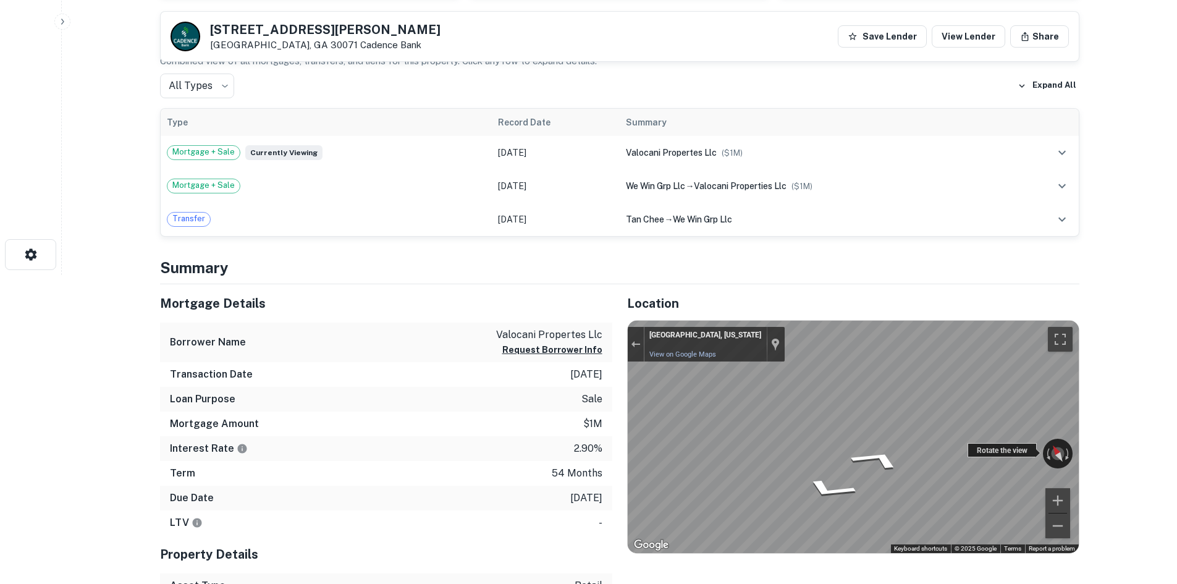
click at [986, 450] on div "Rotate the view" at bounding box center [1002, 450] width 69 height 14
click at [972, 451] on div "Rotate the view" at bounding box center [1002, 450] width 69 height 14
click at [994, 453] on div "Rotate the view" at bounding box center [1002, 450] width 69 height 14
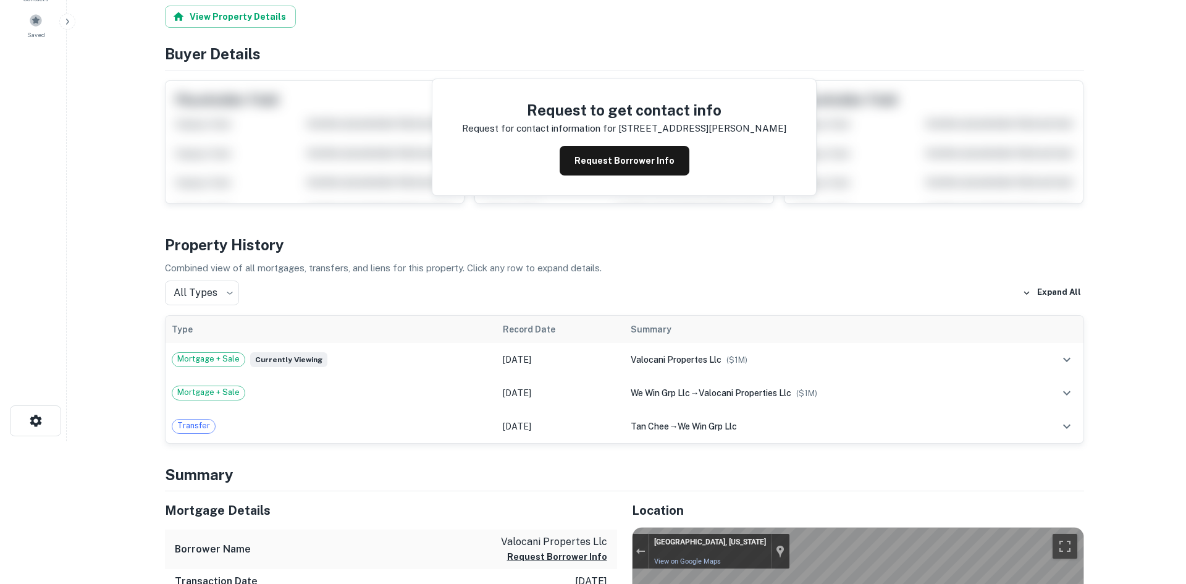
scroll to position [0, 0]
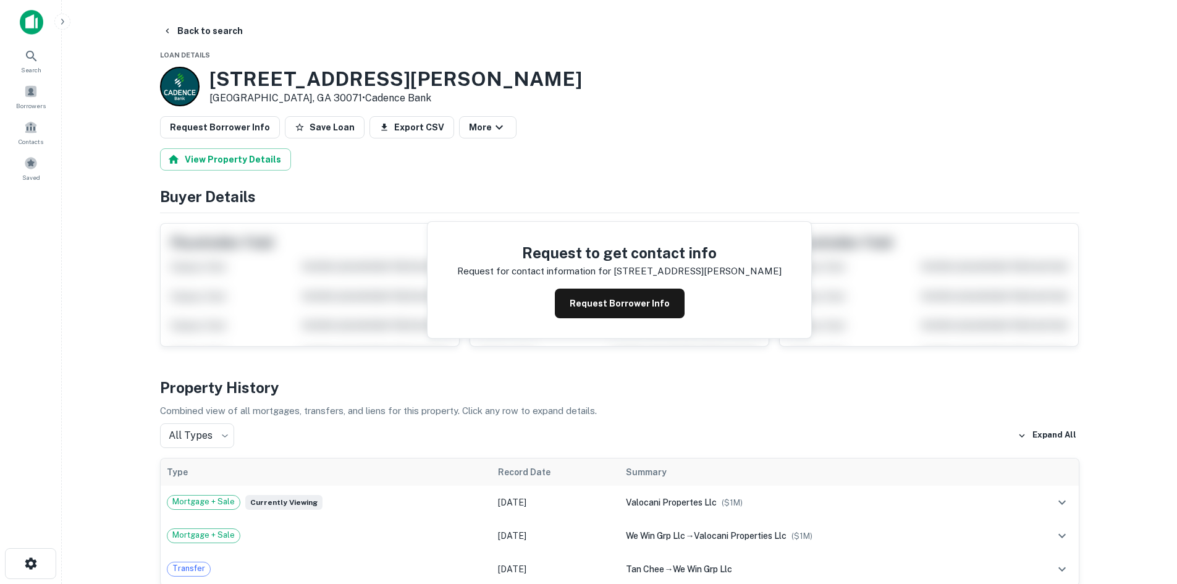
click at [252, 137] on button "Request Borrower Info" at bounding box center [220, 127] width 120 height 22
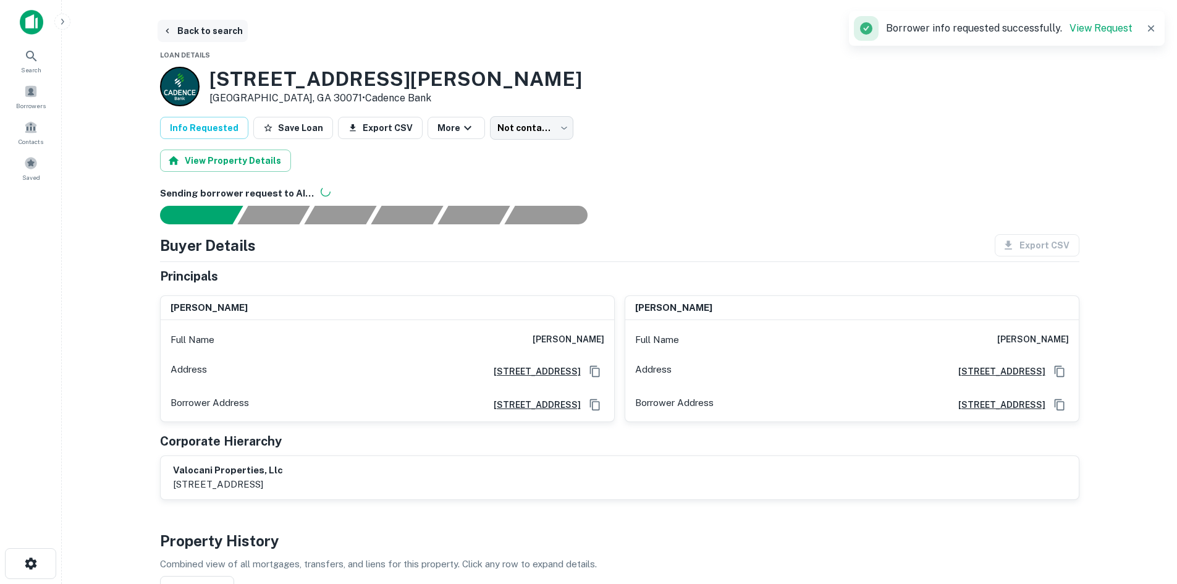
click at [209, 38] on button "Back to search" at bounding box center [203, 31] width 90 height 22
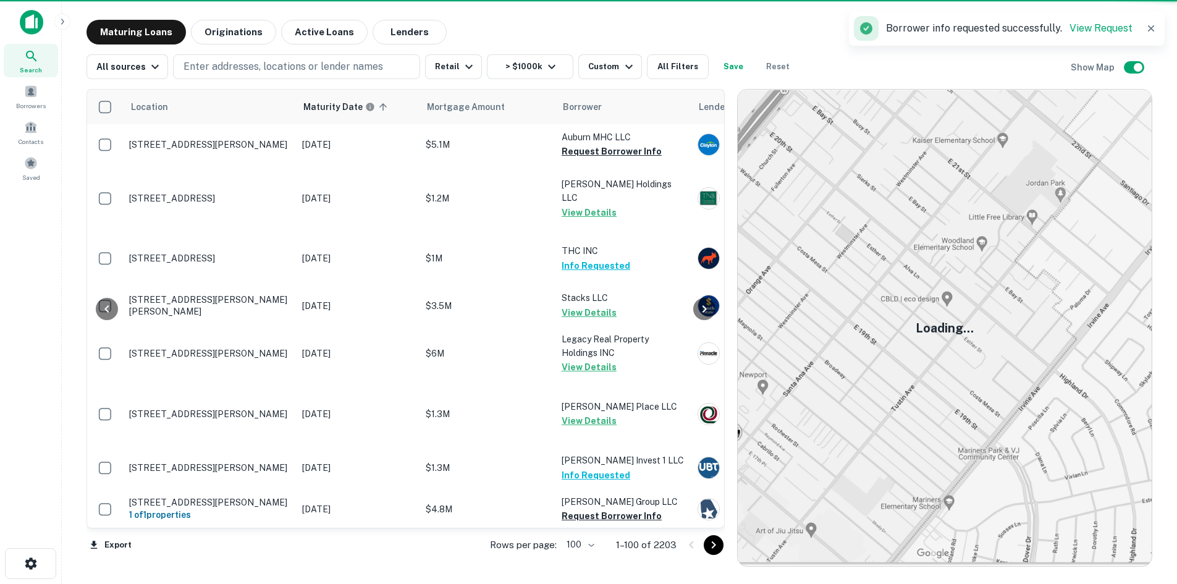
click at [713, 546] on icon "Go to next page" at bounding box center [713, 545] width 15 height 15
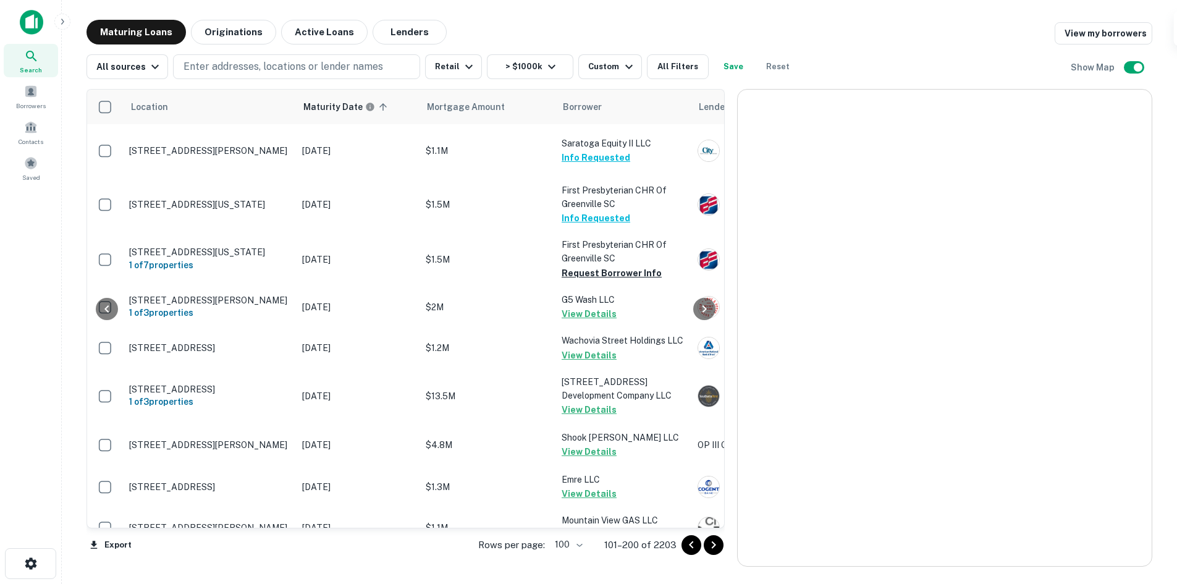
click at [719, 544] on icon "Go to next page" at bounding box center [713, 545] width 15 height 15
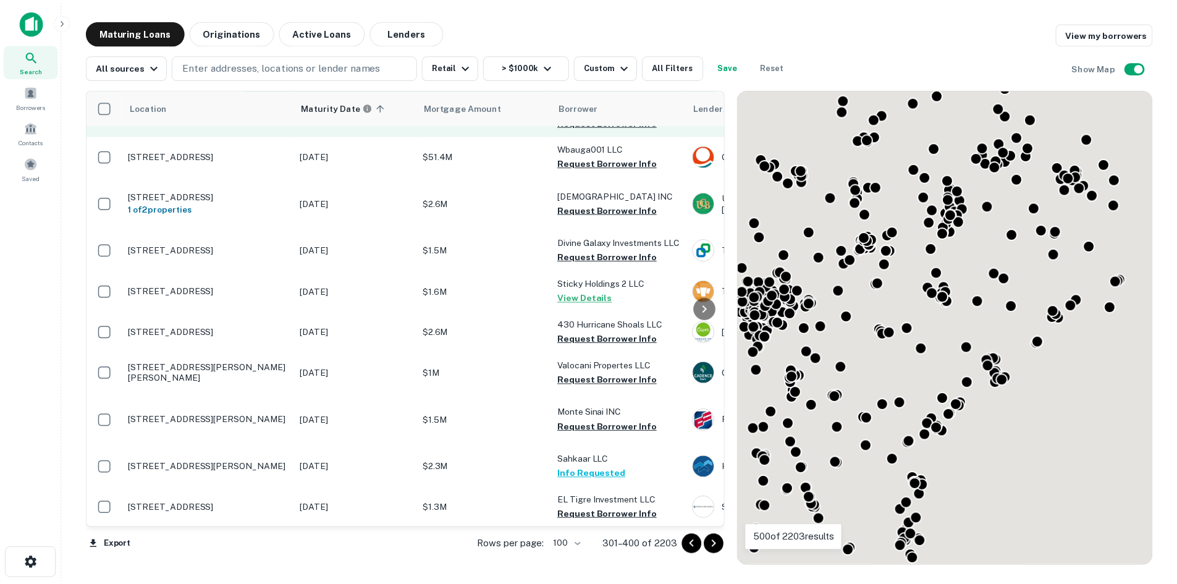
scroll to position [718, 0]
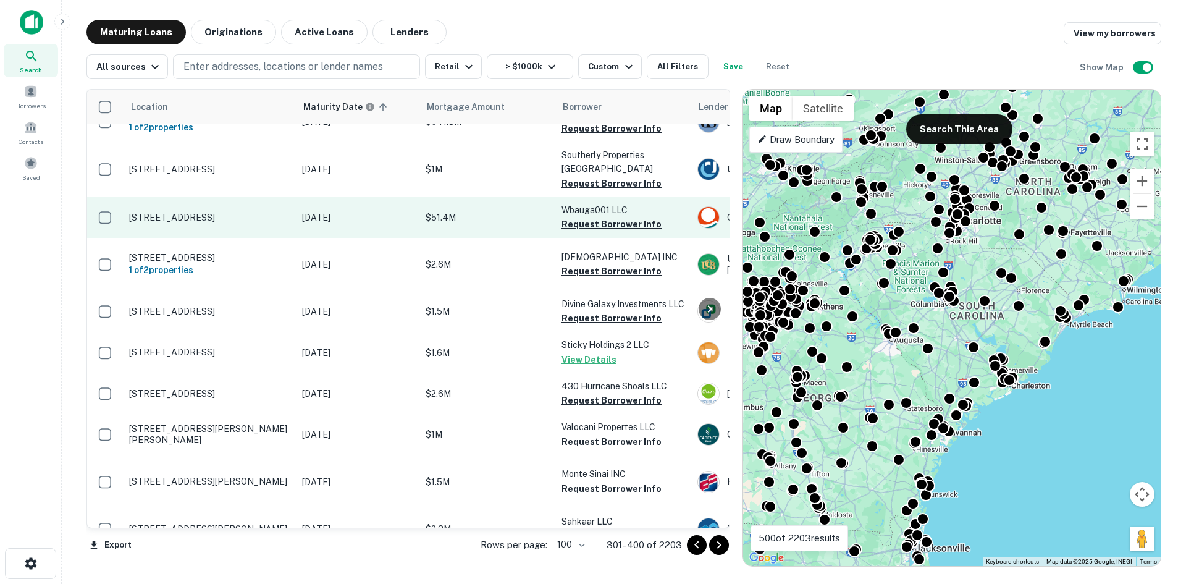
click at [258, 223] on p "[STREET_ADDRESS]" at bounding box center [209, 217] width 161 height 11
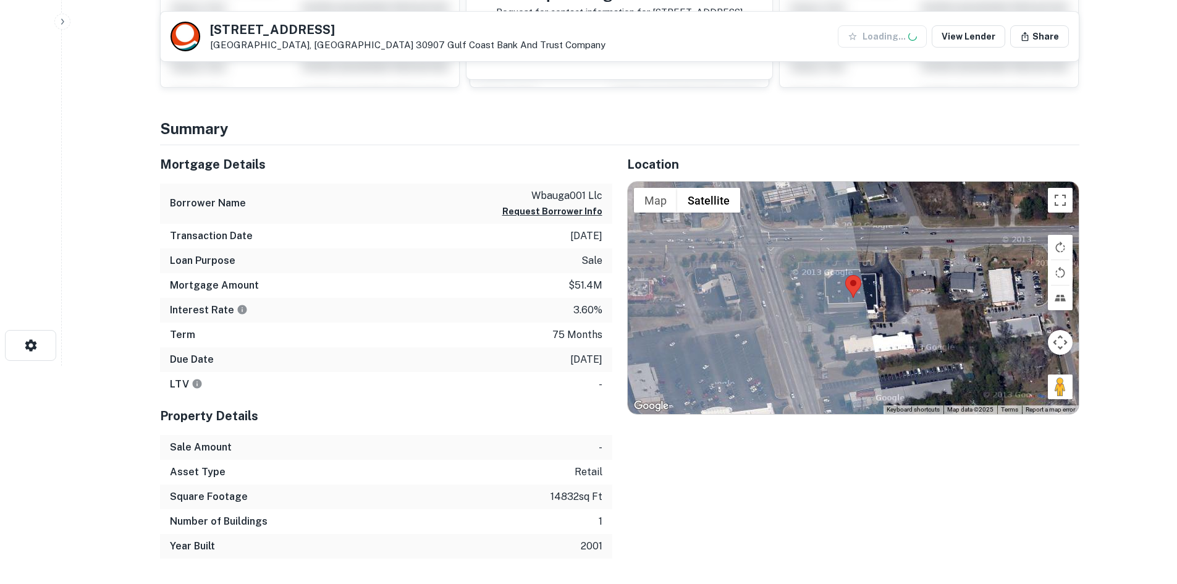
scroll to position [247, 0]
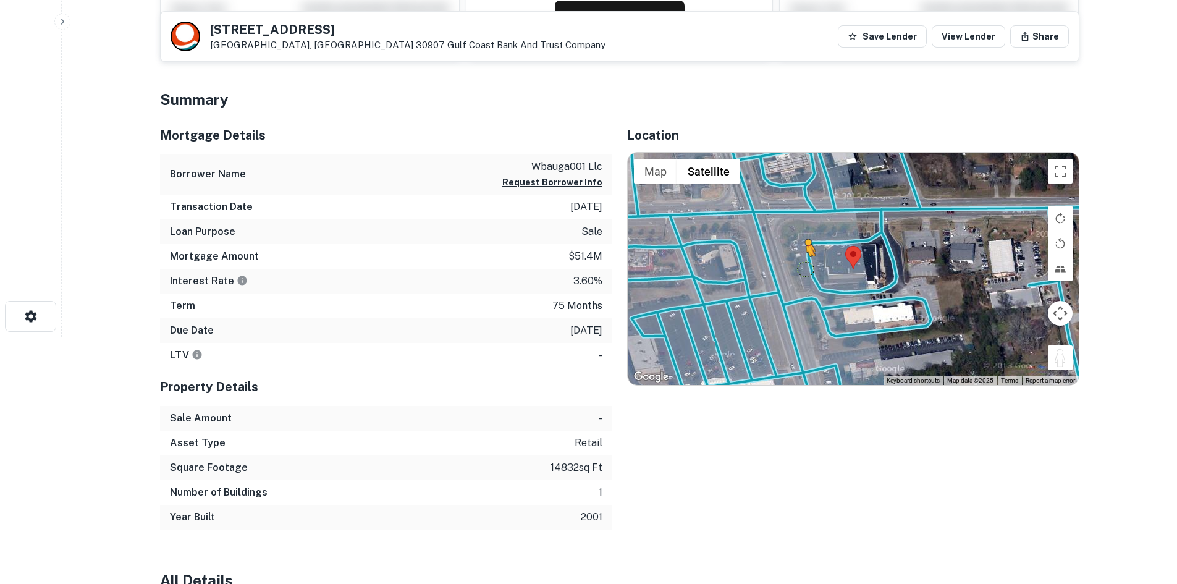
drag, startPoint x: 1054, startPoint y: 355, endPoint x: 802, endPoint y: 262, distance: 268.6
click at [802, 262] on div "To activate drag with keyboard, press Alt + Enter. Once in keyboard drag state,…" at bounding box center [853, 269] width 451 height 232
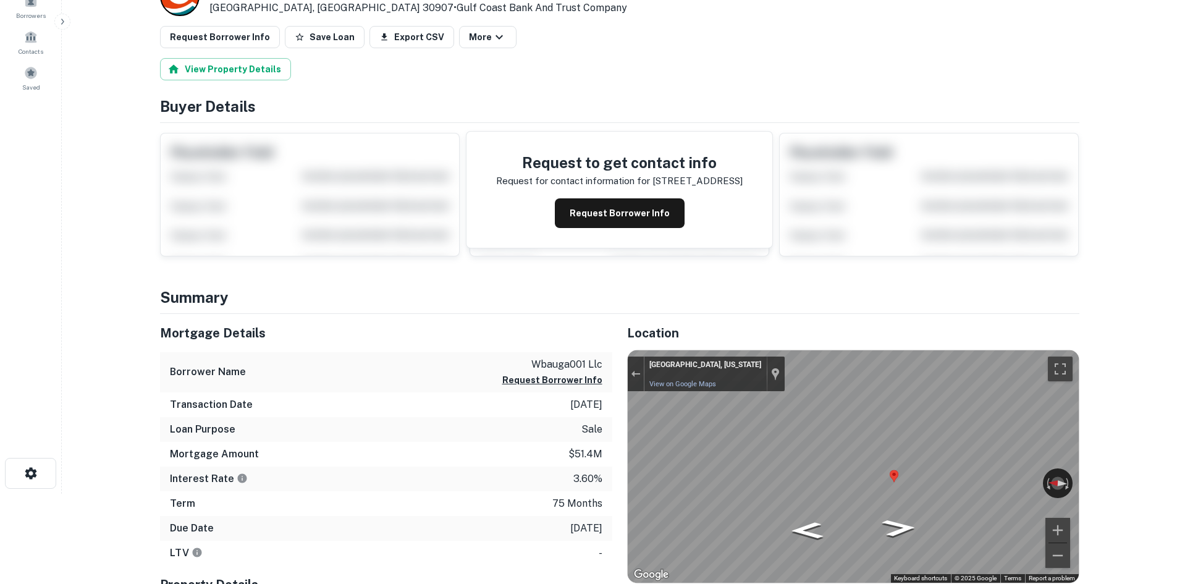
scroll to position [0, 0]
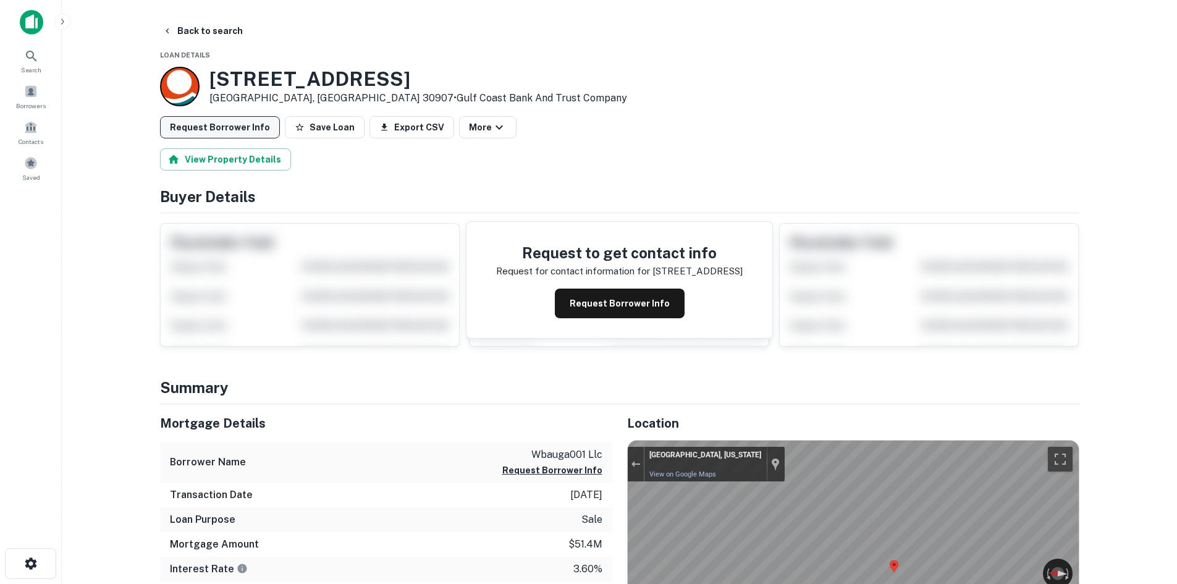
click at [245, 121] on button "Request Borrower Info" at bounding box center [220, 127] width 120 height 22
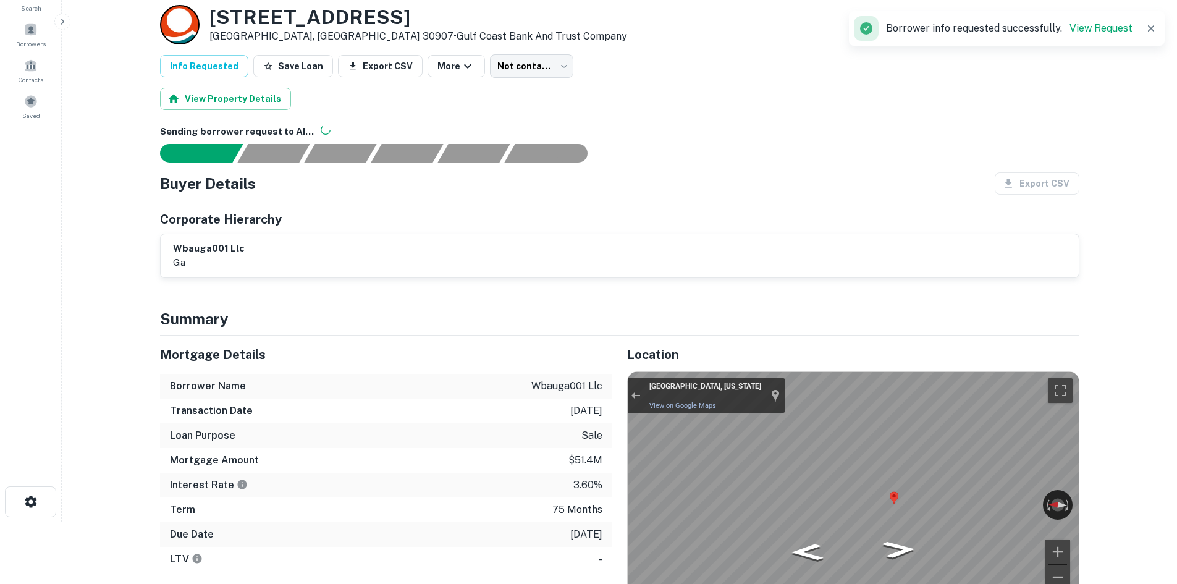
scroll to position [309, 0]
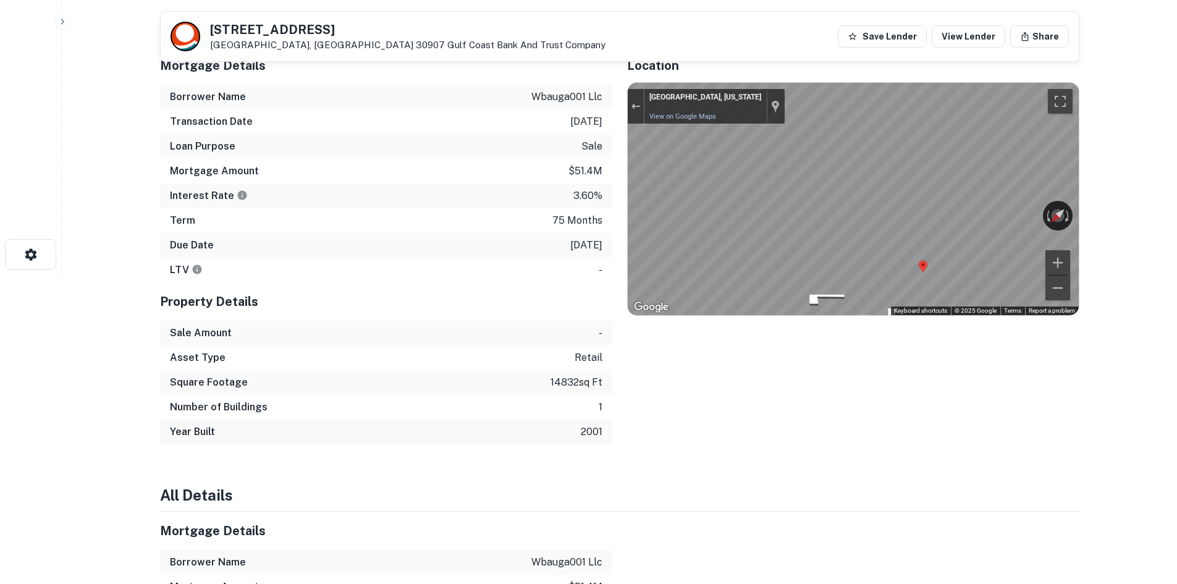
click at [594, 276] on div "Mortgage Details Borrower Name wbauga001 llc Transaction Date 10/24/2019 Loan P…" at bounding box center [612, 245] width 934 height 398
click at [635, 109] on div "Exit the Street View" at bounding box center [635, 106] width 9 height 7
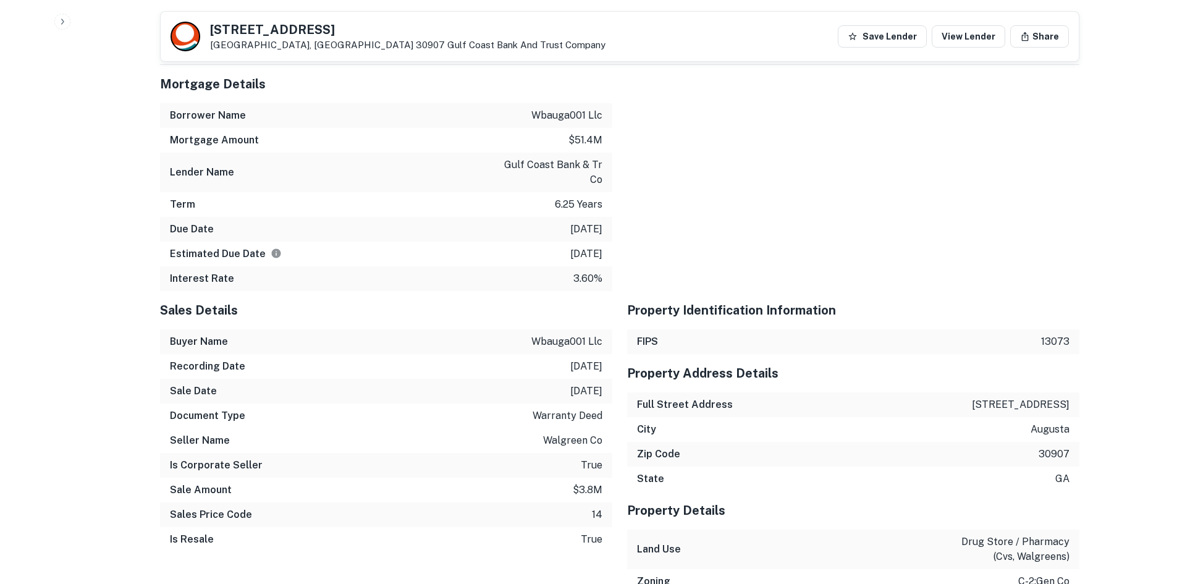
scroll to position [741, 0]
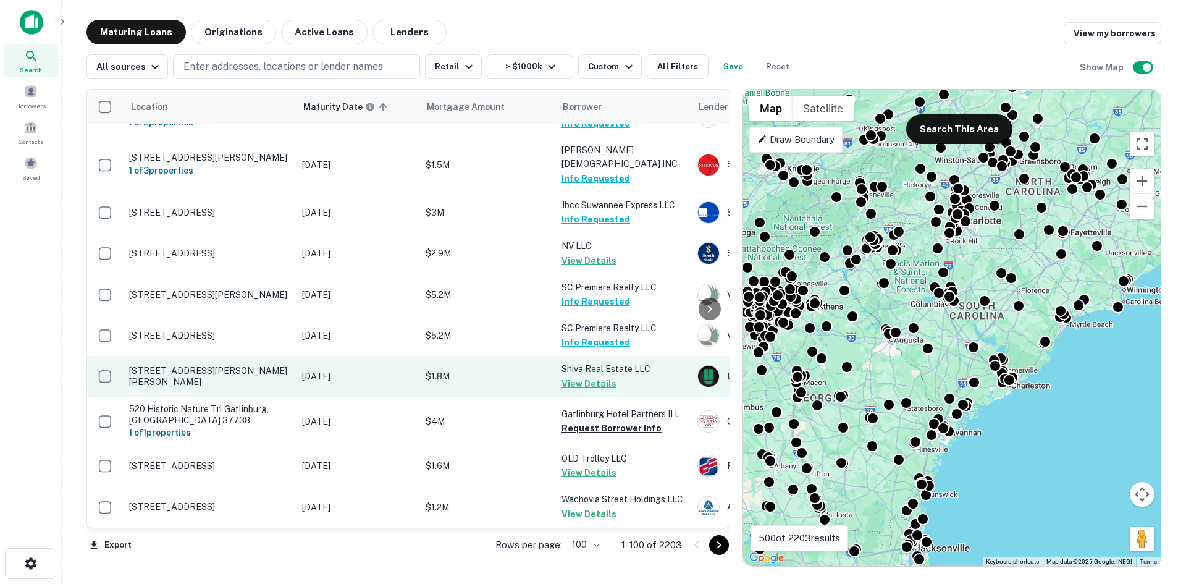
scroll to position [4676, 0]
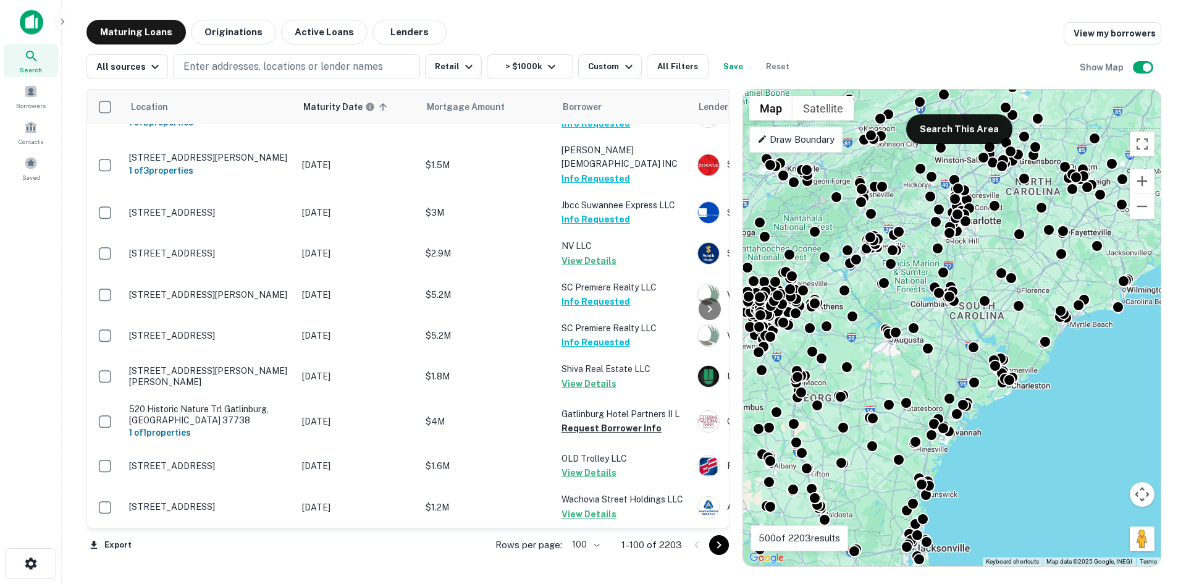
click at [727, 544] on icon "Go to next page" at bounding box center [719, 545] width 15 height 15
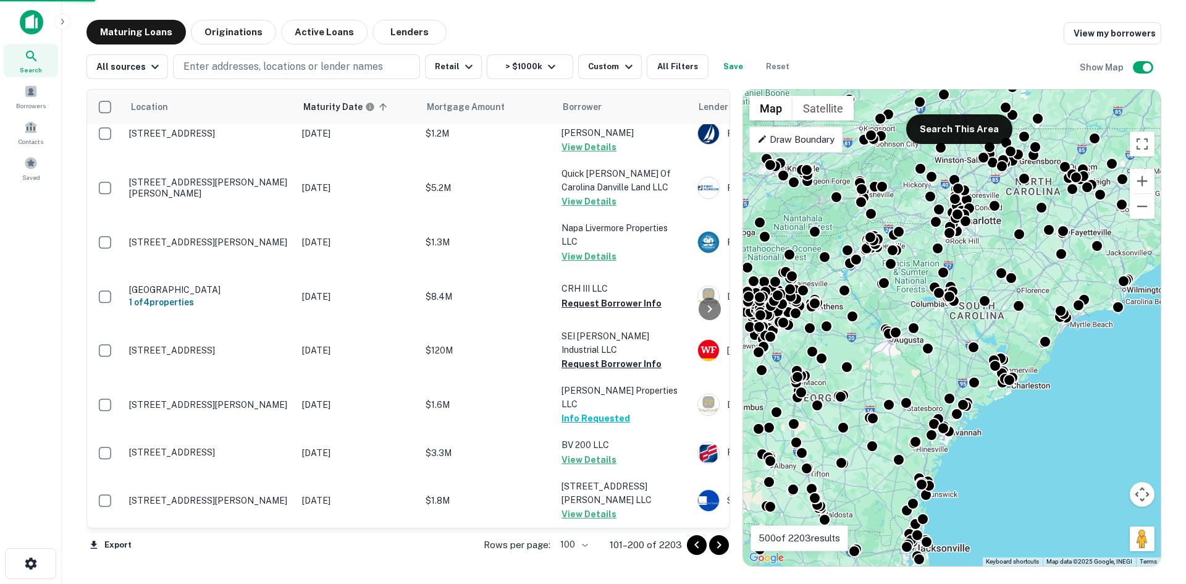
click at [727, 544] on icon "Go to next page" at bounding box center [719, 545] width 15 height 15
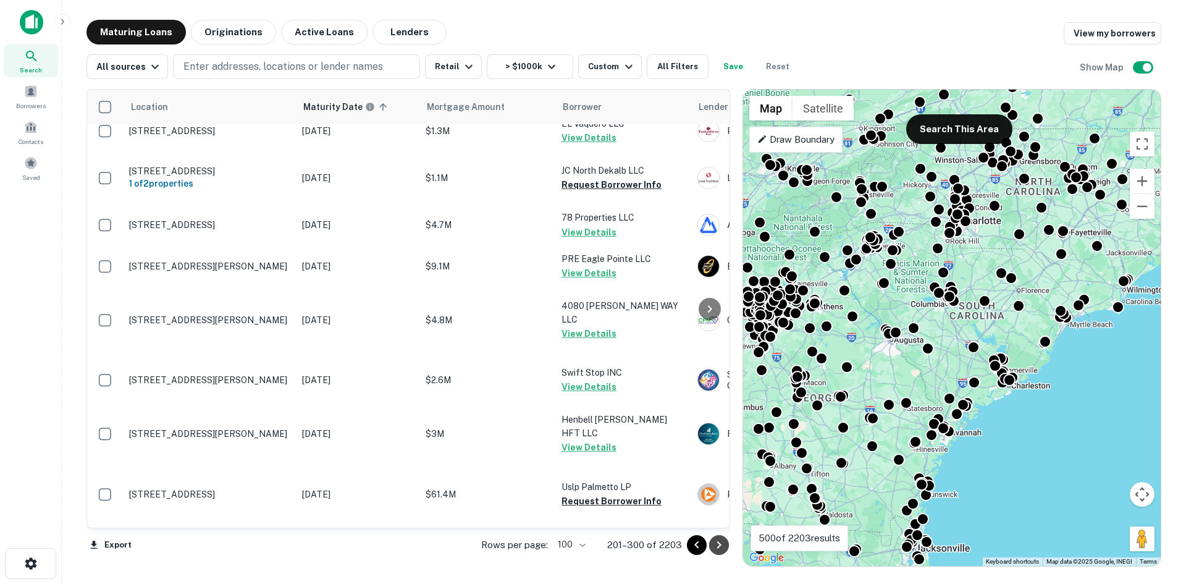
click at [727, 544] on icon "Go to next page" at bounding box center [719, 545] width 15 height 15
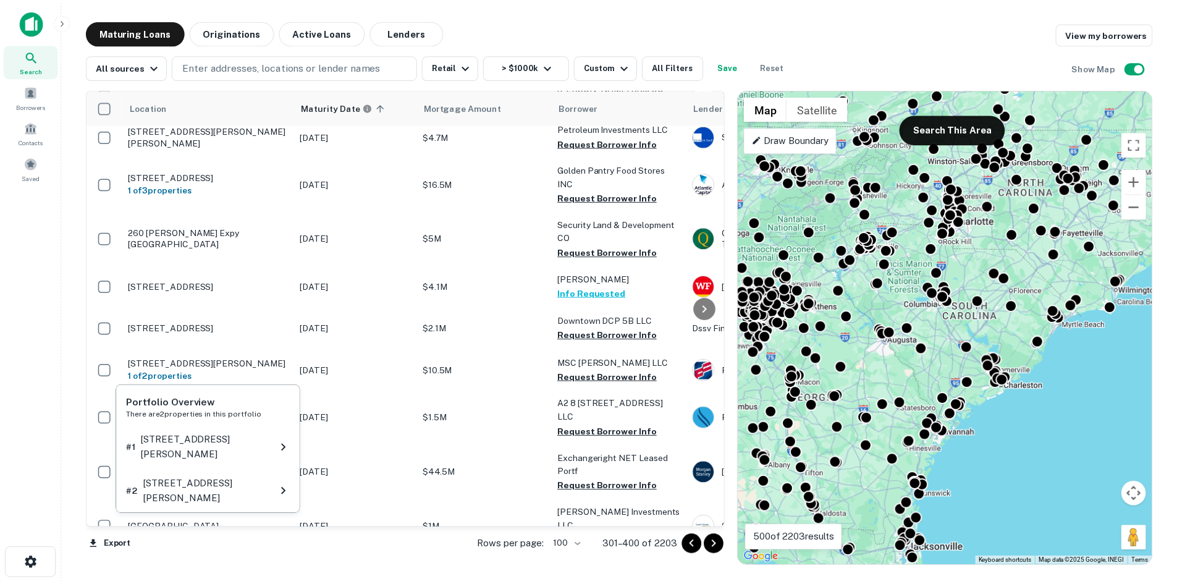
scroll to position [2822, 0]
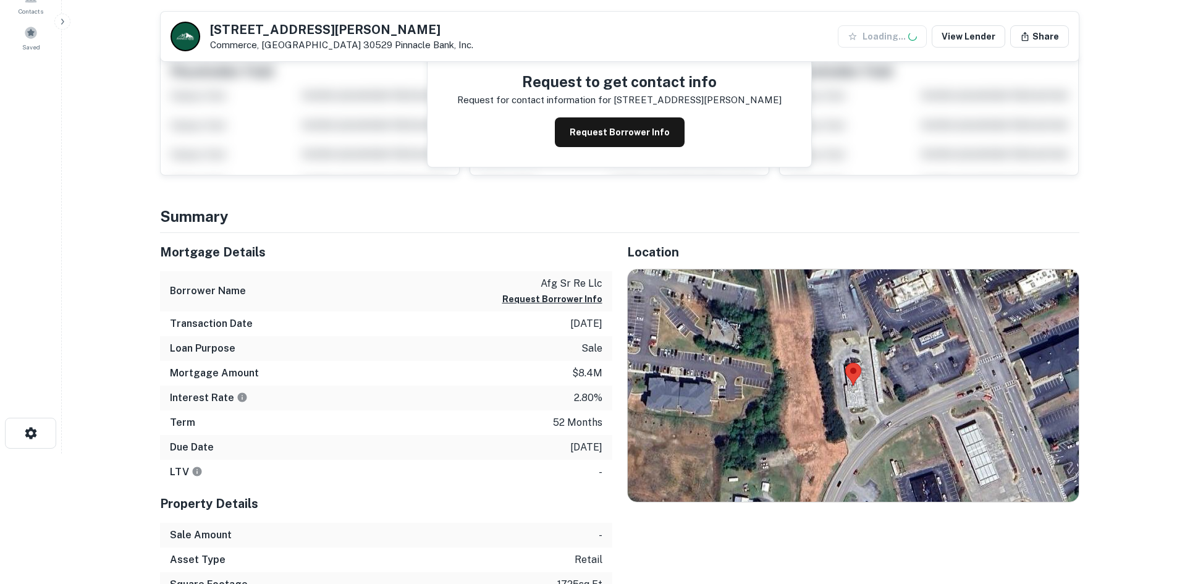
scroll to position [247, 0]
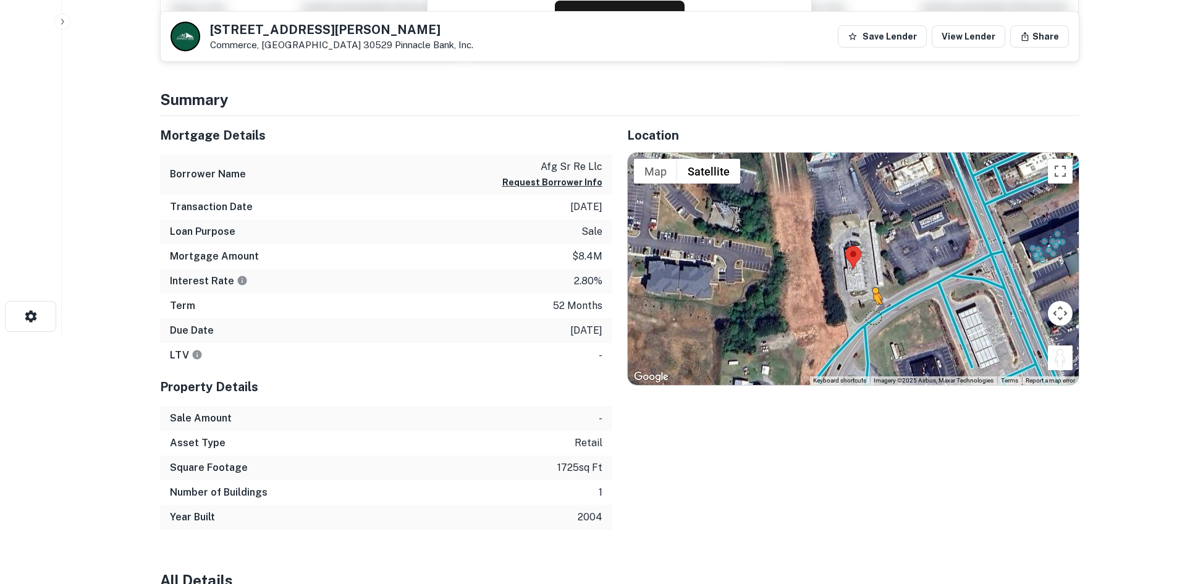
drag, startPoint x: 1053, startPoint y: 358, endPoint x: 868, endPoint y: 318, distance: 189.8
click at [868, 318] on div "To activate drag with keyboard, press Alt + Enter. Once in keyboard drag state,…" at bounding box center [853, 269] width 451 height 232
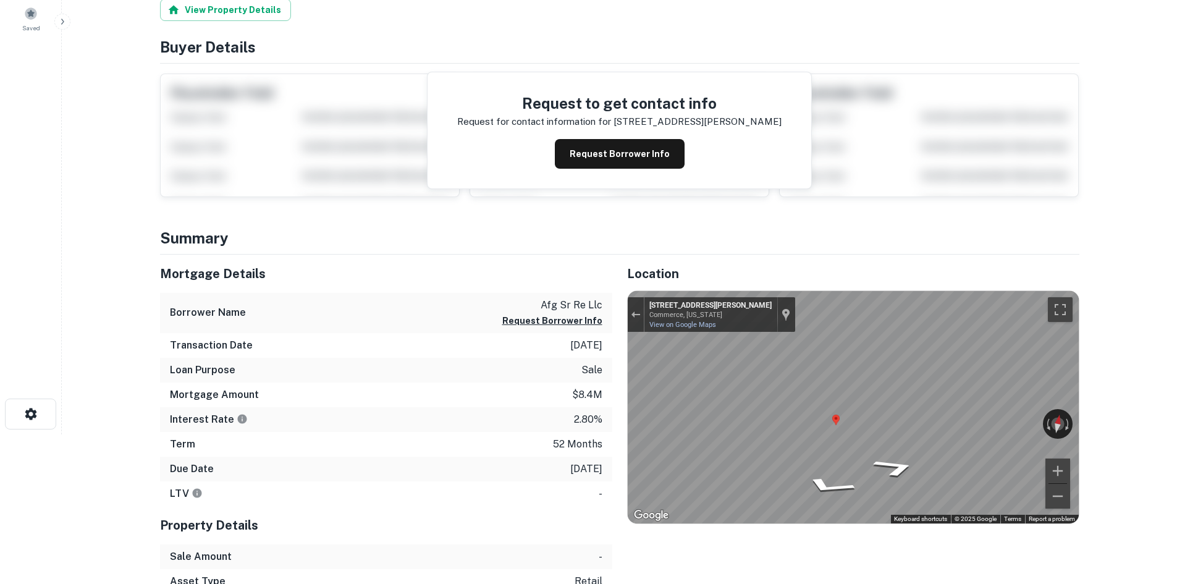
scroll to position [62, 0]
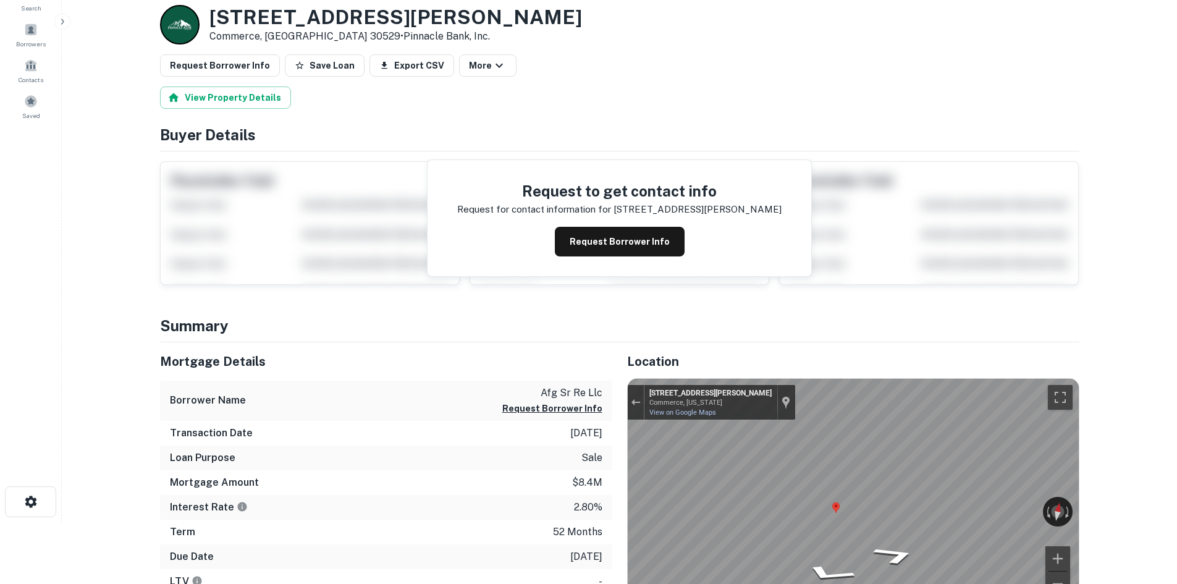
click at [235, 64] on button "Request Borrower Info" at bounding box center [220, 65] width 120 height 22
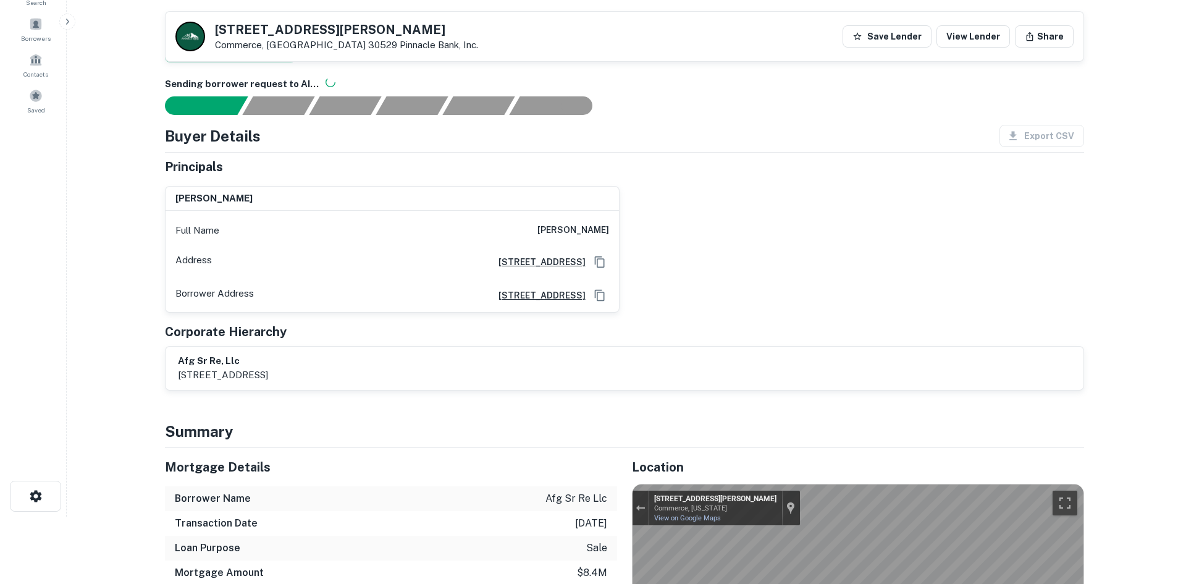
scroll to position [0, 0]
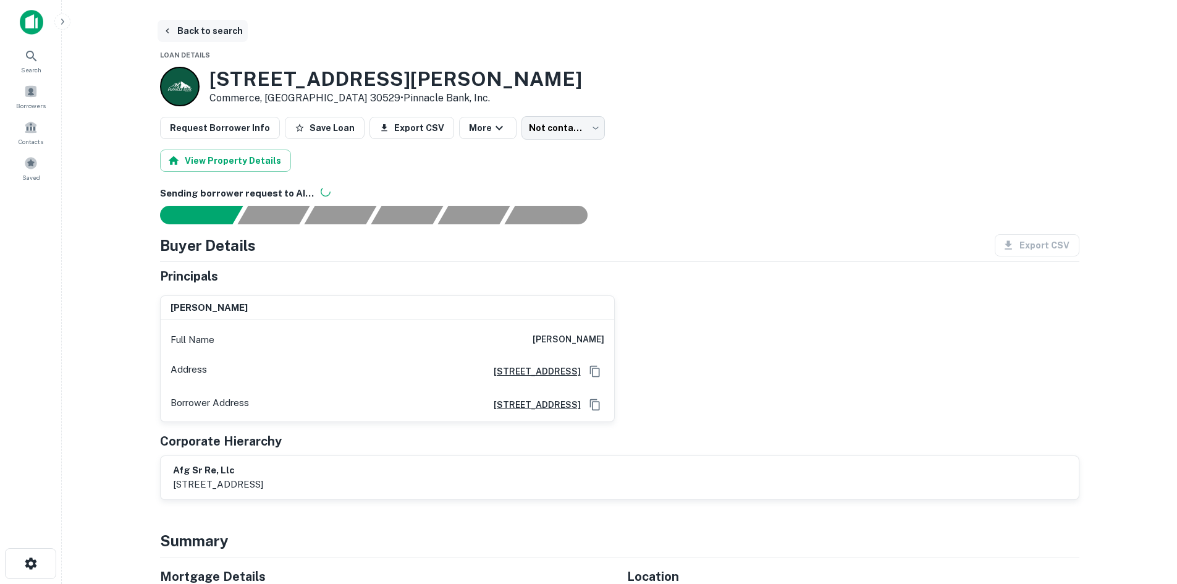
click at [235, 39] on button "Back to search" at bounding box center [203, 31] width 90 height 22
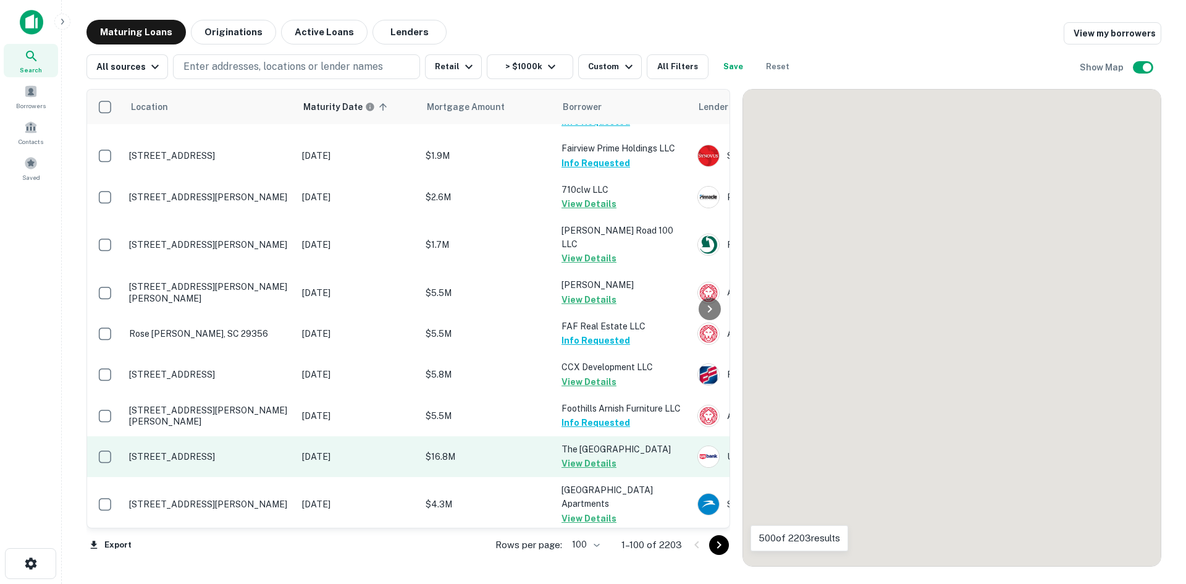
scroll to position [3069, 0]
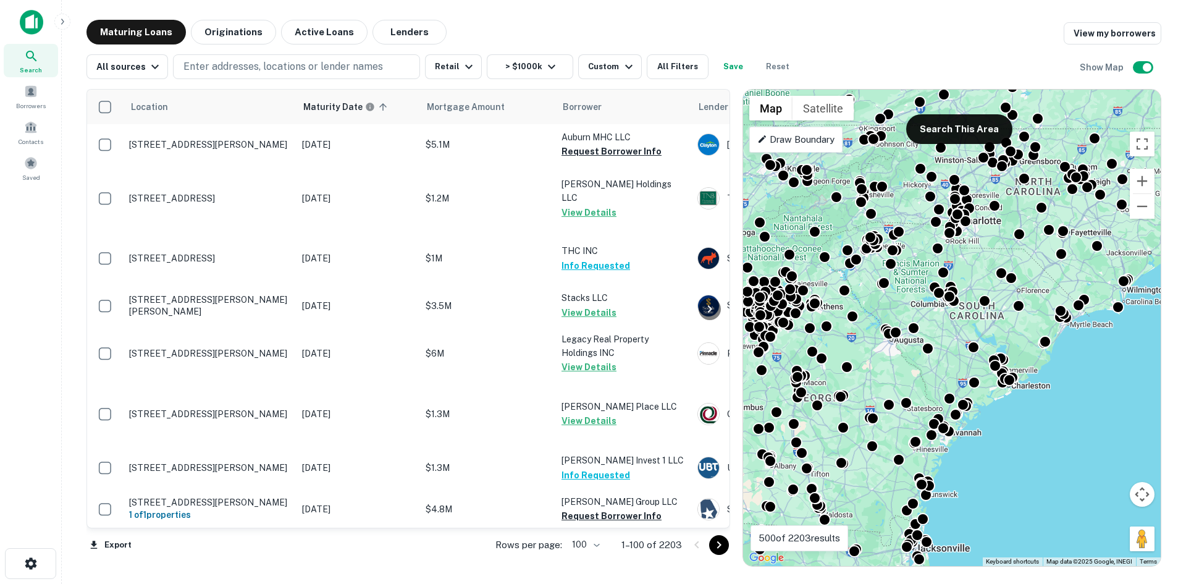
scroll to position [3069, 0]
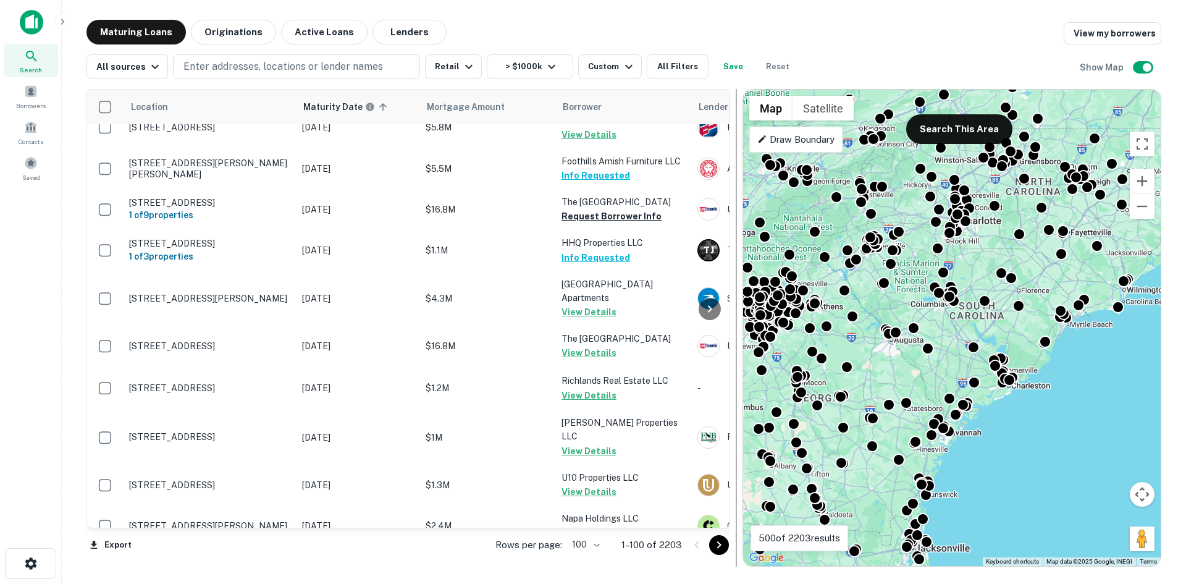
click at [717, 543] on icon "Go to next page" at bounding box center [719, 545] width 15 height 15
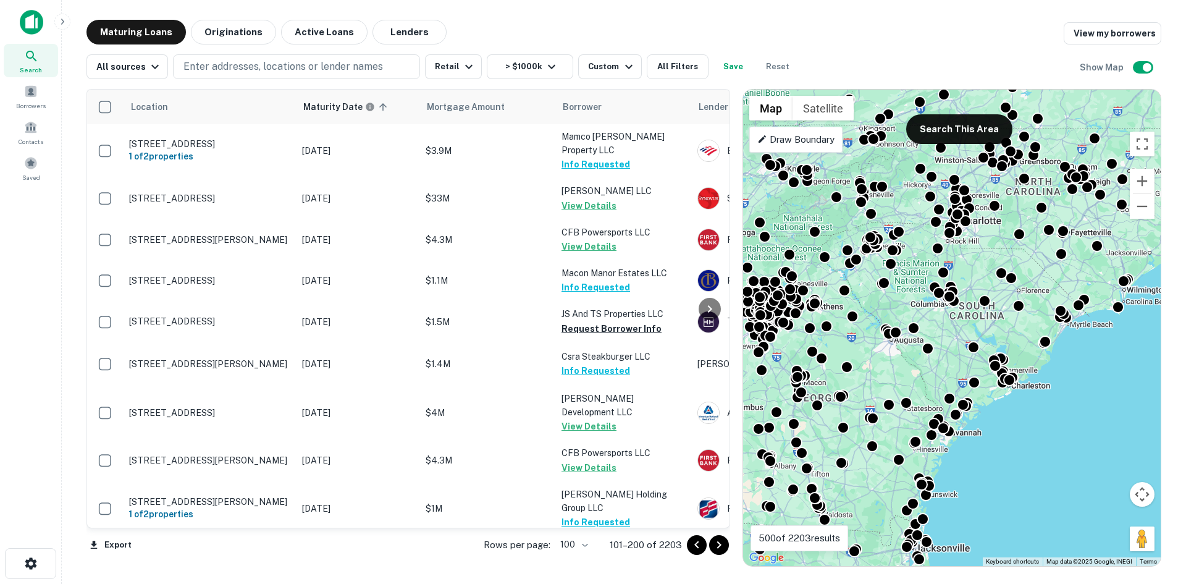
click at [719, 543] on icon "Go to next page" at bounding box center [719, 544] width 4 height 7
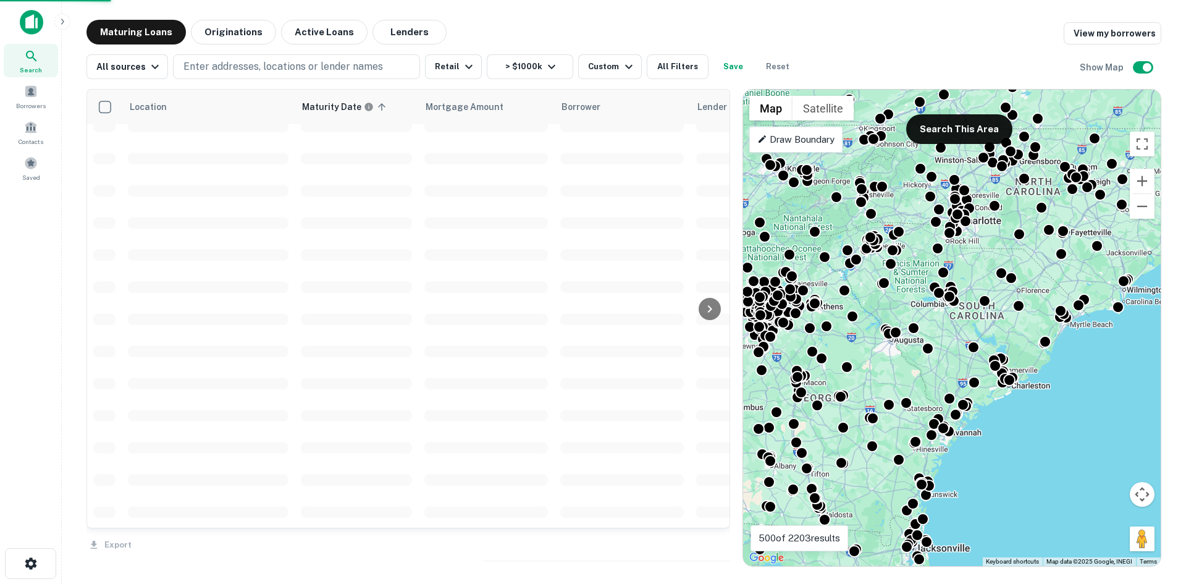
scroll to position [2819, 0]
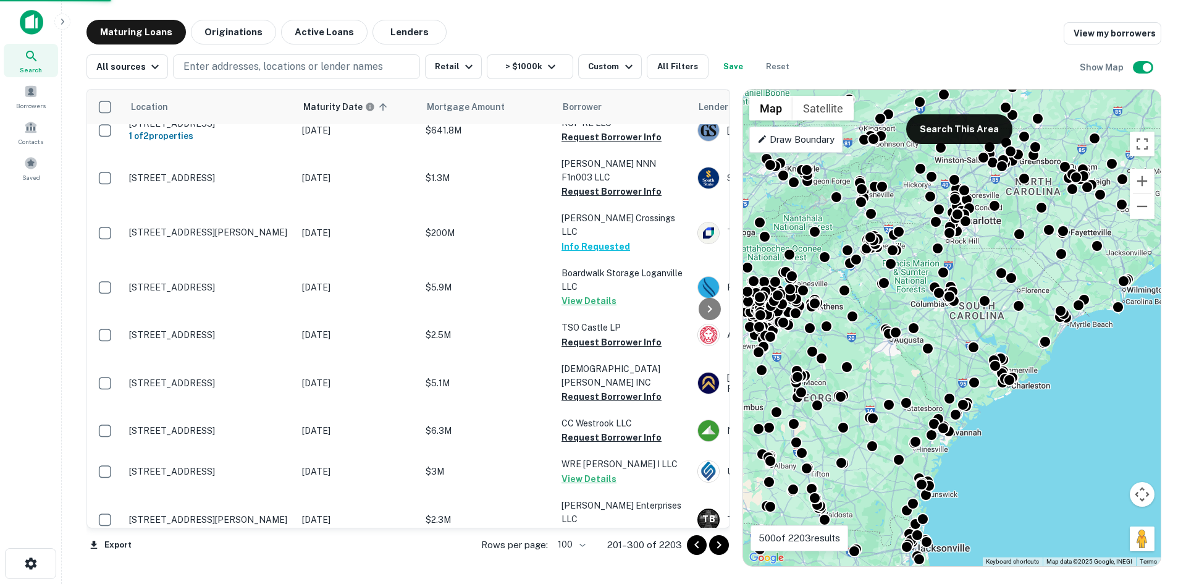
click at [714, 544] on icon "Go to next page" at bounding box center [719, 545] width 15 height 15
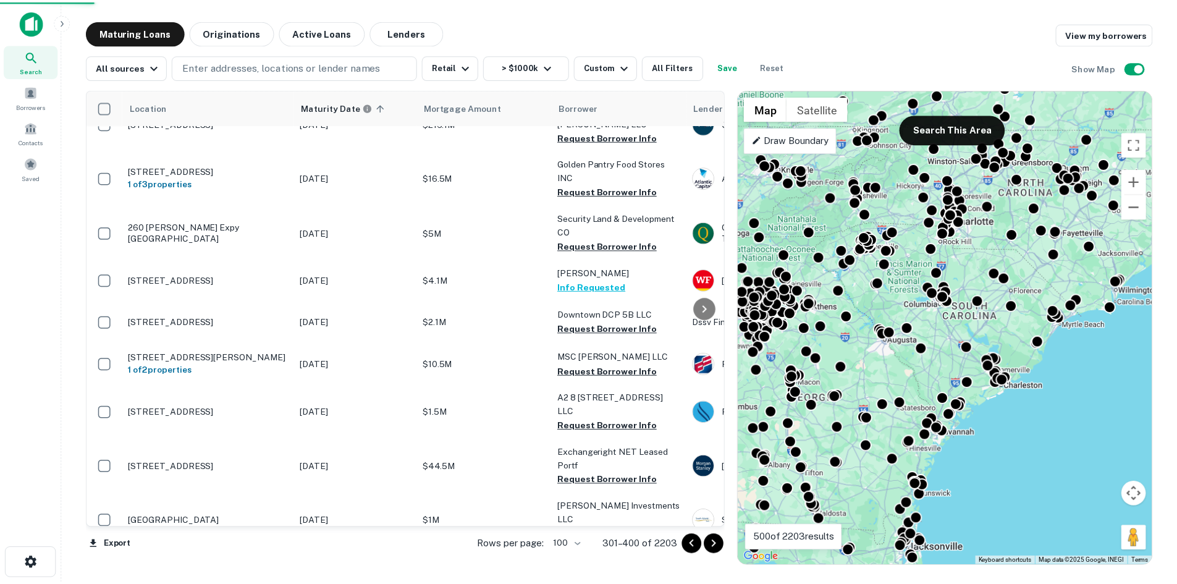
scroll to position [3069, 0]
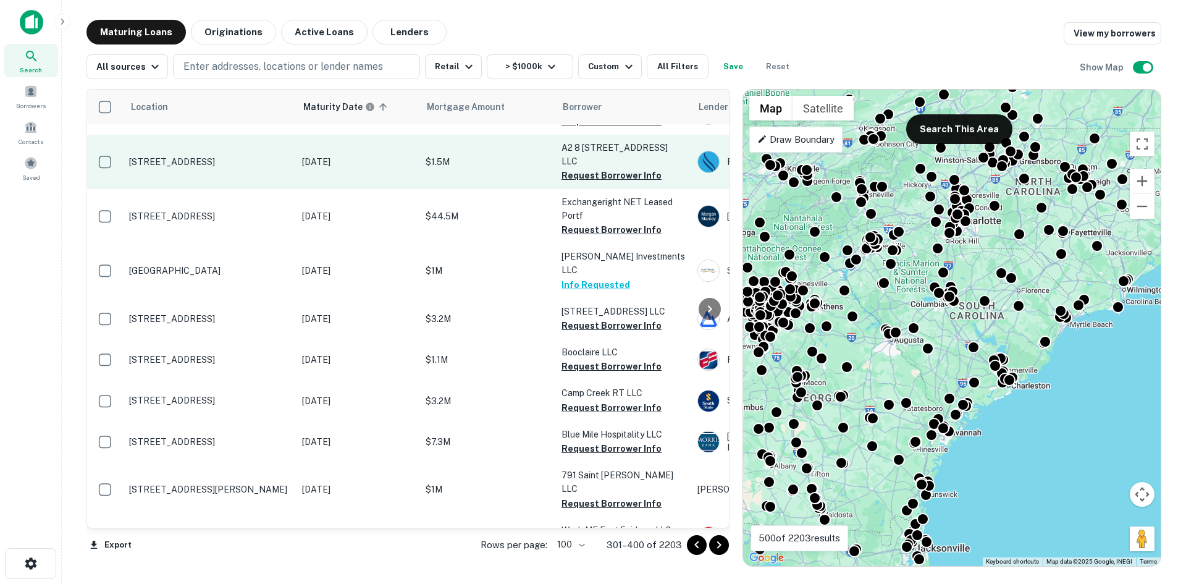
click at [218, 189] on td "[STREET_ADDRESS]" at bounding box center [209, 162] width 173 height 54
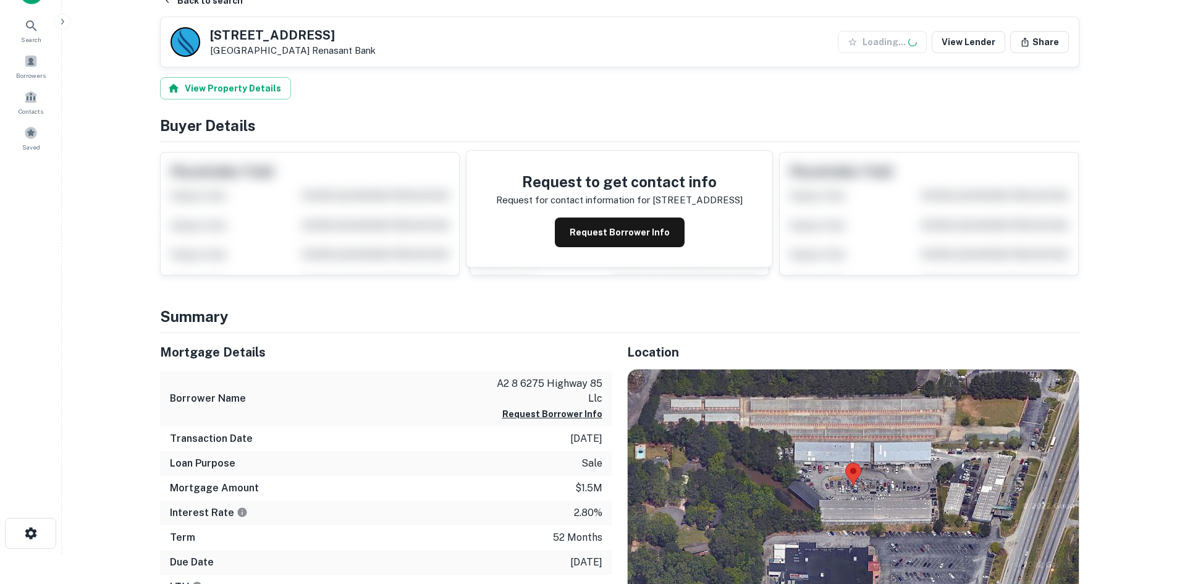
scroll to position [185, 0]
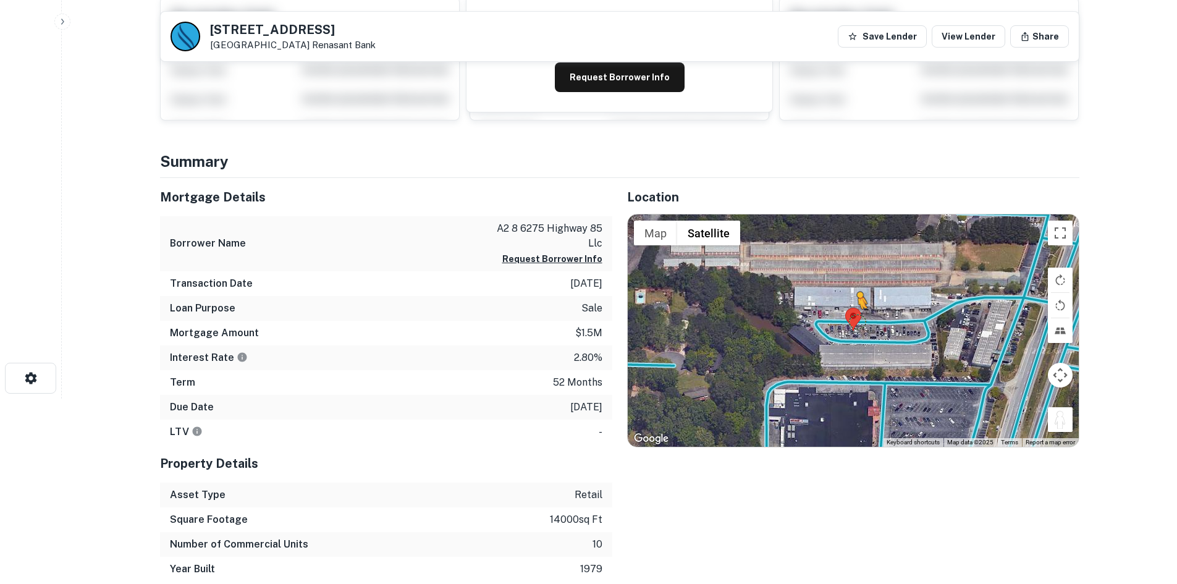
drag, startPoint x: 1063, startPoint y: 419, endPoint x: 856, endPoint y: 321, distance: 228.9
click at [856, 321] on div "To activate drag with keyboard, press Alt + Enter. Once in keyboard drag state,…" at bounding box center [853, 330] width 451 height 232
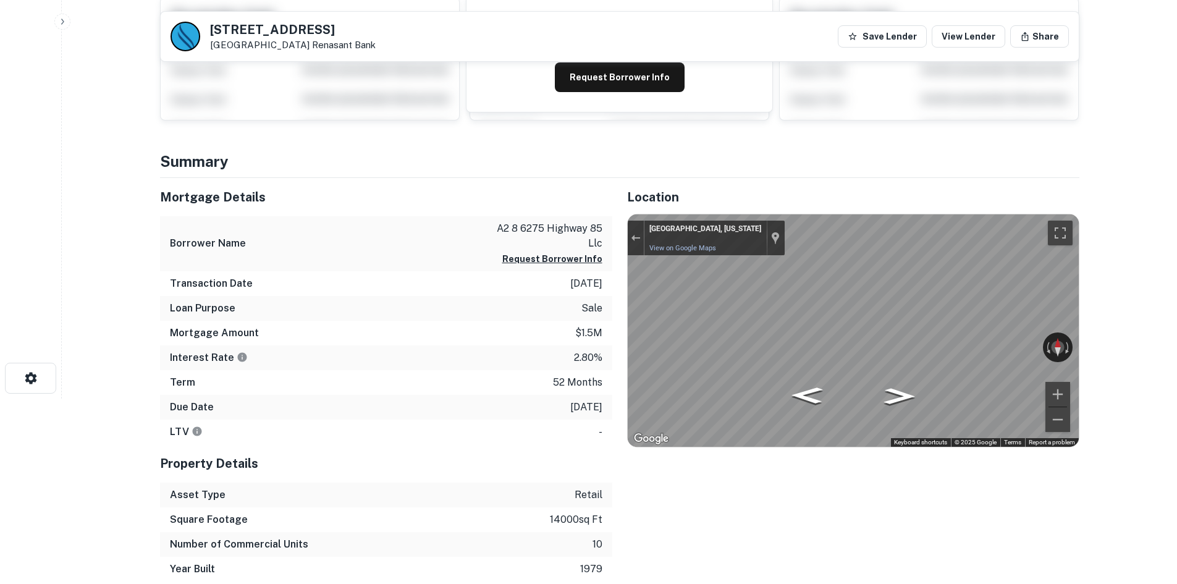
click at [1118, 315] on main "Back to search [STREET_ADDRESS] Renasant Bank Save Lender View Lender Share Vie…" at bounding box center [619, 107] width 1115 height 584
click at [1126, 320] on main "Back to search [STREET_ADDRESS] Renasant Bank Save Lender View Lender Share Vie…" at bounding box center [619, 107] width 1115 height 584
click at [1177, 327] on html "Search Borrowers Contacts Saved Back to search [STREET_ADDRESS] Renasant Bank S…" at bounding box center [588, 107] width 1177 height 584
click at [1177, 312] on html "Search Borrowers Contacts Saved Back to search [STREET_ADDRESS] Renasant Bank S…" at bounding box center [588, 107] width 1177 height 584
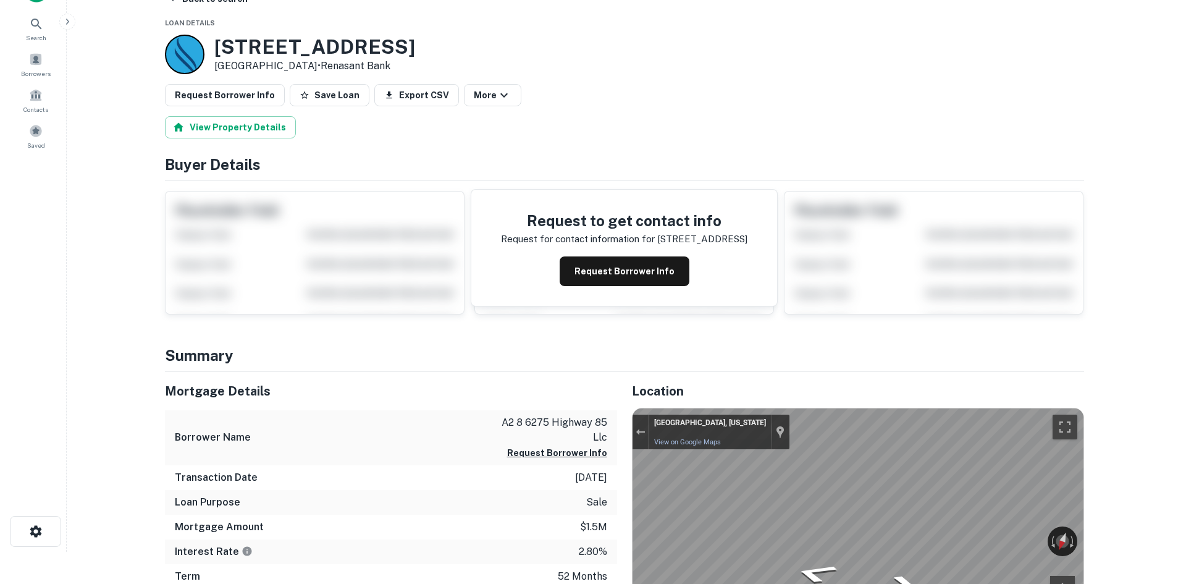
scroll to position [0, 0]
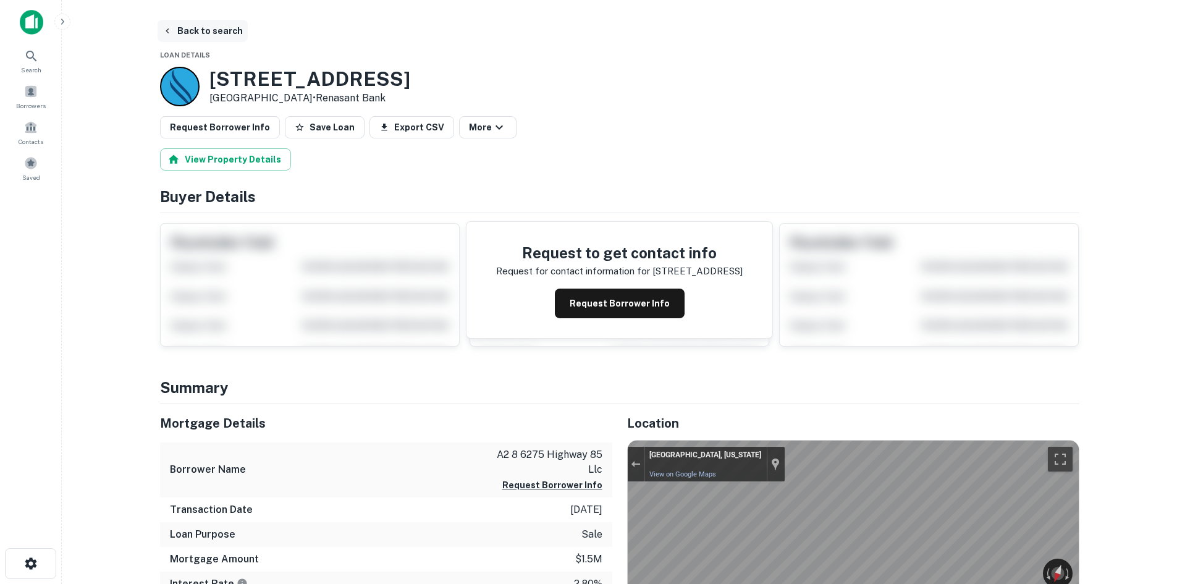
click at [175, 23] on button "Back to search" at bounding box center [203, 31] width 90 height 22
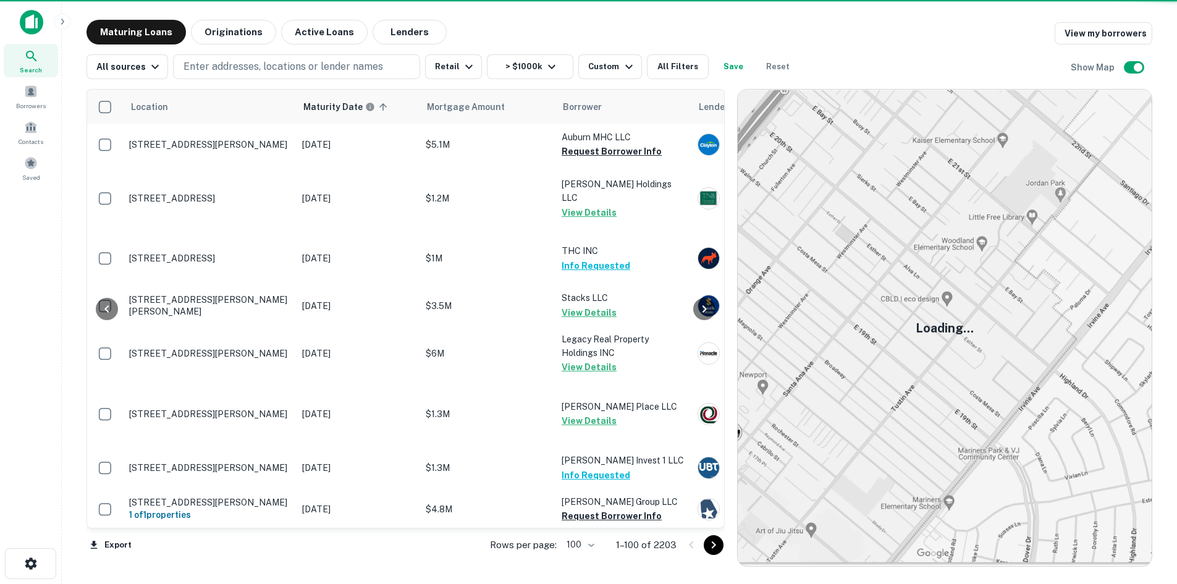
click at [714, 543] on icon "Go to next page" at bounding box center [713, 545] width 15 height 15
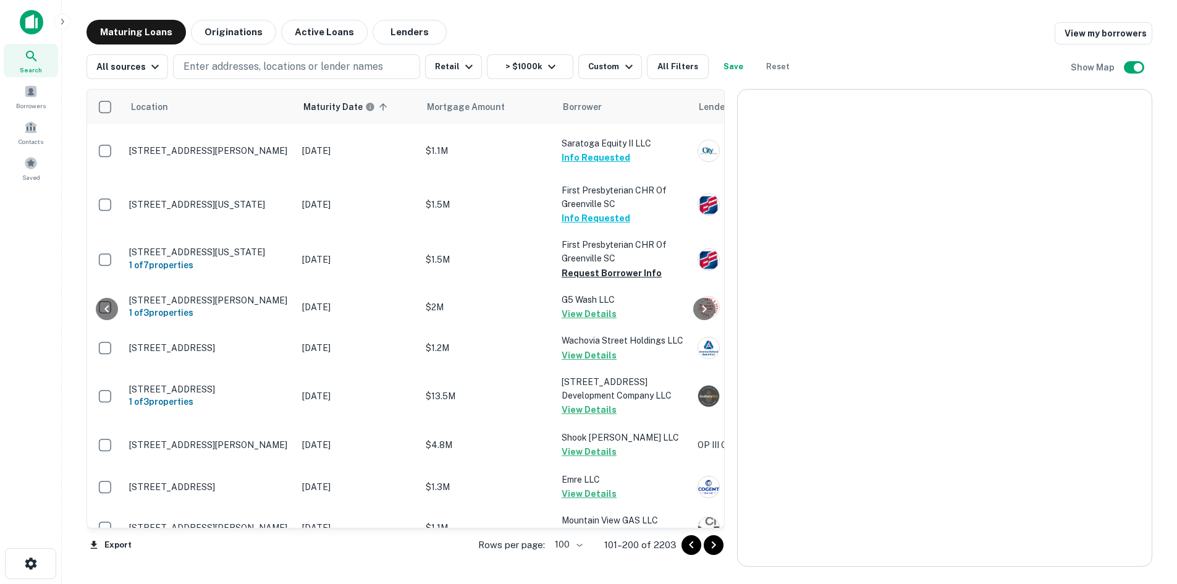
click at [720, 549] on icon "Go to next page" at bounding box center [713, 545] width 15 height 15
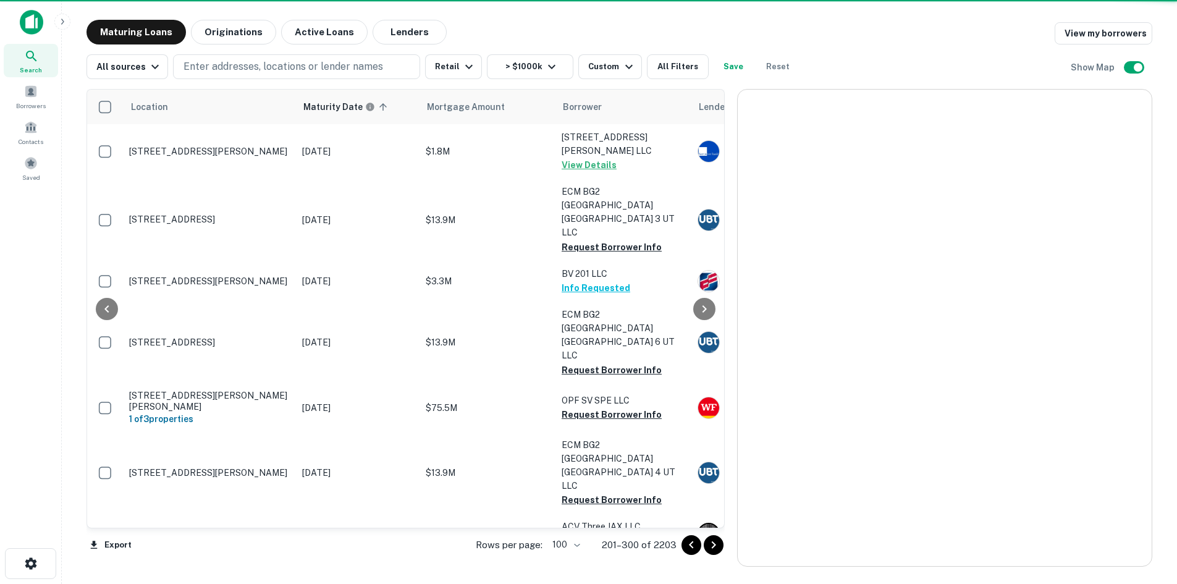
click at [716, 544] on icon "Go to next page" at bounding box center [714, 544] width 4 height 7
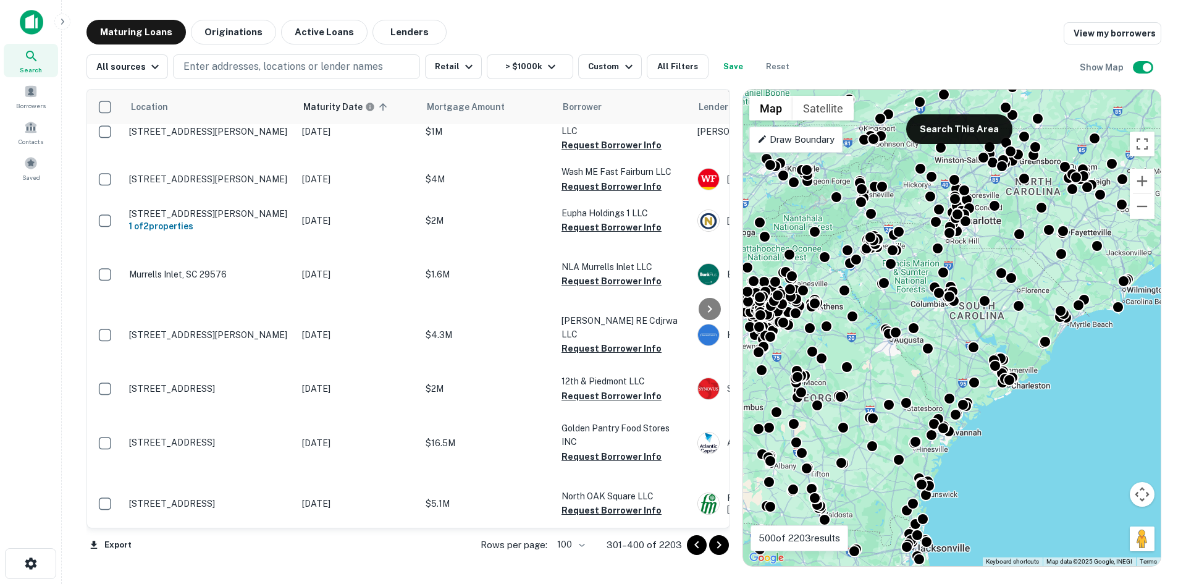
scroll to position [3502, 0]
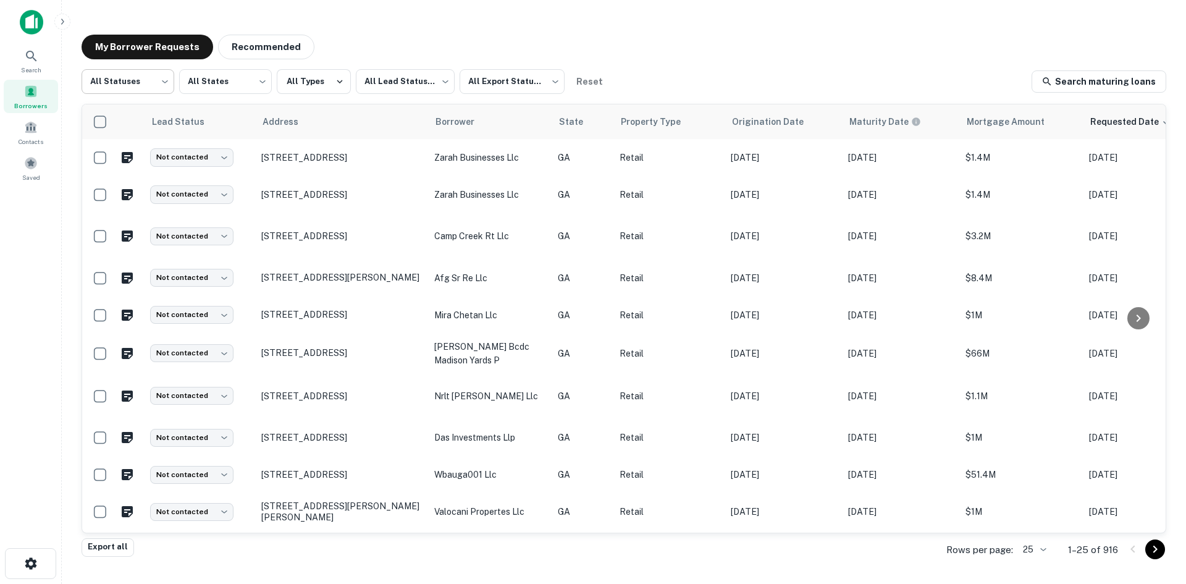
click at [165, 83] on body "Search Borrowers Contacts Saved My Borrower Requests Recommended All Statuses *…" at bounding box center [593, 292] width 1186 height 584
click at [400, 62] on div at bounding box center [593, 292] width 1186 height 584
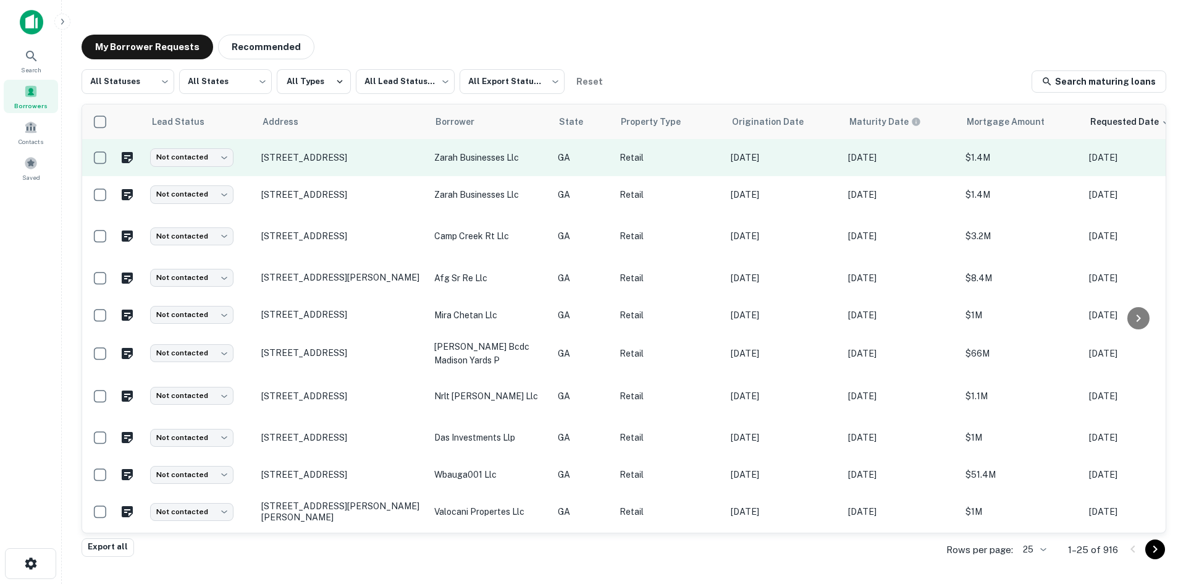
click at [380, 169] on td "[STREET_ADDRESS]" at bounding box center [341, 157] width 173 height 37
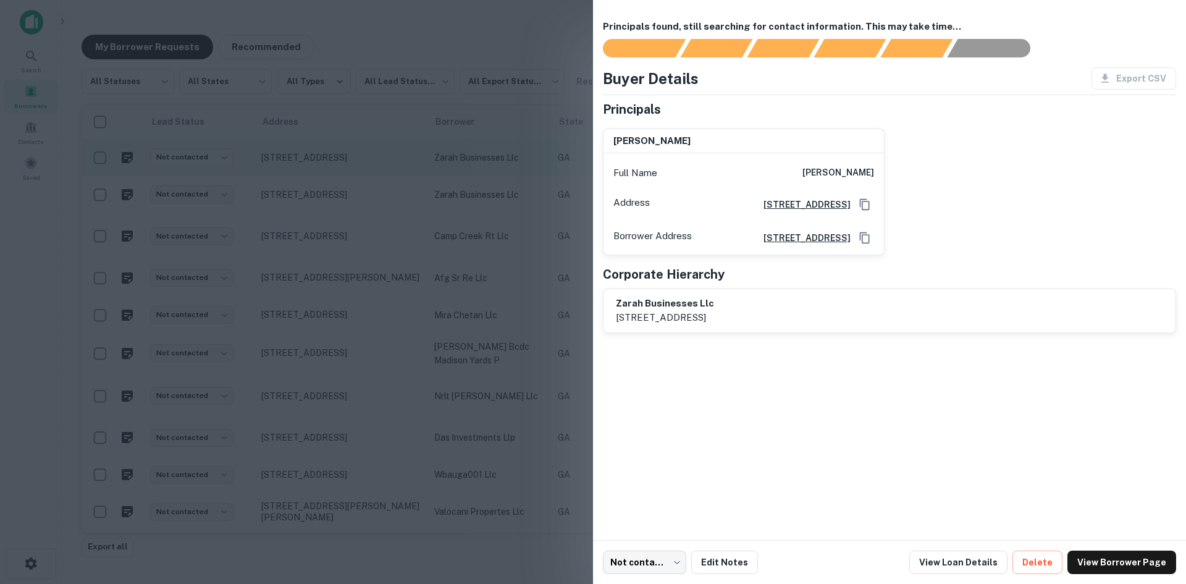
click at [380, 169] on div at bounding box center [593, 292] width 1186 height 584
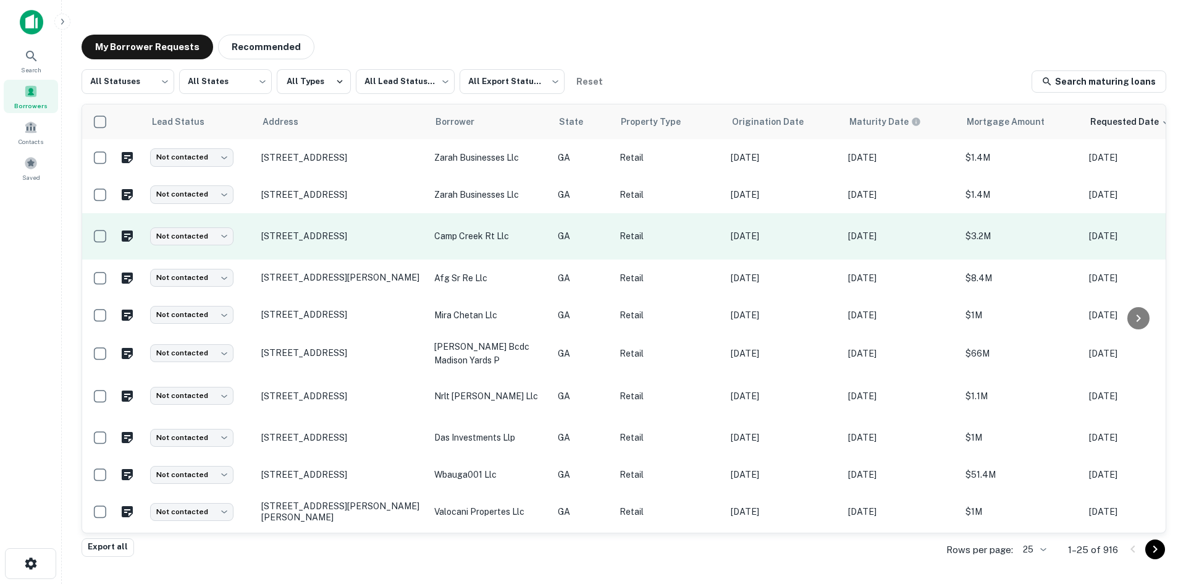
click at [358, 251] on td "[STREET_ADDRESS]" at bounding box center [341, 236] width 173 height 46
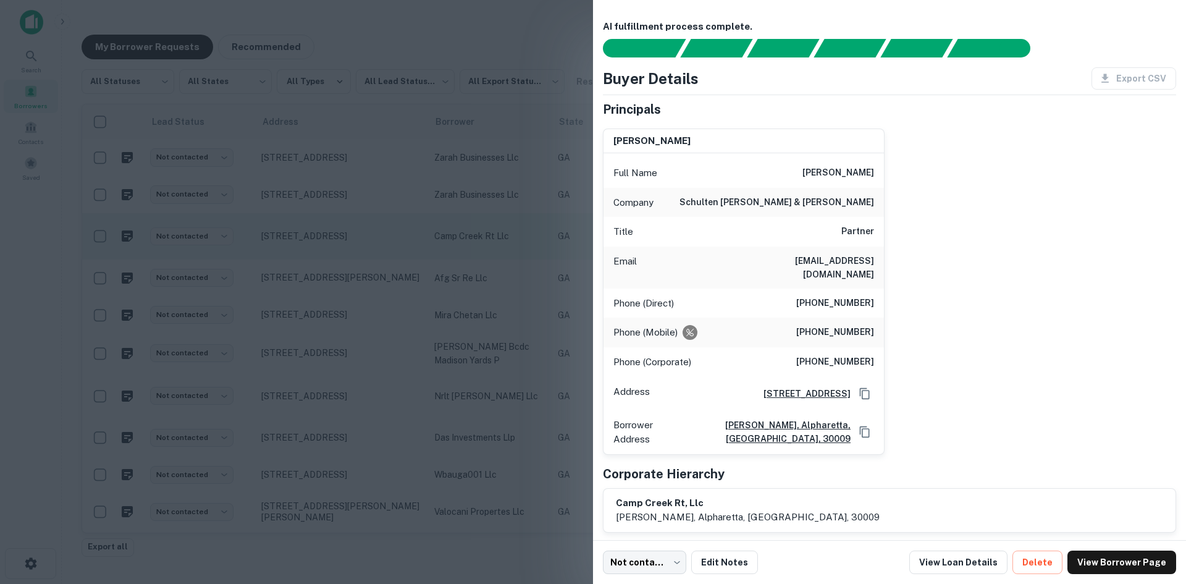
click at [358, 251] on div at bounding box center [593, 292] width 1186 height 584
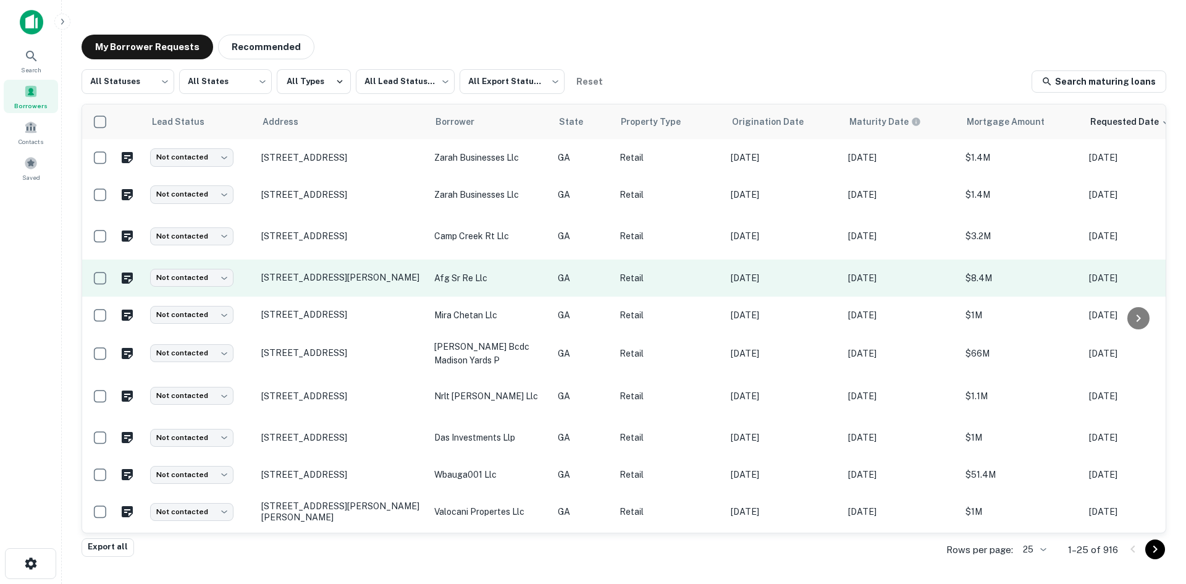
click at [347, 290] on td "[STREET_ADDRESS][PERSON_NAME]" at bounding box center [341, 278] width 173 height 37
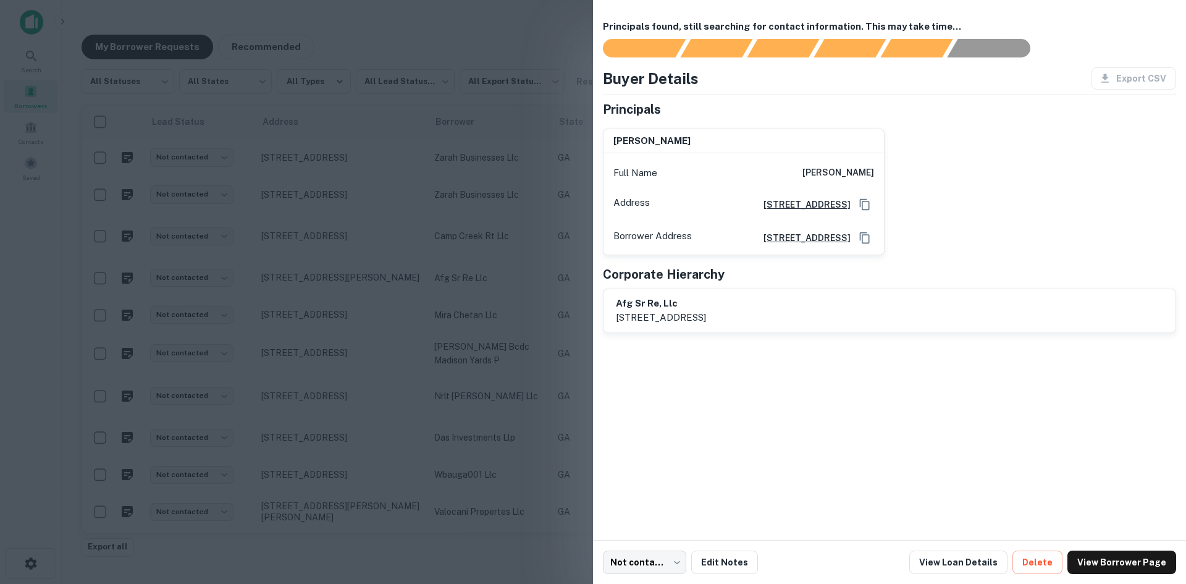
click at [350, 289] on div at bounding box center [593, 292] width 1186 height 584
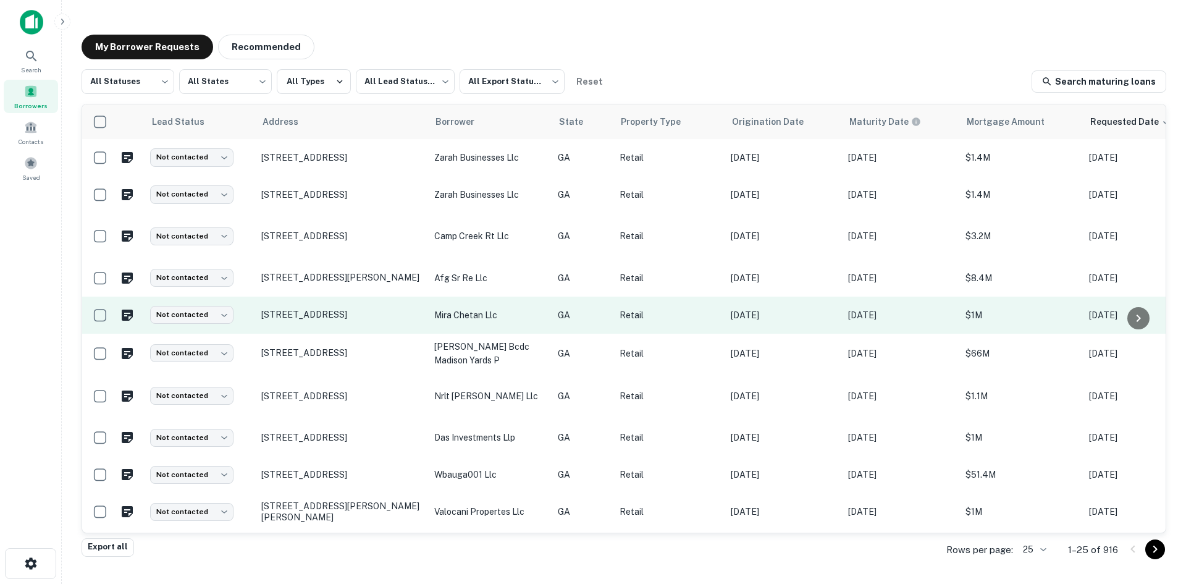
click at [337, 327] on td "[STREET_ADDRESS]" at bounding box center [341, 315] width 173 height 37
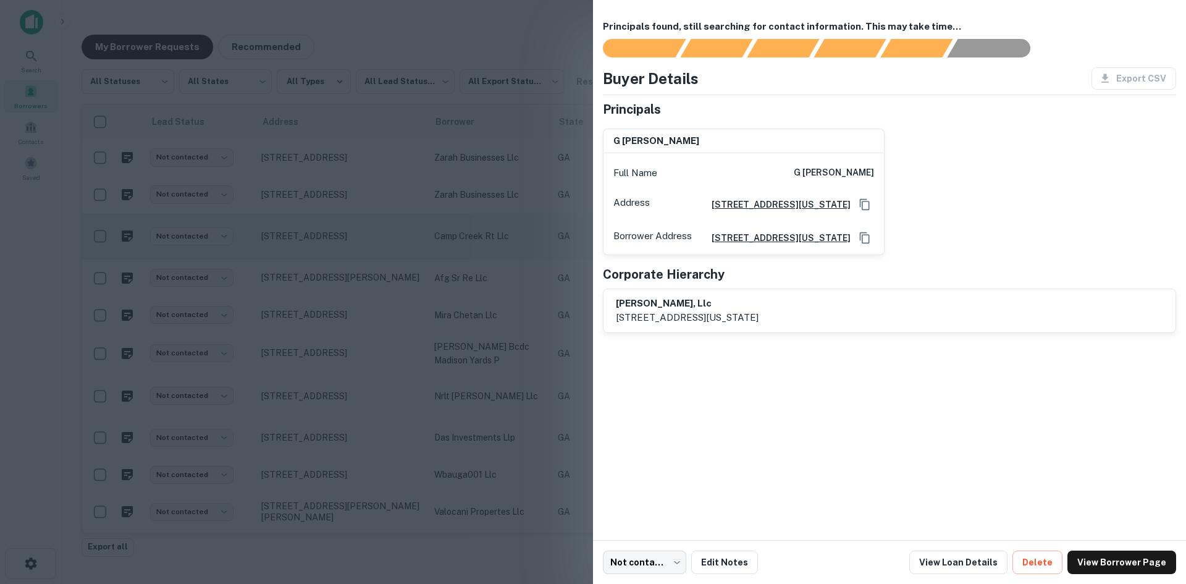
click at [486, 209] on div at bounding box center [593, 292] width 1186 height 584
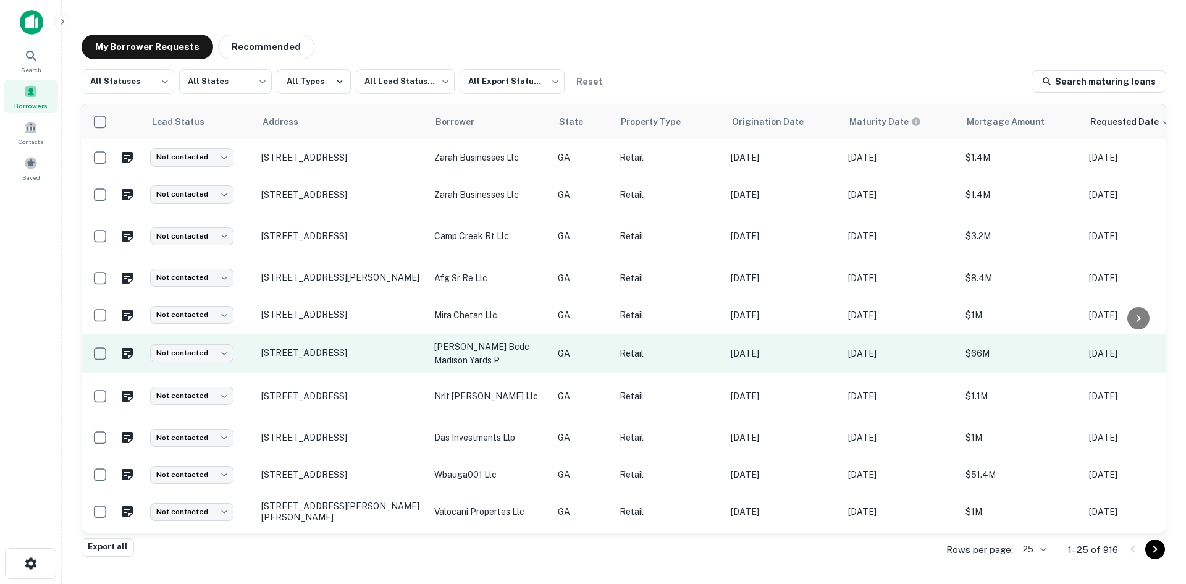
click at [330, 366] on td "[STREET_ADDRESS]" at bounding box center [341, 354] width 173 height 40
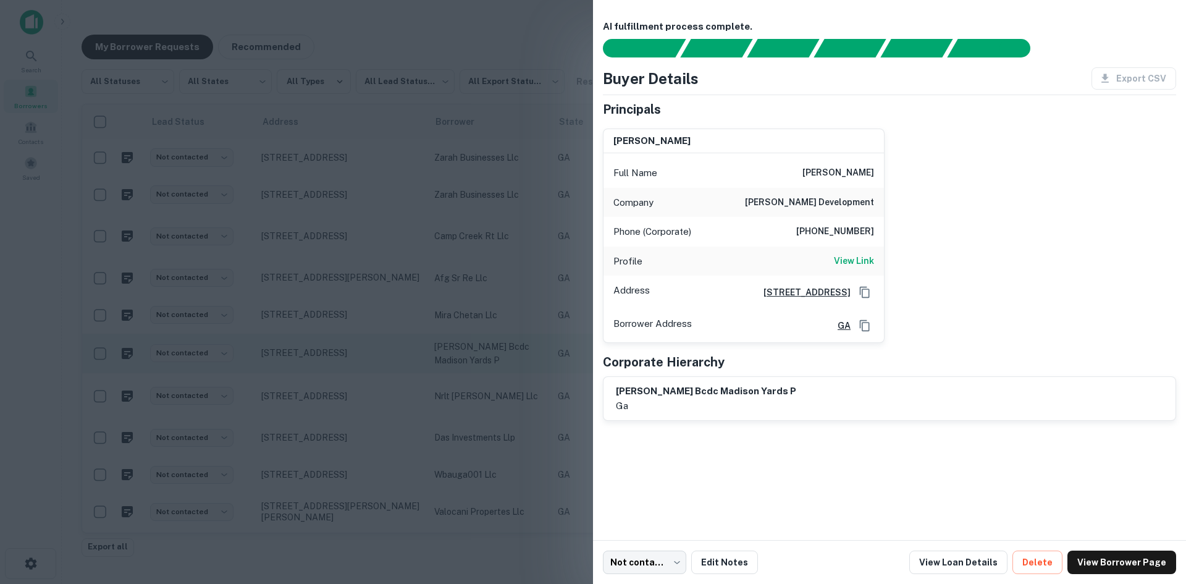
click at [458, 337] on div at bounding box center [593, 292] width 1186 height 584
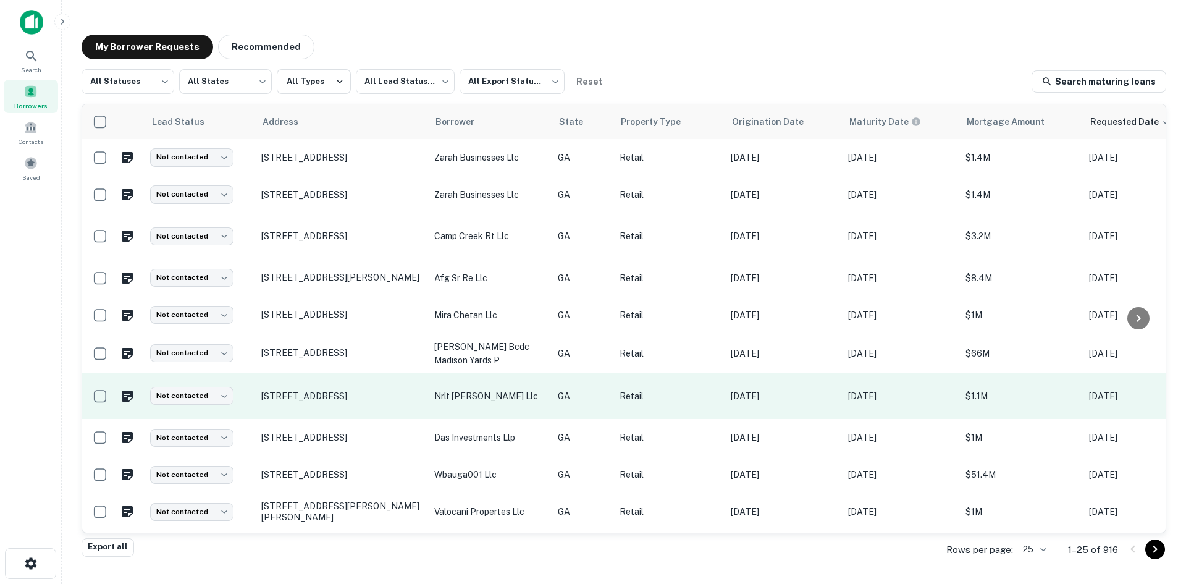
click at [367, 402] on p "[STREET_ADDRESS]" at bounding box center [341, 396] width 161 height 11
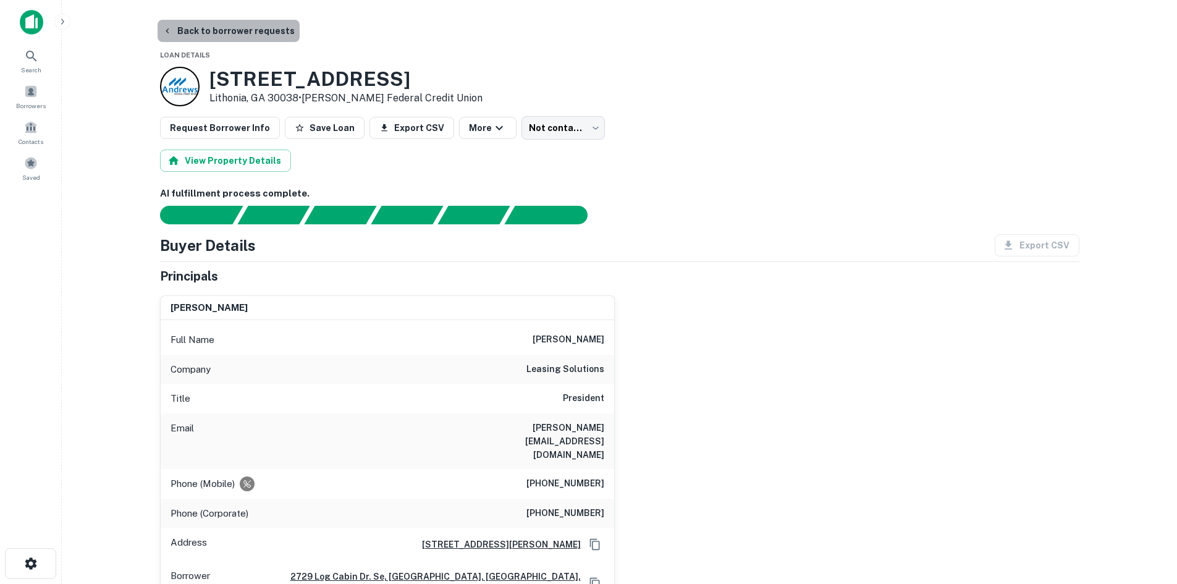
click at [246, 22] on button "Back to borrower requests" at bounding box center [229, 31] width 142 height 22
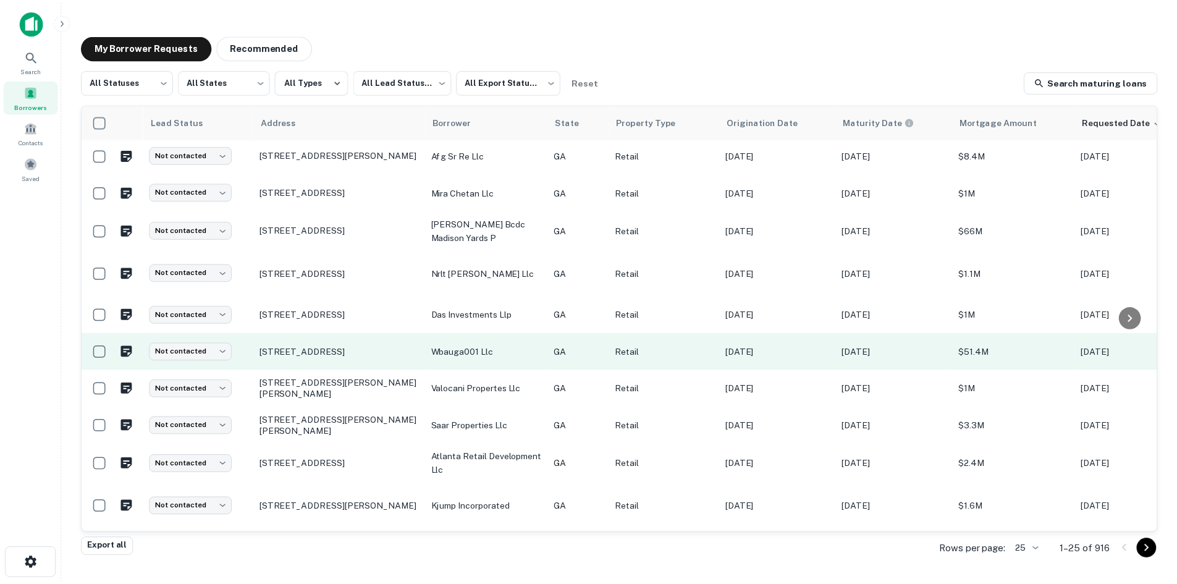
scroll to position [124, 0]
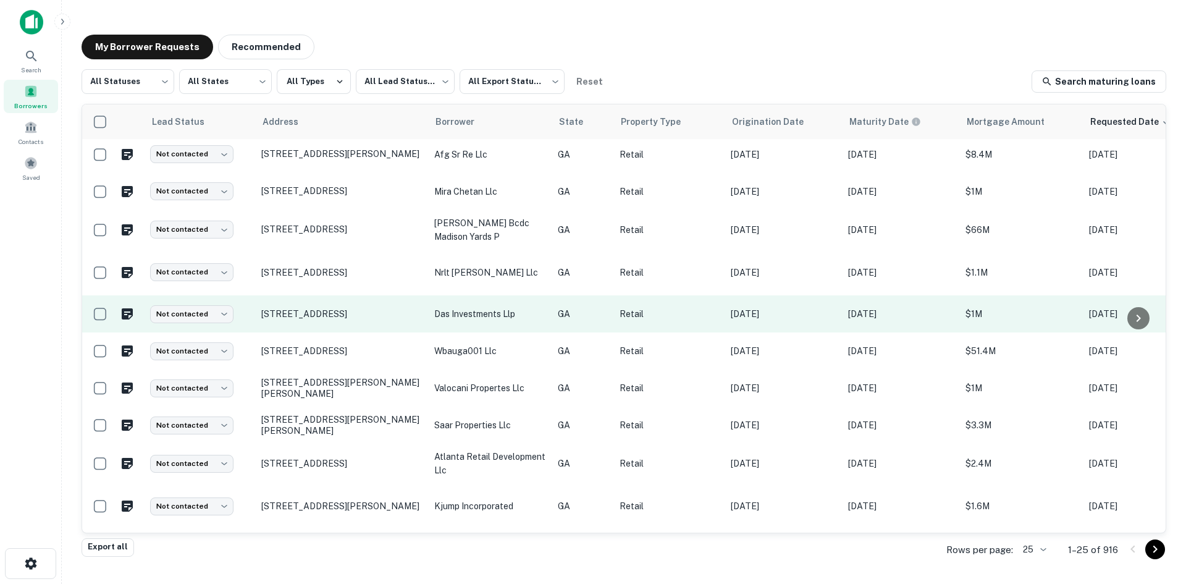
click at [339, 320] on td "[STREET_ADDRESS]" at bounding box center [341, 313] width 173 height 37
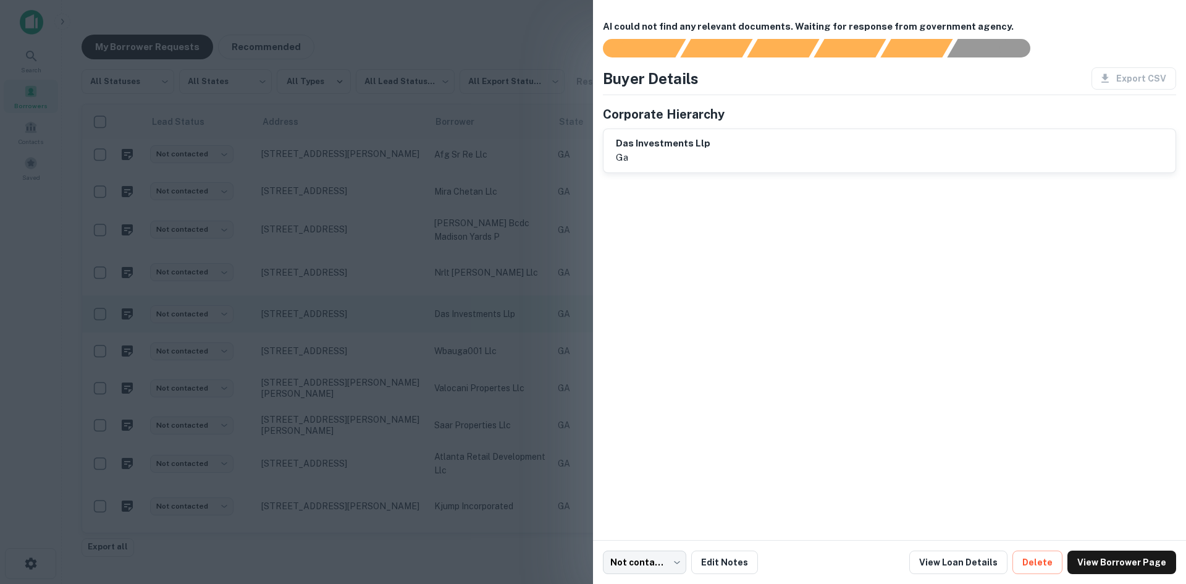
click at [339, 320] on div at bounding box center [593, 292] width 1186 height 584
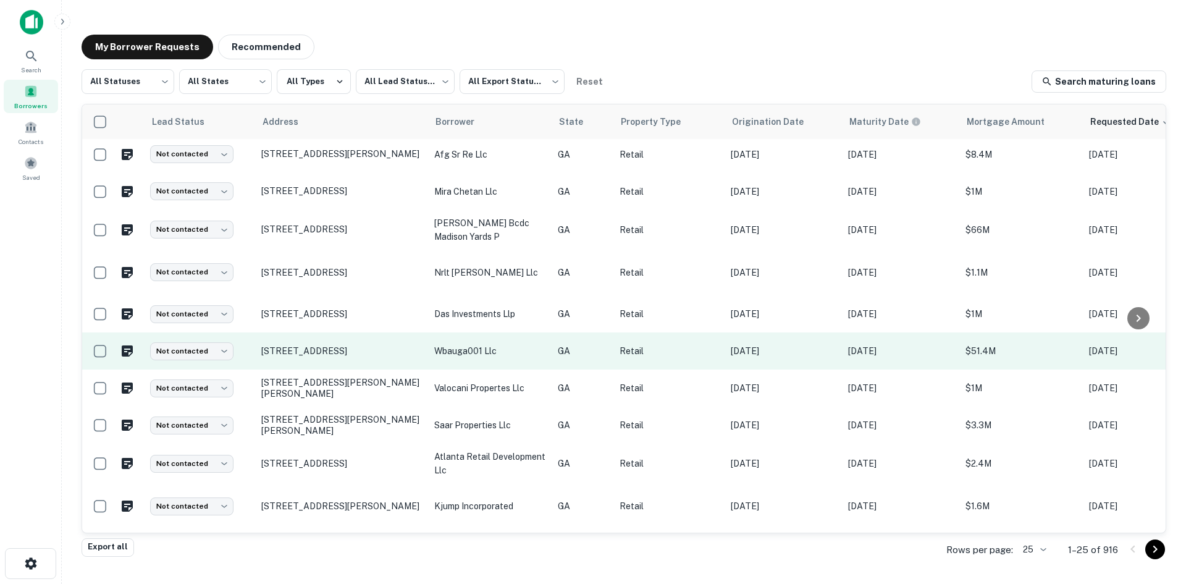
click at [332, 352] on td "[STREET_ADDRESS]" at bounding box center [341, 350] width 173 height 37
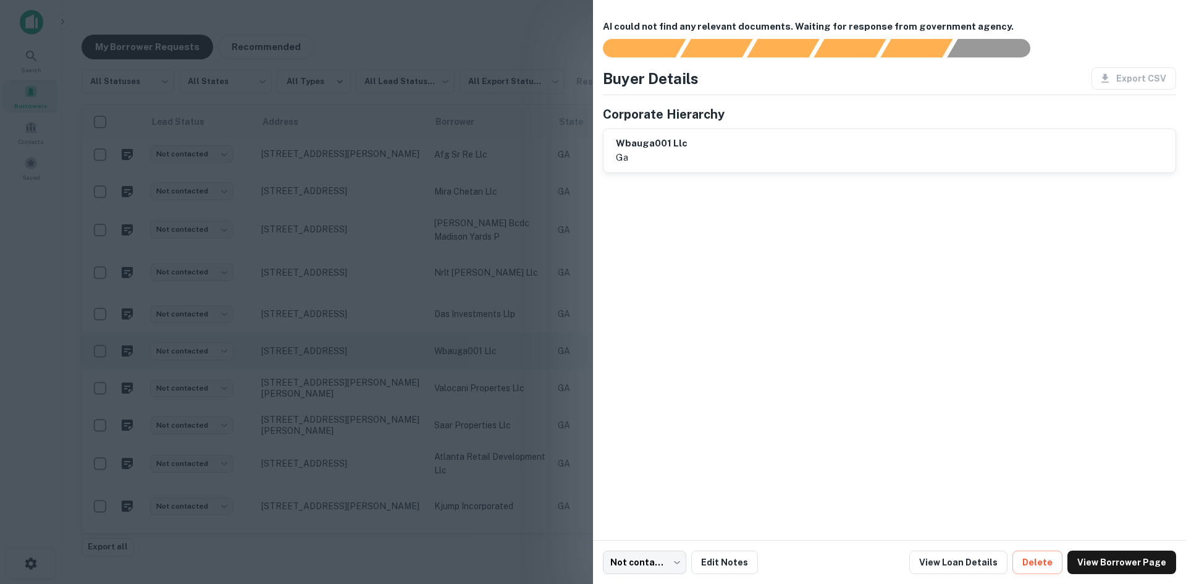
click at [332, 352] on div at bounding box center [593, 292] width 1186 height 584
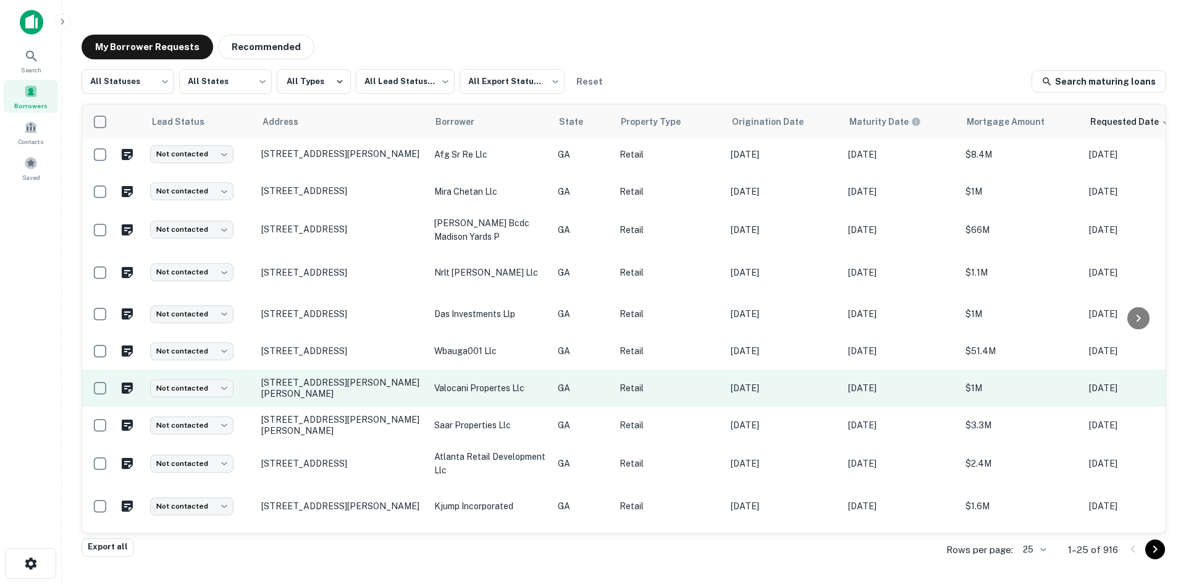
click at [326, 391] on td "[STREET_ADDRESS][PERSON_NAME][PERSON_NAME]" at bounding box center [341, 388] width 173 height 37
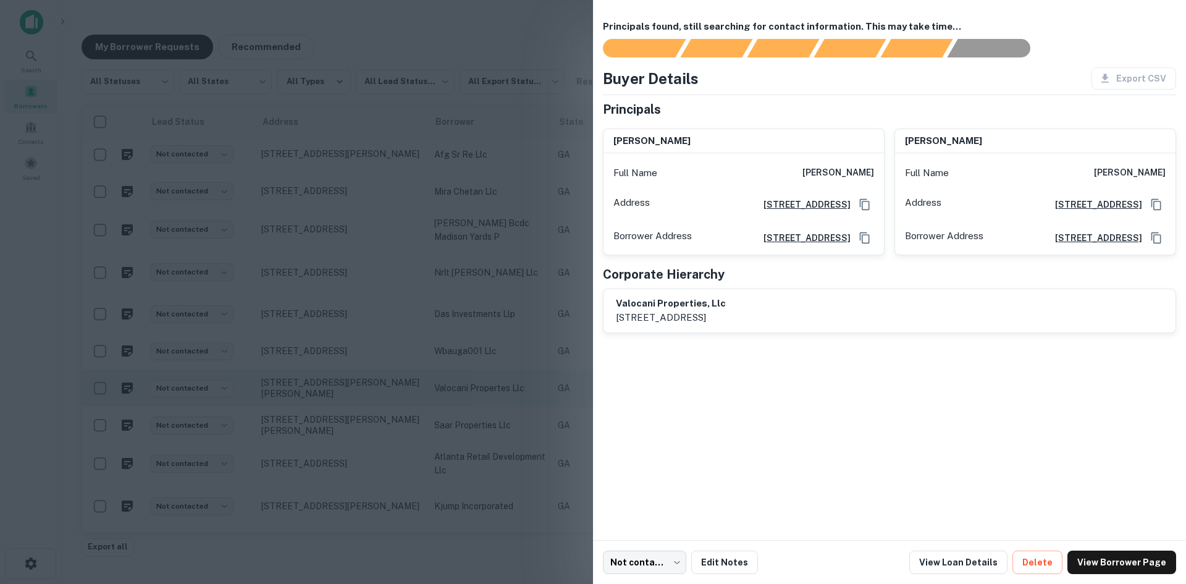
click at [326, 391] on div at bounding box center [593, 292] width 1186 height 584
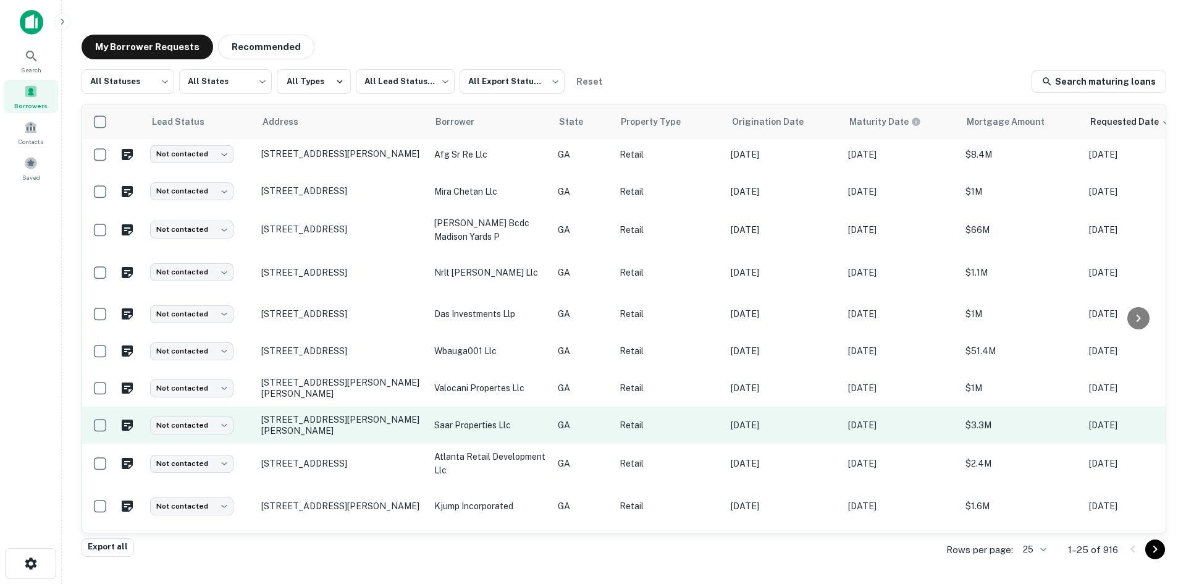
click at [324, 430] on td "[STREET_ADDRESS][PERSON_NAME][PERSON_NAME]" at bounding box center [341, 425] width 173 height 37
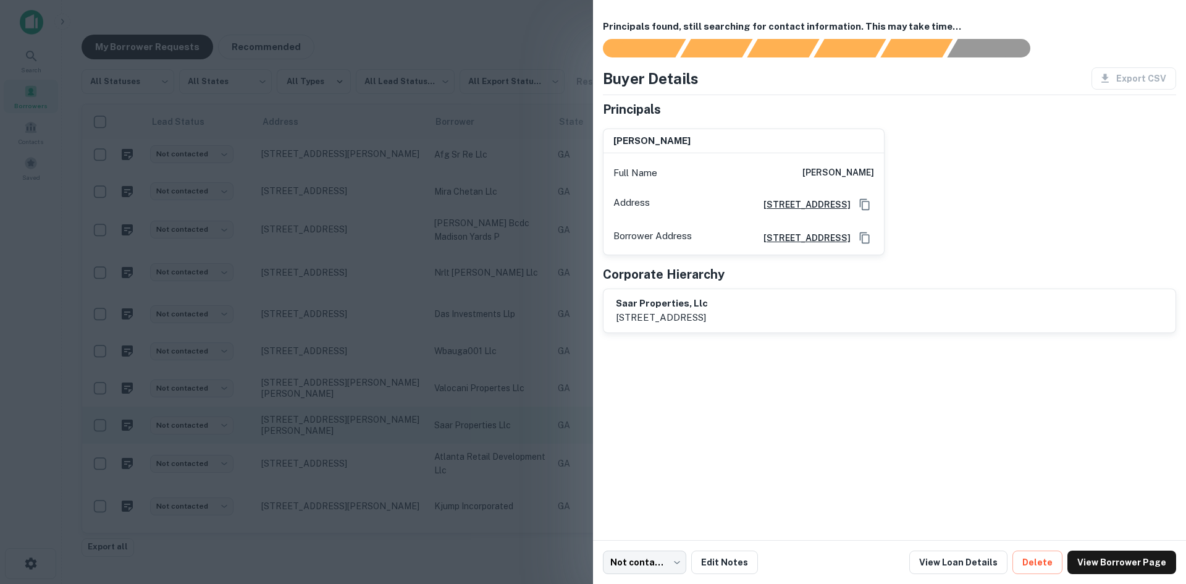
click at [324, 430] on div at bounding box center [593, 292] width 1186 height 584
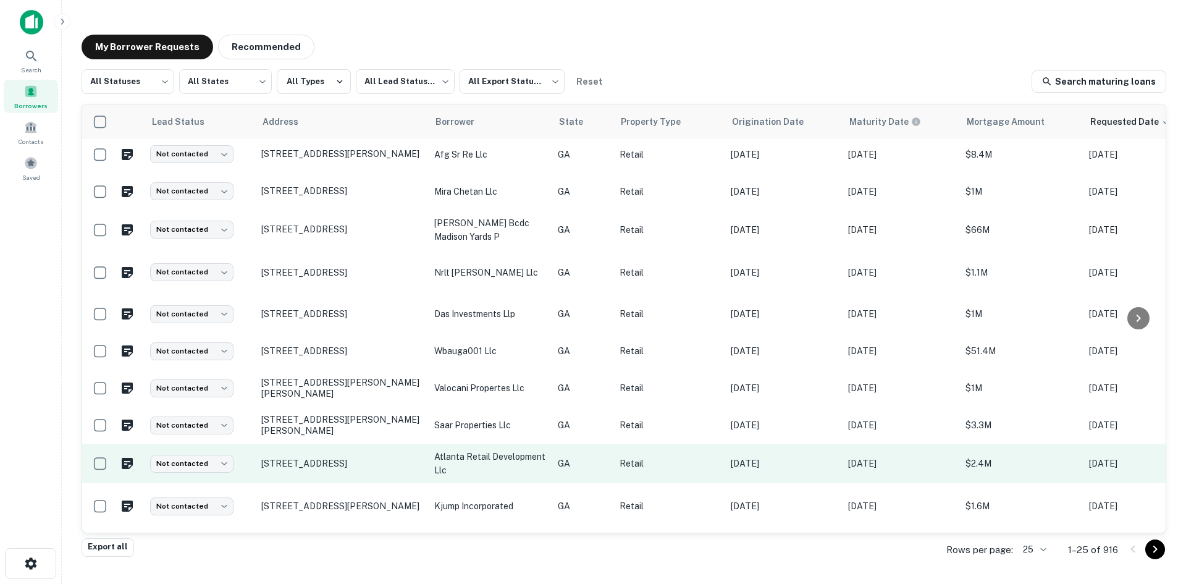
click at [325, 465] on td "[STREET_ADDRESS]" at bounding box center [341, 464] width 173 height 40
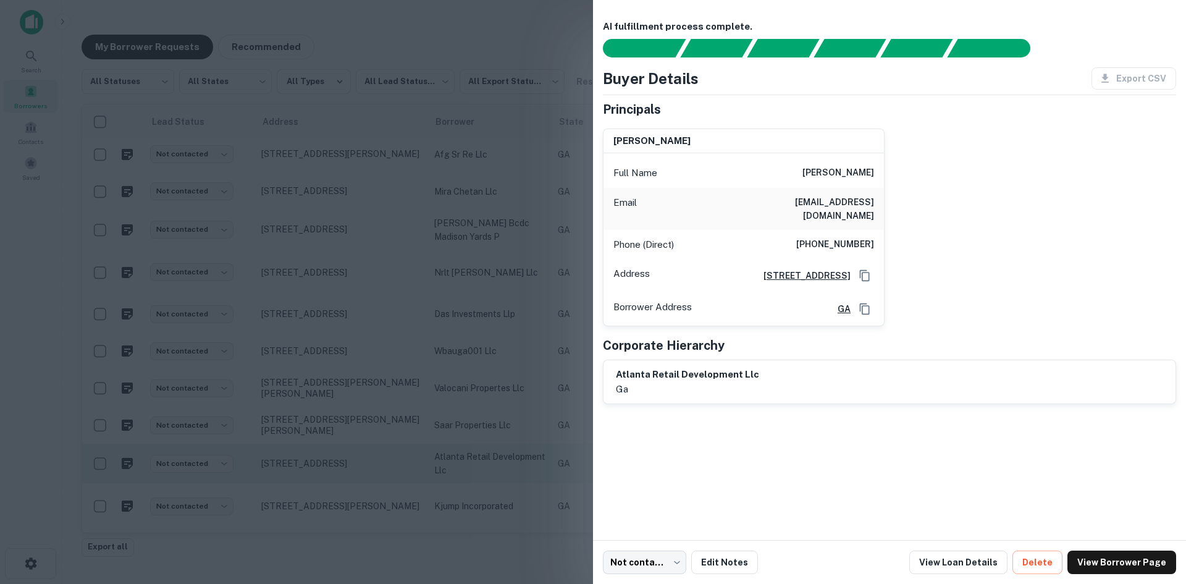
click at [325, 465] on div at bounding box center [593, 292] width 1186 height 584
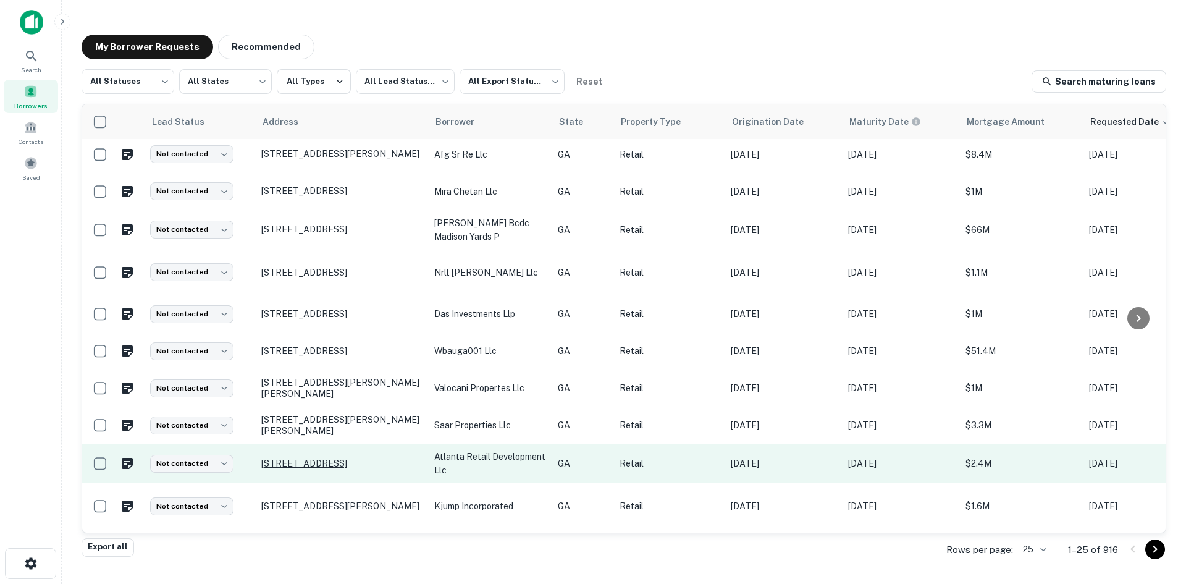
click at [325, 458] on p "[STREET_ADDRESS]" at bounding box center [341, 463] width 161 height 11
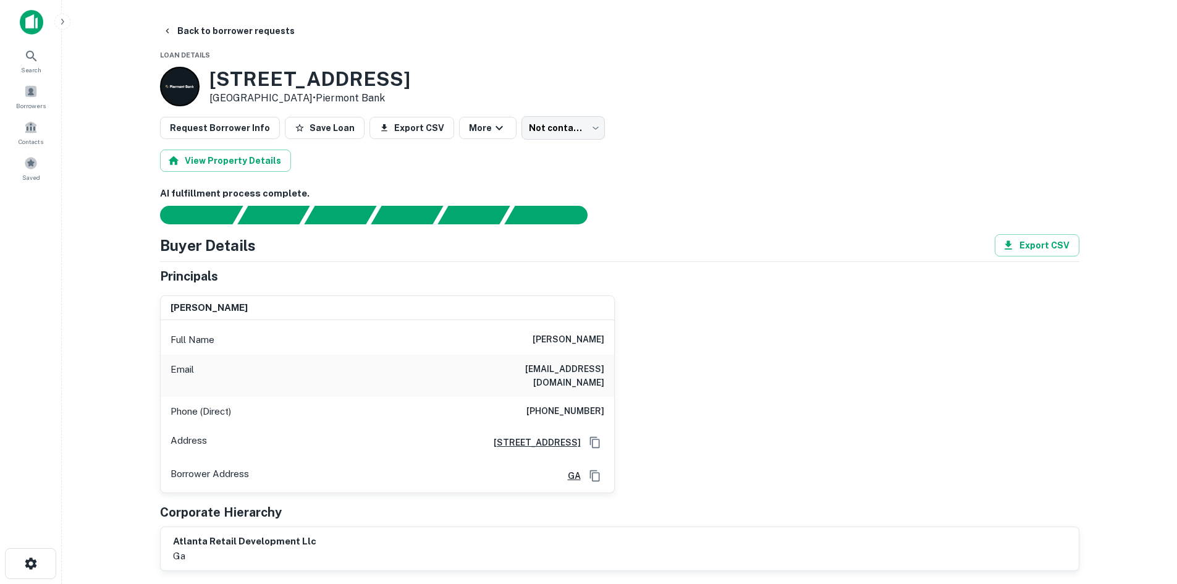
drag, startPoint x: 570, startPoint y: 407, endPoint x: 567, endPoint y: 395, distance: 12.0
click at [569, 407] on div "Phone (Direct) [PHONE_NUMBER]" at bounding box center [388, 412] width 454 height 30
click at [566, 397] on div "Phone (Direct) [PHONE_NUMBER]" at bounding box center [388, 412] width 454 height 30
click at [560, 404] on h6 "[PHONE_NUMBER]" at bounding box center [565, 411] width 78 height 15
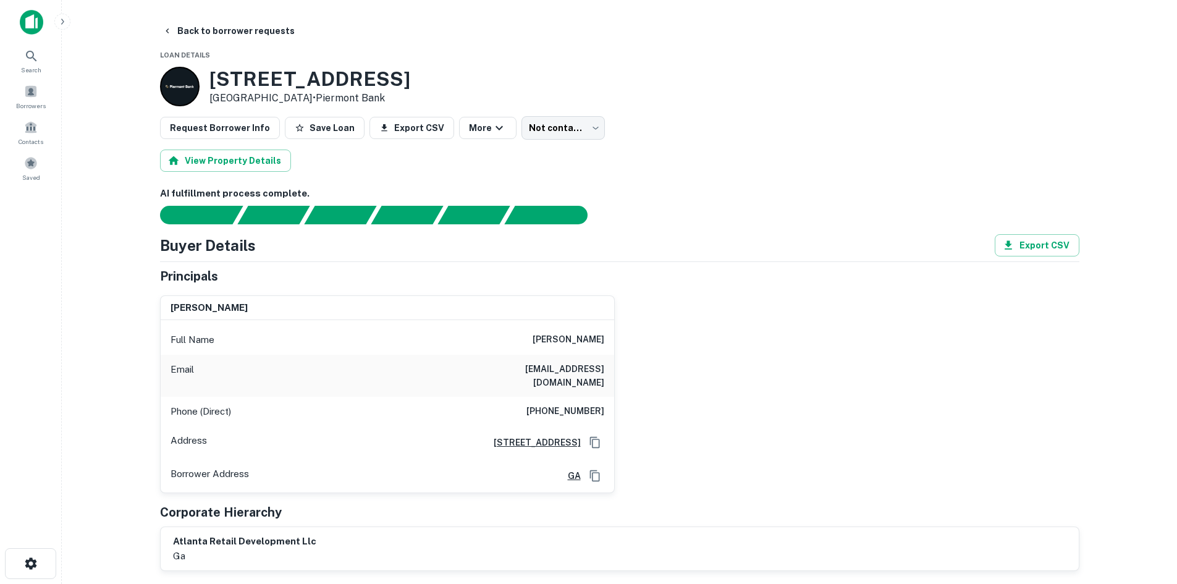
click at [557, 404] on h6 "[PHONE_NUMBER]" at bounding box center [565, 411] width 78 height 15
click at [556, 404] on h6 "[PHONE_NUMBER]" at bounding box center [565, 411] width 78 height 15
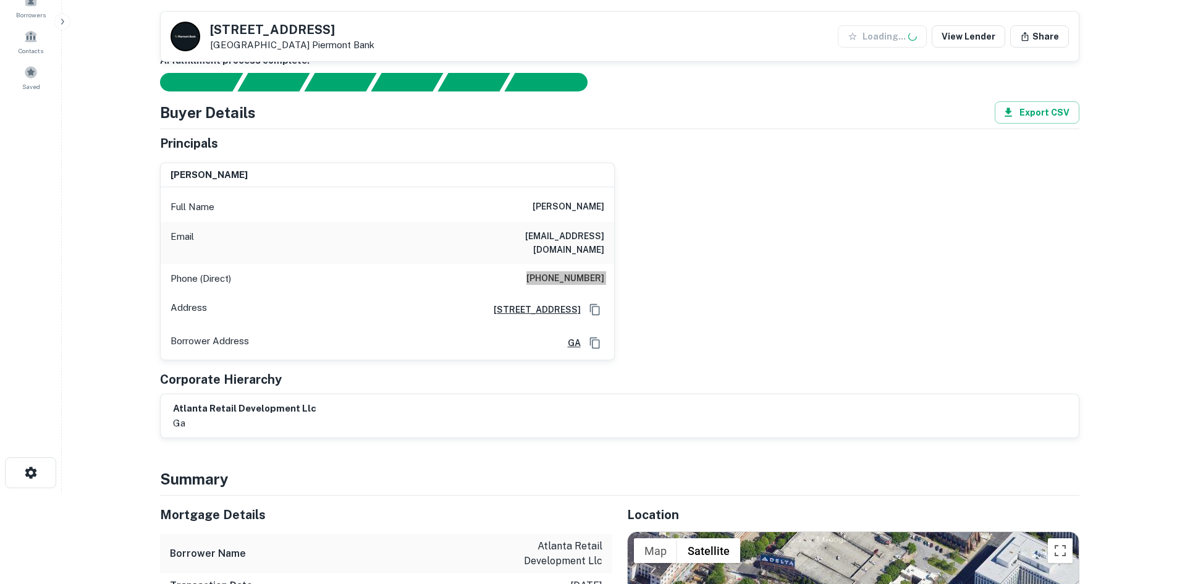
scroll to position [309, 0]
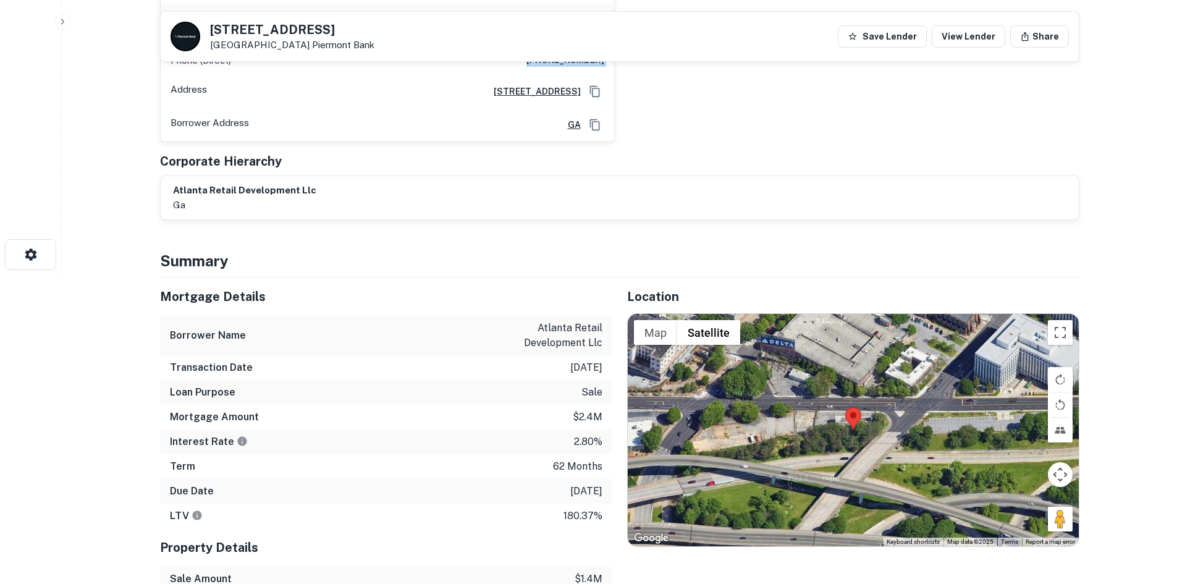
drag, startPoint x: 1054, startPoint y: 506, endPoint x: 971, endPoint y: 442, distance: 103.9
click at [879, 398] on div "Map Terrain Satellite Labels Keyboard shortcuts Map Data Map data ©2025 Map dat…" at bounding box center [853, 430] width 451 height 232
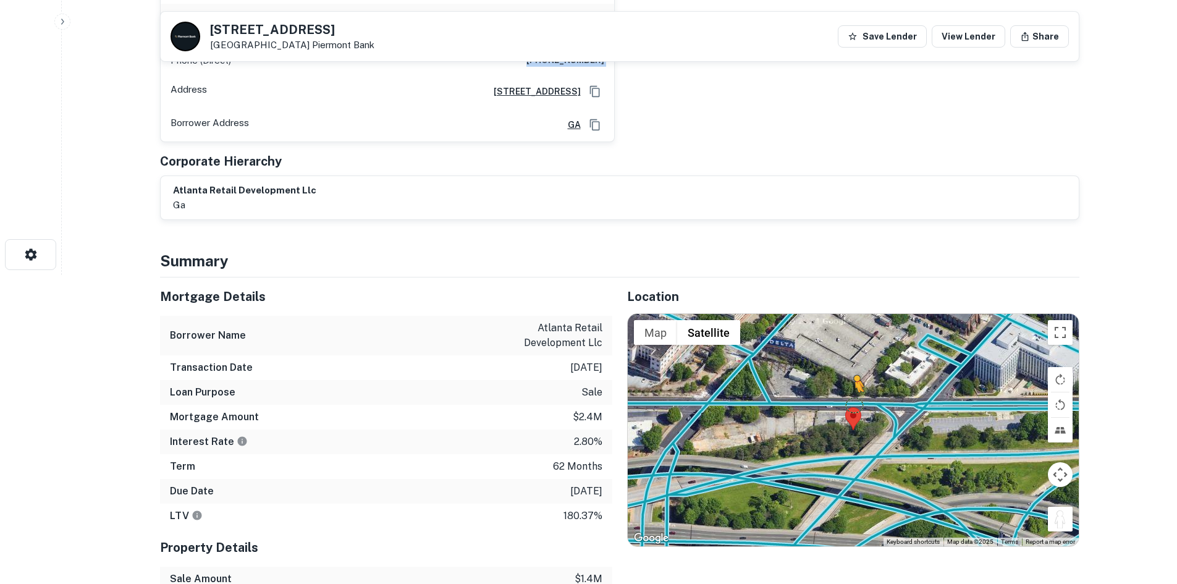
drag, startPoint x: 1060, startPoint y: 510, endPoint x: 843, endPoint y: 384, distance: 251.2
click at [843, 384] on div "To activate drag with keyboard, press Alt + Enter. Once in keyboard drag state,…" at bounding box center [853, 430] width 451 height 232
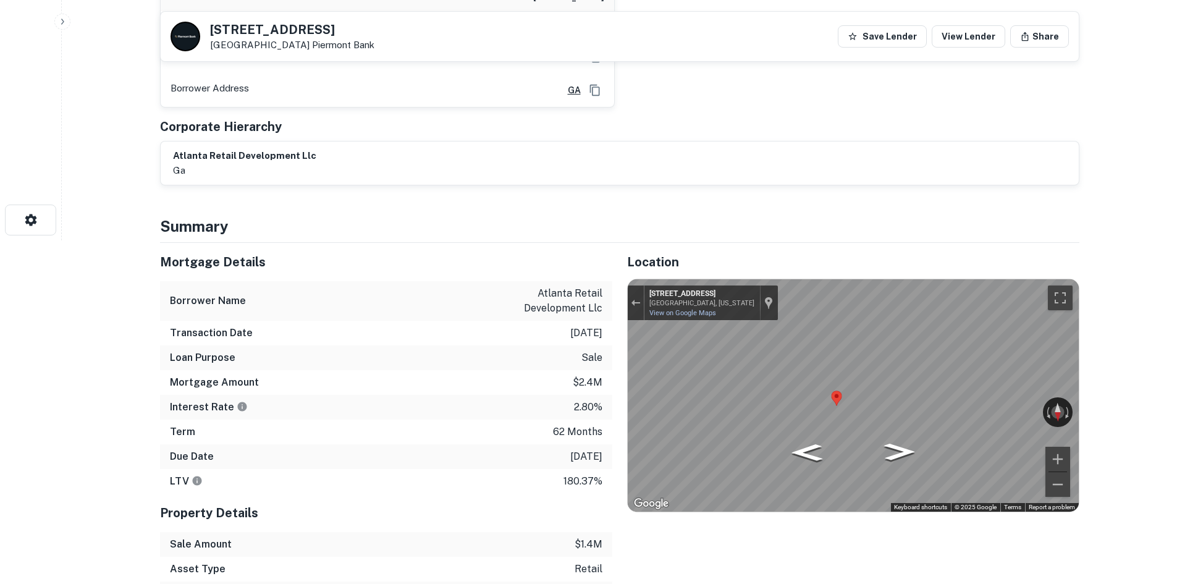
scroll to position [371, 0]
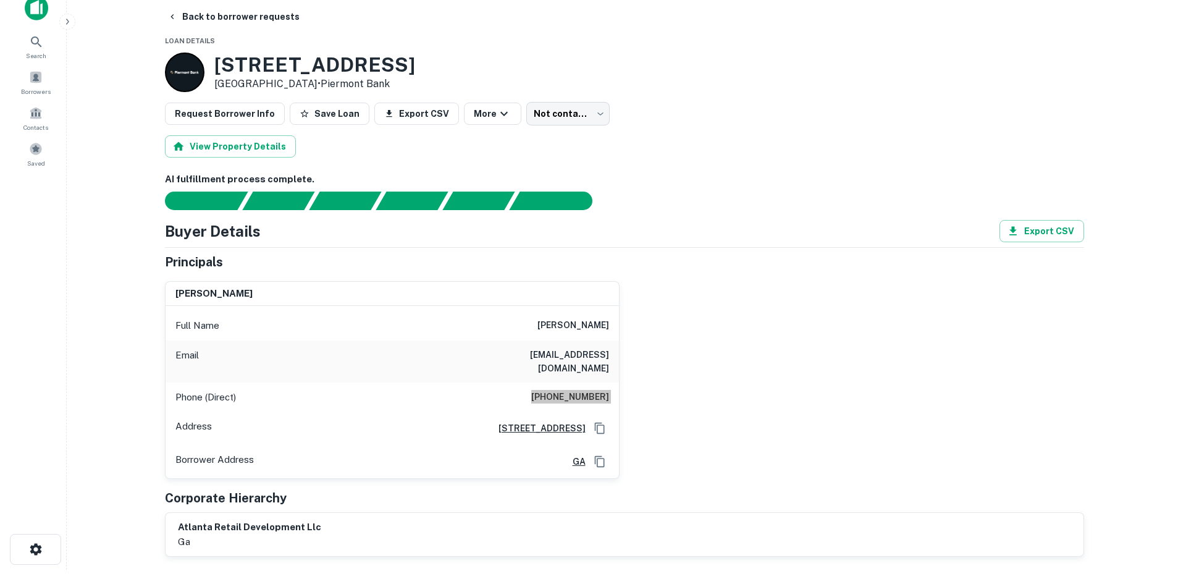
scroll to position [0, 0]
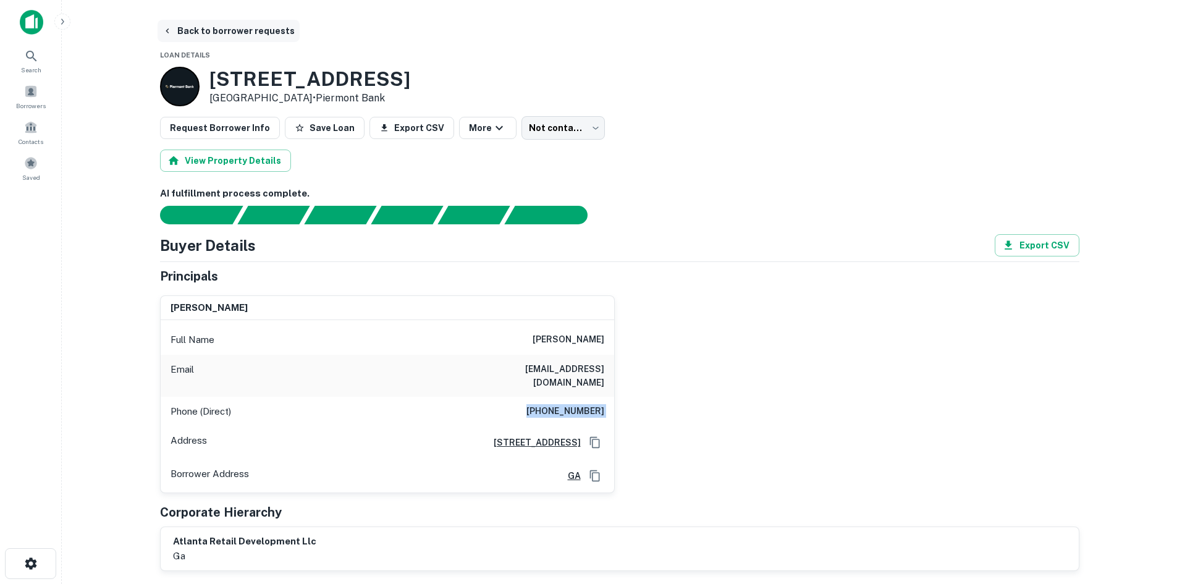
click at [258, 37] on button "Back to borrower requests" at bounding box center [229, 31] width 142 height 22
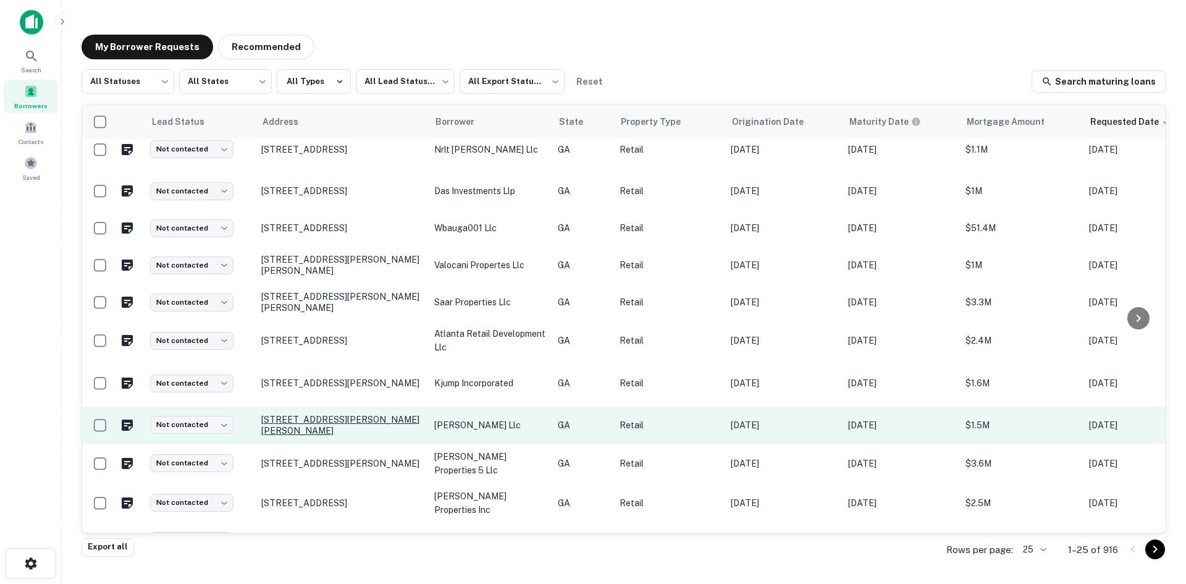
scroll to position [247, 0]
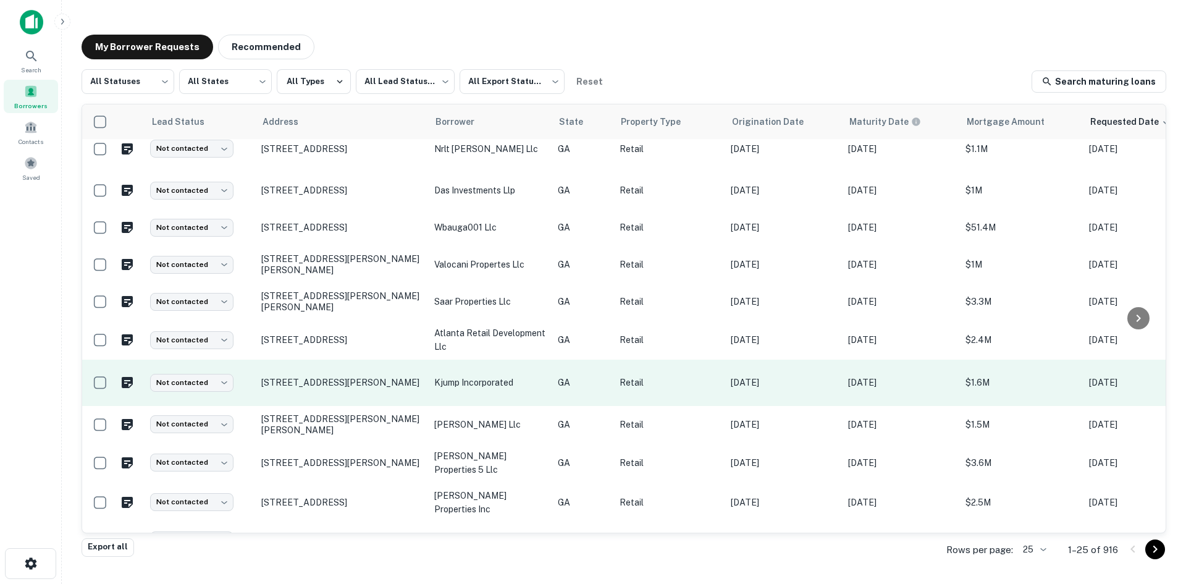
click at [367, 389] on td "[STREET_ADDRESS][PERSON_NAME]" at bounding box center [341, 383] width 173 height 46
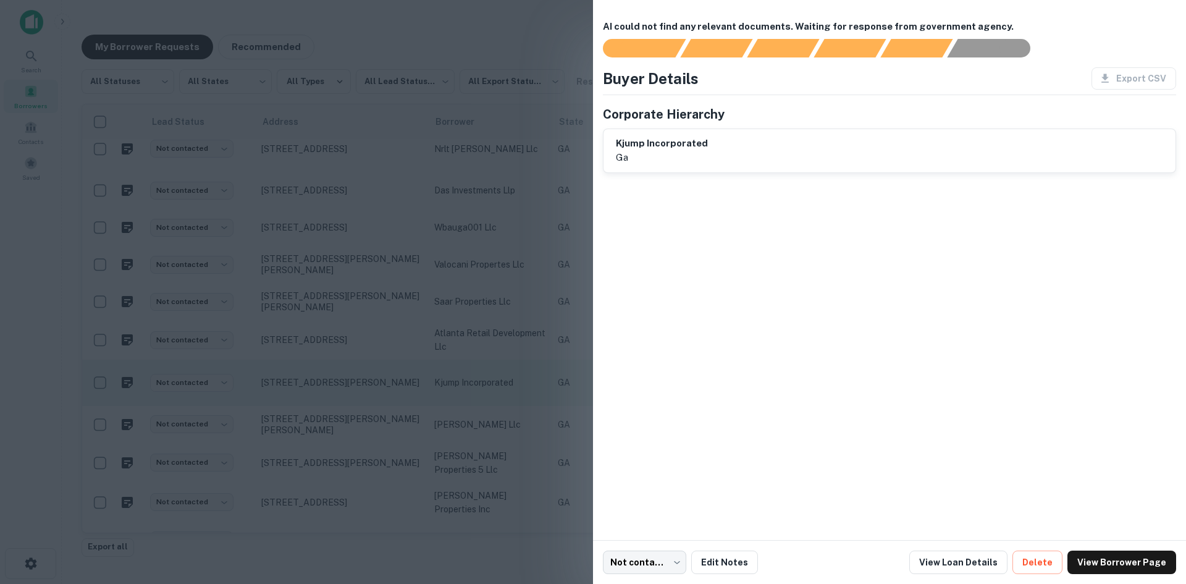
click at [367, 389] on div at bounding box center [593, 292] width 1186 height 584
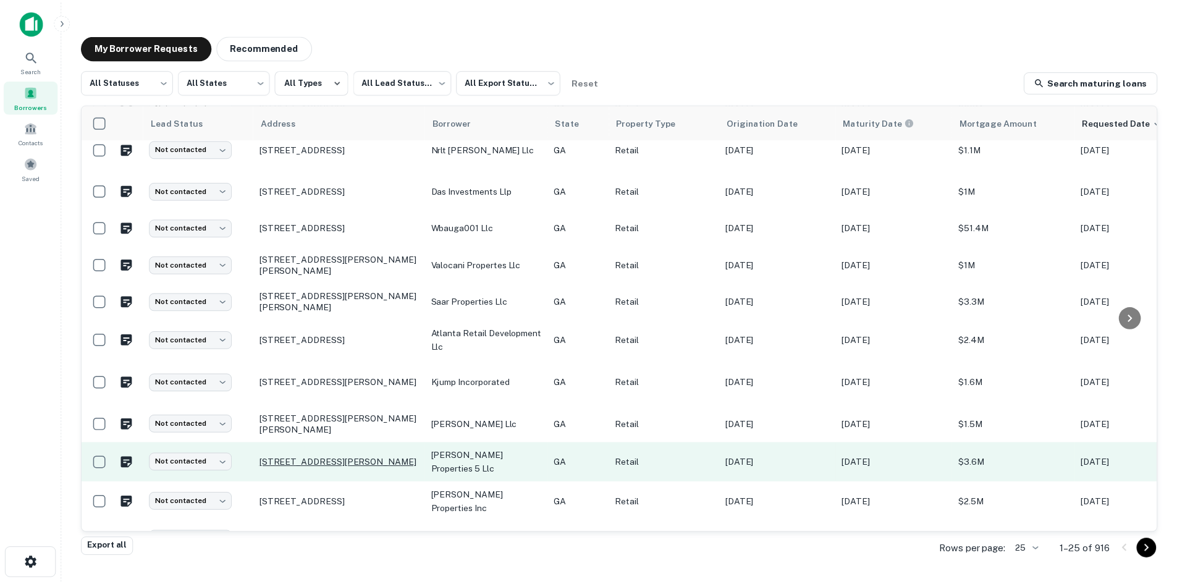
scroll to position [371, 0]
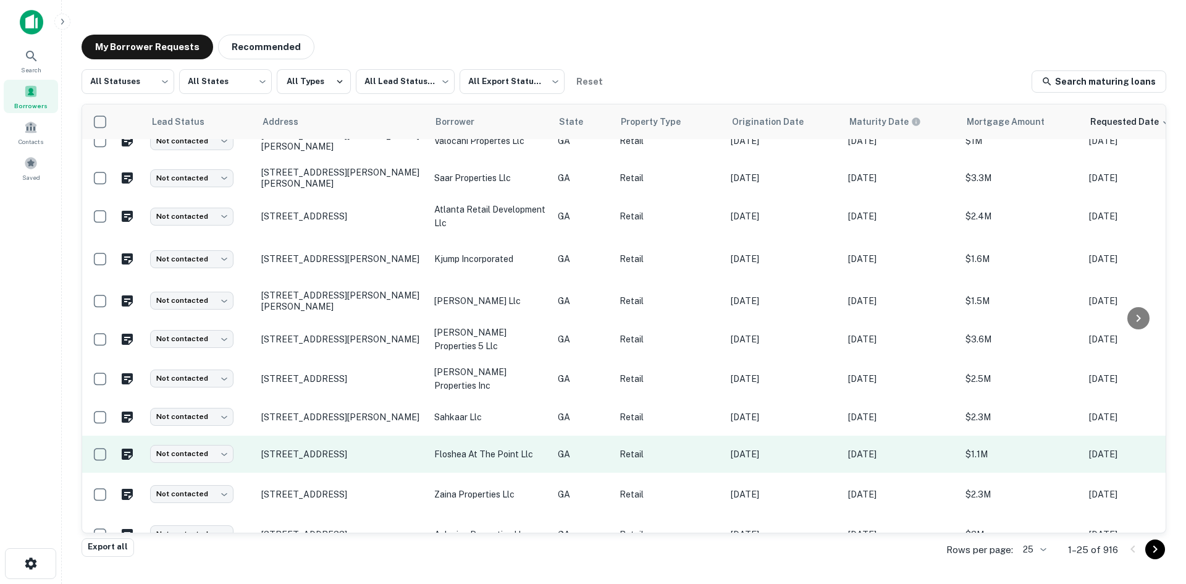
click at [361, 457] on td "[STREET_ADDRESS]" at bounding box center [341, 454] width 173 height 37
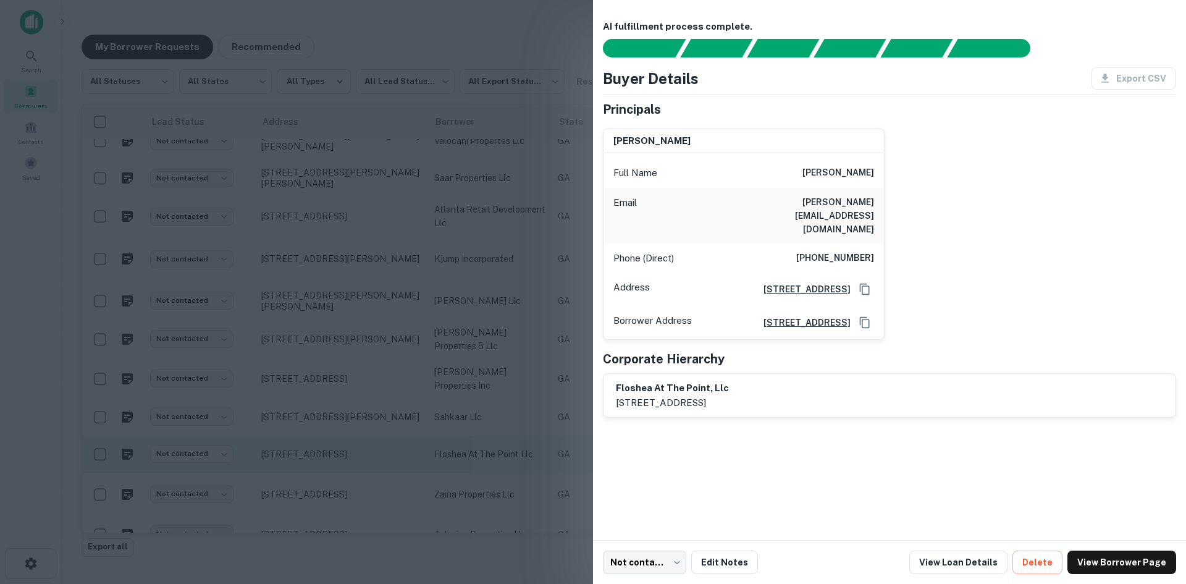
click at [361, 457] on div at bounding box center [593, 292] width 1186 height 584
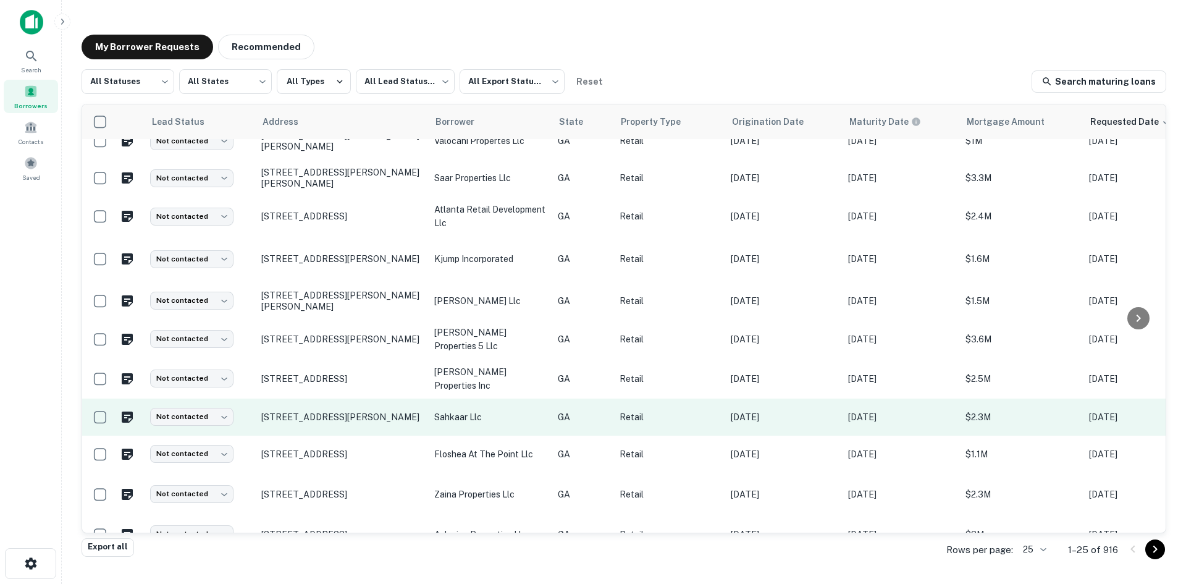
click at [353, 418] on td "[STREET_ADDRESS][PERSON_NAME]" at bounding box center [341, 417] width 173 height 37
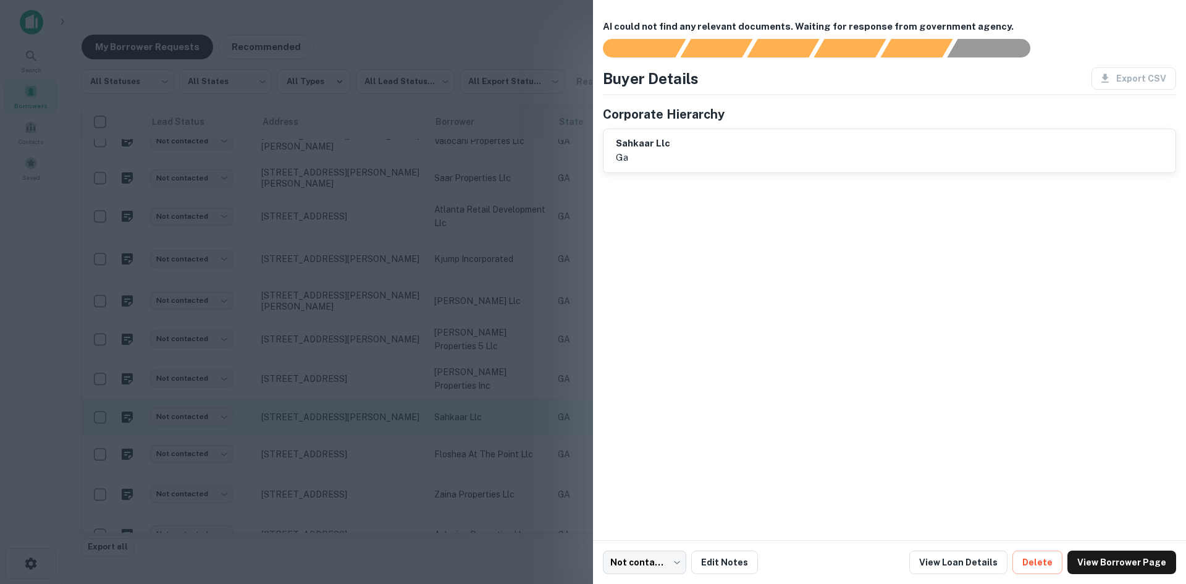
click at [353, 418] on div at bounding box center [593, 292] width 1186 height 584
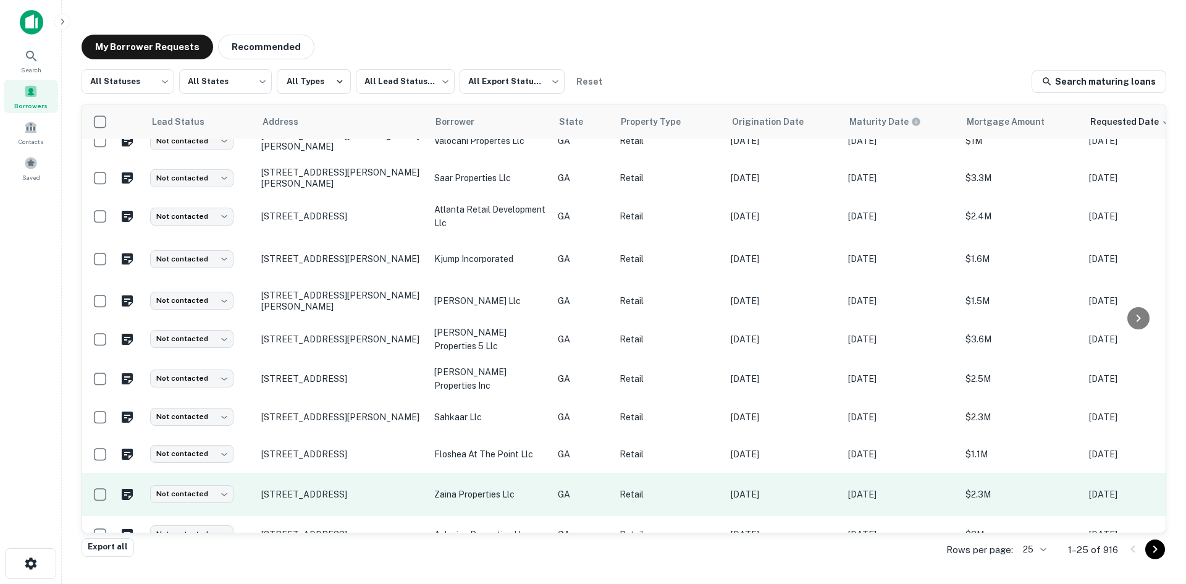
click at [358, 494] on td "[STREET_ADDRESS]" at bounding box center [341, 494] width 173 height 43
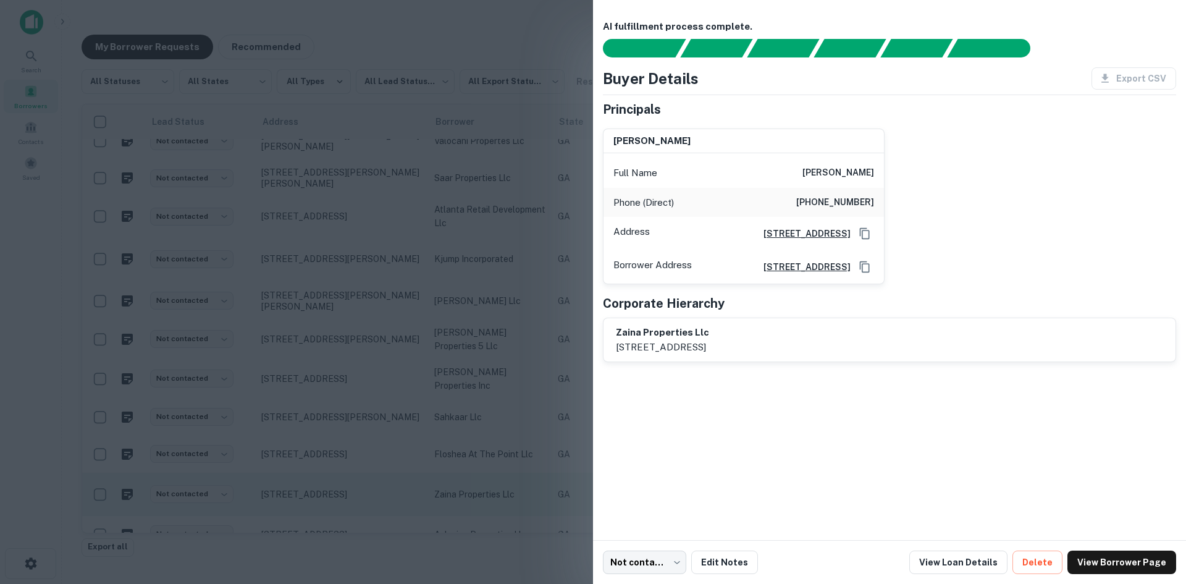
click at [358, 495] on div at bounding box center [593, 292] width 1186 height 584
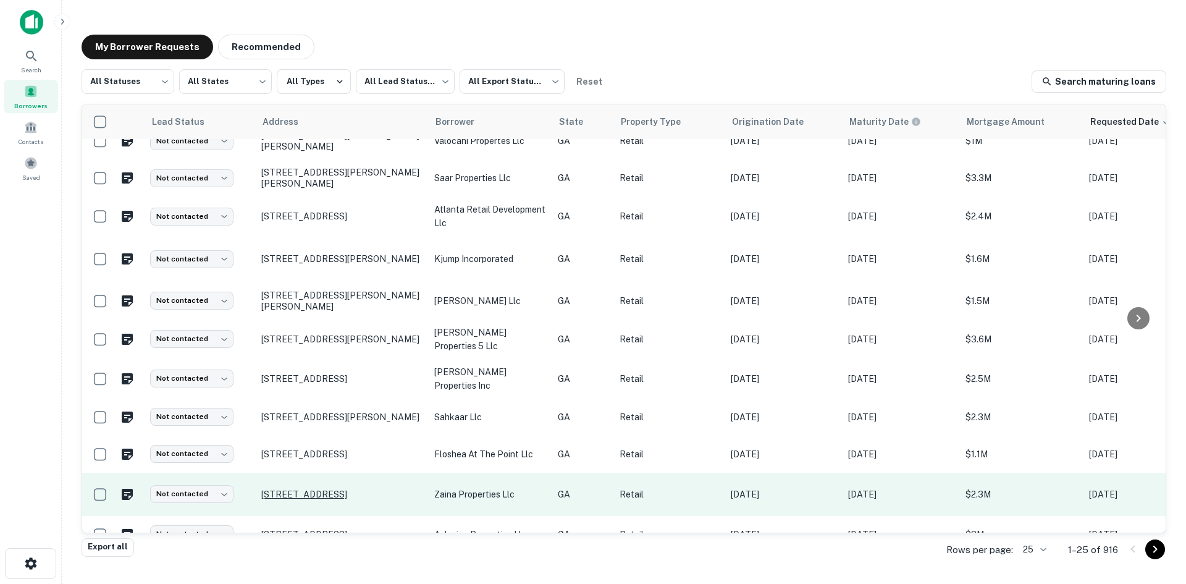
click at [353, 489] on p "[STREET_ADDRESS]" at bounding box center [341, 494] width 161 height 11
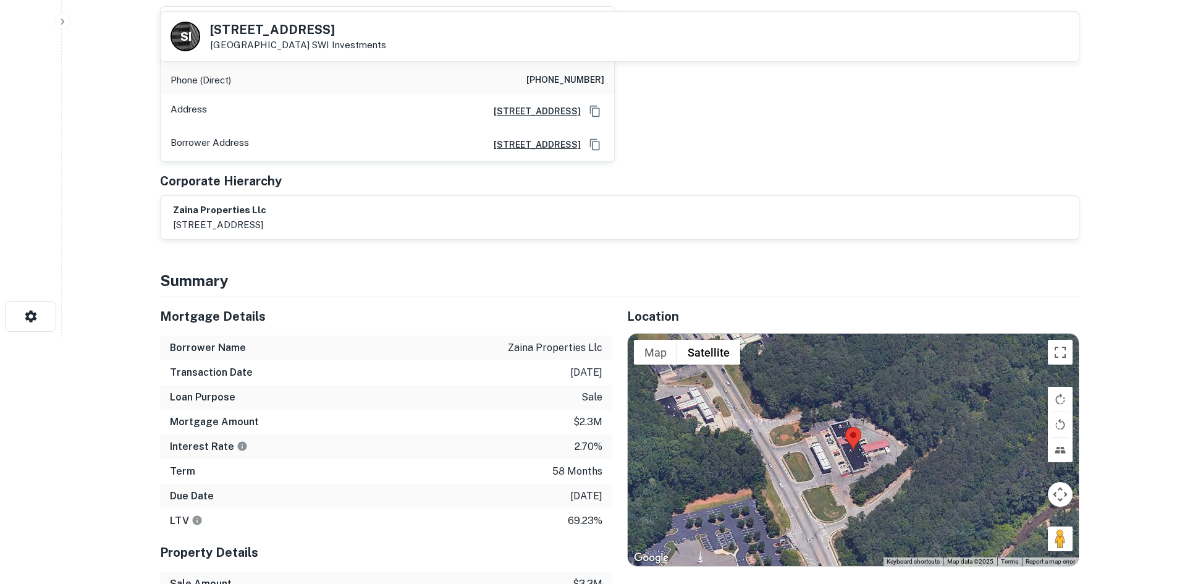
scroll to position [124, 0]
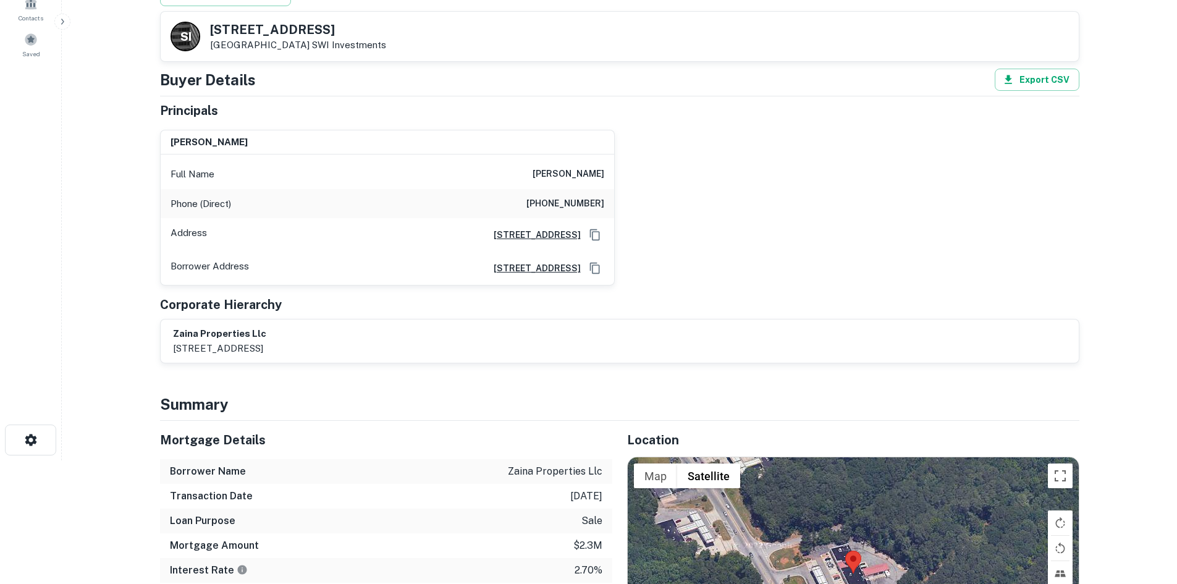
click at [575, 213] on div "Phone (Direct) [PHONE_NUMBER]" at bounding box center [388, 204] width 454 height 30
click at [575, 211] on div "Phone (Direct) [PHONE_NUMBER]" at bounding box center [388, 204] width 454 height 30
click at [575, 208] on h6 "[PHONE_NUMBER]" at bounding box center [565, 203] width 78 height 15
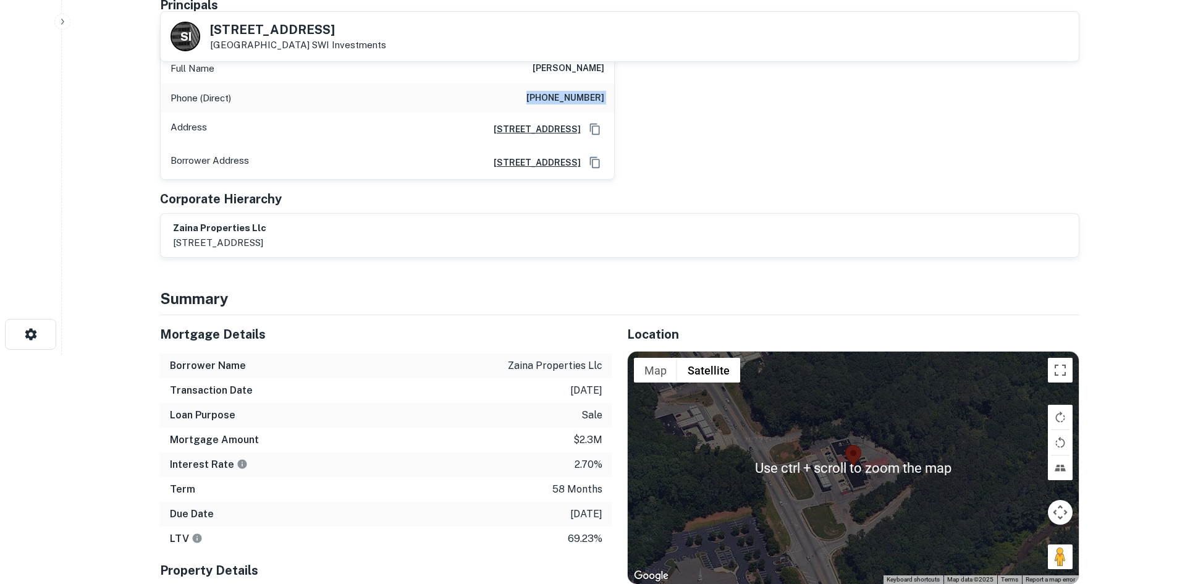
scroll to position [247, 0]
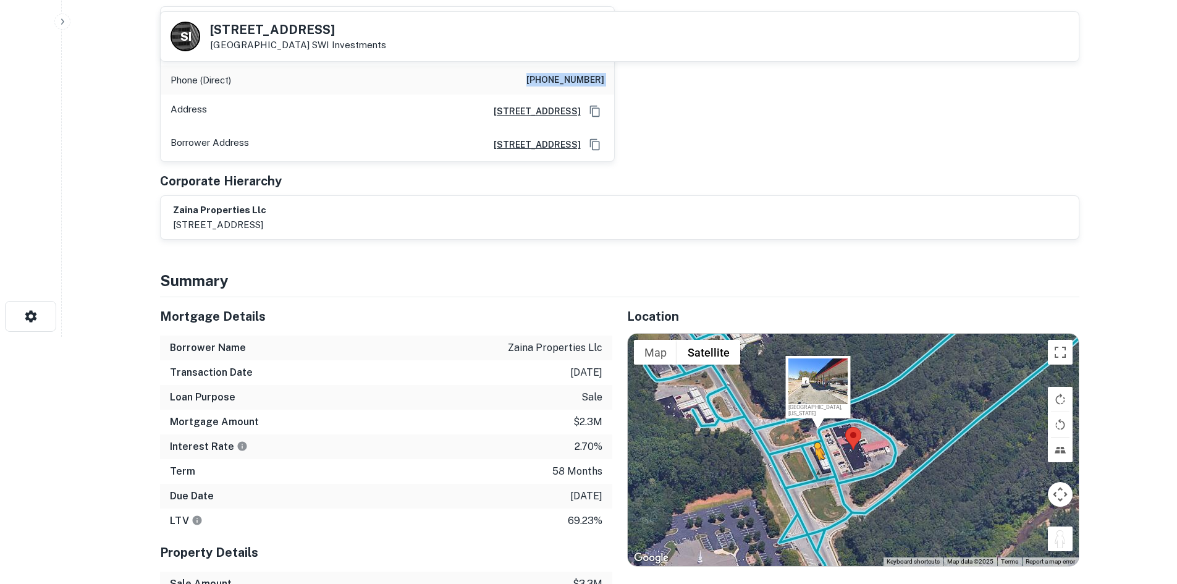
drag, startPoint x: 1057, startPoint y: 539, endPoint x: 812, endPoint y: 463, distance: 256.8
click at [812, 463] on div "To activate drag with keyboard, press Alt + Enter. Once in keyboard drag state,…" at bounding box center [853, 450] width 451 height 232
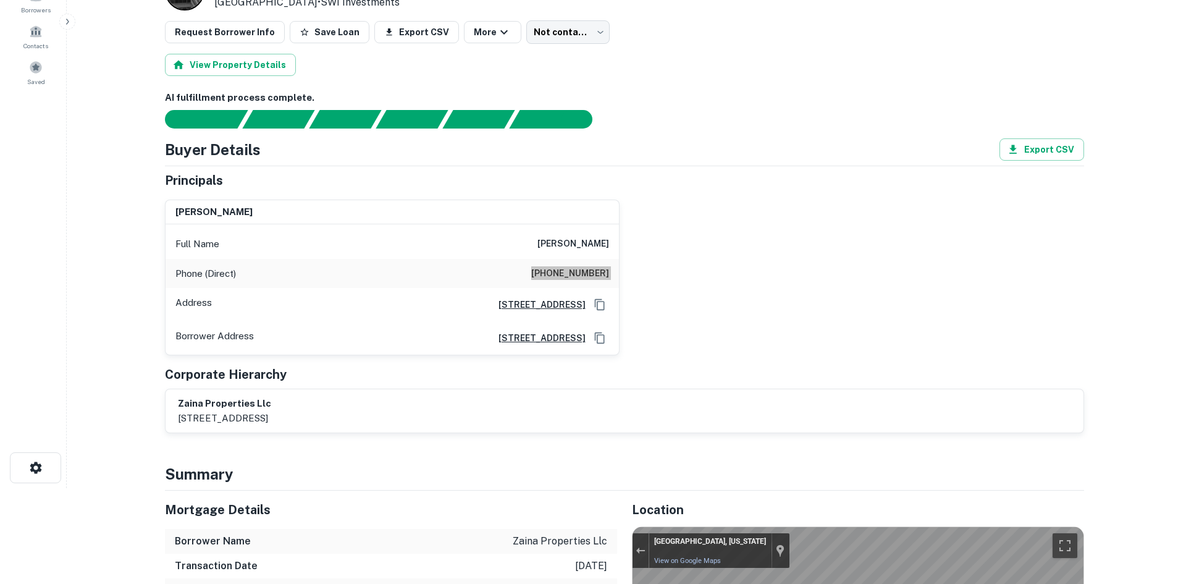
scroll to position [0, 0]
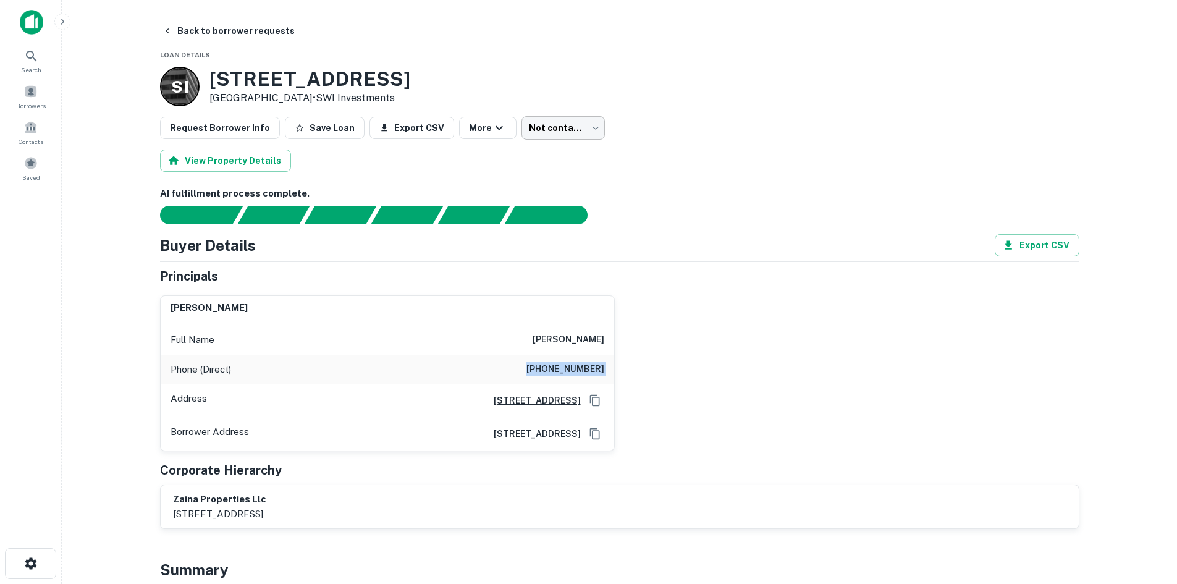
click at [534, 132] on body "Search Borrowers Contacts Saved Back to borrower requests Loan Details S I [STR…" at bounding box center [588, 292] width 1177 height 584
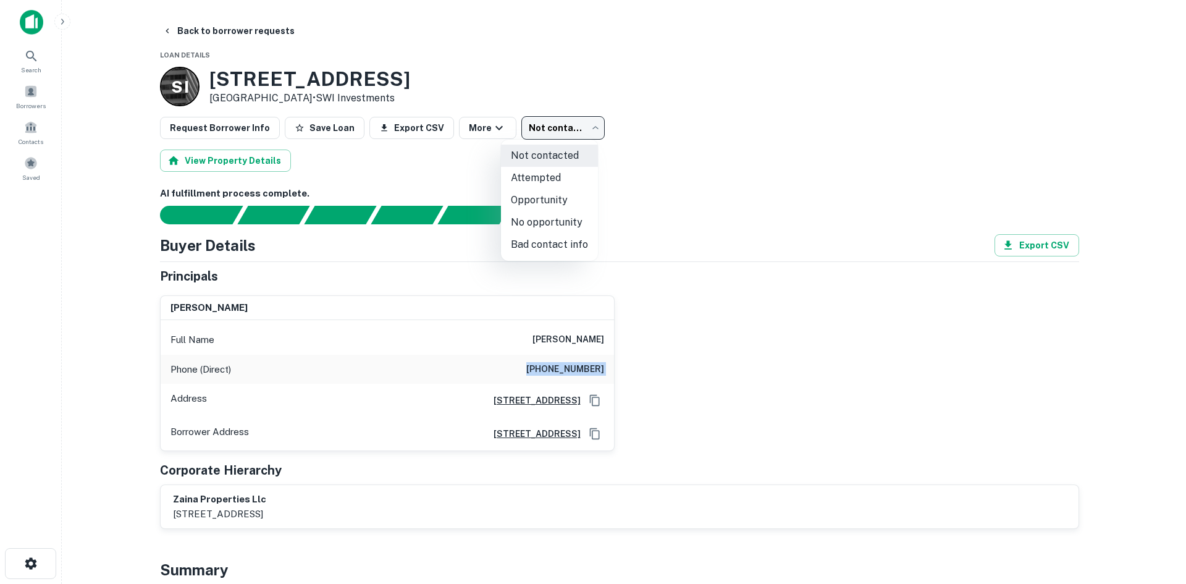
click at [539, 206] on li "Opportunity" at bounding box center [549, 200] width 97 height 22
type input "**********"
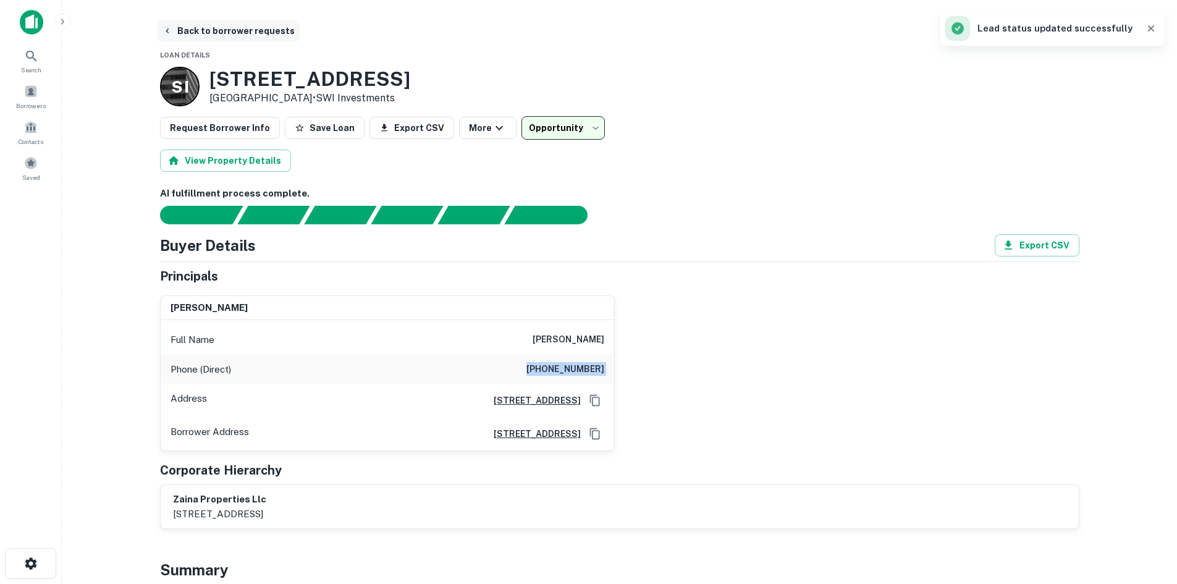
click at [238, 28] on button "Back to borrower requests" at bounding box center [229, 31] width 142 height 22
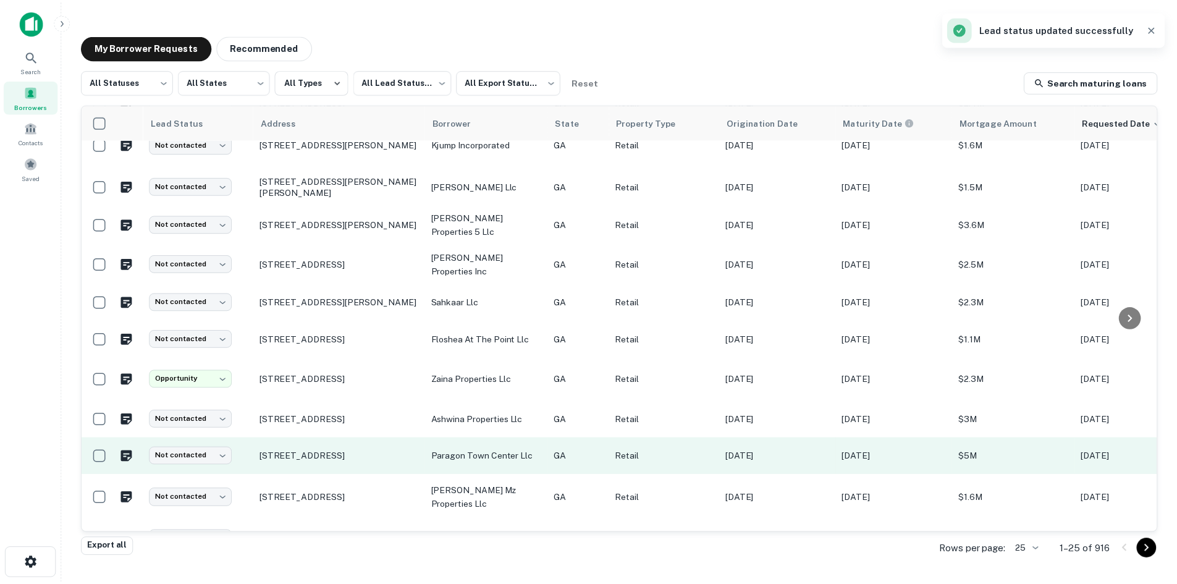
scroll to position [556, 0]
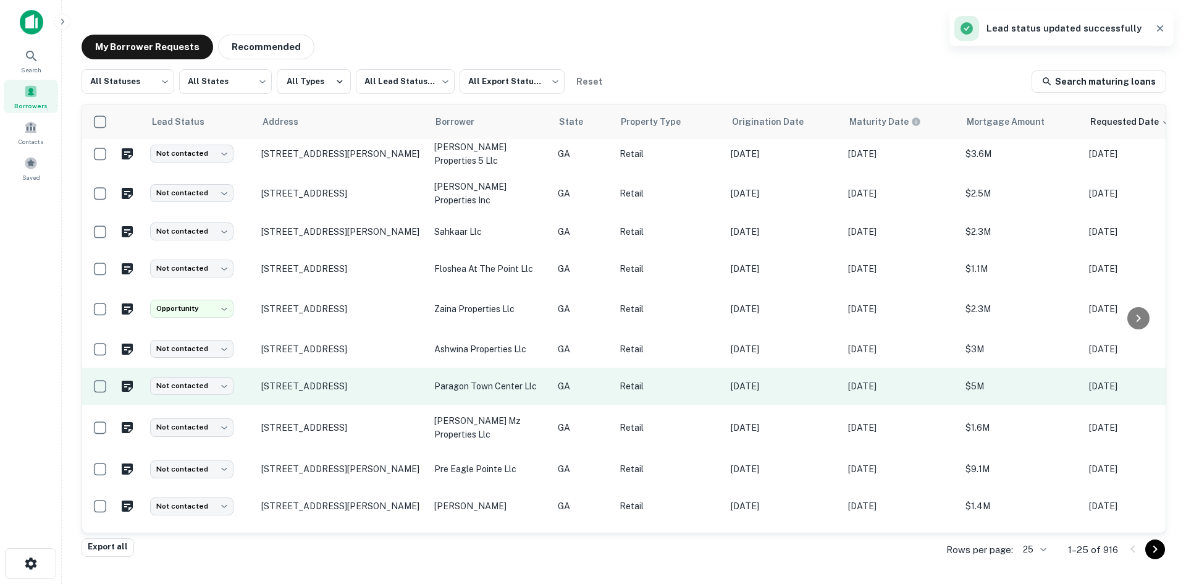
click at [373, 389] on td "[STREET_ADDRESS]" at bounding box center [341, 386] width 173 height 37
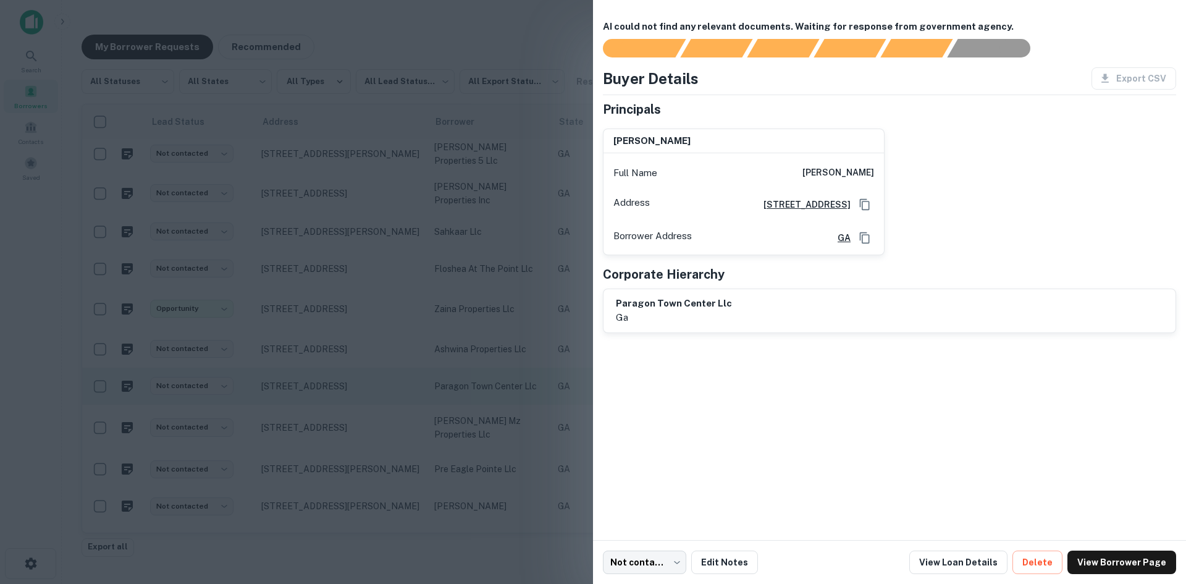
click at [373, 389] on div at bounding box center [593, 292] width 1186 height 584
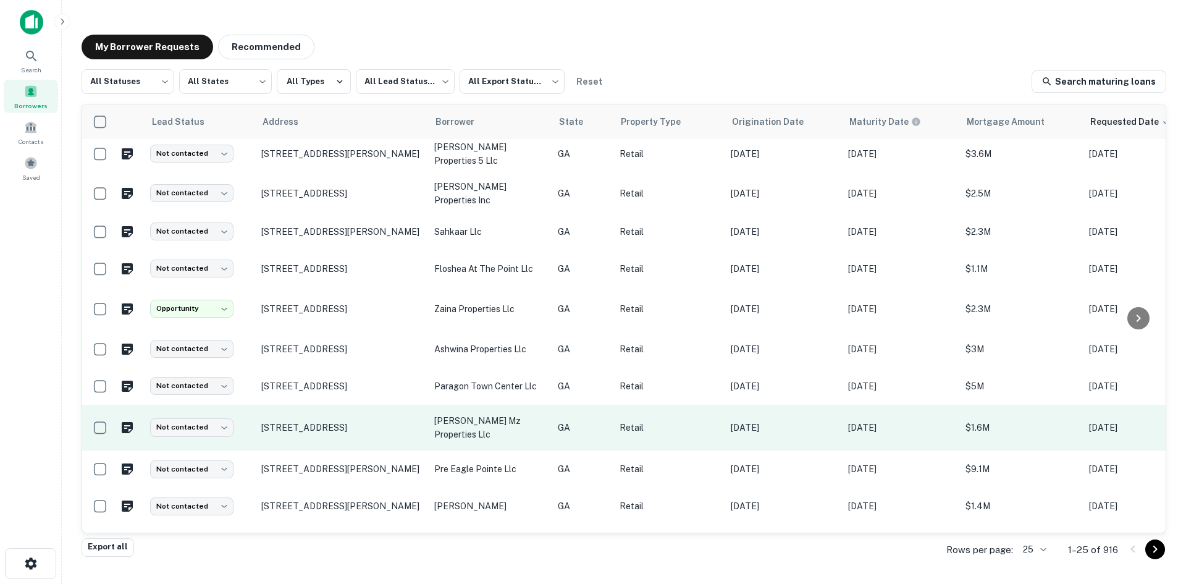
click at [370, 426] on td "[STREET_ADDRESS]" at bounding box center [341, 428] width 173 height 46
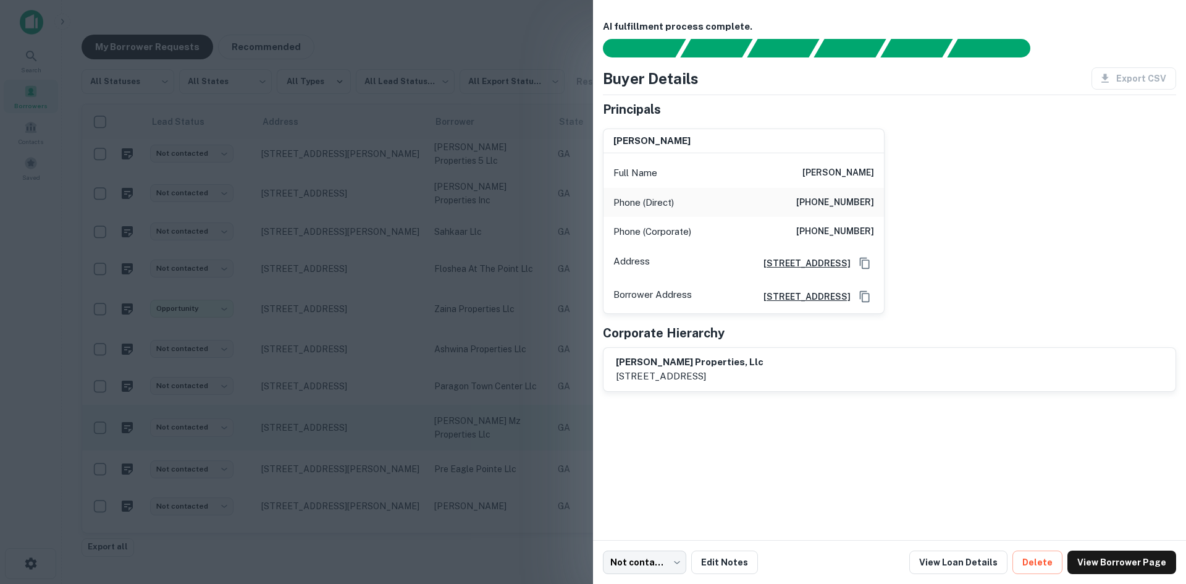
click at [370, 426] on div at bounding box center [593, 292] width 1186 height 584
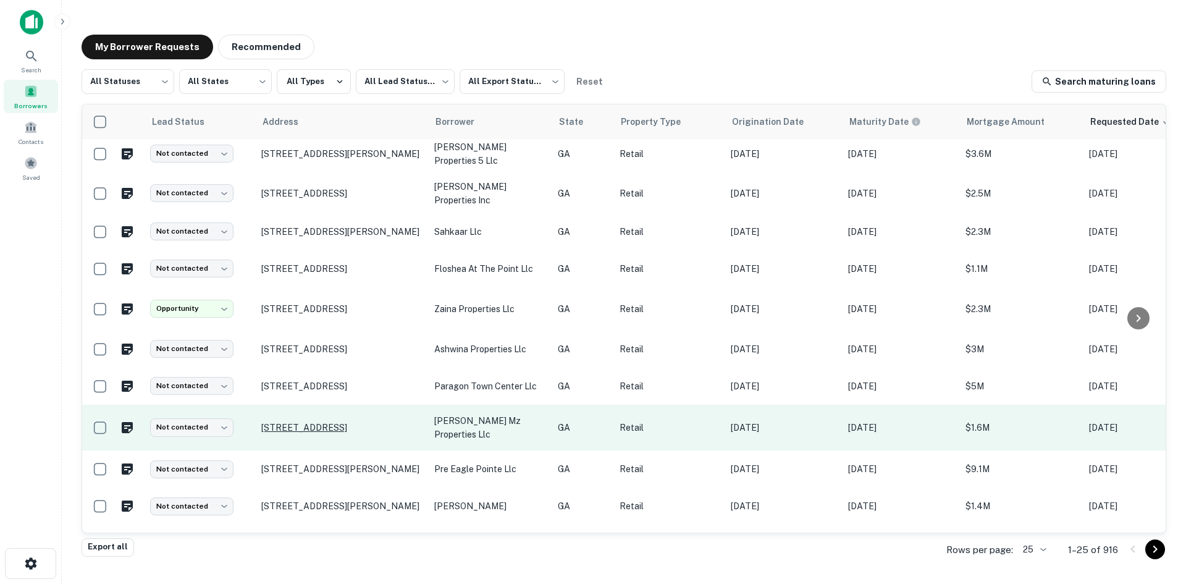
click at [368, 422] on p "[STREET_ADDRESS]" at bounding box center [341, 427] width 161 height 11
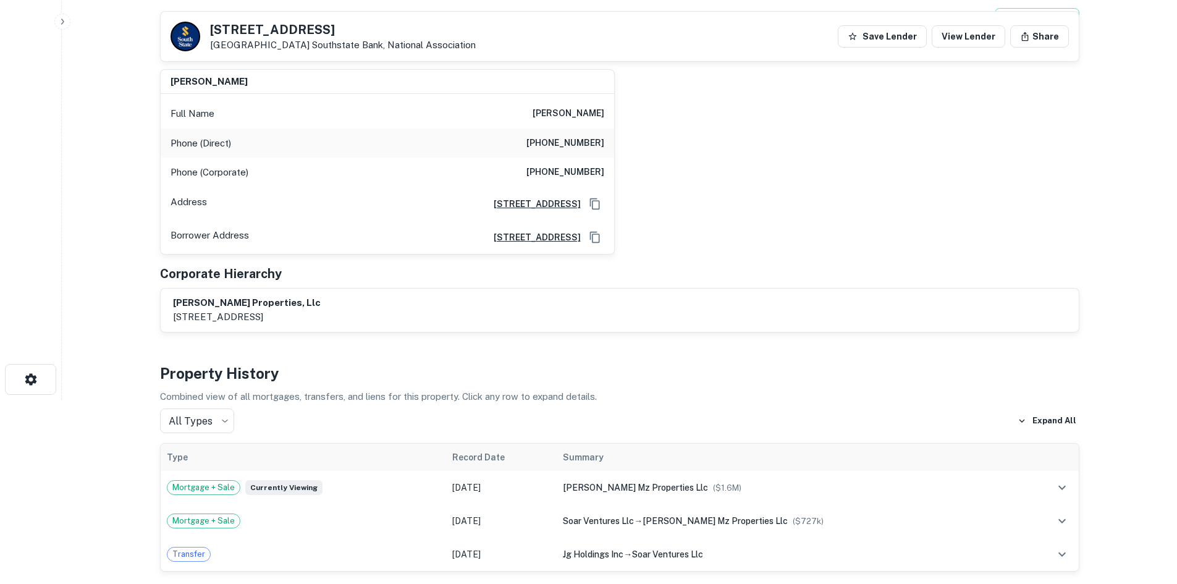
scroll to position [124, 0]
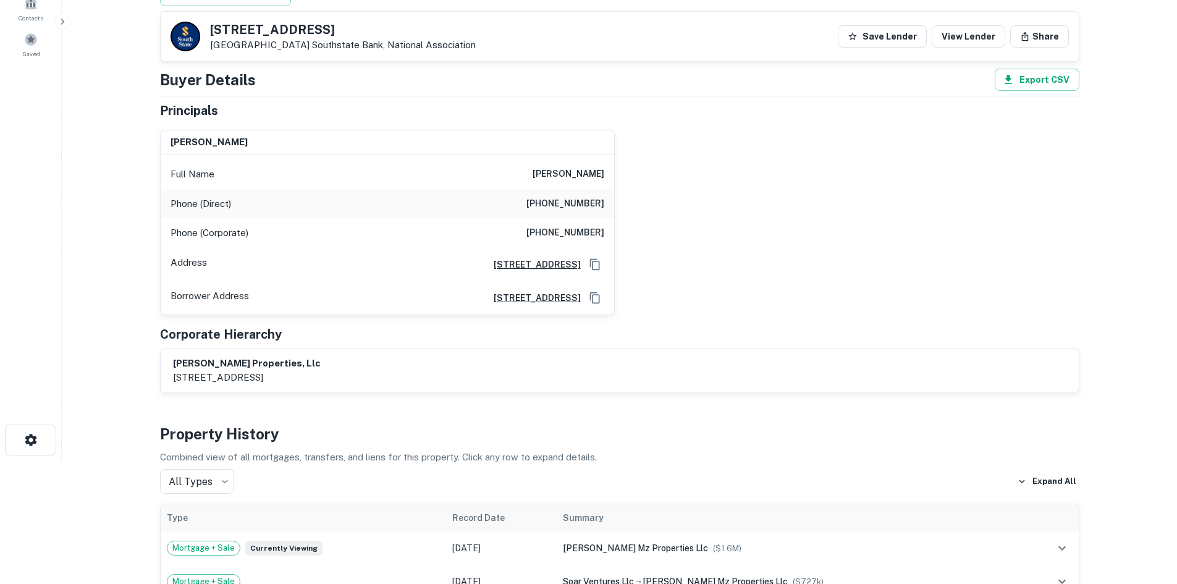
click at [572, 209] on h6 "[PHONE_NUMBER]" at bounding box center [565, 203] width 78 height 15
copy h6 "[PHONE_NUMBER]"
click at [583, 230] on h6 "[PHONE_NUMBER]" at bounding box center [565, 233] width 78 height 15
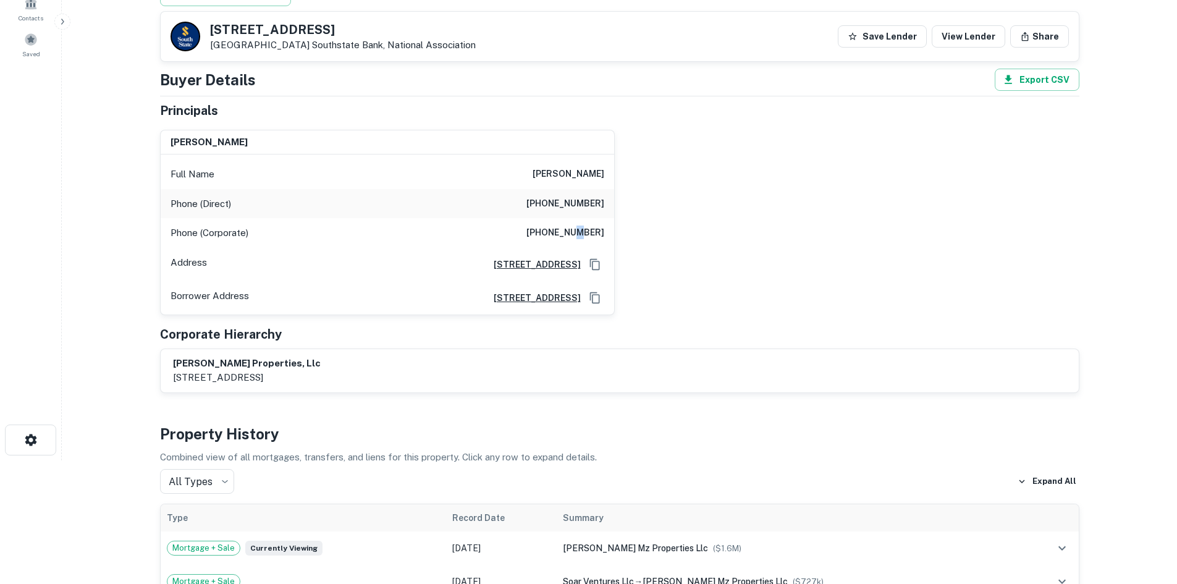
click at [583, 230] on h6 "[PHONE_NUMBER]" at bounding box center [565, 233] width 78 height 15
copy h6 "[PHONE_NUMBER]"
click at [563, 176] on h6 "[PERSON_NAME]" at bounding box center [569, 174] width 72 height 15
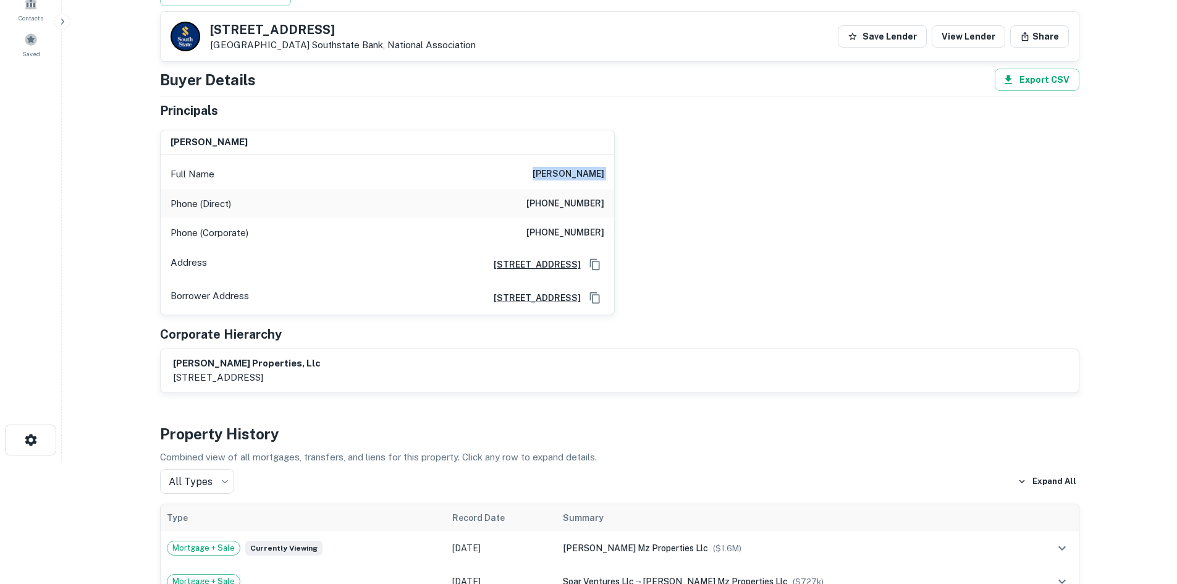
click at [563, 176] on h6 "[PERSON_NAME]" at bounding box center [569, 174] width 72 height 15
copy h6 "[PERSON_NAME]"
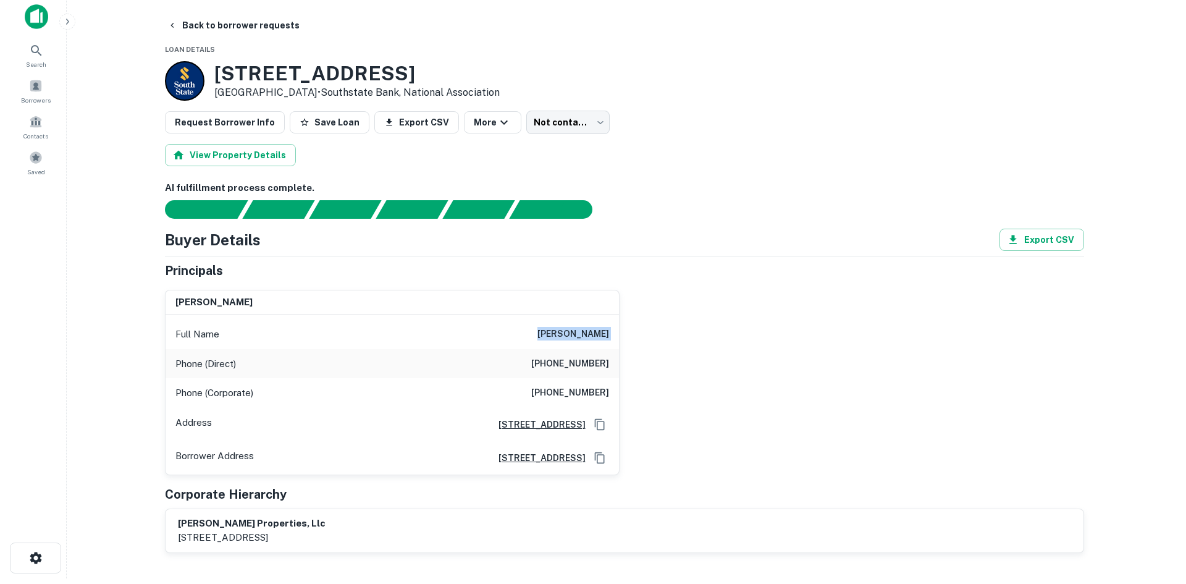
scroll to position [0, 0]
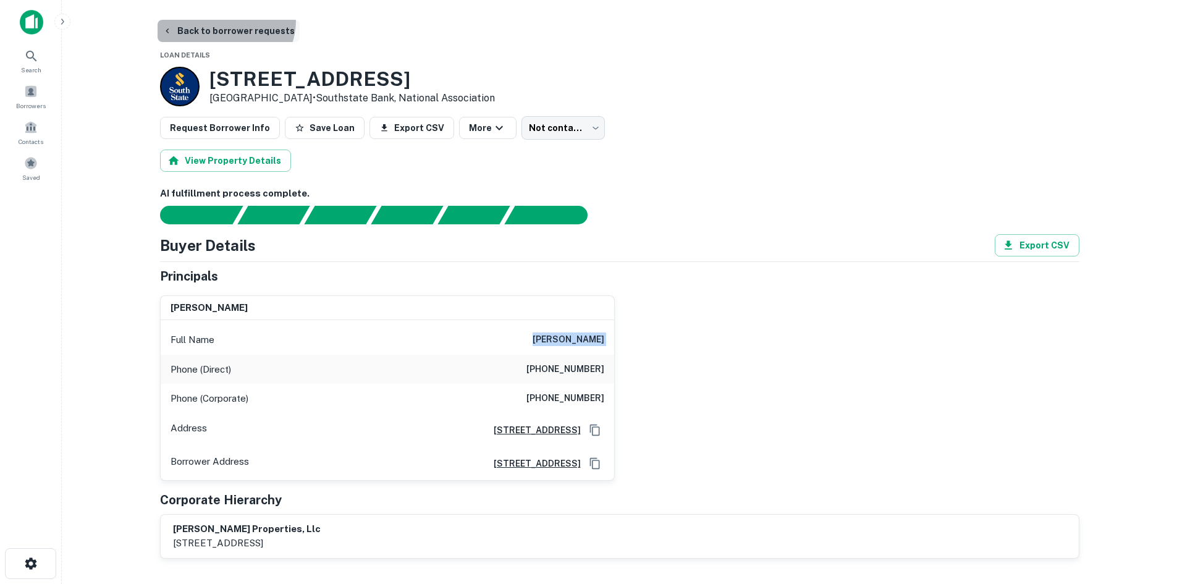
click at [224, 20] on button "Back to borrower requests" at bounding box center [229, 31] width 142 height 22
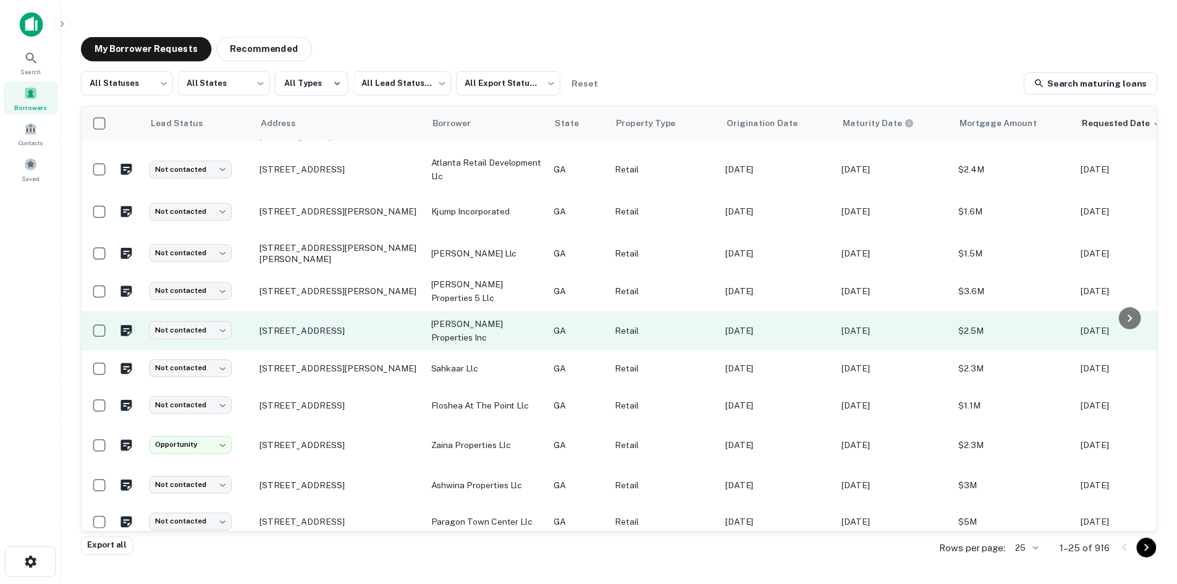
scroll to position [581, 0]
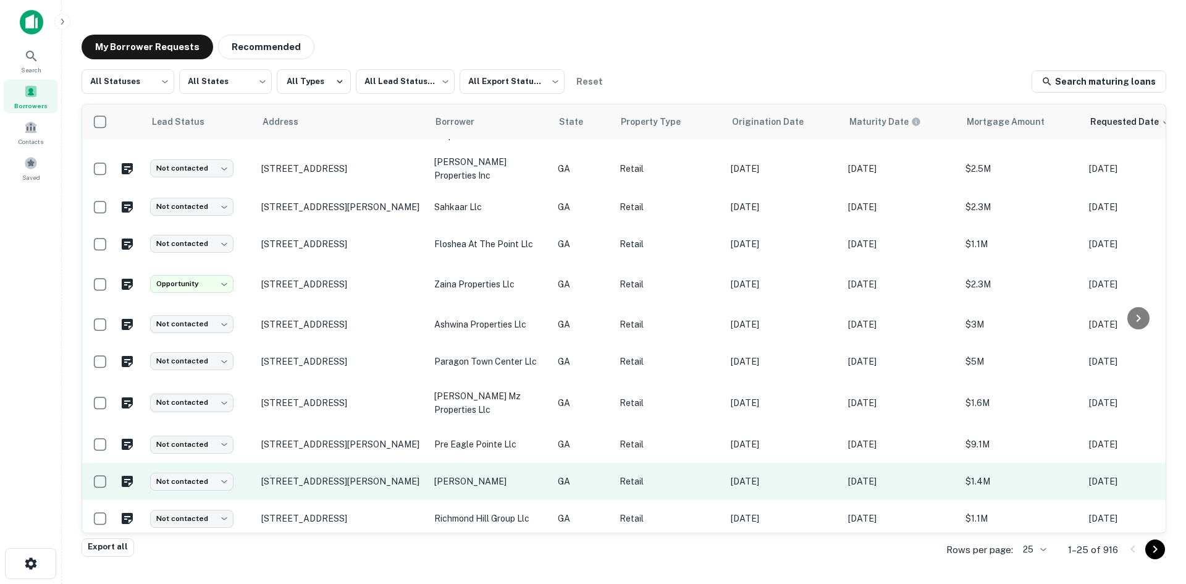
click at [322, 475] on td "[STREET_ADDRESS][PERSON_NAME]" at bounding box center [341, 481] width 173 height 37
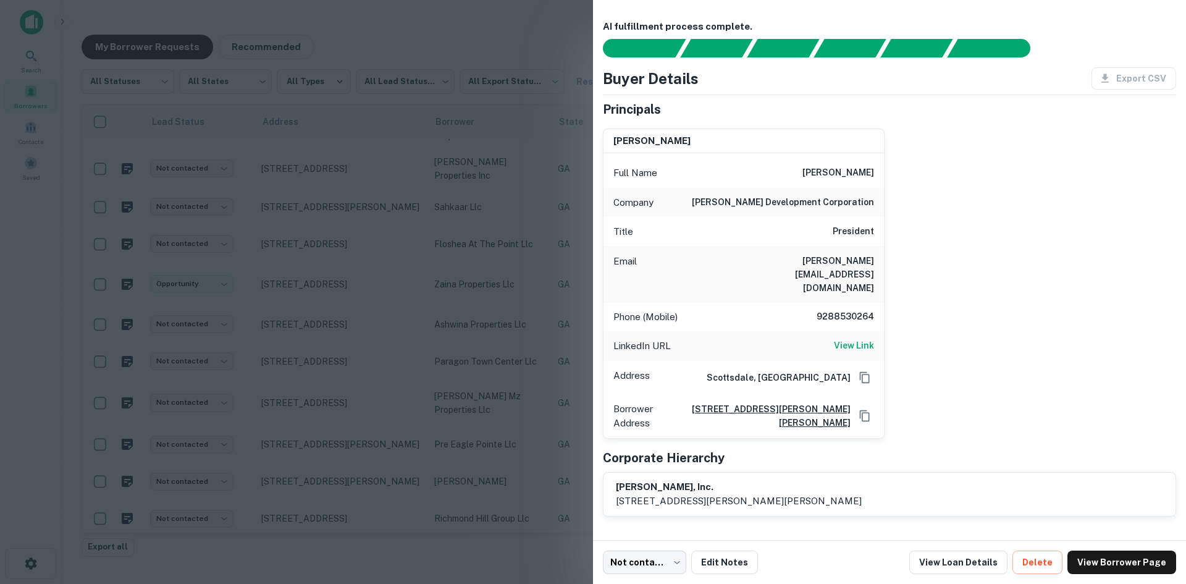
click at [320, 446] on div at bounding box center [593, 292] width 1186 height 584
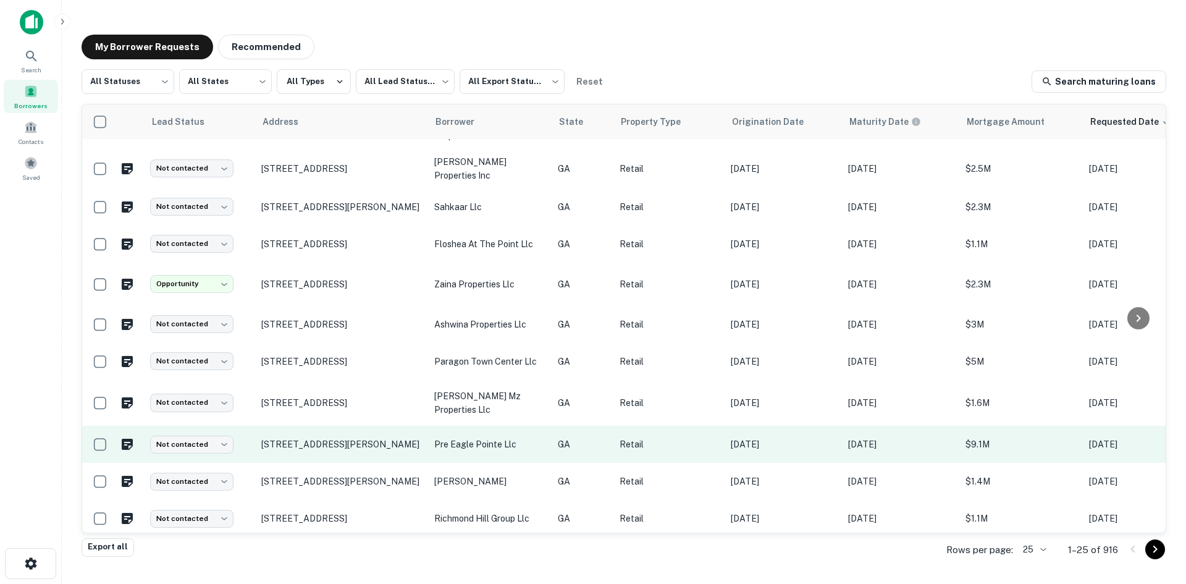
click at [320, 445] on td "[STREET_ADDRESS][PERSON_NAME]" at bounding box center [341, 444] width 173 height 37
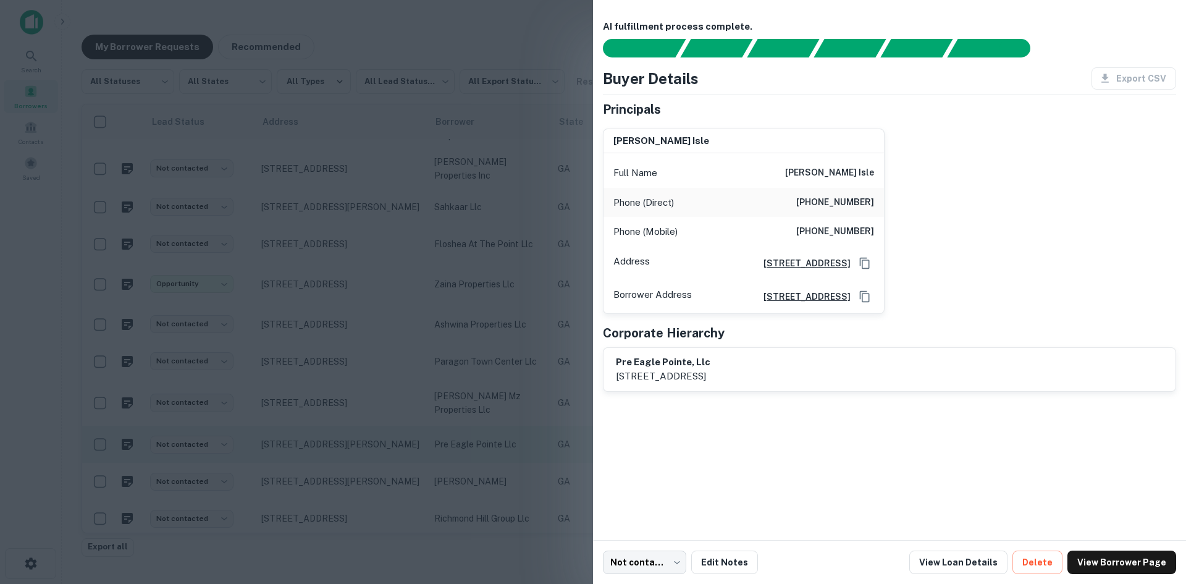
click at [320, 445] on div at bounding box center [593, 292] width 1186 height 584
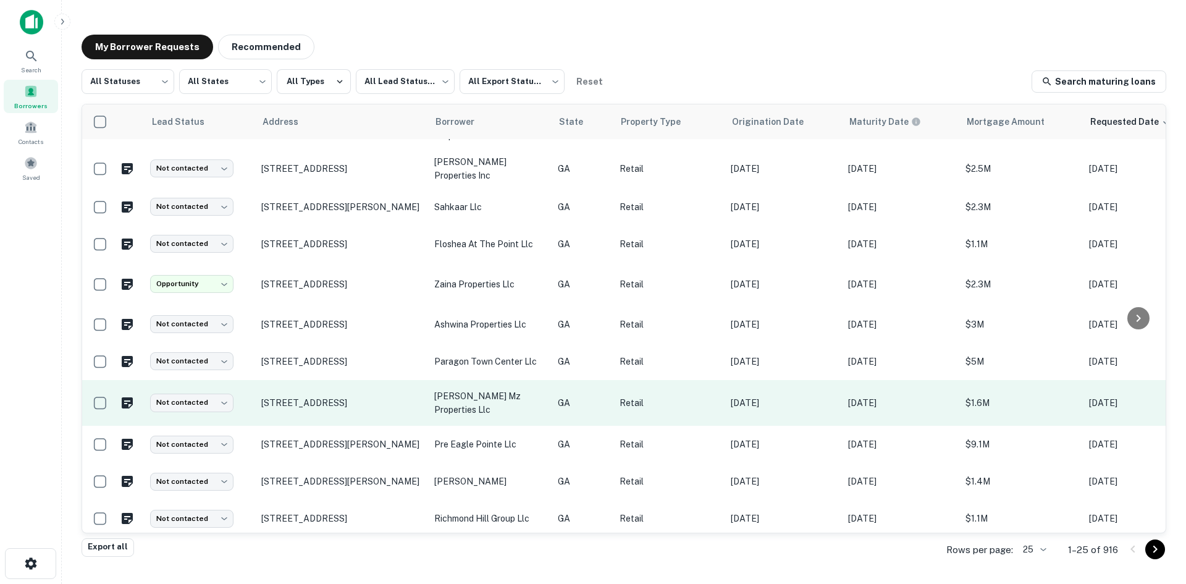
click at [322, 403] on td "[STREET_ADDRESS]" at bounding box center [341, 403] width 173 height 46
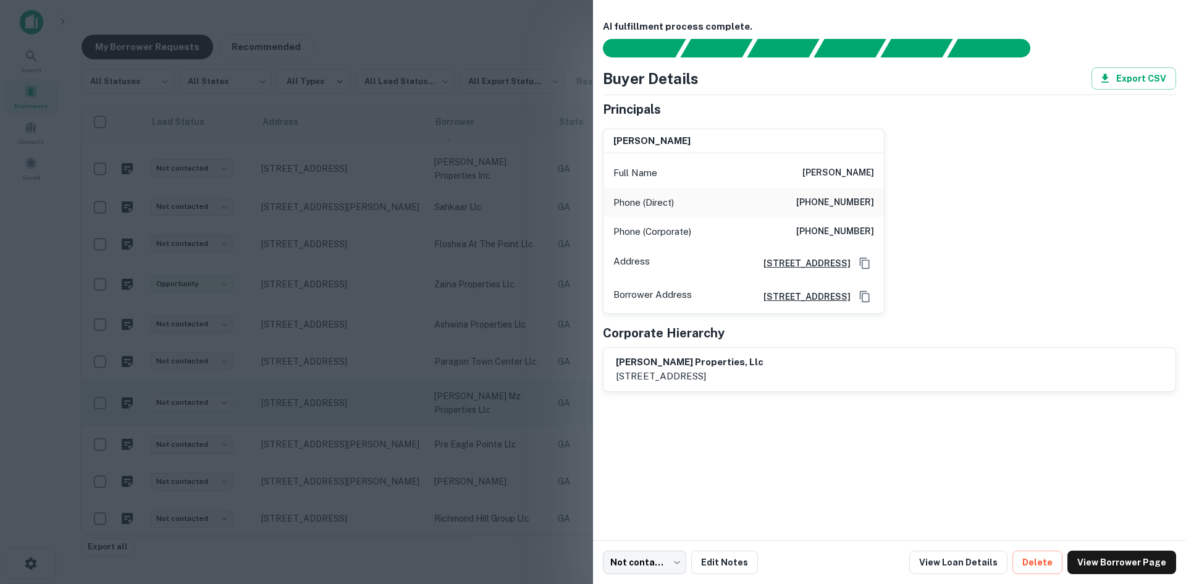
click at [322, 403] on div at bounding box center [593, 292] width 1186 height 584
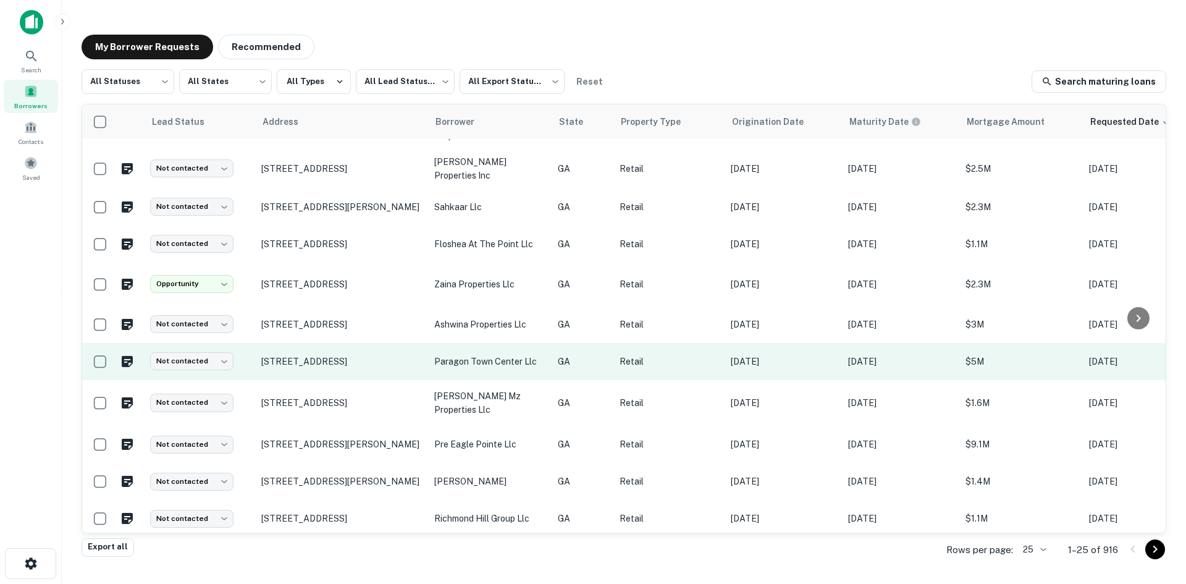
click at [325, 360] on td "[STREET_ADDRESS]" at bounding box center [341, 361] width 173 height 37
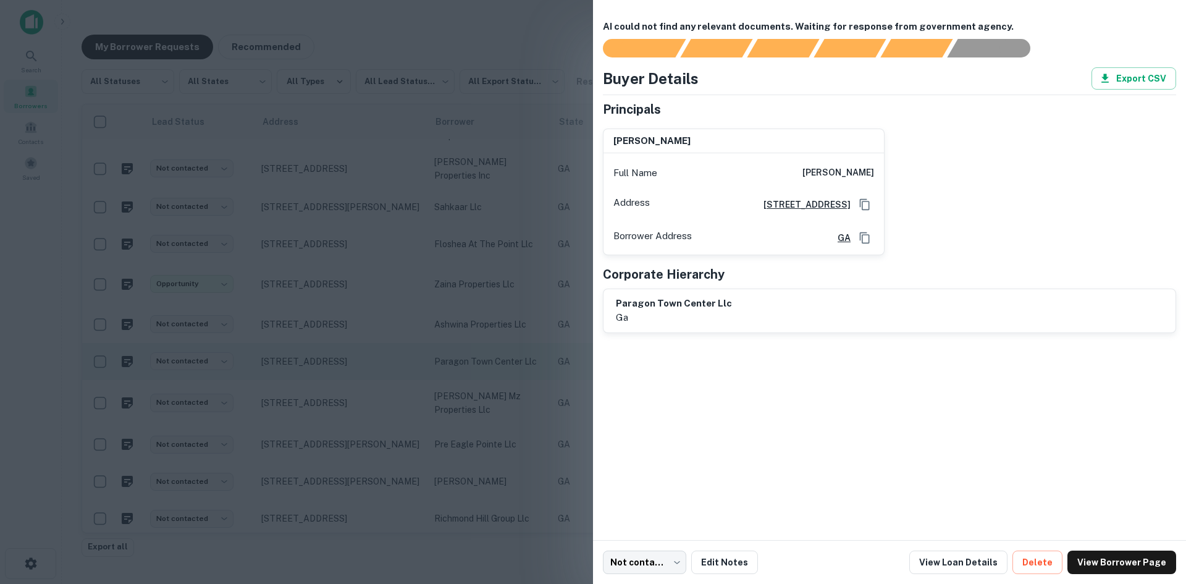
click at [325, 360] on div at bounding box center [593, 292] width 1186 height 584
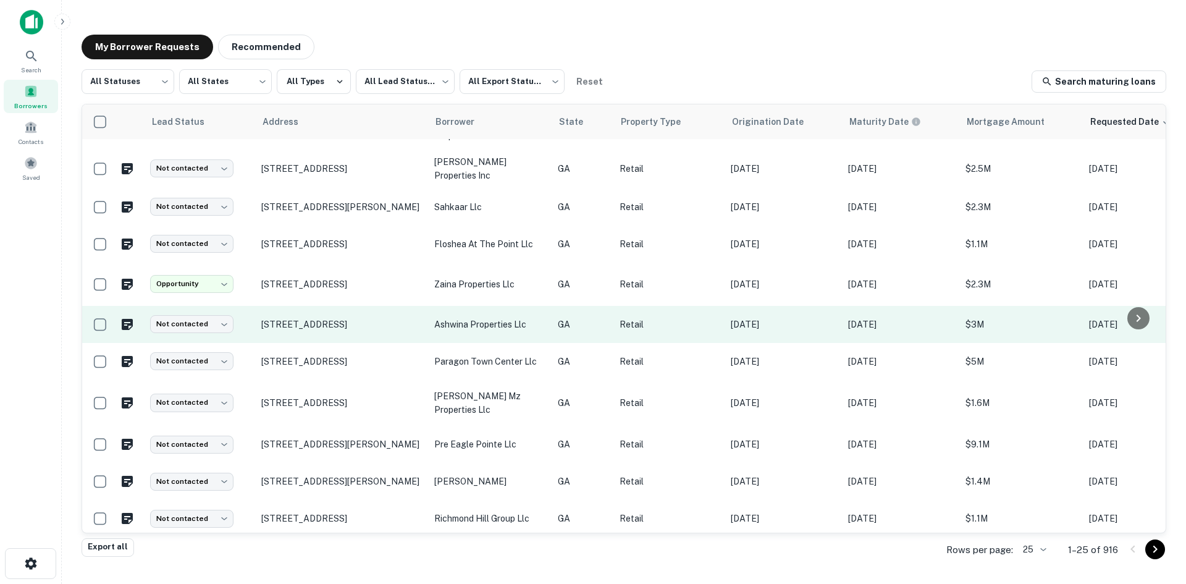
click at [329, 323] on td "[STREET_ADDRESS]" at bounding box center [341, 324] width 173 height 37
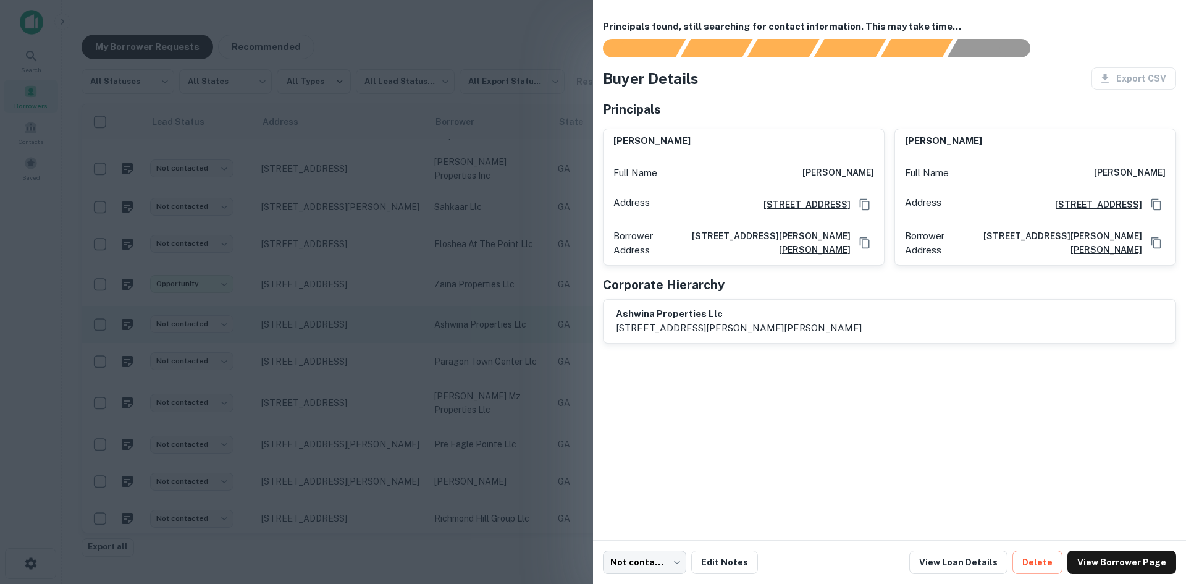
click at [329, 323] on div at bounding box center [593, 292] width 1186 height 584
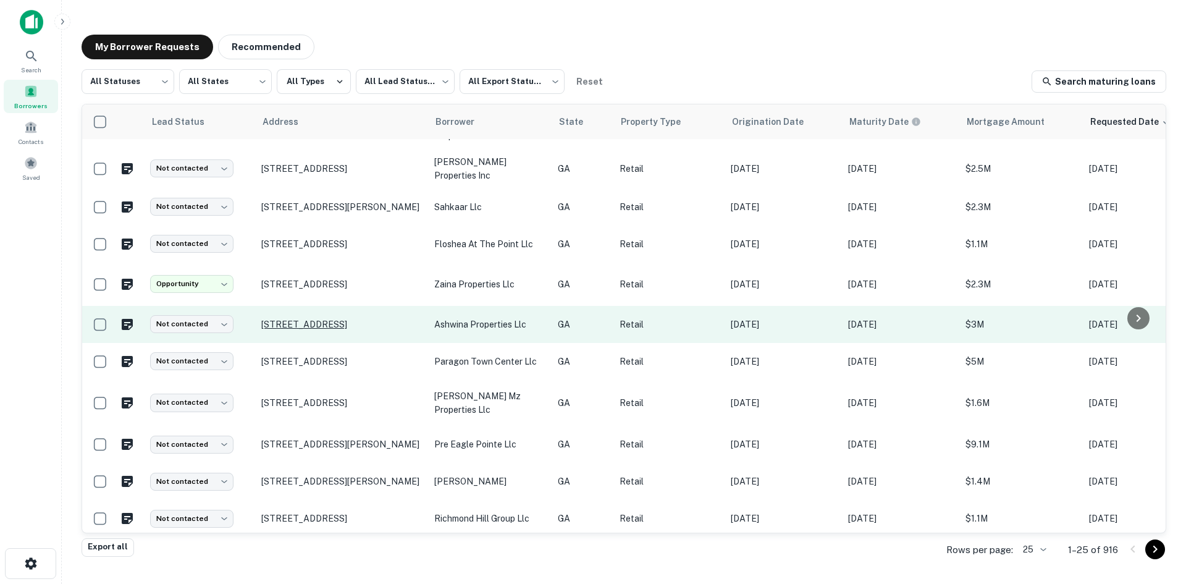
click at [329, 319] on p "[STREET_ADDRESS]" at bounding box center [341, 324] width 161 height 11
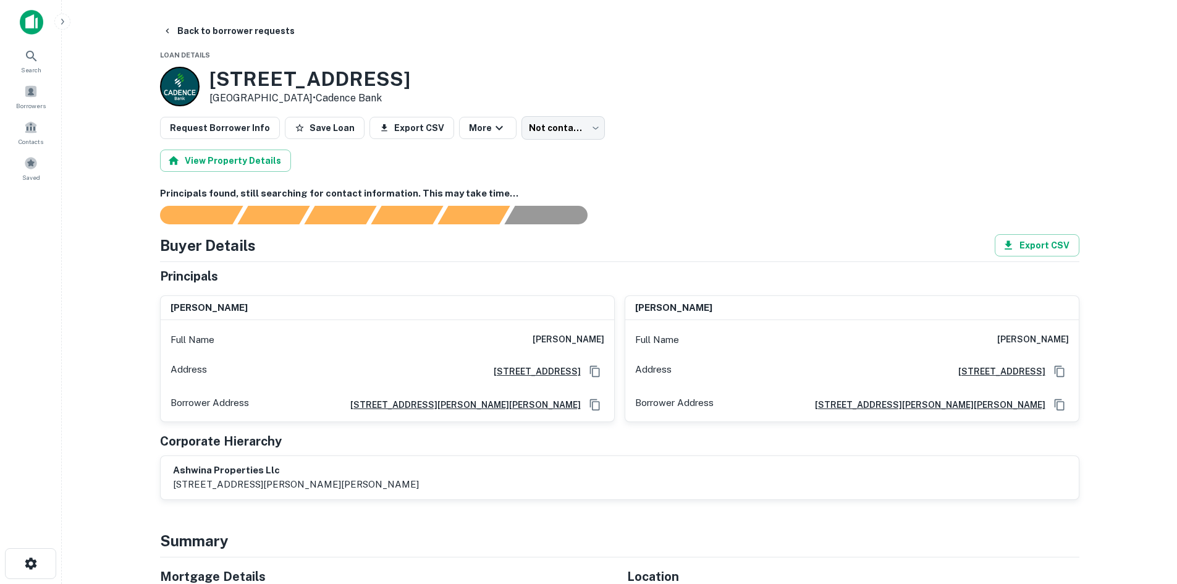
drag, startPoint x: 517, startPoint y: 344, endPoint x: 613, endPoint y: 344, distance: 95.8
click at [613, 344] on div "Full Name [PERSON_NAME]" at bounding box center [388, 340] width 454 height 30
copy h6 "[PERSON_NAME]"
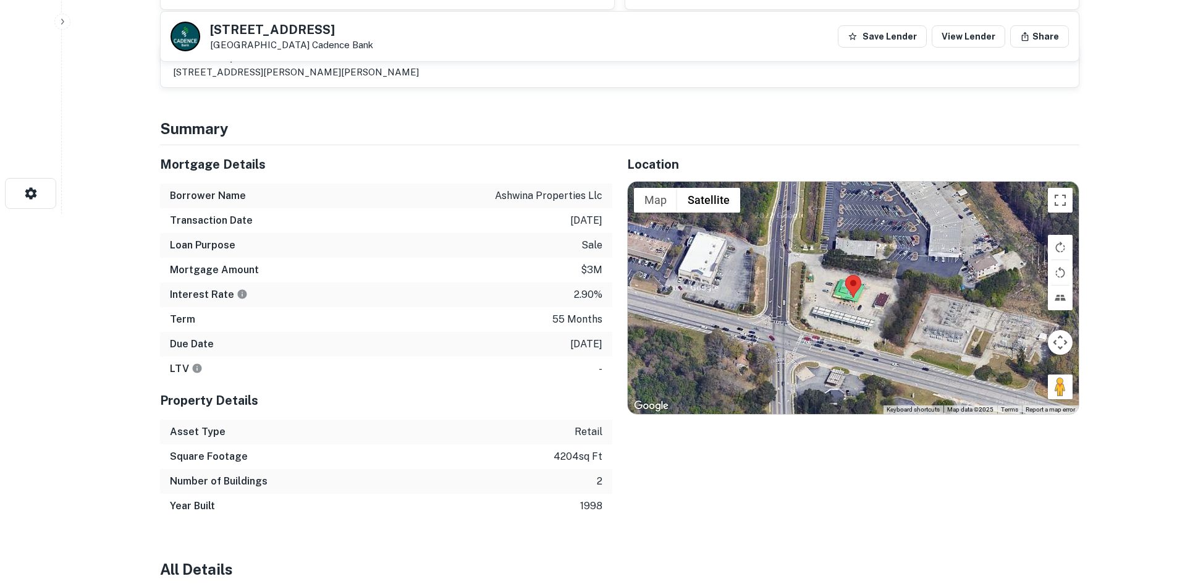
scroll to position [371, 0]
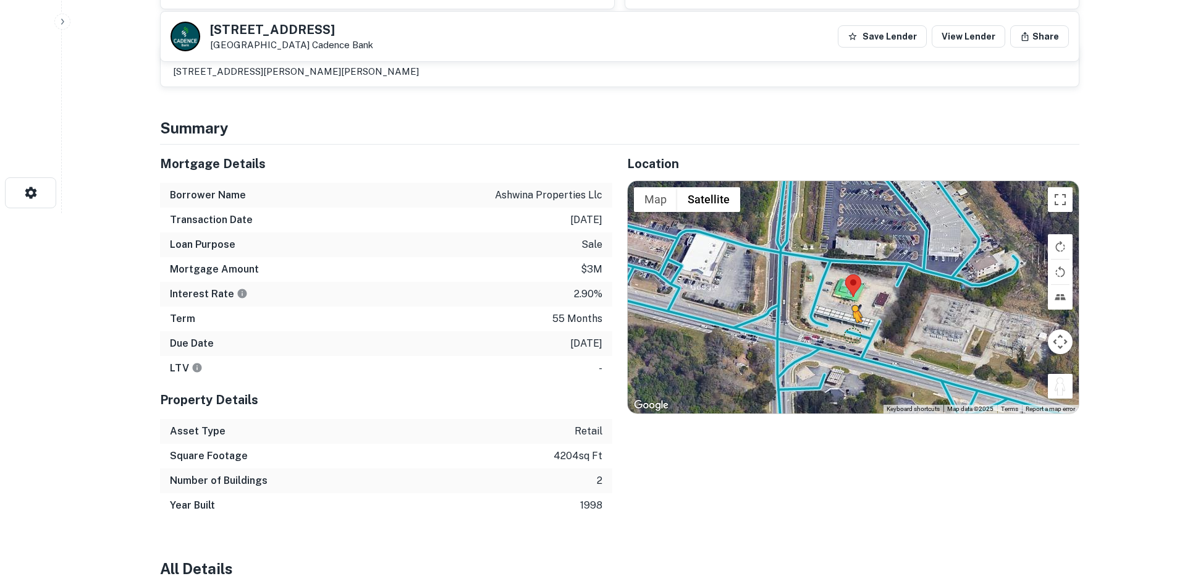
drag, startPoint x: 1058, startPoint y: 383, endPoint x: 851, endPoint y: 335, distance: 211.9
click at [851, 335] on div "To activate drag with keyboard, press Alt + Enter. Once in keyboard drag state,…" at bounding box center [853, 297] width 451 height 232
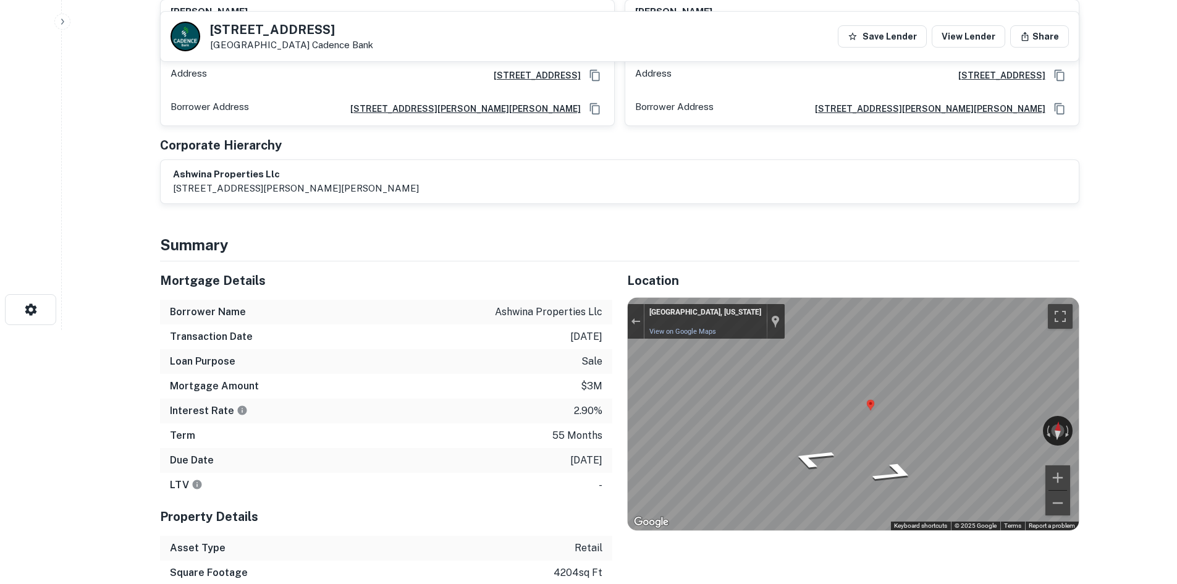
scroll to position [0, 0]
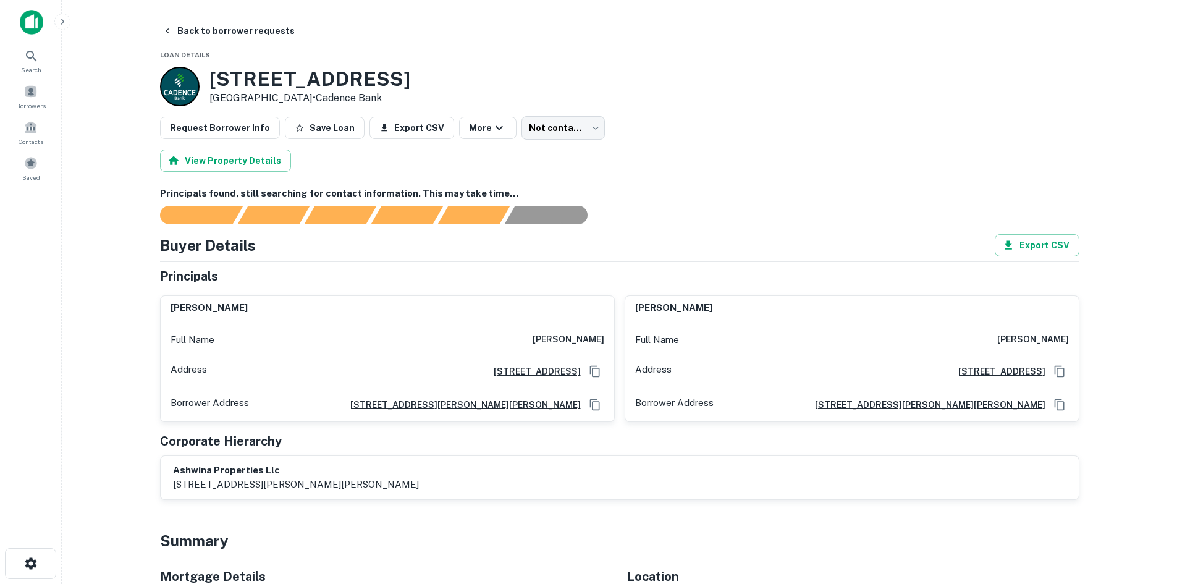
click at [1018, 342] on div "Full Name [PERSON_NAME]" at bounding box center [852, 340] width 454 height 30
copy h6 "[PERSON_NAME]"
click at [524, 135] on body "Search Borrowers Contacts Saved Back to borrower requests Loan Details [STREET_…" at bounding box center [588, 292] width 1177 height 584
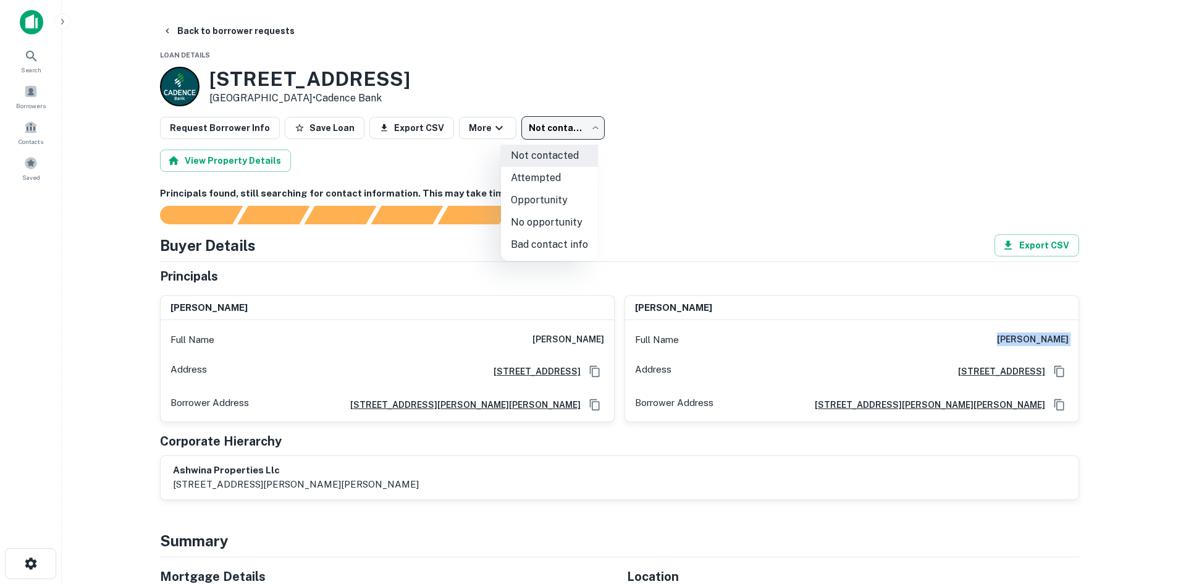
click at [522, 171] on li "Attempted" at bounding box center [549, 178] width 97 height 22
type input "*********"
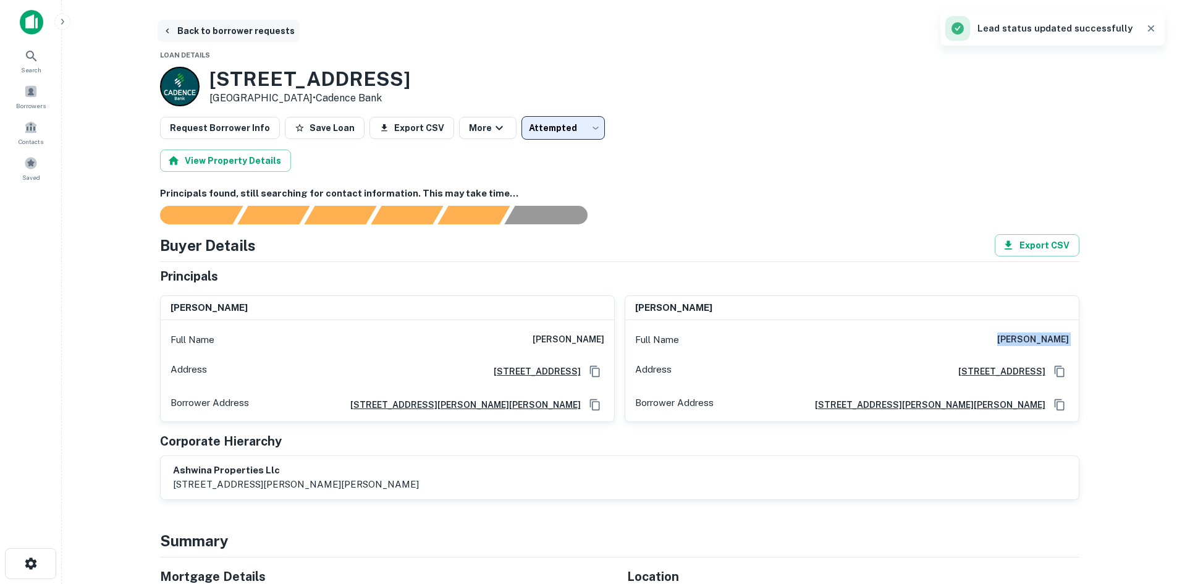
click at [211, 36] on button "Back to borrower requests" at bounding box center [229, 31] width 142 height 22
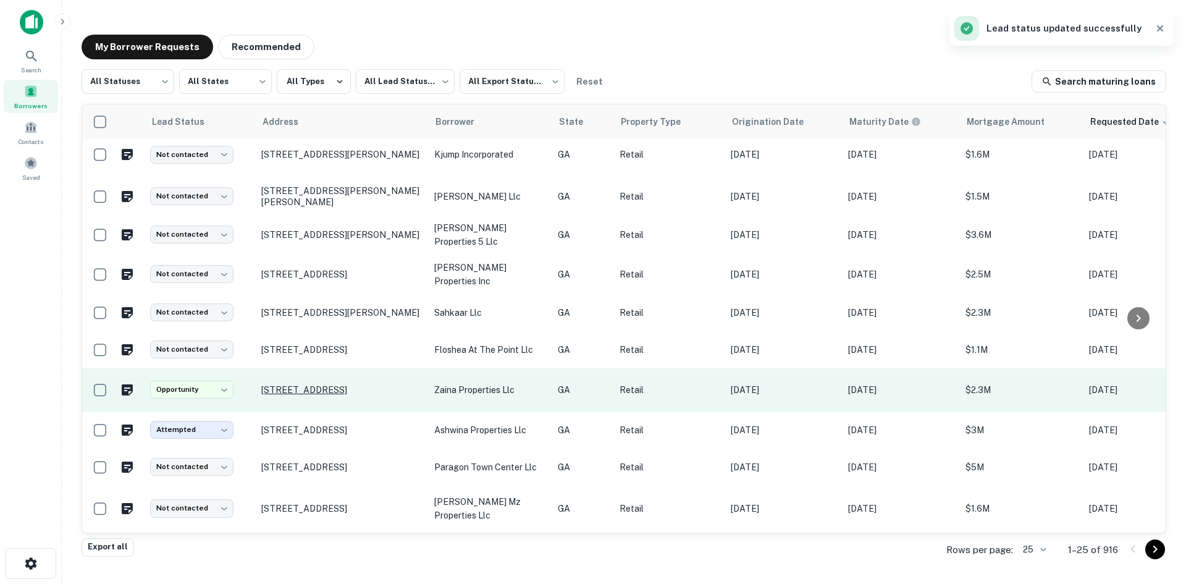
scroll to position [581, 0]
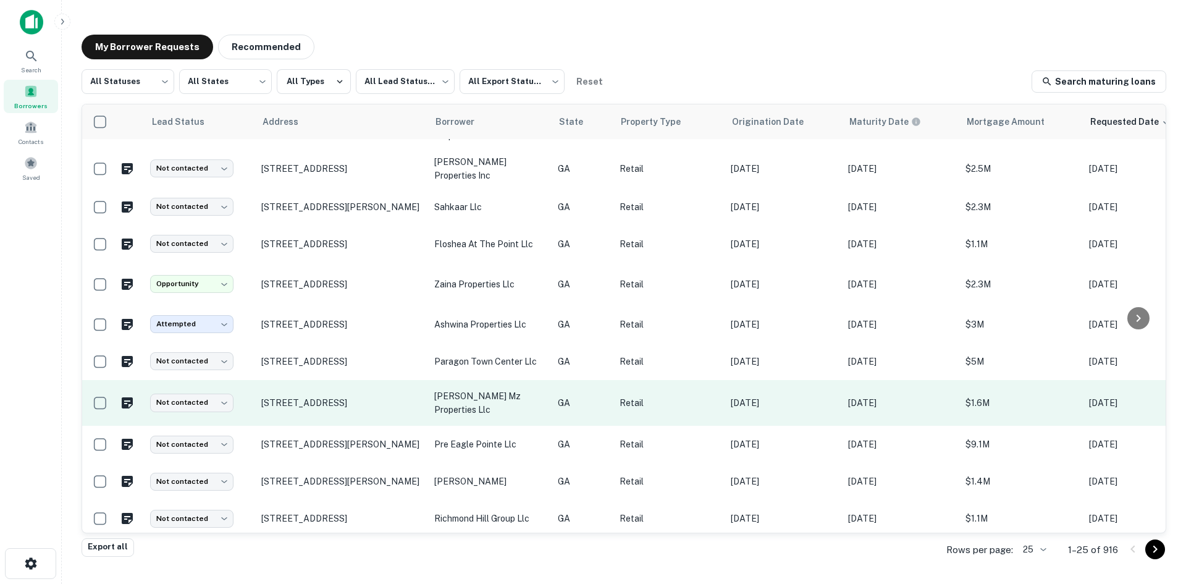
click at [344, 408] on td "[STREET_ADDRESS]" at bounding box center [341, 403] width 173 height 46
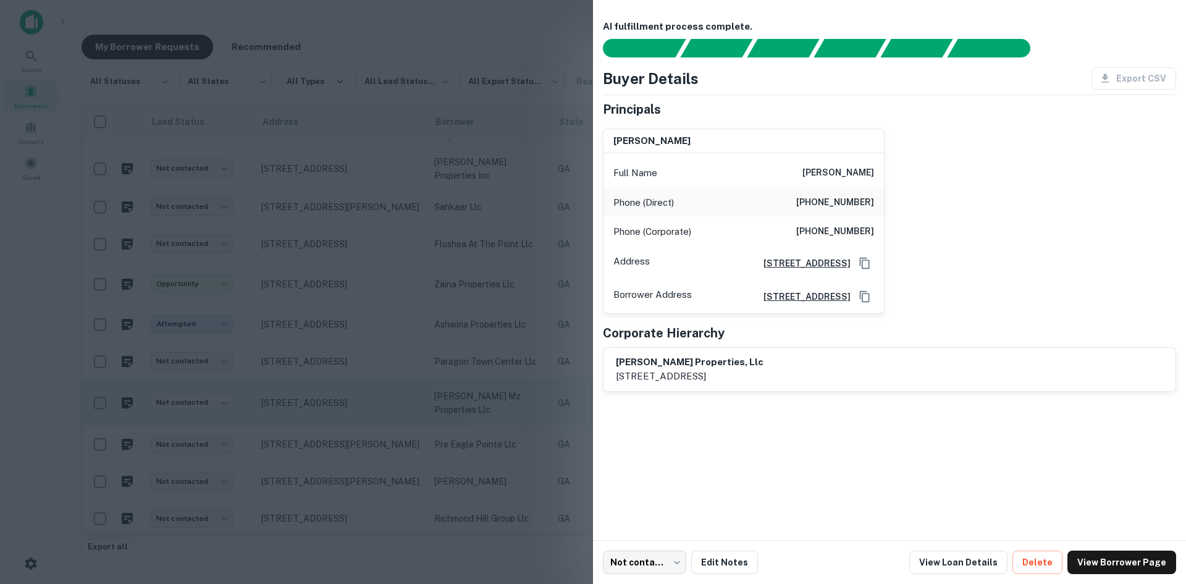
click at [344, 408] on div at bounding box center [593, 292] width 1186 height 584
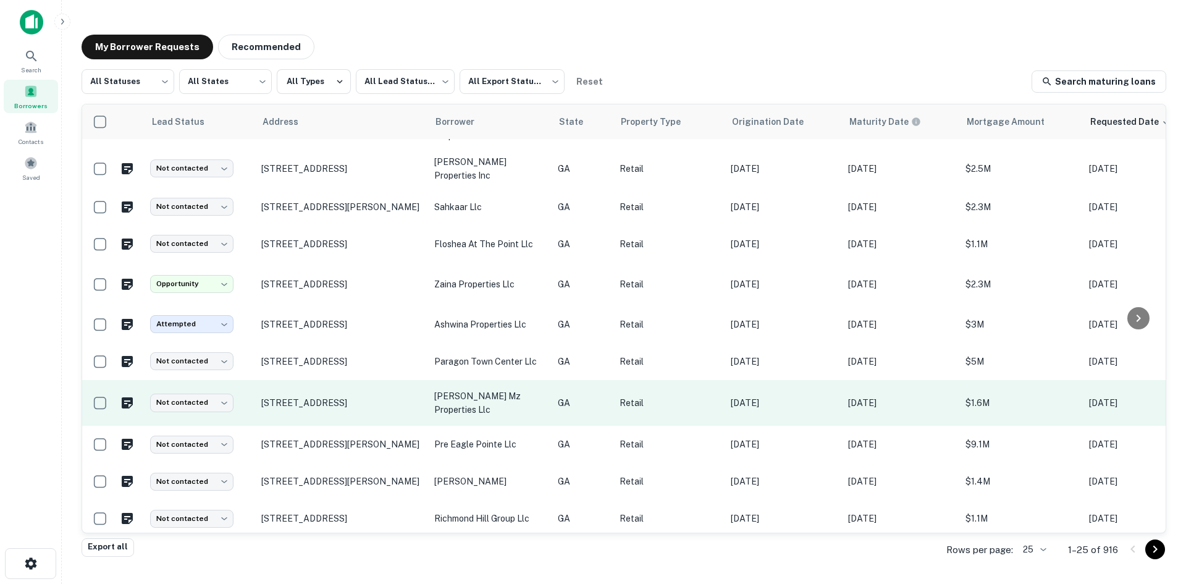
click at [334, 406] on td "[STREET_ADDRESS]" at bounding box center [341, 403] width 173 height 46
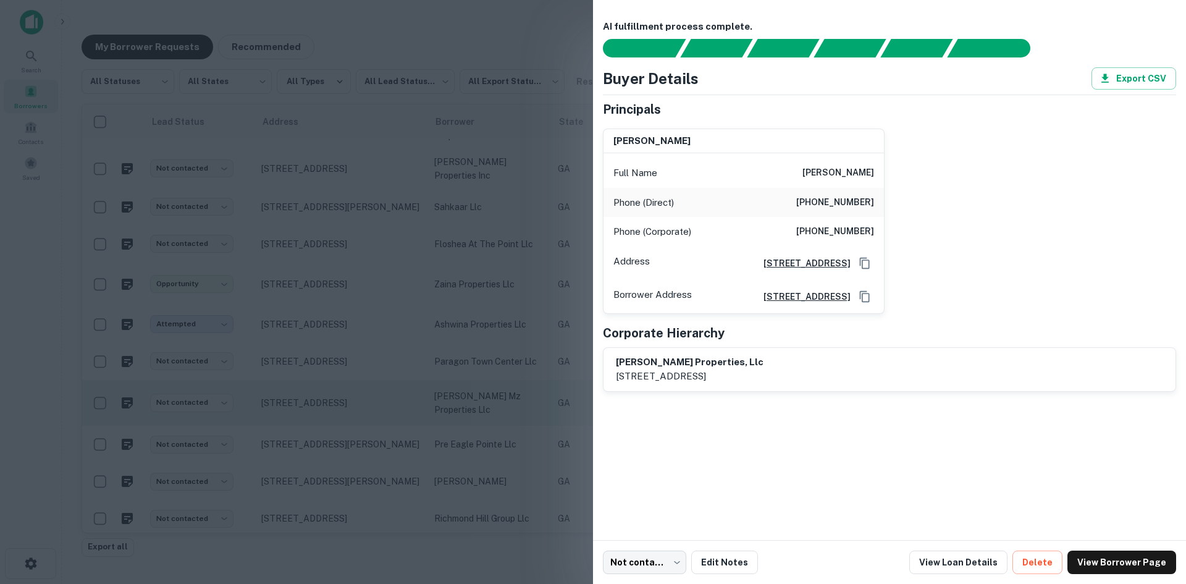
click at [334, 406] on div at bounding box center [593, 292] width 1186 height 584
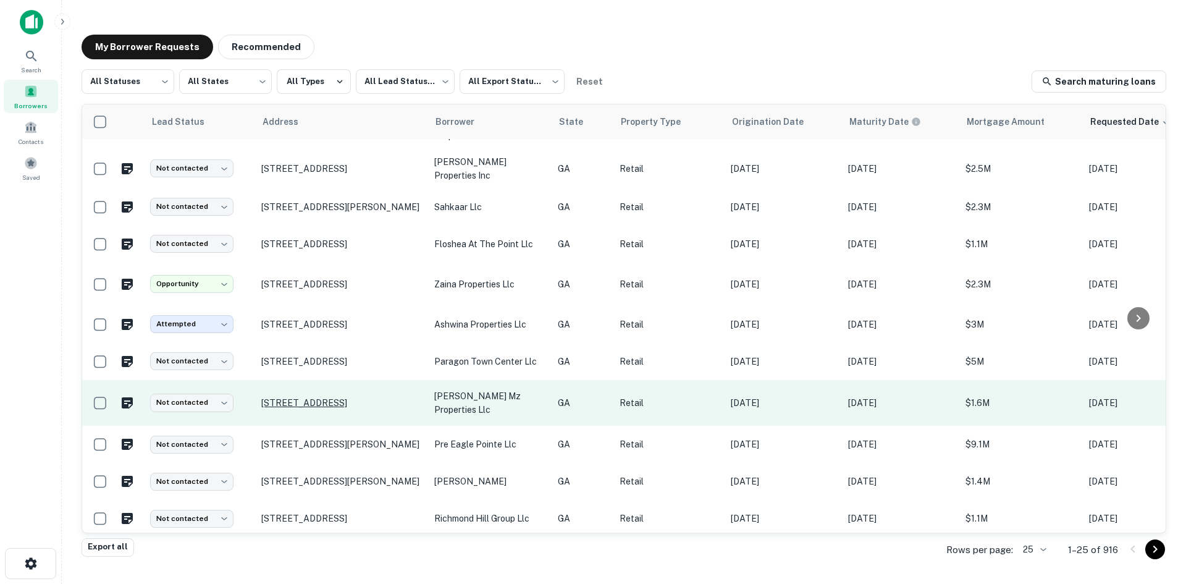
click at [327, 397] on p "[STREET_ADDRESS]" at bounding box center [341, 402] width 161 height 11
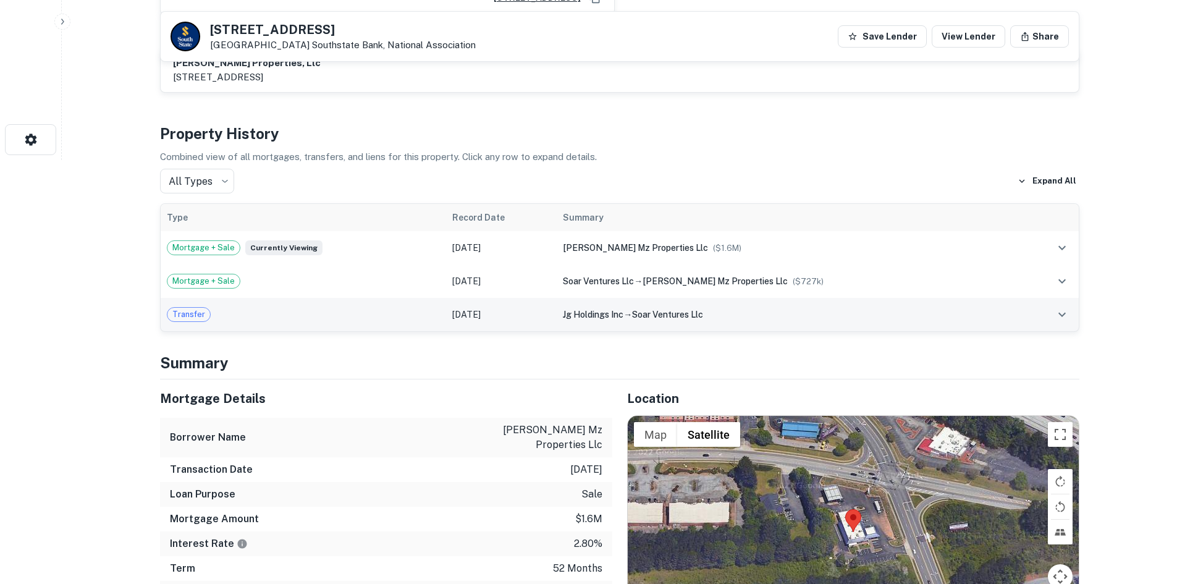
scroll to position [494, 0]
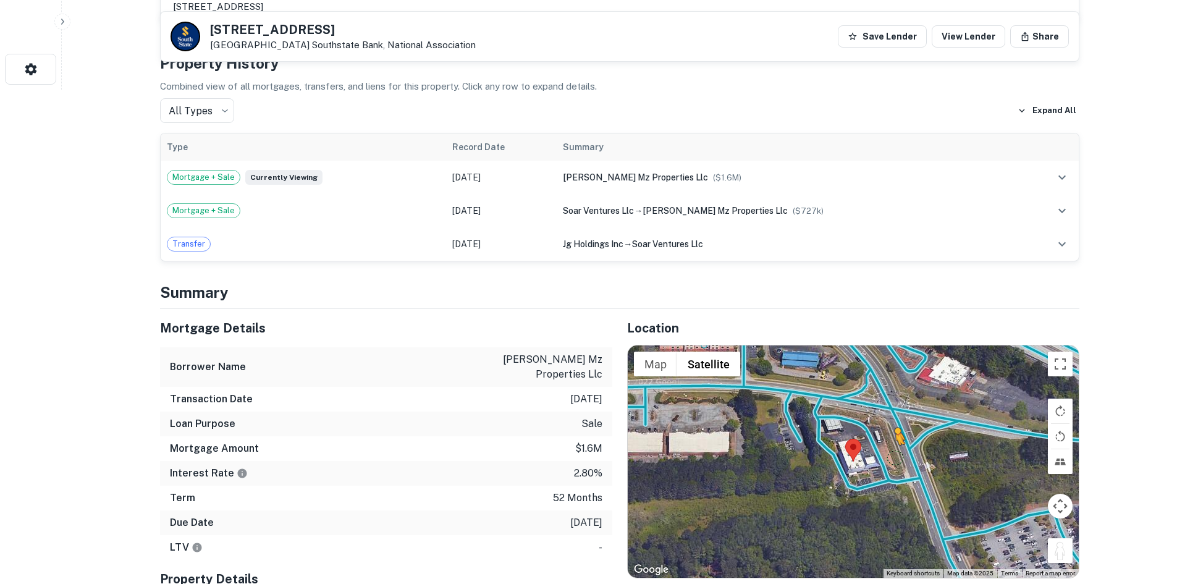
drag, startPoint x: 1049, startPoint y: 549, endPoint x: 888, endPoint y: 453, distance: 187.6
click at [888, 453] on div "To activate drag with keyboard, press Alt + Enter. Once in keyboard drag state,…" at bounding box center [853, 461] width 451 height 232
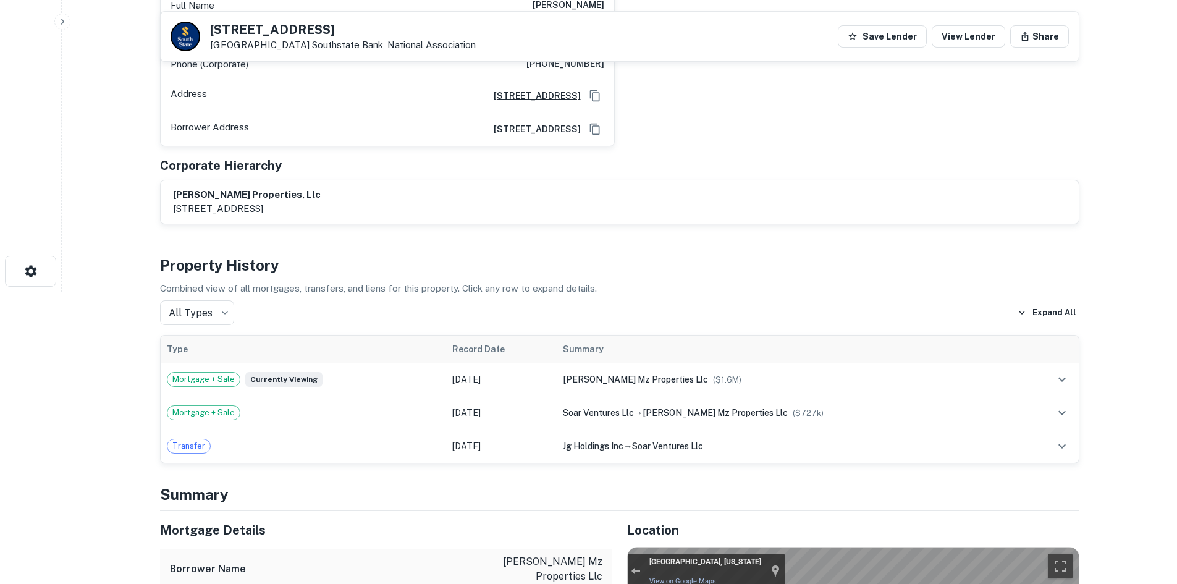
scroll to position [185, 0]
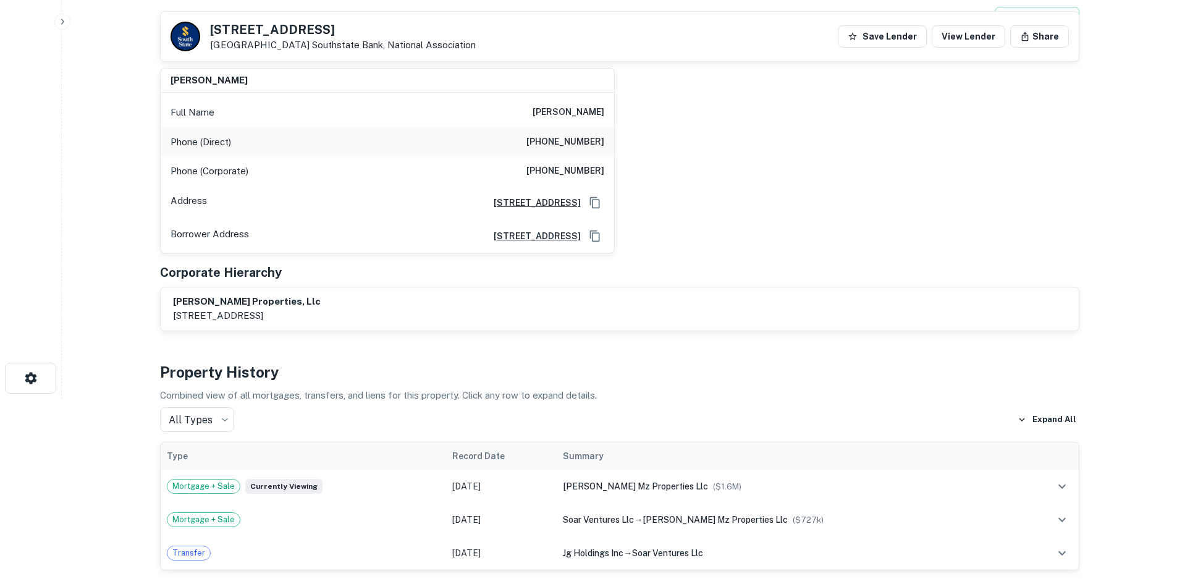
click at [584, 143] on h6 "[PHONE_NUMBER]" at bounding box center [565, 142] width 78 height 15
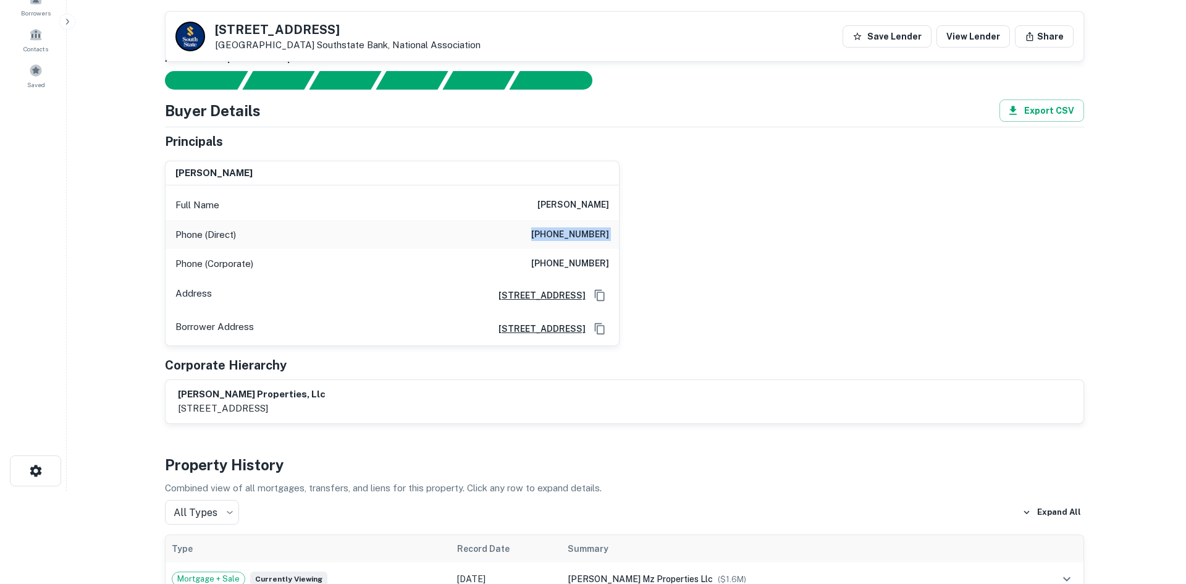
scroll to position [0, 0]
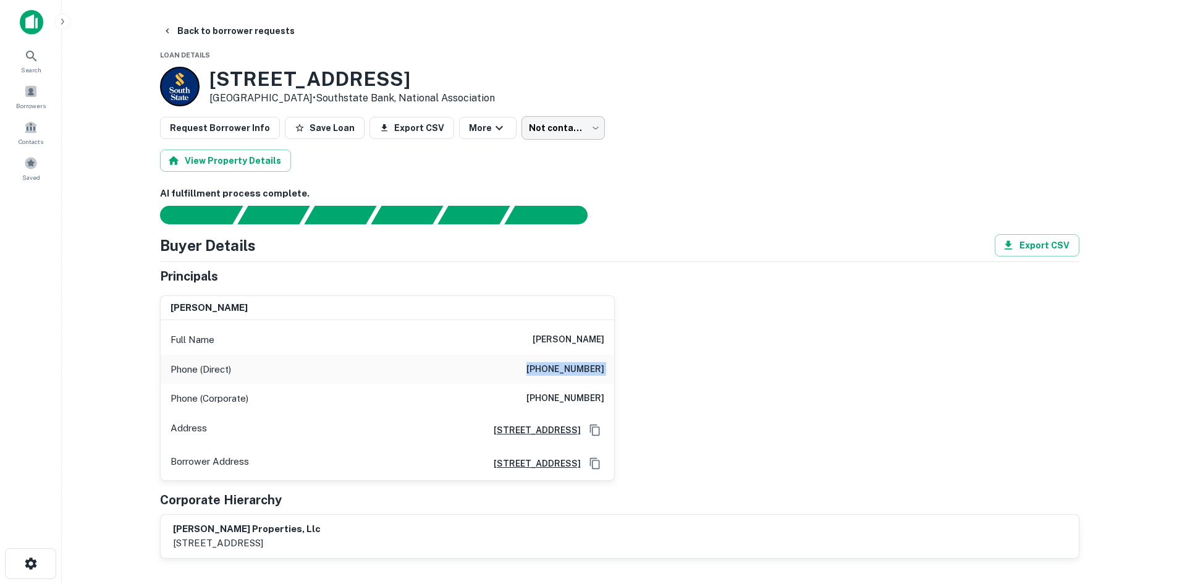
click at [551, 130] on body "Search Borrowers Contacts Saved Back to borrower requests Loan Details [STREET_…" at bounding box center [588, 292] width 1177 height 584
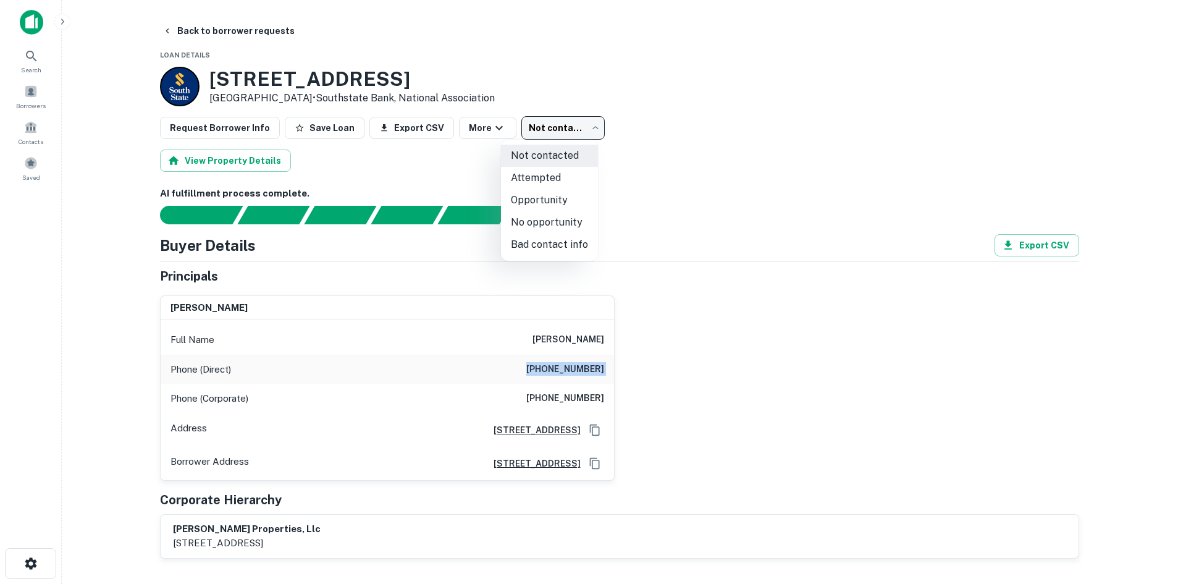
click at [564, 177] on li "Attempted" at bounding box center [549, 178] width 97 height 22
type input "*********"
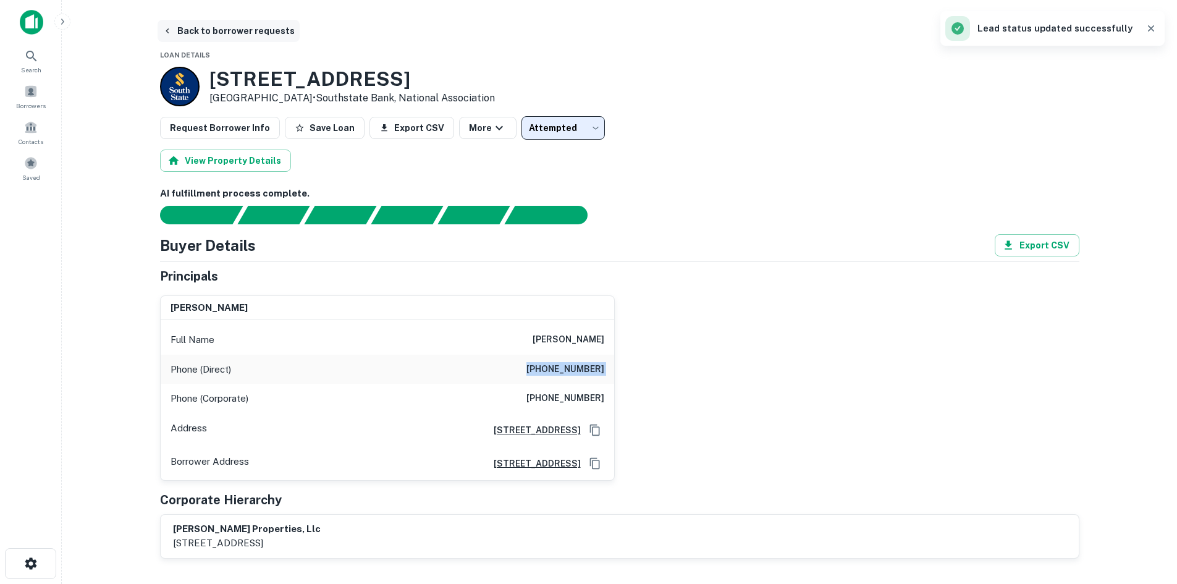
click at [206, 31] on button "Back to borrower requests" at bounding box center [229, 31] width 142 height 22
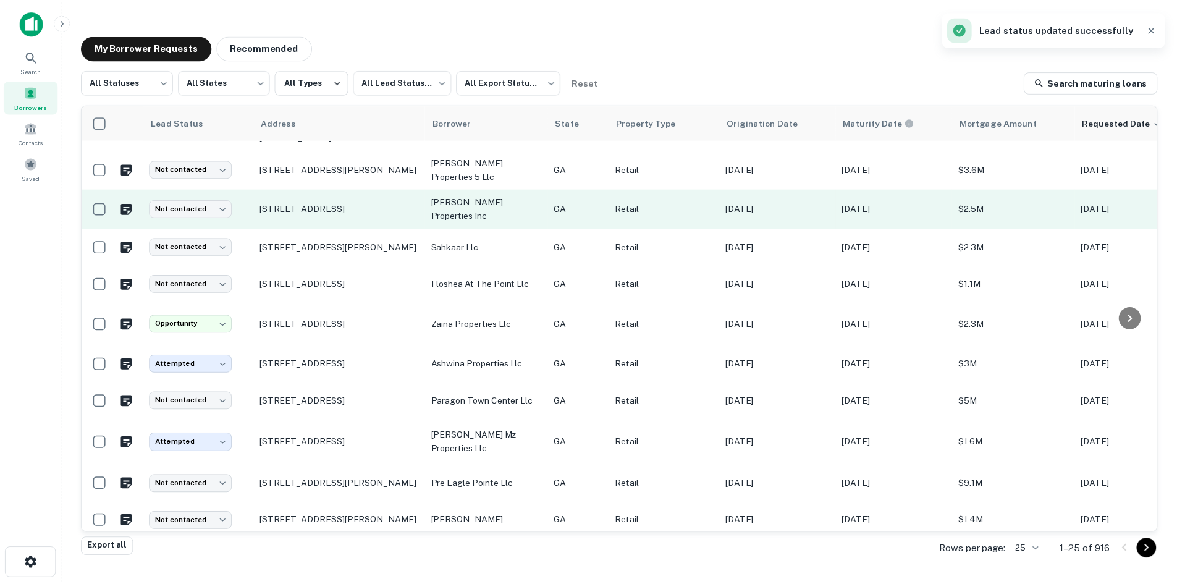
scroll to position [543, 0]
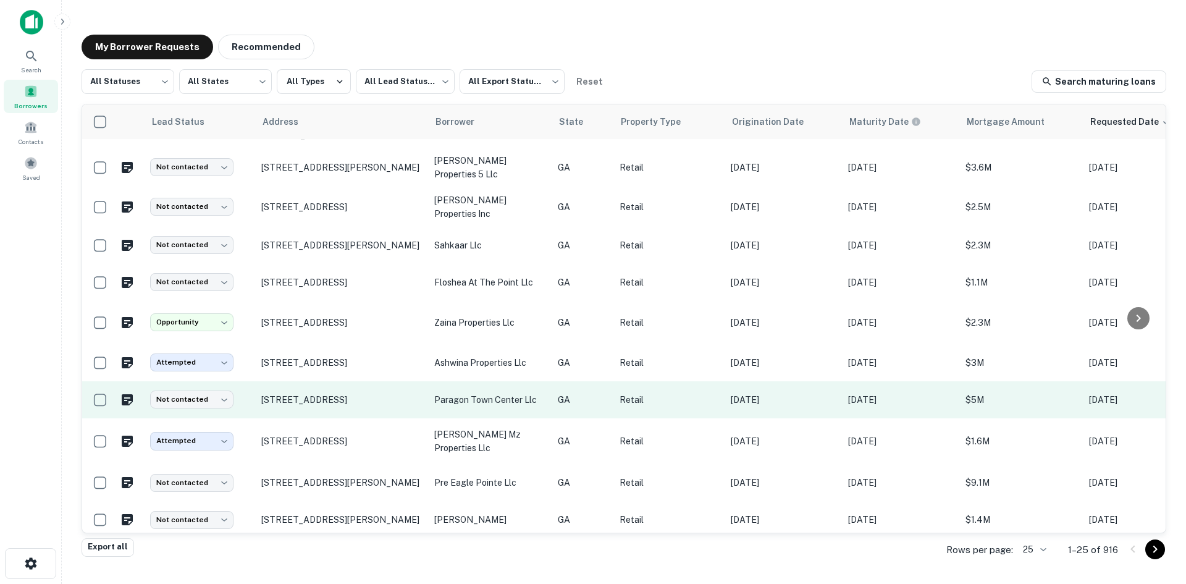
click at [343, 393] on td "[STREET_ADDRESS]" at bounding box center [341, 399] width 173 height 37
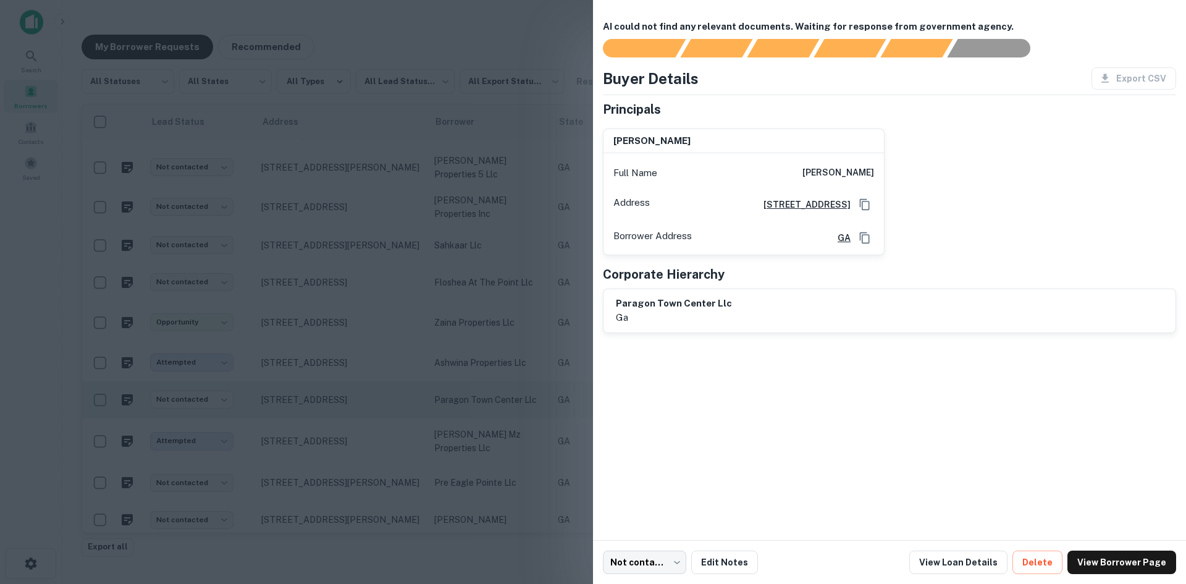
click at [343, 393] on div at bounding box center [593, 292] width 1186 height 584
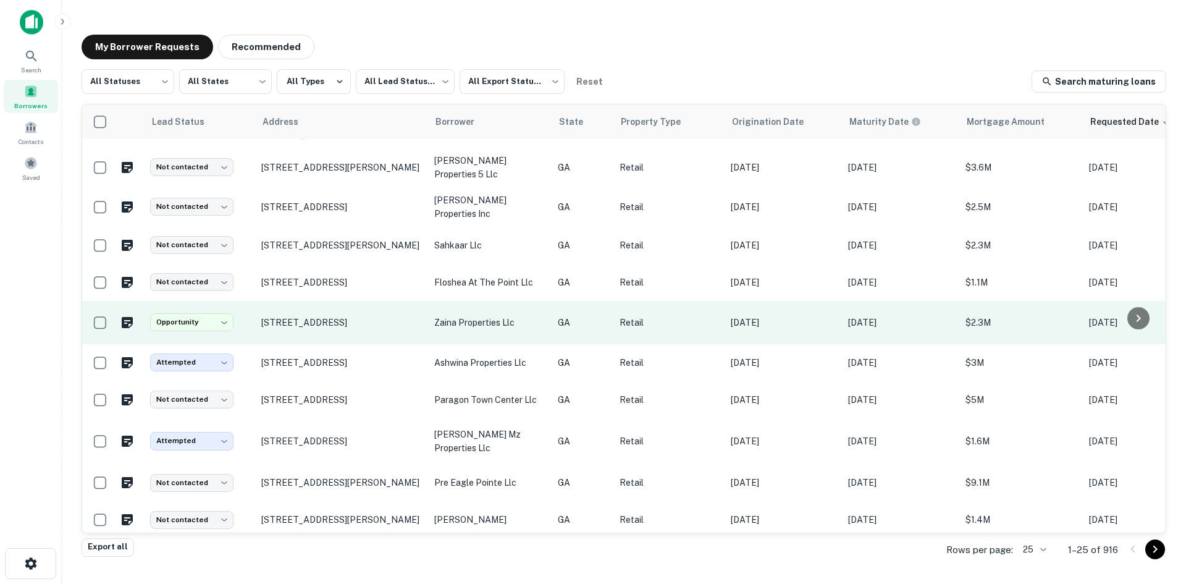
click at [318, 326] on td "[STREET_ADDRESS]" at bounding box center [341, 322] width 173 height 43
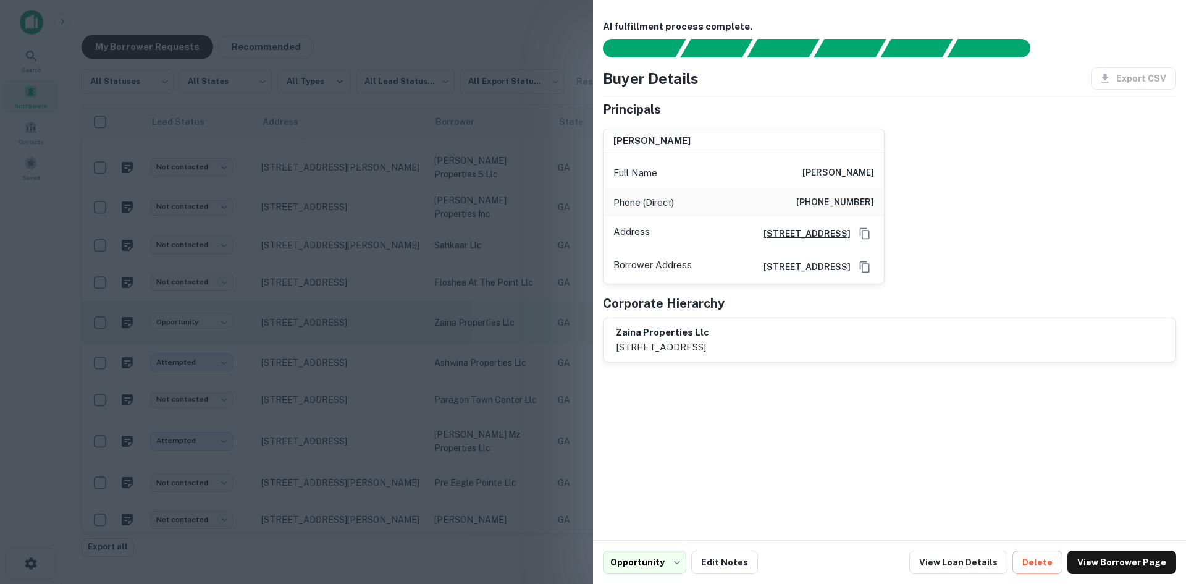
click at [318, 326] on div at bounding box center [593, 292] width 1186 height 584
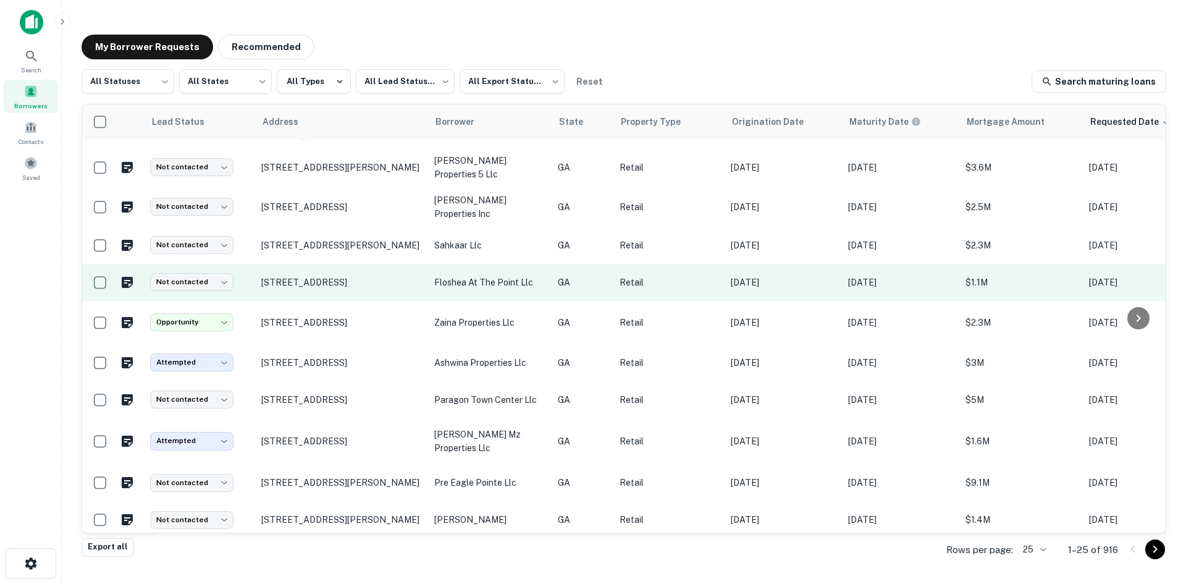
click at [316, 284] on td "[STREET_ADDRESS]" at bounding box center [341, 282] width 173 height 37
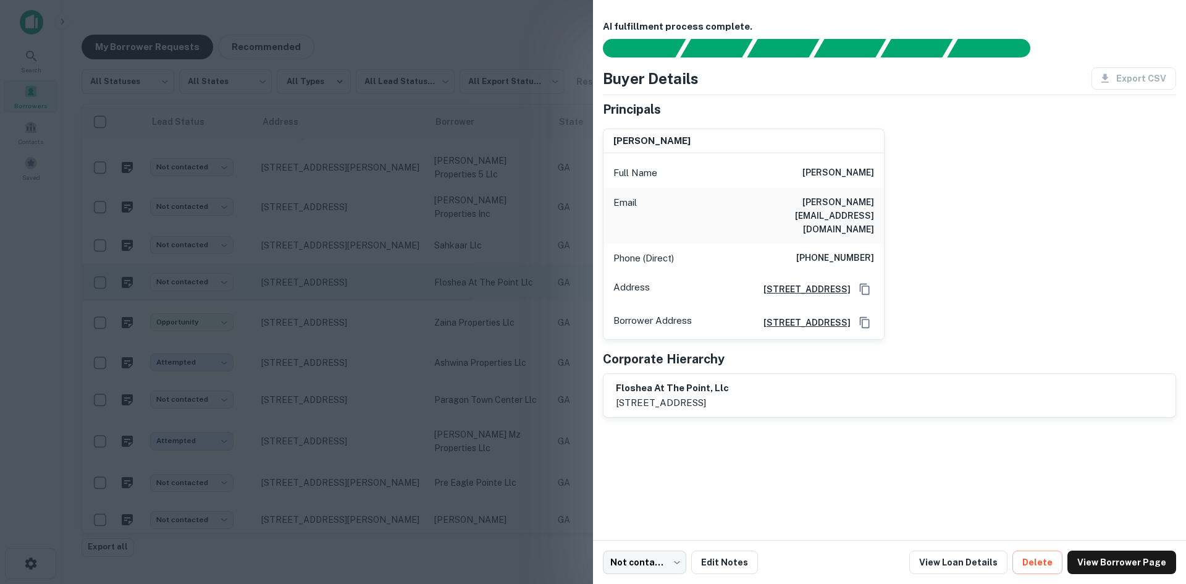
click at [316, 284] on div at bounding box center [593, 292] width 1186 height 584
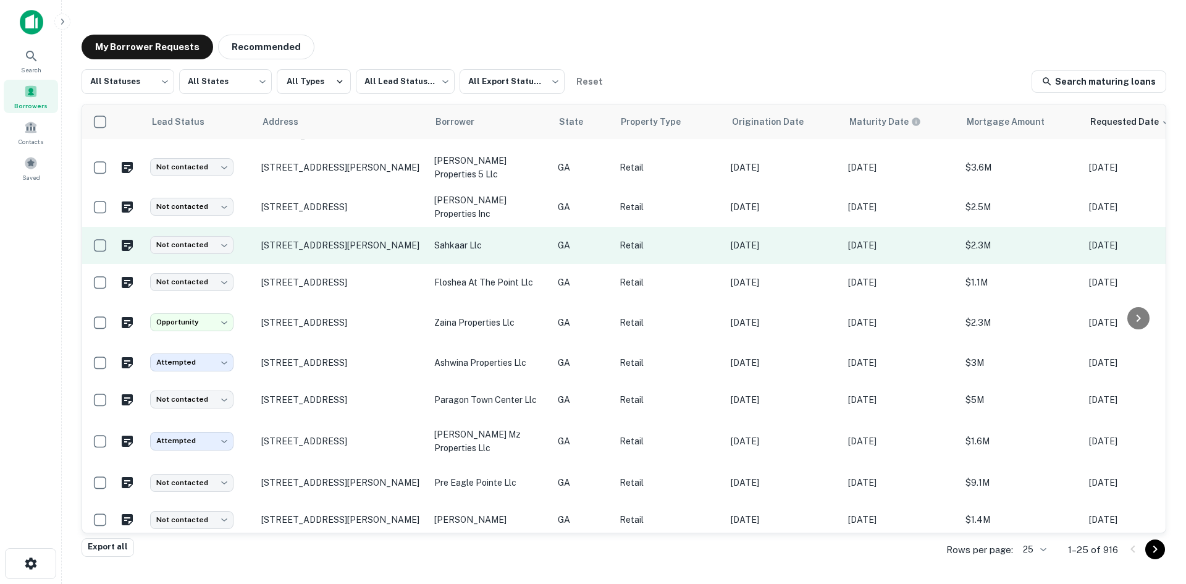
drag, startPoint x: 332, startPoint y: 250, endPoint x: 338, endPoint y: 243, distance: 8.3
click at [338, 243] on tbody "Not contacted **** ​ [STREET_ADDRESS] zarah businesses llc [GEOGRAPHIC_DATA] Re…" at bounding box center [758, 86] width 1353 height 979
click at [338, 243] on td "[STREET_ADDRESS][PERSON_NAME]" at bounding box center [341, 245] width 173 height 37
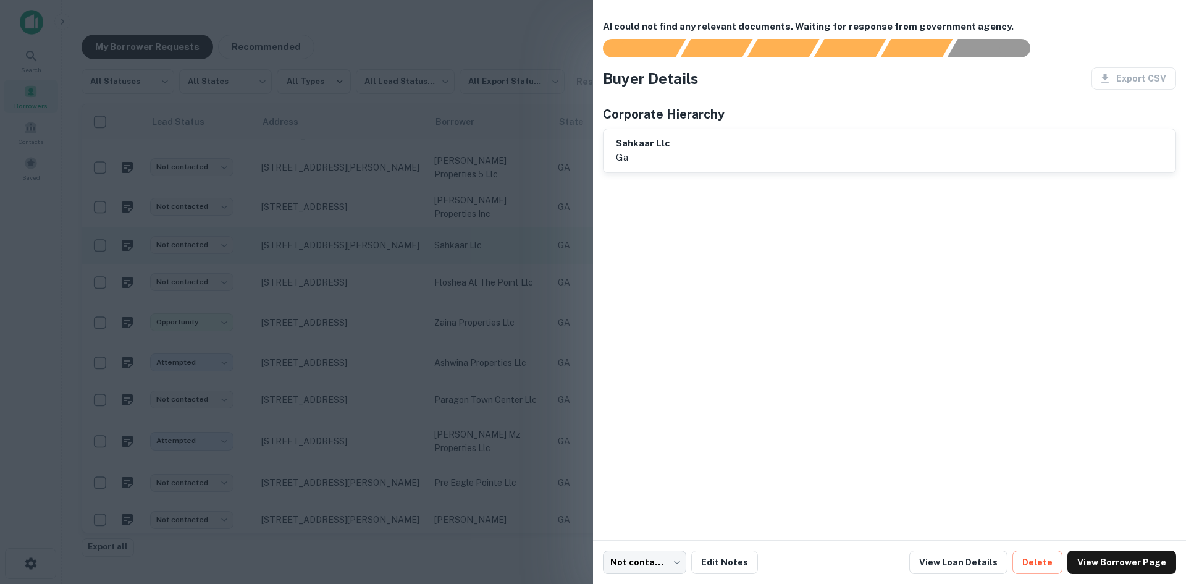
click at [338, 243] on div at bounding box center [593, 292] width 1186 height 584
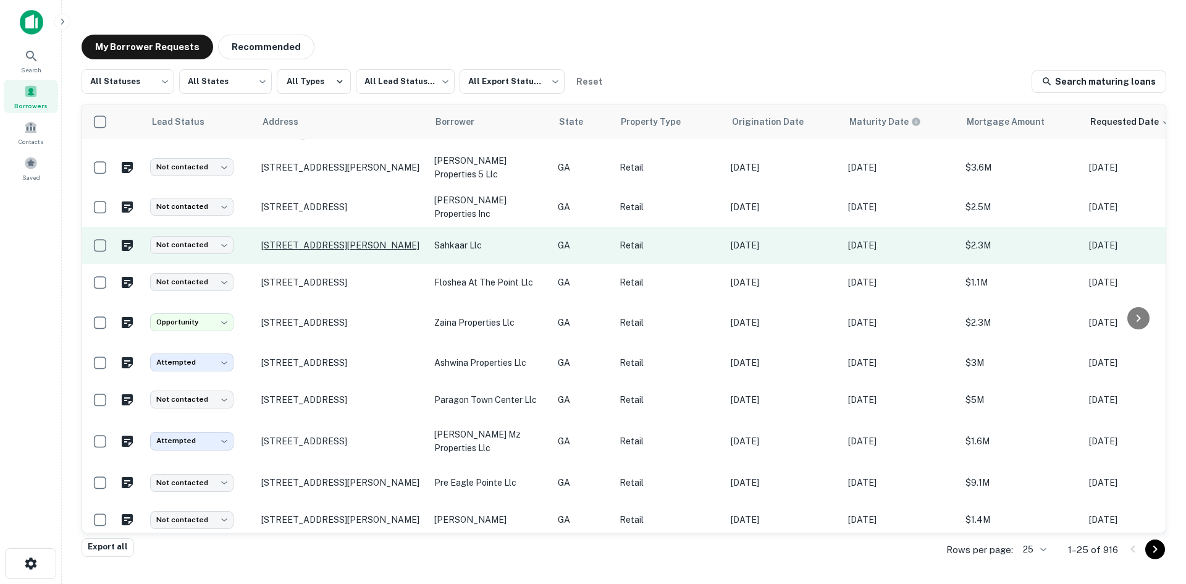
click at [338, 240] on p "[STREET_ADDRESS][PERSON_NAME]" at bounding box center [341, 245] width 161 height 11
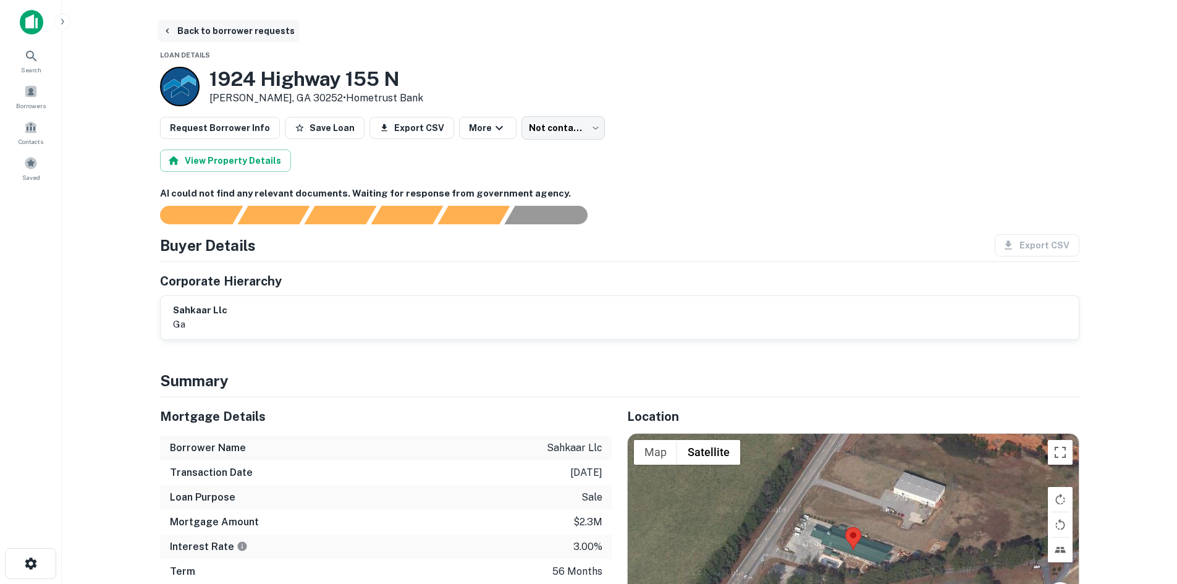
click at [251, 35] on button "Back to borrower requests" at bounding box center [229, 31] width 142 height 22
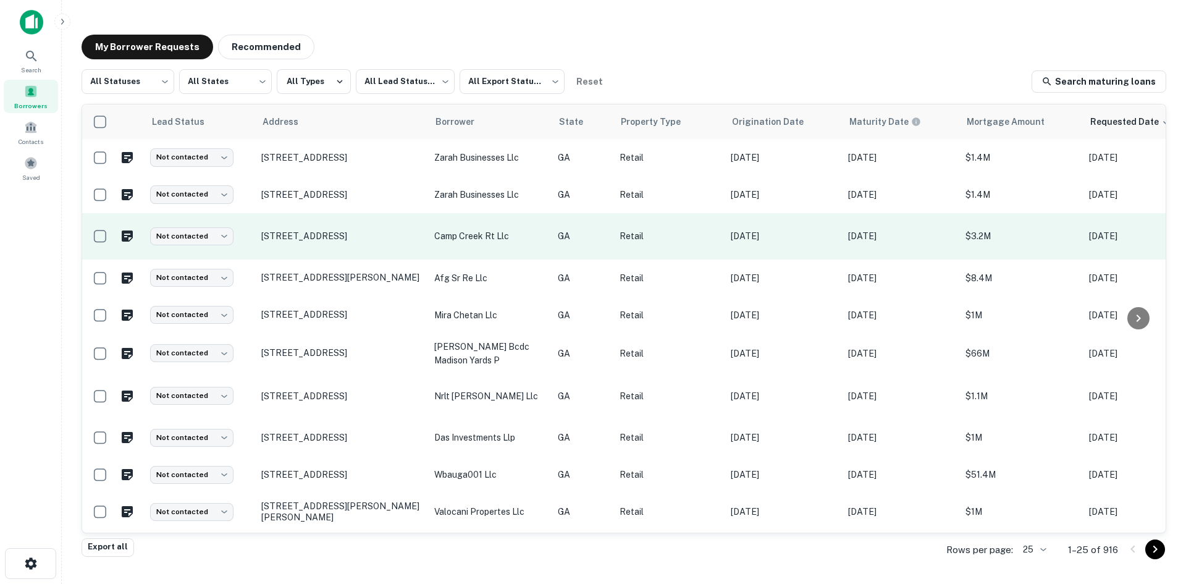
click at [297, 257] on td "[STREET_ADDRESS]" at bounding box center [341, 236] width 173 height 46
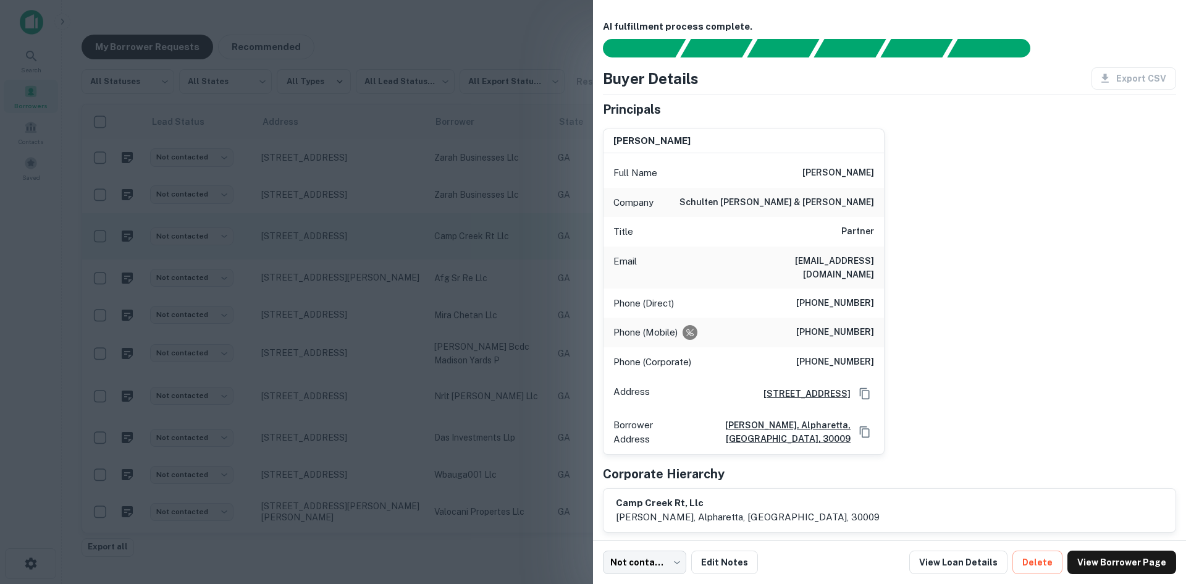
click at [297, 257] on div at bounding box center [593, 292] width 1186 height 584
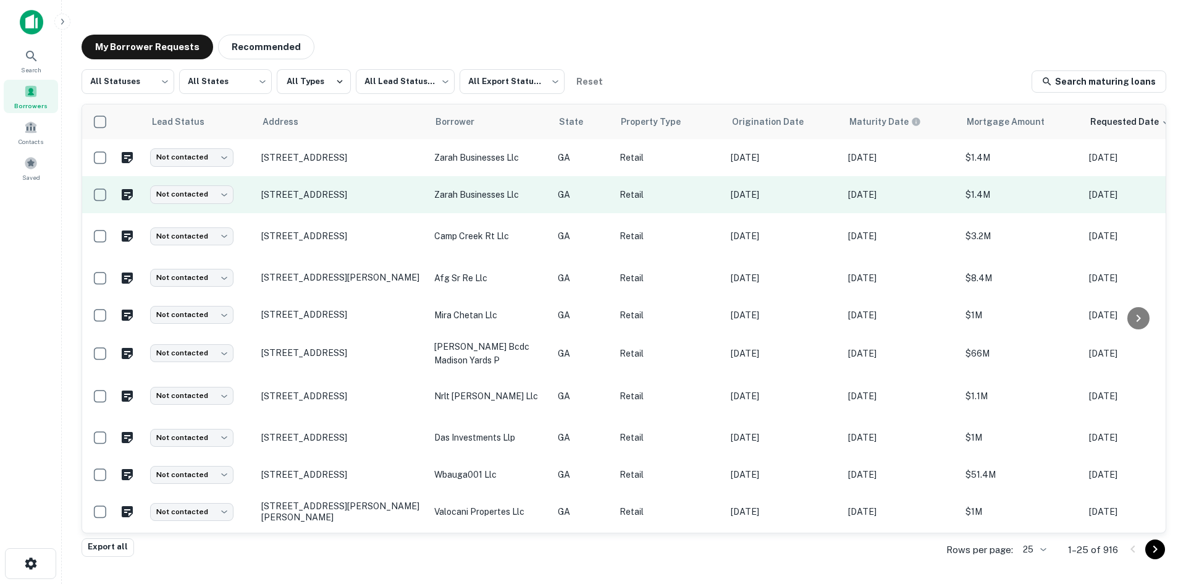
click at [400, 210] on td "[STREET_ADDRESS]" at bounding box center [341, 194] width 173 height 37
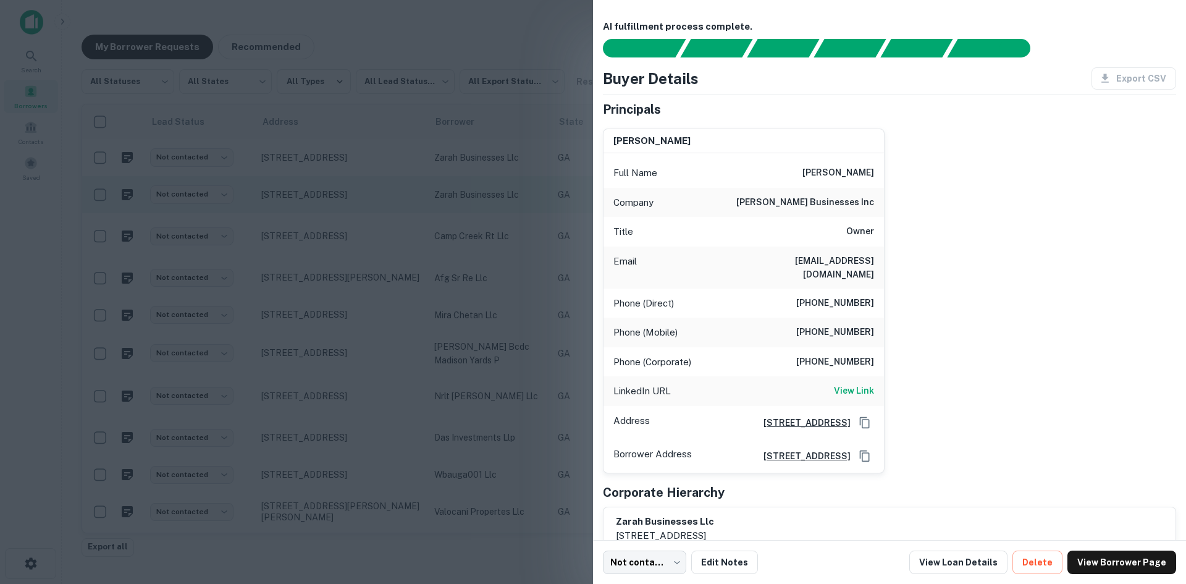
click at [400, 210] on div at bounding box center [593, 292] width 1186 height 584
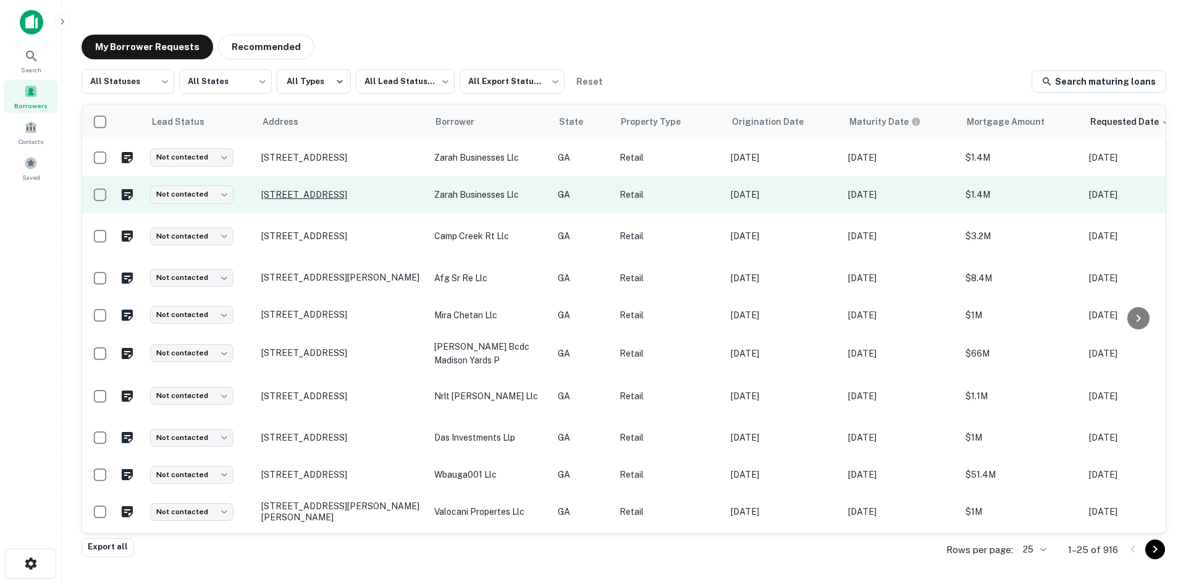
click at [377, 193] on p "[STREET_ADDRESS]" at bounding box center [341, 194] width 161 height 11
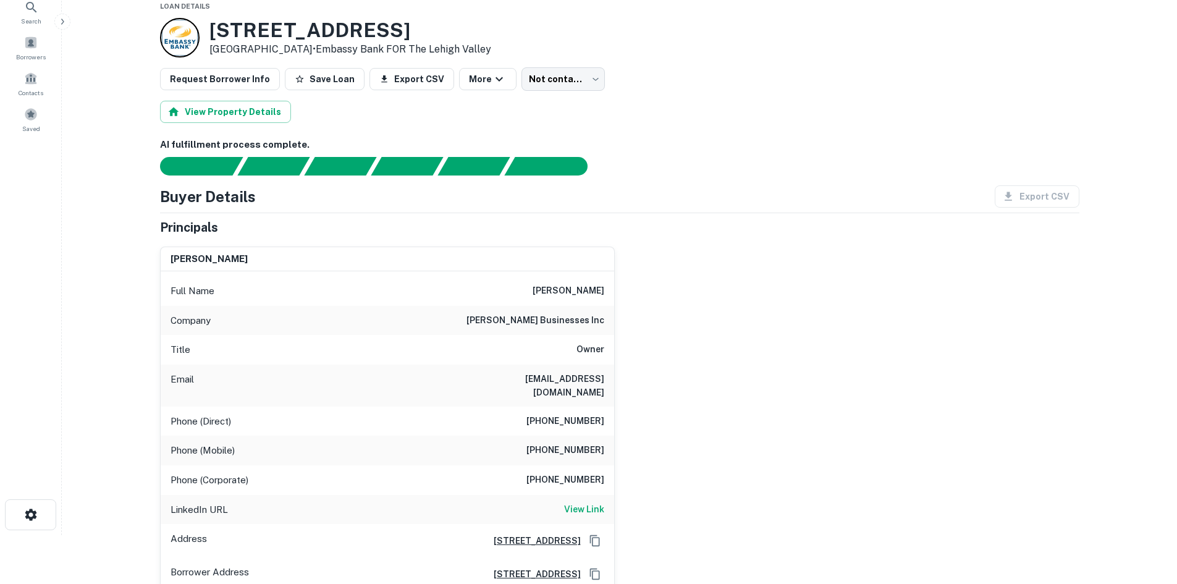
scroll to position [124, 0]
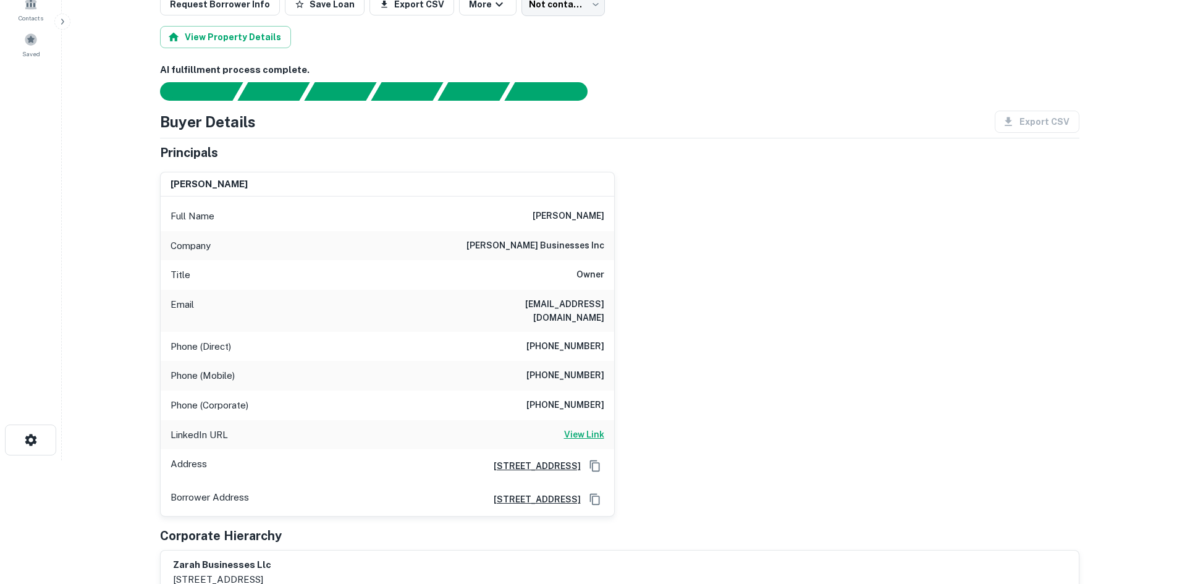
click at [572, 428] on h6 "View Link" at bounding box center [584, 435] width 40 height 14
click at [572, 339] on h6 "[PHONE_NUMBER]" at bounding box center [565, 346] width 78 height 15
copy h6 "[PHONE_NUMBER]"
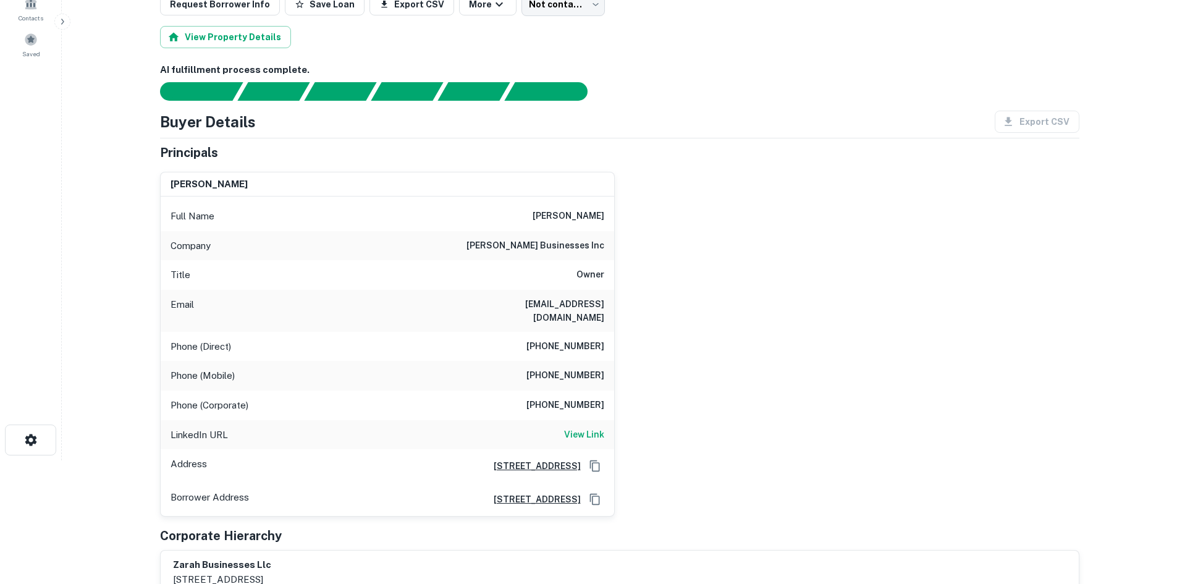
click at [588, 368] on h6 "[PHONE_NUMBER]" at bounding box center [565, 375] width 78 height 15
click at [587, 368] on h6 "[PHONE_NUMBER]" at bounding box center [565, 375] width 78 height 15
copy h6 "[PHONE_NUMBER]"
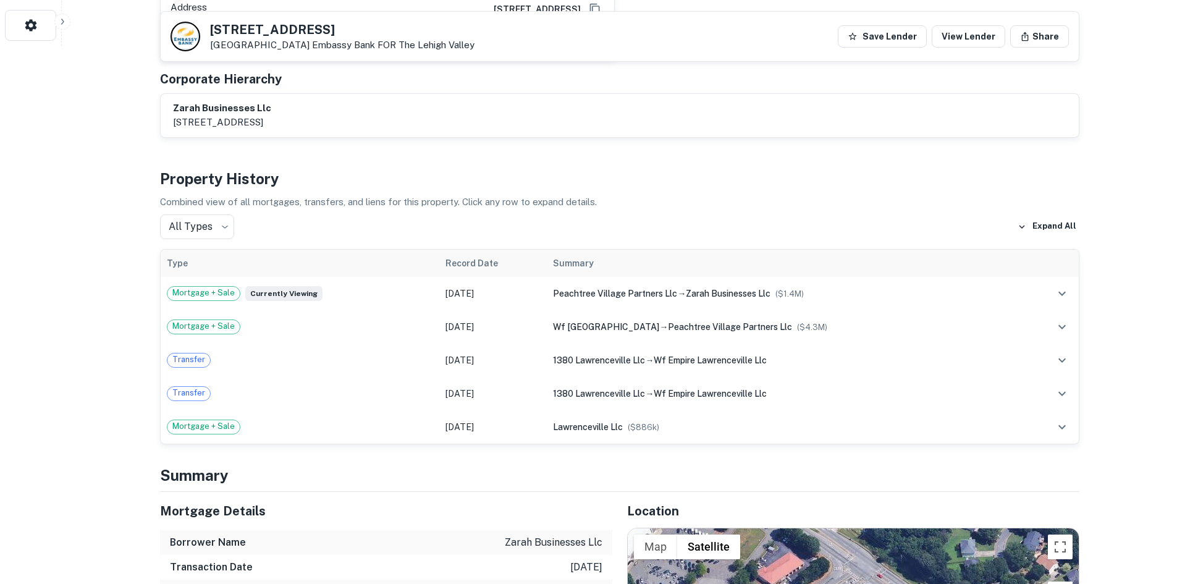
scroll to position [803, 0]
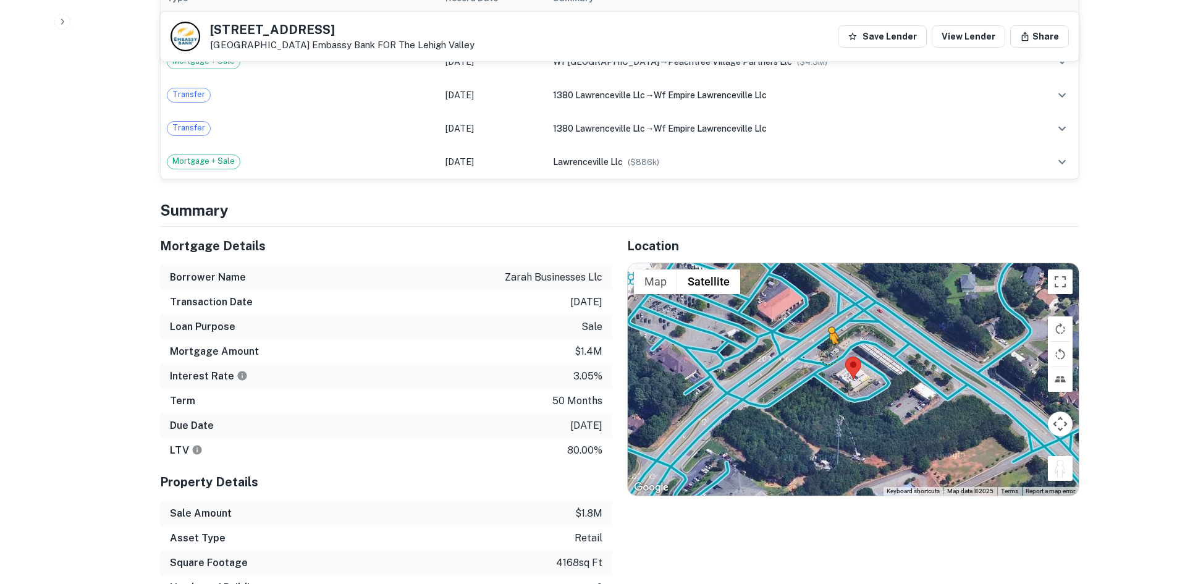
drag, startPoint x: 1059, startPoint y: 451, endPoint x: 826, endPoint y: 343, distance: 256.8
click at [826, 343] on div "To activate drag with keyboard, press Alt + Enter. Once in keyboard drag state,…" at bounding box center [853, 379] width 451 height 232
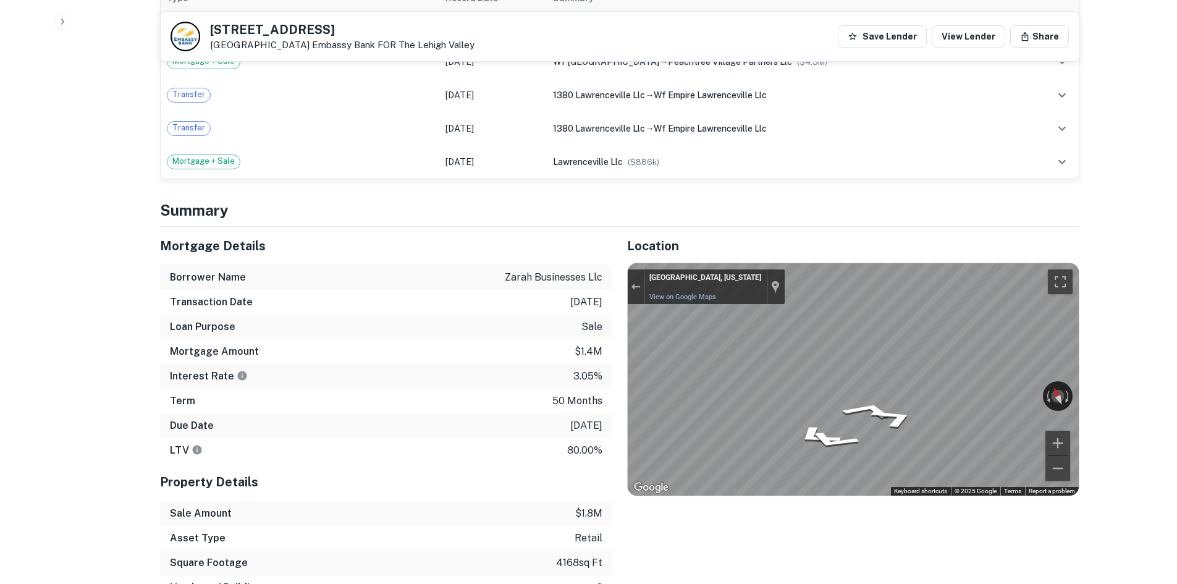
click at [735, 282] on div "← Move left → Move right ↑ Move up ↓ Move down + Zoom in - Zoom out [GEOGRAPHIC…" at bounding box center [853, 379] width 451 height 232
click at [577, 274] on div "Mortgage Details Borrower Name zarah businesses llc Transaction Date [DATE] Loa…" at bounding box center [612, 426] width 934 height 398
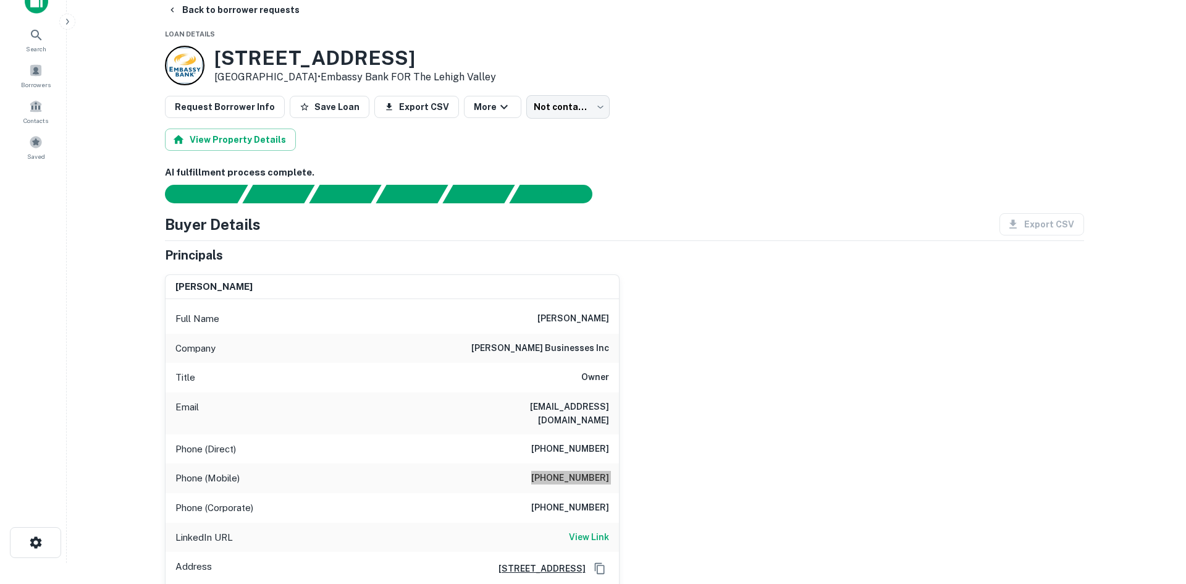
scroll to position [0, 0]
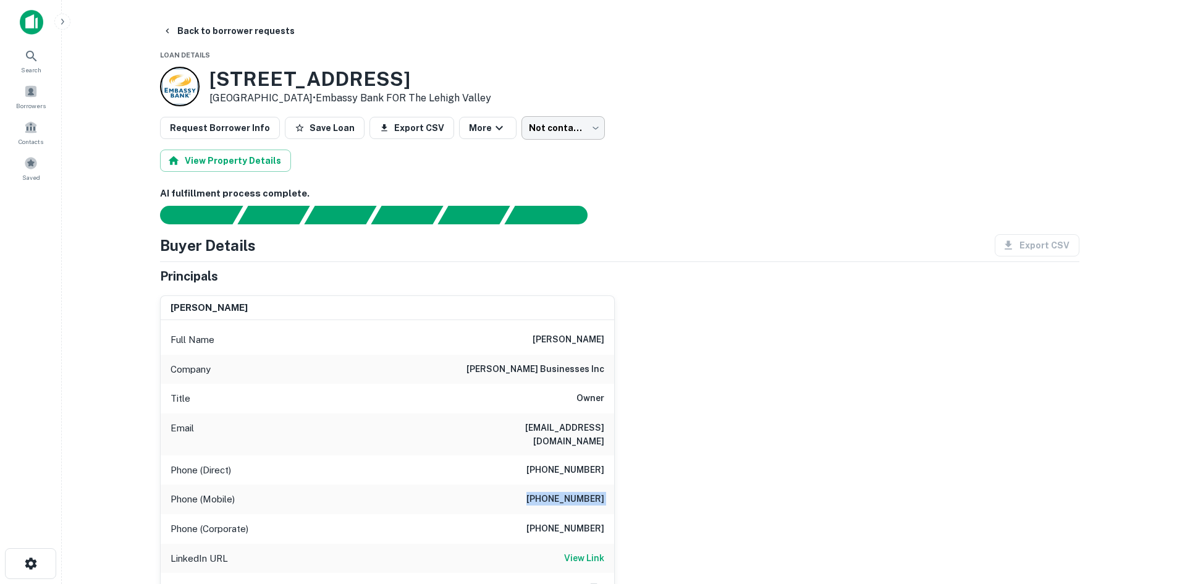
click at [567, 120] on body "Search Borrowers Contacts Saved Back to borrower requests Loan Details [STREET_…" at bounding box center [588, 292] width 1177 height 584
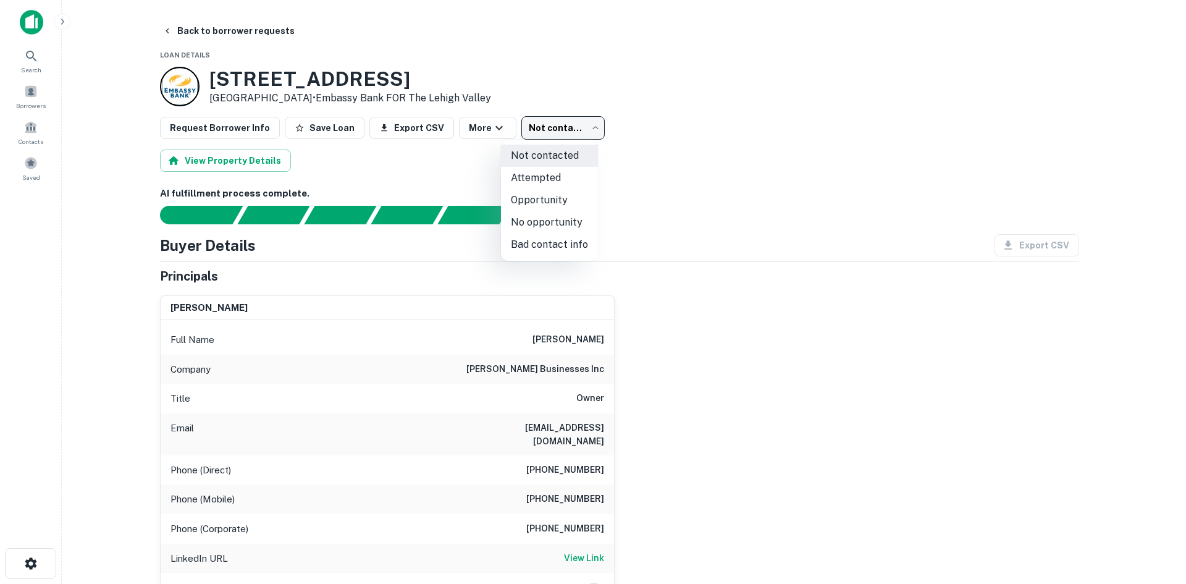
click at [709, 327] on div at bounding box center [593, 292] width 1186 height 584
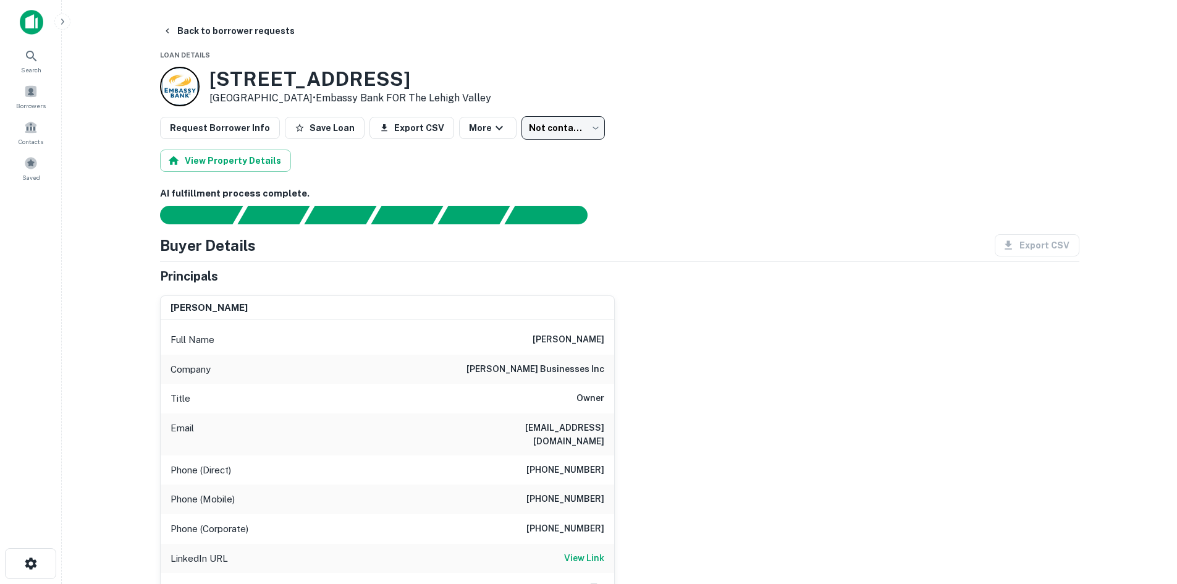
click at [578, 522] on h6 "[PHONE_NUMBER]" at bounding box center [565, 529] width 78 height 15
copy h6 "[PHONE_NUMBER]"
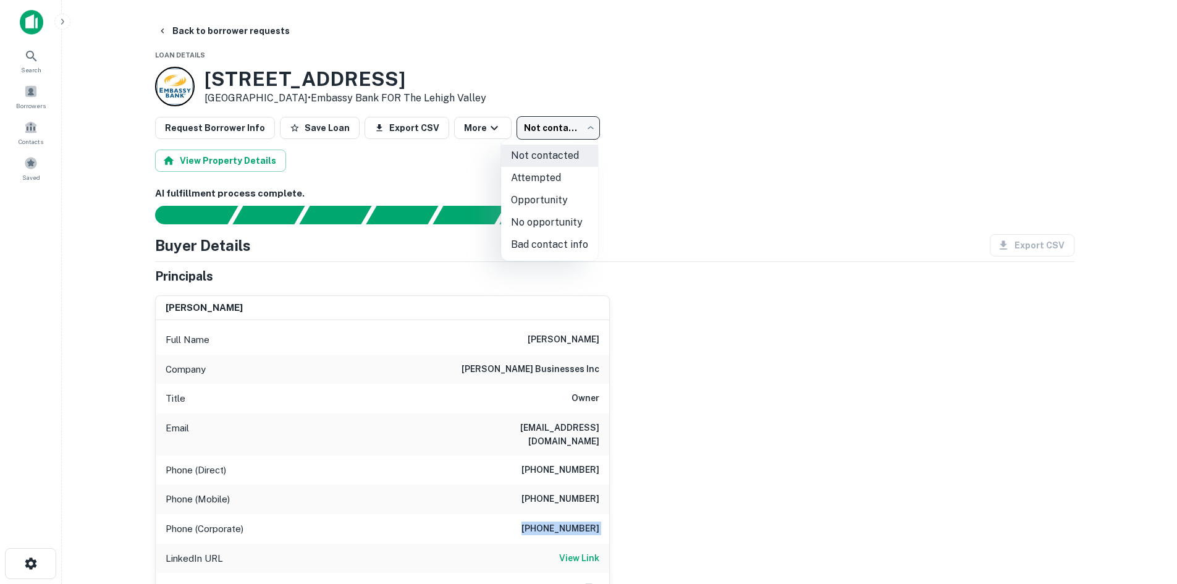
click at [533, 129] on body "Search Borrowers Contacts Saved Back to borrower requests Loan Details [STREET_…" at bounding box center [588, 292] width 1177 height 584
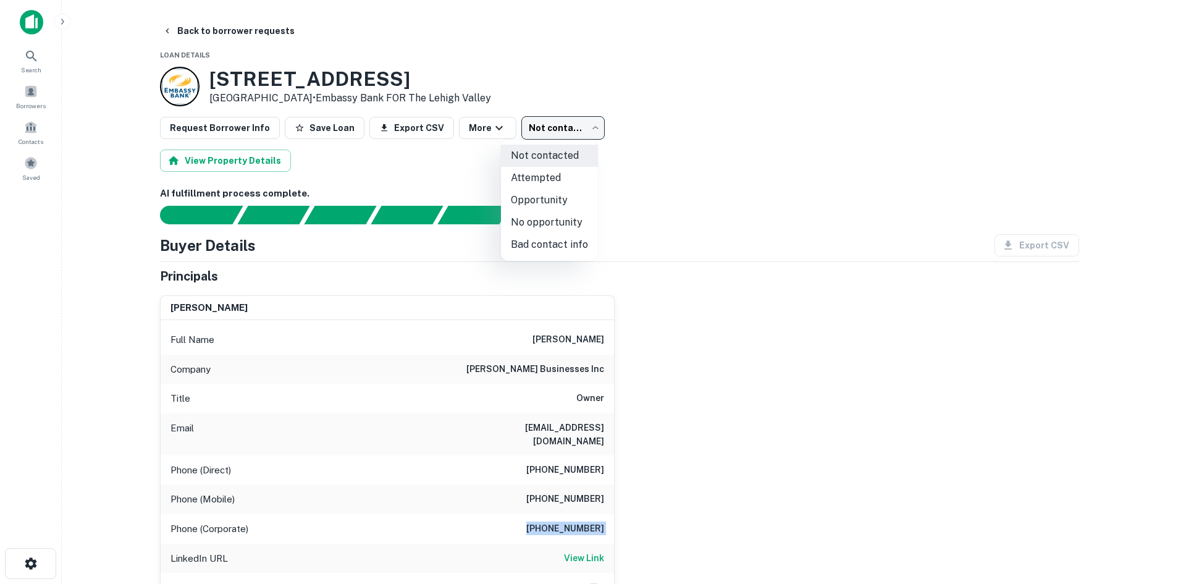
click at [539, 174] on li "Attempted" at bounding box center [549, 178] width 97 height 22
type input "*********"
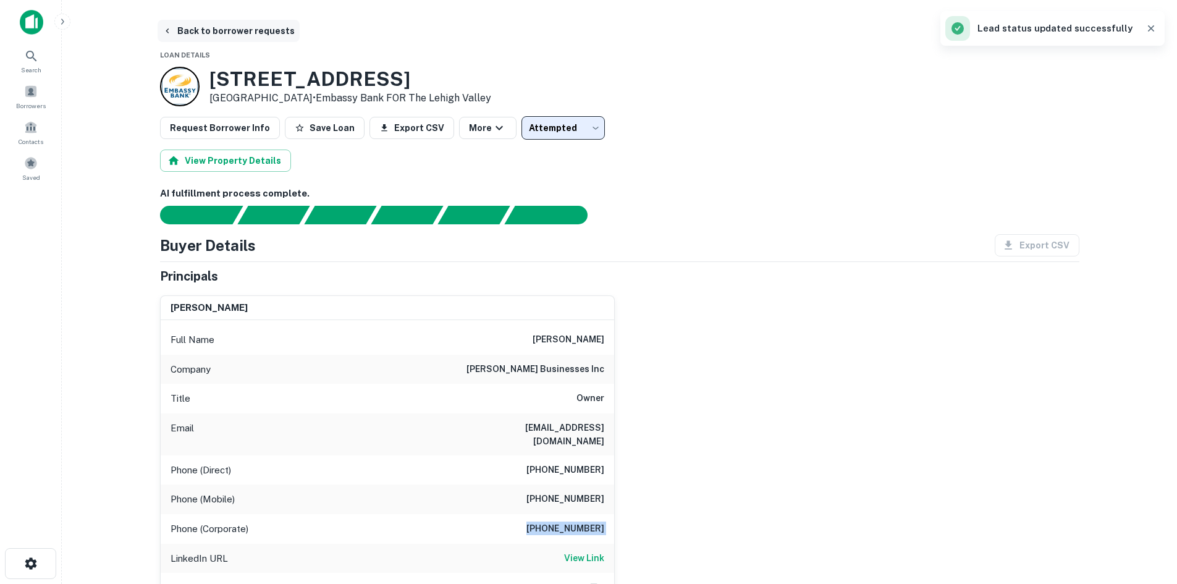
click at [261, 33] on button "Back to borrower requests" at bounding box center [229, 31] width 142 height 22
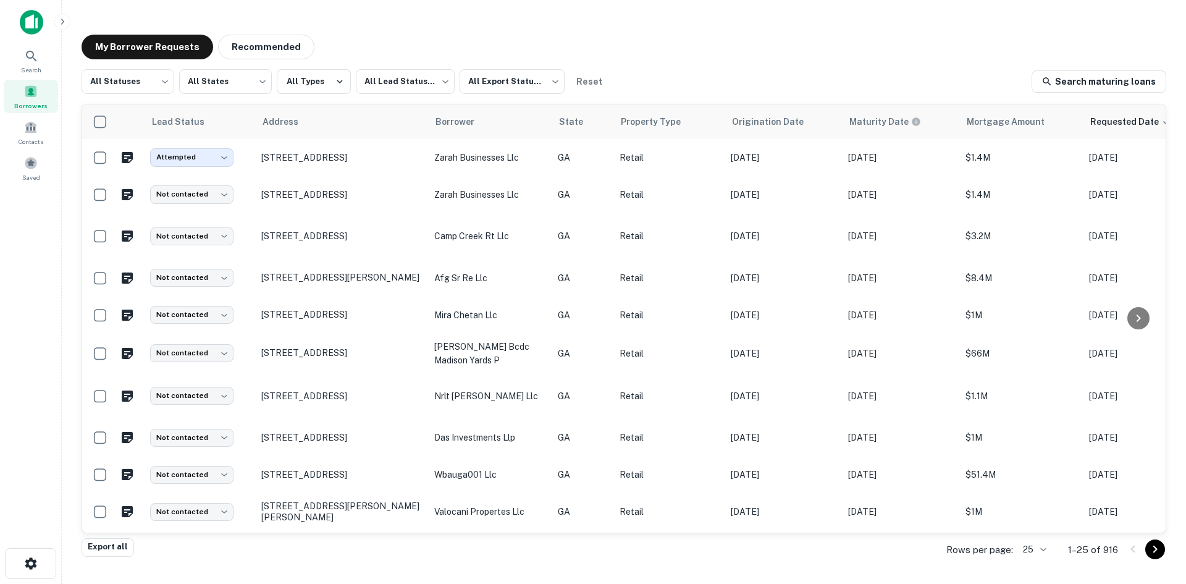
click at [1023, 551] on body "Search Borrowers Contacts Saved My Borrower Requests Recommended All Statuses *…" at bounding box center [593, 292] width 1186 height 584
click at [1028, 530] on li "500" at bounding box center [1034, 536] width 42 height 22
